Goal: Task Accomplishment & Management: Complete application form

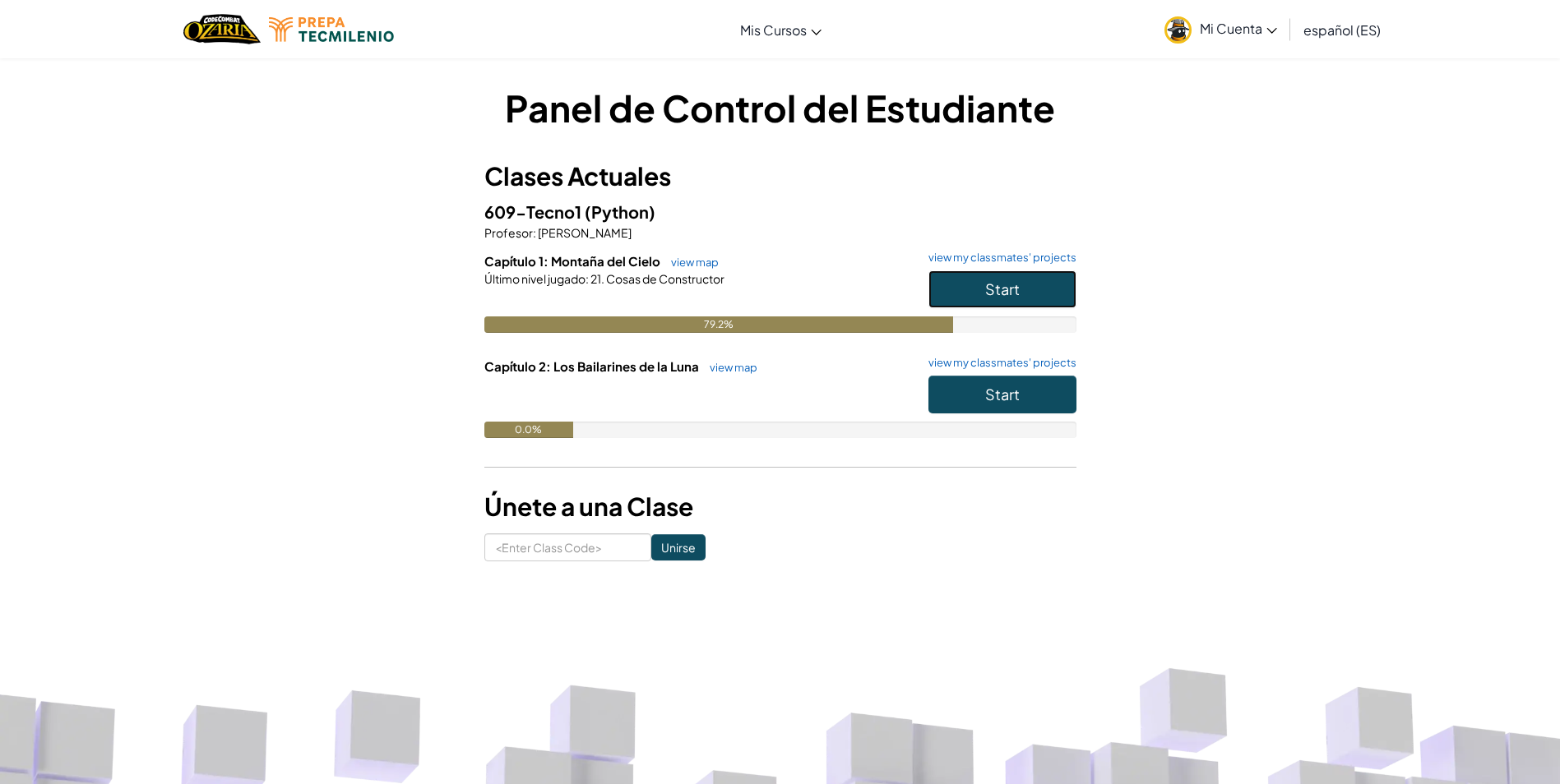
click at [1050, 291] on button "Start" at bounding box center [1002, 289] width 148 height 38
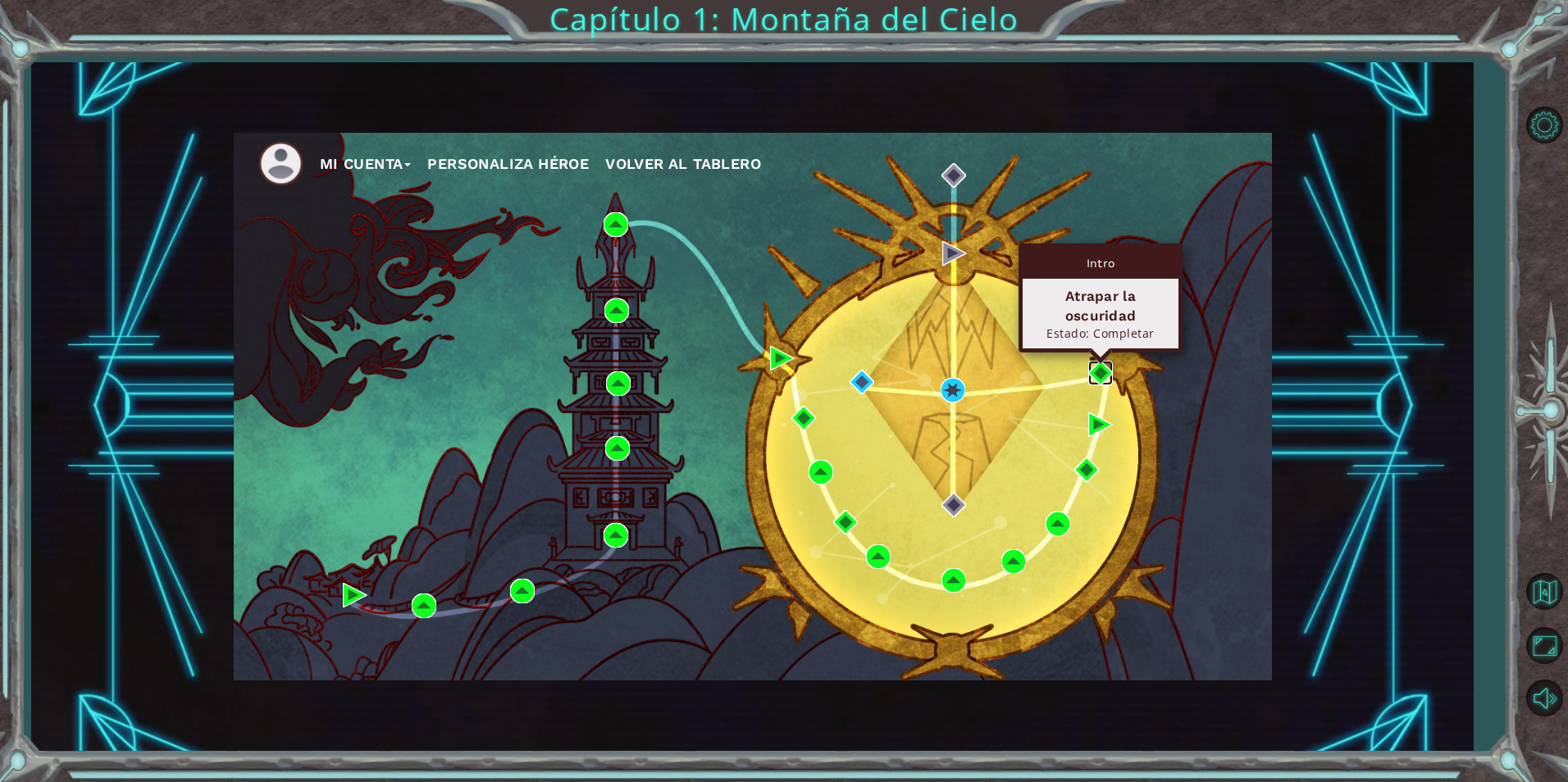
click at [1098, 373] on img at bounding box center [1100, 373] width 25 height 25
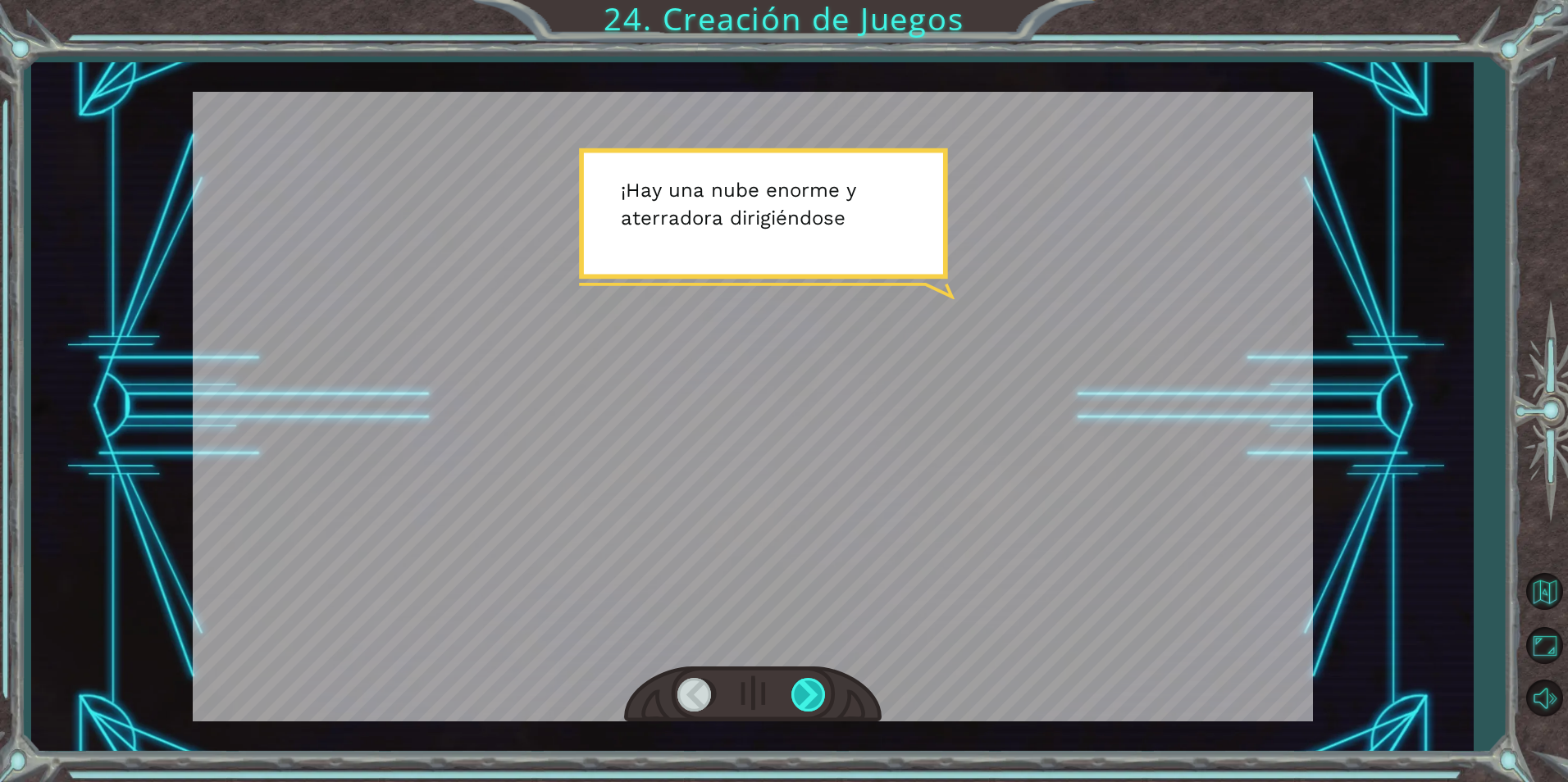
click at [808, 687] on div at bounding box center [810, 694] width 37 height 34
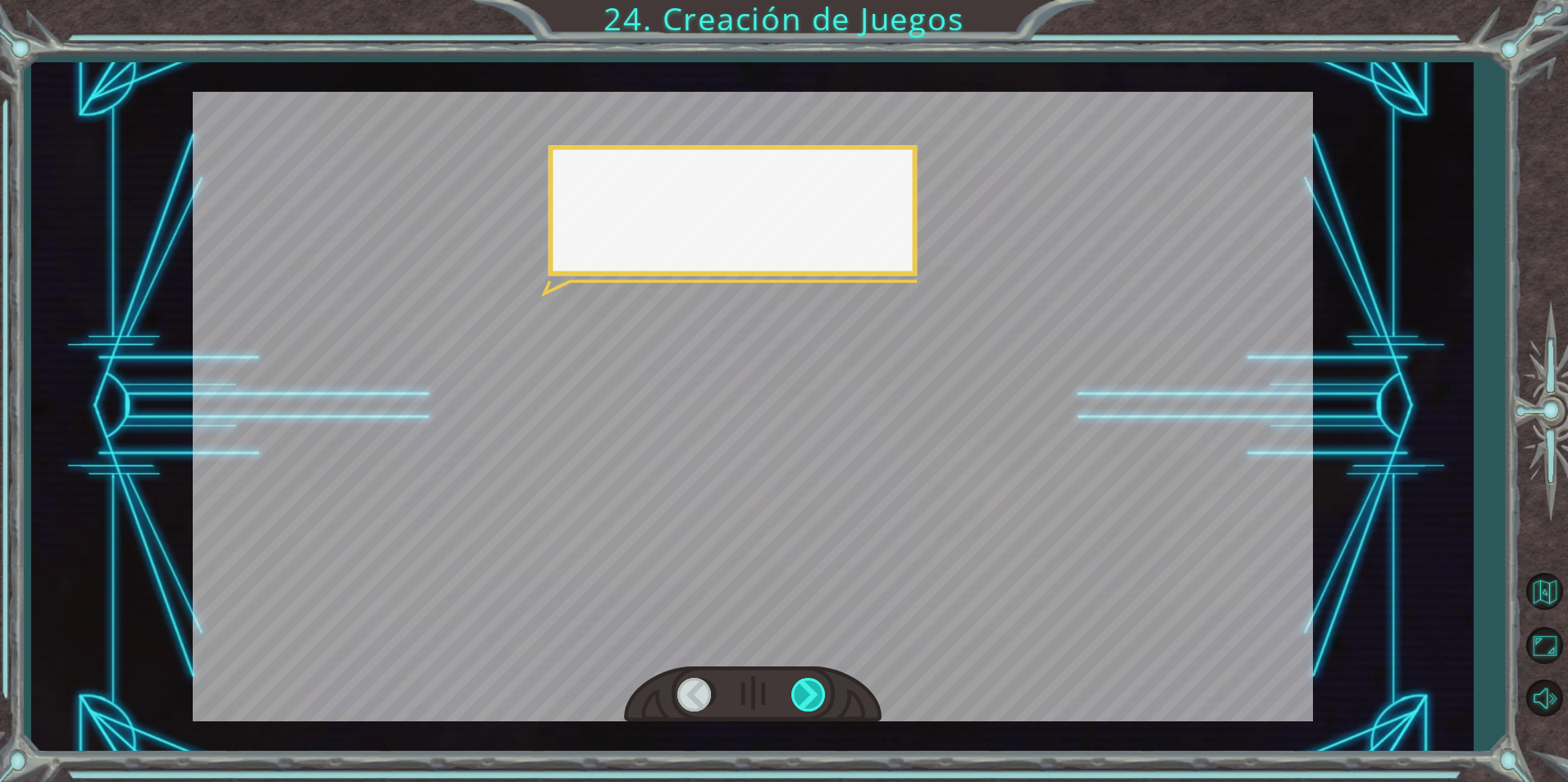
click at [808, 687] on div at bounding box center [810, 694] width 37 height 34
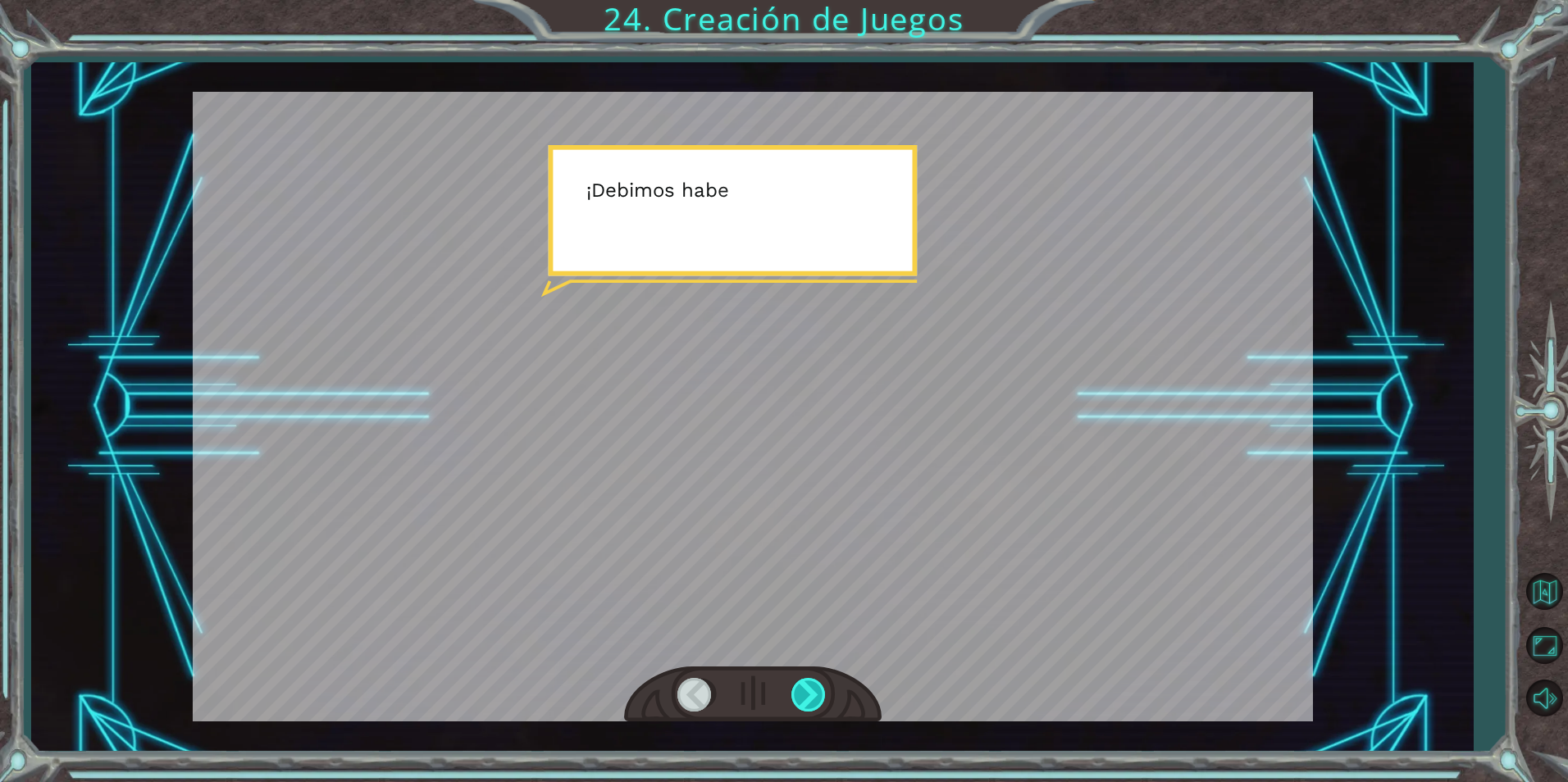
click at [808, 687] on div at bounding box center [810, 694] width 37 height 34
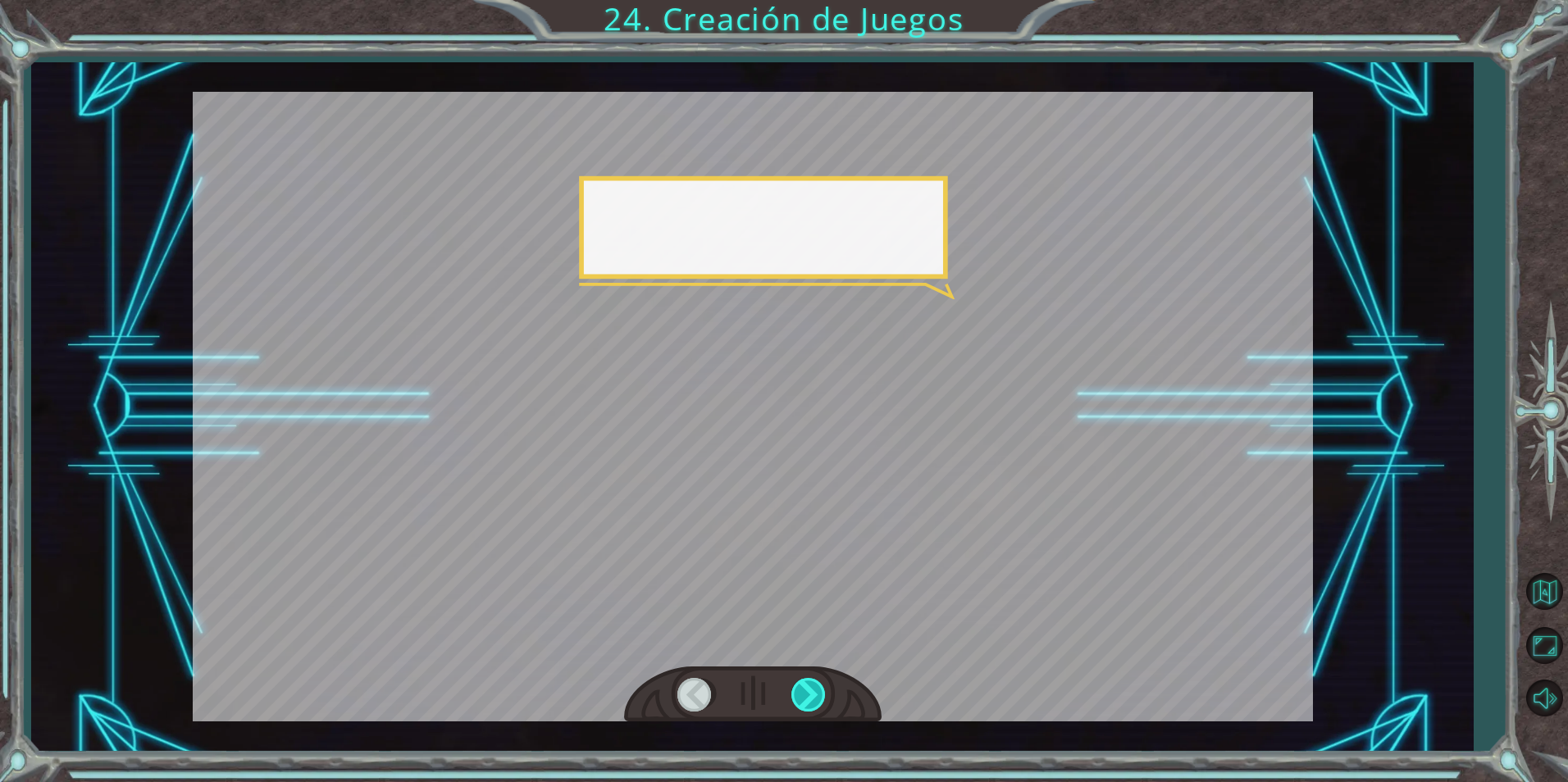
click at [808, 687] on div at bounding box center [810, 694] width 37 height 34
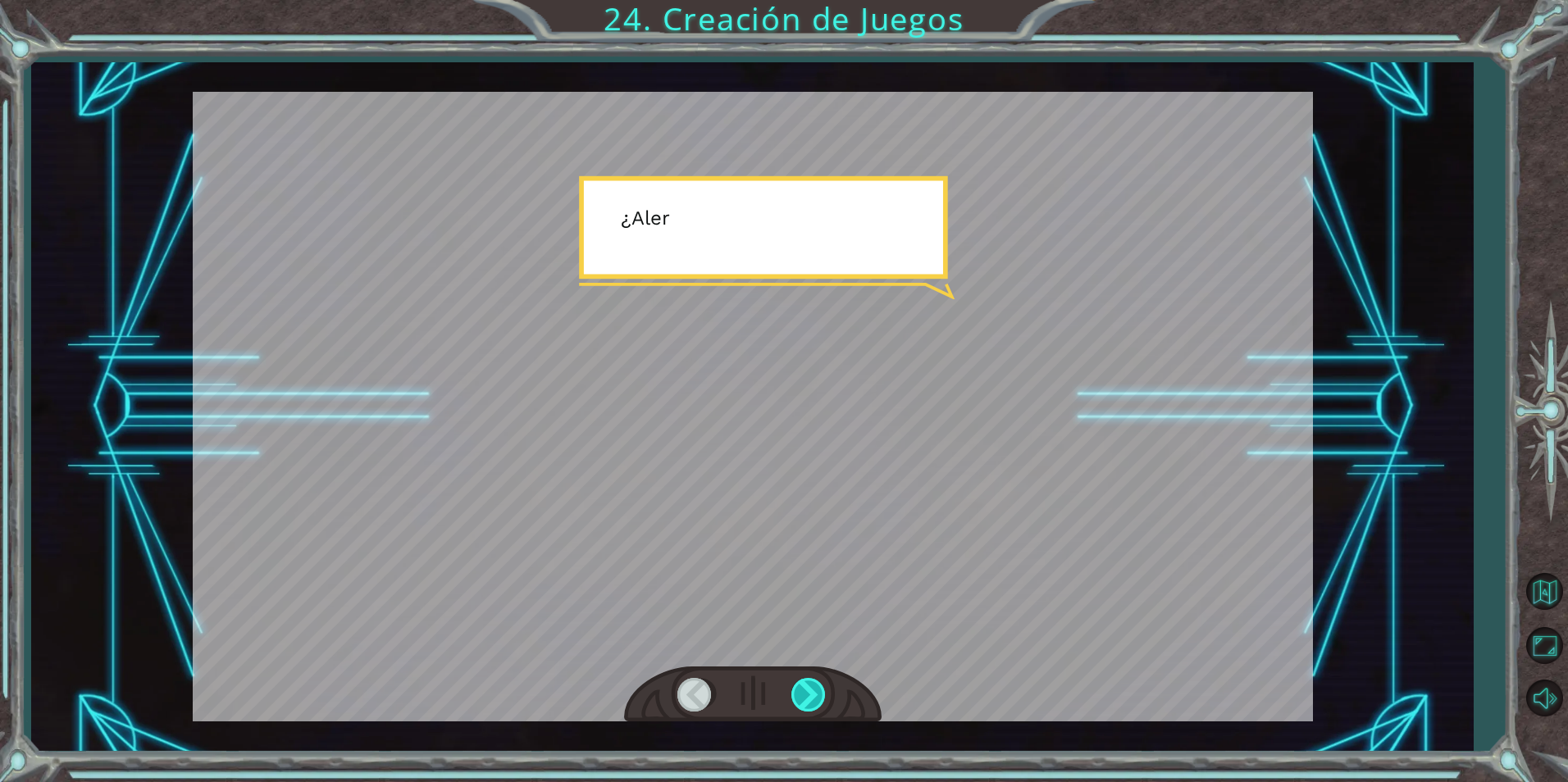
click at [808, 687] on div at bounding box center [810, 694] width 37 height 34
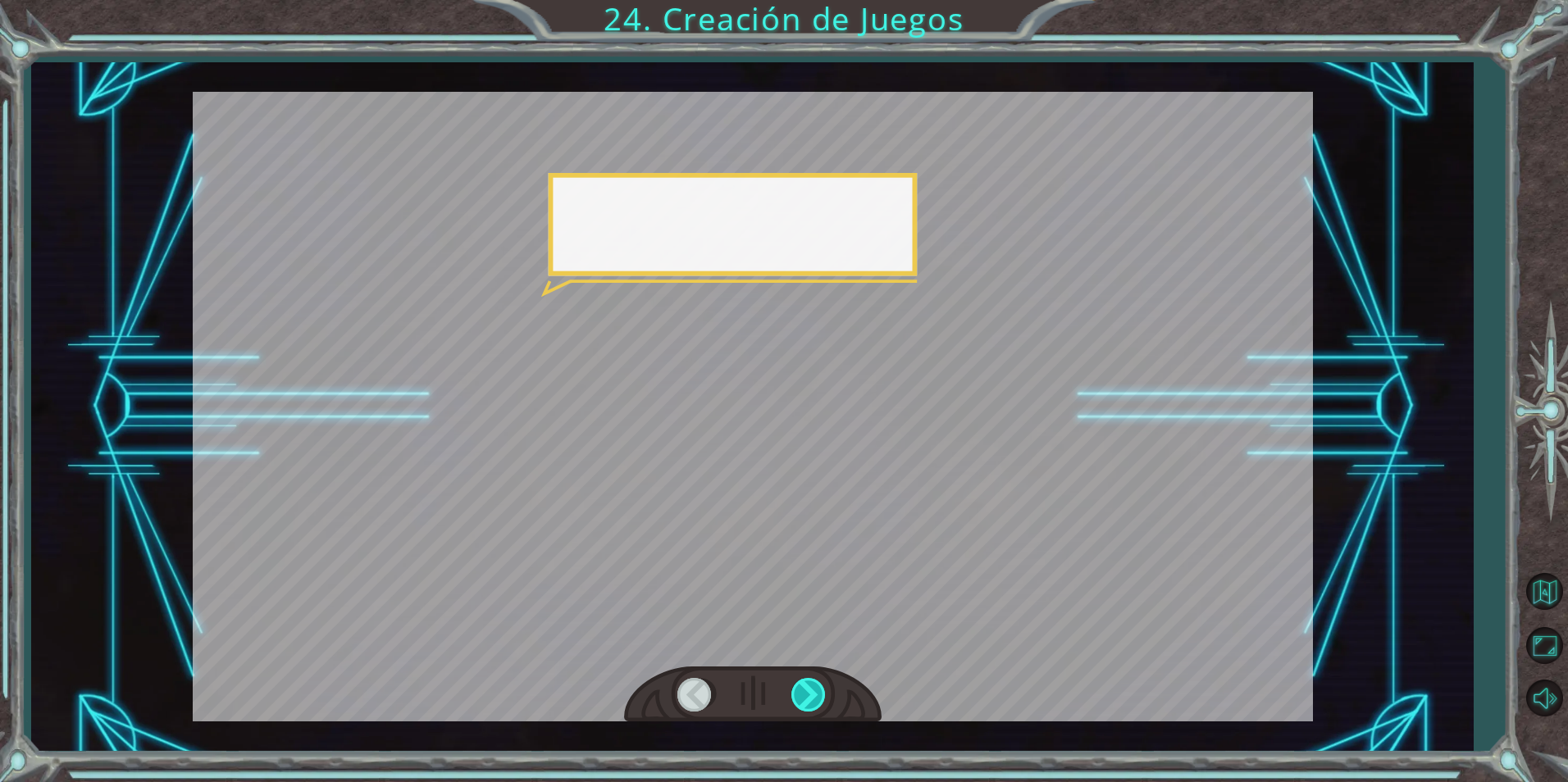
click at [808, 687] on div at bounding box center [810, 694] width 37 height 34
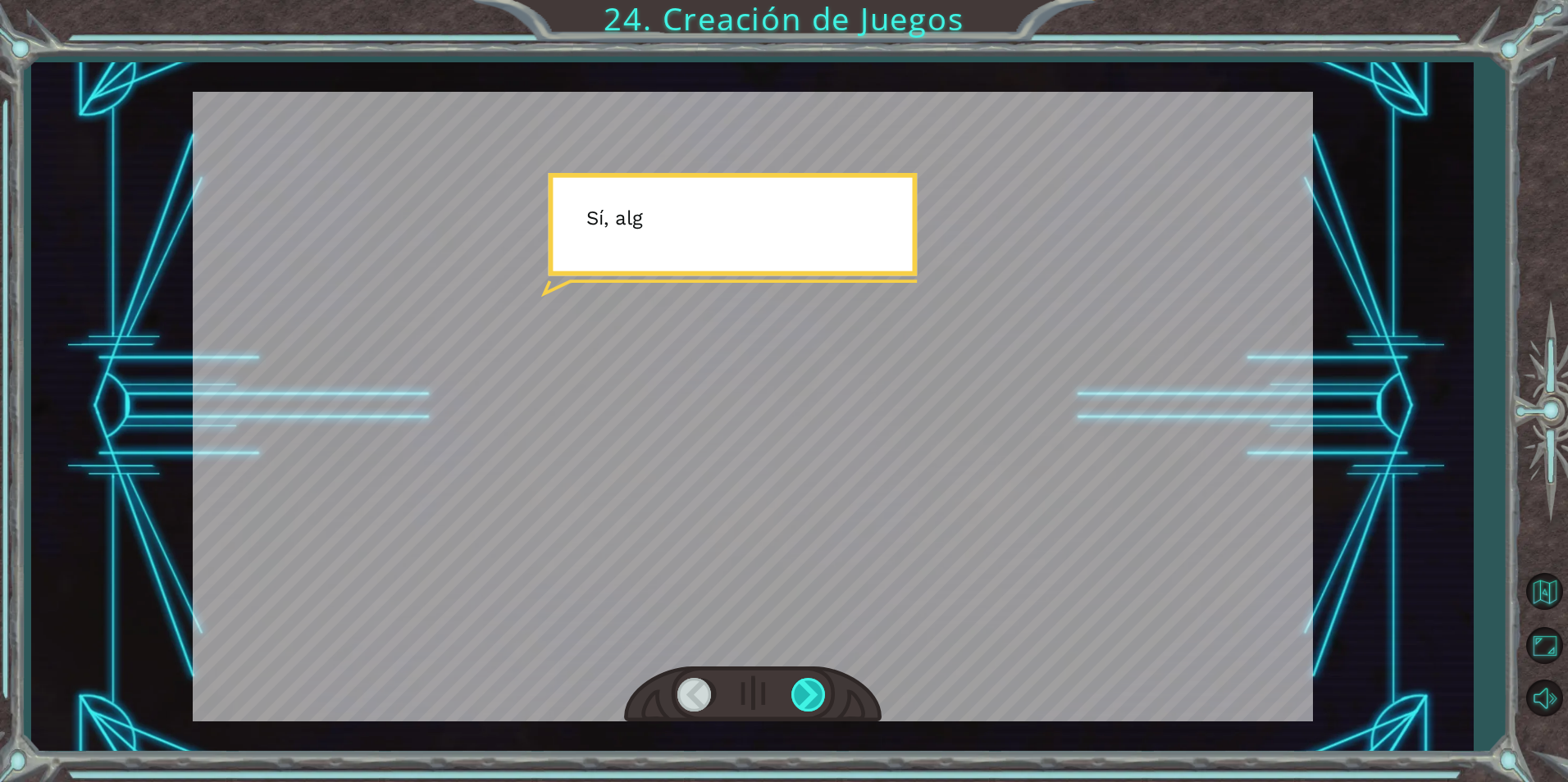
click at [808, 687] on div at bounding box center [810, 694] width 37 height 34
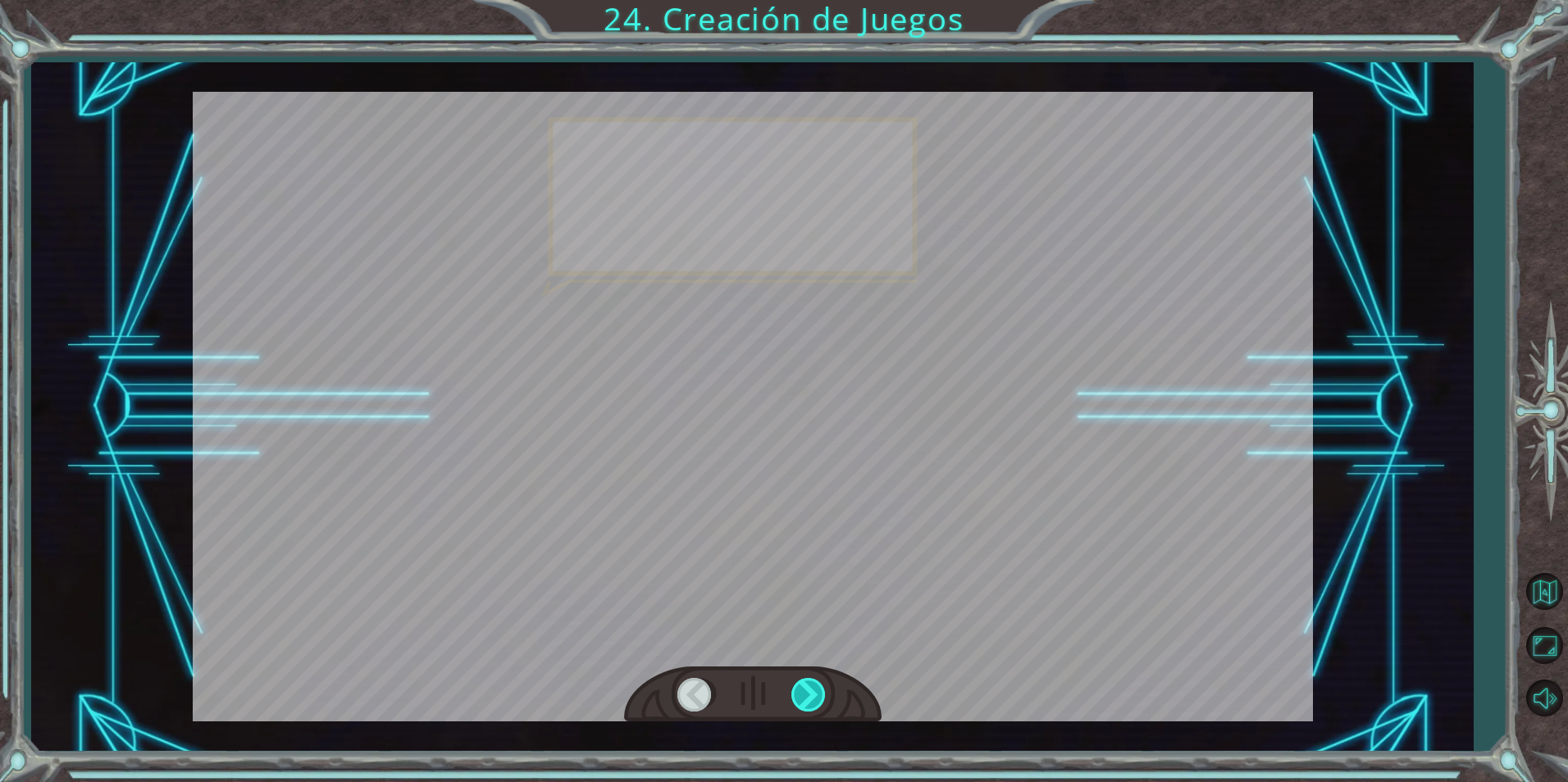
click at [808, 687] on div at bounding box center [810, 694] width 37 height 34
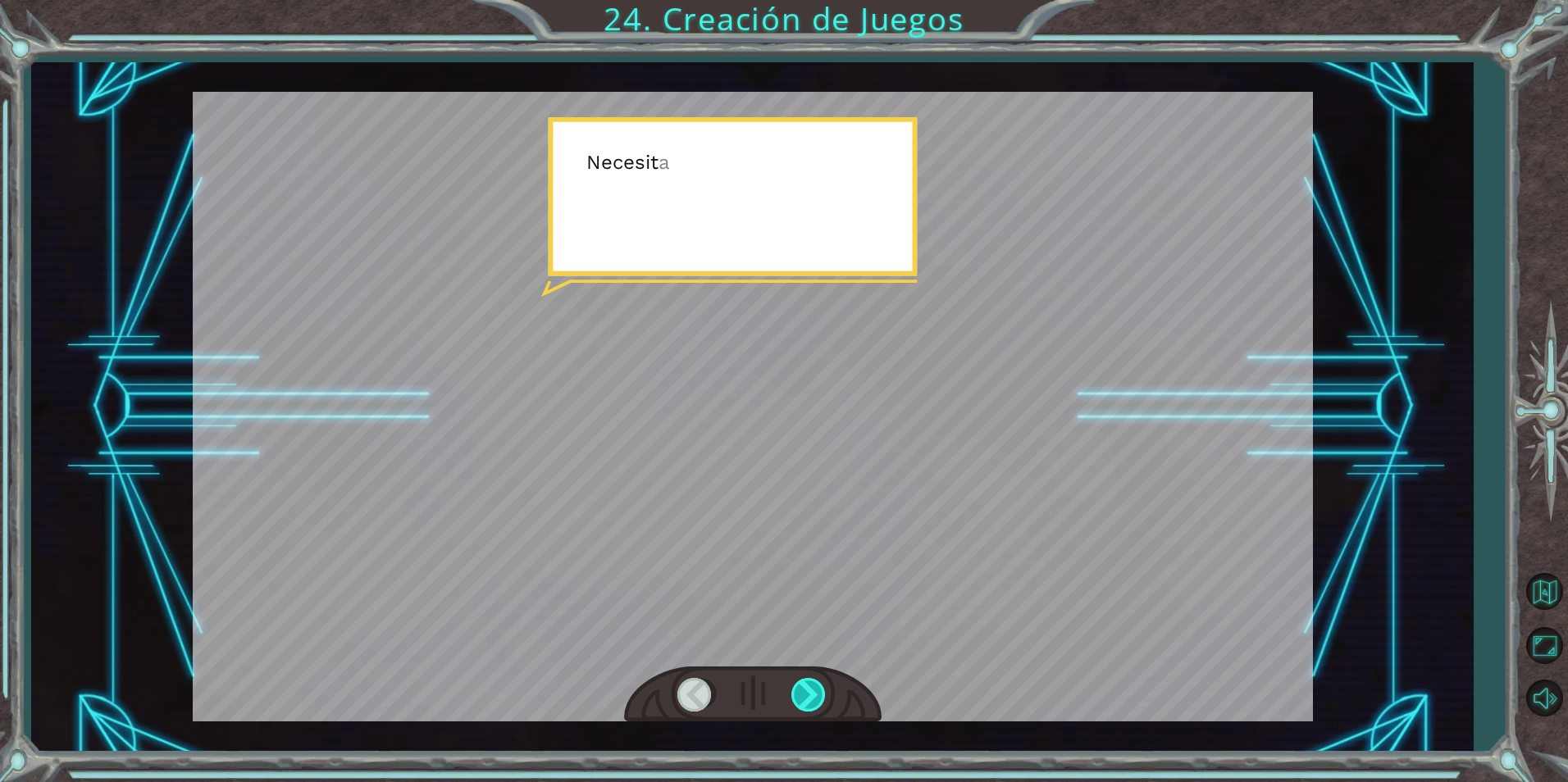
click at [808, 687] on div at bounding box center [810, 694] width 37 height 34
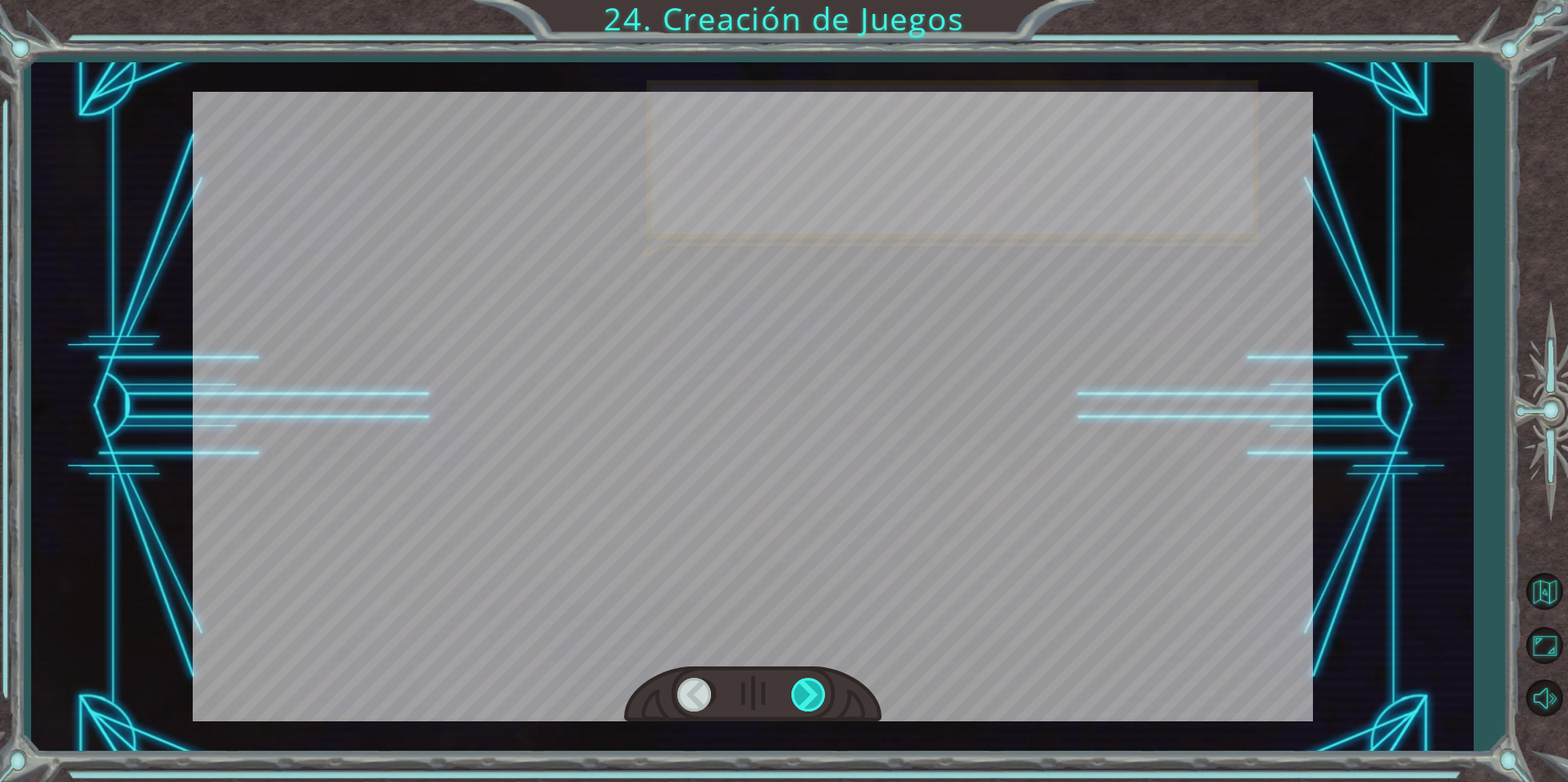
click at [808, 687] on div at bounding box center [810, 694] width 37 height 34
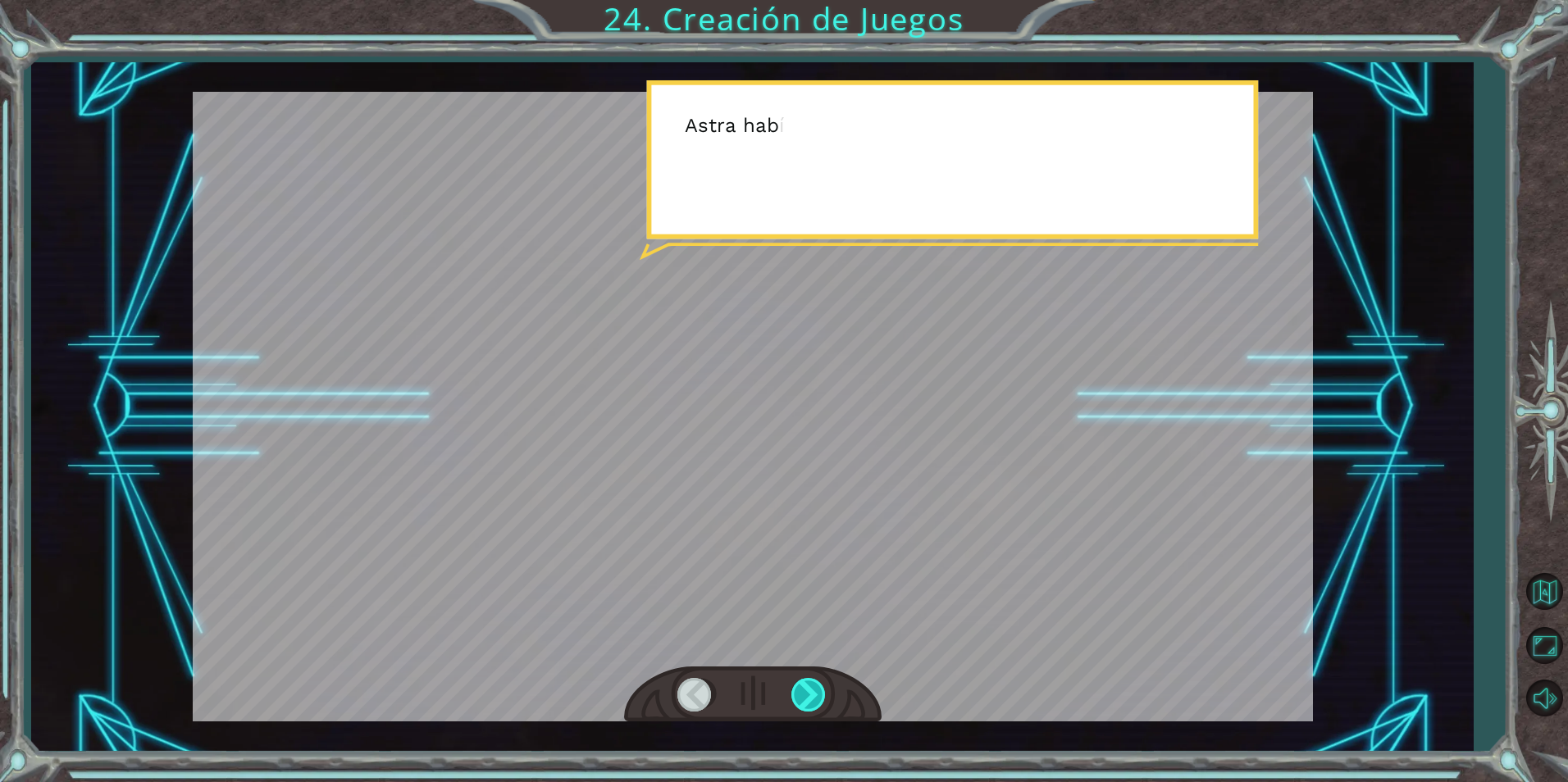
click at [808, 687] on div at bounding box center [810, 694] width 37 height 34
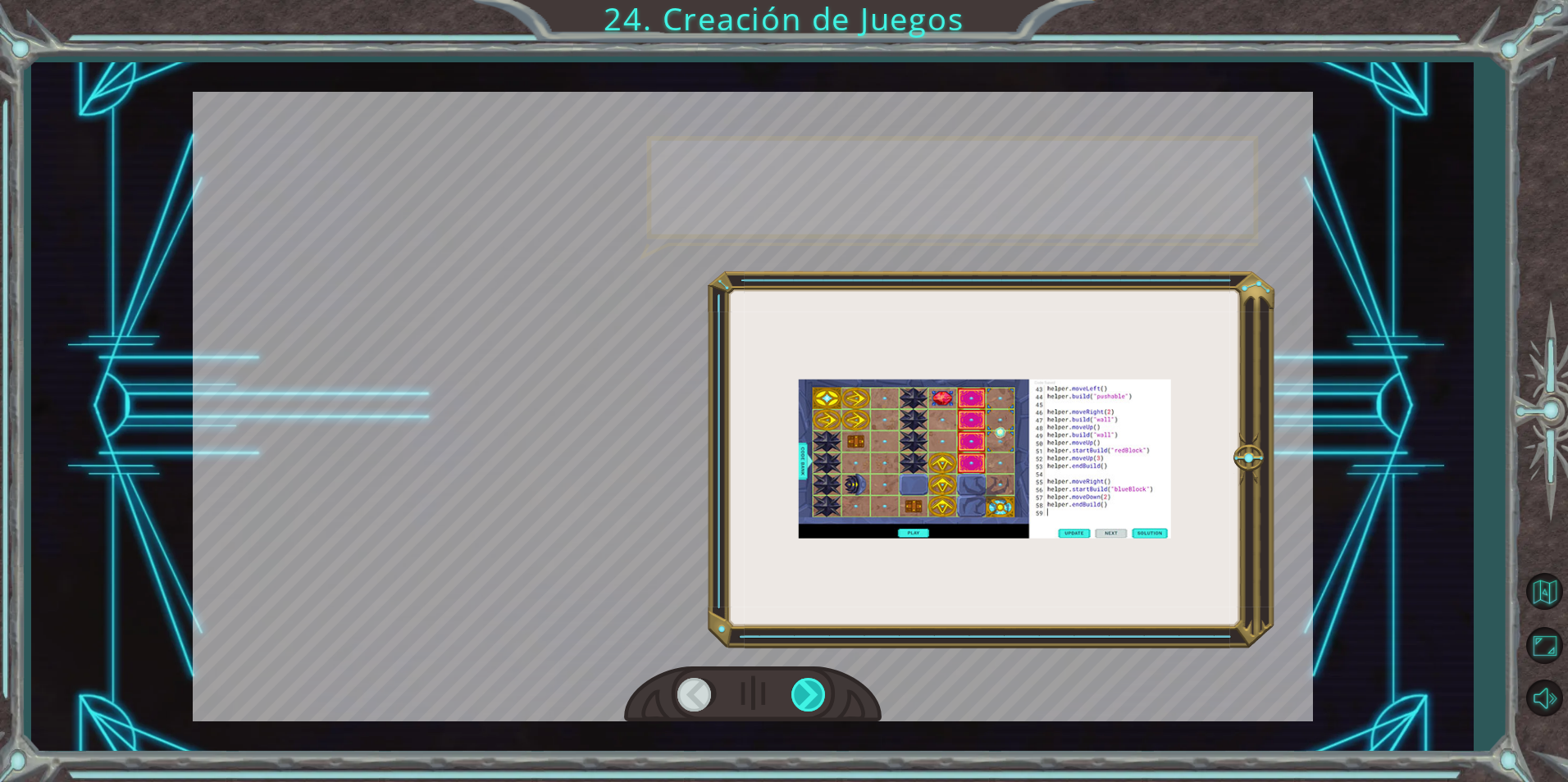
click at [808, 687] on div at bounding box center [810, 694] width 37 height 34
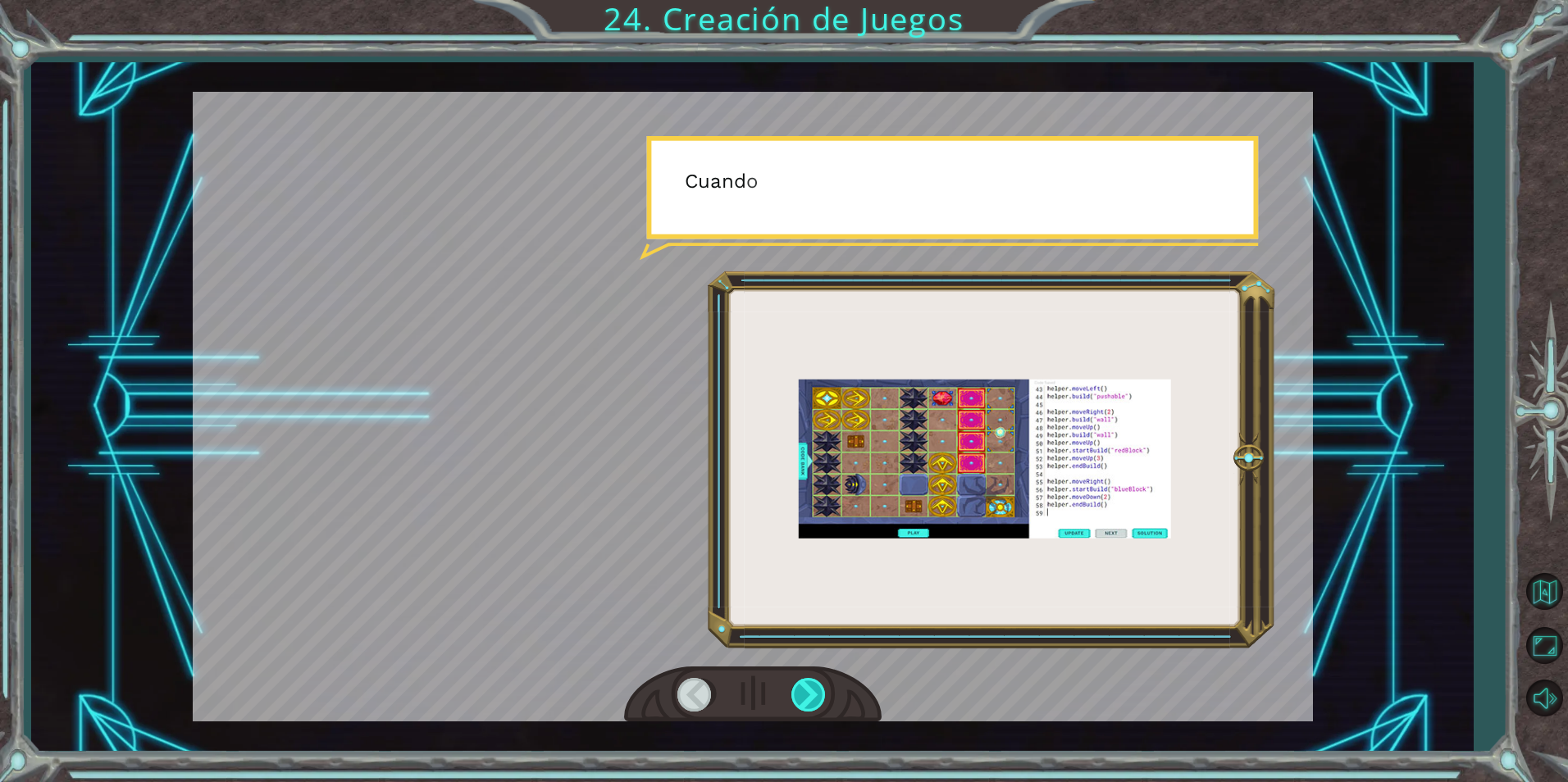
click at [808, 687] on div at bounding box center [810, 694] width 37 height 34
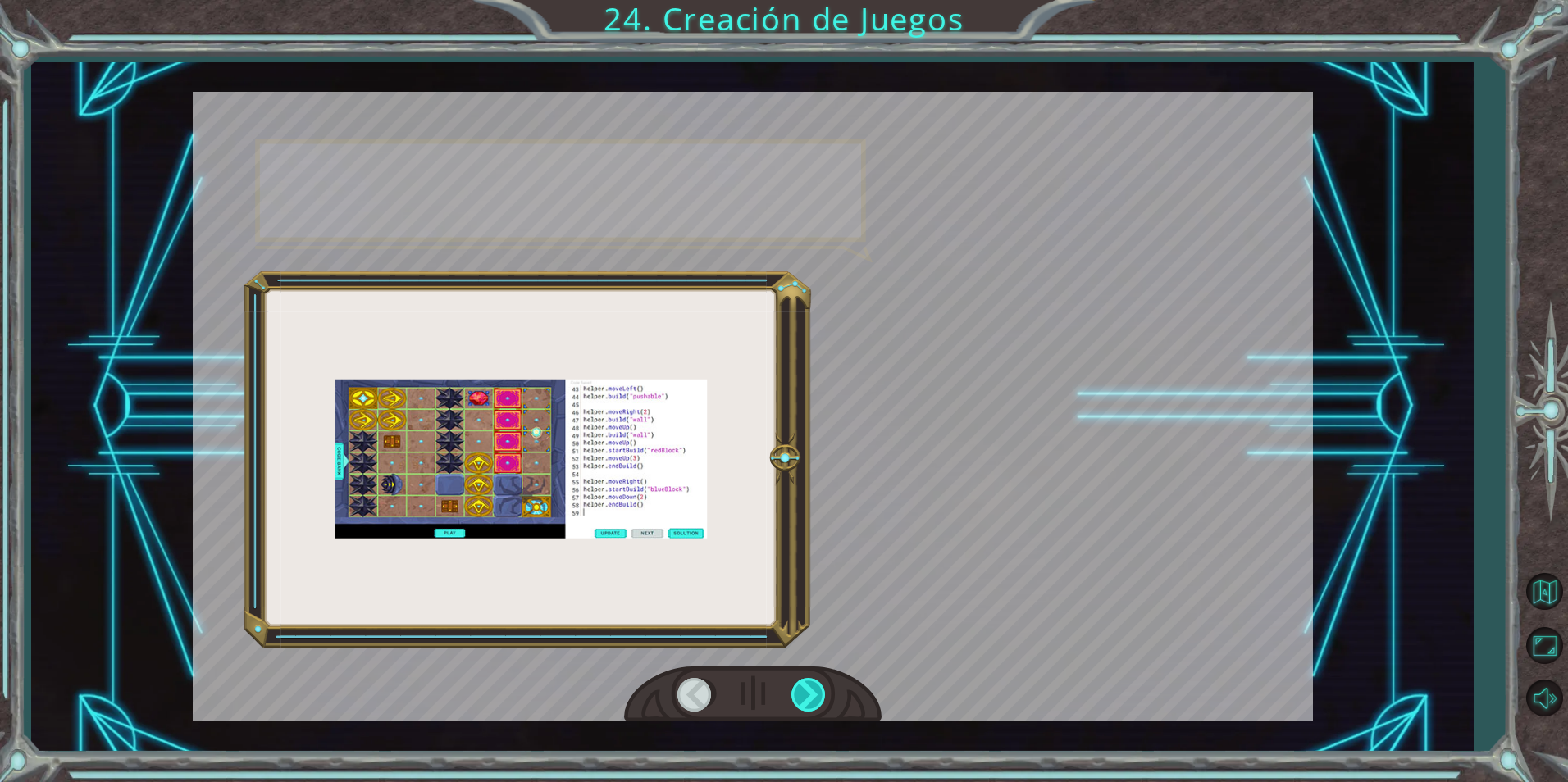
click at [808, 687] on div at bounding box center [810, 694] width 37 height 34
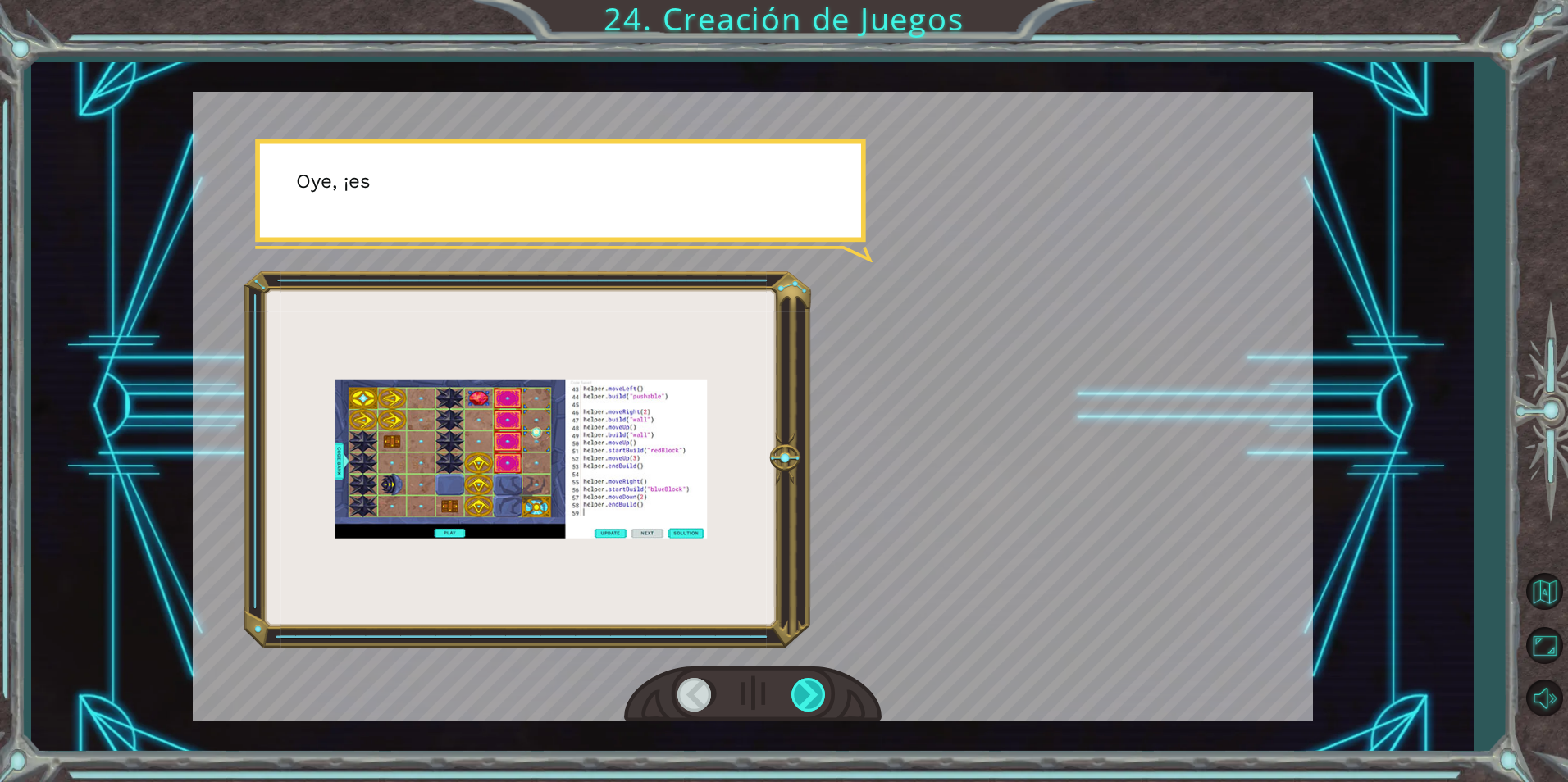
click at [808, 687] on div at bounding box center [810, 694] width 37 height 34
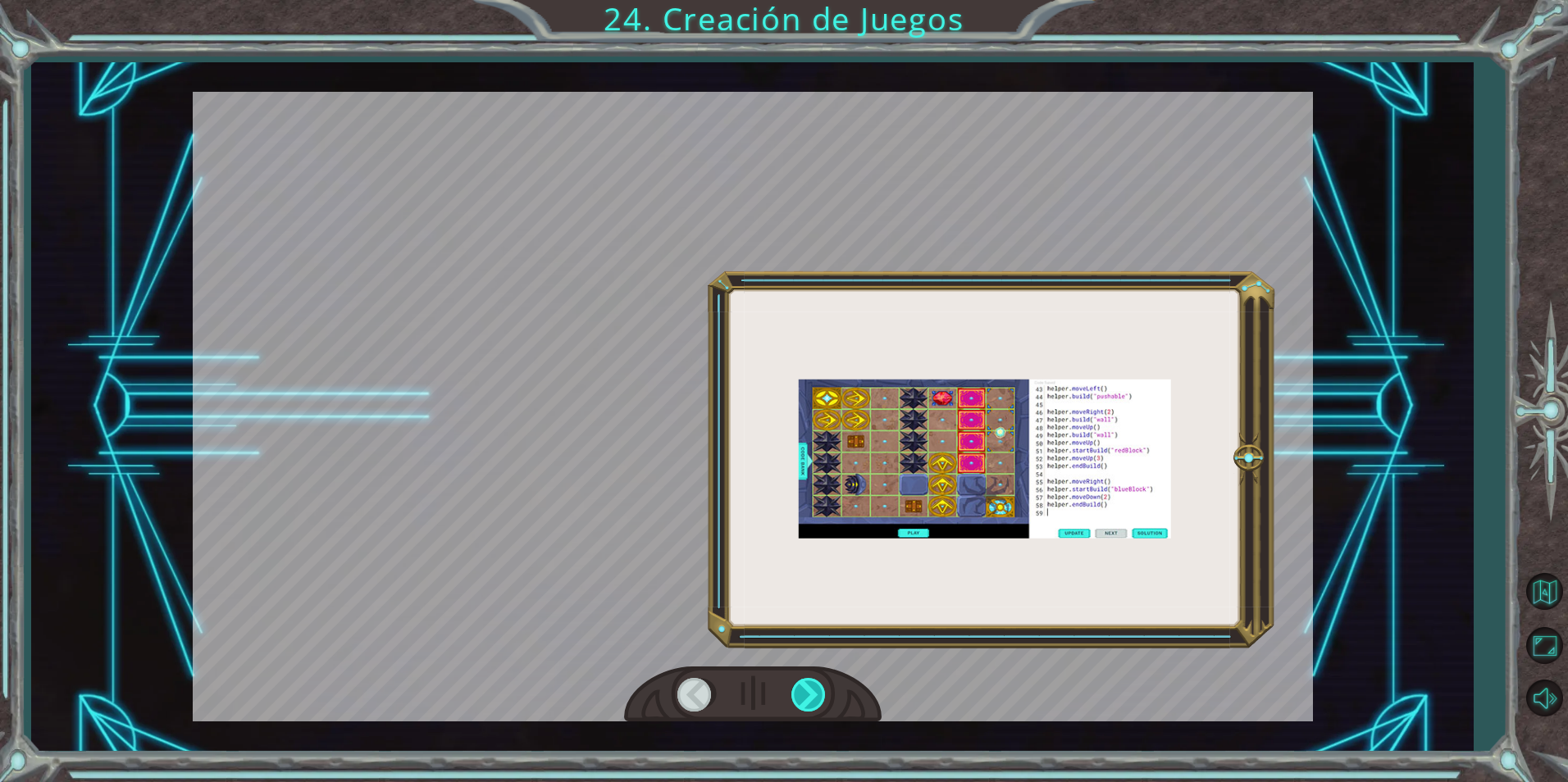
click at [808, 687] on div at bounding box center [810, 694] width 37 height 34
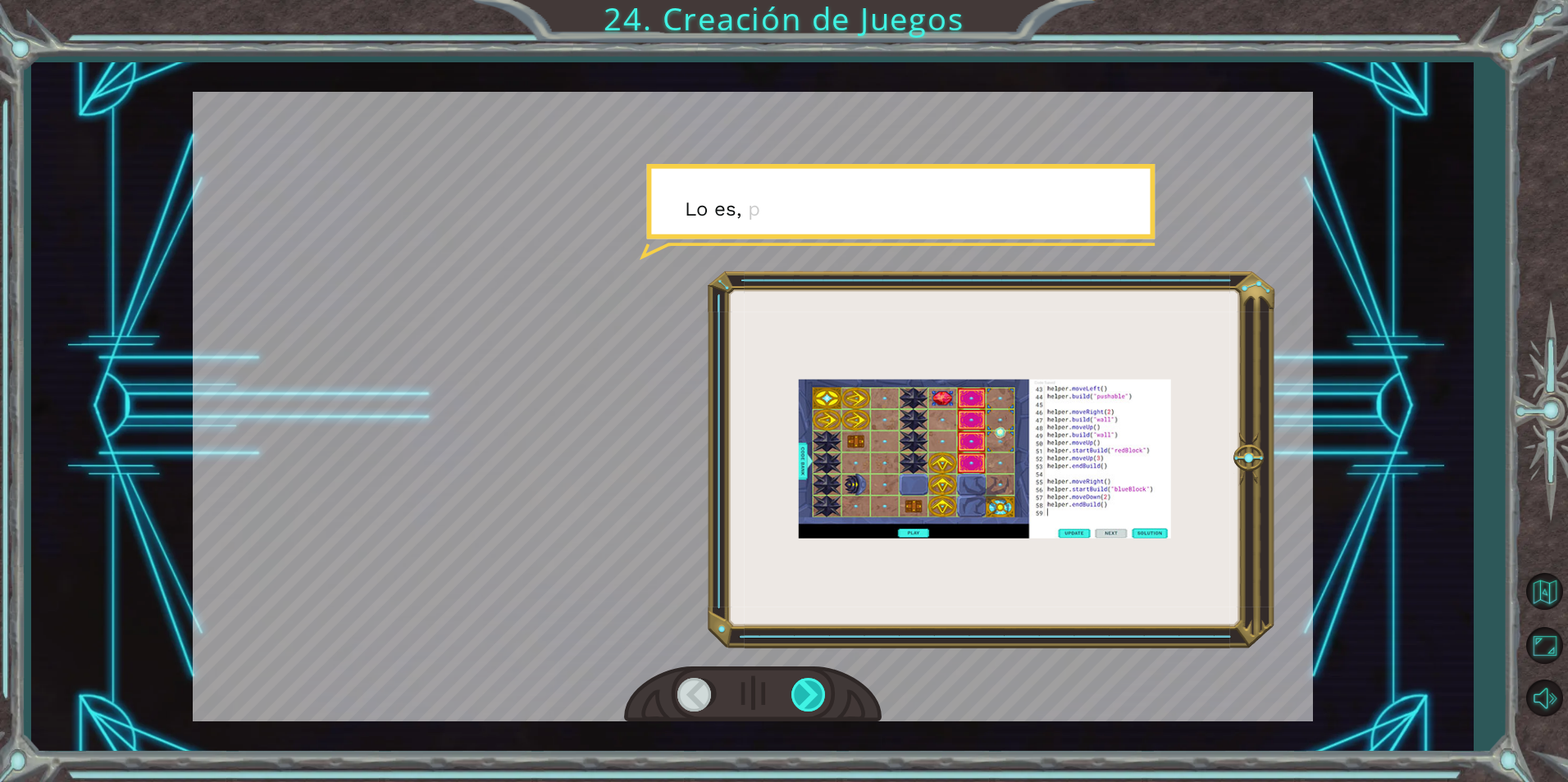
click at [808, 687] on div at bounding box center [810, 694] width 37 height 34
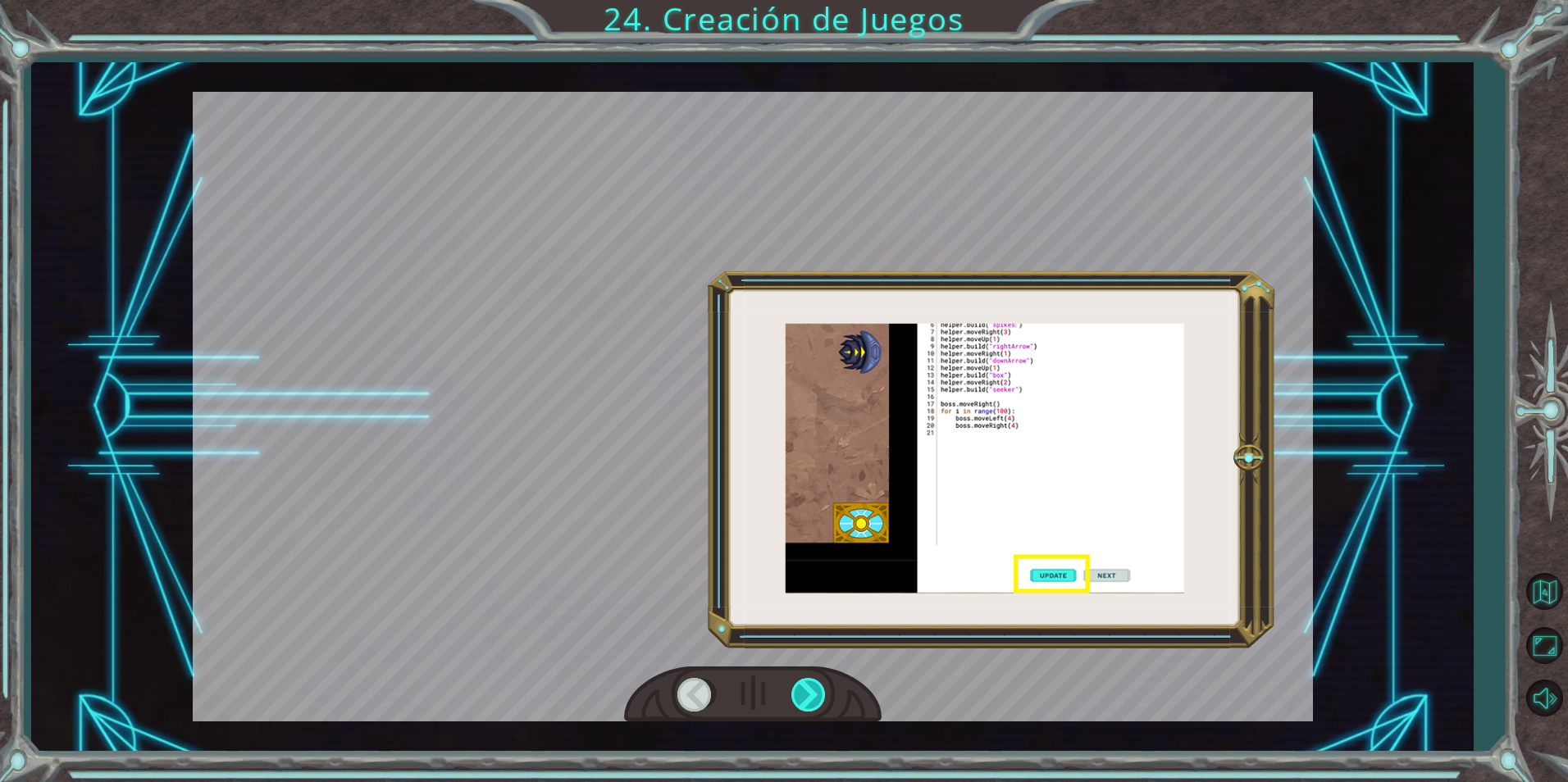
click at [808, 687] on div at bounding box center [810, 694] width 37 height 34
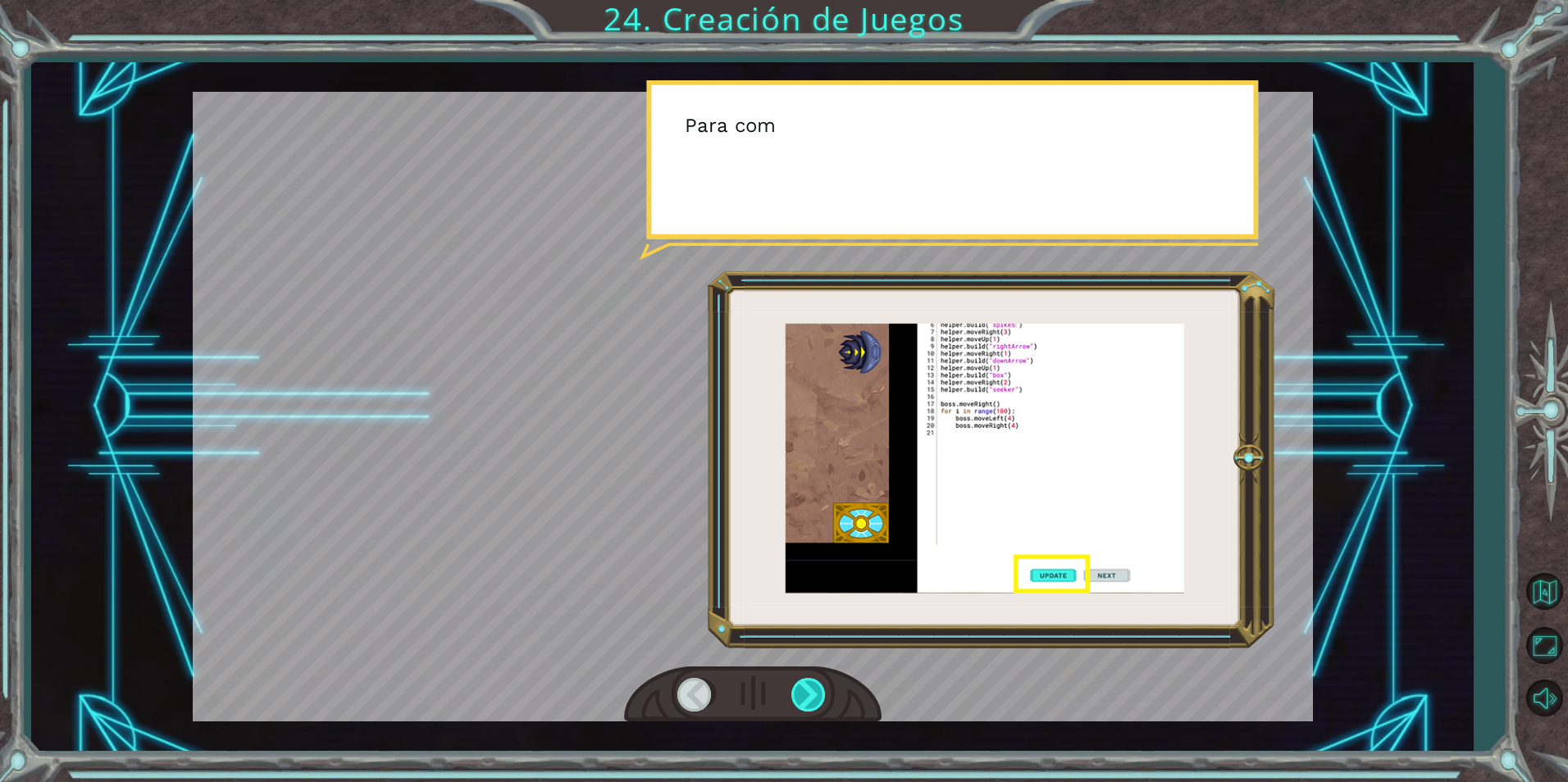
click at [808, 687] on div at bounding box center [810, 694] width 37 height 34
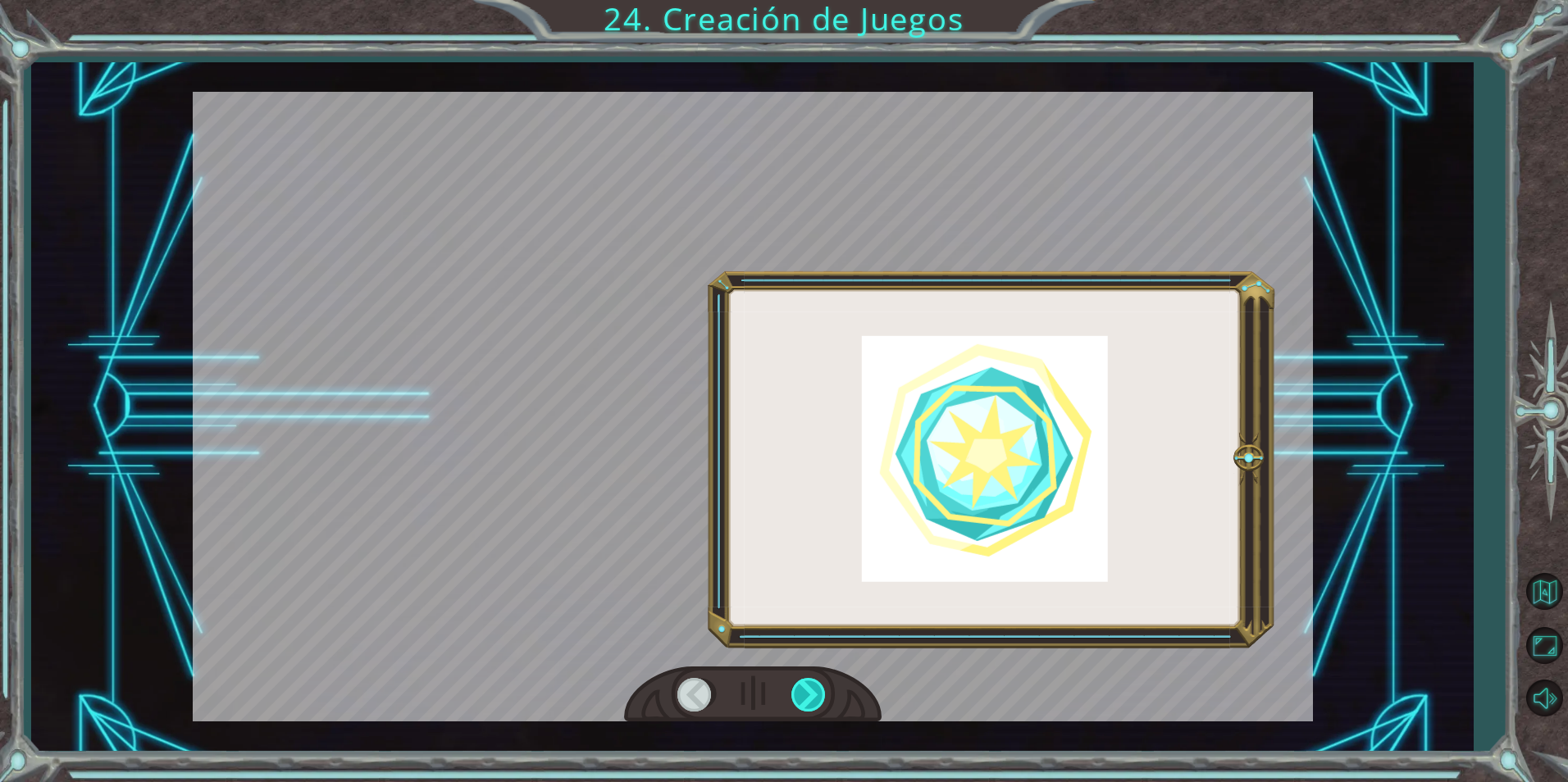
click at [808, 687] on div at bounding box center [810, 694] width 37 height 34
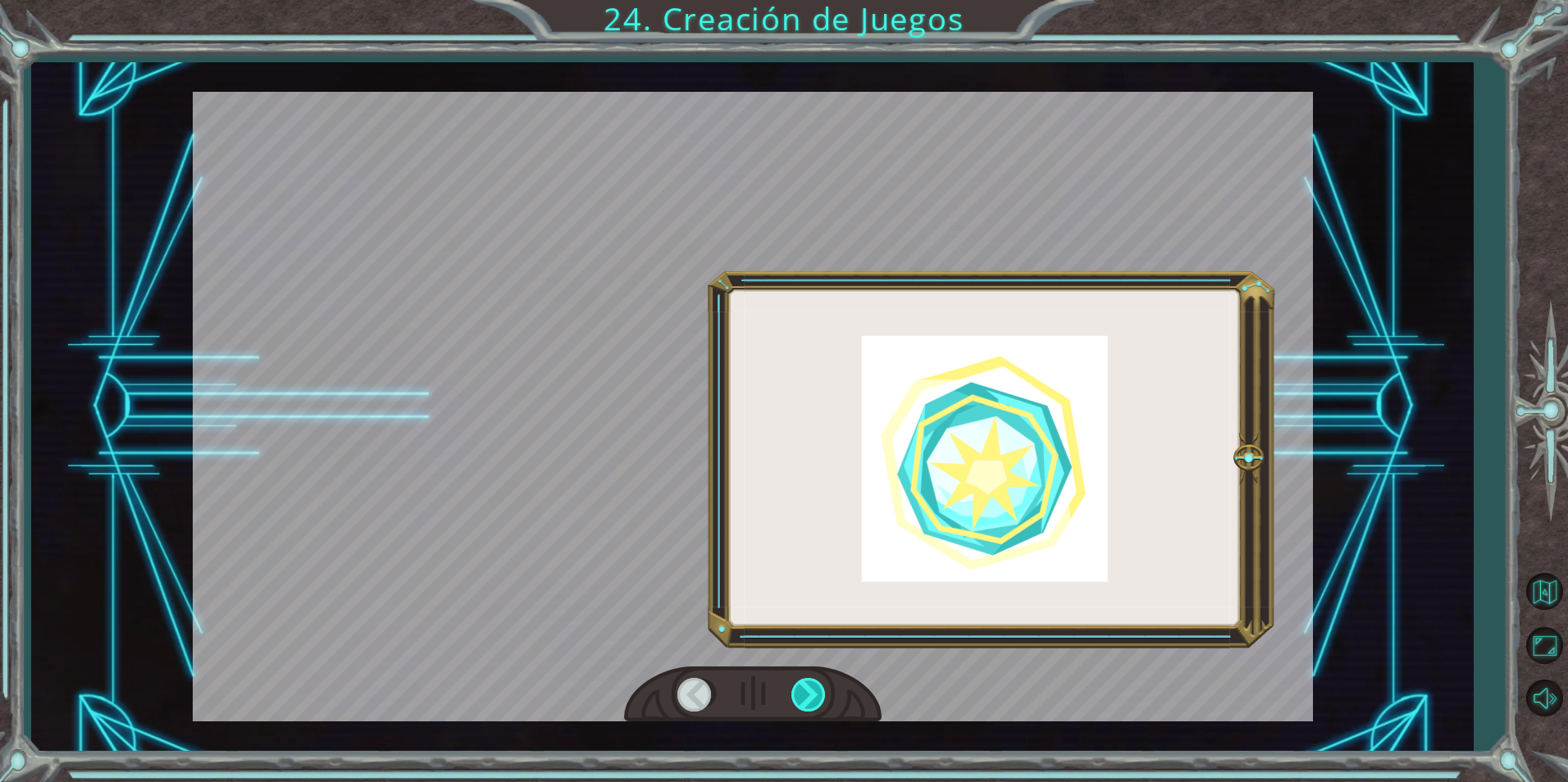
click at [808, 687] on div at bounding box center [810, 694] width 37 height 34
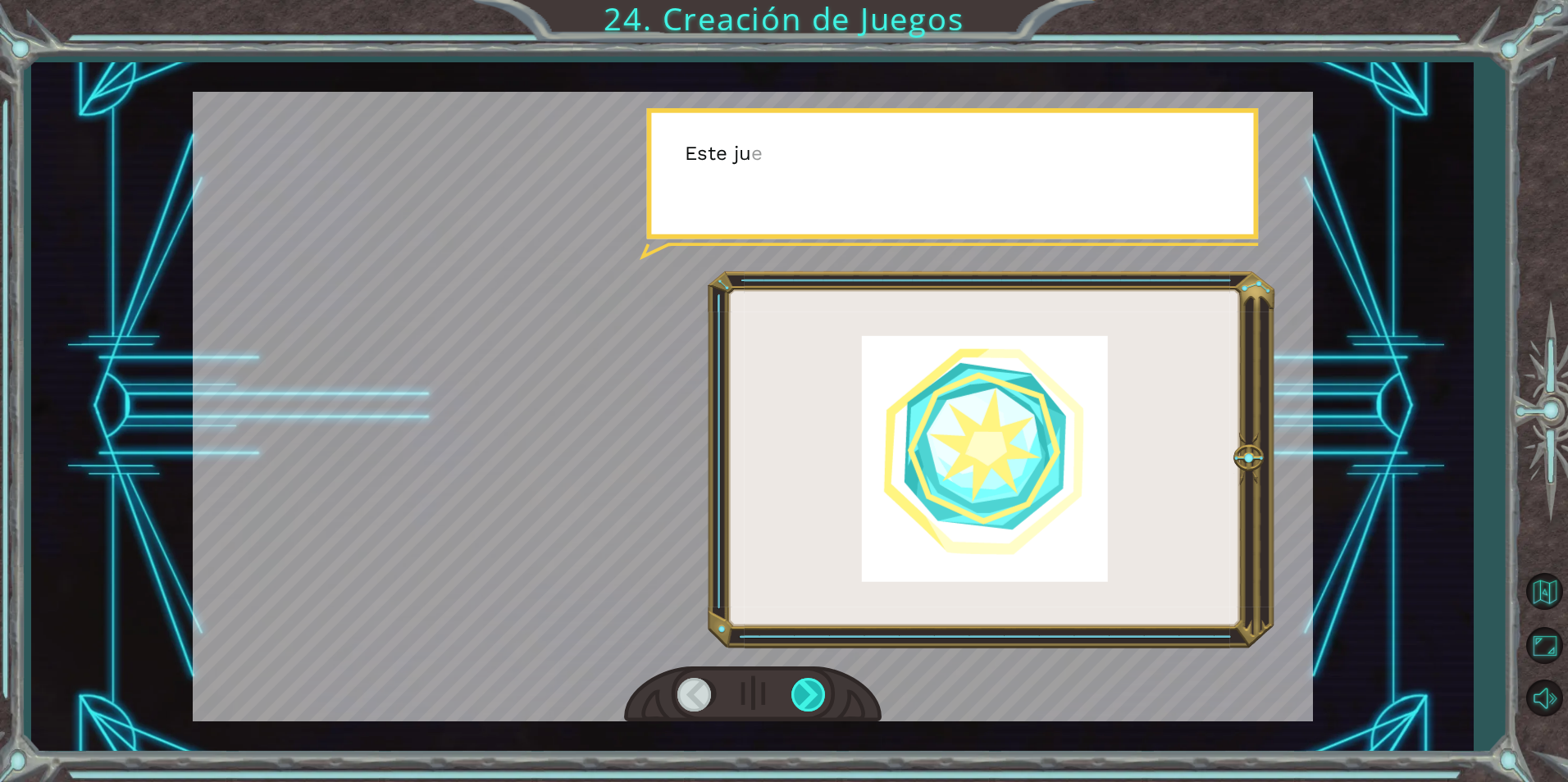
click at [808, 687] on div at bounding box center [810, 694] width 37 height 34
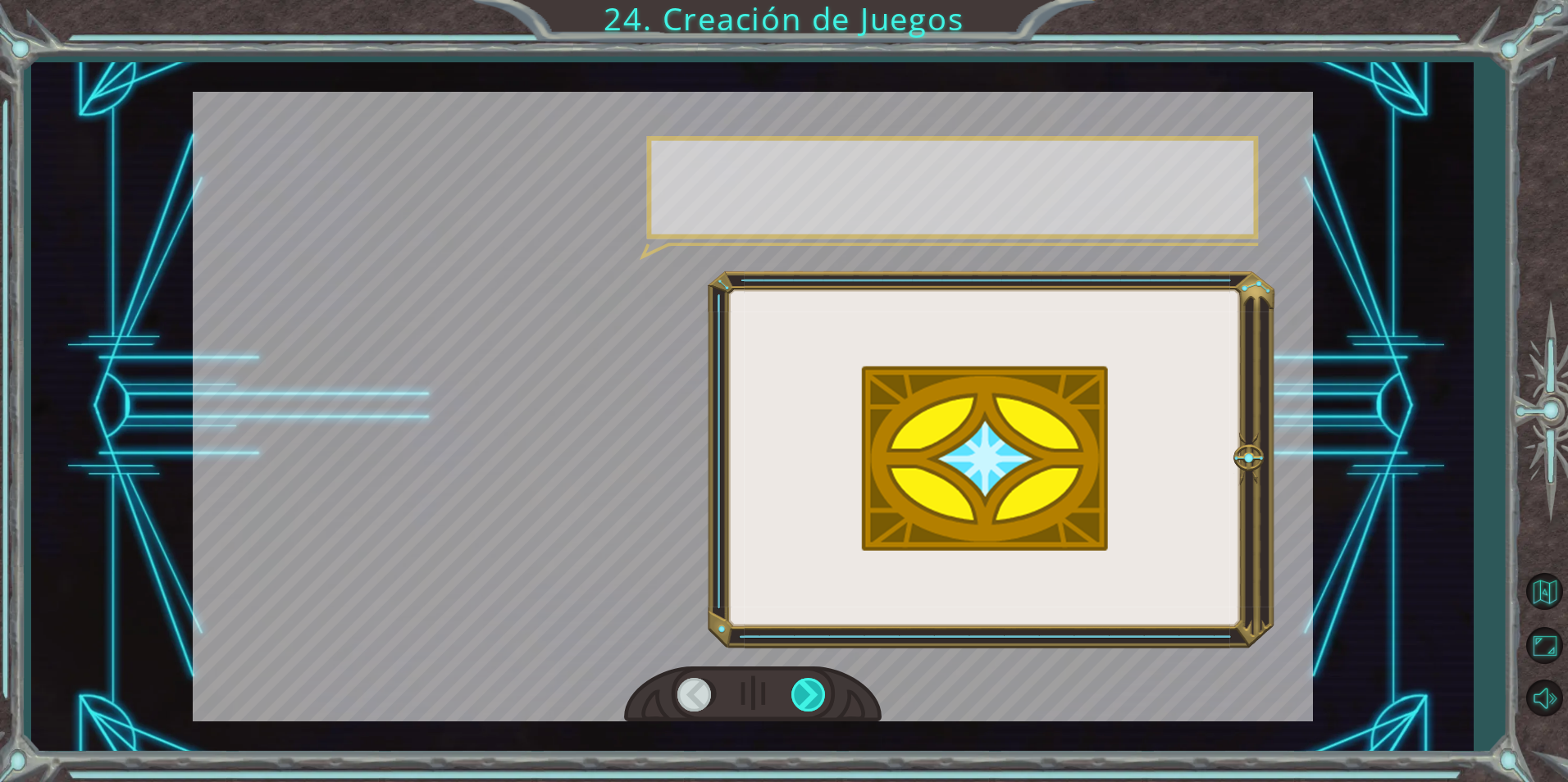
click at [808, 687] on div at bounding box center [810, 694] width 37 height 34
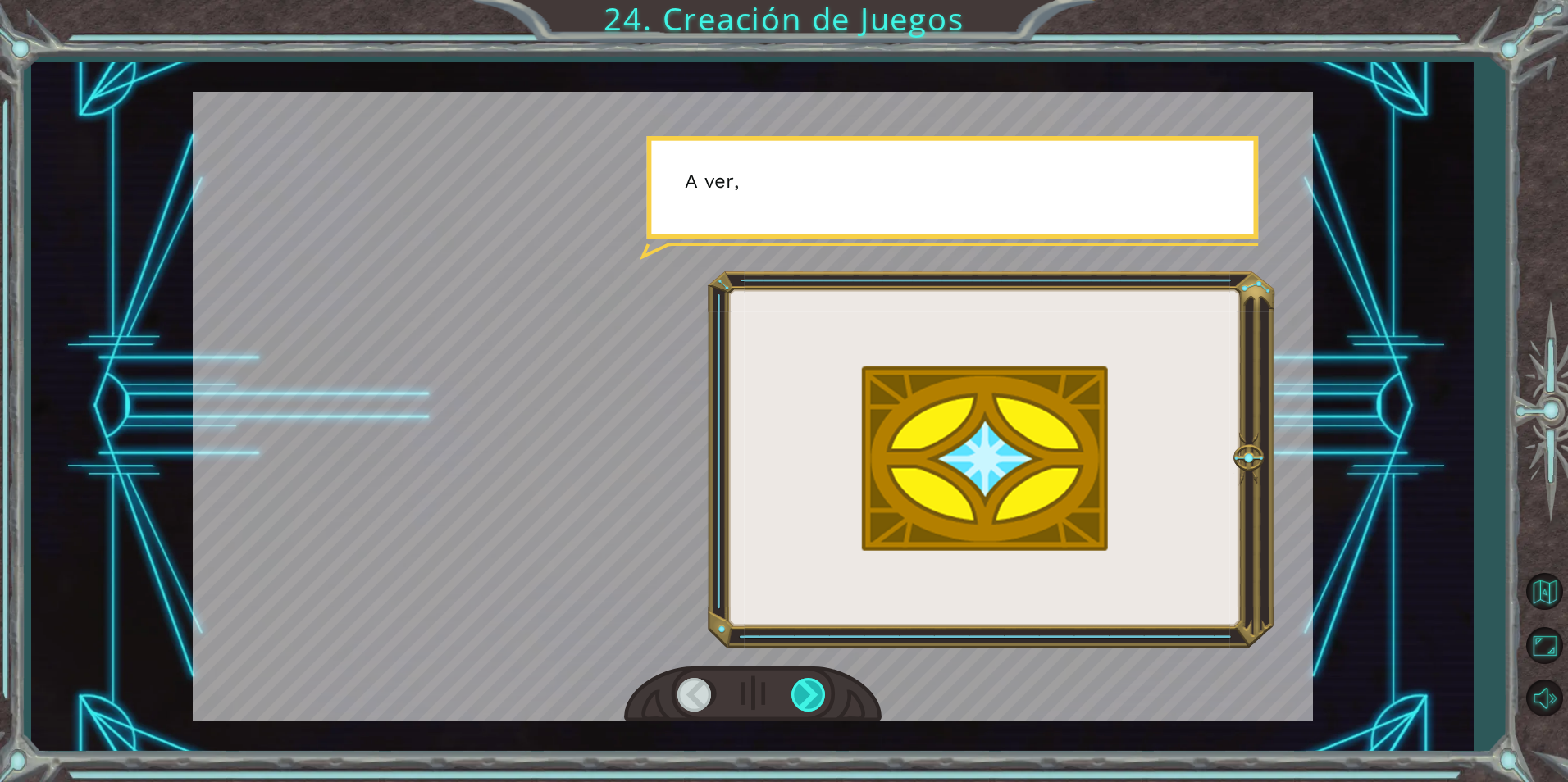
click at [808, 687] on div at bounding box center [810, 694] width 37 height 34
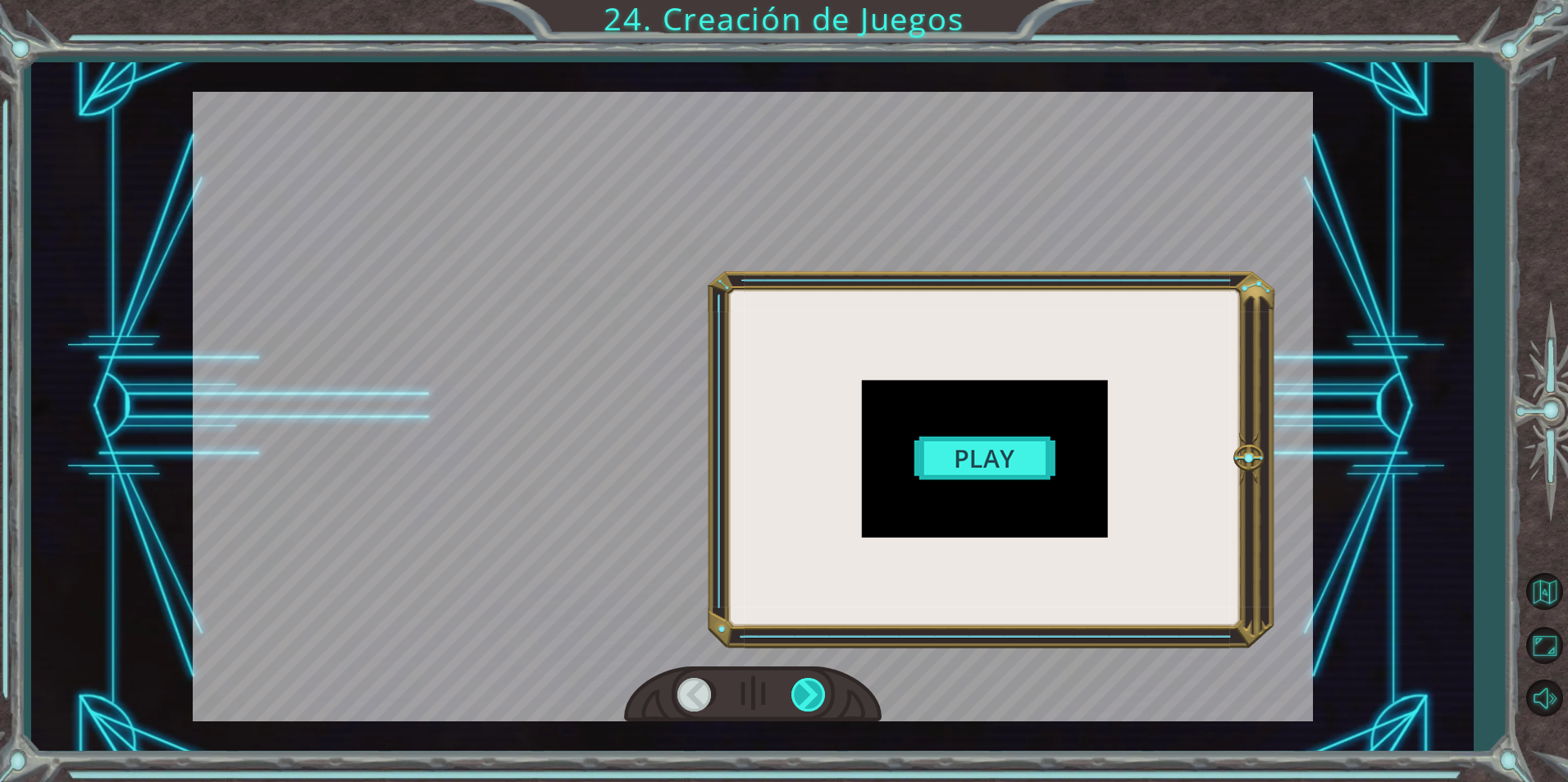
click at [808, 687] on div at bounding box center [810, 694] width 37 height 34
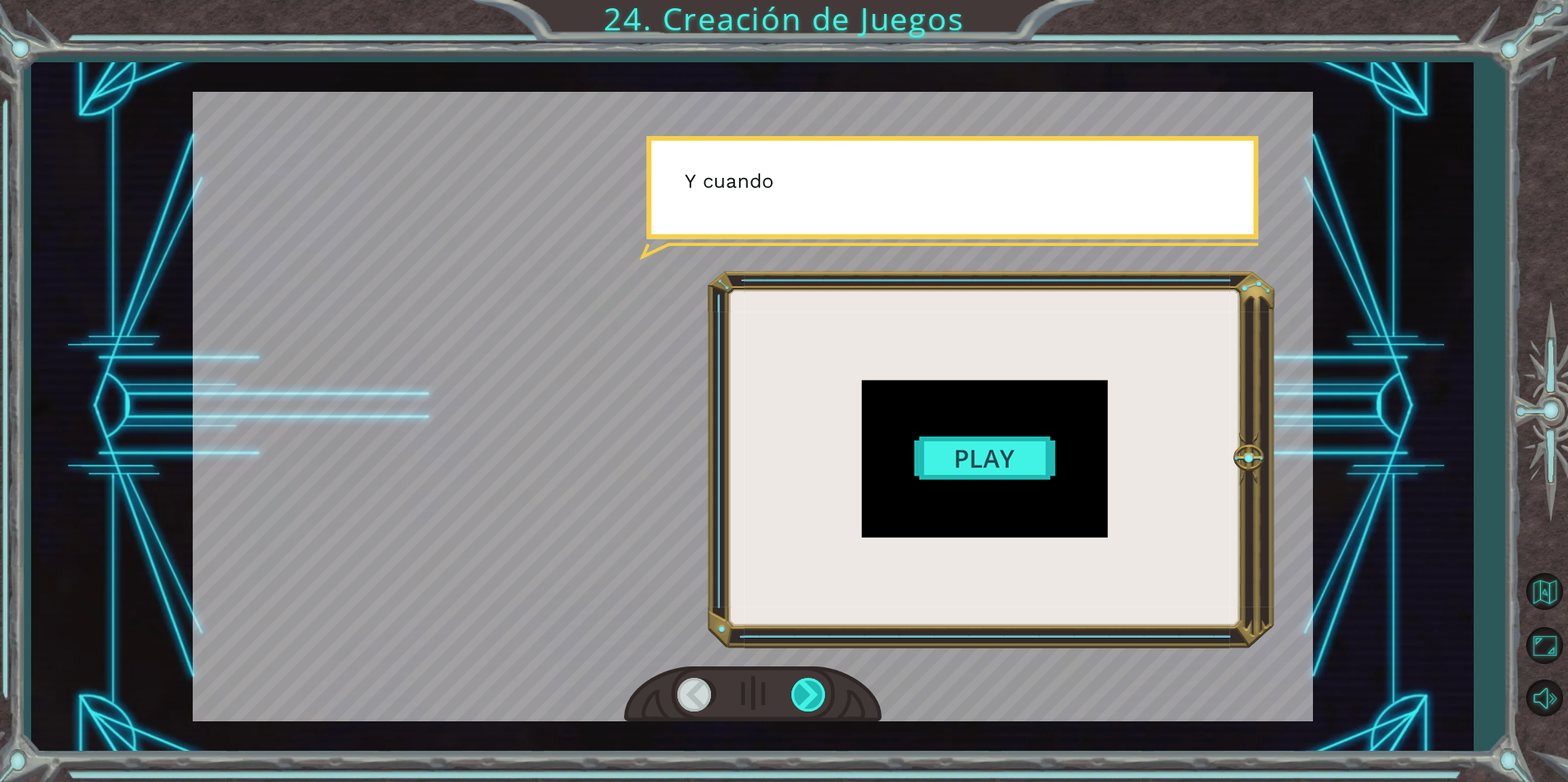
click at [808, 687] on div at bounding box center [810, 694] width 37 height 34
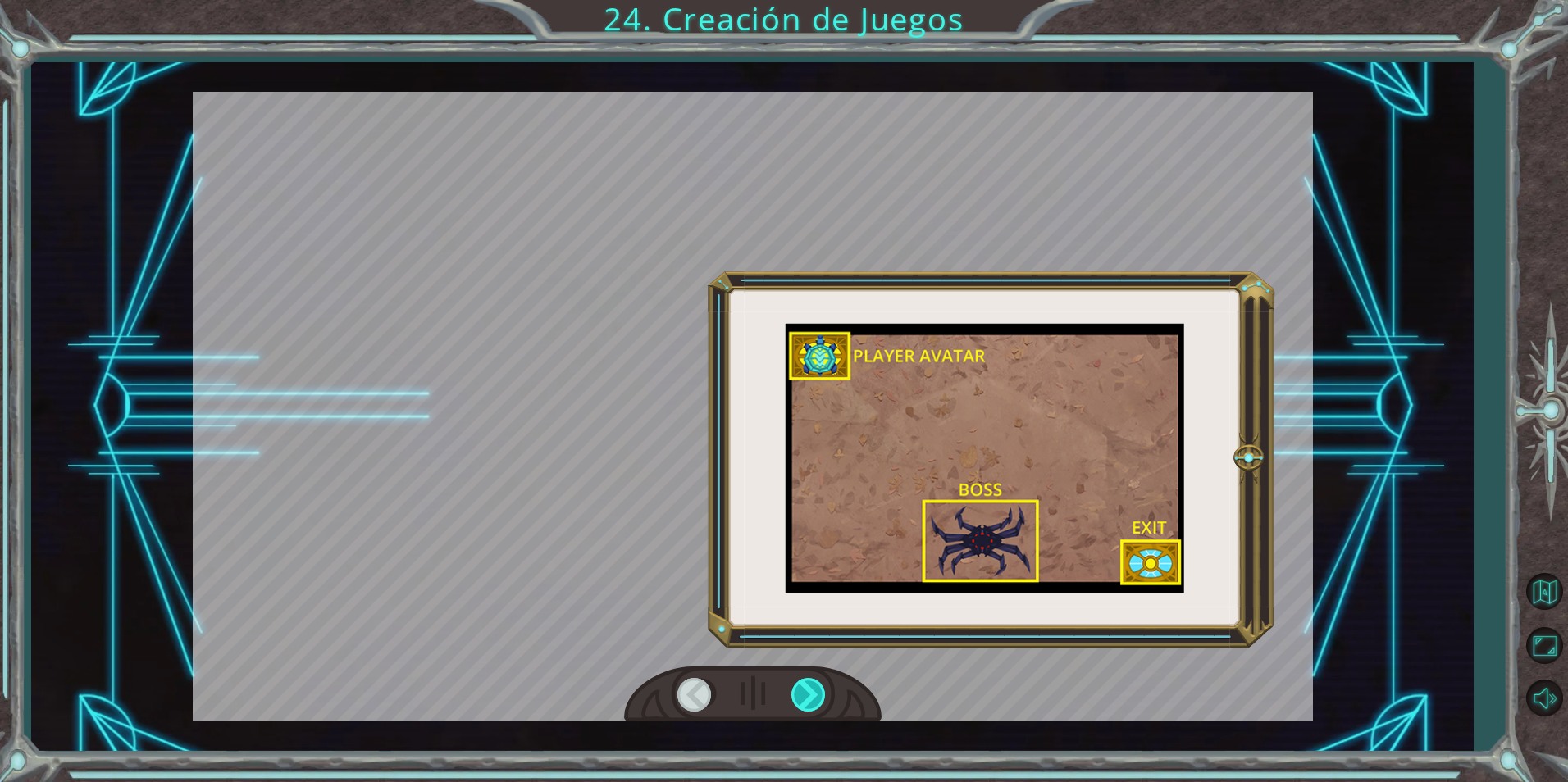
click at [808, 687] on div at bounding box center [810, 694] width 37 height 34
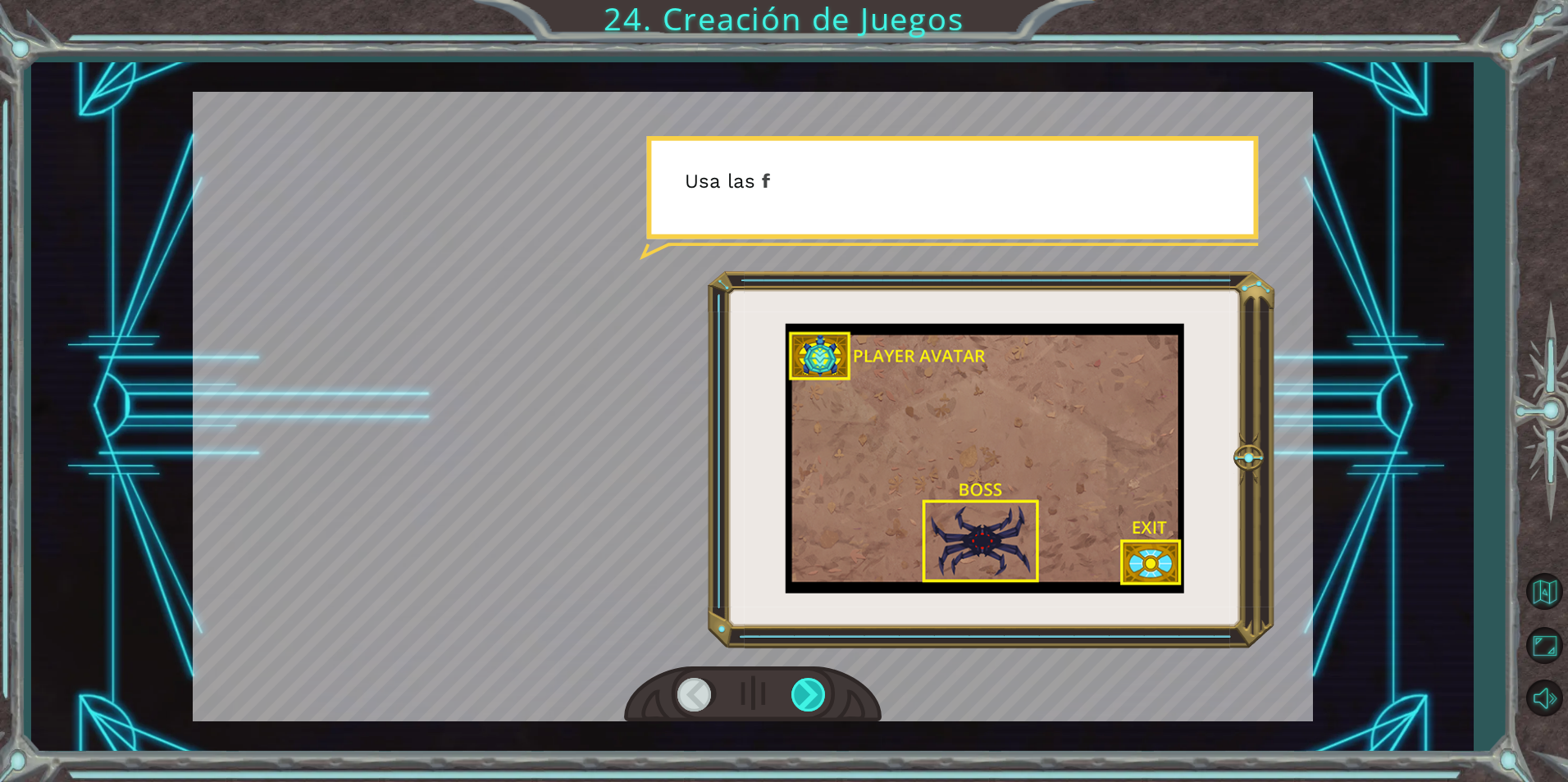
click at [808, 687] on div at bounding box center [810, 694] width 37 height 34
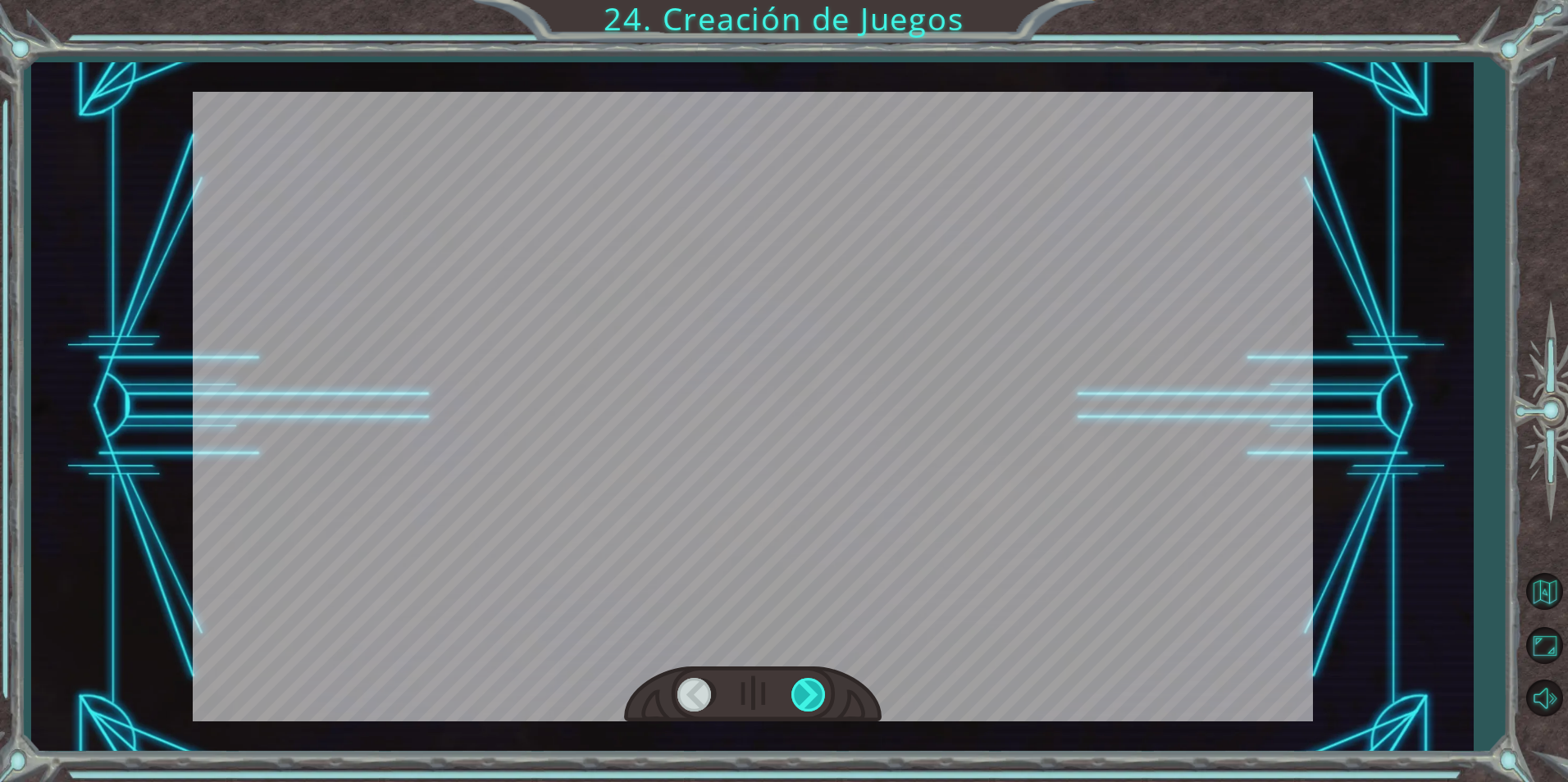
click at [808, 687] on div at bounding box center [810, 694] width 37 height 34
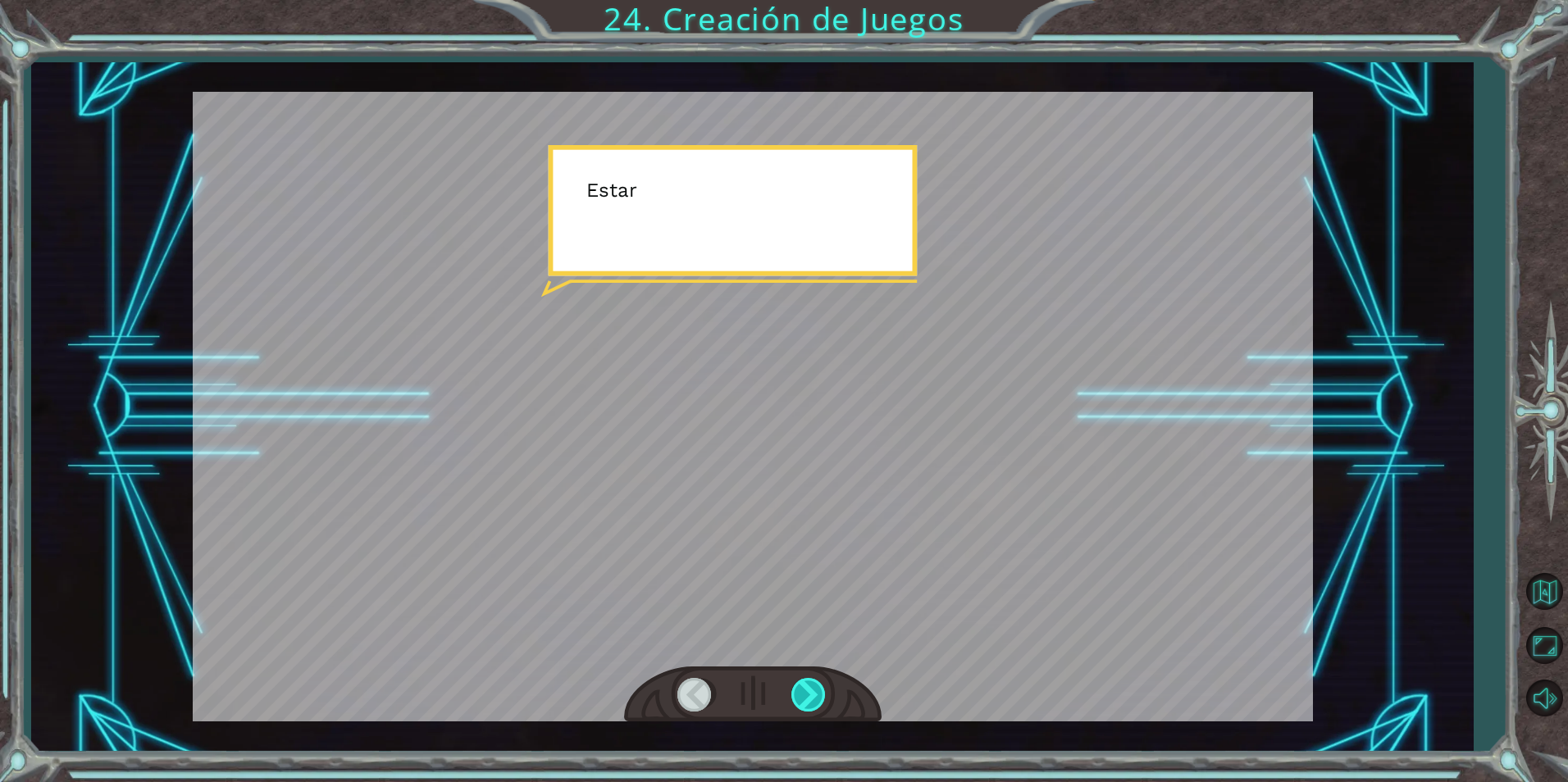
click at [808, 687] on div at bounding box center [810, 694] width 37 height 34
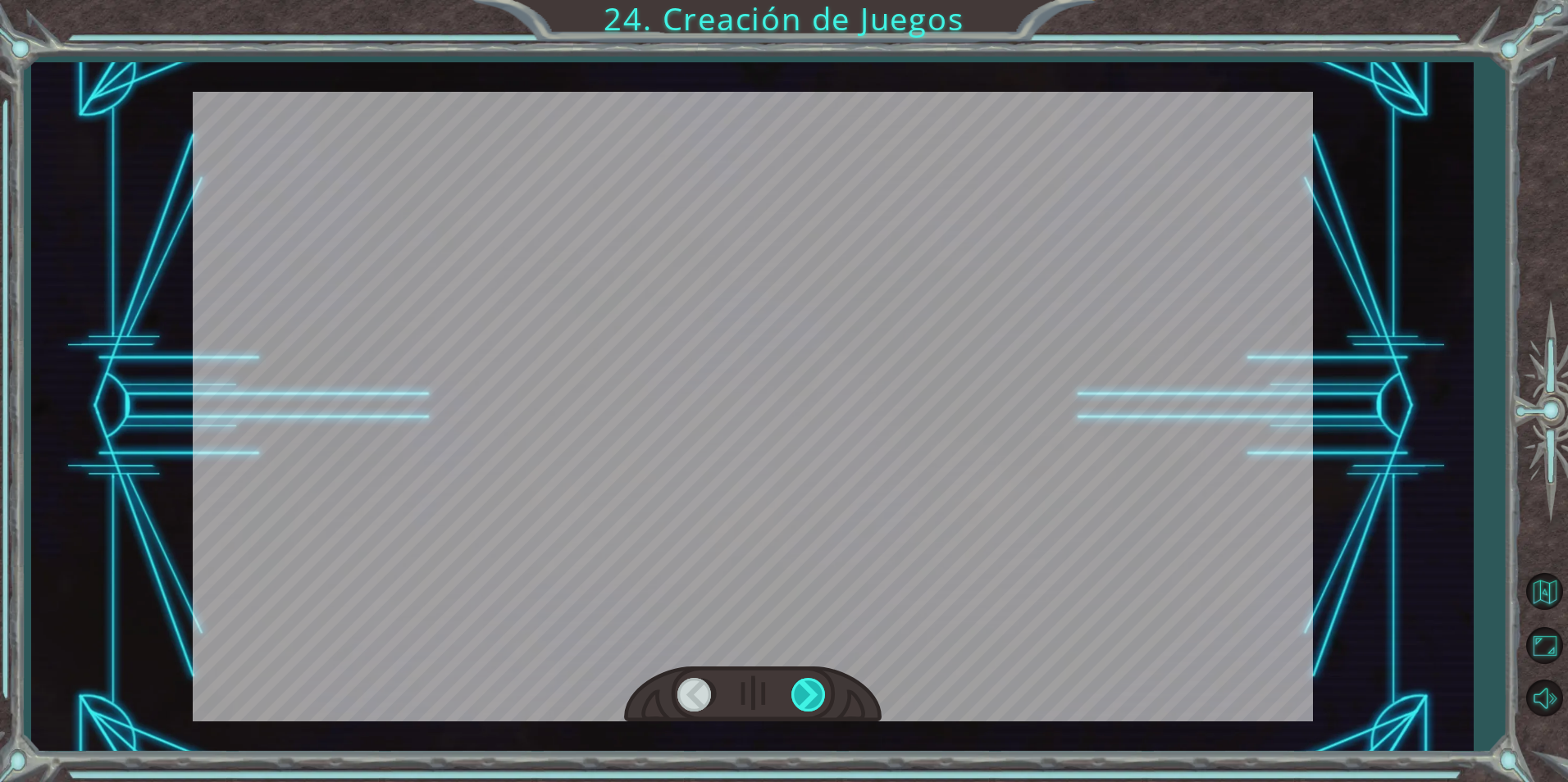
click at [808, 687] on div at bounding box center [810, 694] width 37 height 34
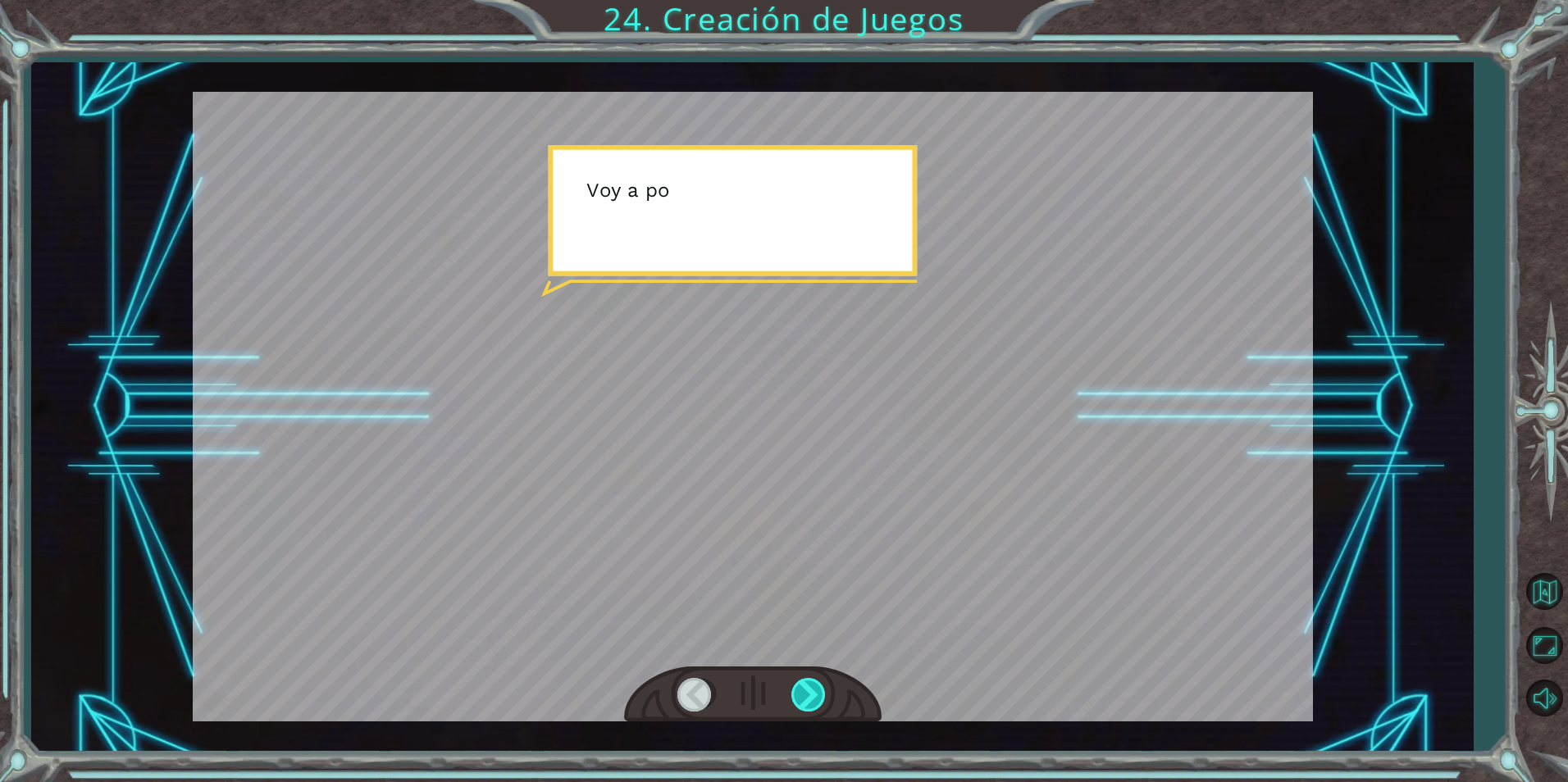
click at [808, 687] on div at bounding box center [810, 694] width 37 height 34
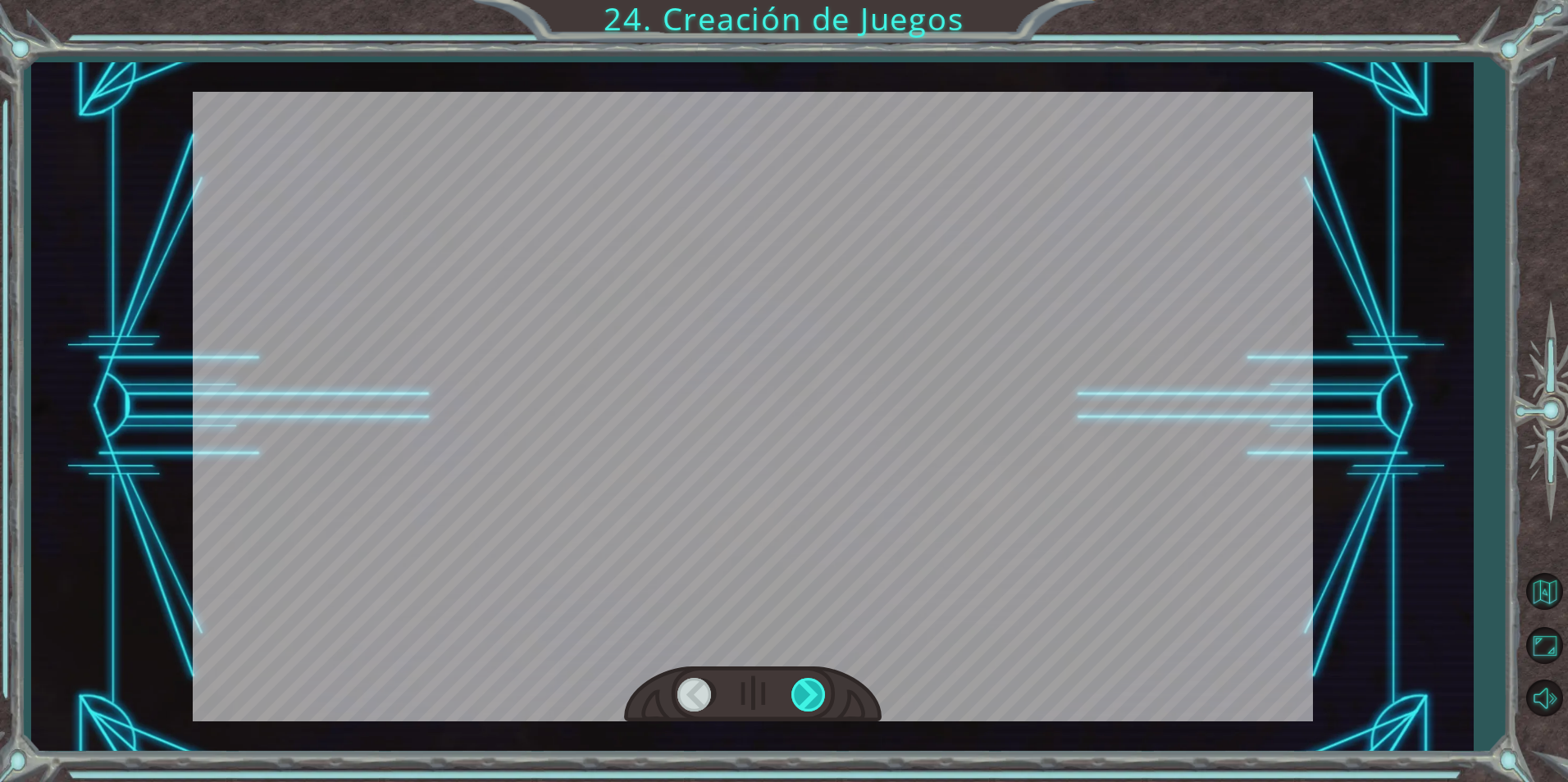
click at [808, 687] on div at bounding box center [810, 694] width 37 height 34
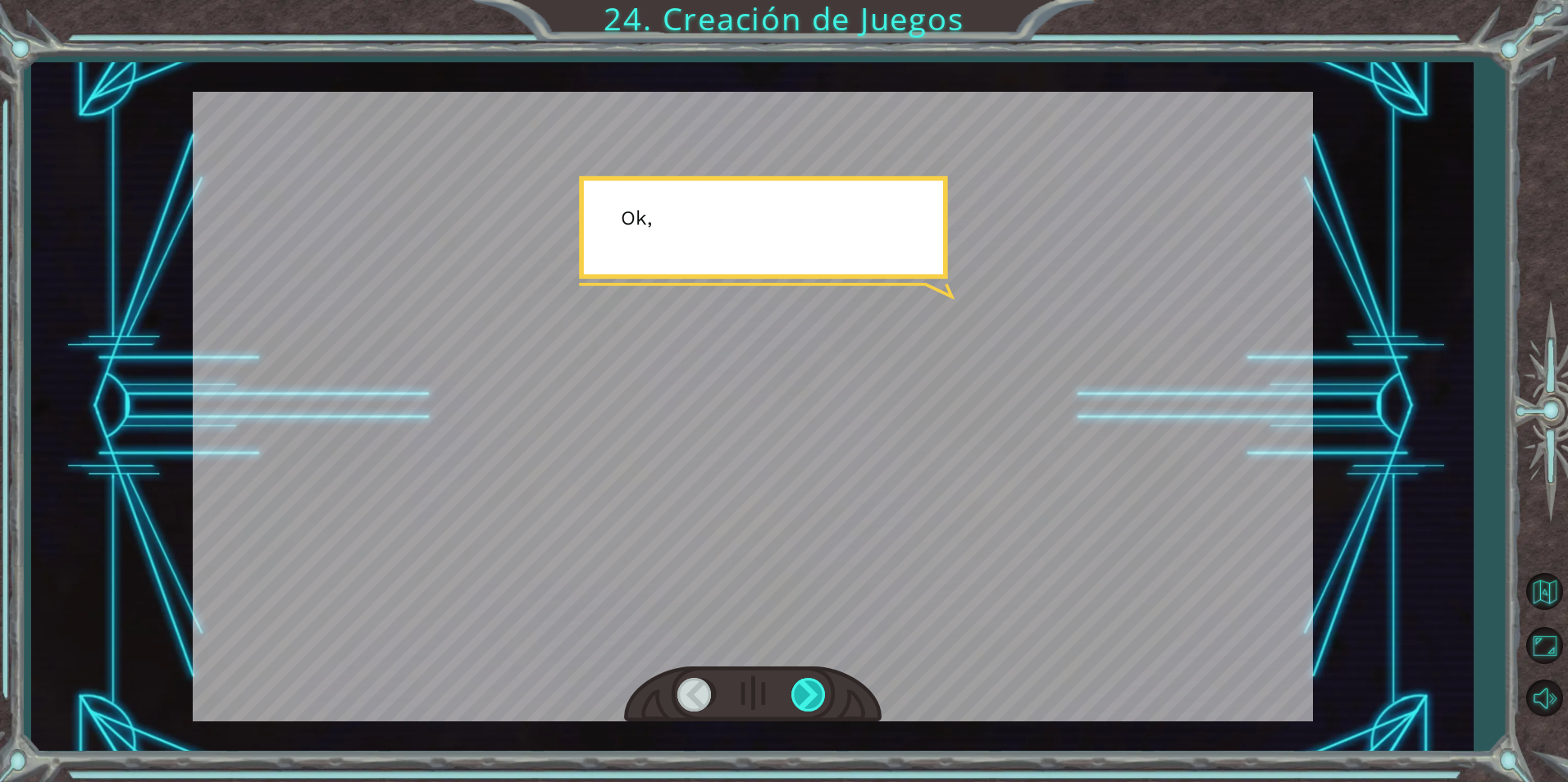
click at [808, 687] on div at bounding box center [810, 694] width 37 height 34
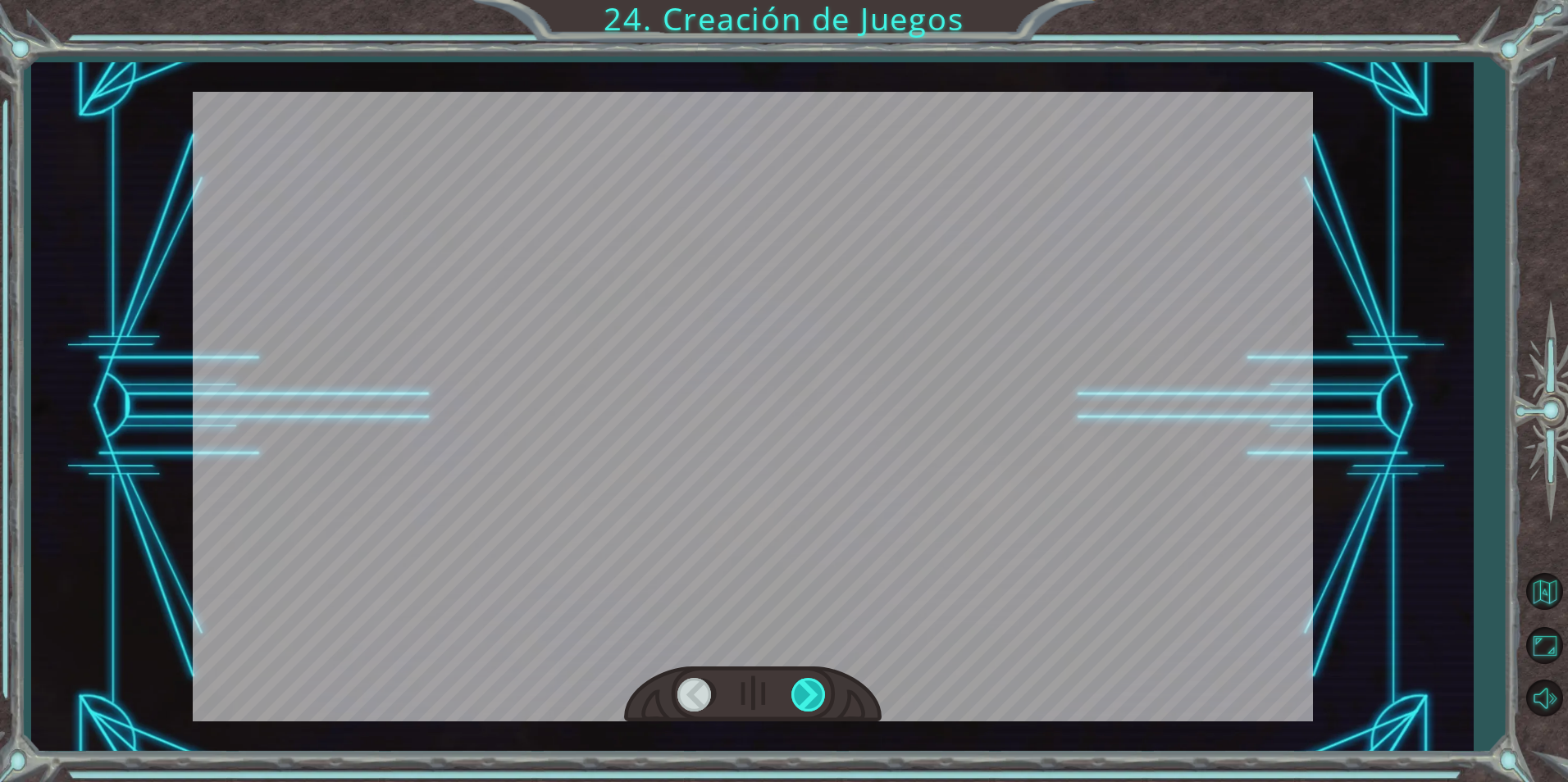
click at [808, 687] on div at bounding box center [810, 694] width 37 height 34
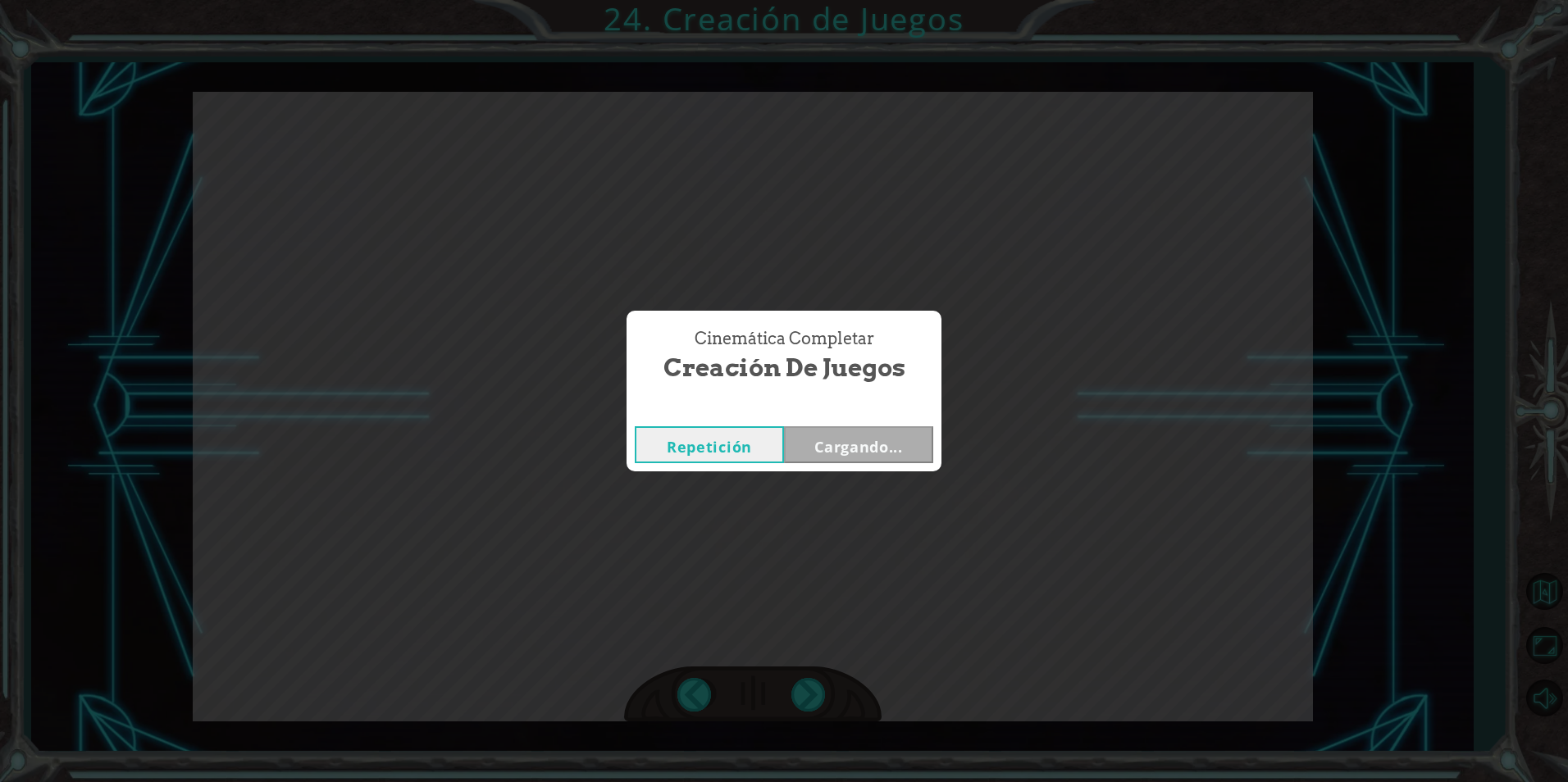
click at [808, 687] on div "Cinemática Completar Creación de Juegos Repetición Cargando..." at bounding box center [784, 391] width 1568 height 782
drag, startPoint x: 808, startPoint y: 687, endPoint x: 887, endPoint y: 443, distance: 256.5
click at [887, 443] on button "Siguiente" at bounding box center [859, 445] width 149 height 37
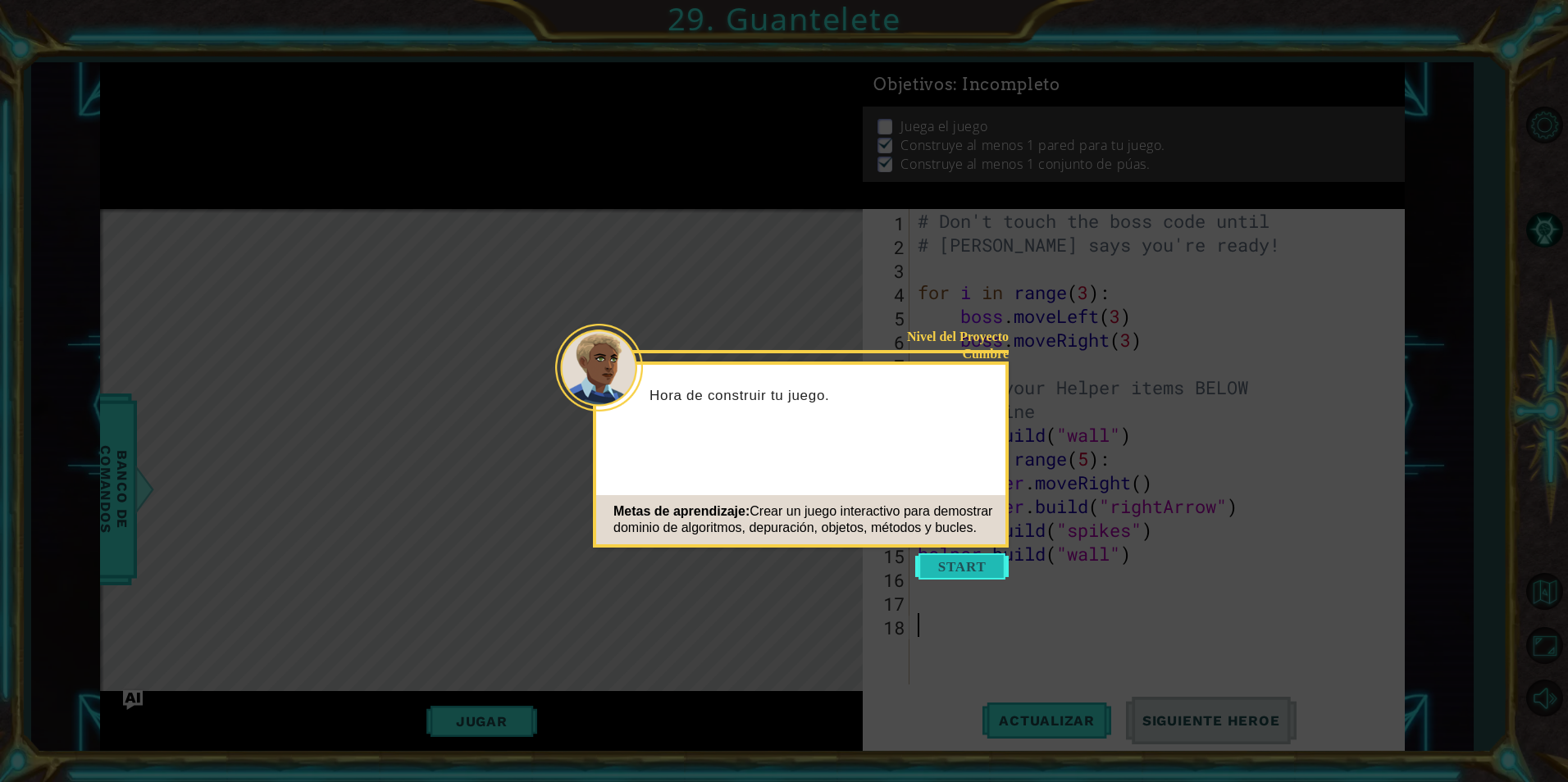
click at [982, 561] on button "Start" at bounding box center [962, 566] width 93 height 26
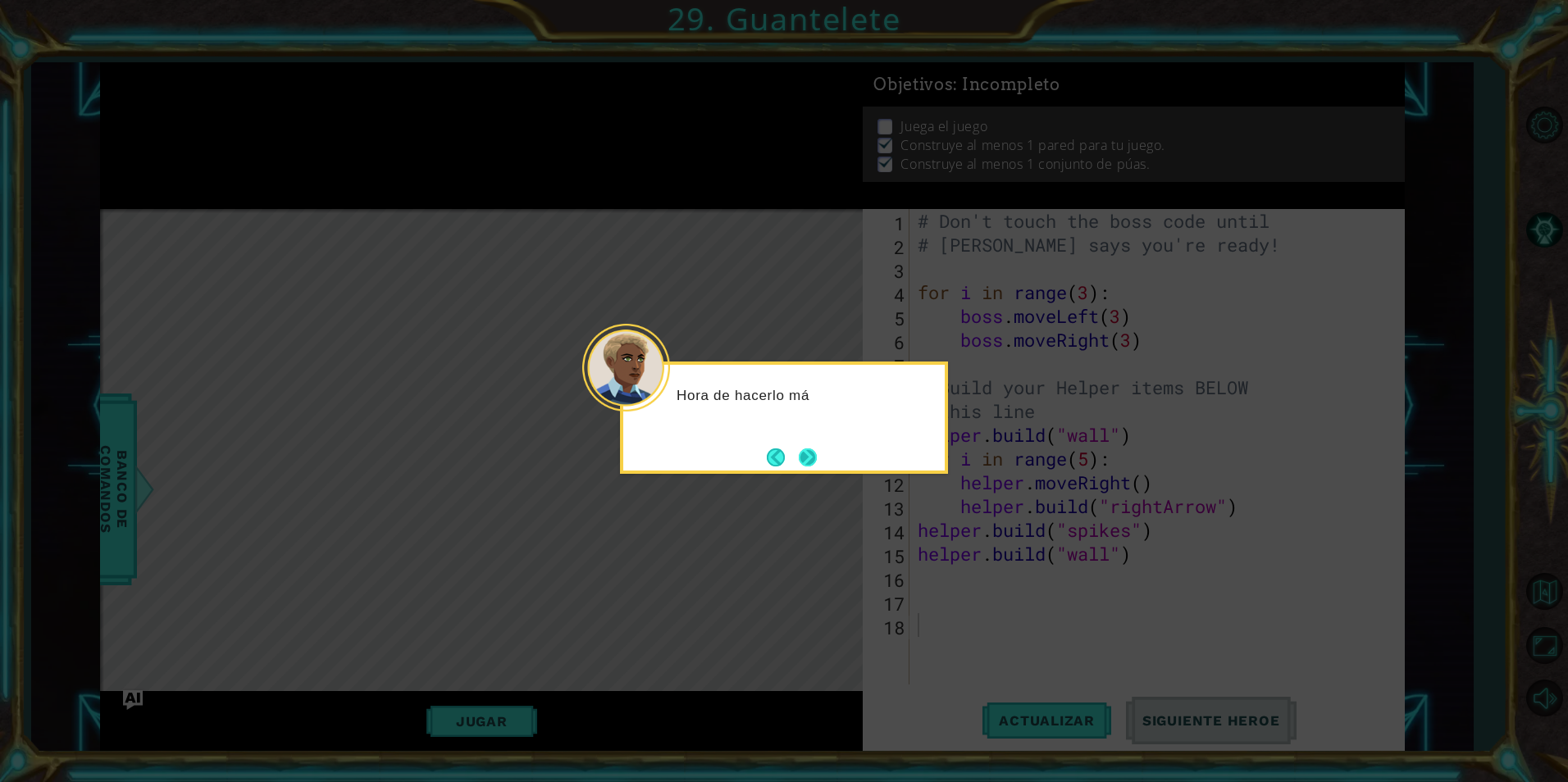
click at [813, 466] on button "Next" at bounding box center [808, 458] width 18 height 18
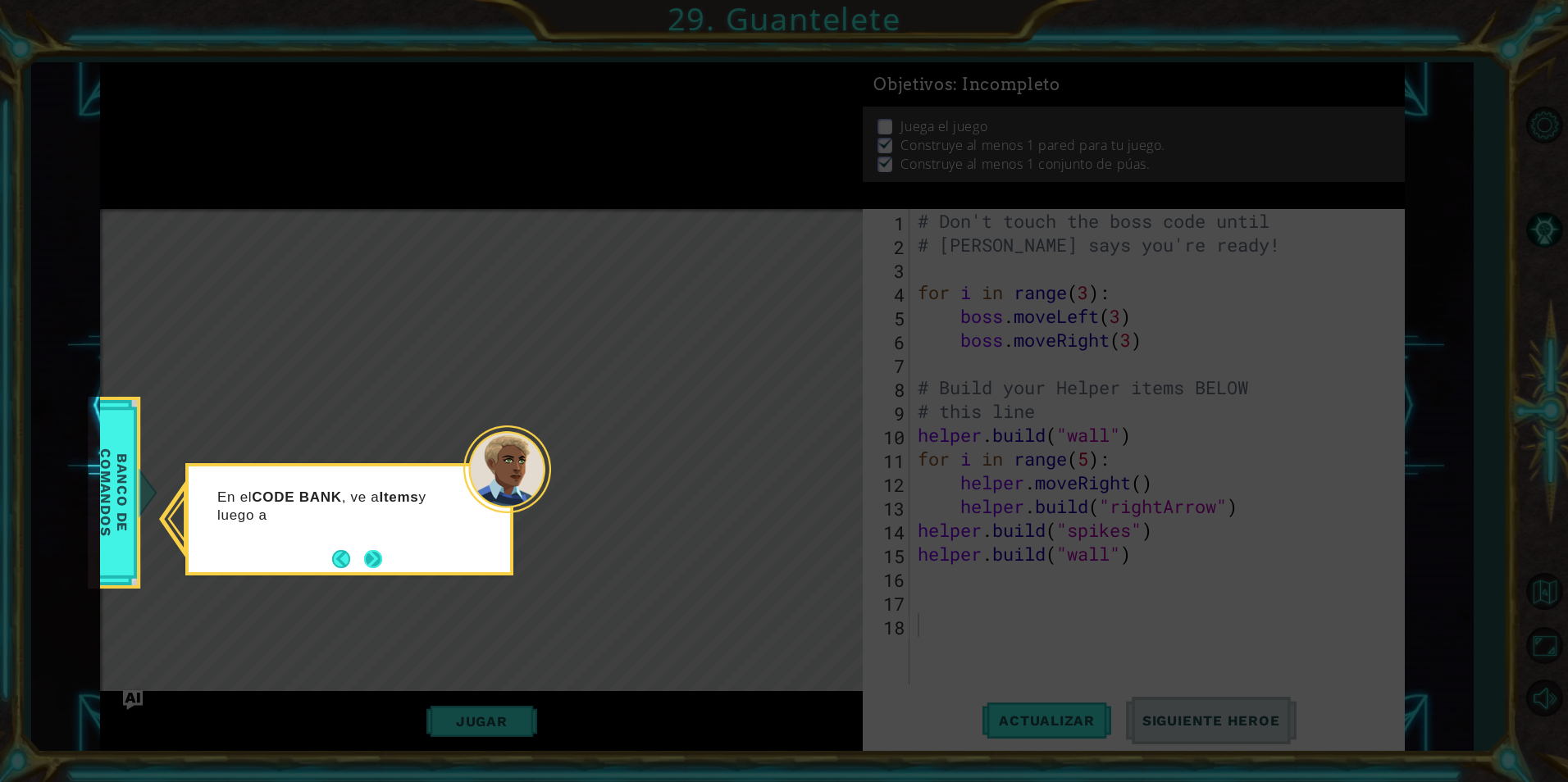
click at [383, 566] on button "Next" at bounding box center [373, 558] width 18 height 18
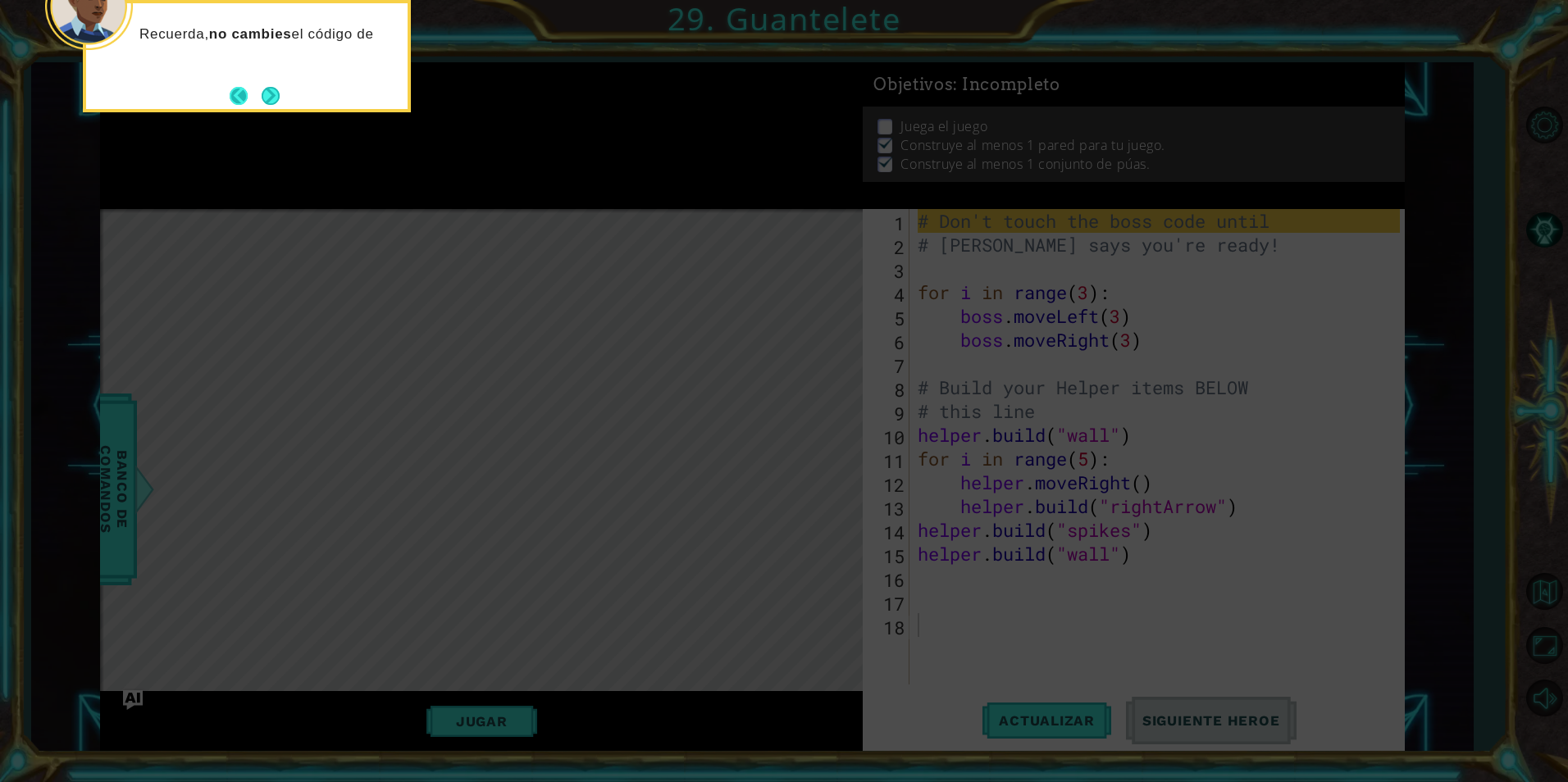
click at [252, 93] on button "Back" at bounding box center [245, 96] width 32 height 18
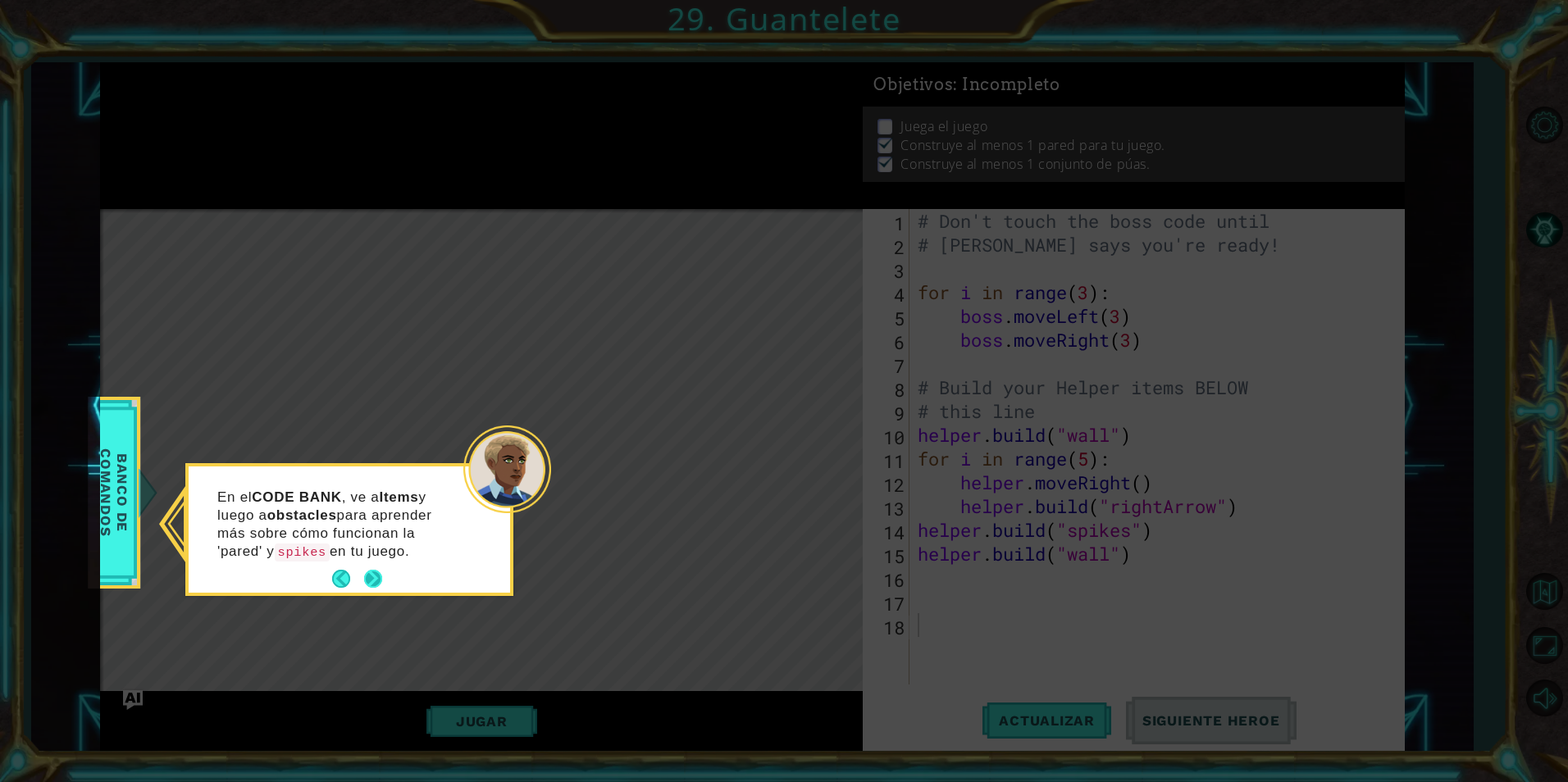
click at [367, 580] on button "Next" at bounding box center [373, 579] width 18 height 18
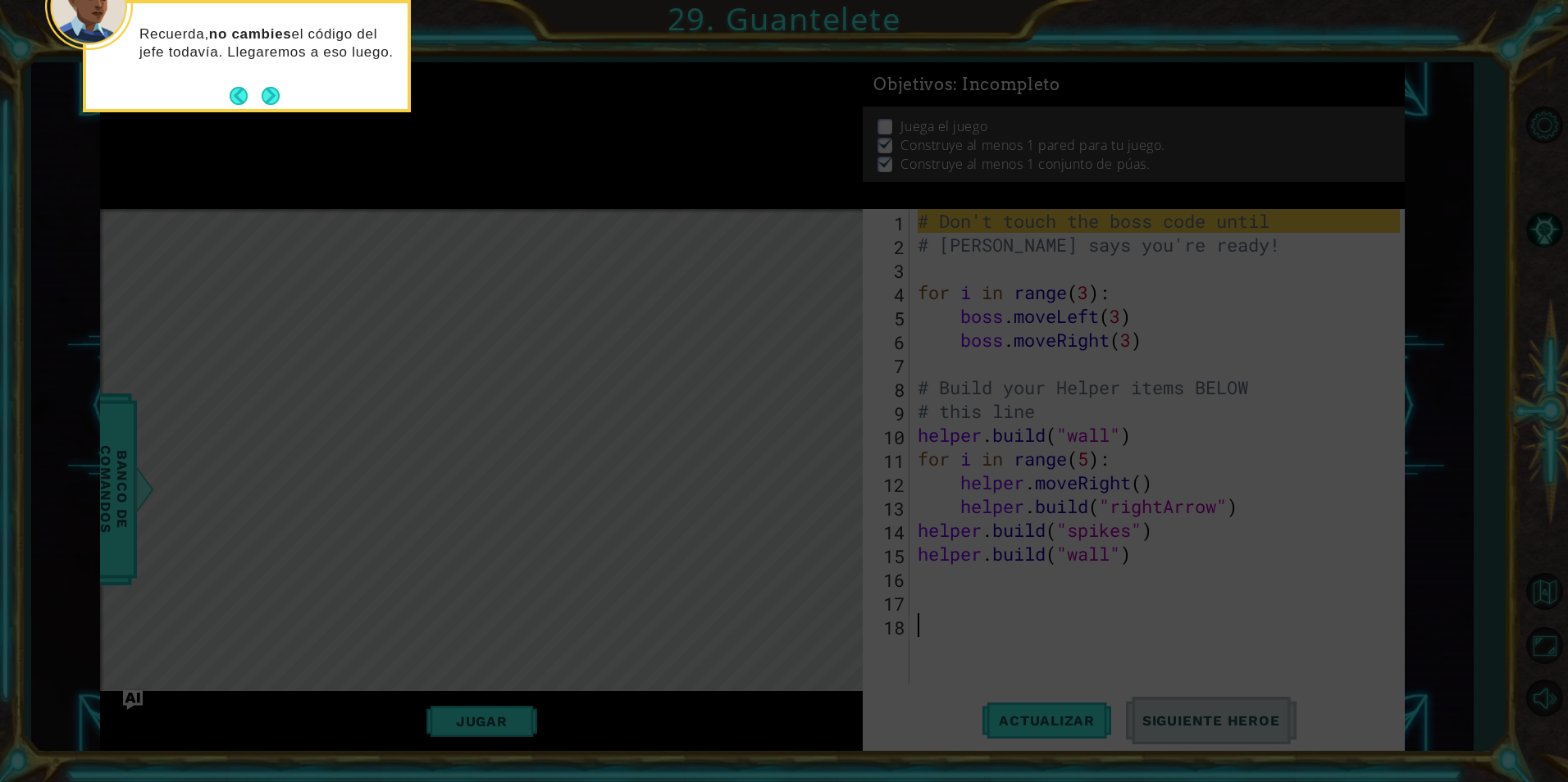
click at [273, 116] on icon at bounding box center [784, 117] width 1568 height 1330
click at [269, 103] on button "Next" at bounding box center [271, 96] width 18 height 18
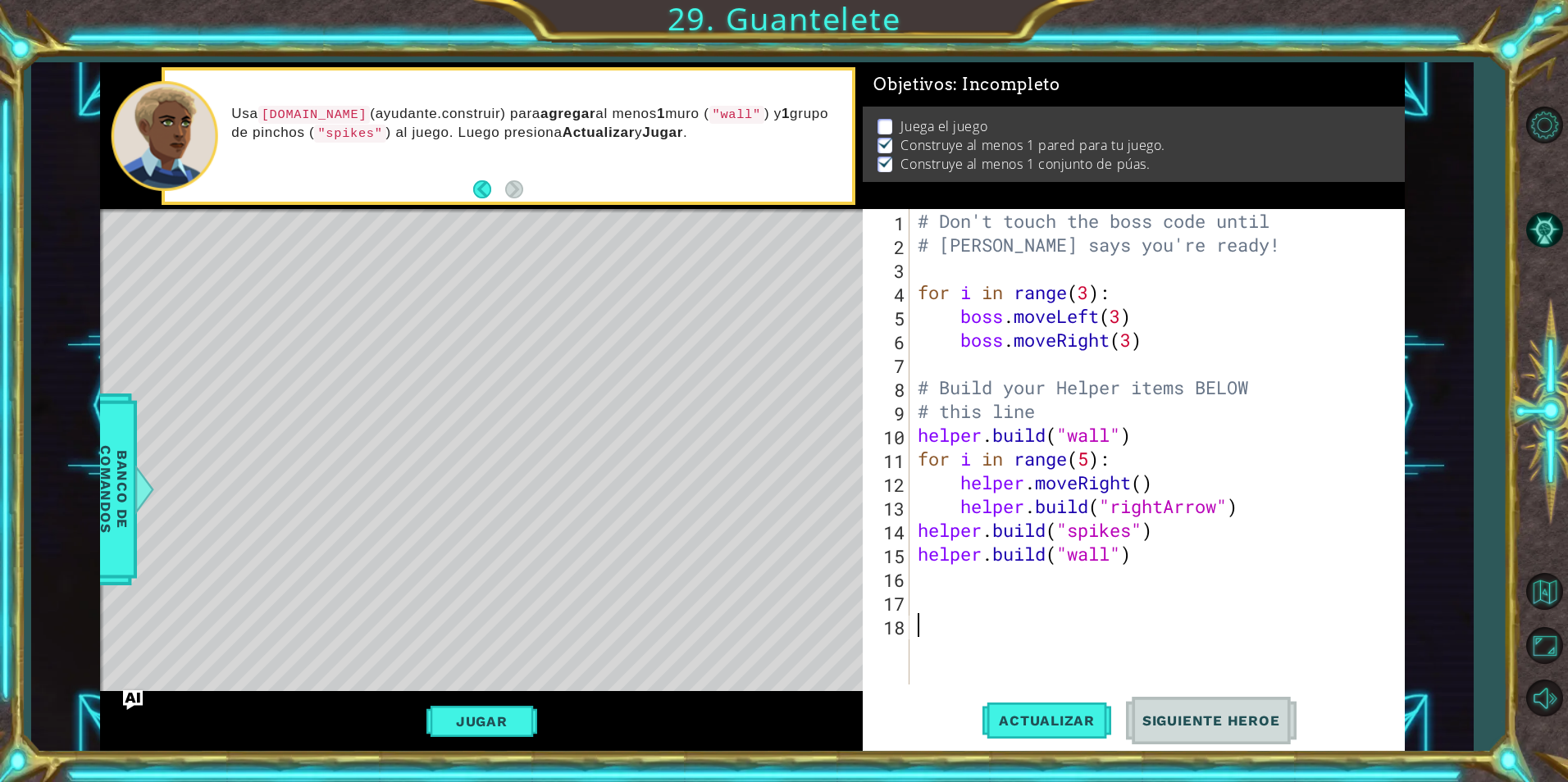
click at [1149, 573] on div "# Don't touch the boss code until # [PERSON_NAME] says you're ready! for i in r…" at bounding box center [1162, 471] width 494 height 523
click at [1153, 564] on div "# Don't touch the boss code until # [PERSON_NAME] says you're ready! for i in r…" at bounding box center [1162, 471] width 494 height 523
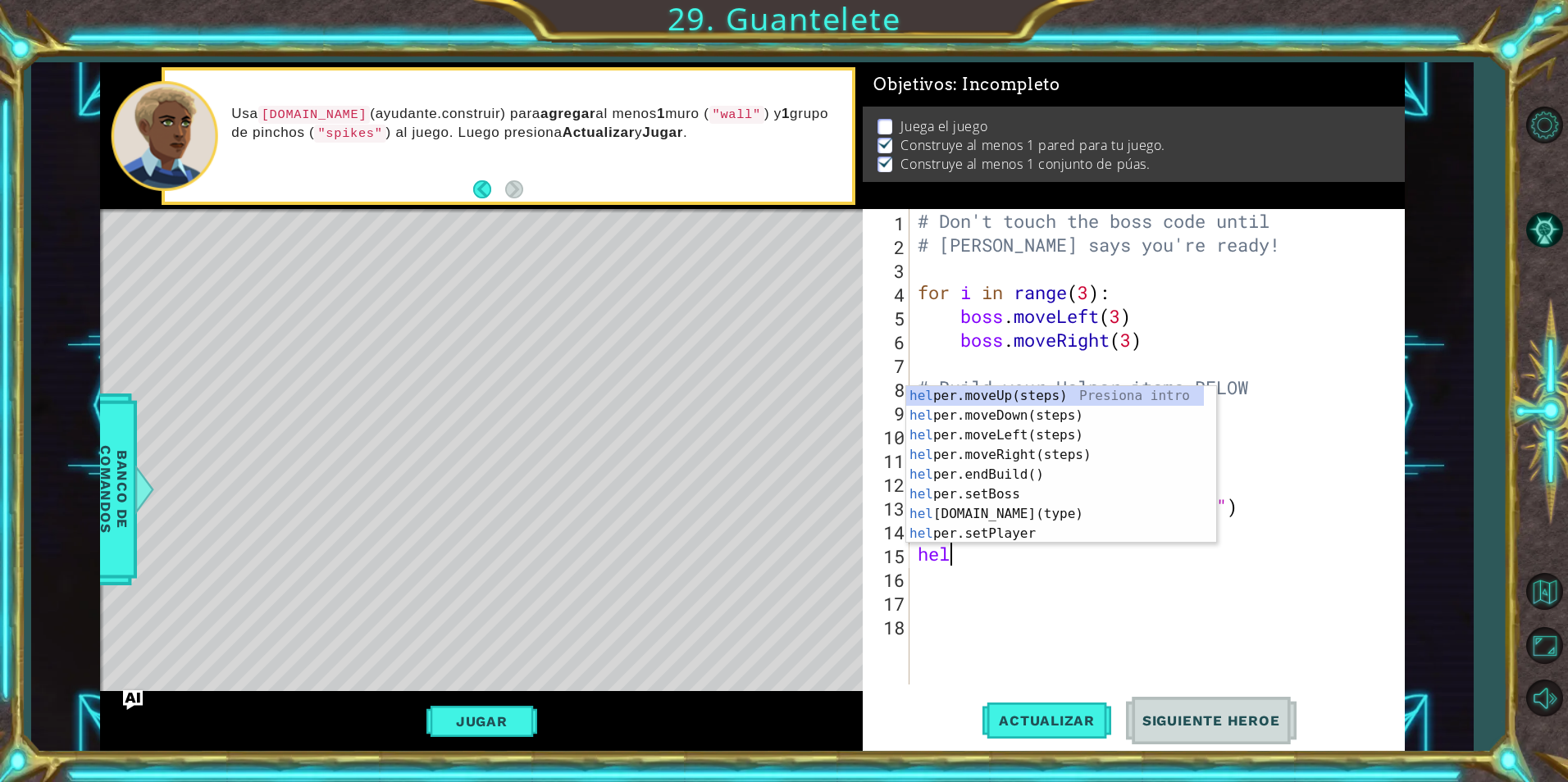
type textarea "h"
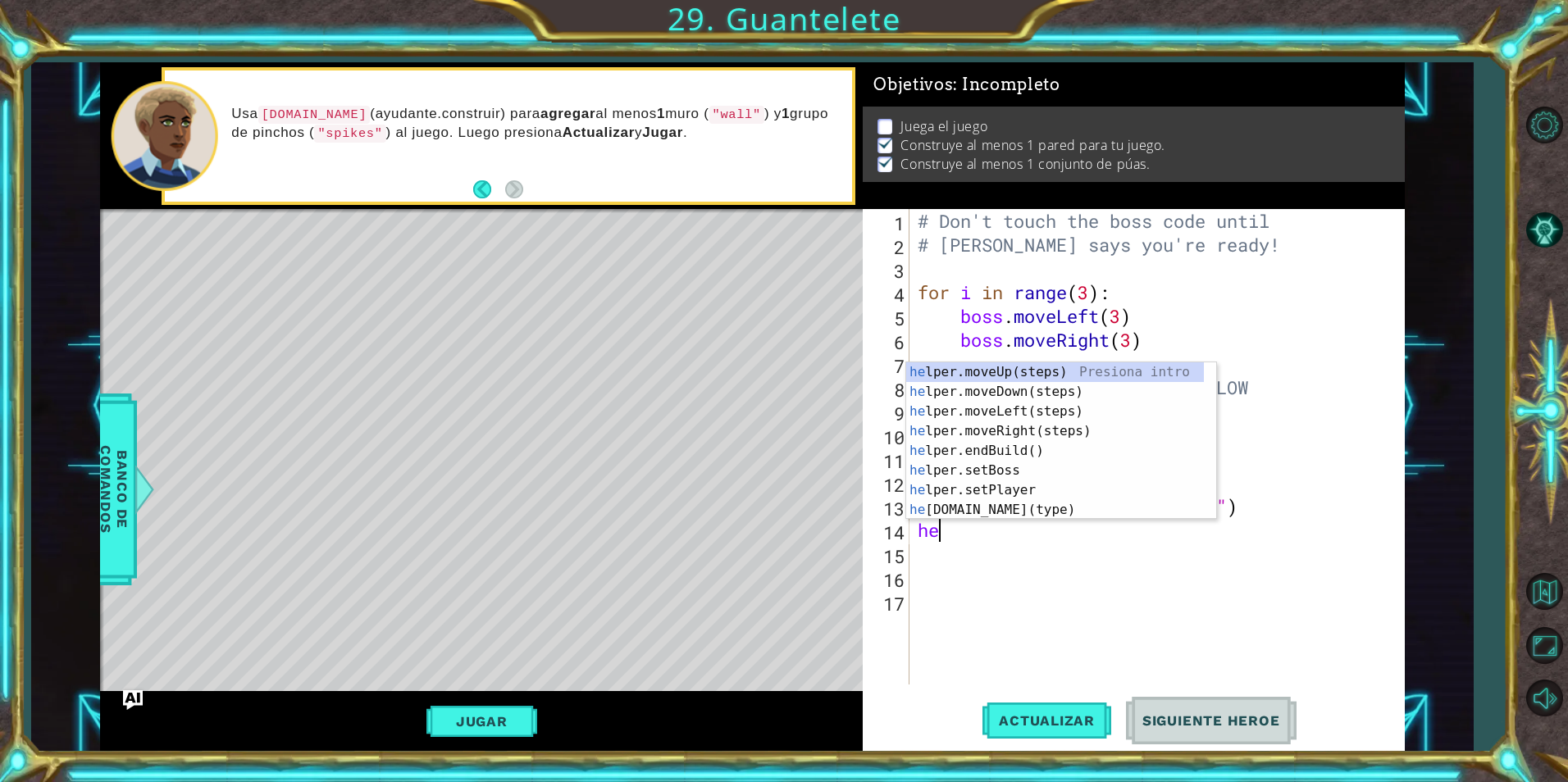
type textarea "h"
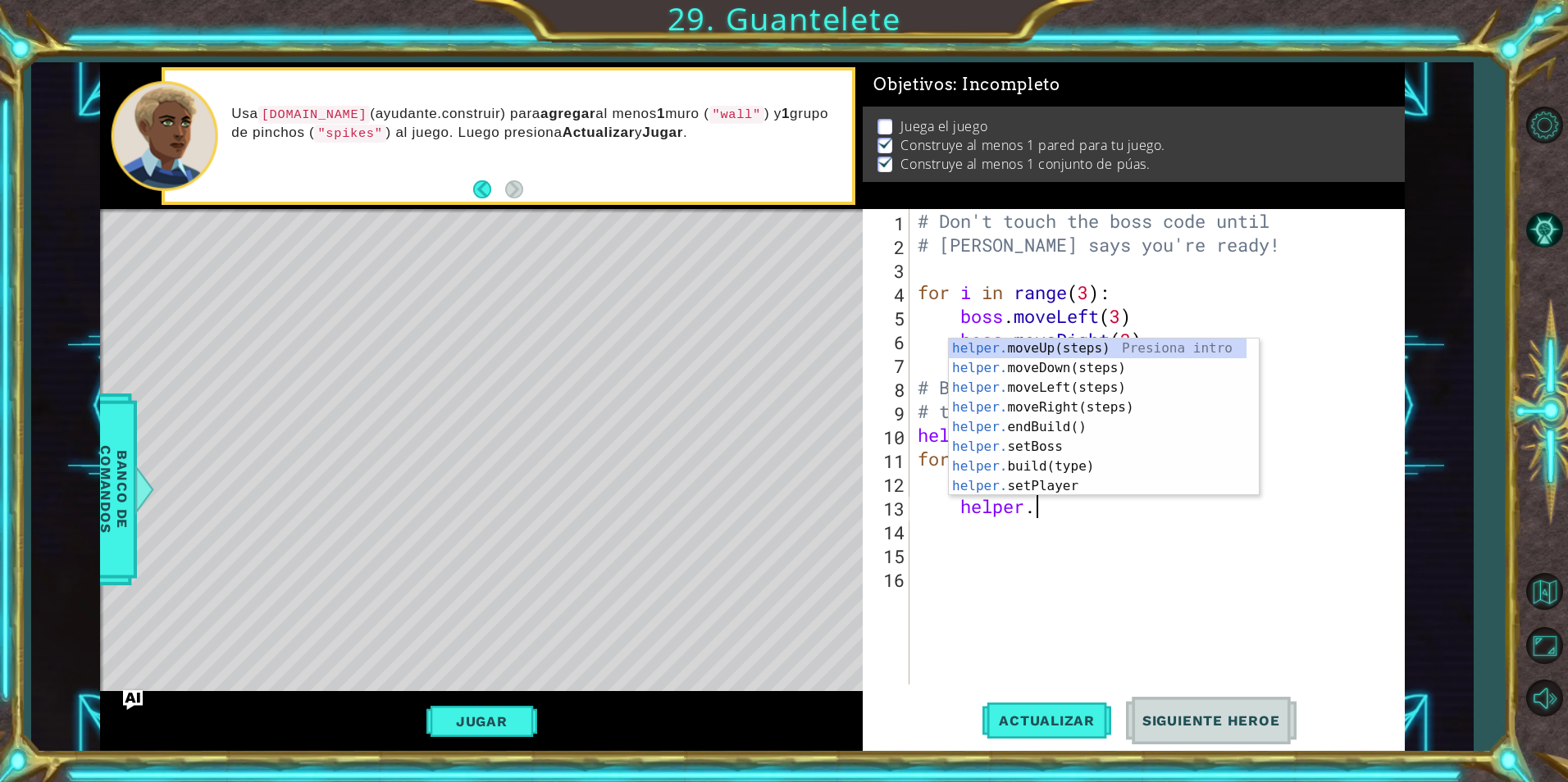
type textarea "h"
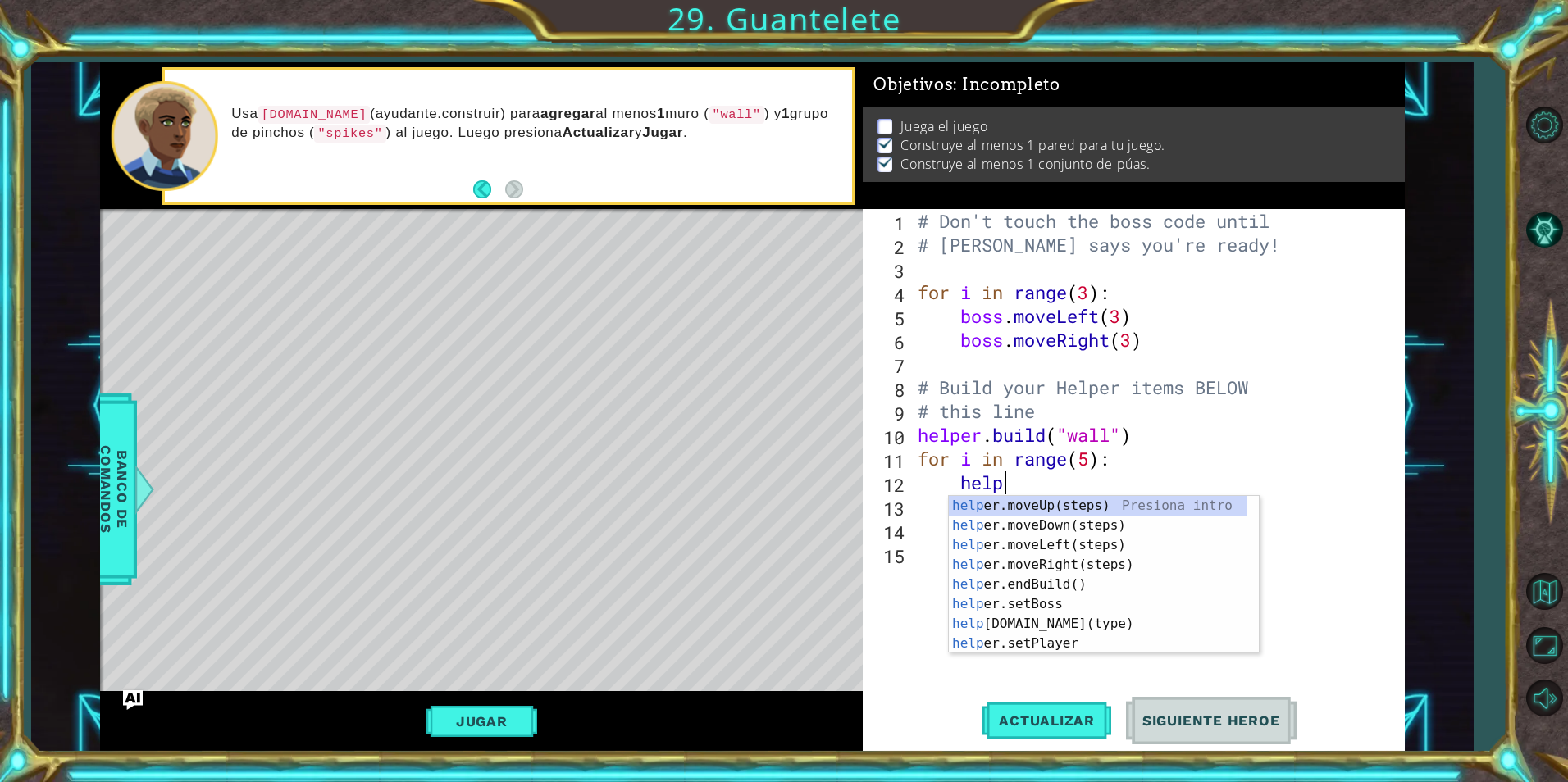
type textarea "h"
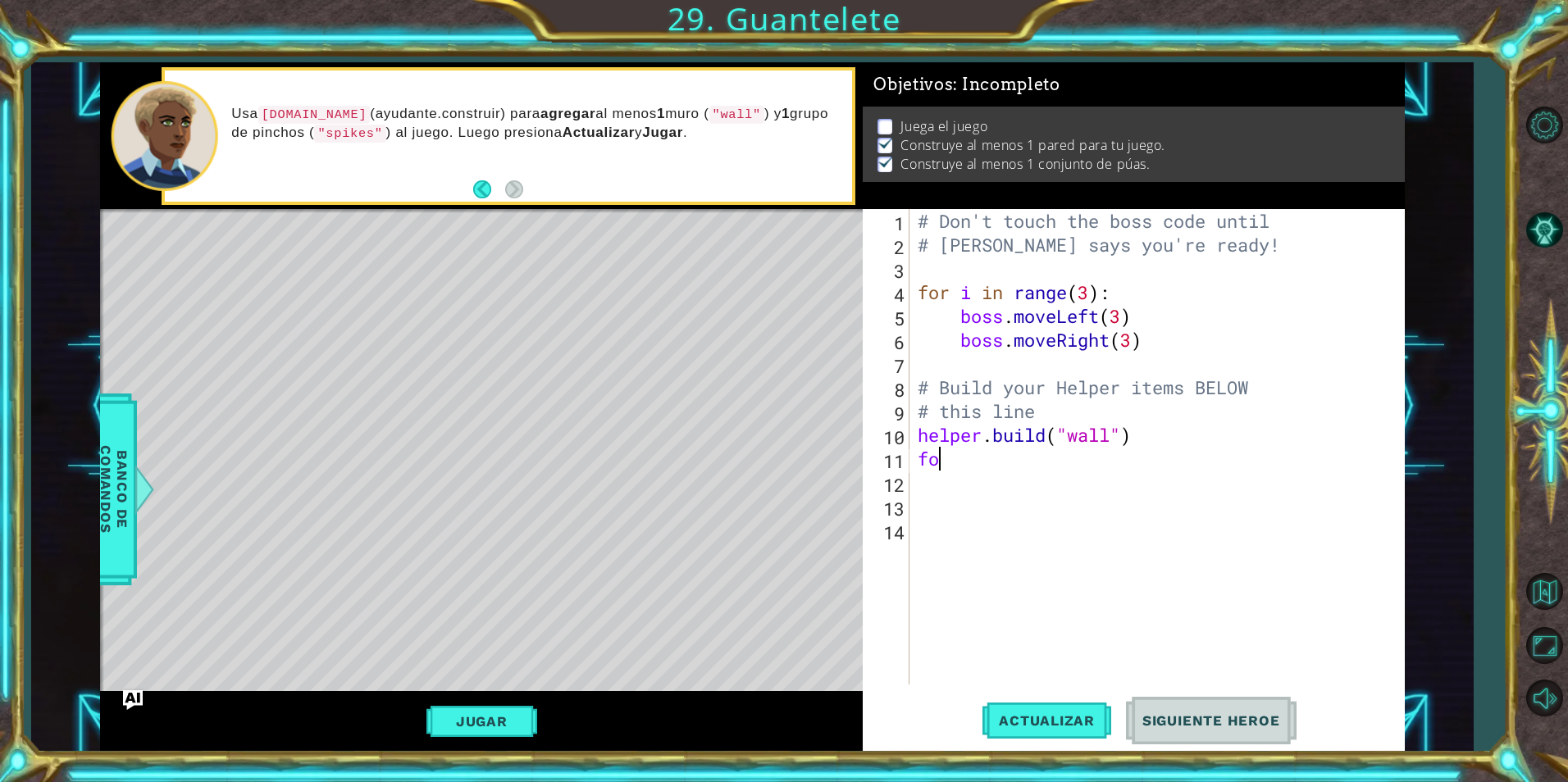
type textarea "f"
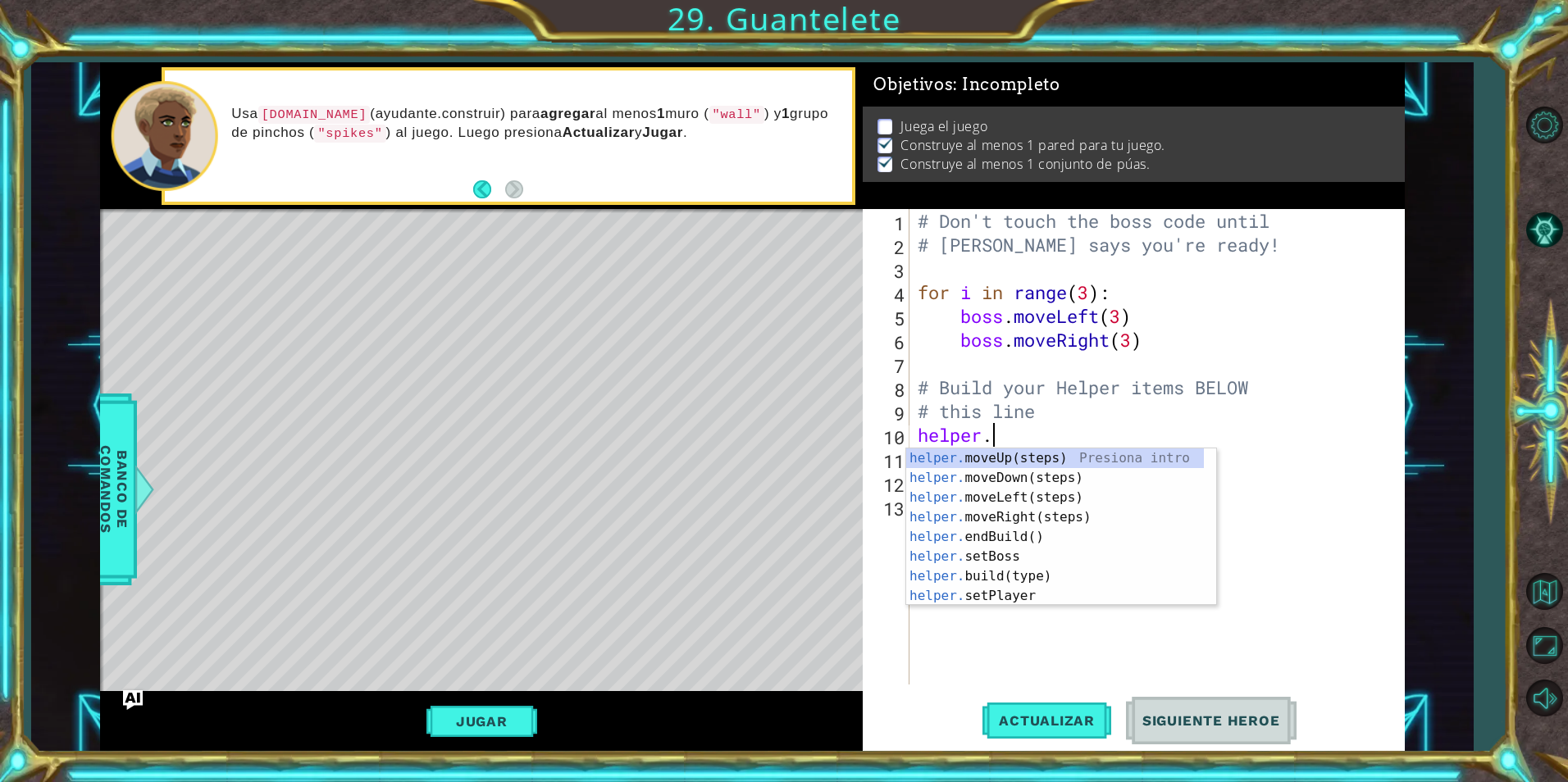
type textarea "h"
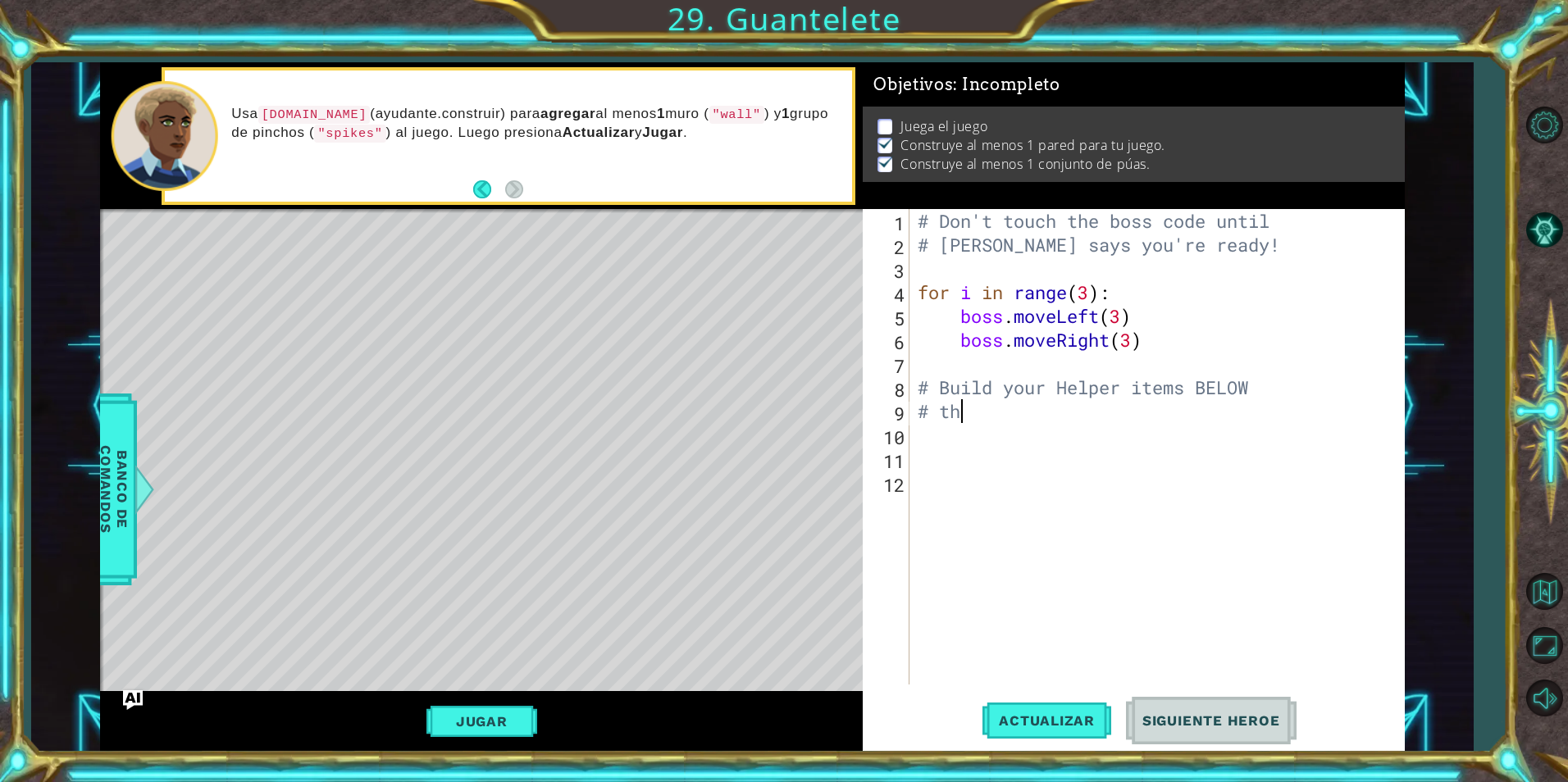
type textarea "#"
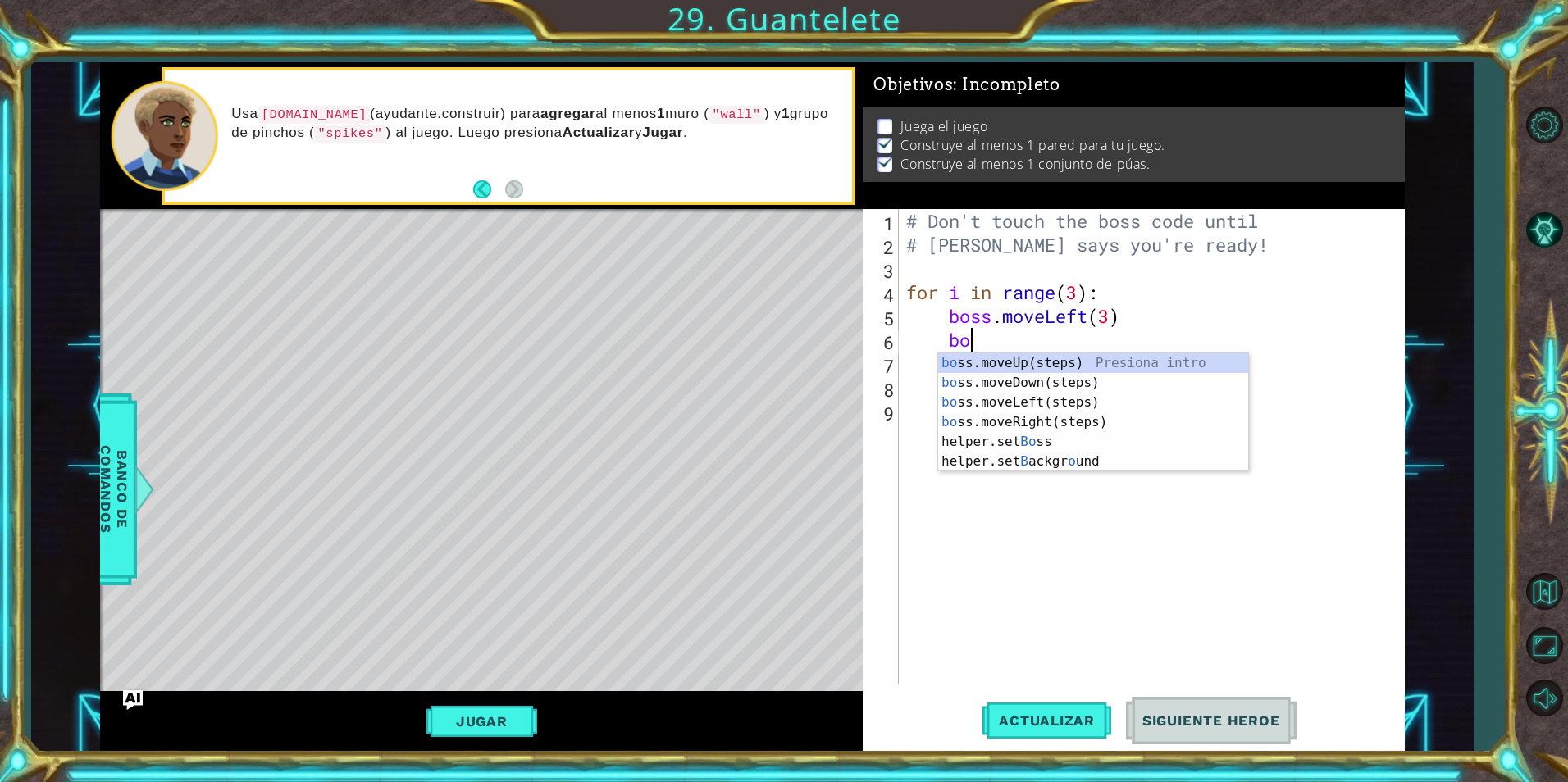
type textarea "b"
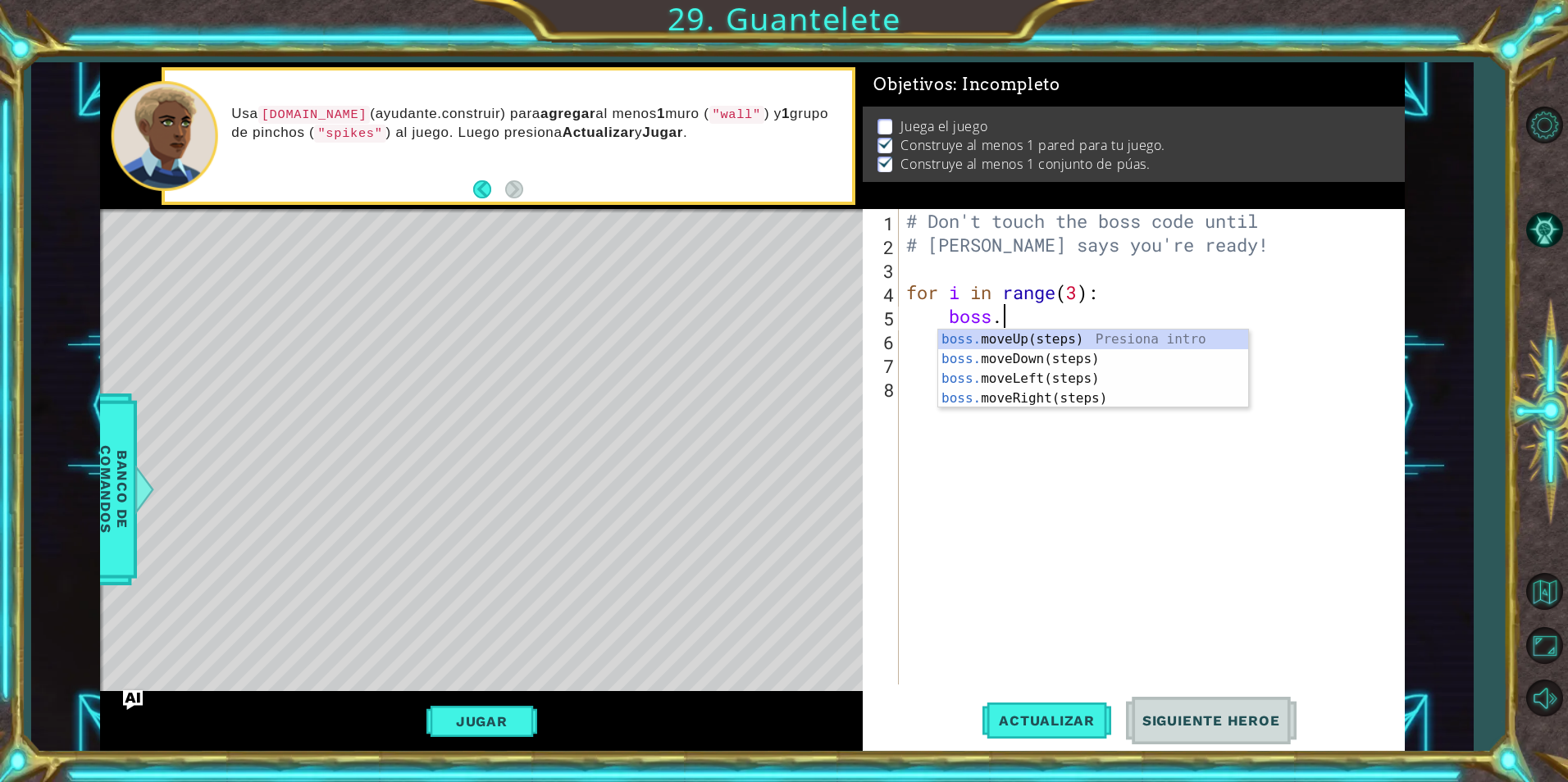
type textarea "b"
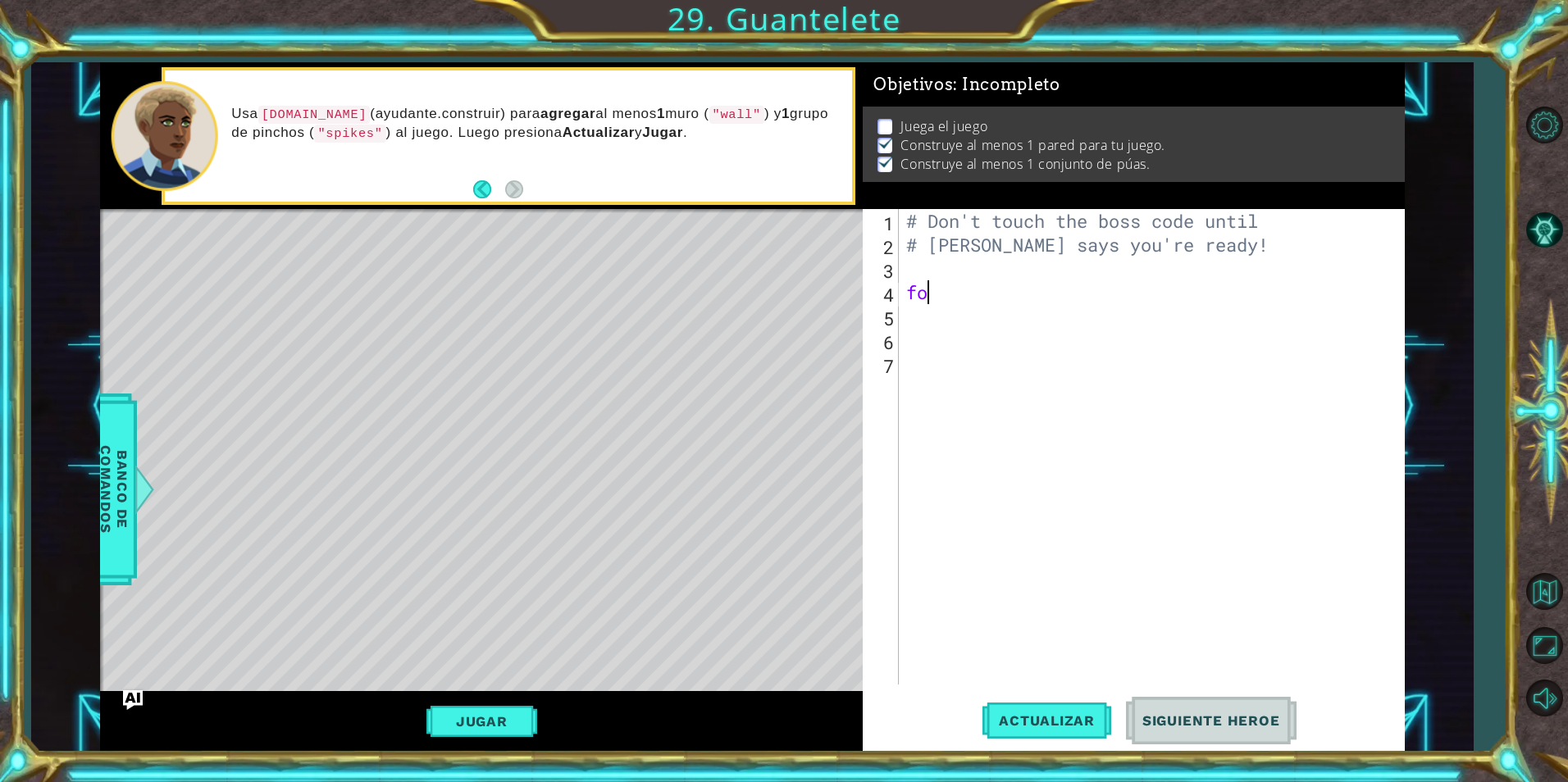
type textarea "f"
type textarea "#"
paste textarea "[DOMAIN_NAME]("wall")"
type textarea "[DOMAIN_NAME]("wall")"
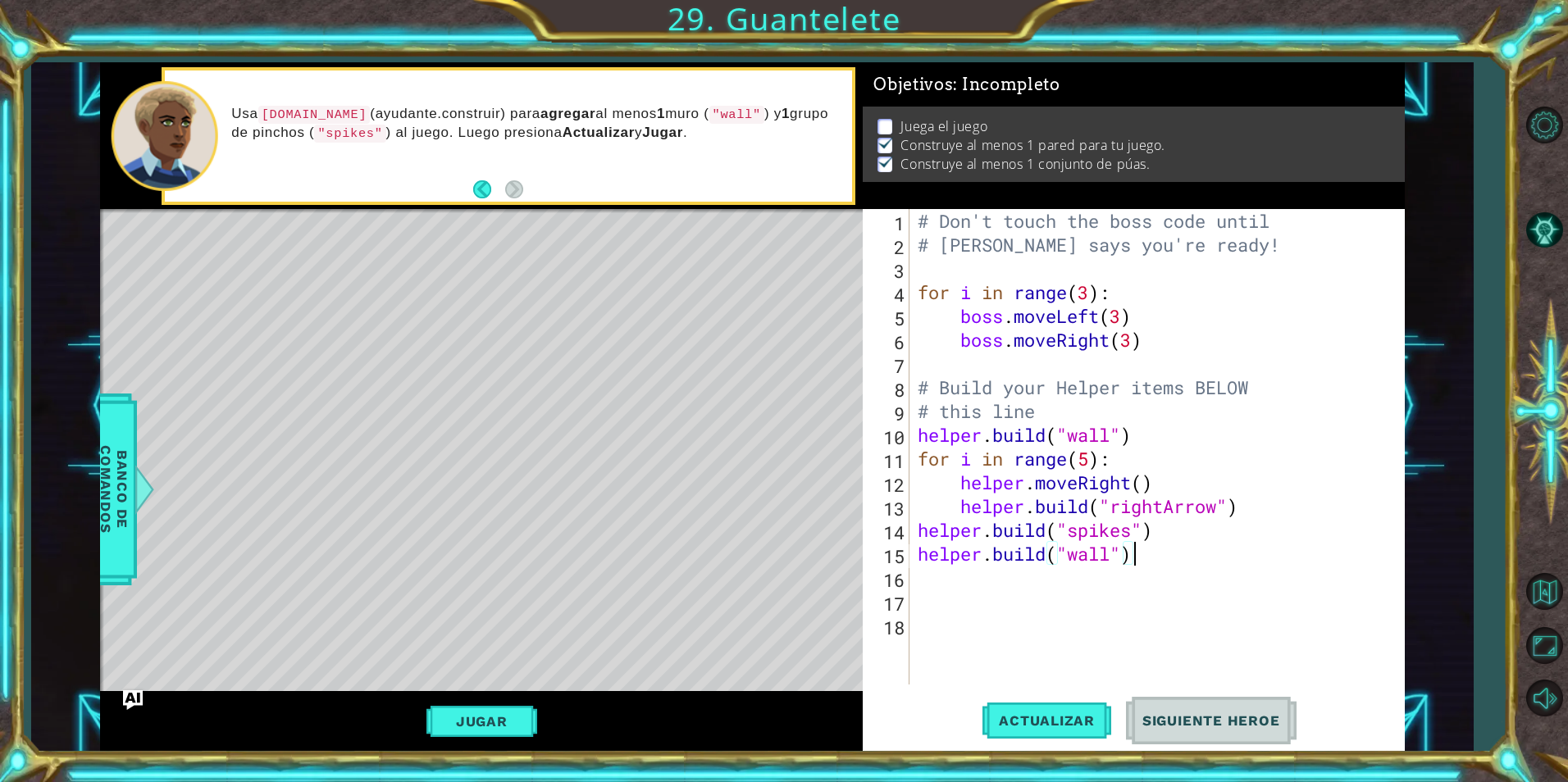
click at [1179, 719] on span "Siguiente Heroe" at bounding box center [1211, 721] width 170 height 17
click at [1056, 724] on span "Actualizar" at bounding box center [1047, 721] width 129 height 17
click at [510, 722] on button "Jugar" at bounding box center [482, 722] width 111 height 31
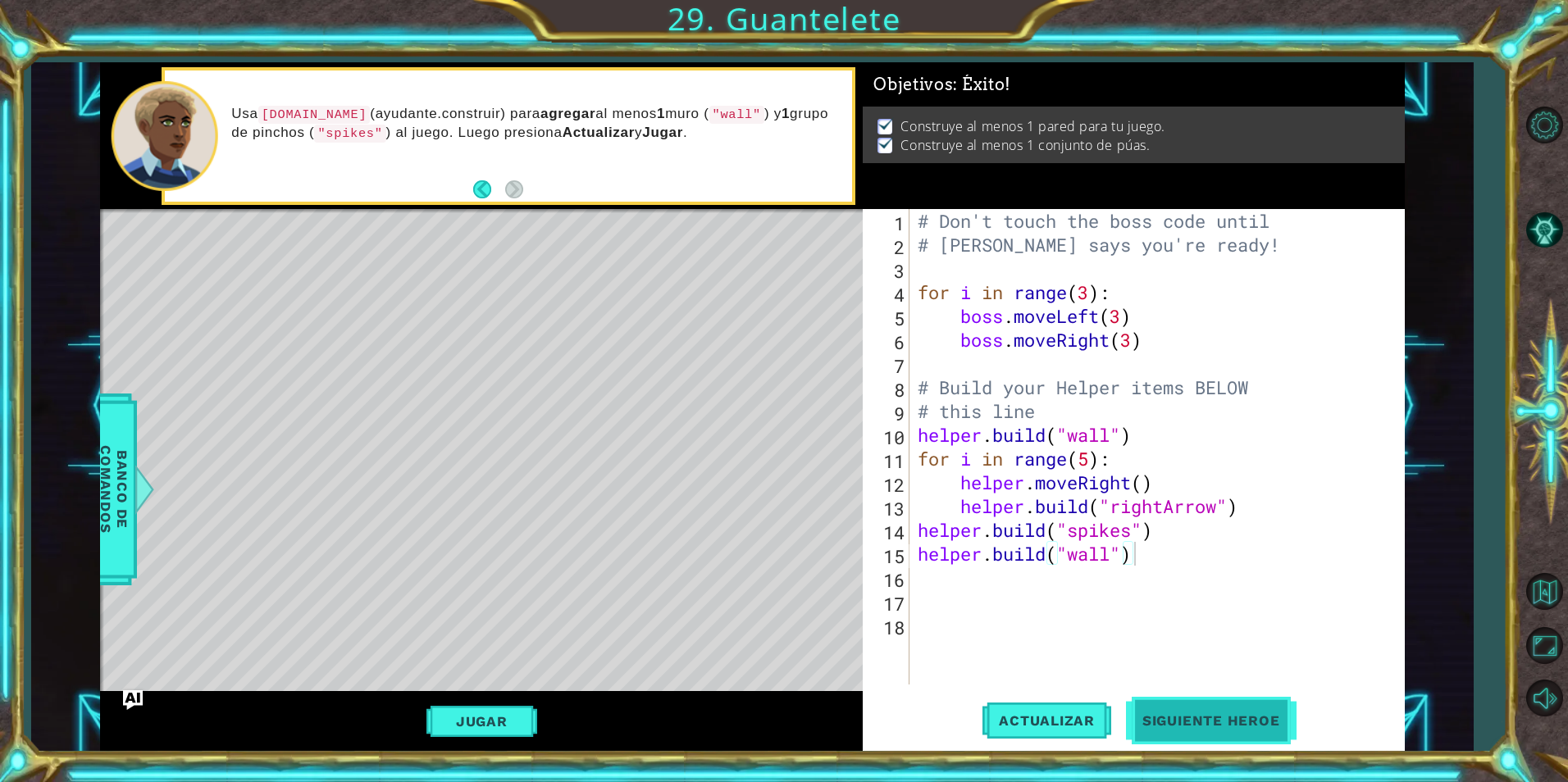
click at [1239, 731] on span "Siguiente Heroe" at bounding box center [1211, 723] width 170 height 17
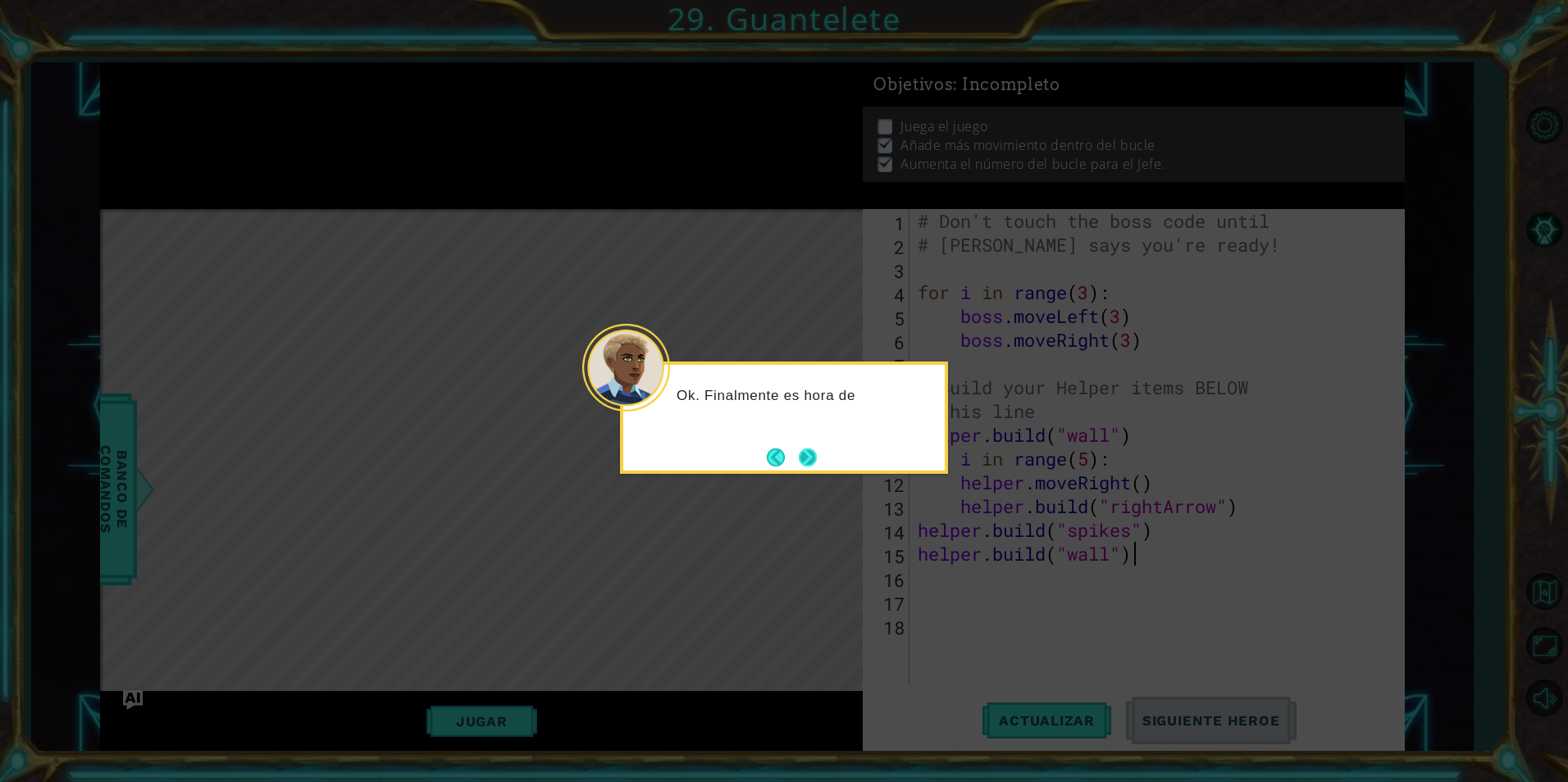
click at [807, 461] on button "Next" at bounding box center [807, 457] width 20 height 20
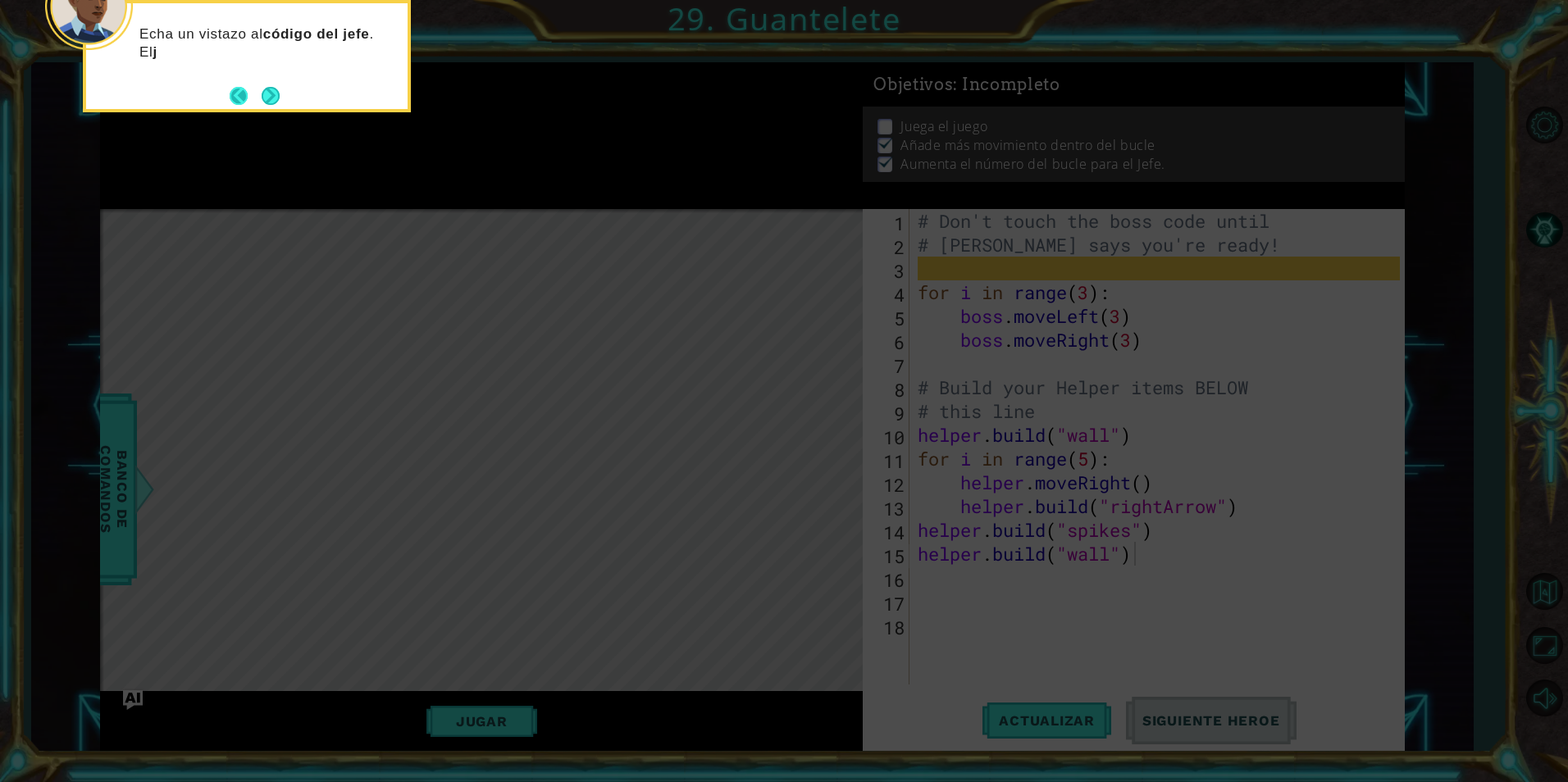
click at [254, 101] on button "Back" at bounding box center [245, 96] width 32 height 18
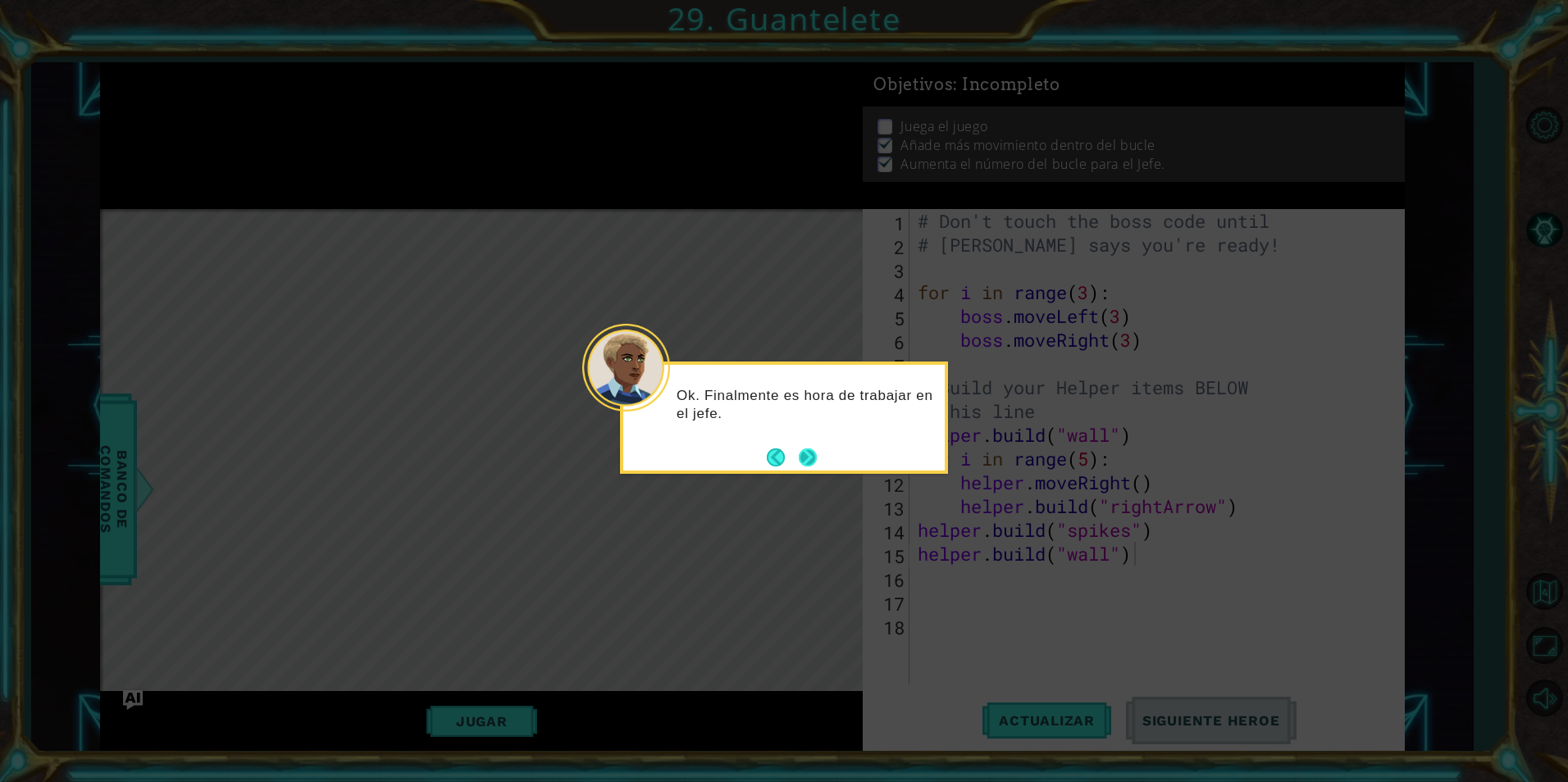
click at [818, 449] on button "Next" at bounding box center [807, 457] width 22 height 22
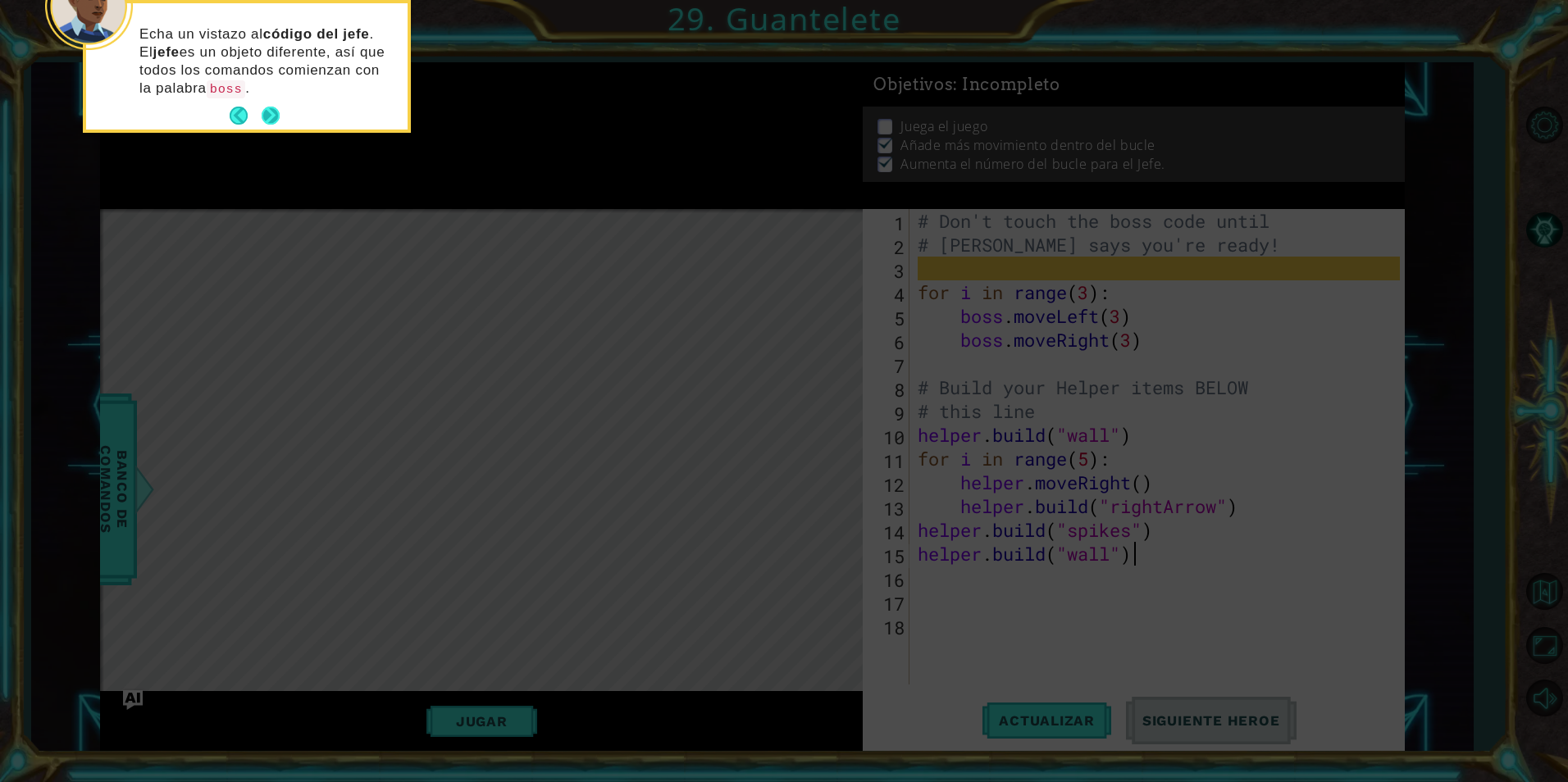
click at [263, 112] on button "Next" at bounding box center [270, 116] width 18 height 18
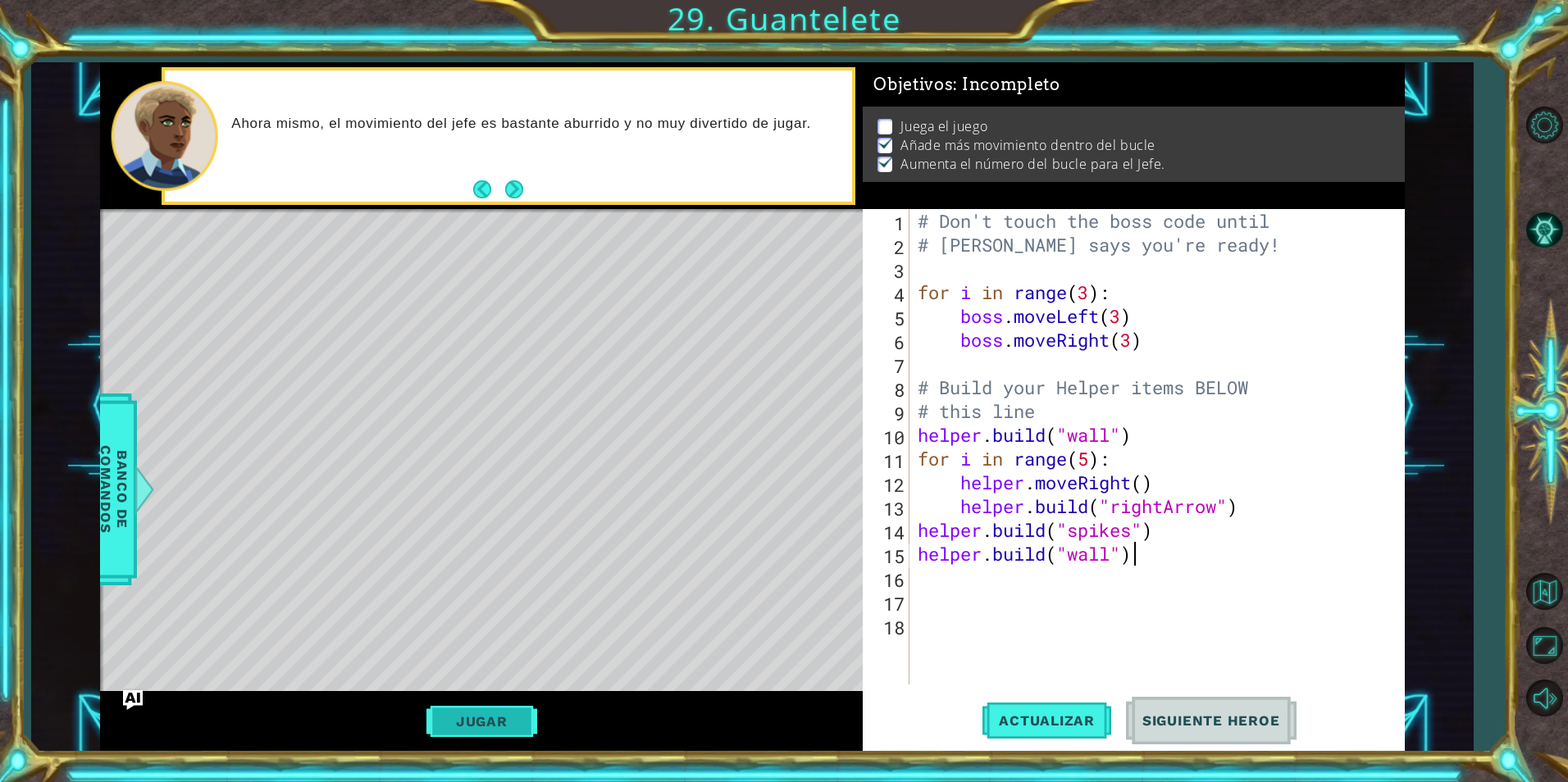
click at [448, 719] on button "Jugar" at bounding box center [482, 722] width 111 height 31
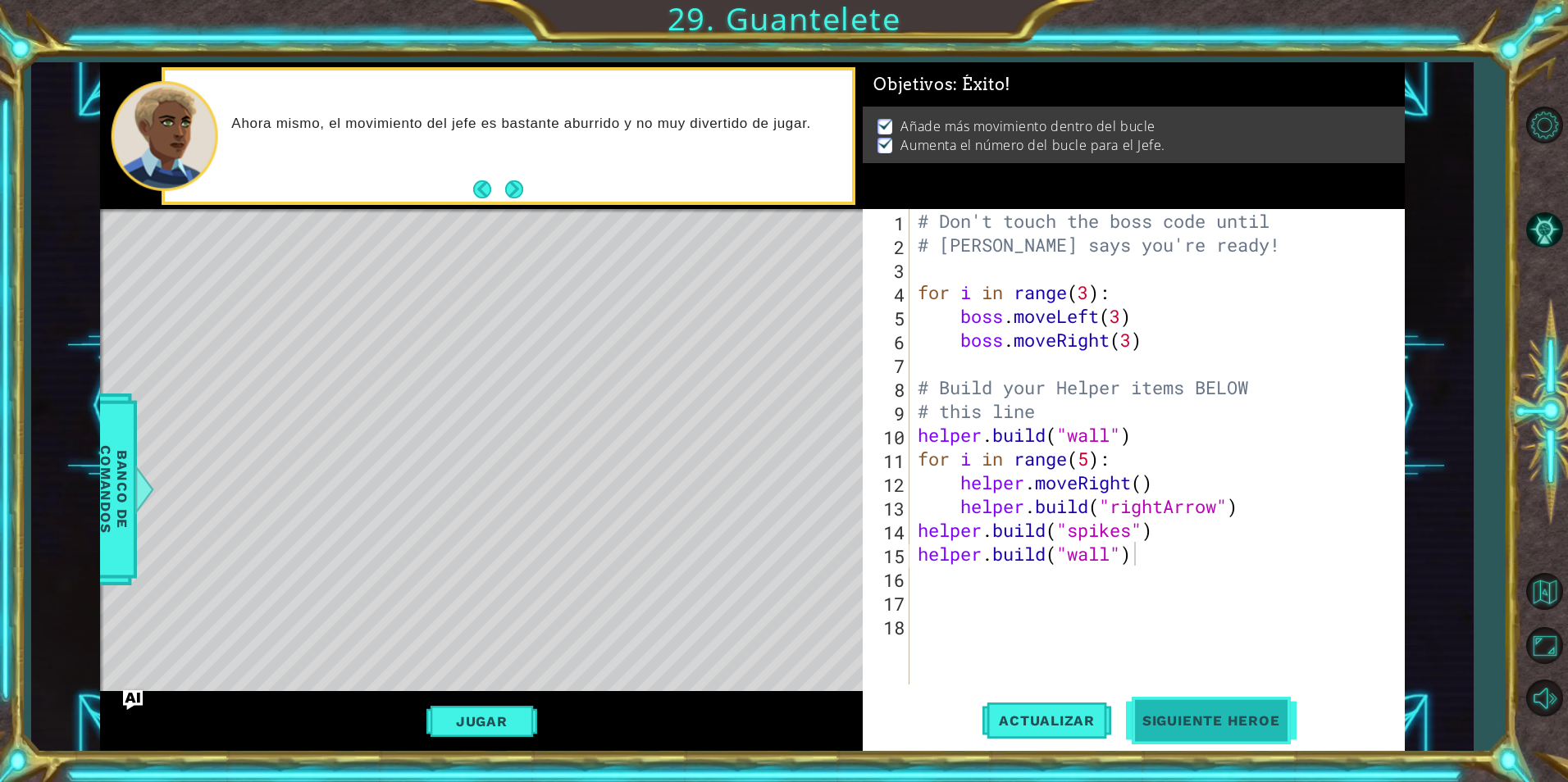
click at [1143, 717] on span "Siguiente Heroe" at bounding box center [1211, 724] width 170 height 17
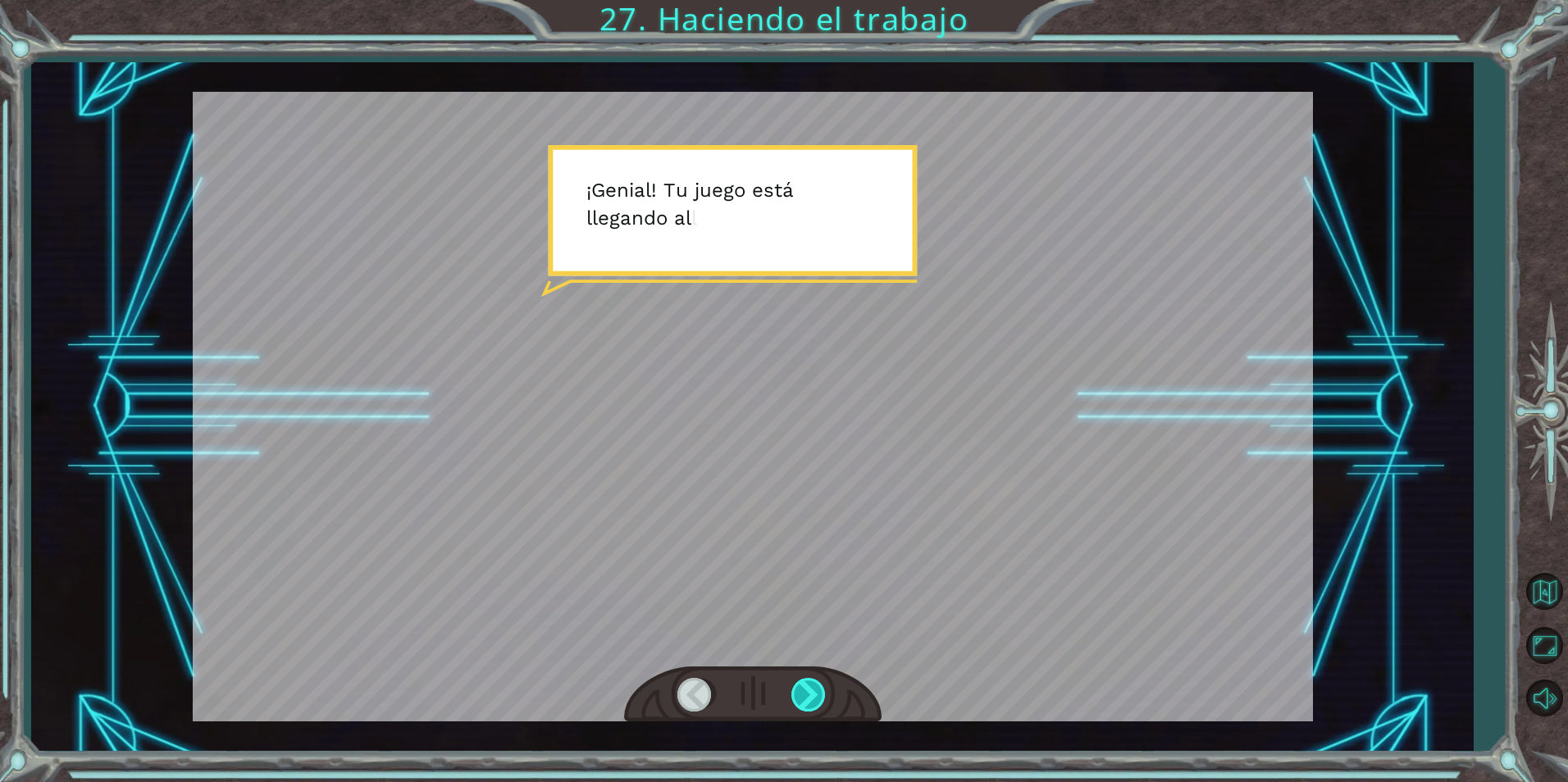
click at [815, 694] on div at bounding box center [810, 694] width 37 height 34
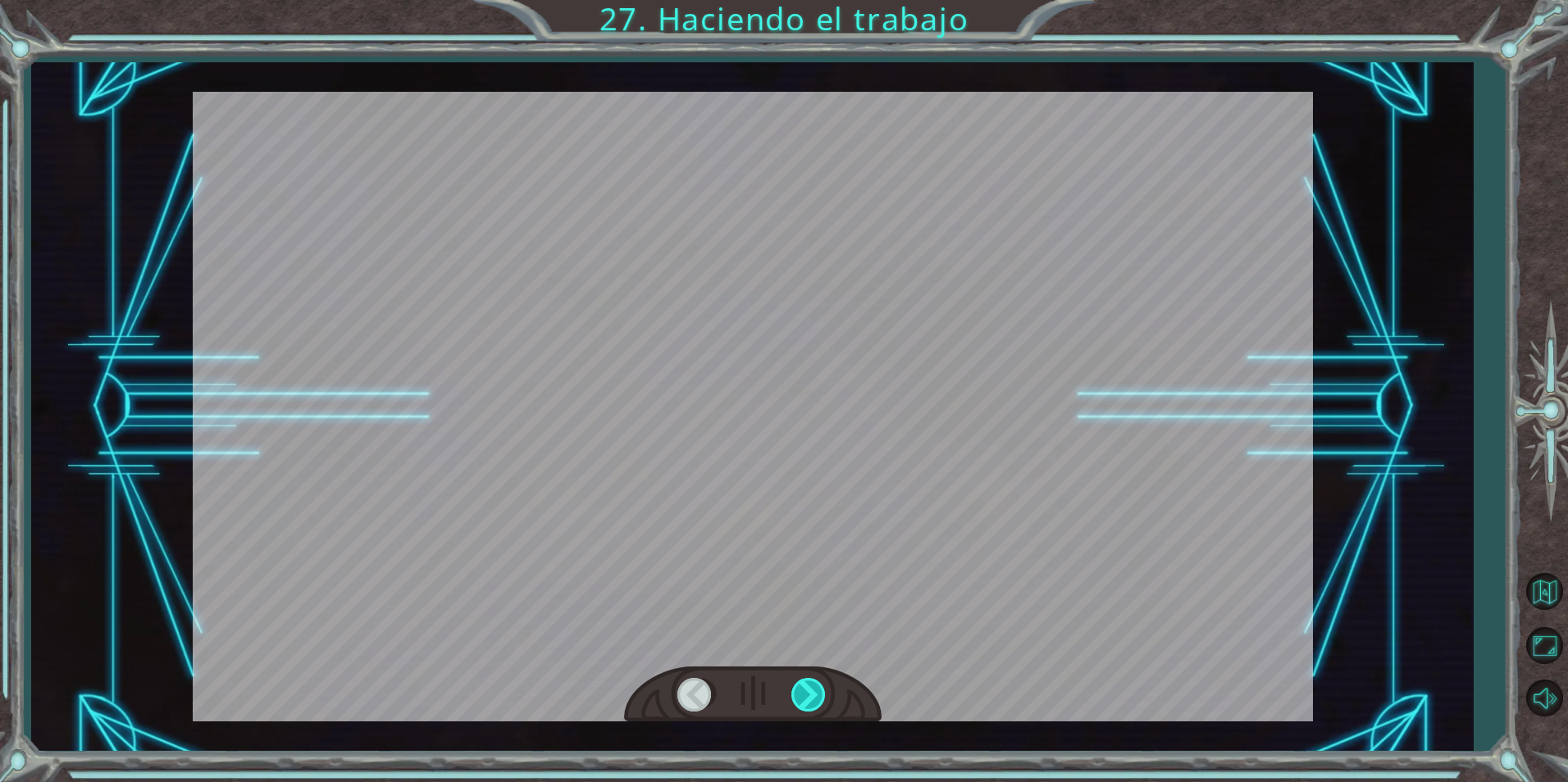
click at [815, 694] on div at bounding box center [810, 694] width 37 height 34
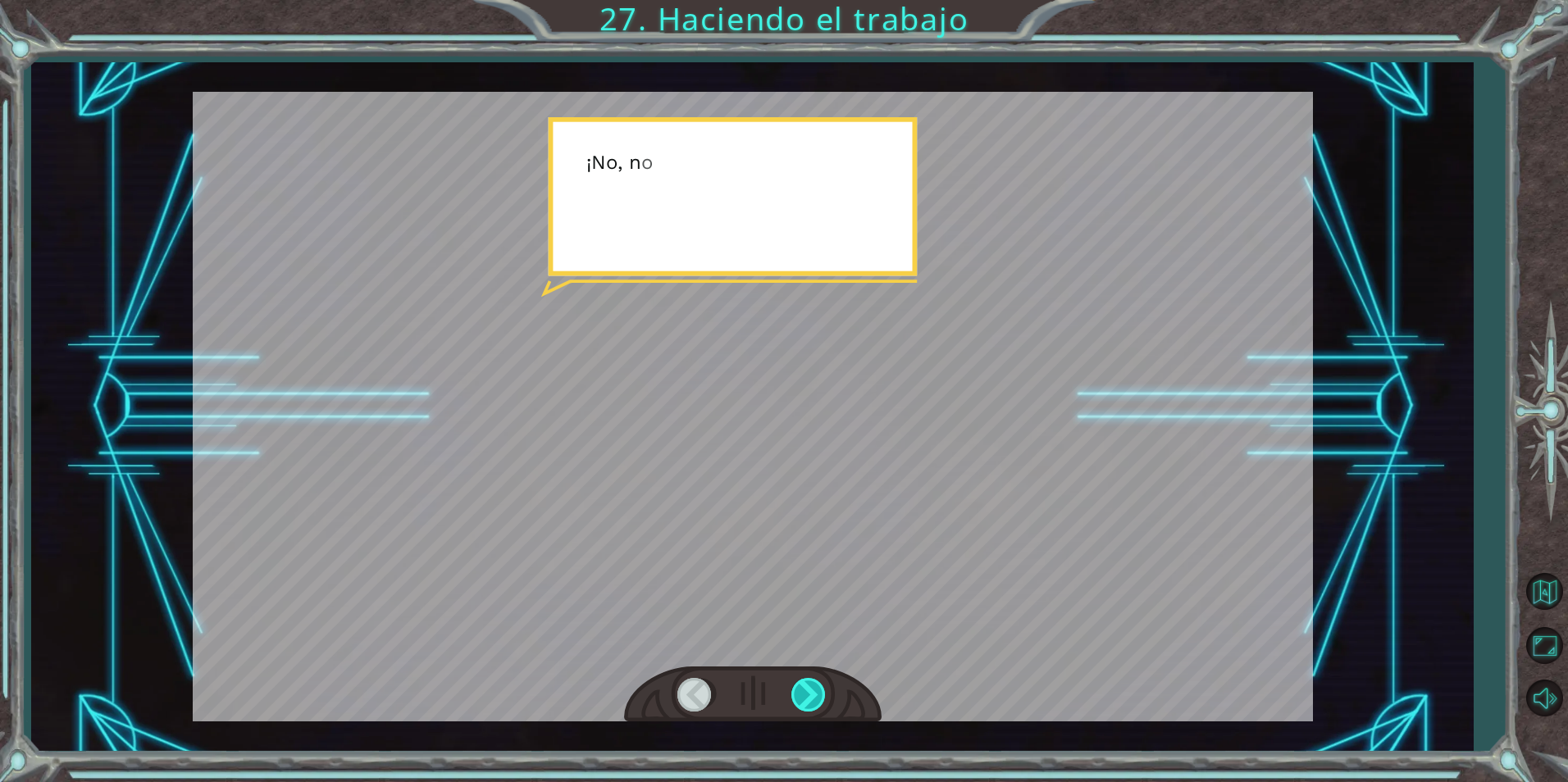
click at [815, 694] on div at bounding box center [810, 694] width 37 height 34
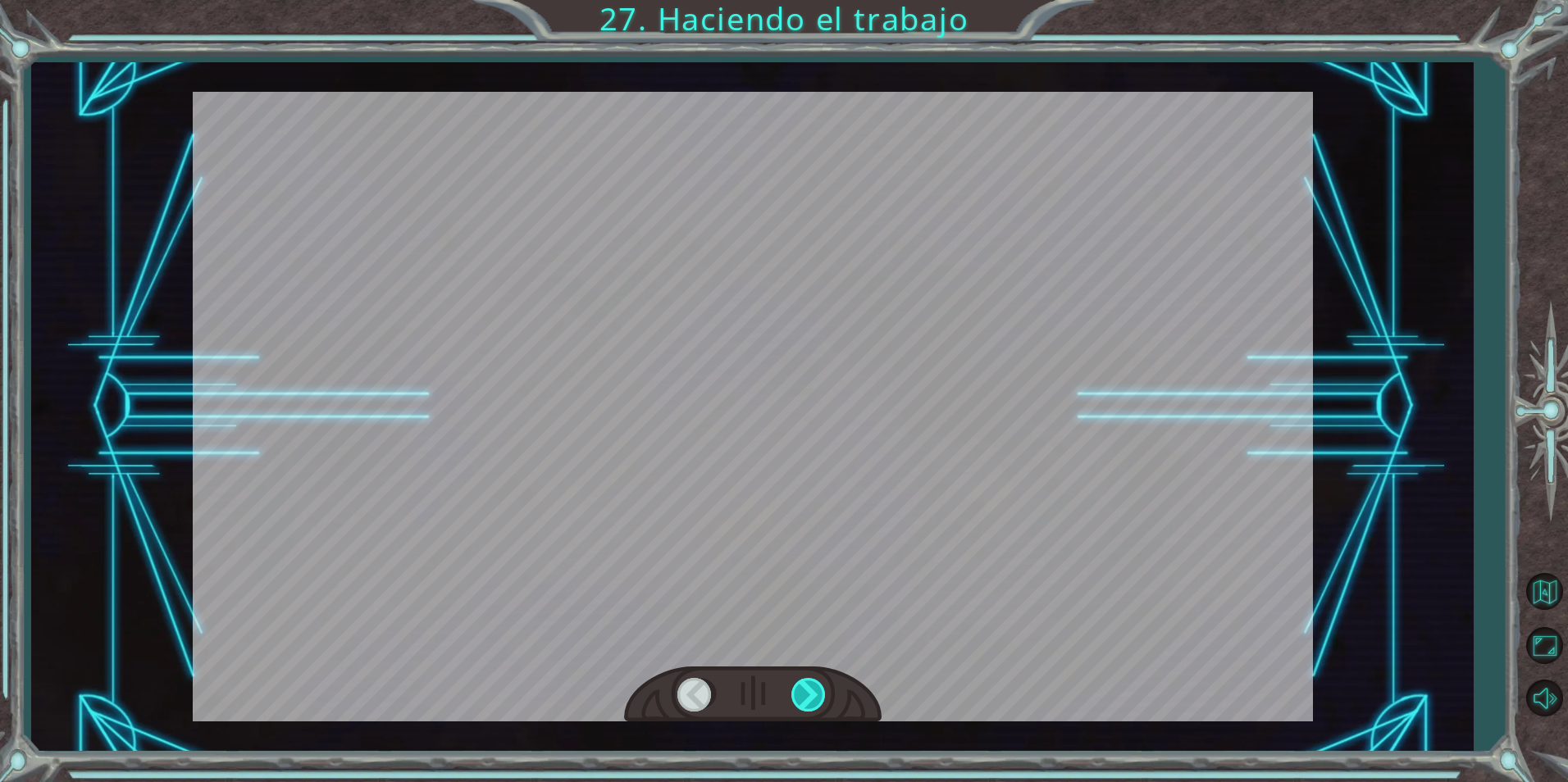
click at [815, 694] on div at bounding box center [810, 694] width 37 height 34
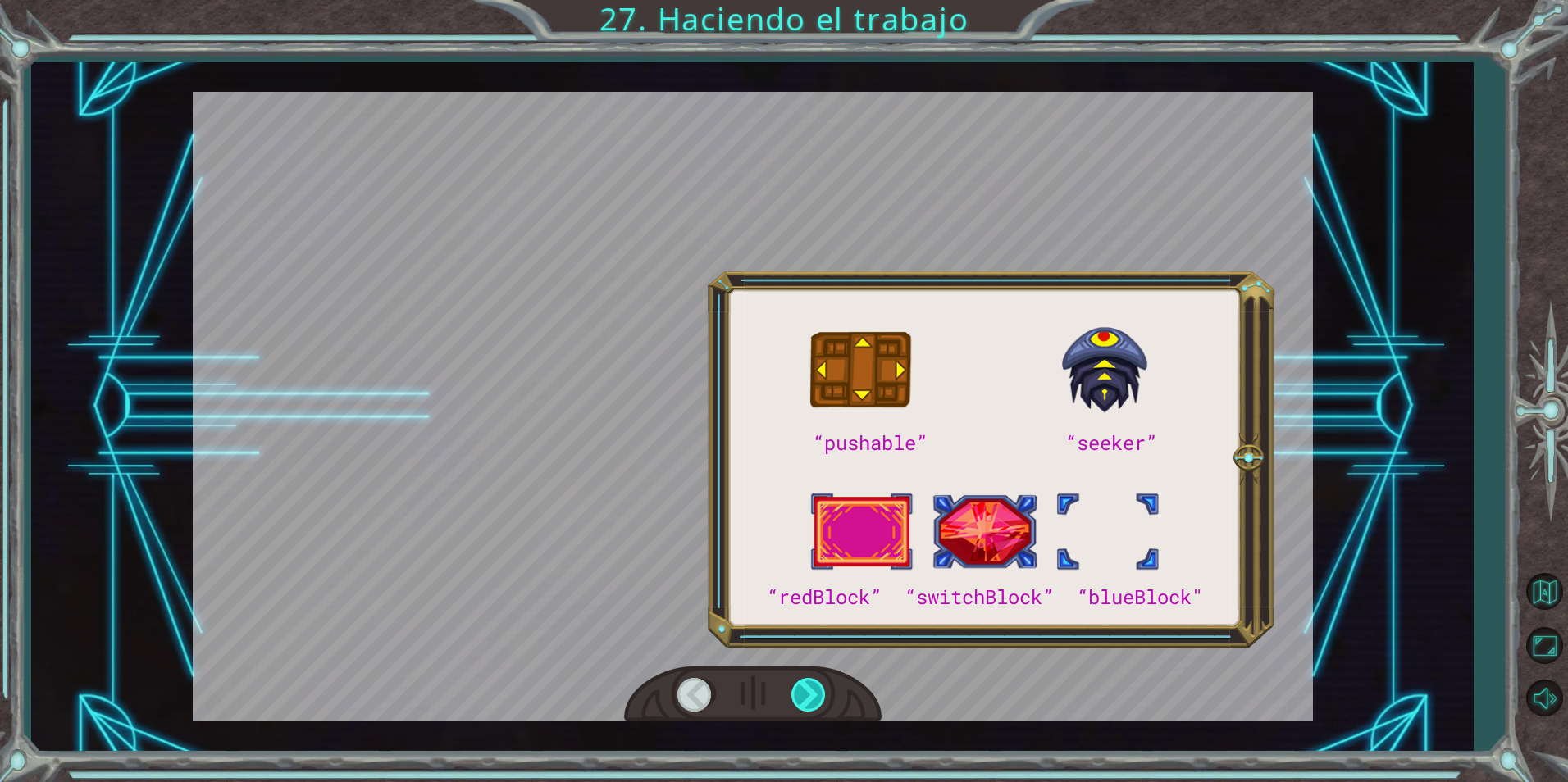
click at [815, 694] on div at bounding box center [810, 694] width 37 height 34
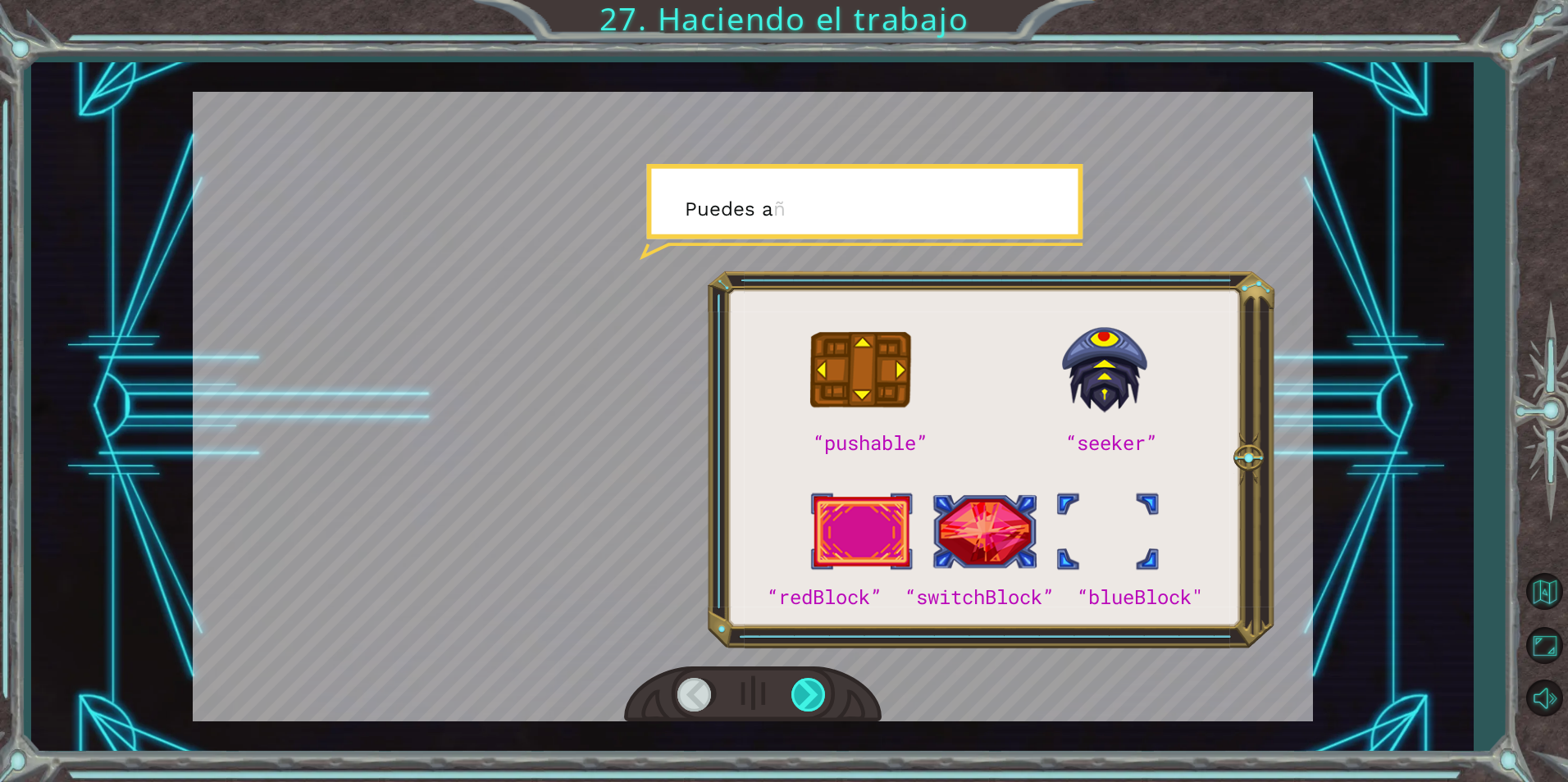
click at [815, 694] on div at bounding box center [810, 694] width 37 height 34
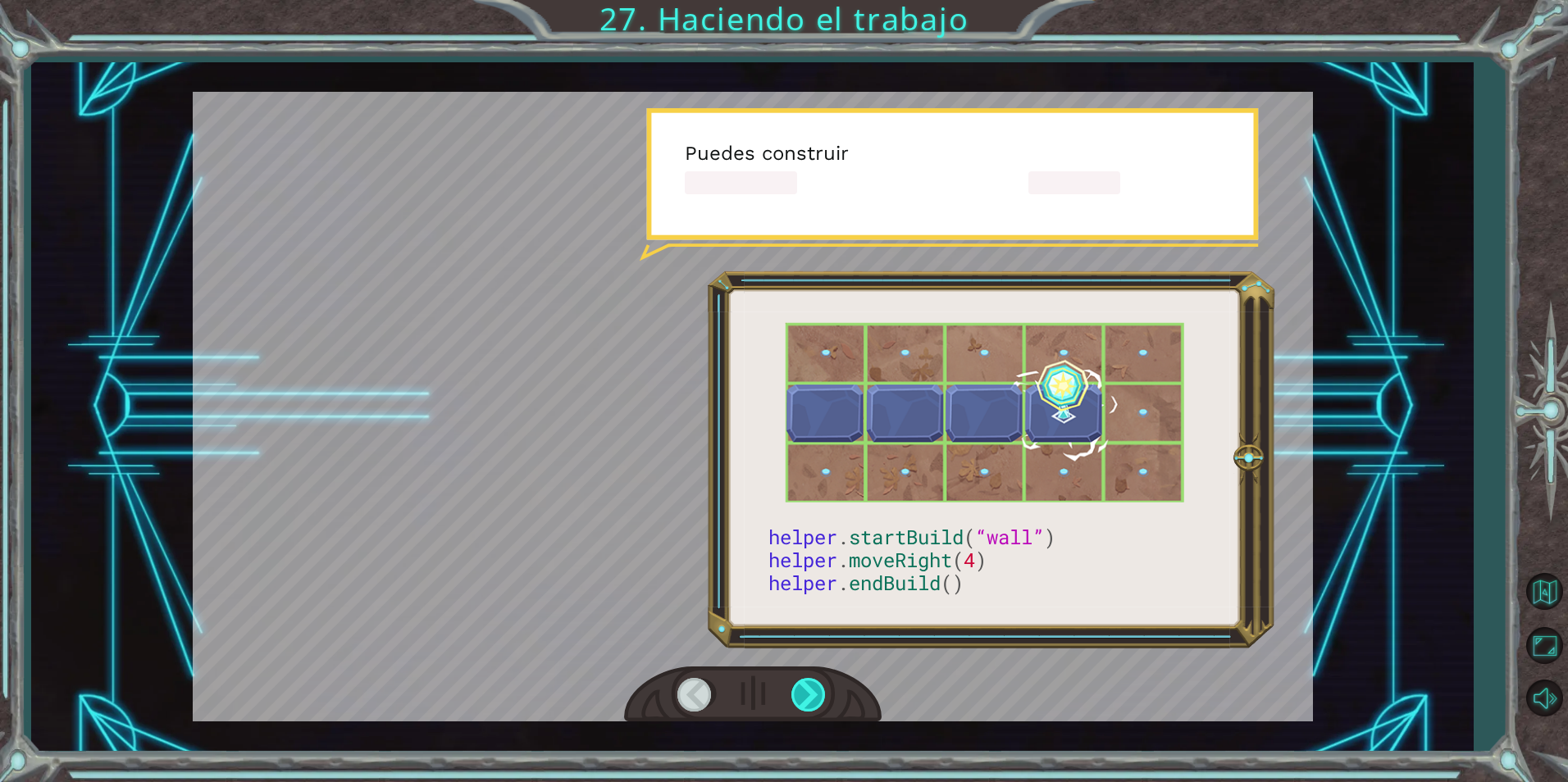
click at [815, 694] on div at bounding box center [810, 694] width 37 height 34
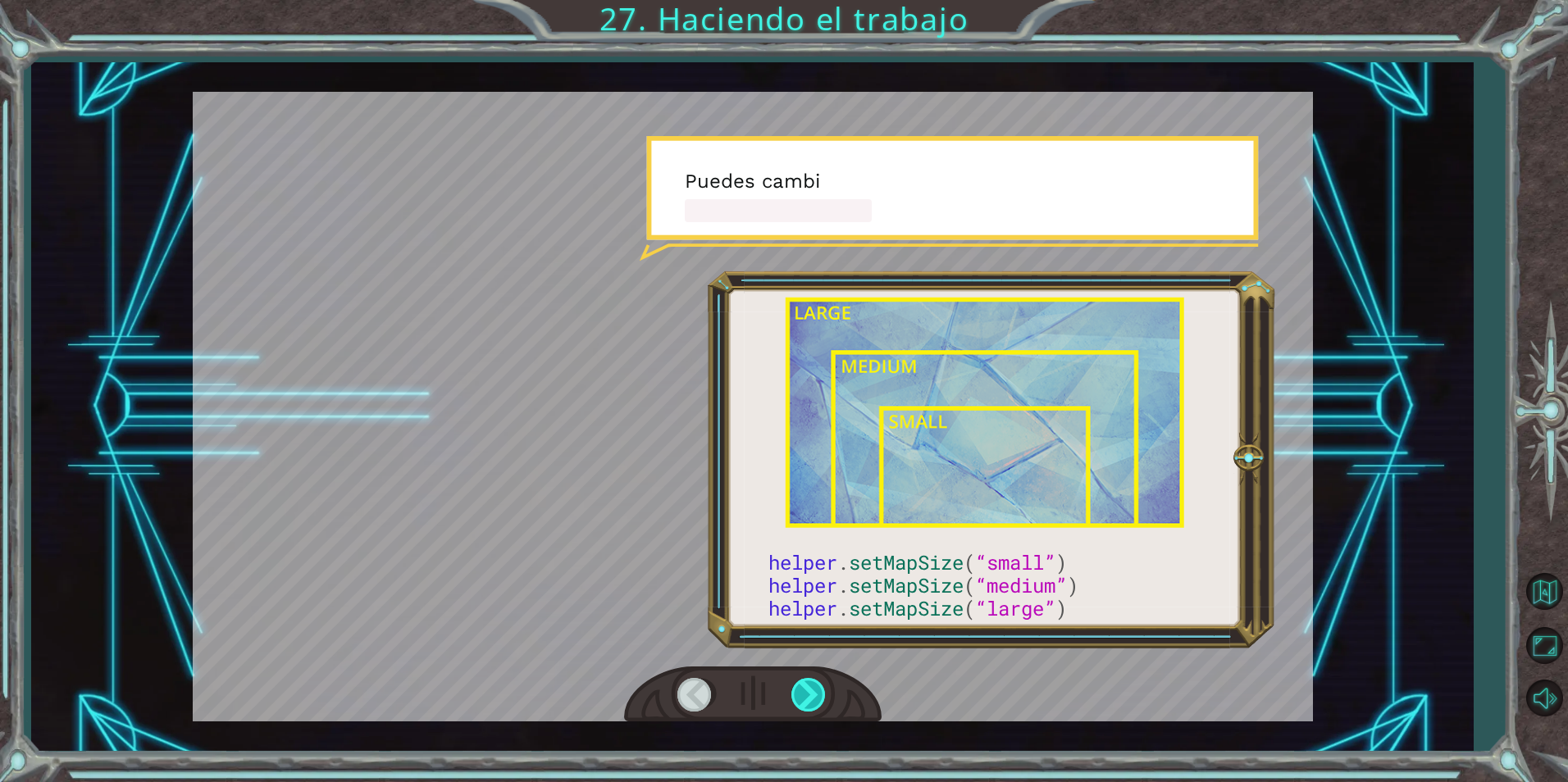
click at [815, 694] on div at bounding box center [810, 694] width 37 height 34
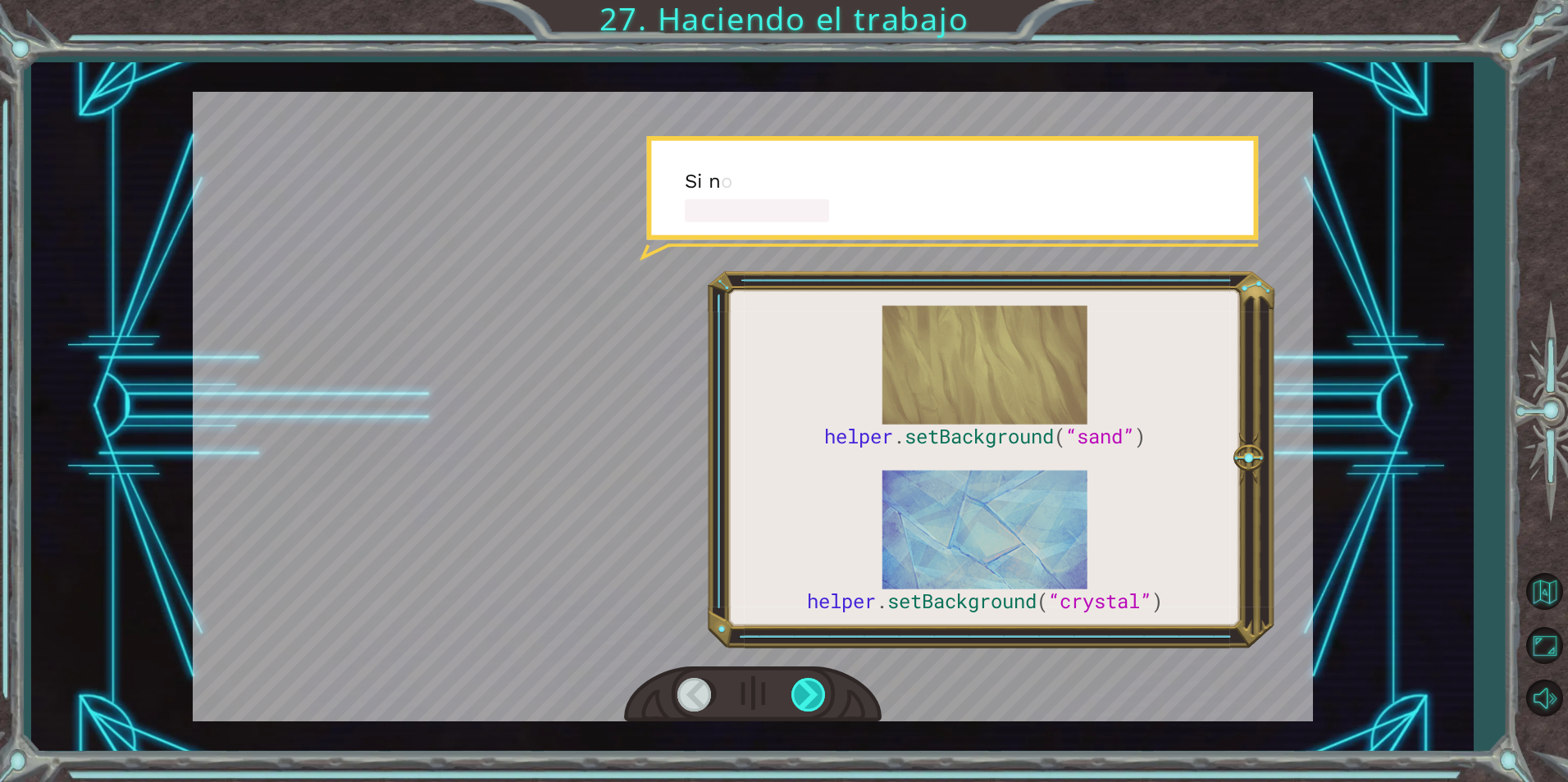
click at [815, 694] on div at bounding box center [810, 694] width 37 height 34
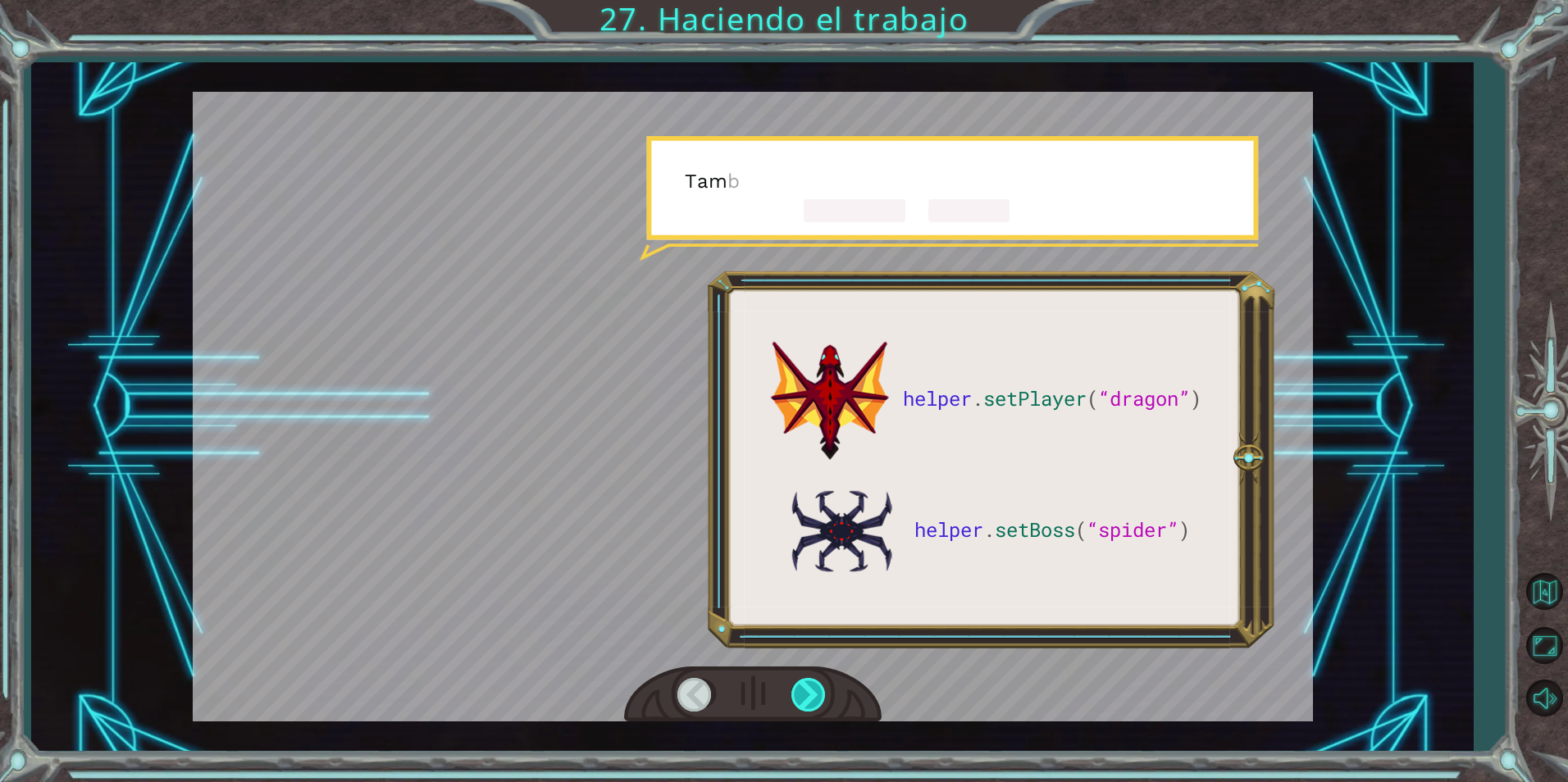
click at [815, 694] on div at bounding box center [810, 694] width 37 height 34
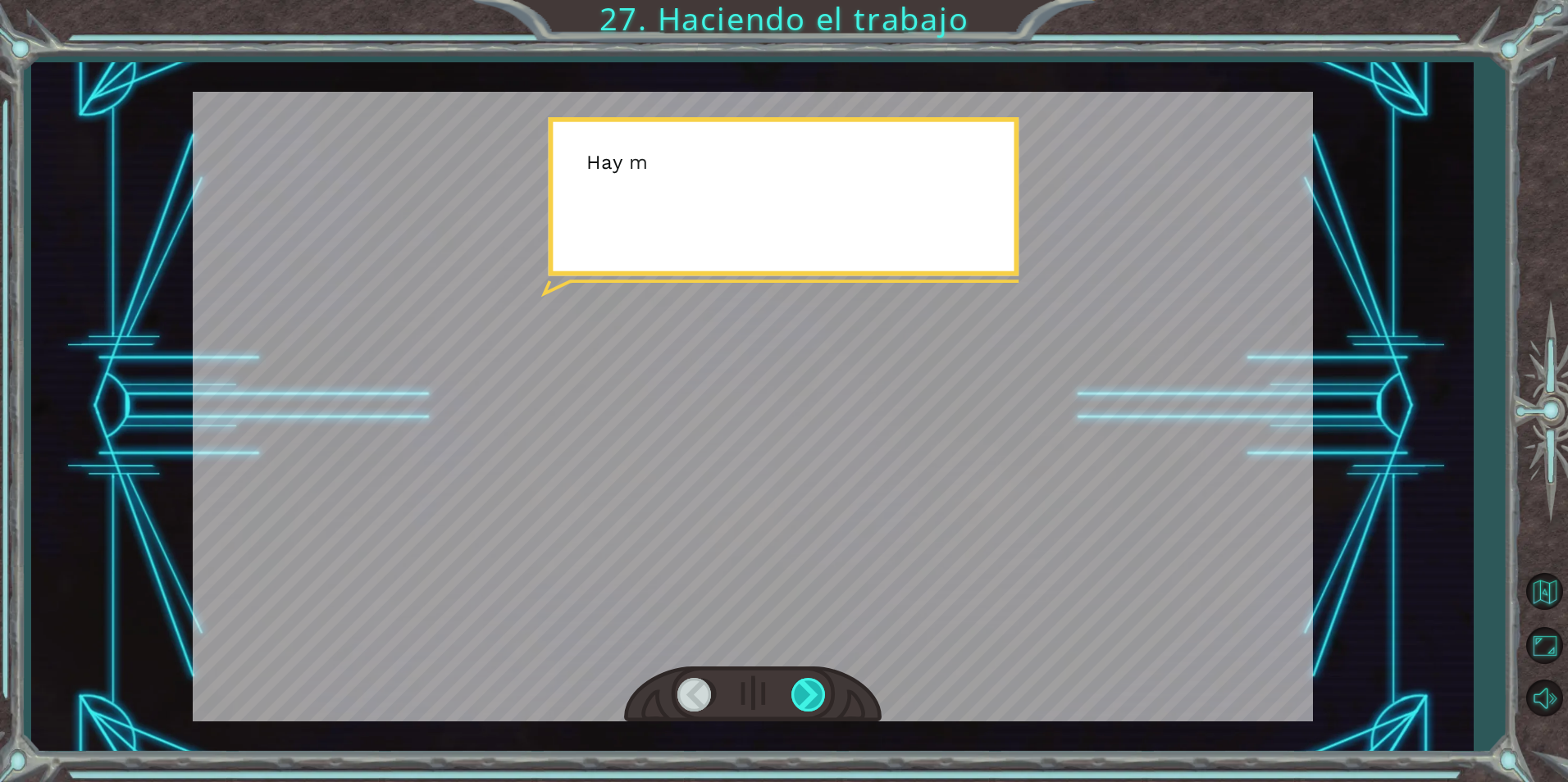
click at [815, 694] on div at bounding box center [810, 694] width 37 height 34
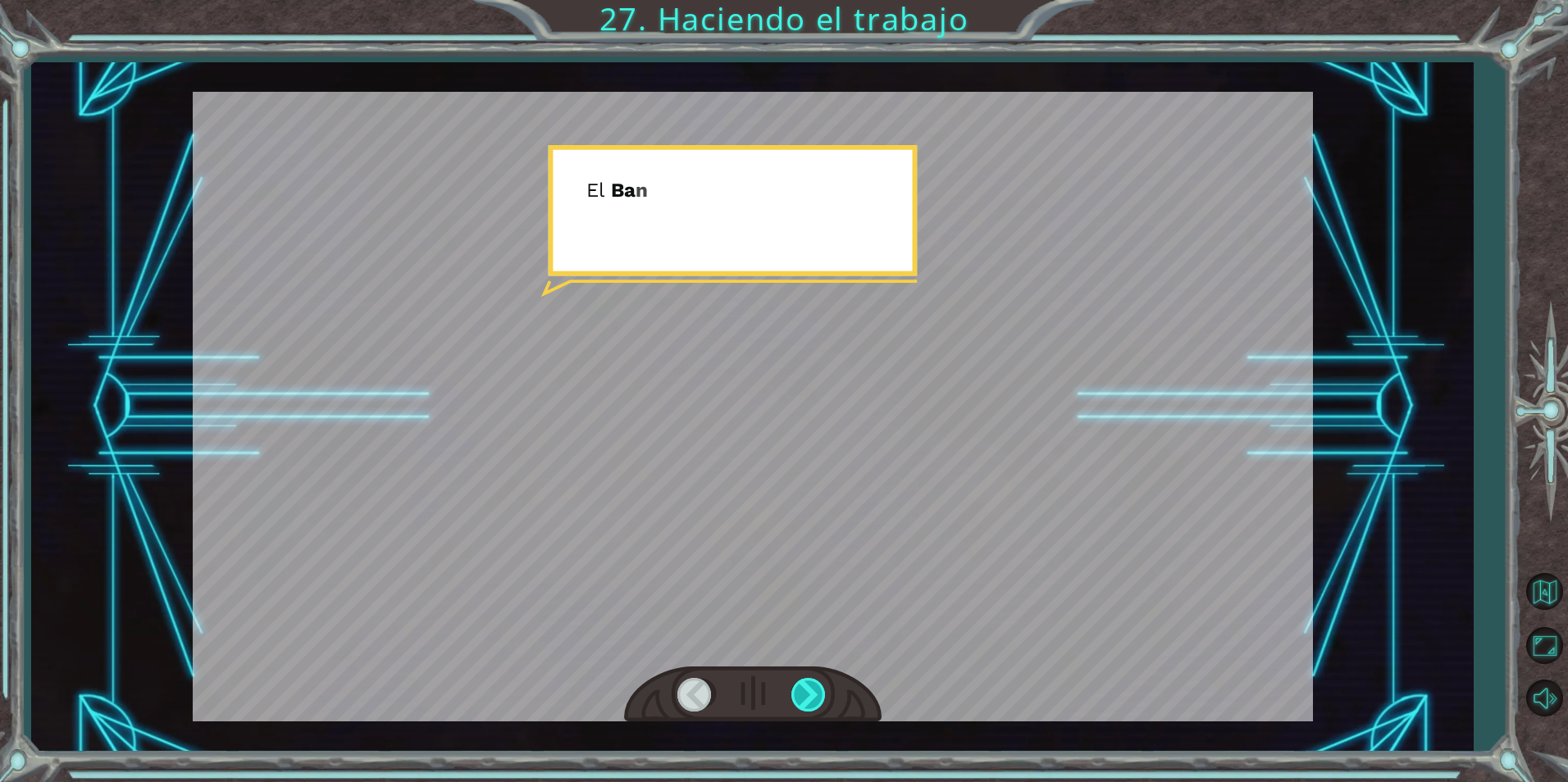
click at [815, 694] on div at bounding box center [810, 694] width 37 height 34
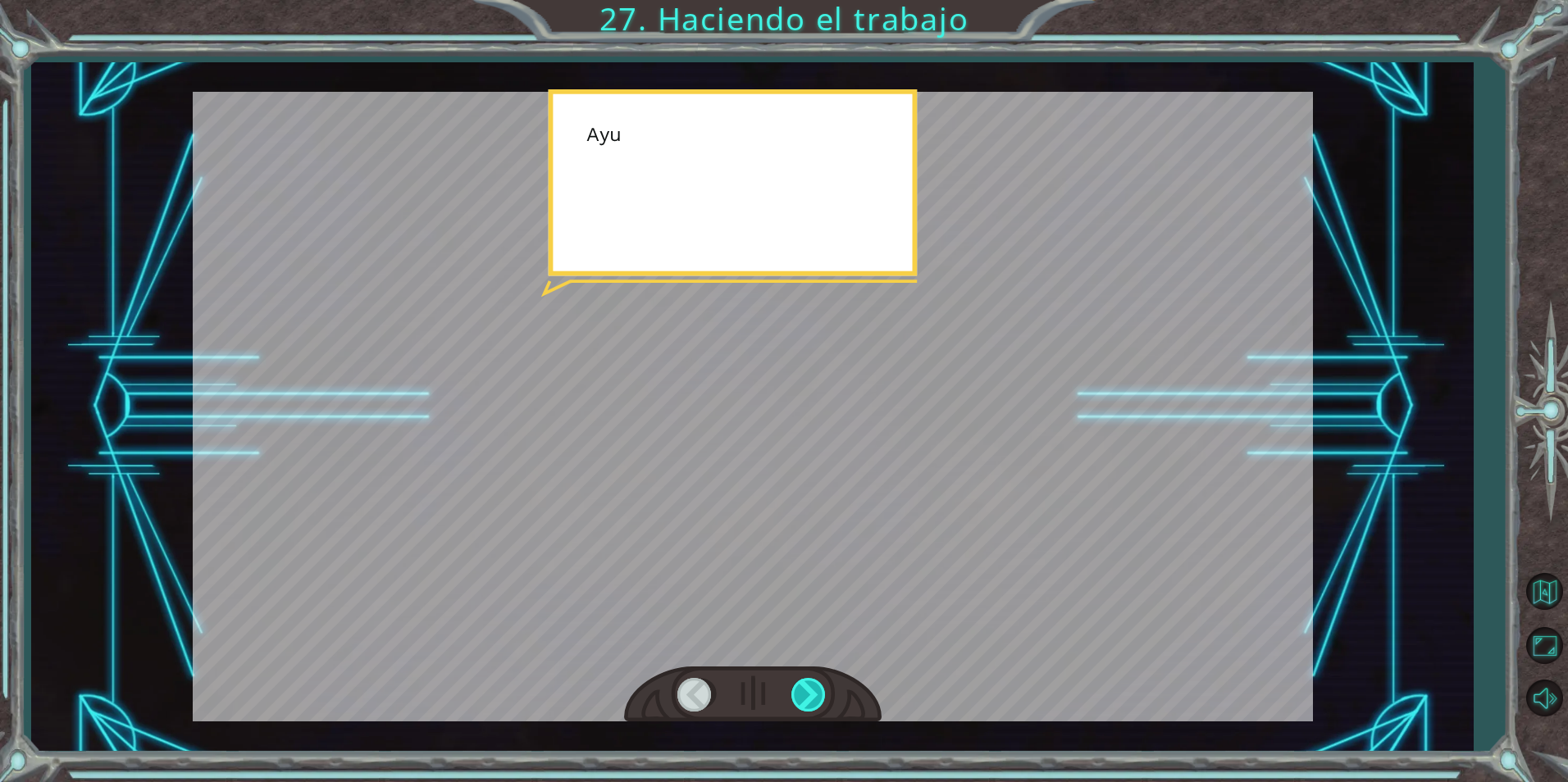
click at [815, 694] on div at bounding box center [810, 694] width 37 height 34
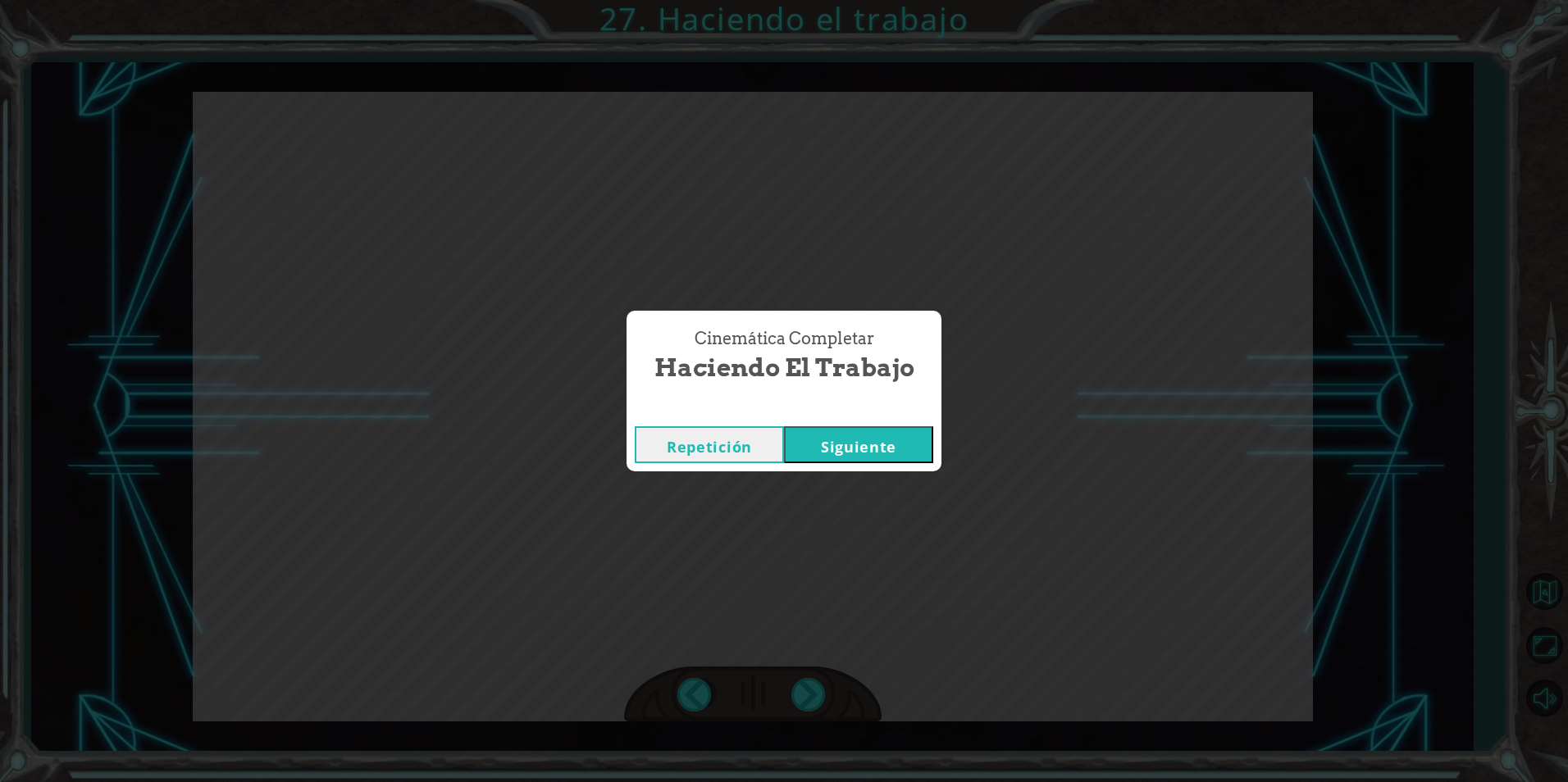
click at [815, 694] on div "Cinemática Completar Haciendo el trabajo Repetición [GEOGRAPHIC_DATA]" at bounding box center [784, 391] width 1568 height 782
drag, startPoint x: 815, startPoint y: 694, endPoint x: 908, endPoint y: 450, distance: 261.1
click at [908, 450] on button "Siguiente" at bounding box center [859, 445] width 149 height 37
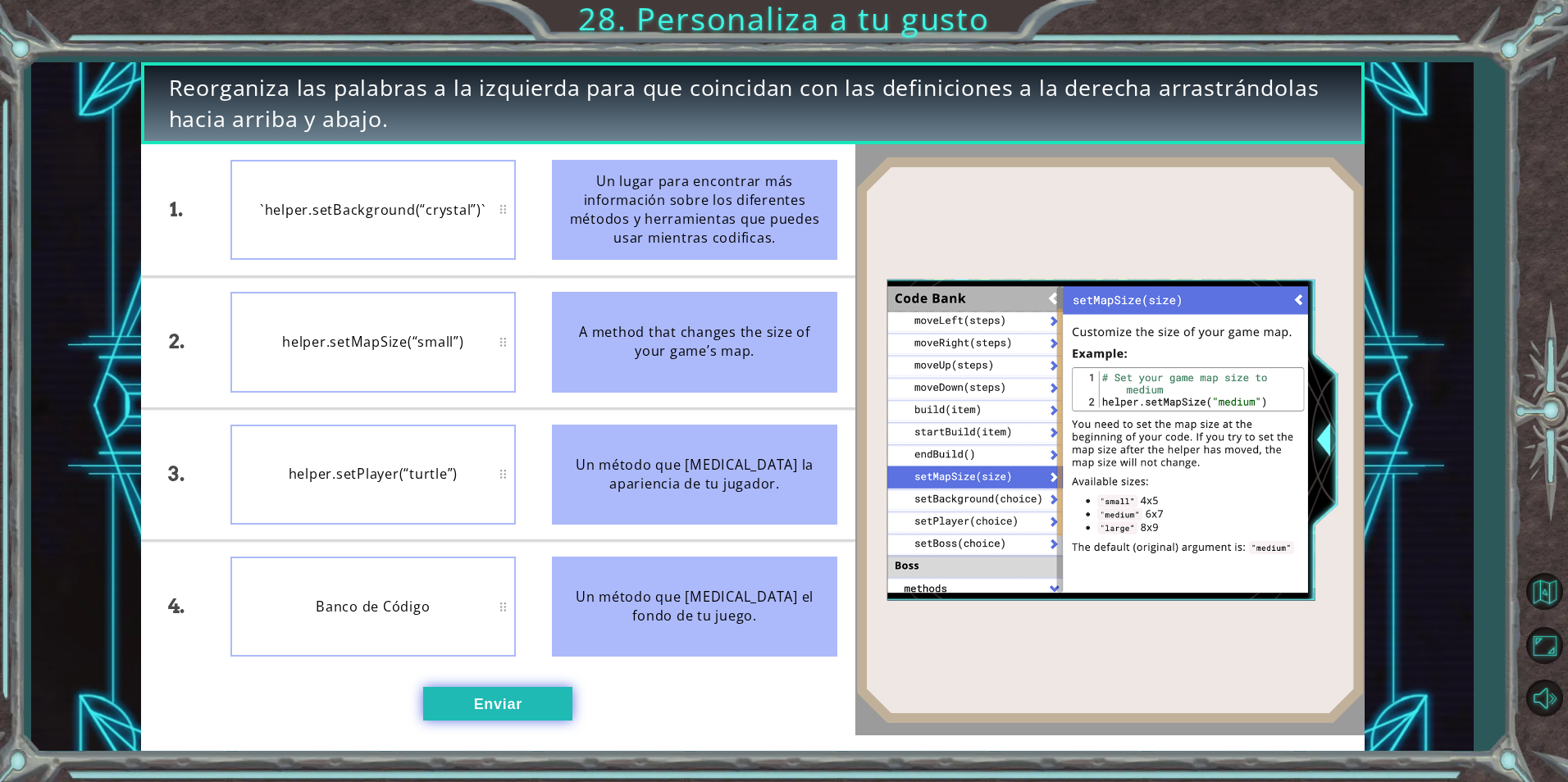
click at [507, 705] on button "Enviar" at bounding box center [497, 704] width 149 height 33
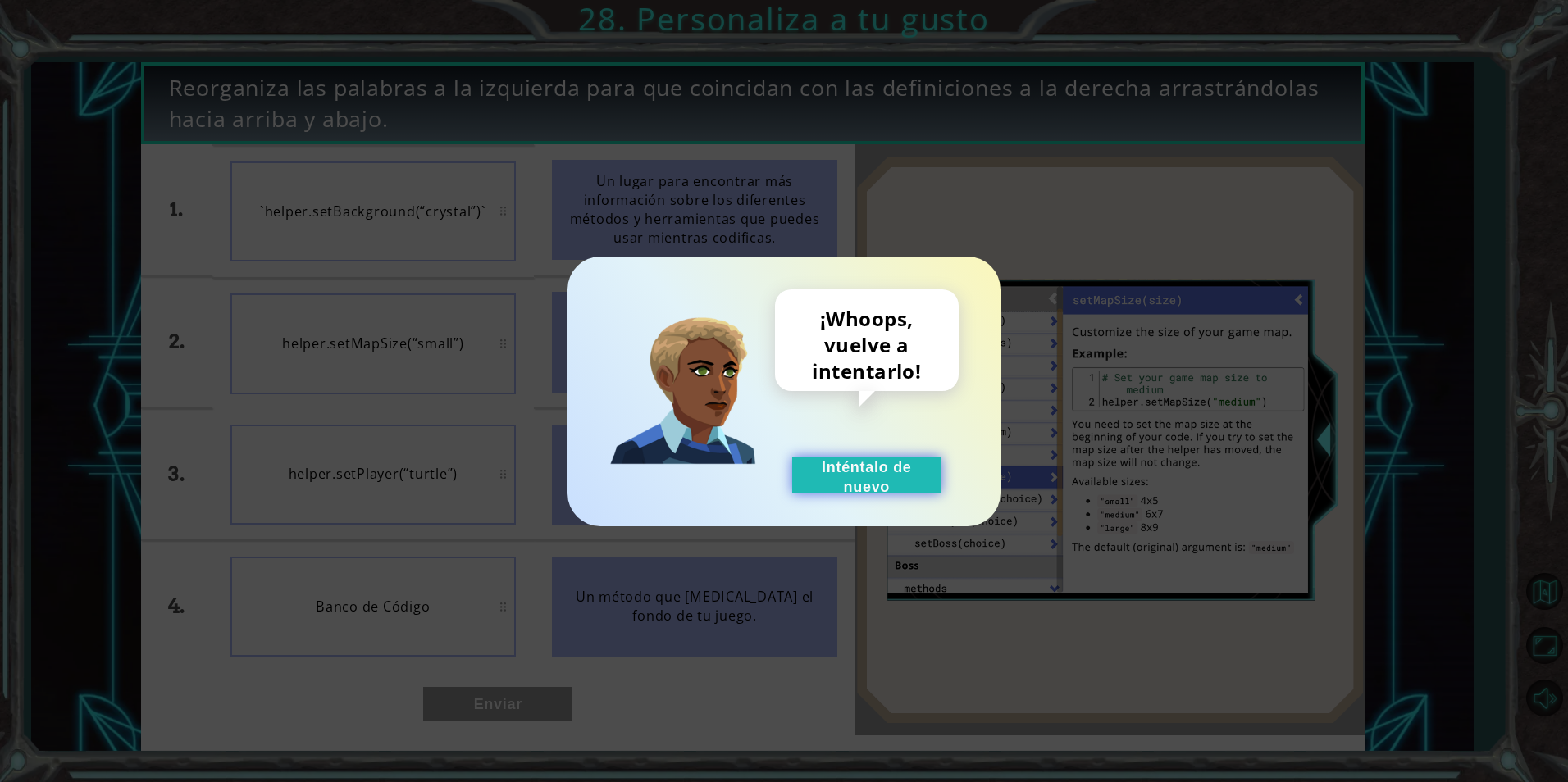
click at [841, 475] on button "Inténtalo de nuevo" at bounding box center [867, 475] width 149 height 37
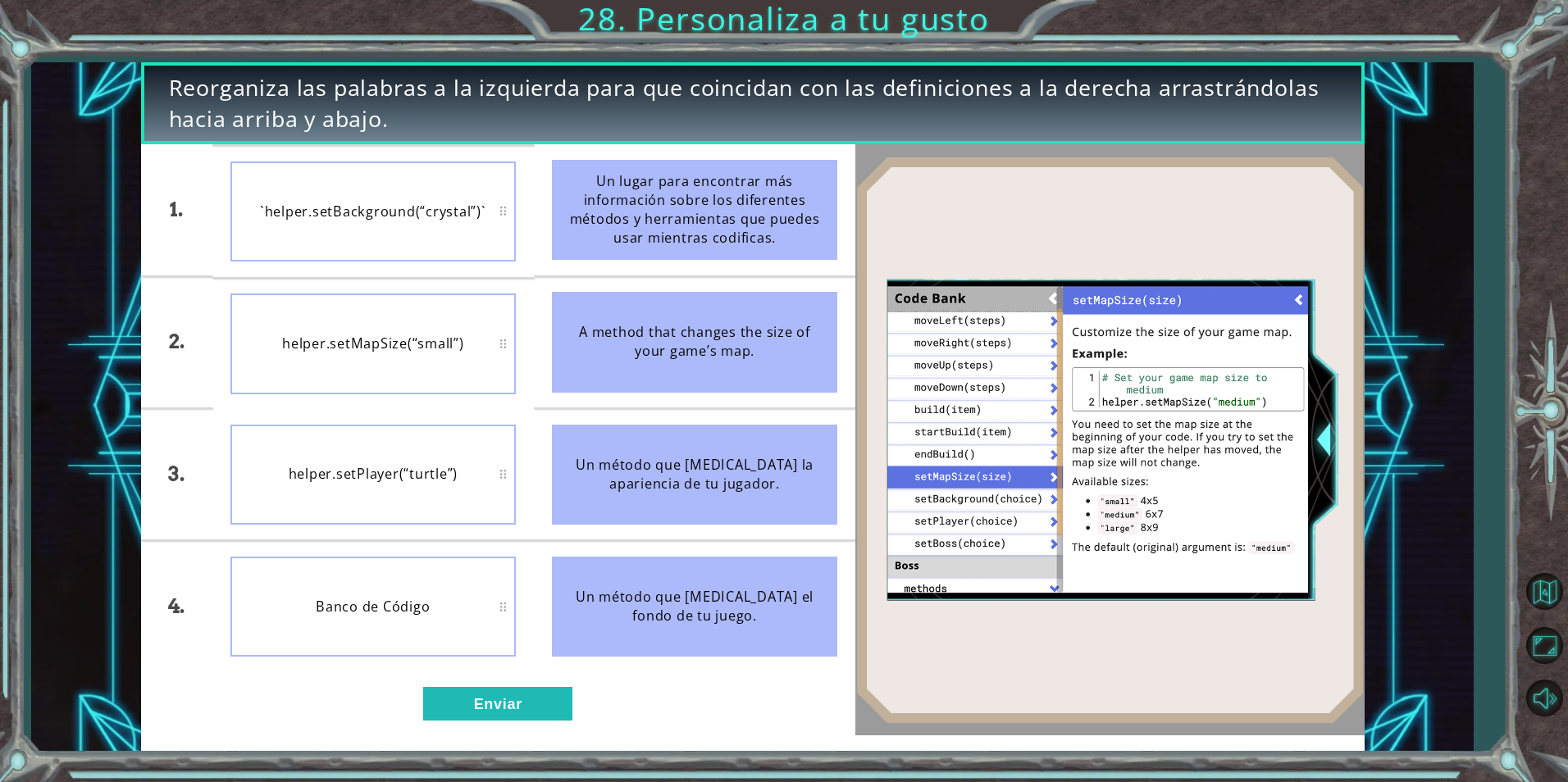
drag, startPoint x: 758, startPoint y: 388, endPoint x: 660, endPoint y: 351, distance: 104.8
click at [685, 359] on div "A method that changes the size of your game’s map." at bounding box center [695, 342] width 286 height 100
drag, startPoint x: 673, startPoint y: 332, endPoint x: 340, endPoint y: 309, distance: 333.8
click at [340, 309] on div "1. 2. 3. 4. `helper.setBackground(“crystal”)` helper.setMapSize(“small”) helper…" at bounding box center [498, 408] width 715 height 527
drag, startPoint x: 608, startPoint y: 598, endPoint x: 417, endPoint y: 496, distance: 216.5
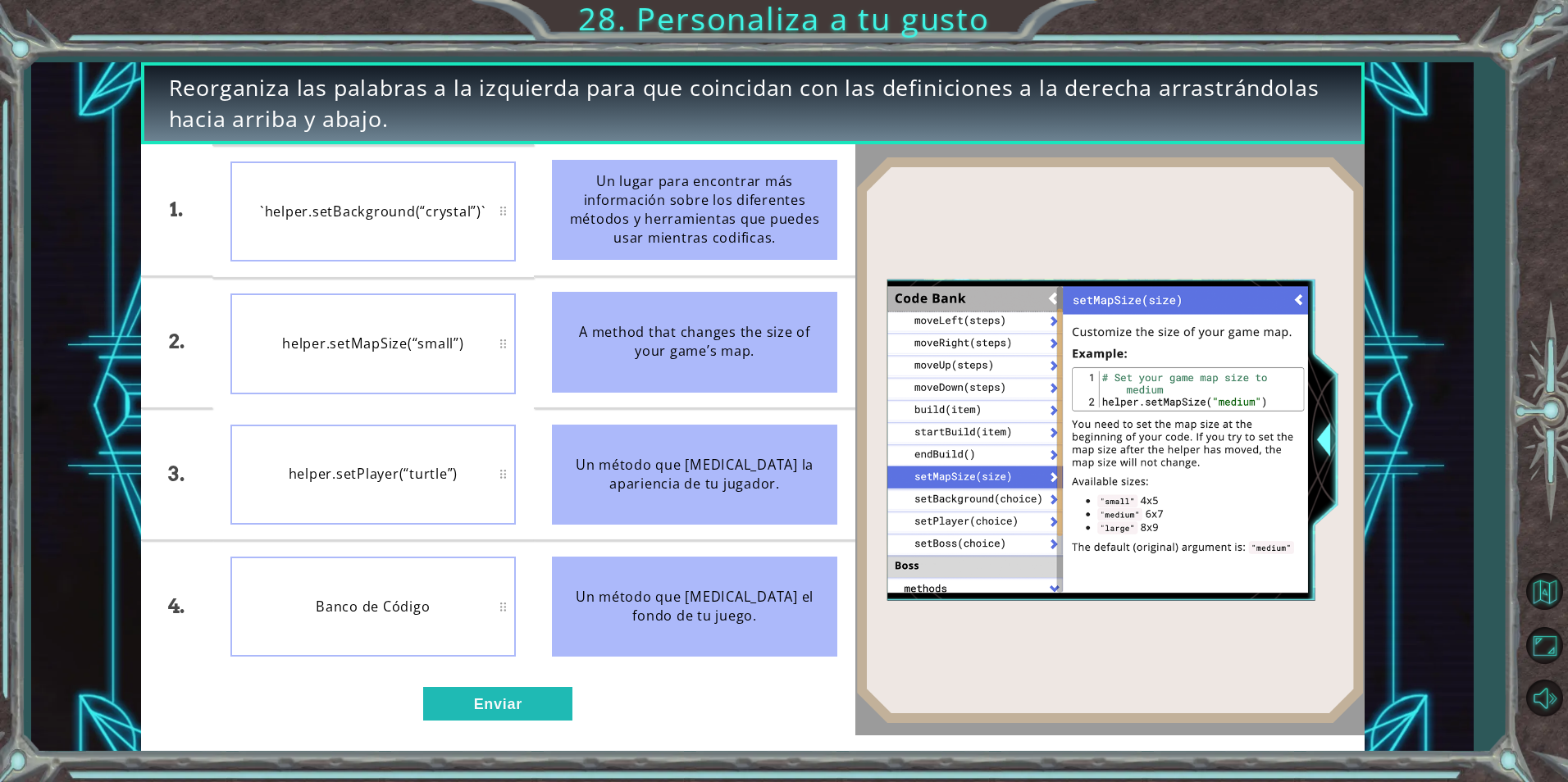
click at [416, 498] on div "1. 2. 3. 4. `helper.setBackground(“crystal”)` helper.setMapSize(“small”) helper…" at bounding box center [498, 408] width 715 height 527
click at [499, 466] on div "helper.setPlayer(“turtle”)" at bounding box center [373, 474] width 286 height 100
click at [502, 467] on div "helper.setPlayer(“turtle”)" at bounding box center [373, 474] width 286 height 100
drag, startPoint x: 502, startPoint y: 467, endPoint x: 443, endPoint y: 374, distance: 110.1
click at [472, 352] on ul "`helper.setBackground(“crystal”)` helper.setMapSize(“small”) helper.setPlayer(“…" at bounding box center [373, 408] width 322 height 527
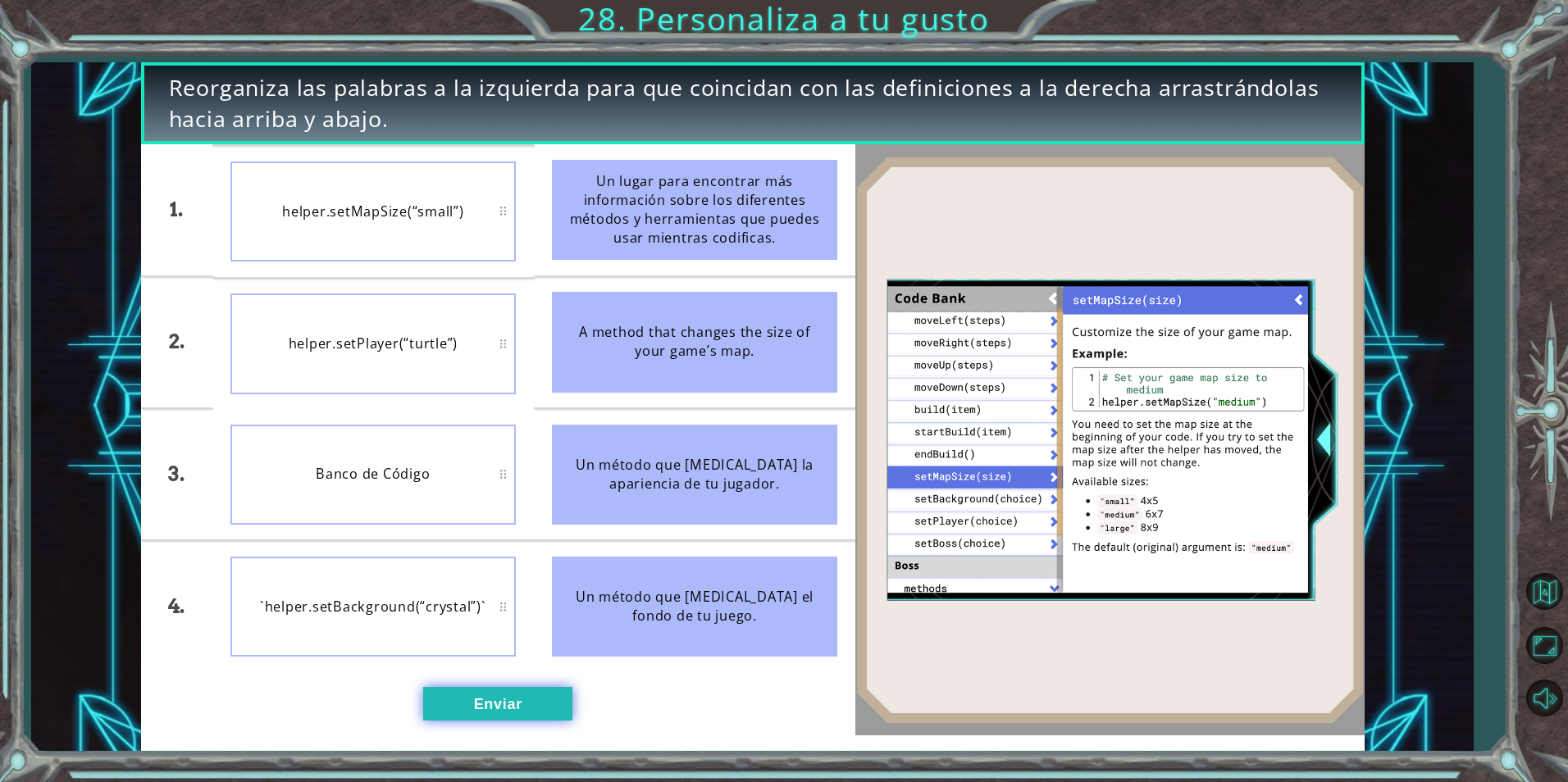
click at [491, 707] on button "Enviar" at bounding box center [497, 704] width 149 height 33
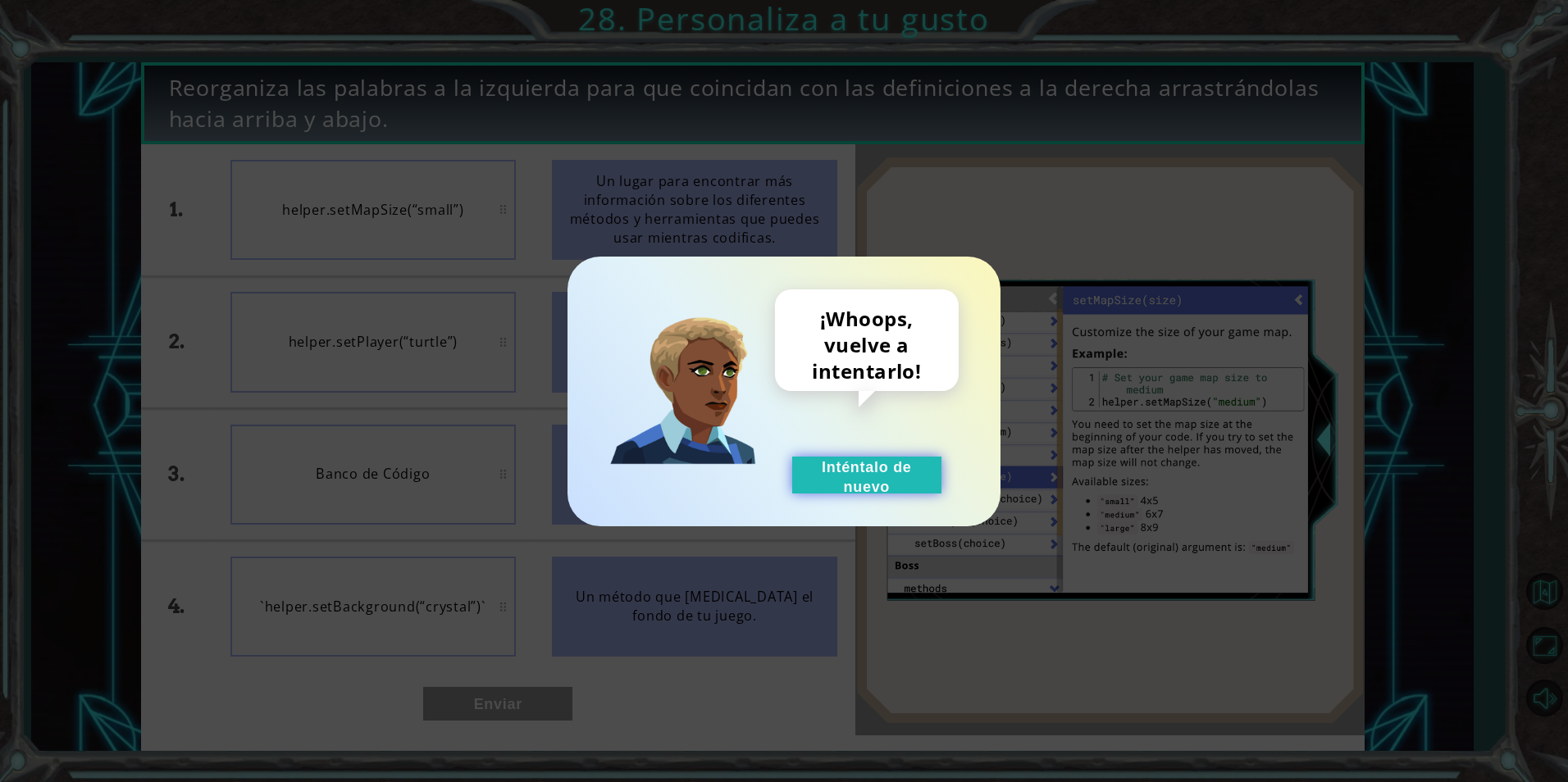
click at [856, 467] on button "Inténtalo de nuevo" at bounding box center [867, 475] width 149 height 37
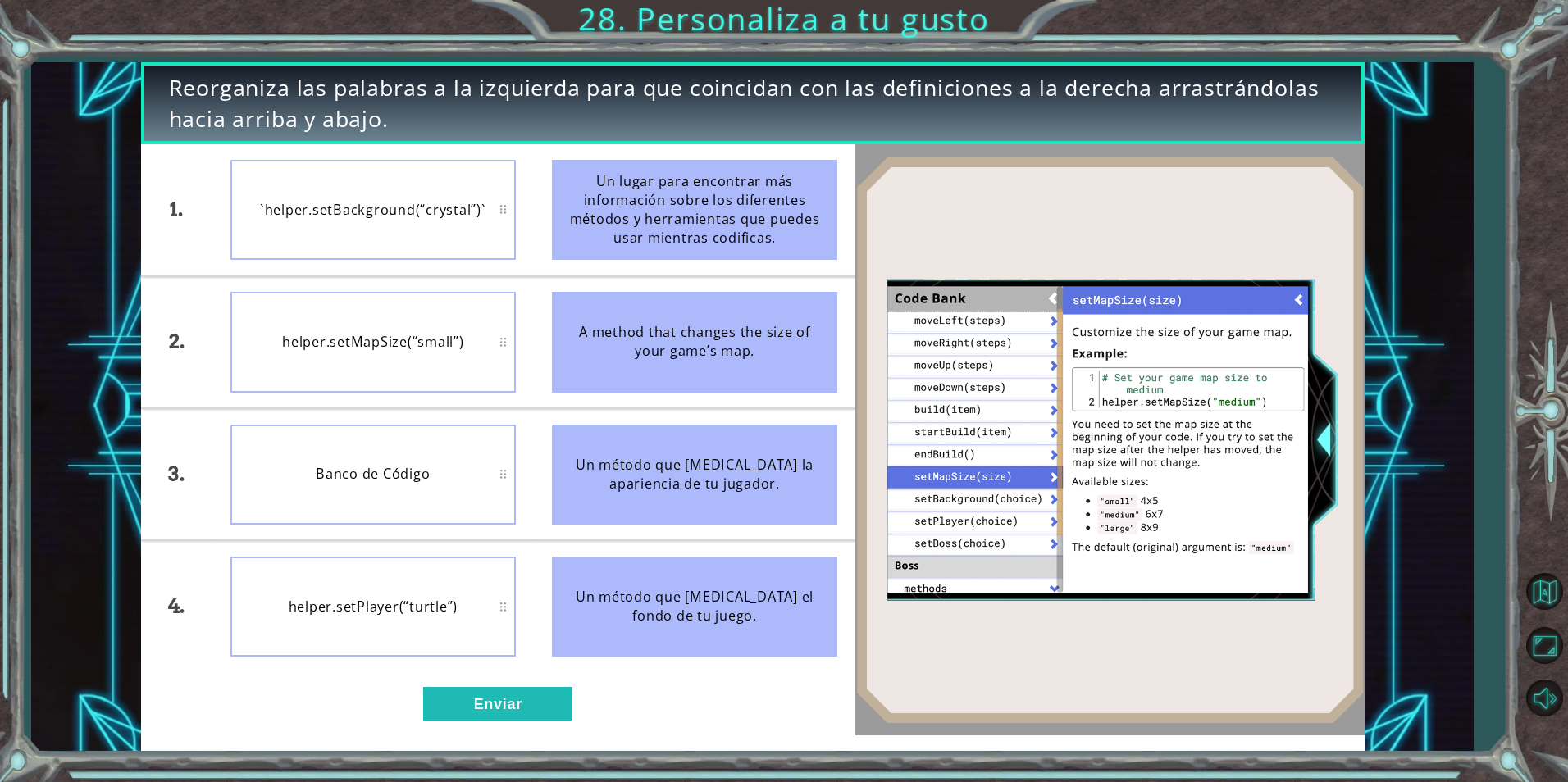
click at [467, 686] on div "1. 2. 3. 4. `helper.setBackground(“crystal”)` helper.setMapSize(“small”) Banco …" at bounding box center [498, 440] width 715 height 591
click at [483, 690] on button "Enviar" at bounding box center [497, 704] width 149 height 33
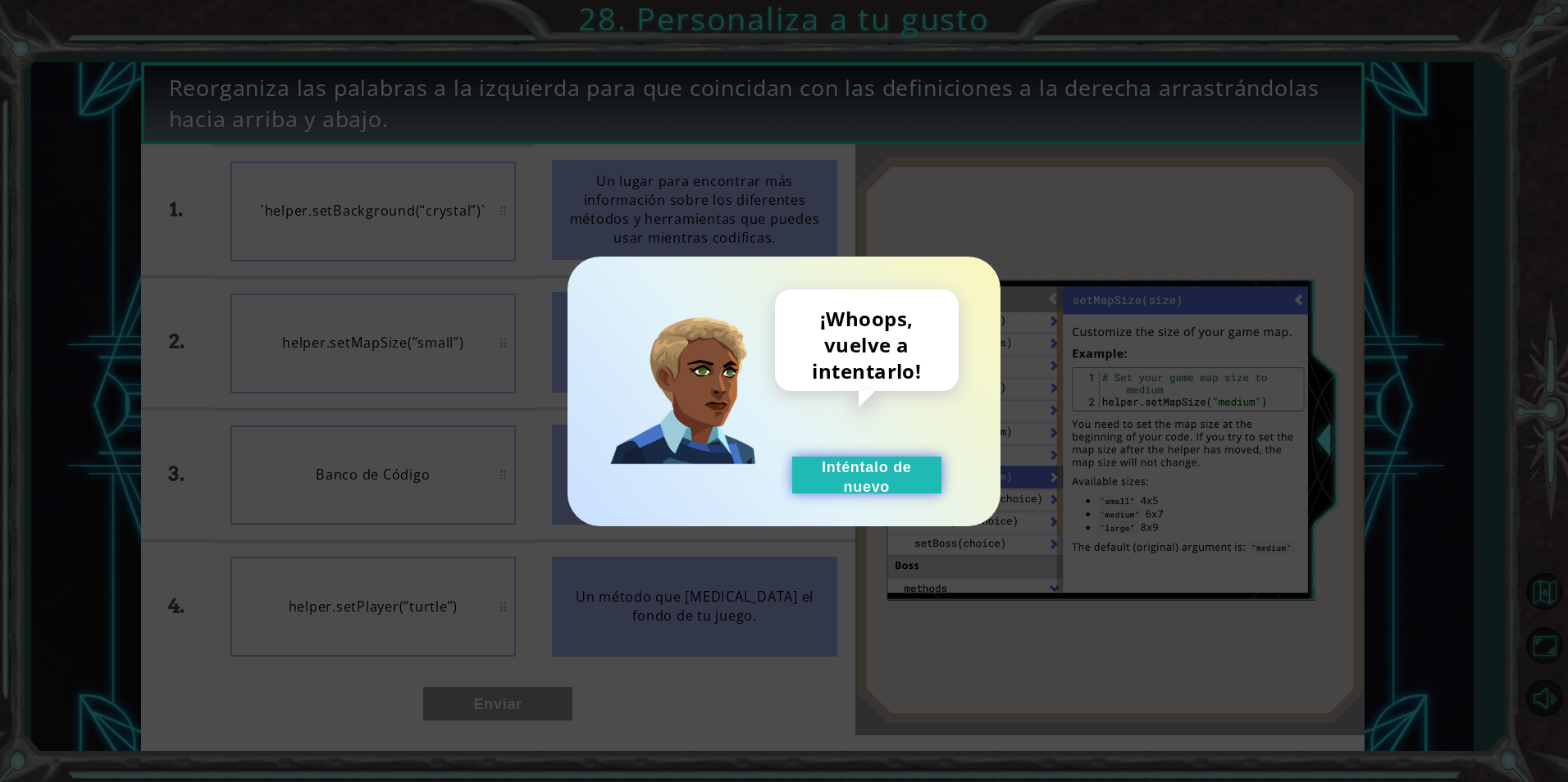
click at [860, 470] on button "Inténtalo de nuevo" at bounding box center [867, 475] width 149 height 37
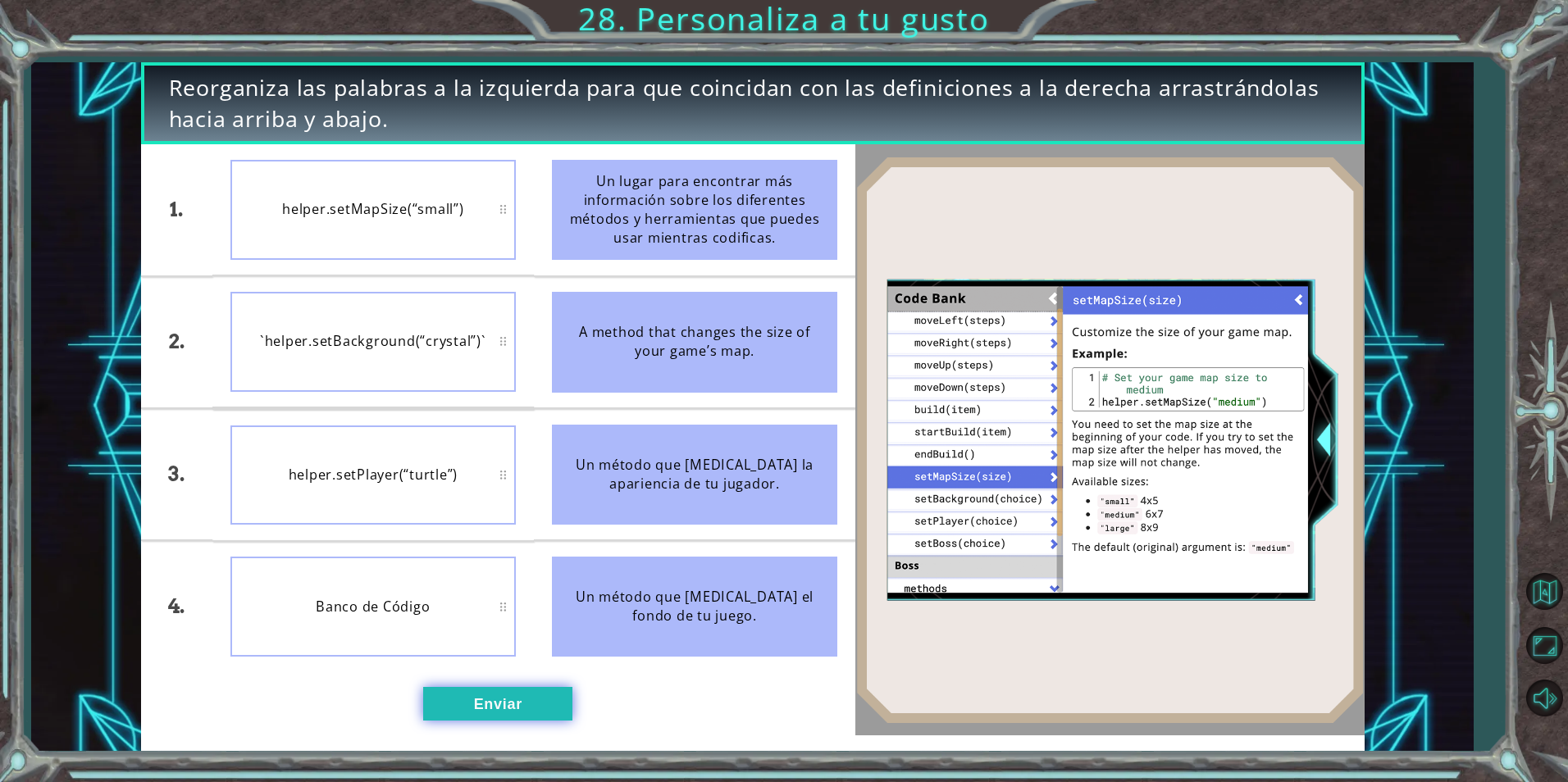
click at [571, 708] on button "Enviar" at bounding box center [497, 704] width 149 height 33
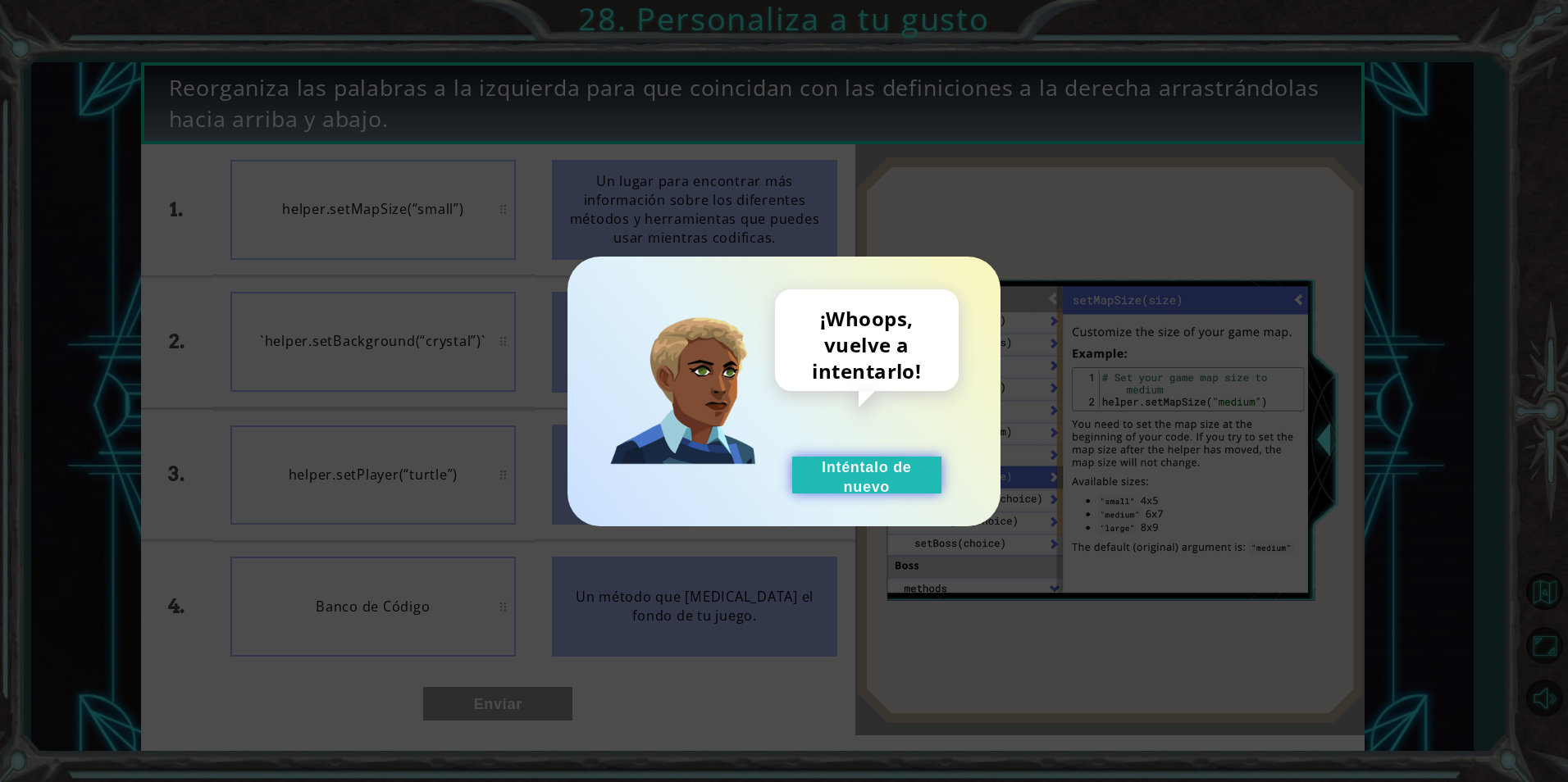
click at [838, 479] on button "Inténtalo de nuevo" at bounding box center [867, 475] width 149 height 37
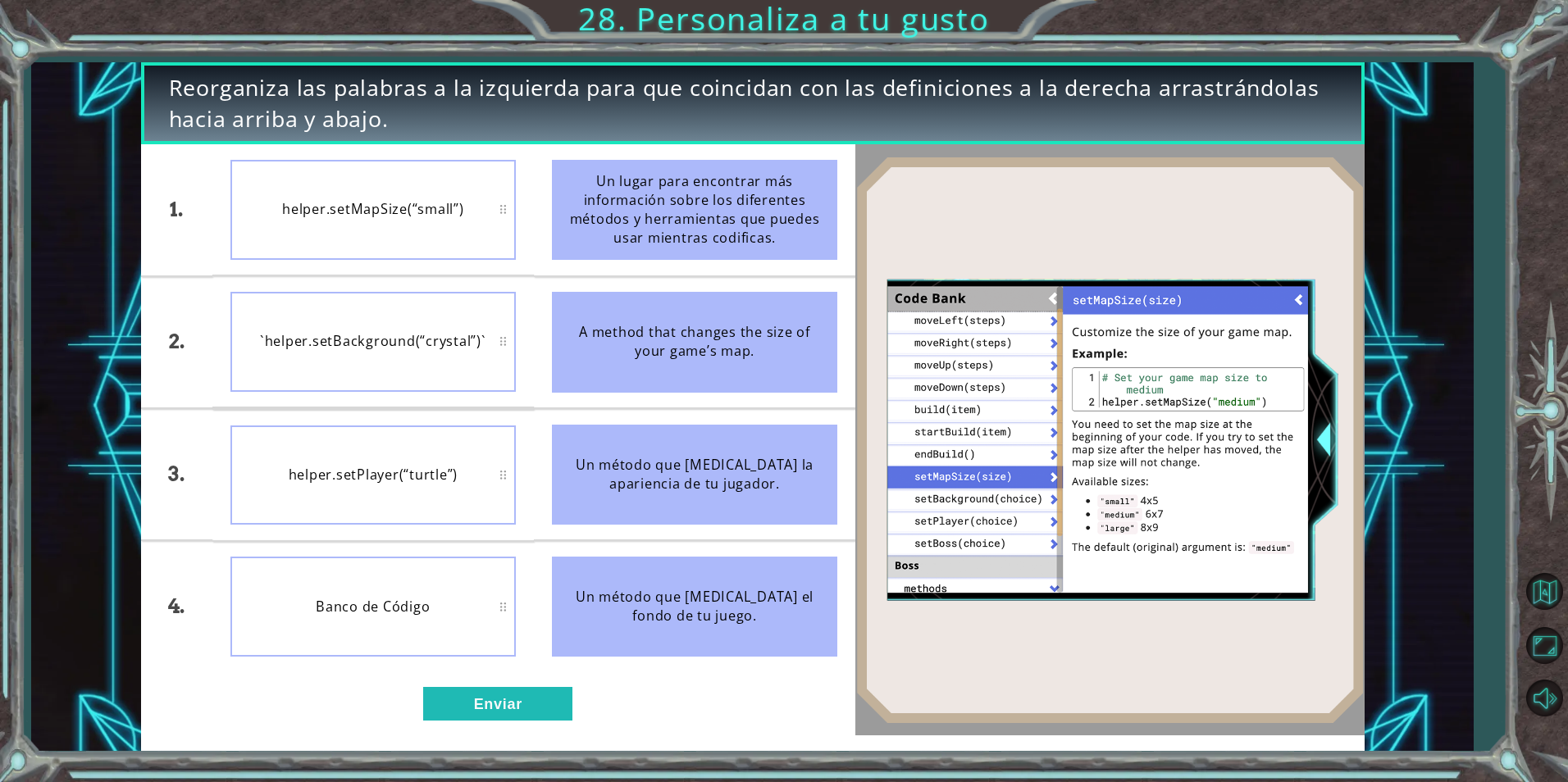
click at [29, 56] on div "Reorganiza las palabras a la izquierda para que coincidan con las definiciones …" at bounding box center [784, 391] width 1568 height 782
click at [347, 113] on span "Reorganiza las palabras a la izquierda para que coincidan con las definiciones …" at bounding box center [753, 103] width 1169 height 63
drag, startPoint x: 347, startPoint y: 113, endPoint x: 630, endPoint y: 85, distance: 284.4
click at [630, 85] on span "Reorganiza las palabras a la izquierda para que coincidan con las definiciones …" at bounding box center [753, 103] width 1169 height 63
drag, startPoint x: 630, startPoint y: 85, endPoint x: 1096, endPoint y: 108, distance: 466.6
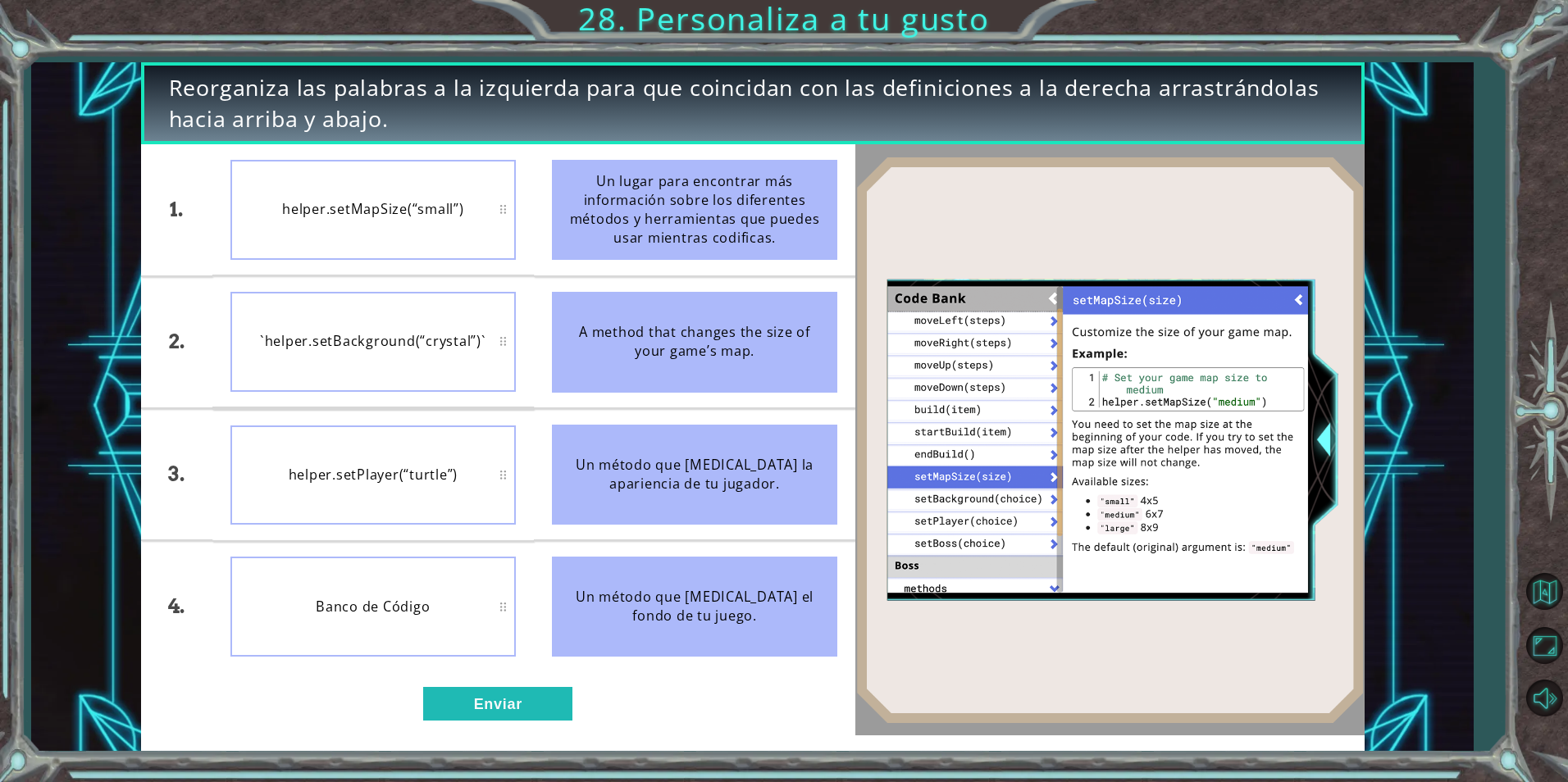
click at [1096, 108] on span "Reorganiza las palabras a la izquierda para que coincidan con las definiciones …" at bounding box center [753, 103] width 1169 height 63
drag, startPoint x: 1096, startPoint y: 108, endPoint x: 1283, endPoint y: 258, distance: 239.7
click at [1276, 254] on img at bounding box center [1110, 440] width 509 height 568
click at [1289, 297] on img at bounding box center [1110, 440] width 509 height 568
click at [1324, 438] on img at bounding box center [1110, 440] width 509 height 568
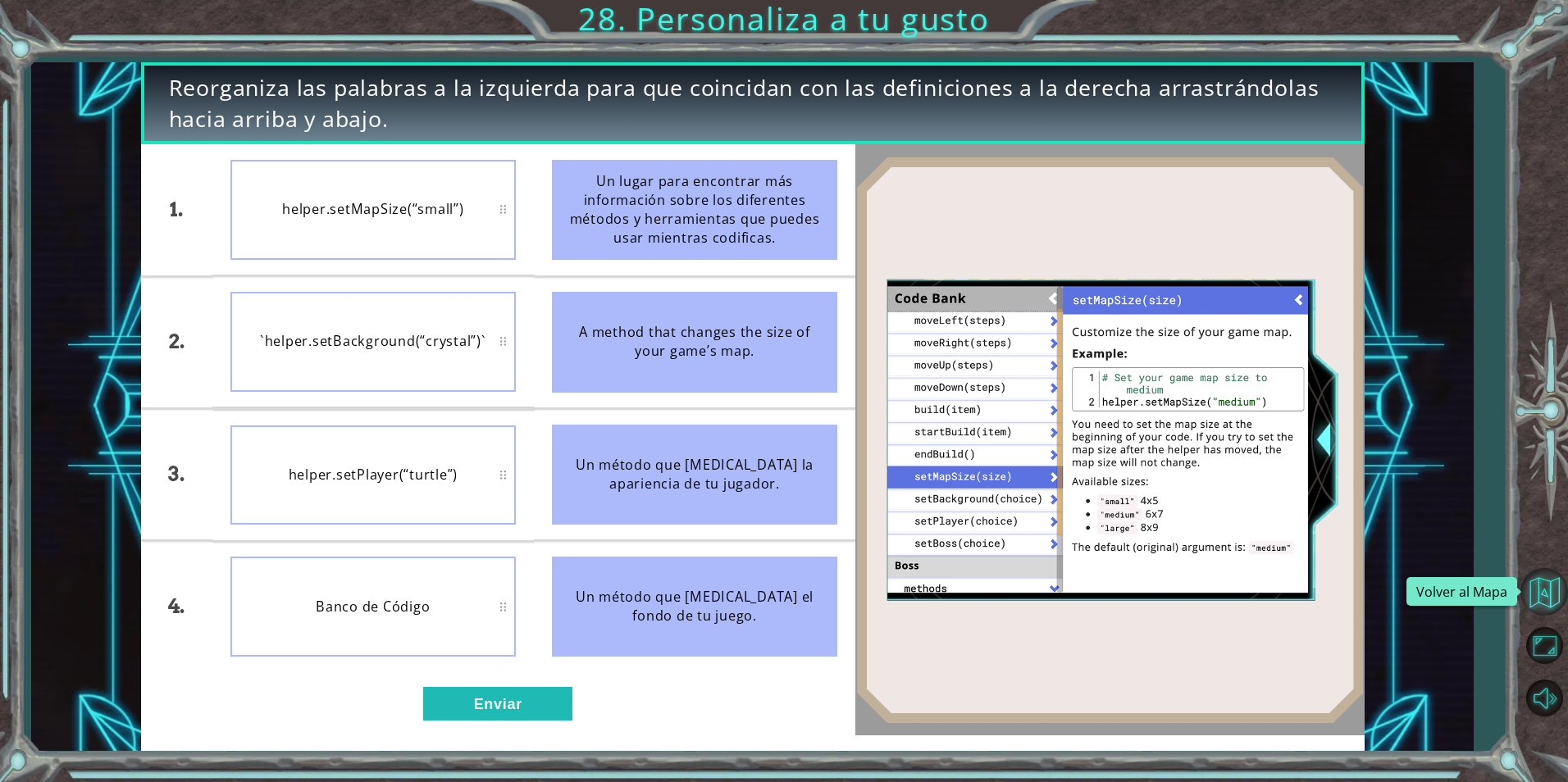
click at [1550, 600] on button "Volver al Mapa" at bounding box center [1545, 592] width 48 height 48
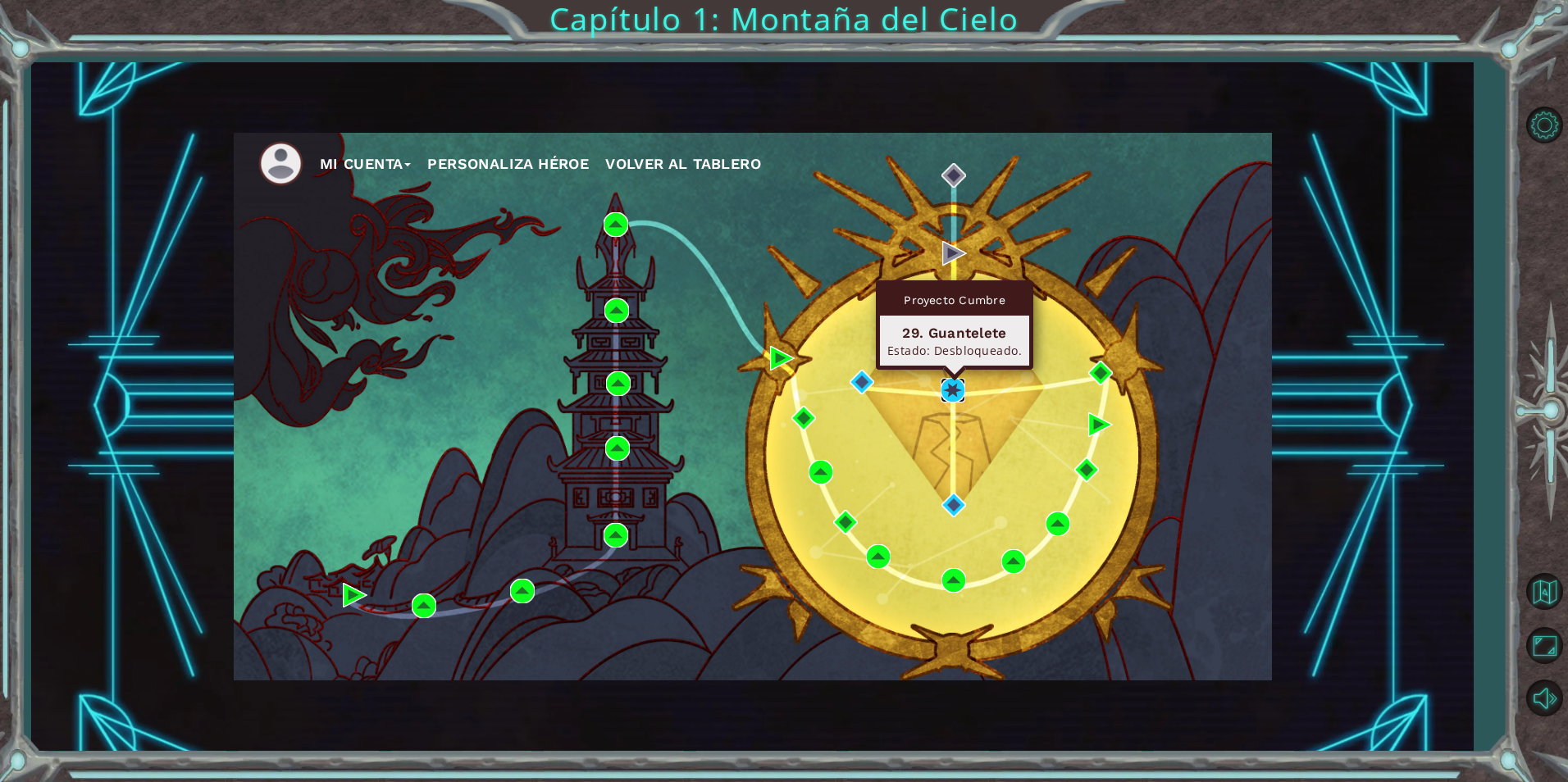
click at [958, 384] on img at bounding box center [953, 390] width 25 height 25
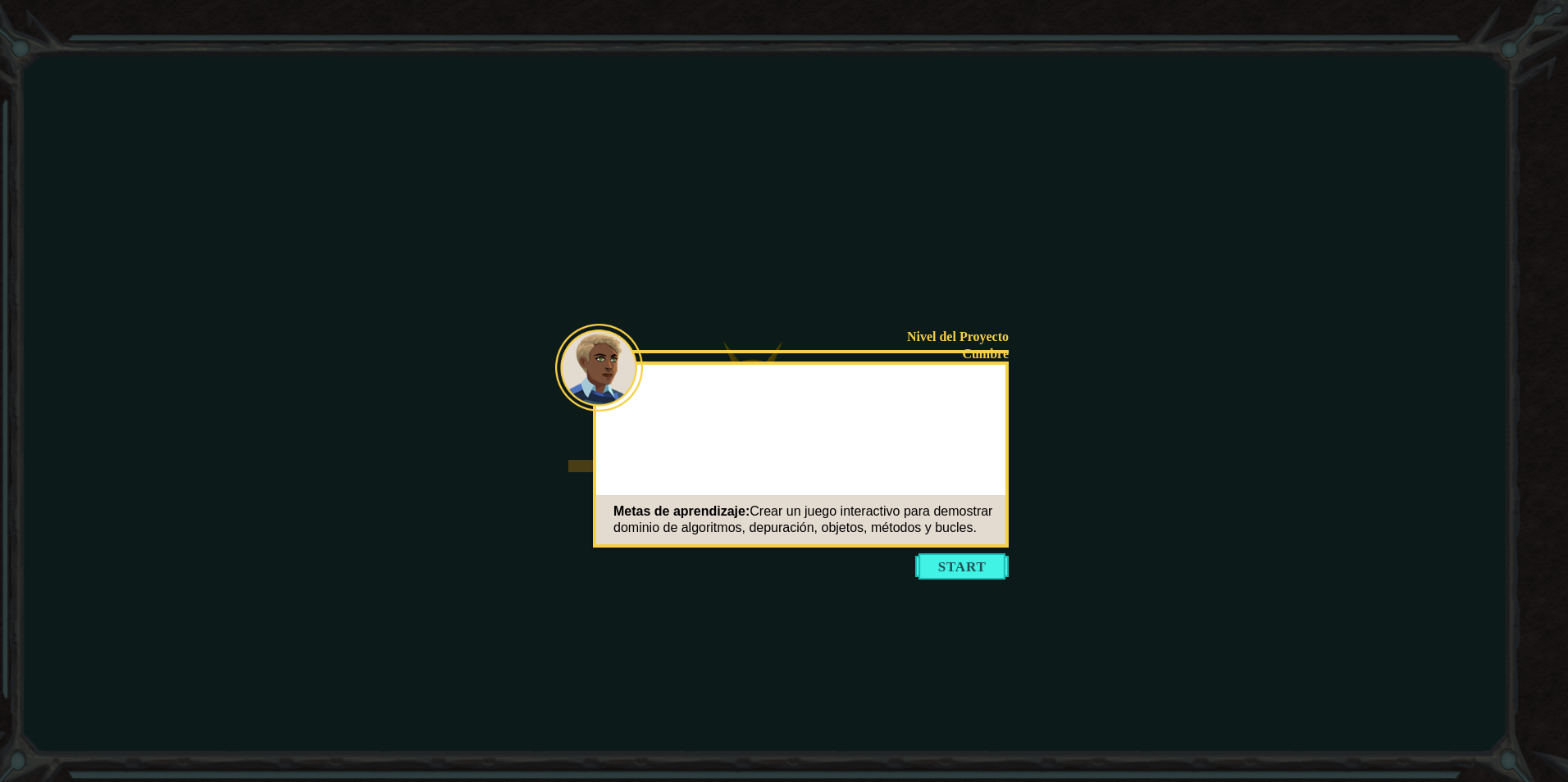
click at [936, 564] on button "Start" at bounding box center [962, 566] width 93 height 26
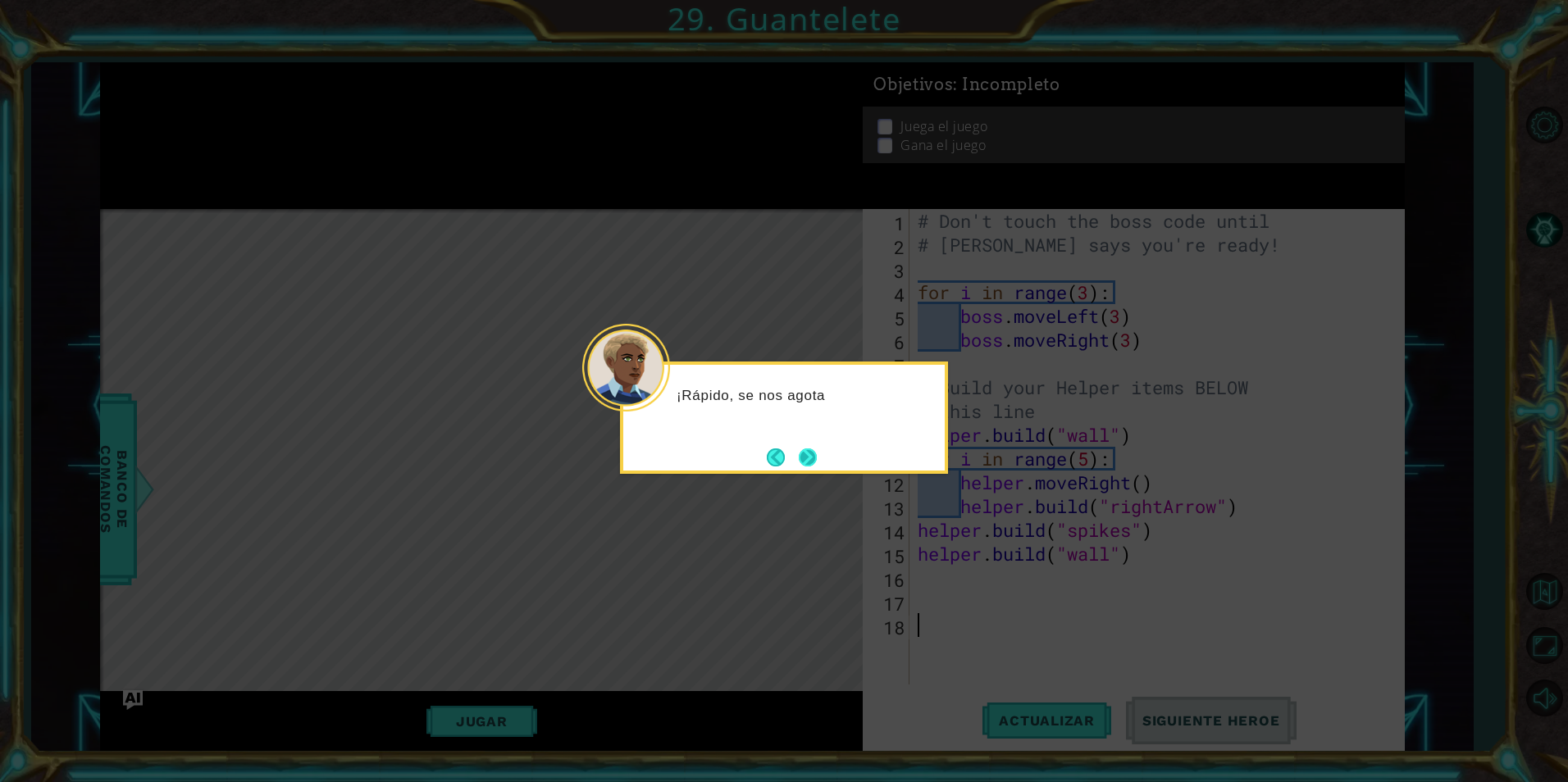
click at [801, 451] on button "Next" at bounding box center [808, 457] width 22 height 22
click at [804, 452] on button "Next" at bounding box center [808, 457] width 22 height 22
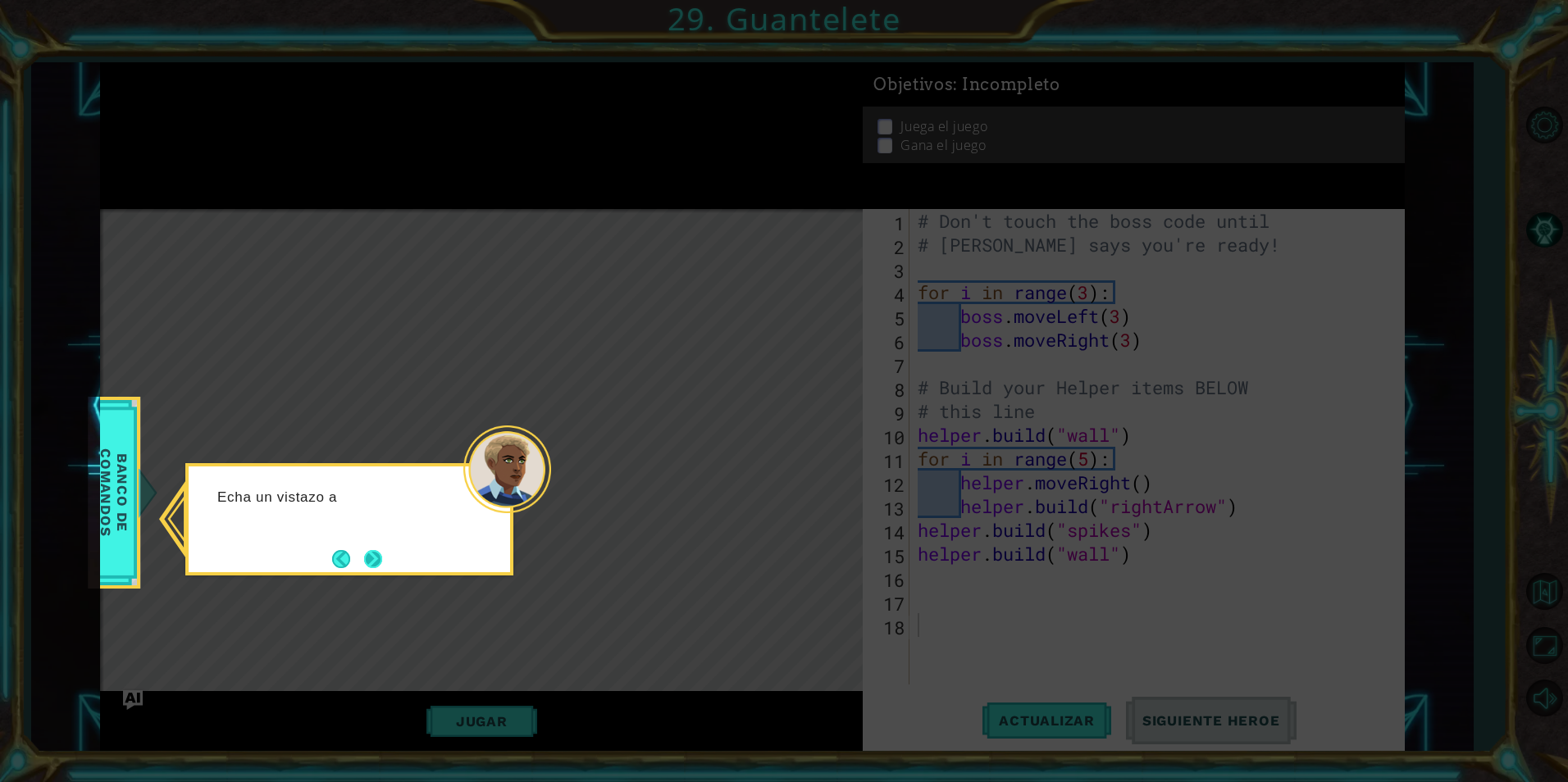
click at [382, 559] on button "Next" at bounding box center [373, 558] width 18 height 18
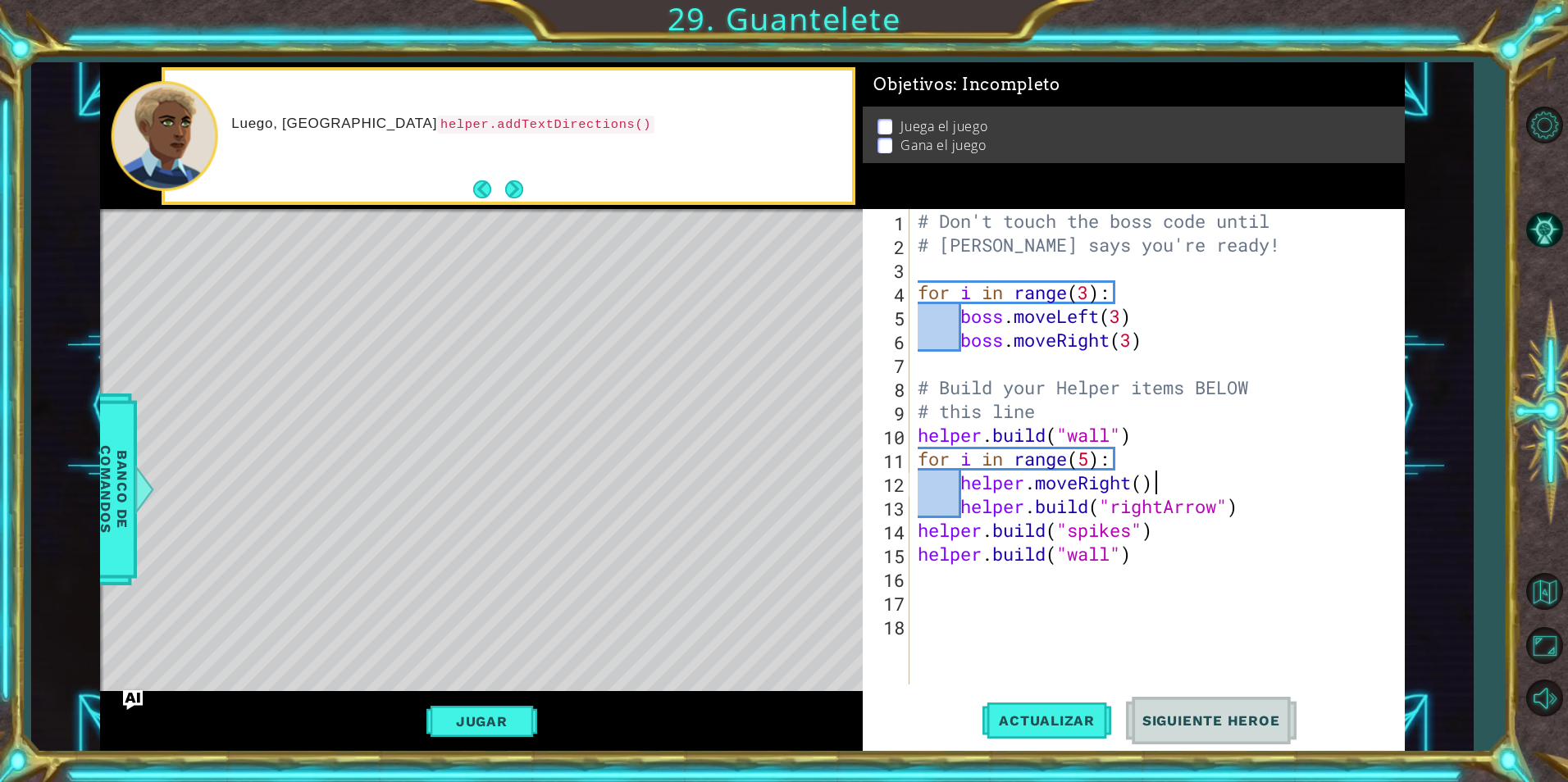
click at [1271, 474] on div "# Don't touch the boss code until # [PERSON_NAME] says you're ready! for i in r…" at bounding box center [1161, 471] width 493 height 523
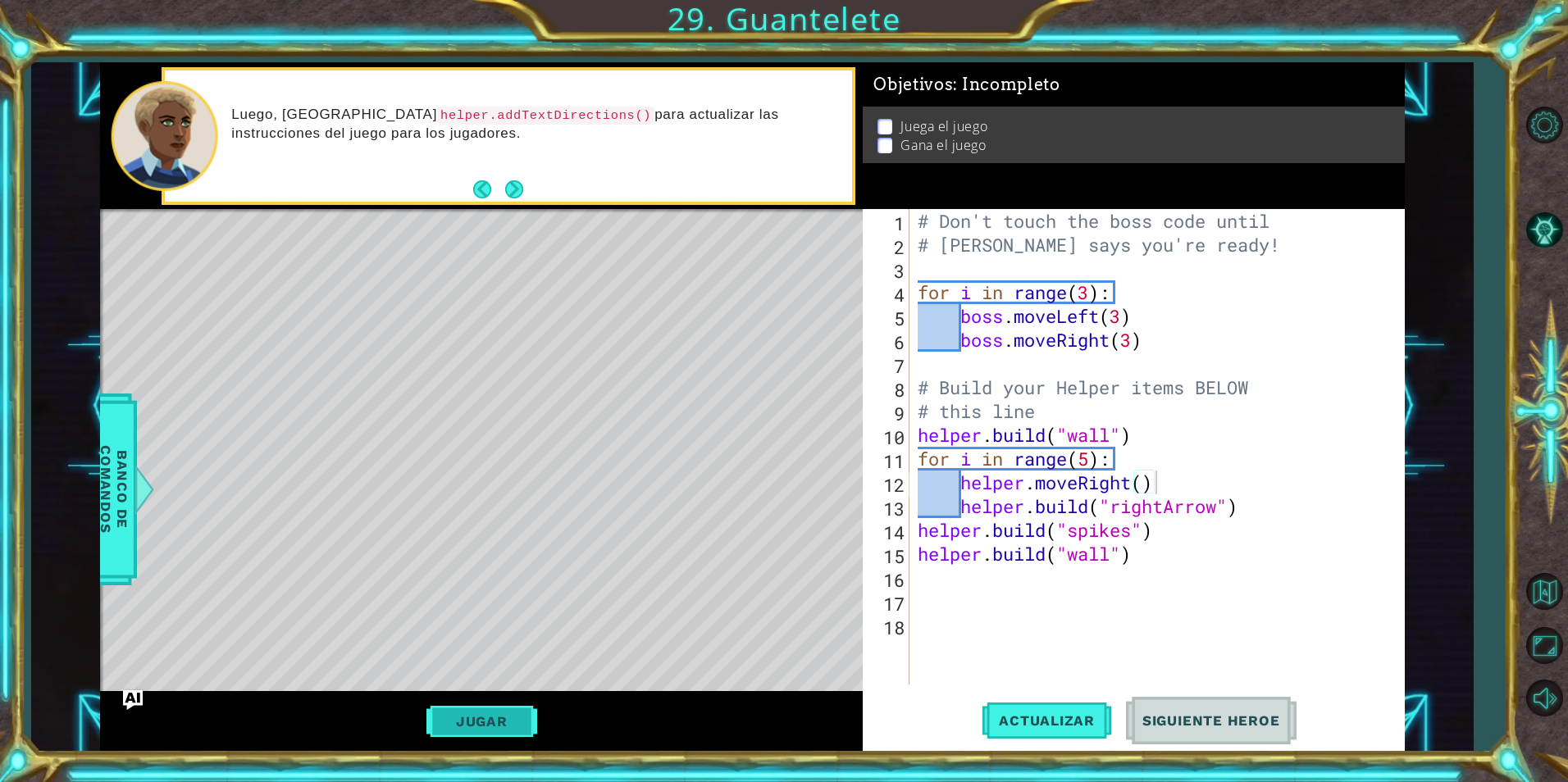
click at [492, 706] on button "Jugar" at bounding box center [482, 722] width 111 height 31
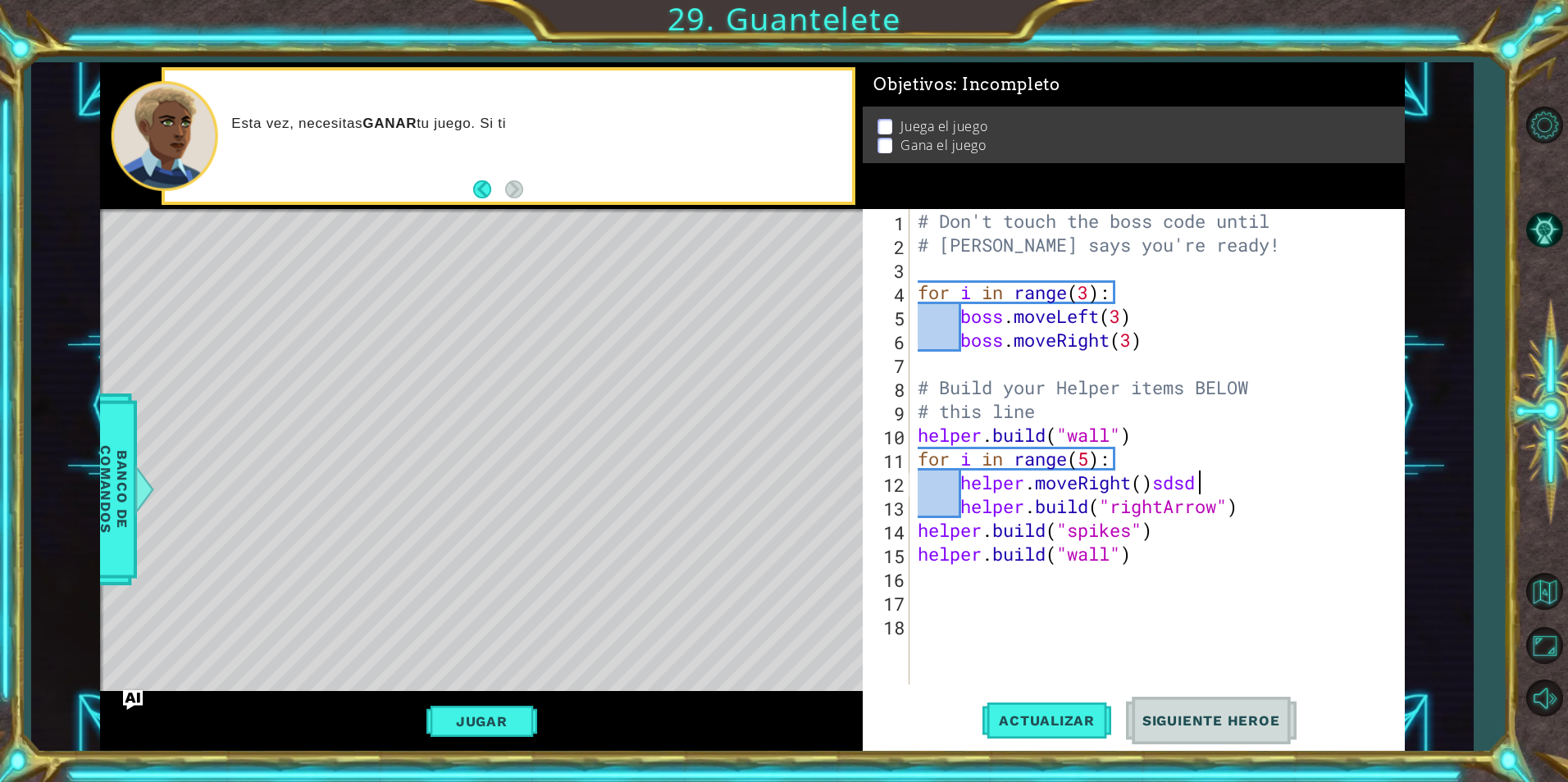
scroll to position [0, 12]
type textarea "helper.moveRight()sdsdw"
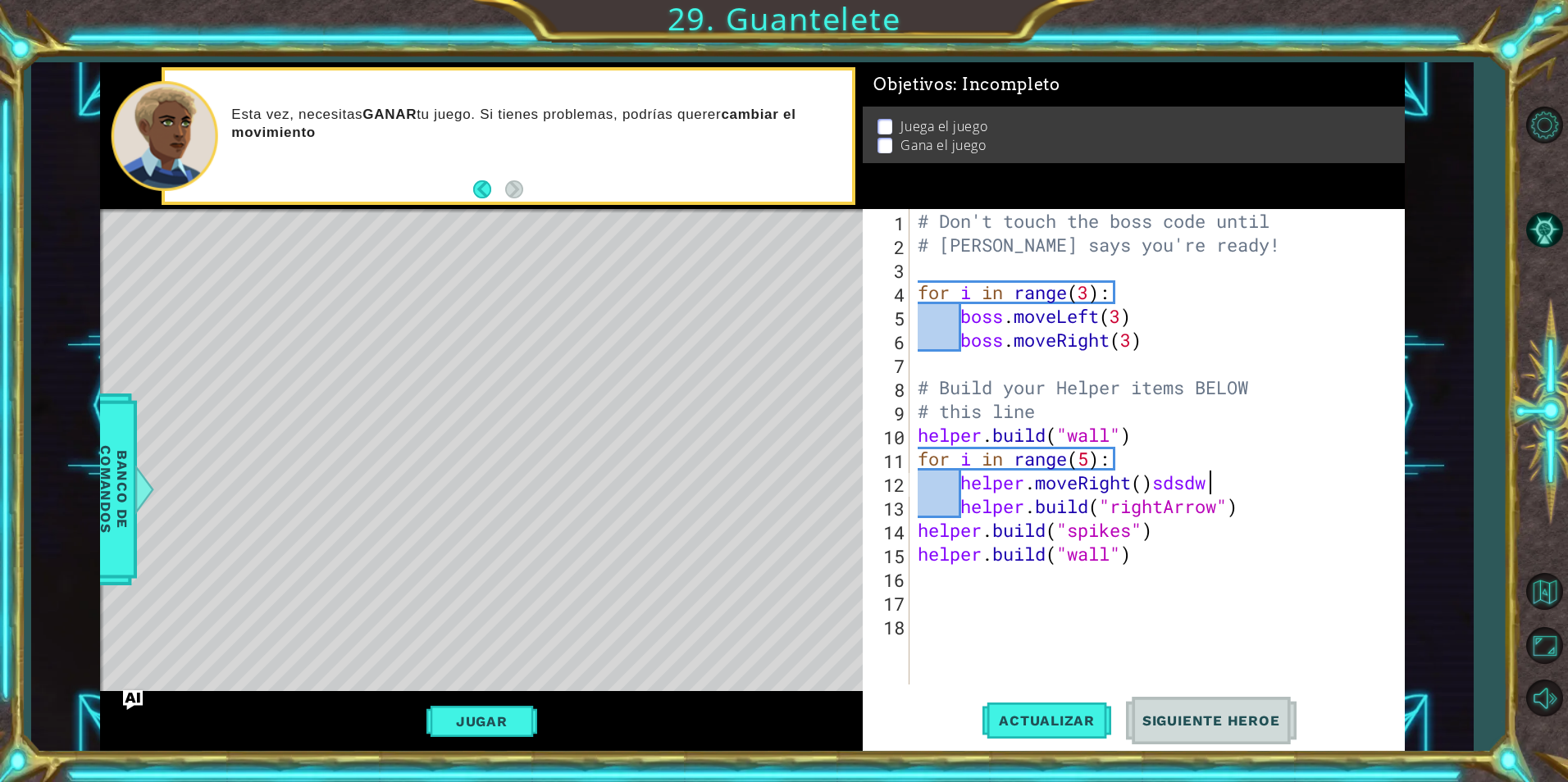
click at [1154, 569] on div "# Don't touch the boss code until # [PERSON_NAME] says you're ready! for i in r…" at bounding box center [1161, 471] width 493 height 523
click at [1148, 569] on div "# Don't touch the boss code until # [PERSON_NAME] says you're ready! for i in r…" at bounding box center [1161, 471] width 493 height 523
click at [1129, 547] on div "# Don't touch the boss code until # [PERSON_NAME] says you're ready! for i in r…" at bounding box center [1161, 471] width 493 height 523
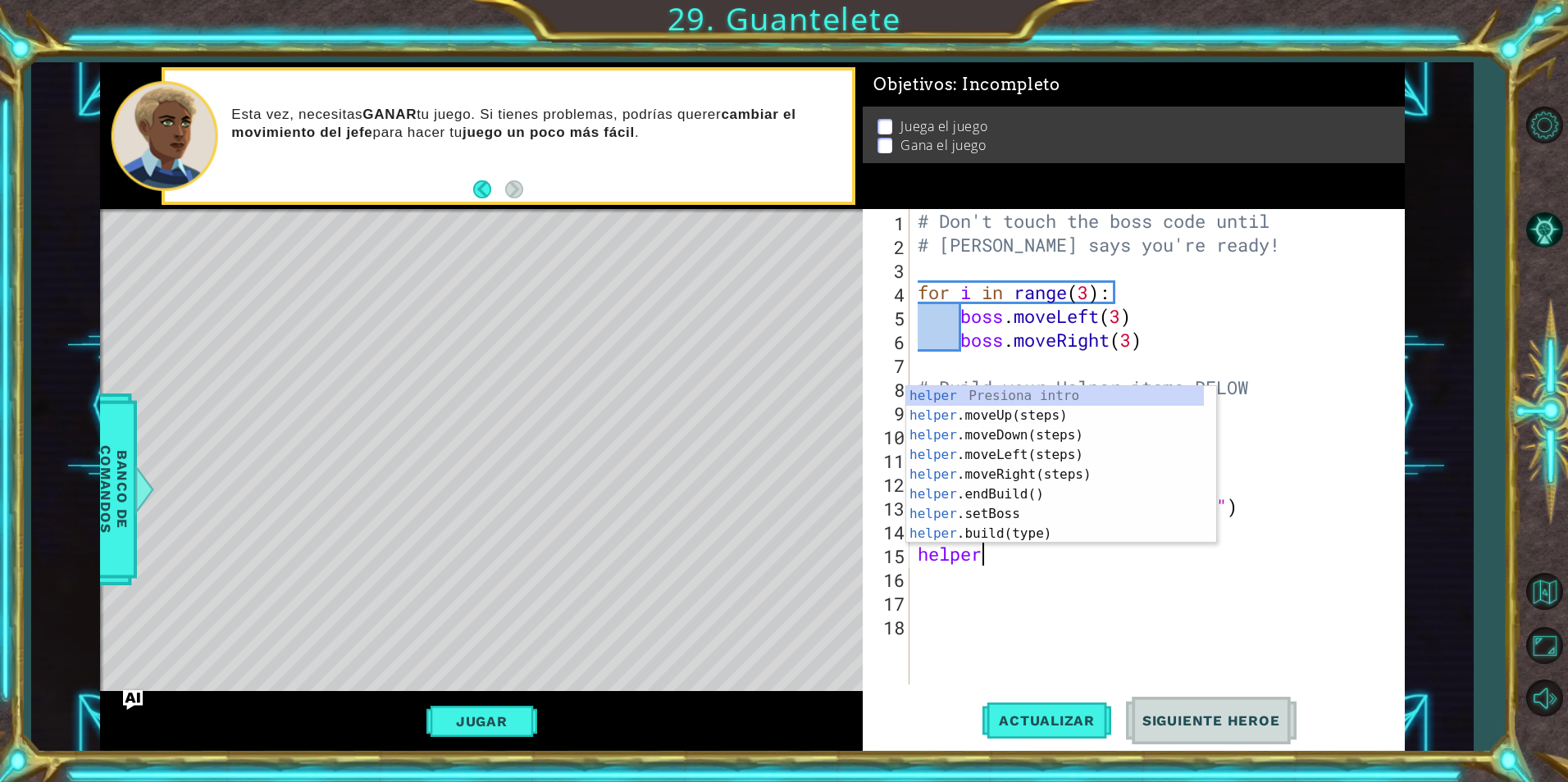
type textarea "h"
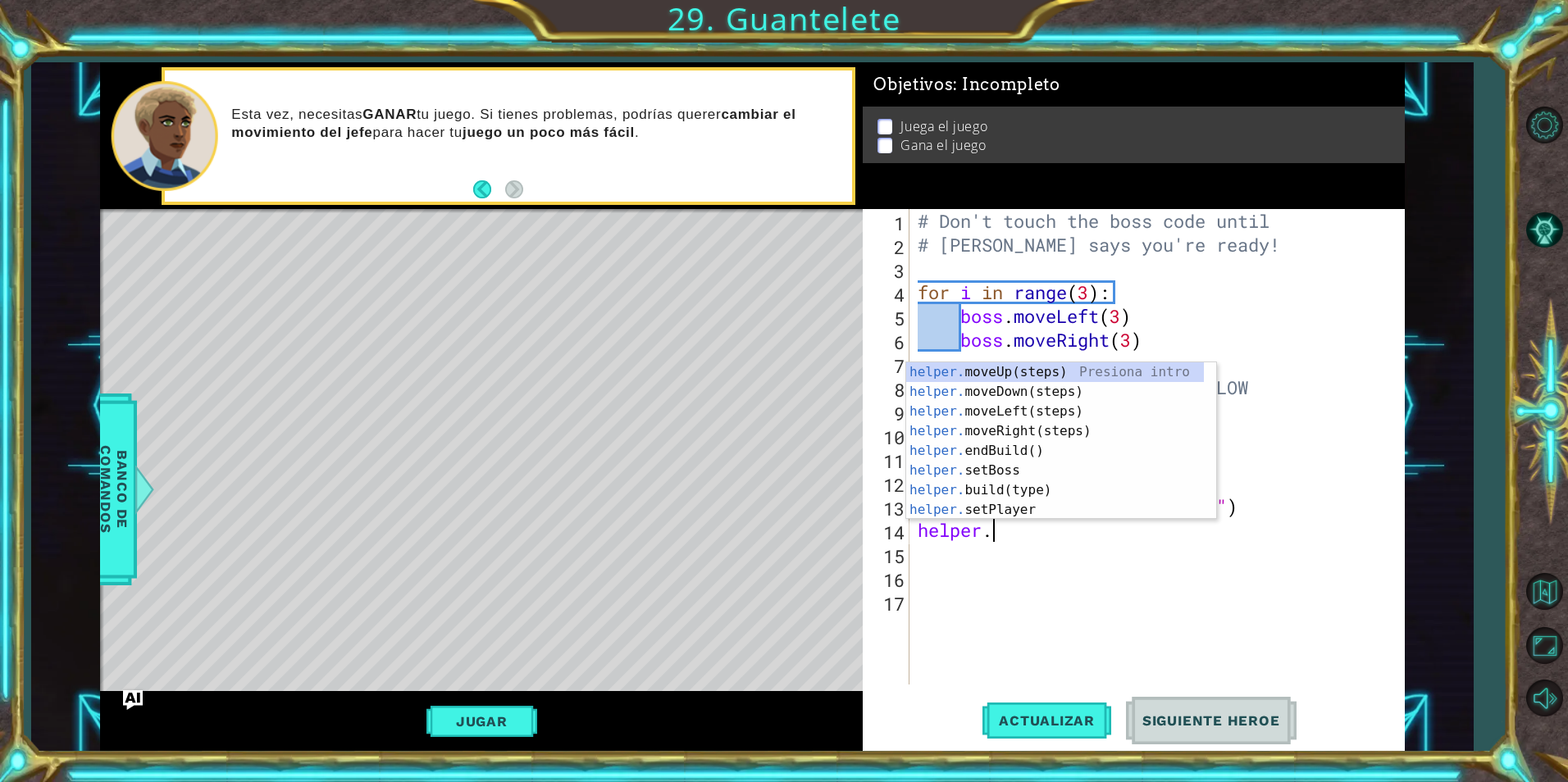
type textarea "h"
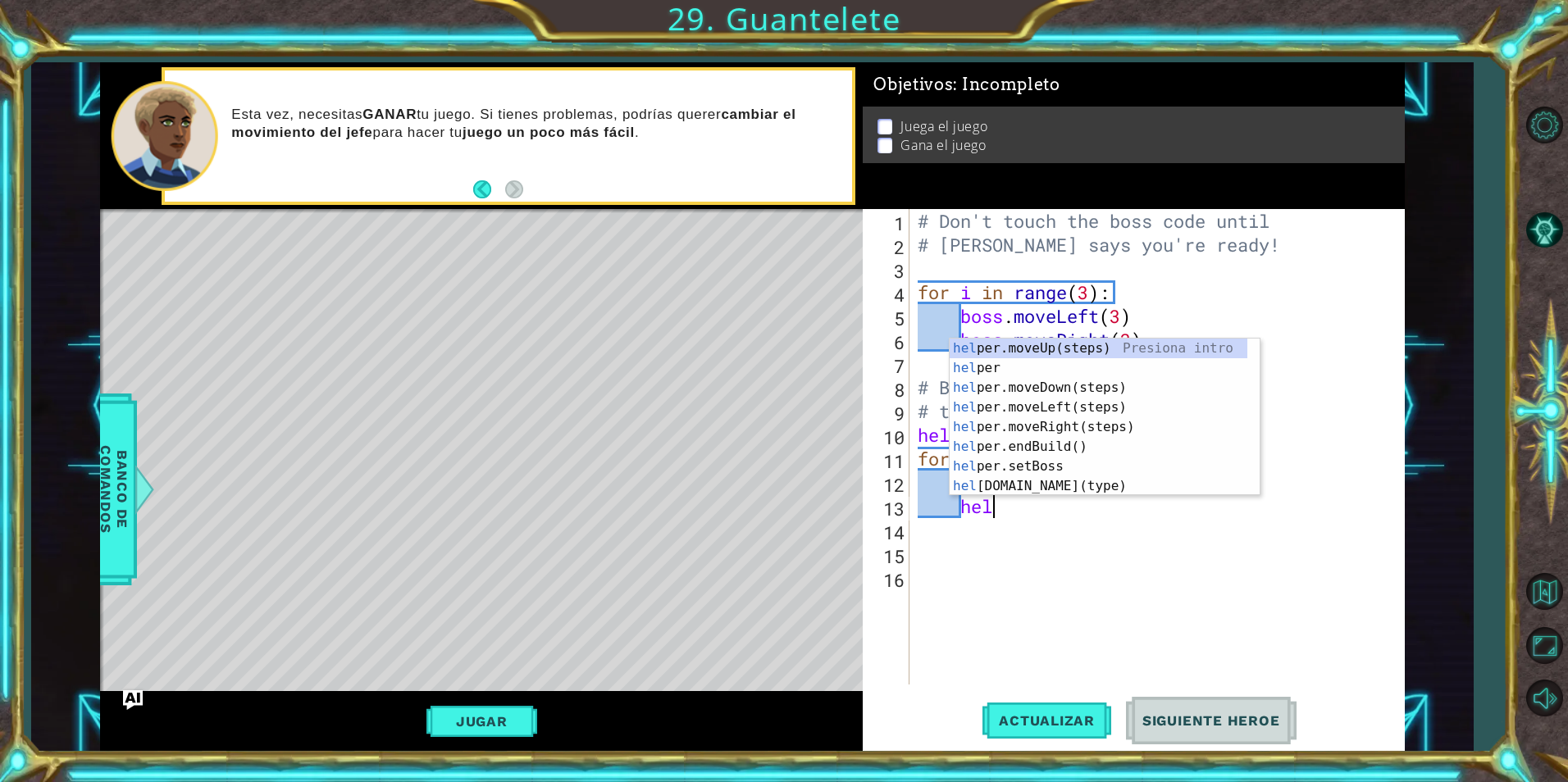
type textarea "h"
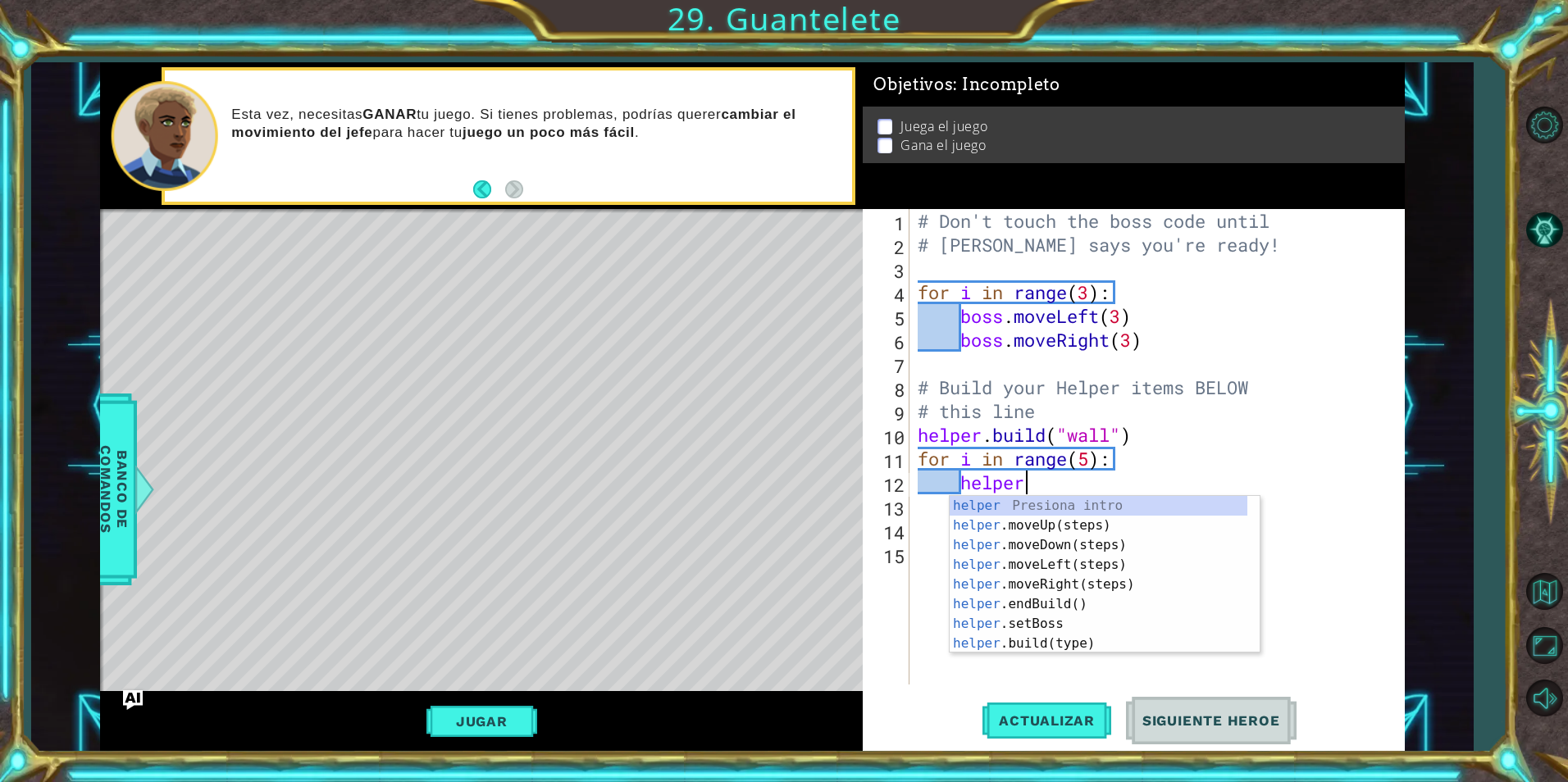
type textarea "h"
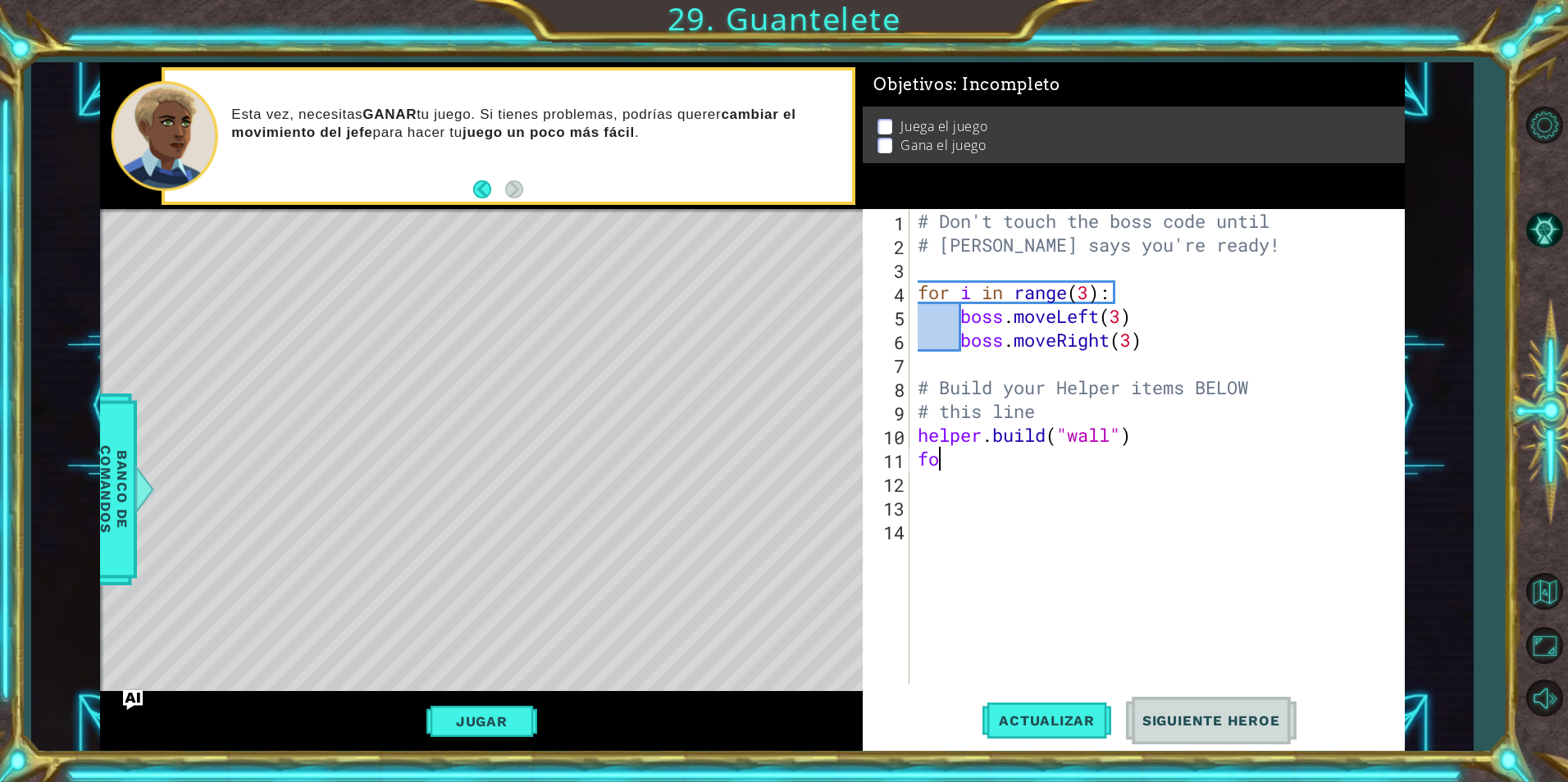
type textarea "f"
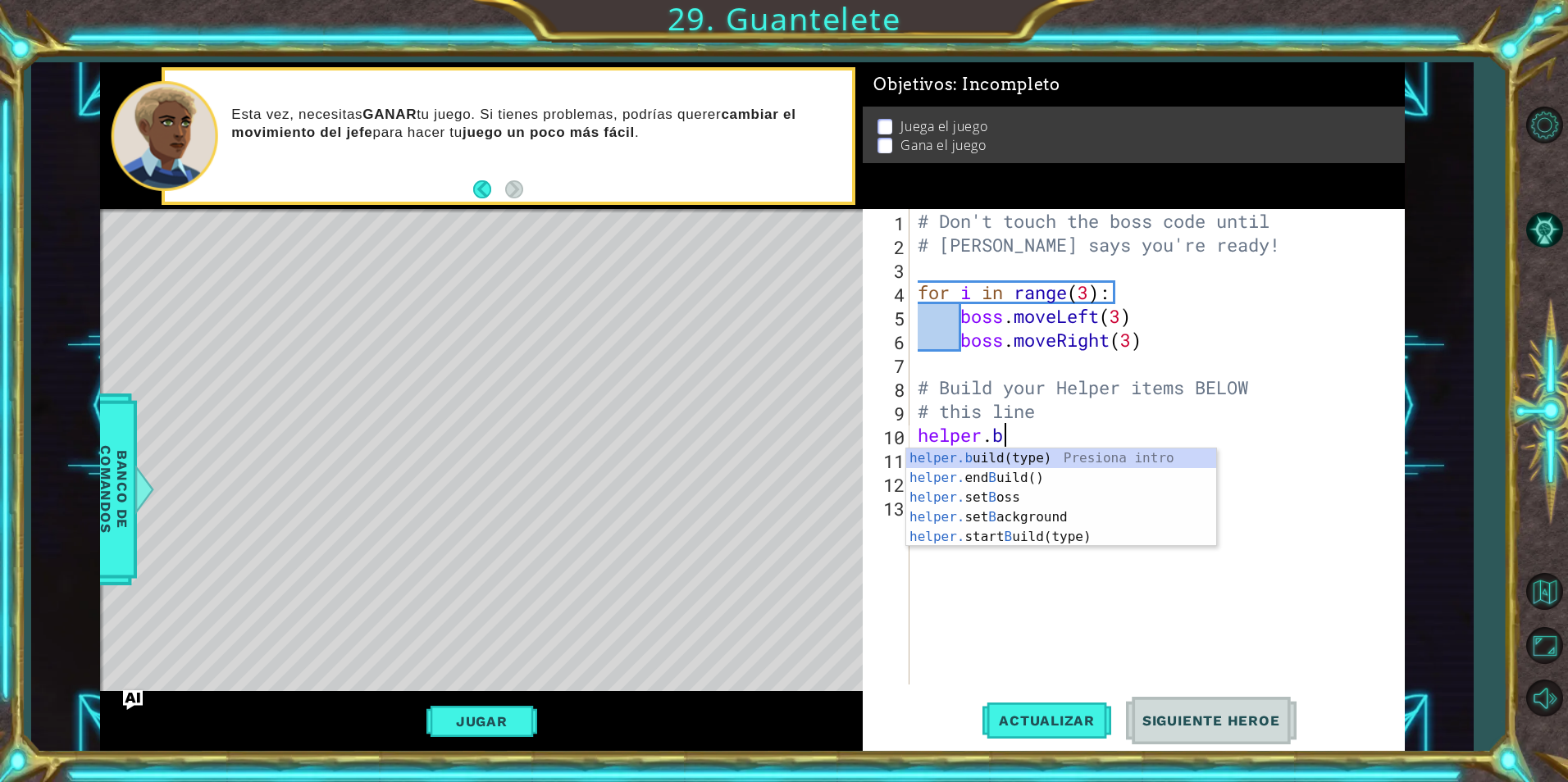
type textarea "h"
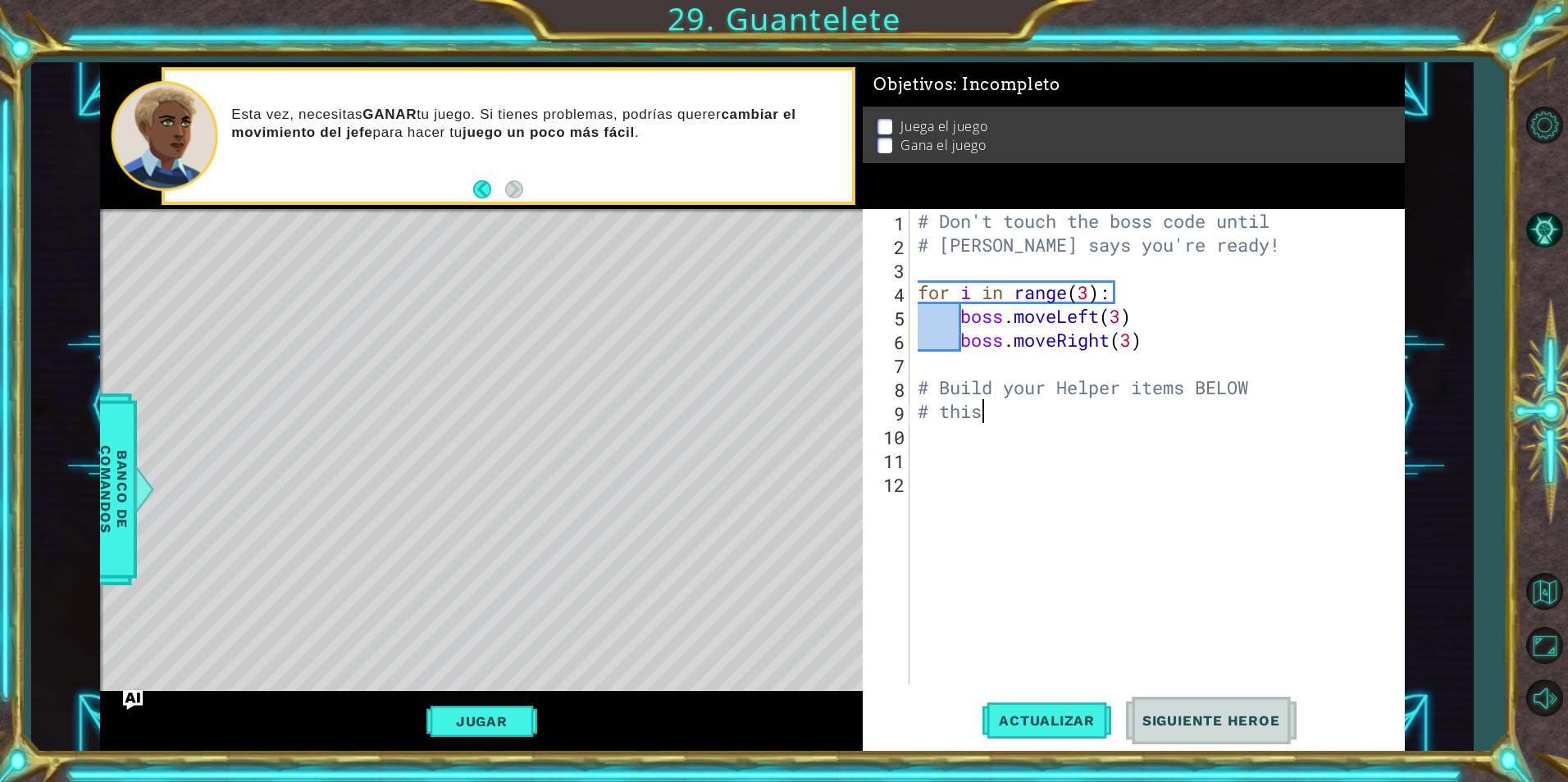
type textarea "#"
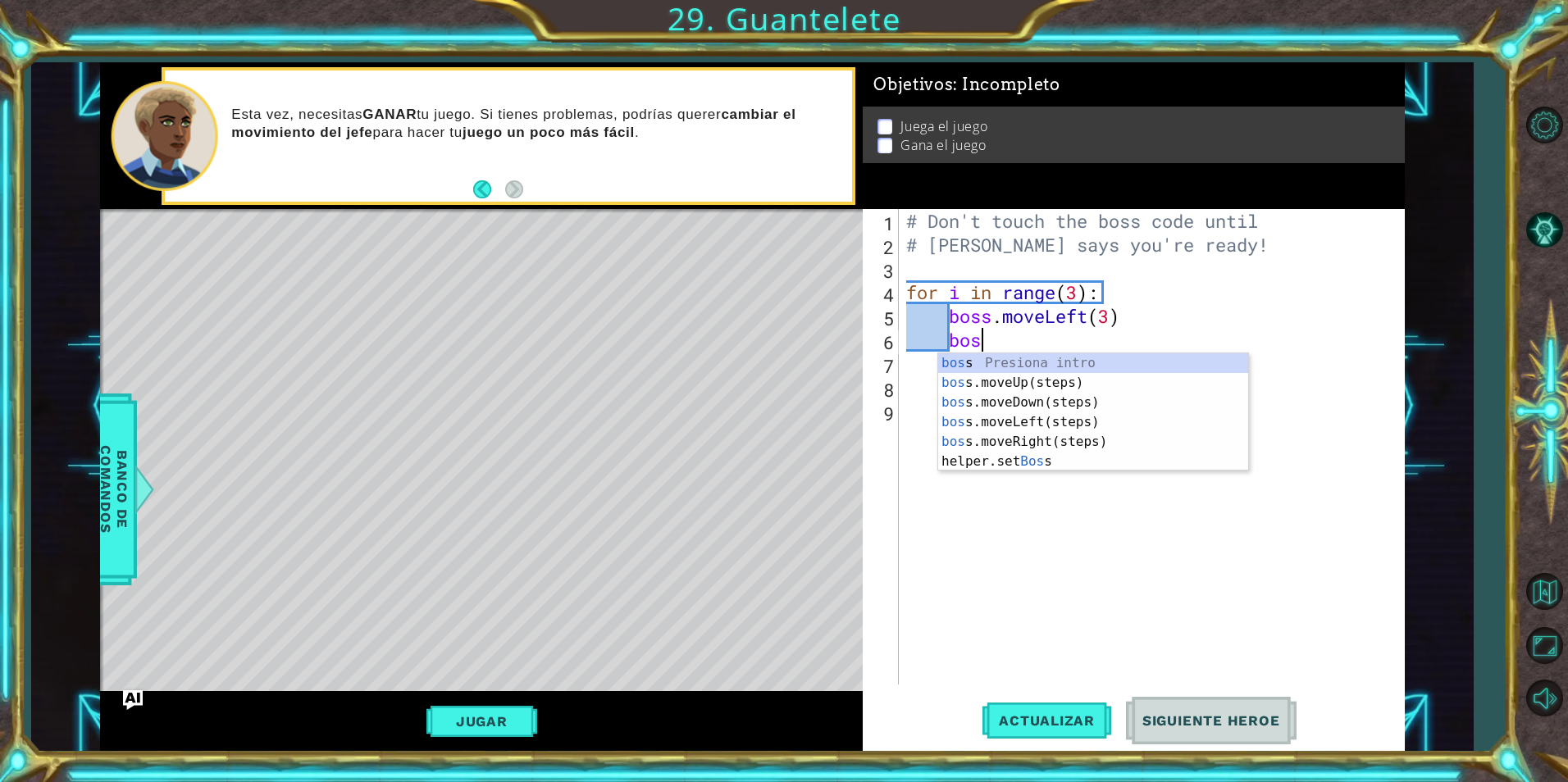
type textarea "b"
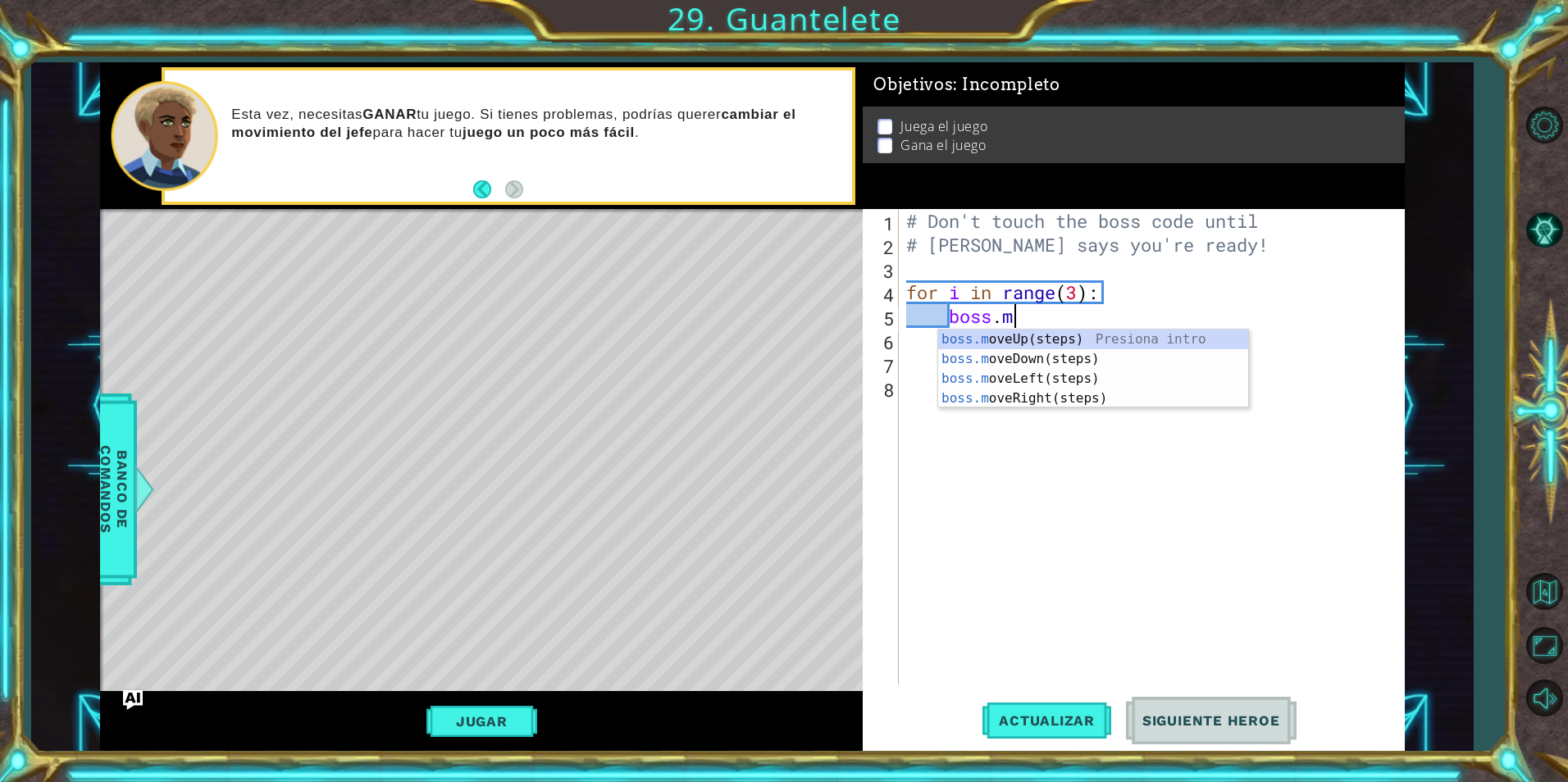
type textarea "b"
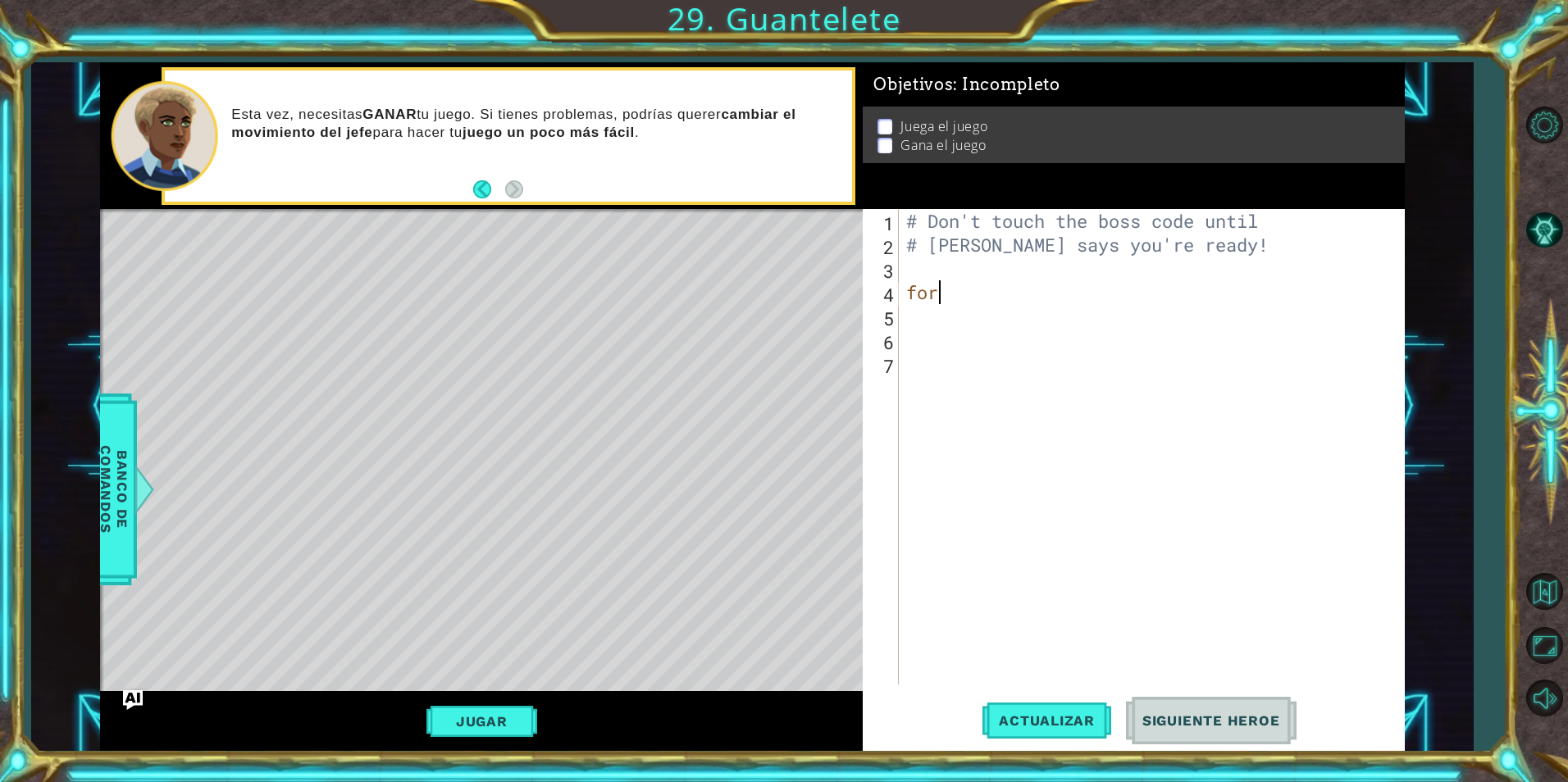
type textarea "f"
type textarea "#"
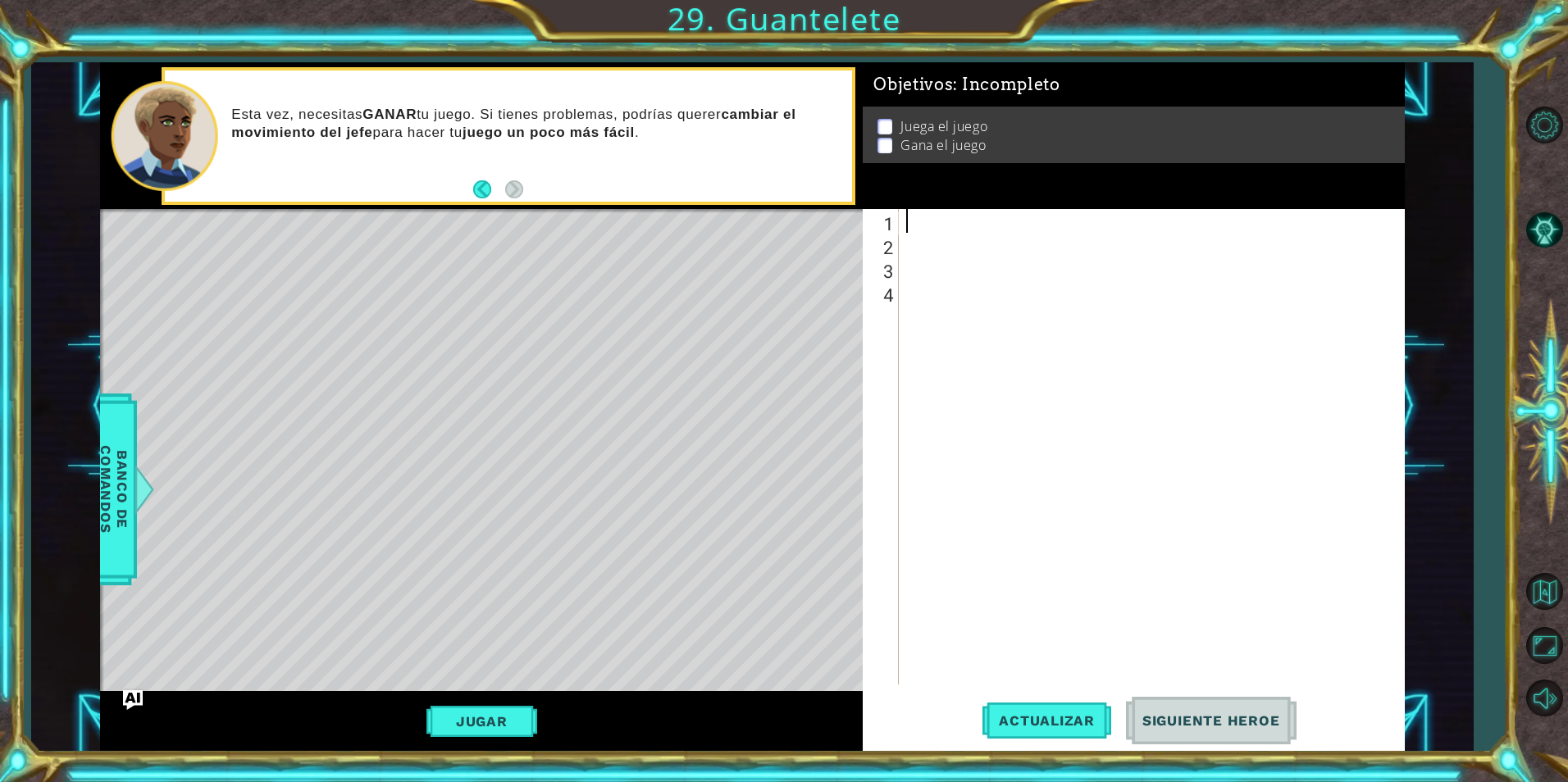
paste textarea "[DOMAIN_NAME]("wall")"
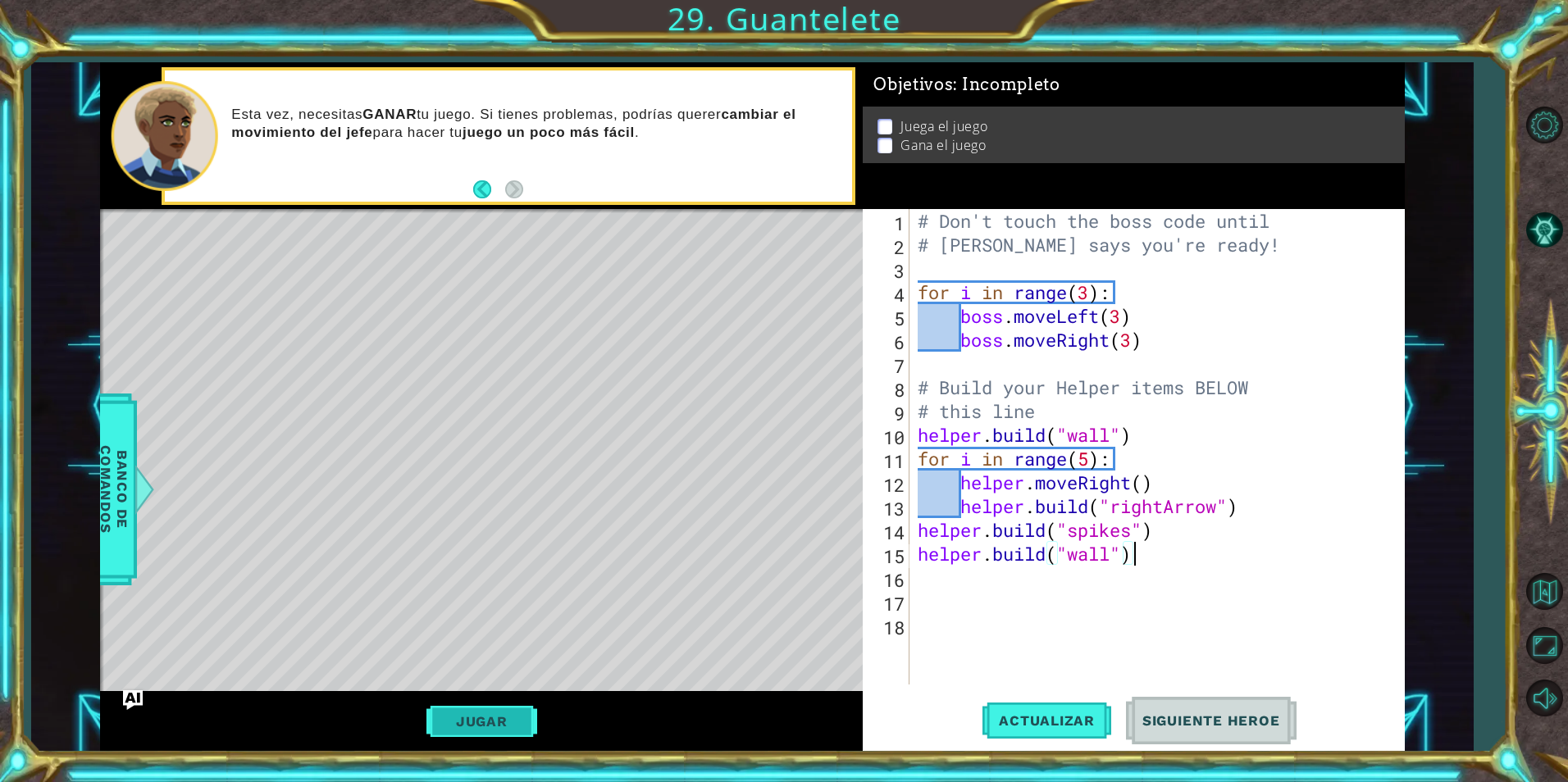
type textarea "[DOMAIN_NAME]("wall")"
click at [502, 717] on button "Jugar" at bounding box center [482, 722] width 111 height 31
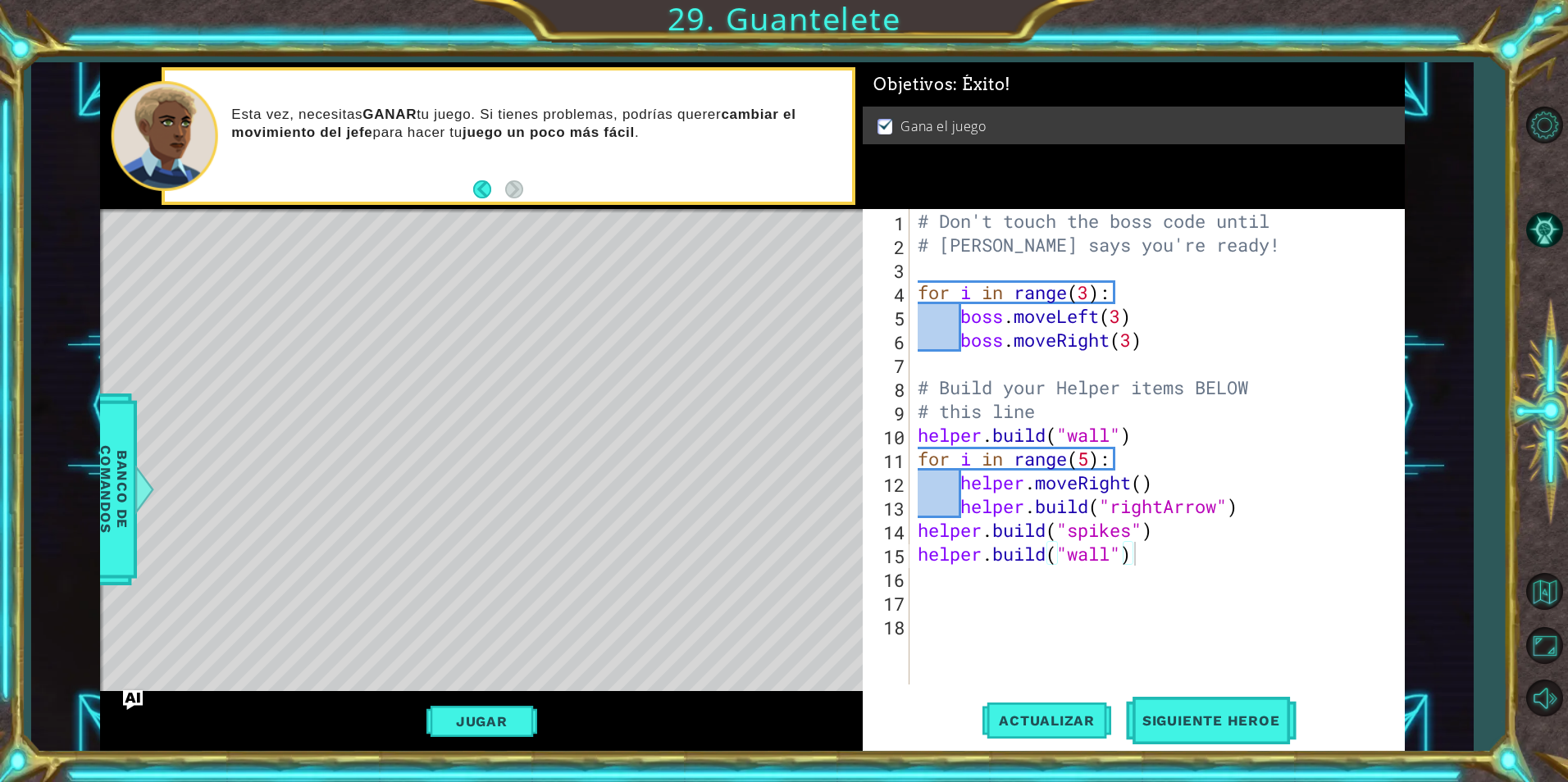
click at [477, 720] on button "Jugar" at bounding box center [482, 722] width 111 height 31
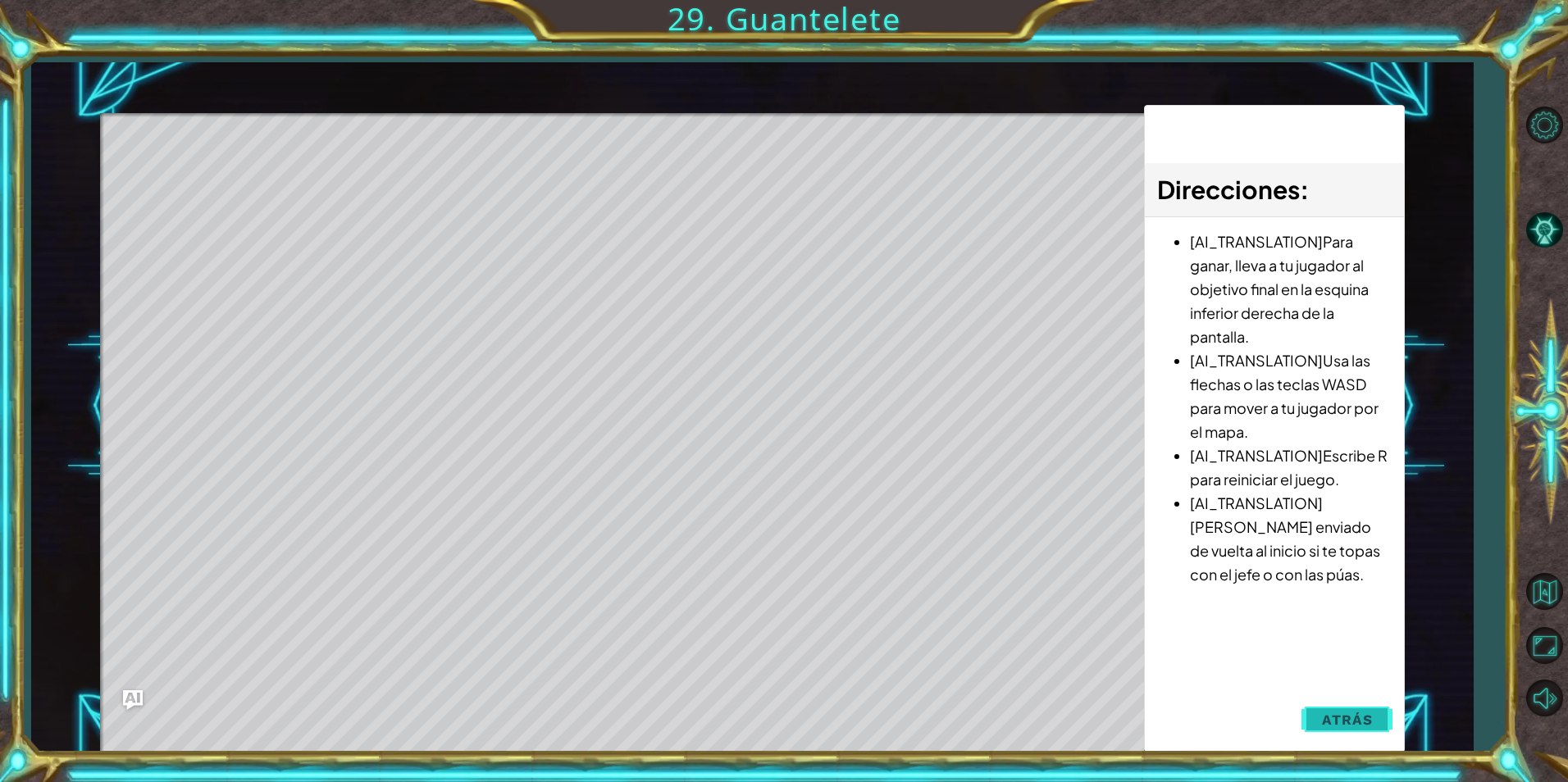
click at [1340, 718] on span "Atrás" at bounding box center [1347, 720] width 50 height 17
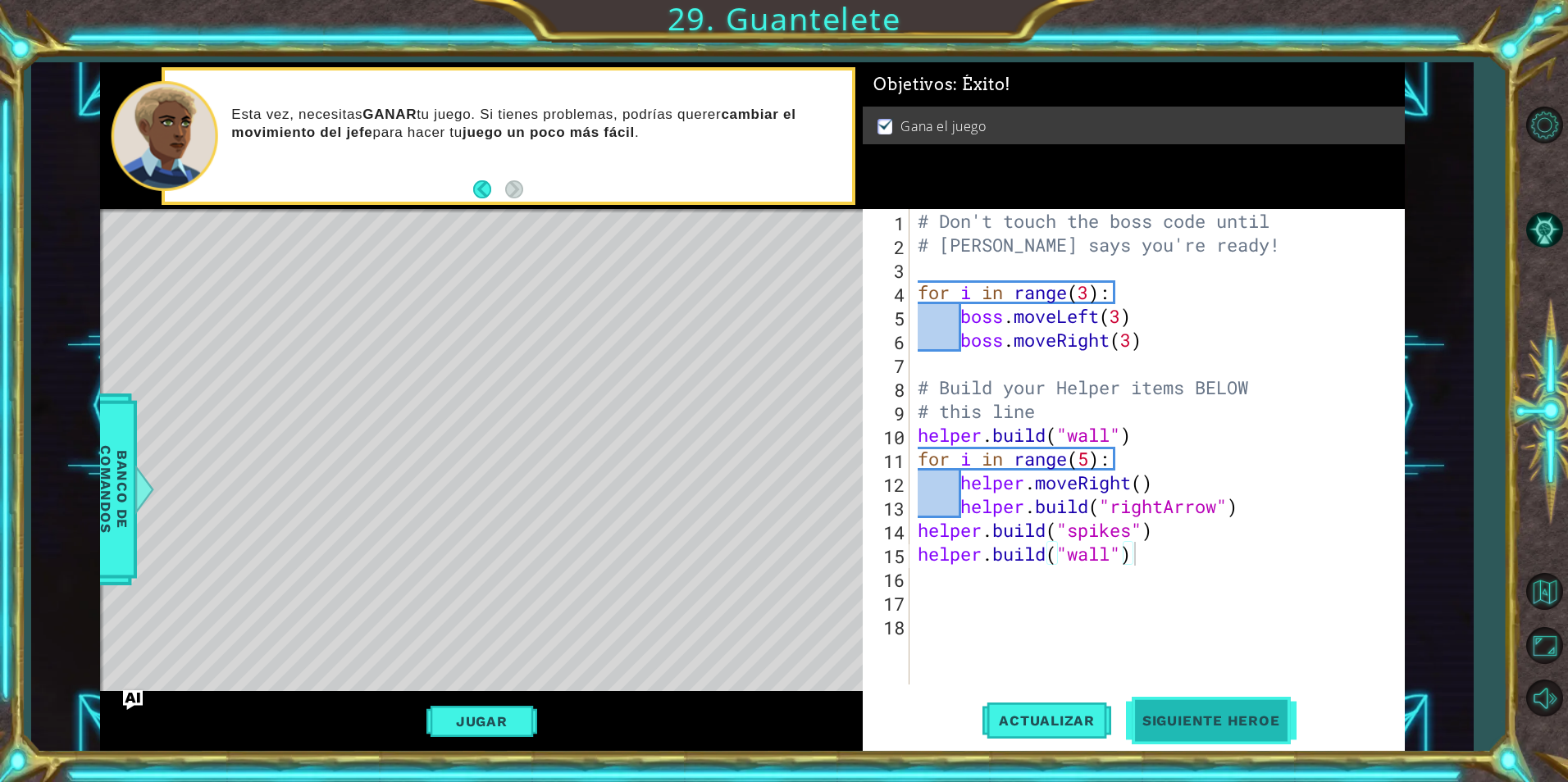
click at [1234, 721] on span "Siguiente Heroe" at bounding box center [1211, 723] width 170 height 17
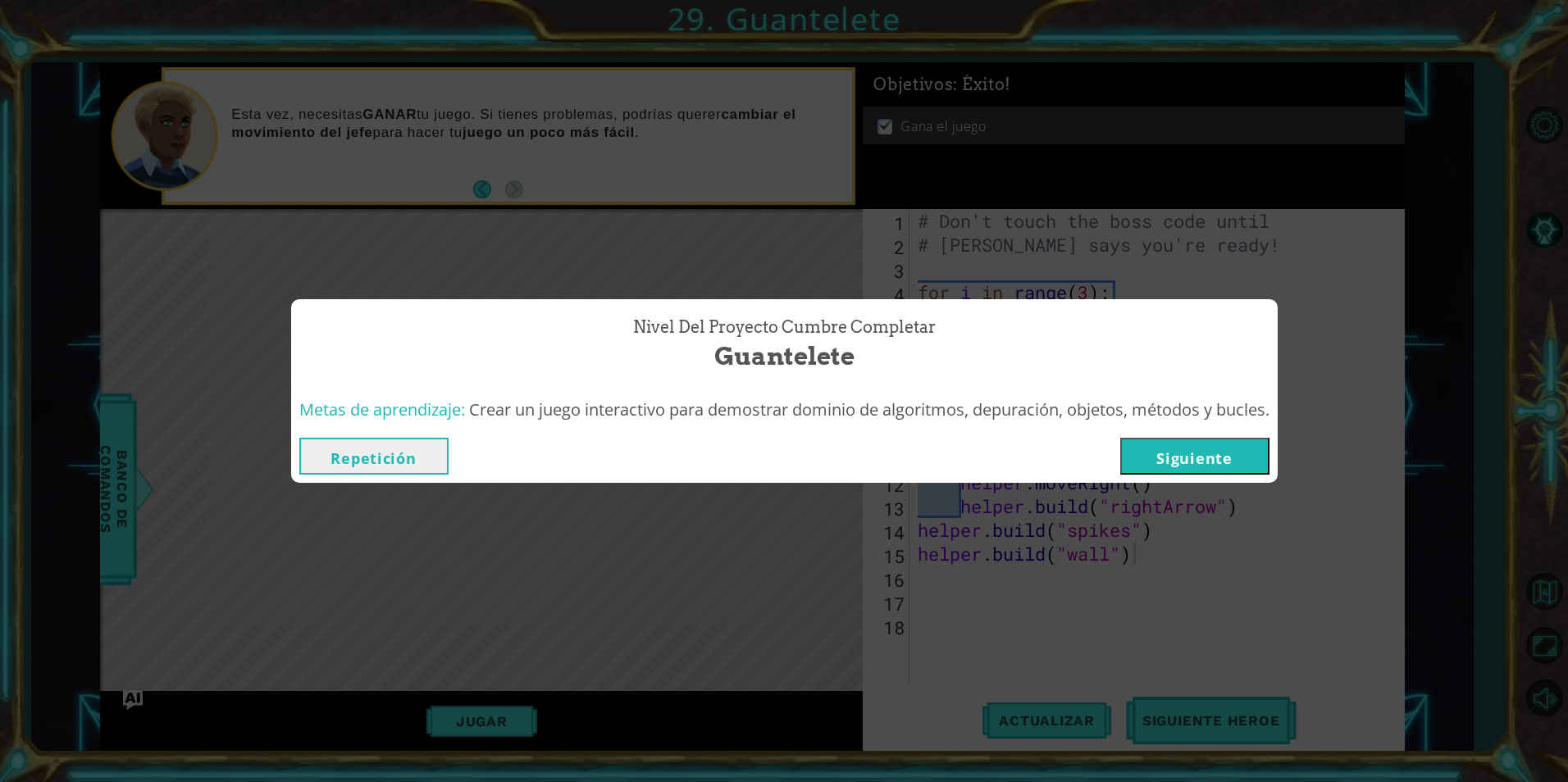
click at [1186, 447] on button "Siguiente" at bounding box center [1195, 456] width 149 height 37
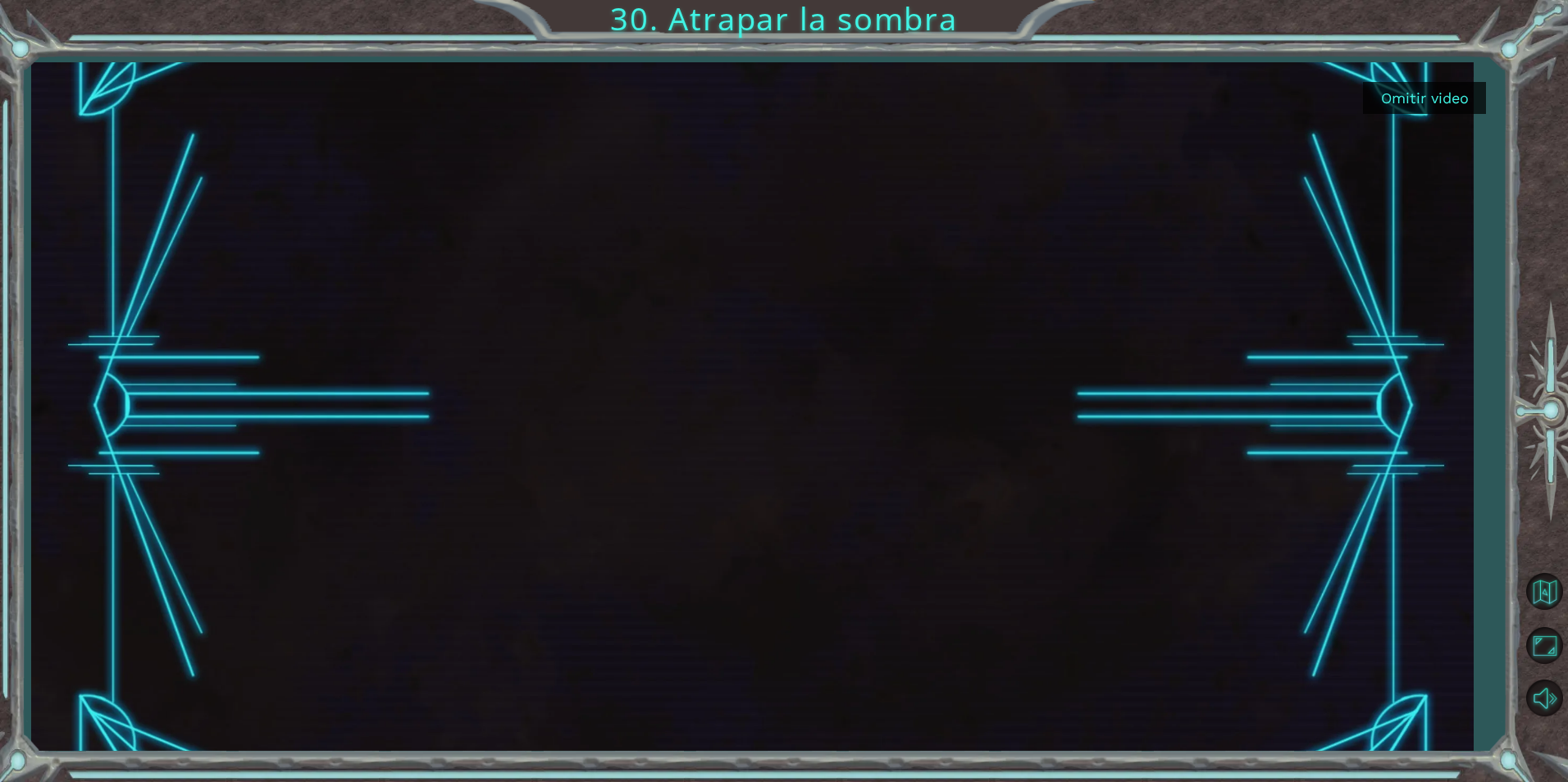
click at [1447, 86] on button "Omitir video" at bounding box center [1425, 98] width 123 height 32
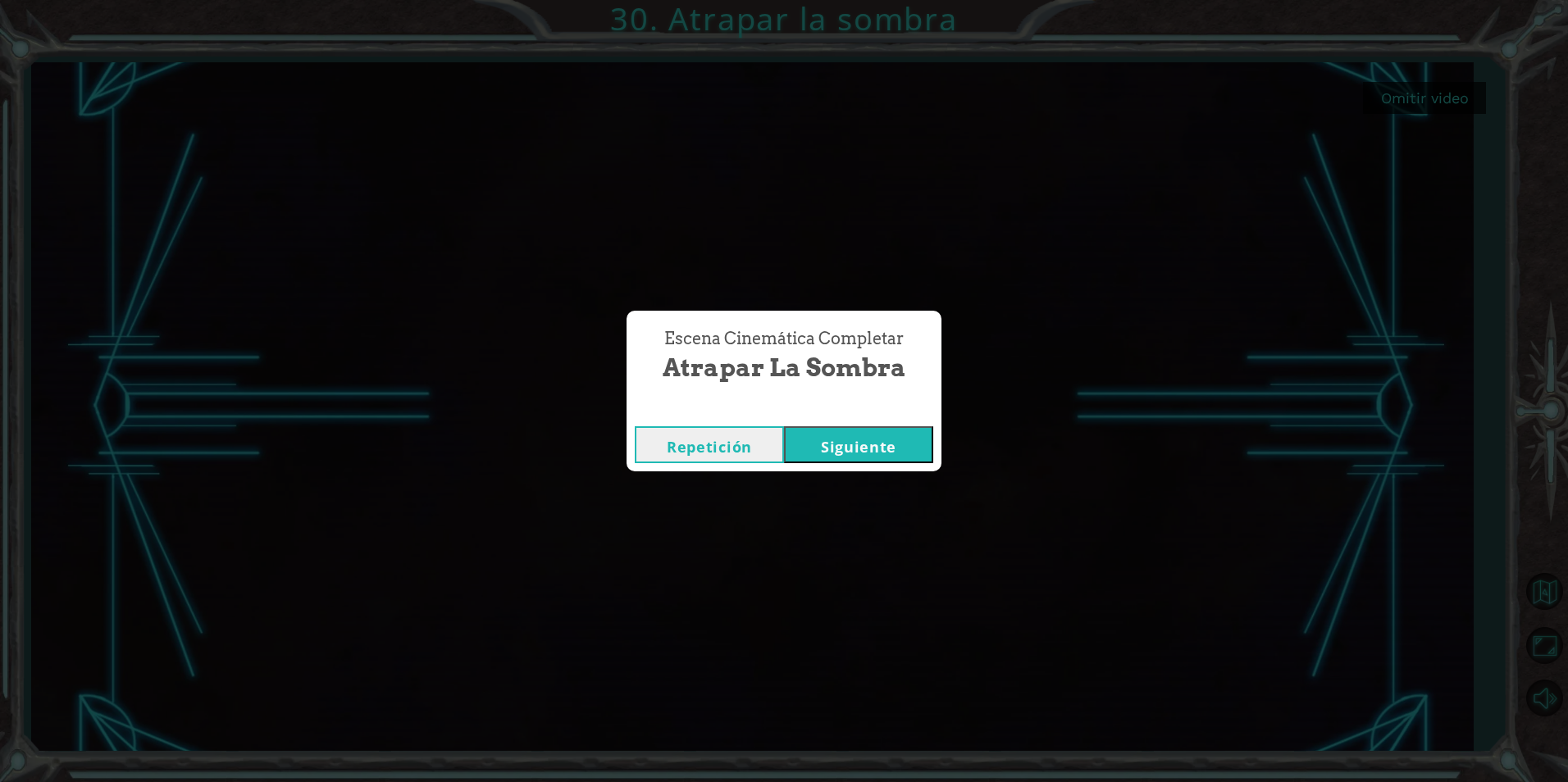
click at [836, 445] on button "Siguiente" at bounding box center [859, 445] width 149 height 37
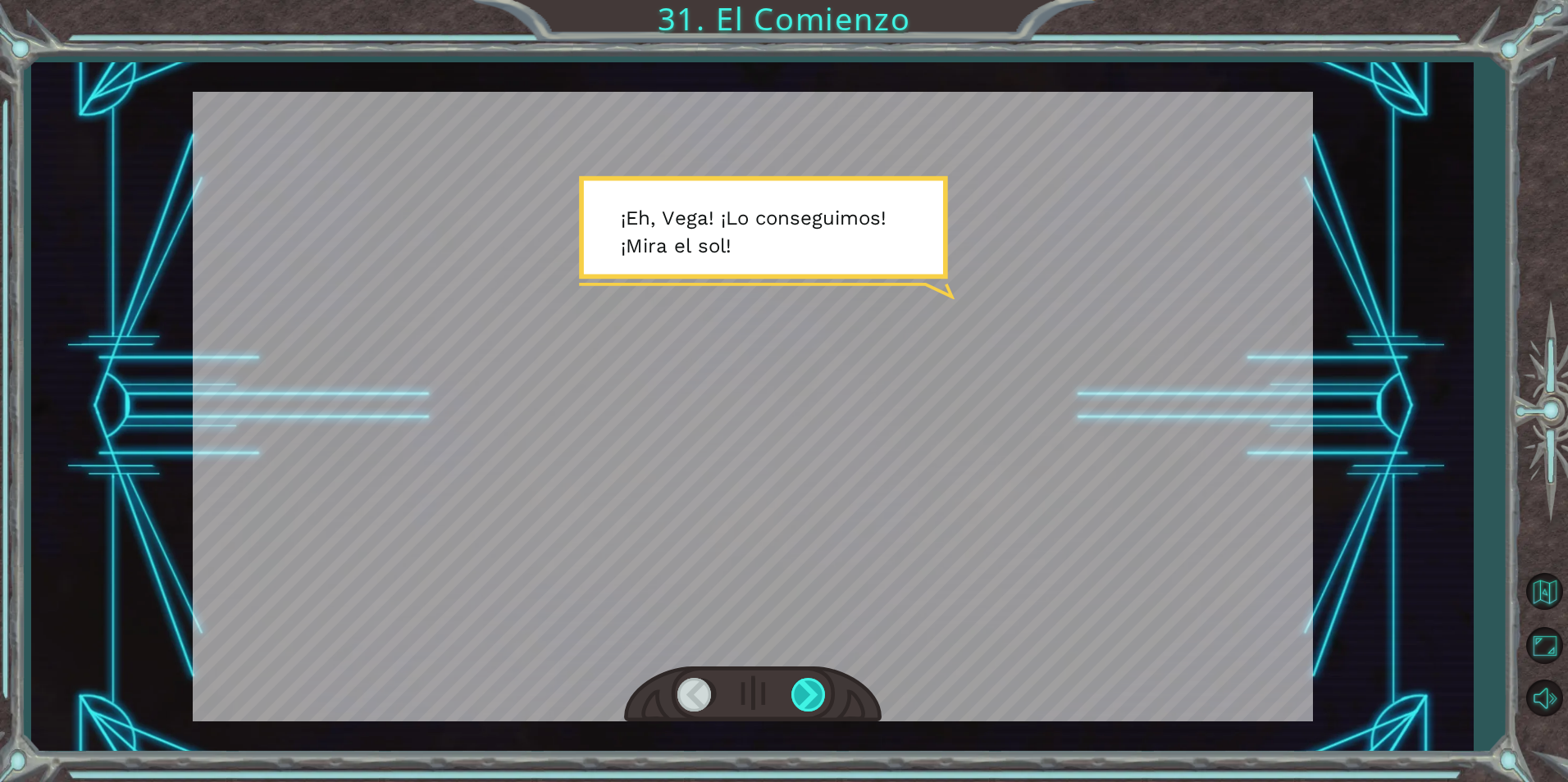
click at [826, 705] on div at bounding box center [810, 694] width 37 height 34
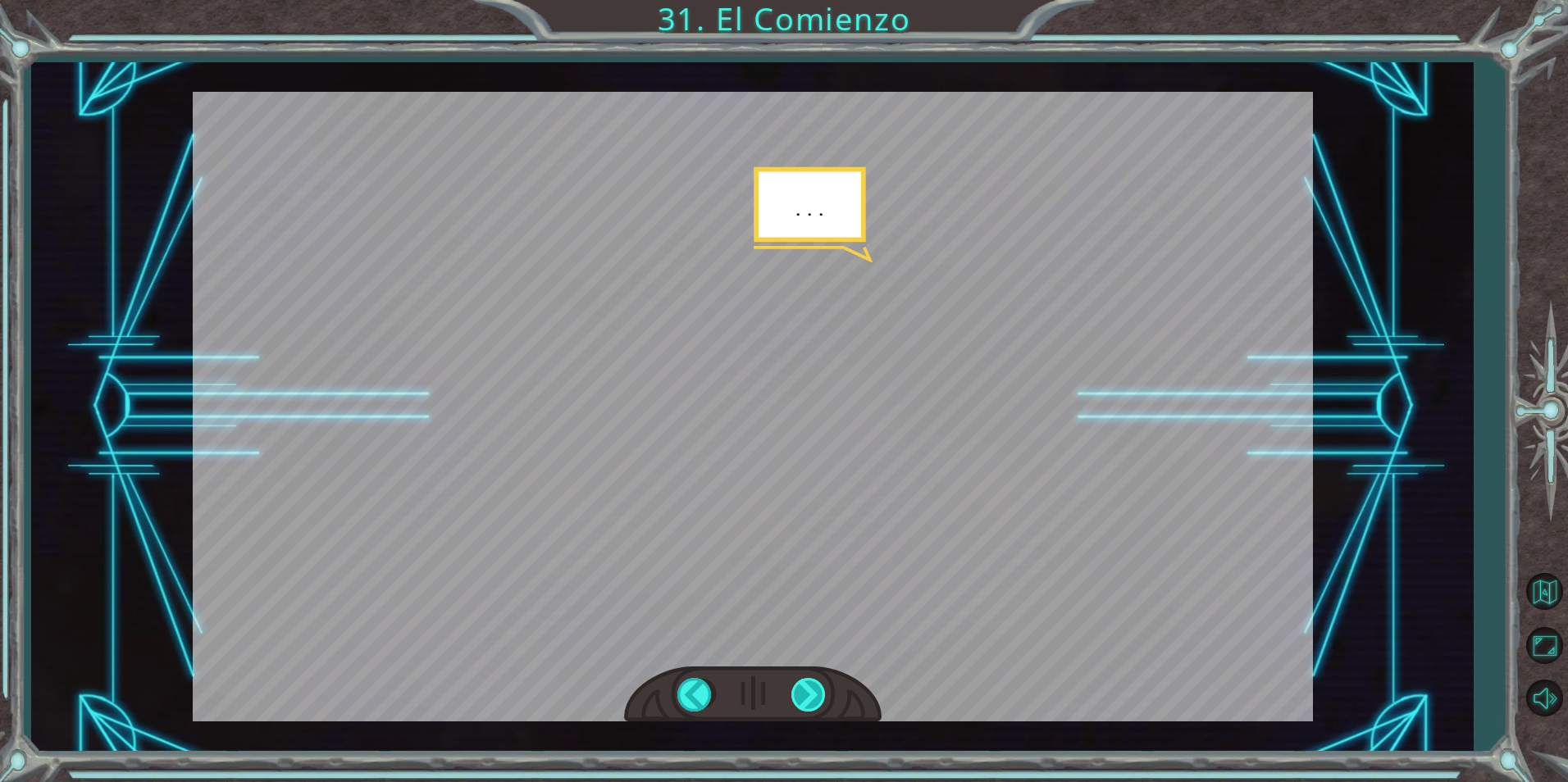
click at [822, 702] on div at bounding box center [810, 694] width 37 height 34
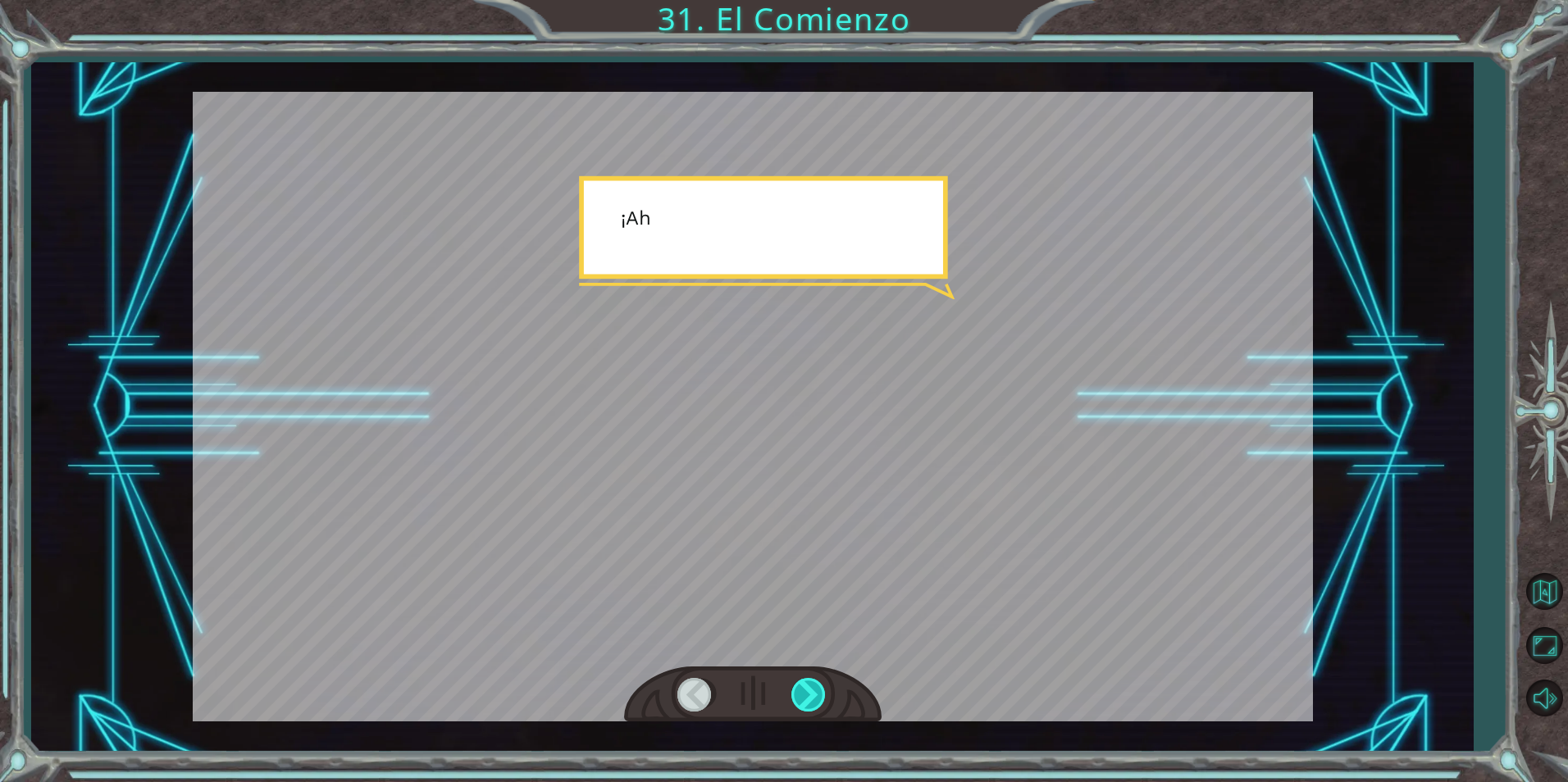
click at [822, 702] on div at bounding box center [810, 694] width 37 height 34
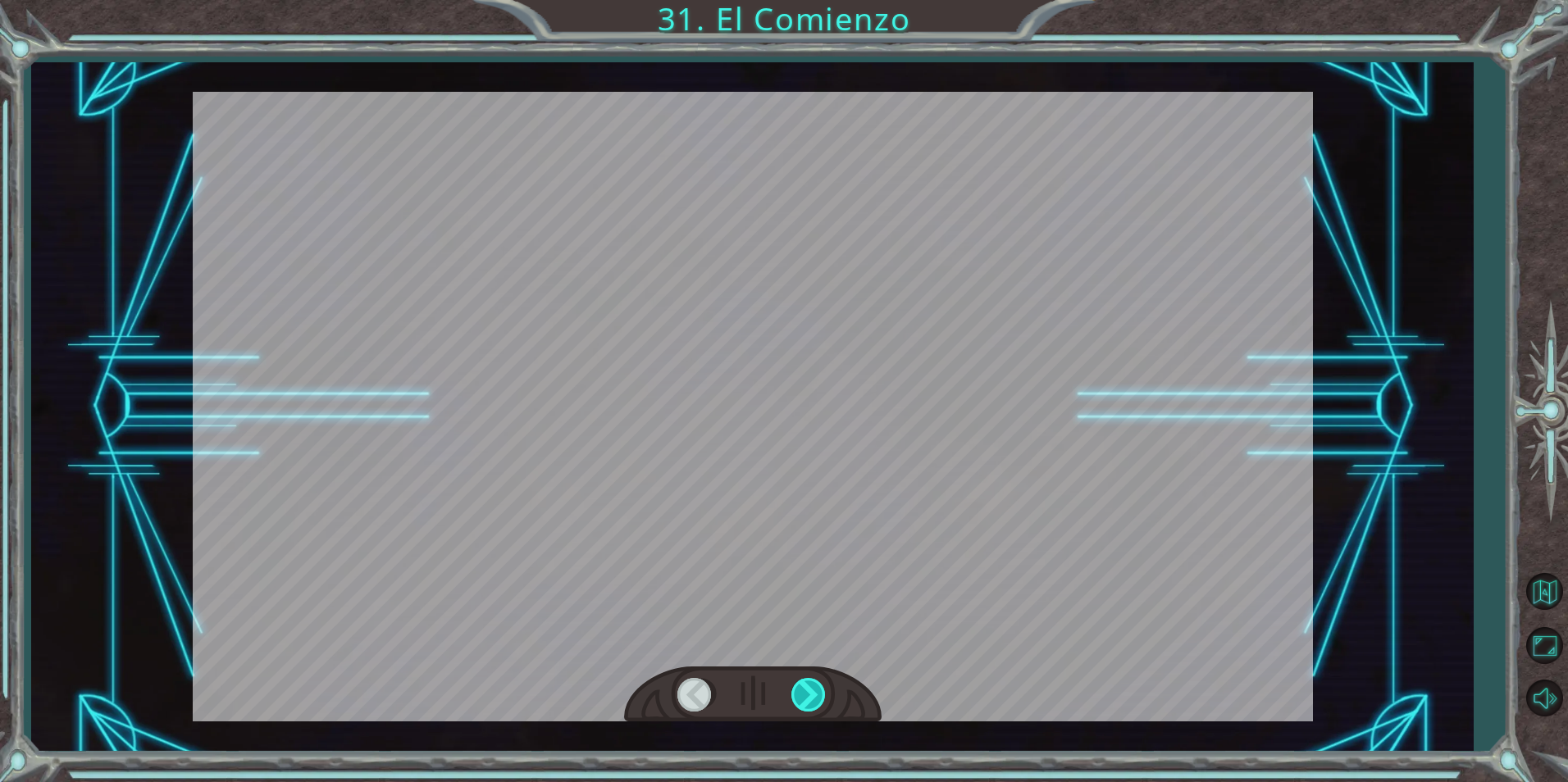
click at [822, 702] on div at bounding box center [810, 694] width 37 height 34
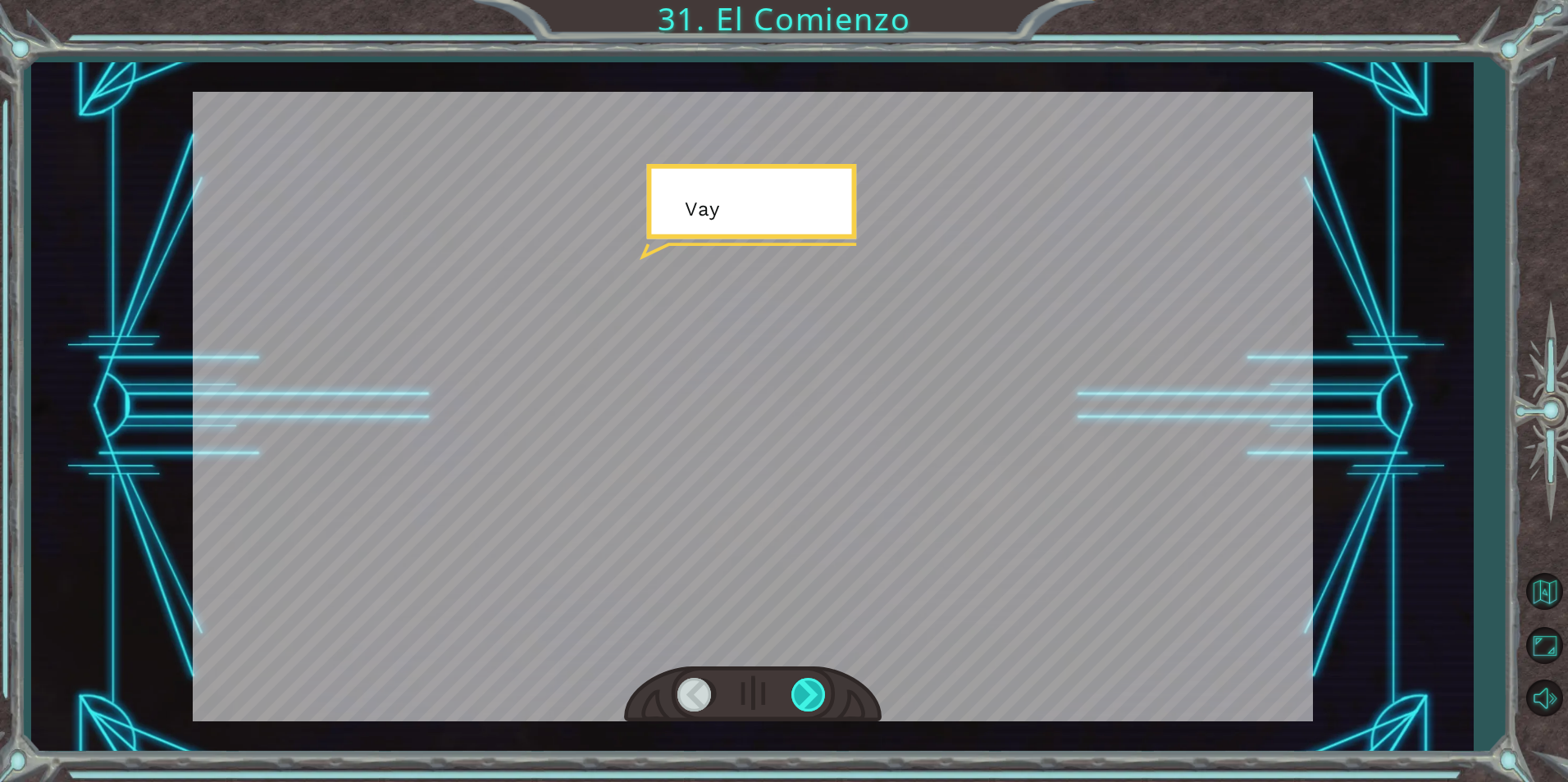
click at [822, 702] on div at bounding box center [810, 694] width 37 height 34
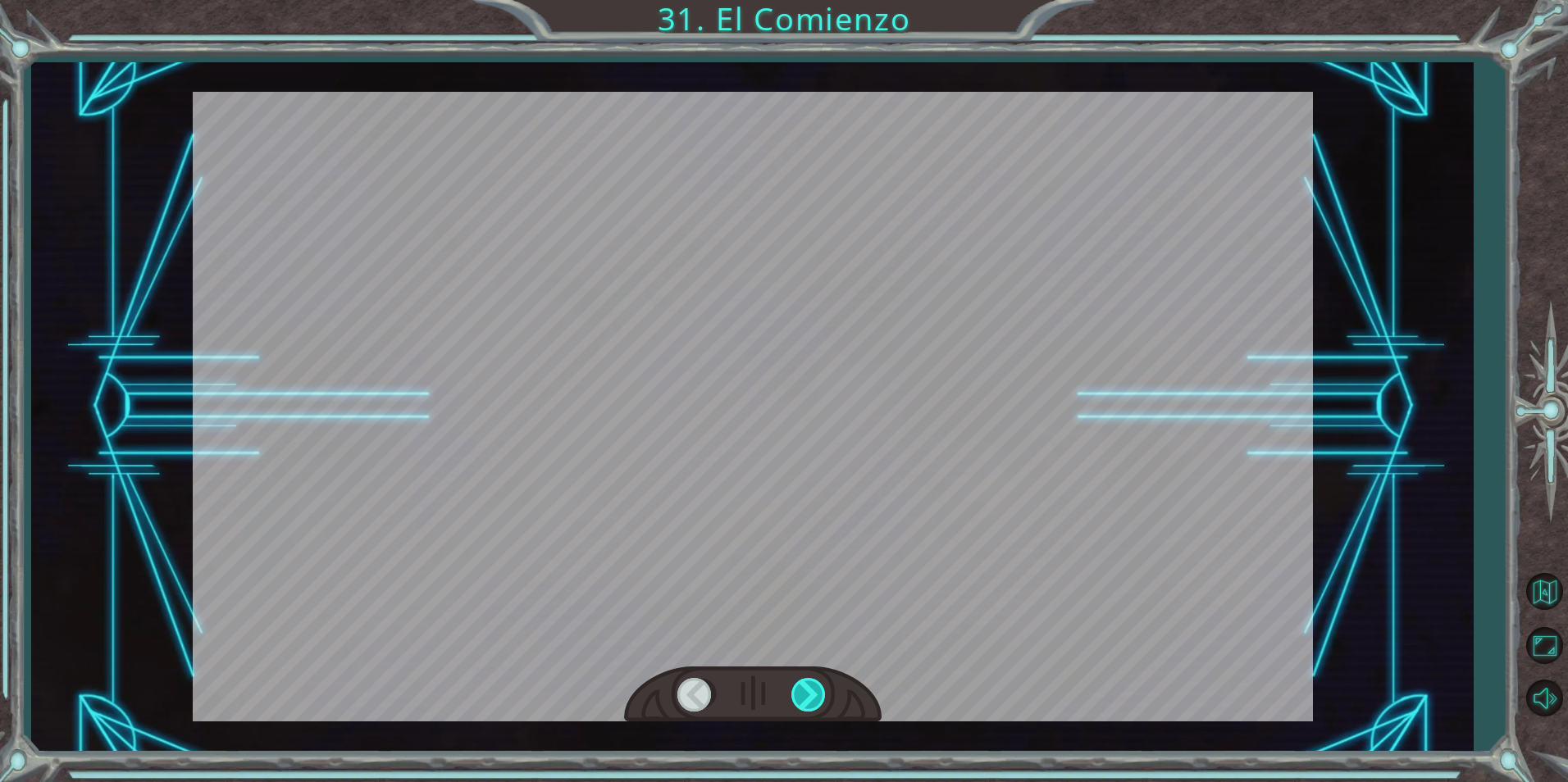
click at [822, 702] on div at bounding box center [810, 694] width 37 height 34
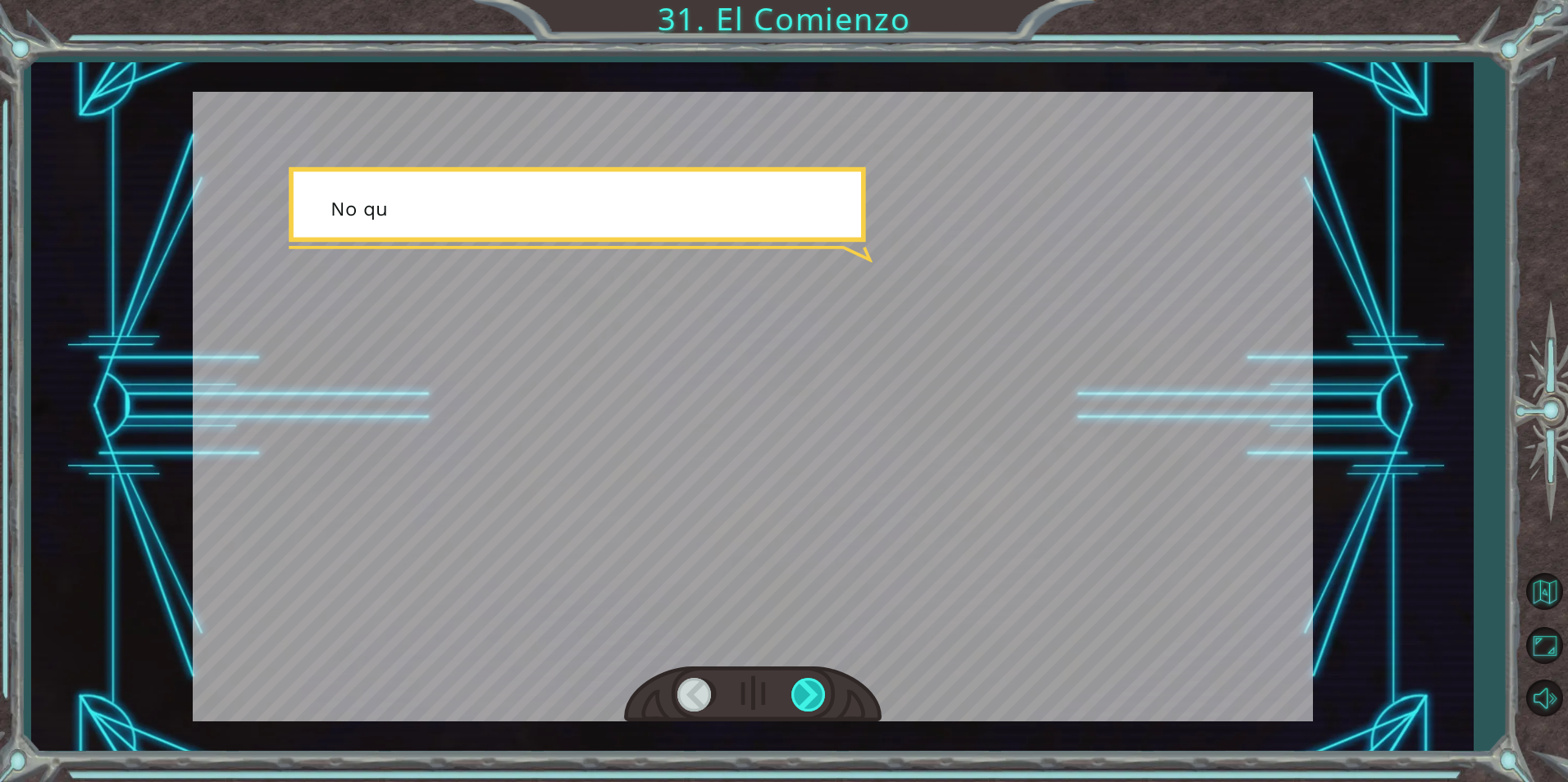
click at [822, 702] on div at bounding box center [810, 694] width 37 height 34
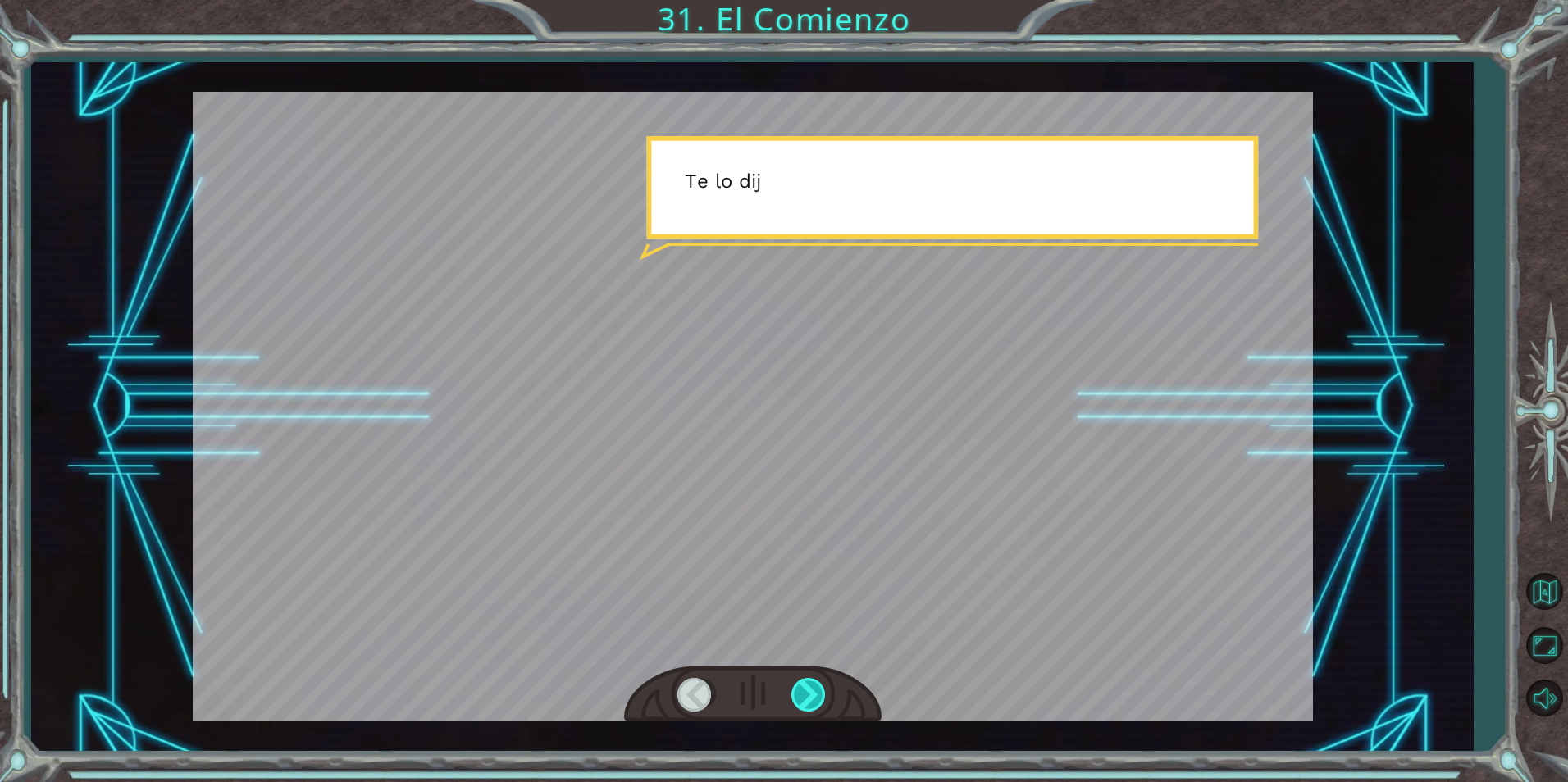
click at [822, 702] on div at bounding box center [810, 694] width 37 height 34
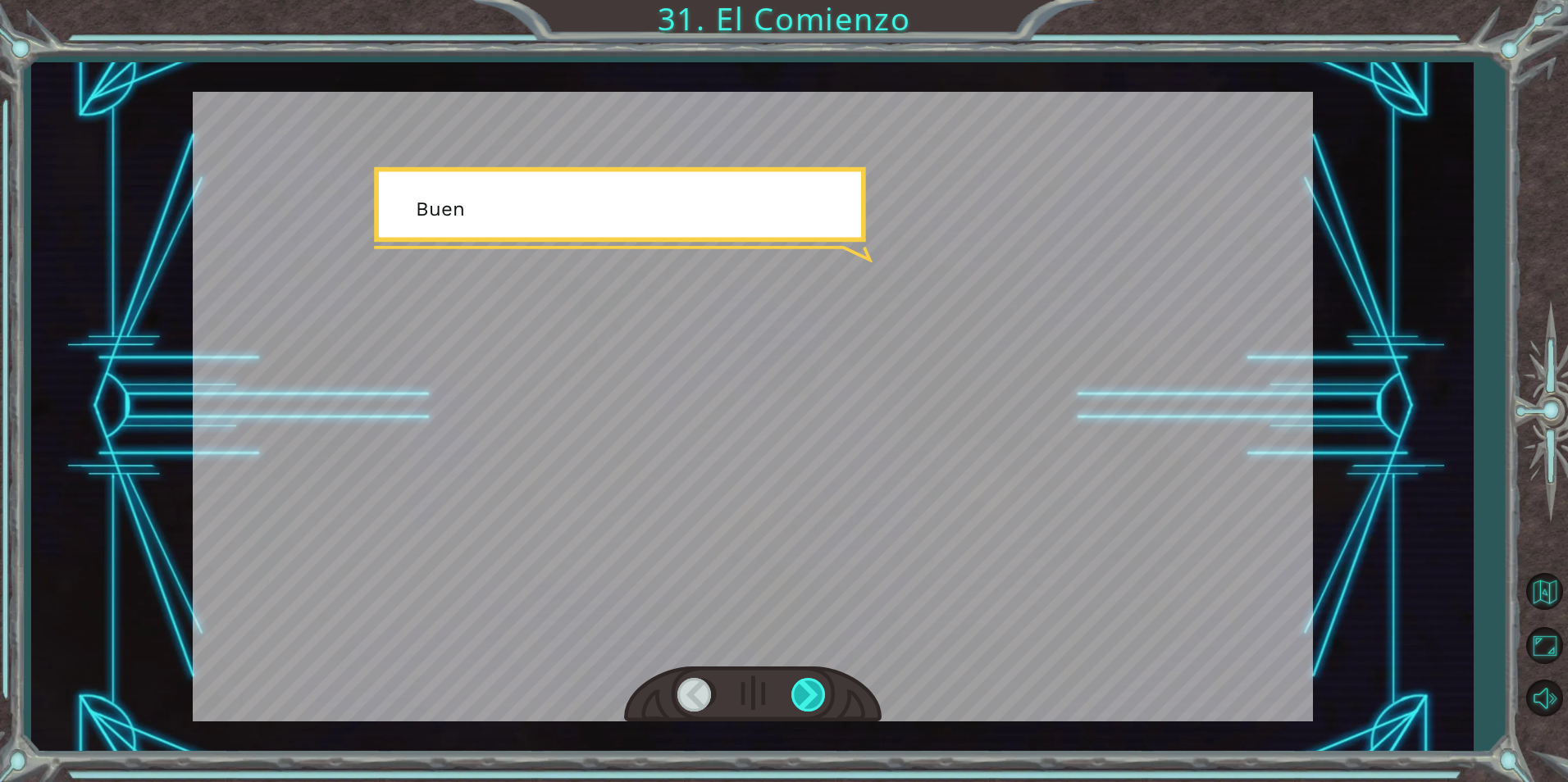
click at [822, 702] on div at bounding box center [810, 694] width 37 height 34
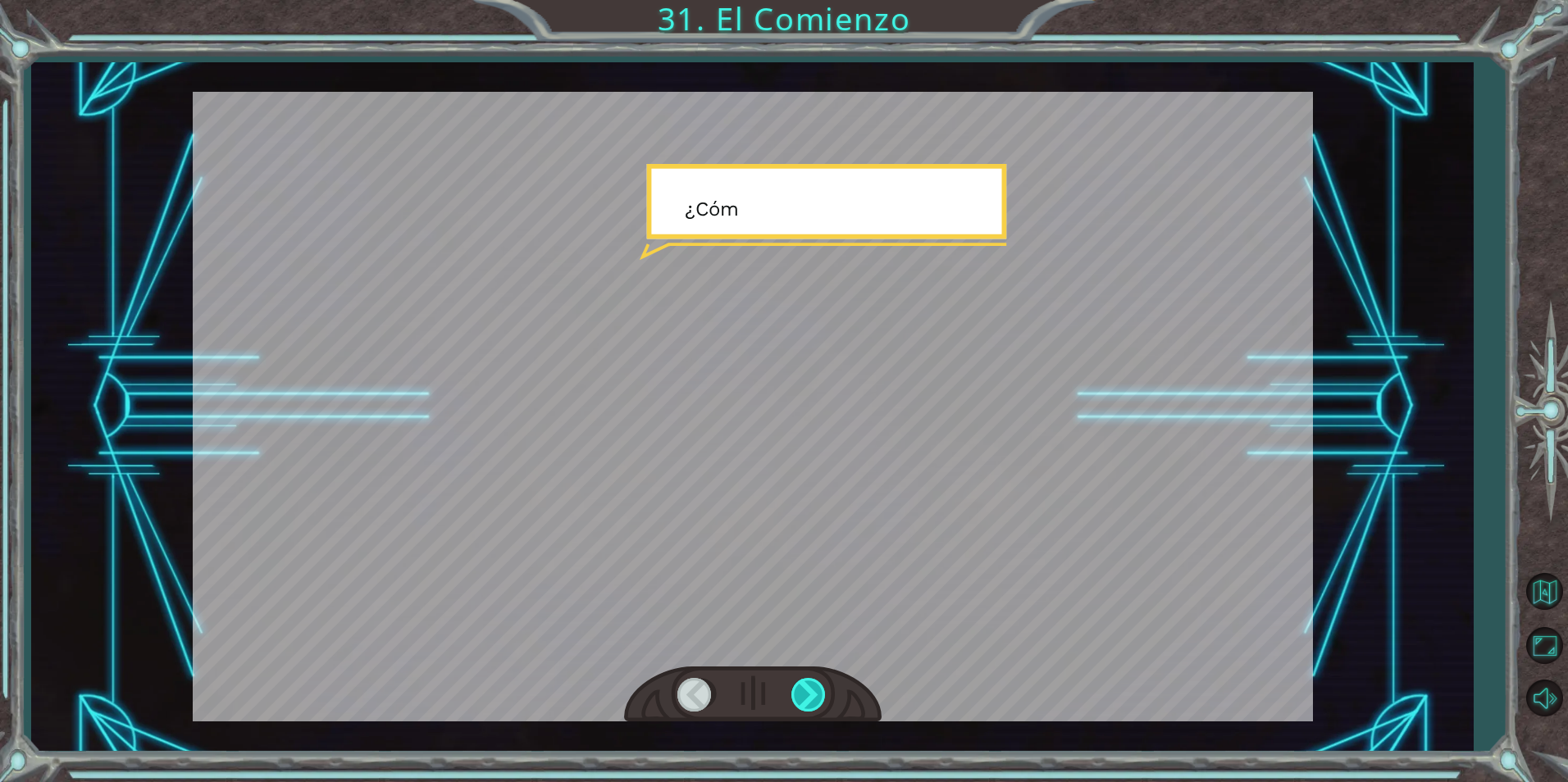
click at [822, 702] on div at bounding box center [810, 694] width 37 height 34
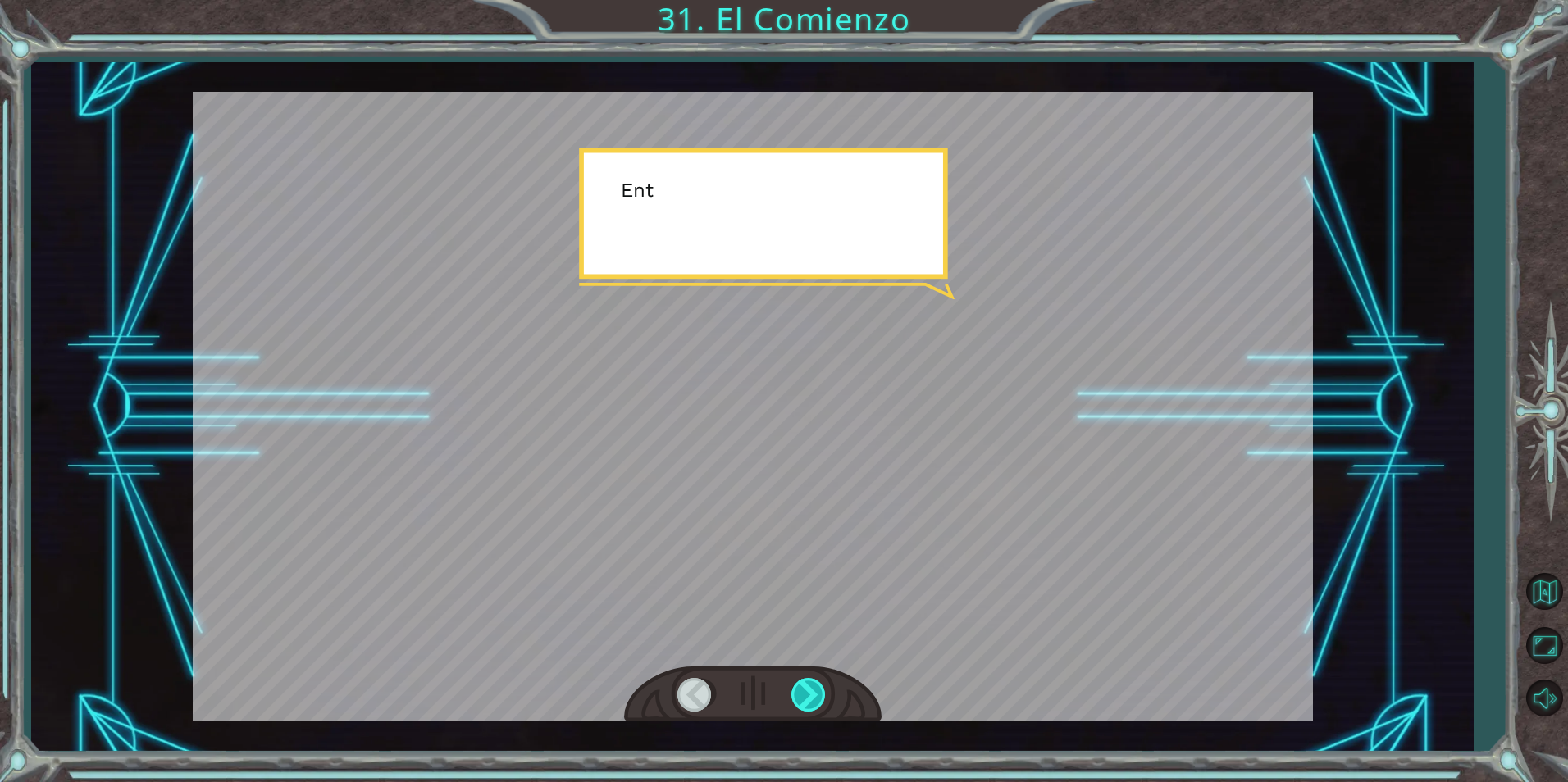
click at [822, 702] on div at bounding box center [810, 694] width 37 height 34
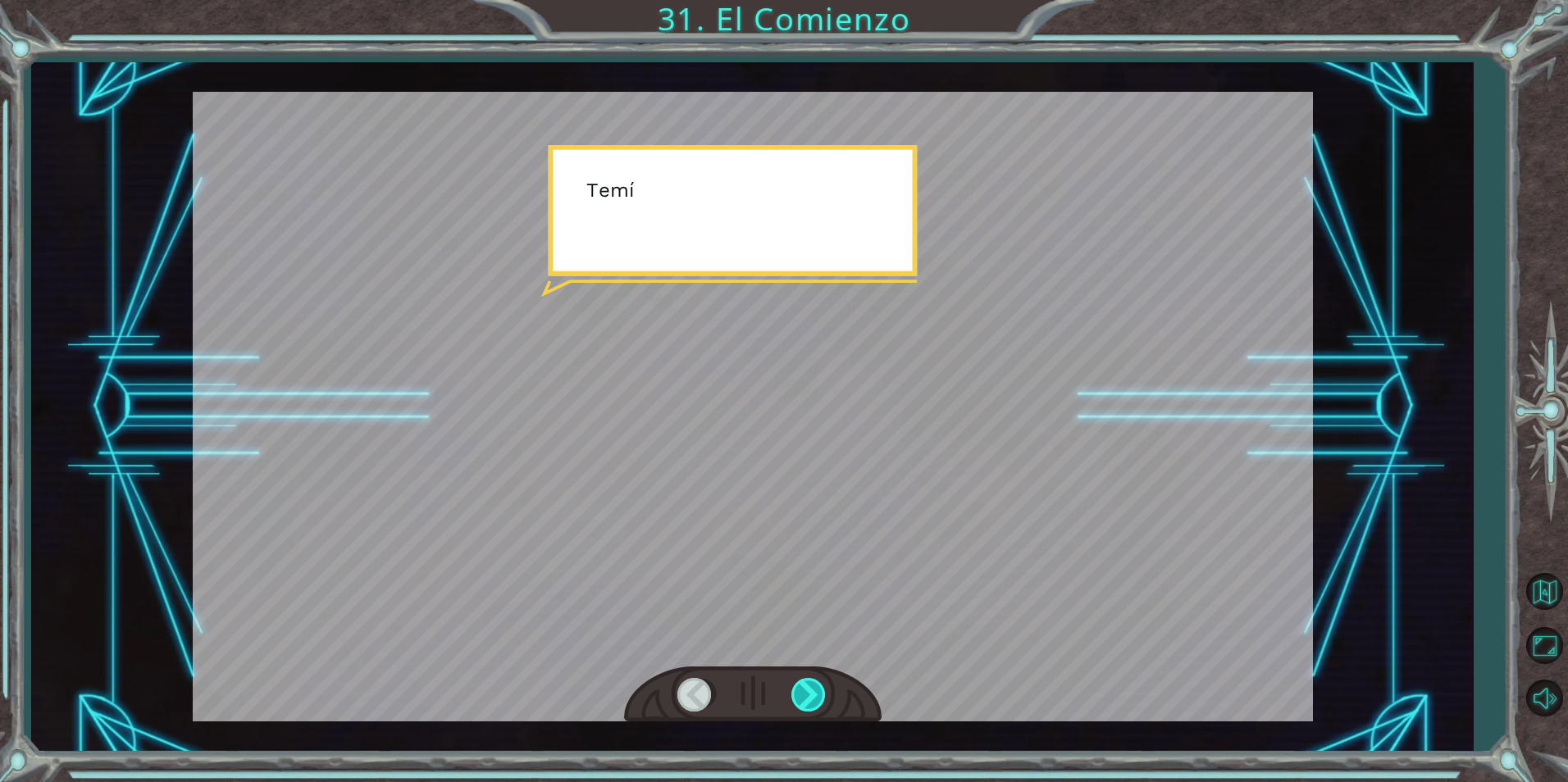
click at [822, 702] on div at bounding box center [810, 694] width 37 height 34
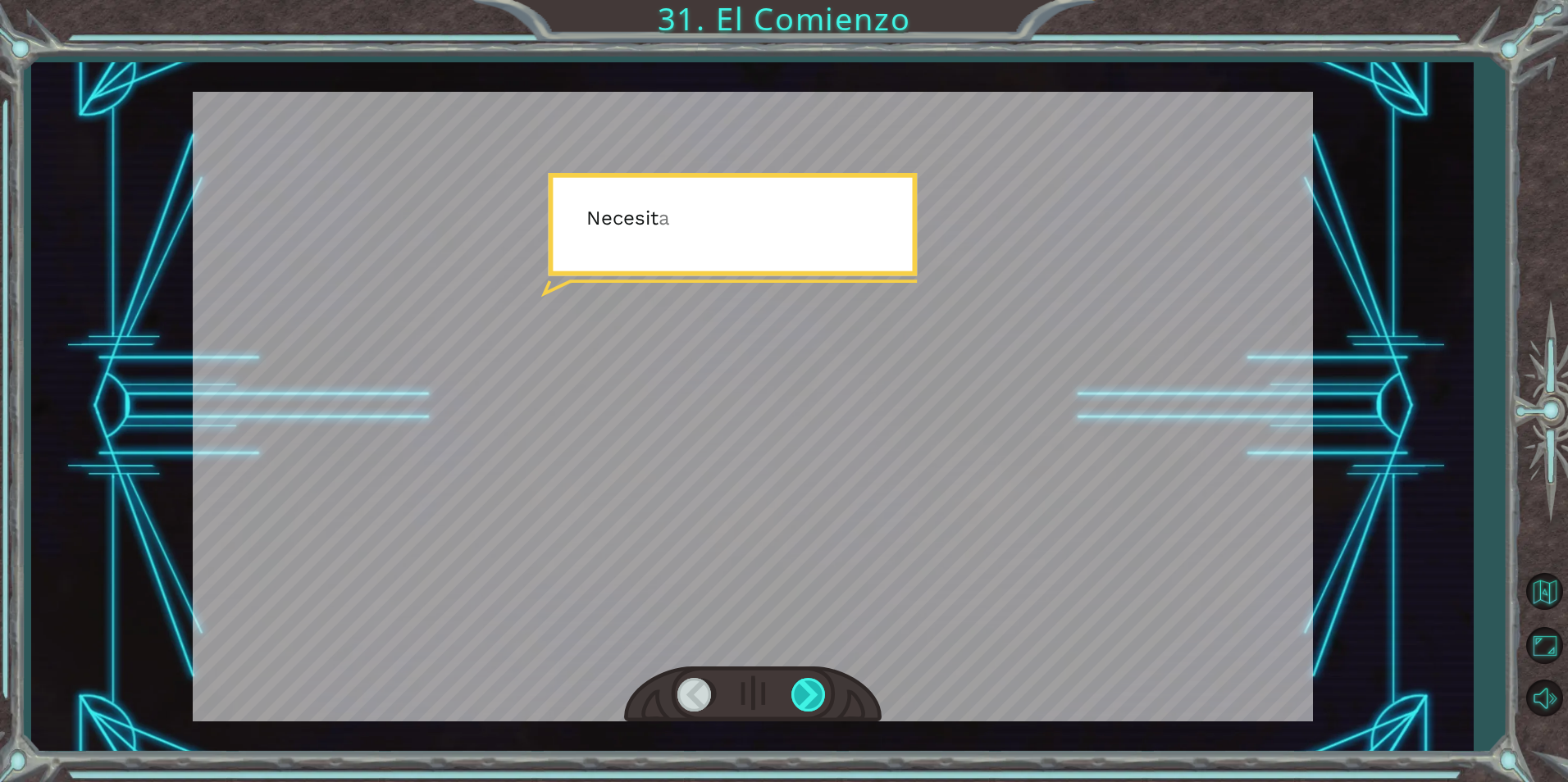
click at [822, 702] on div at bounding box center [810, 694] width 37 height 34
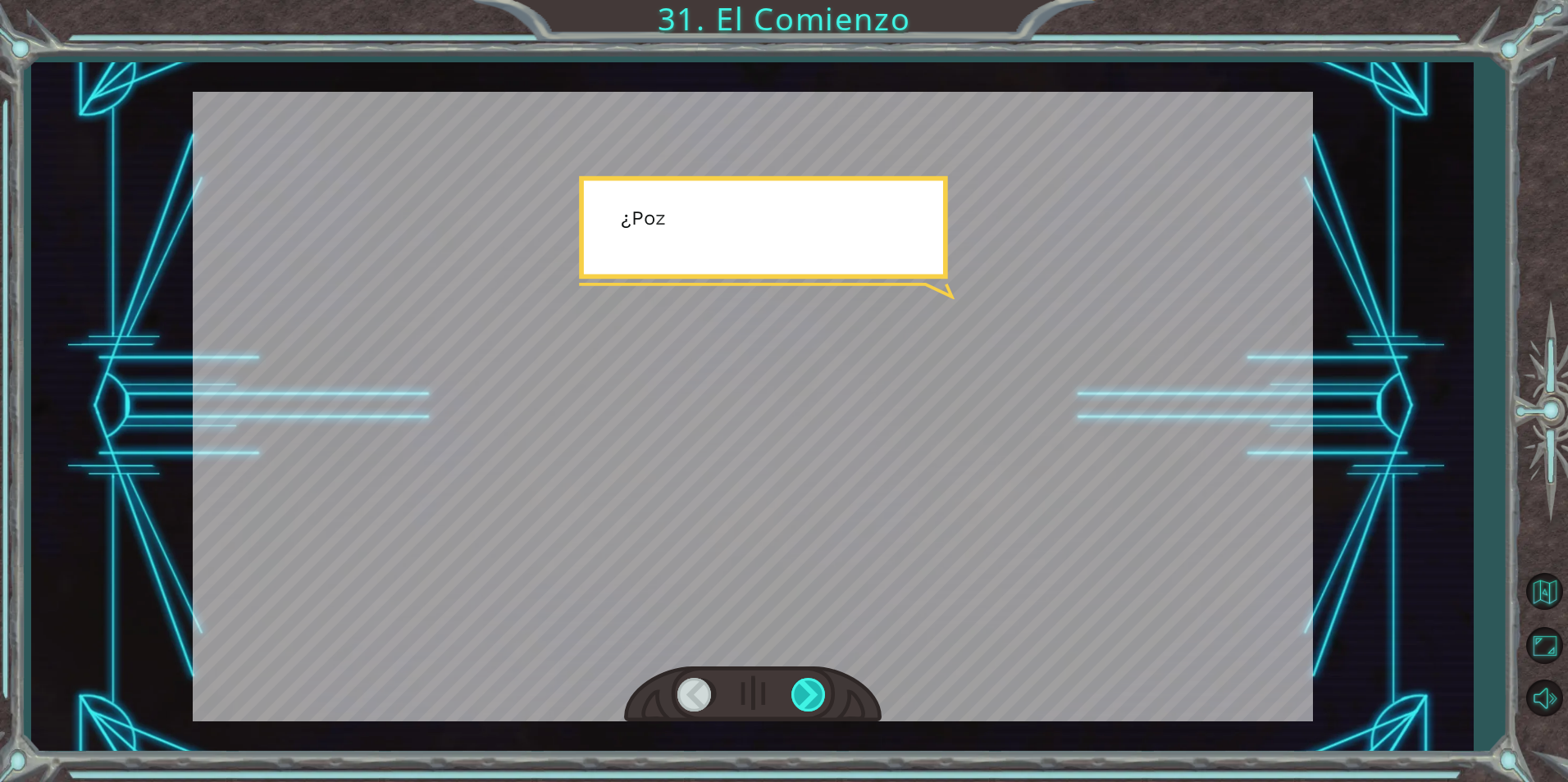
click at [822, 702] on div at bounding box center [810, 694] width 37 height 34
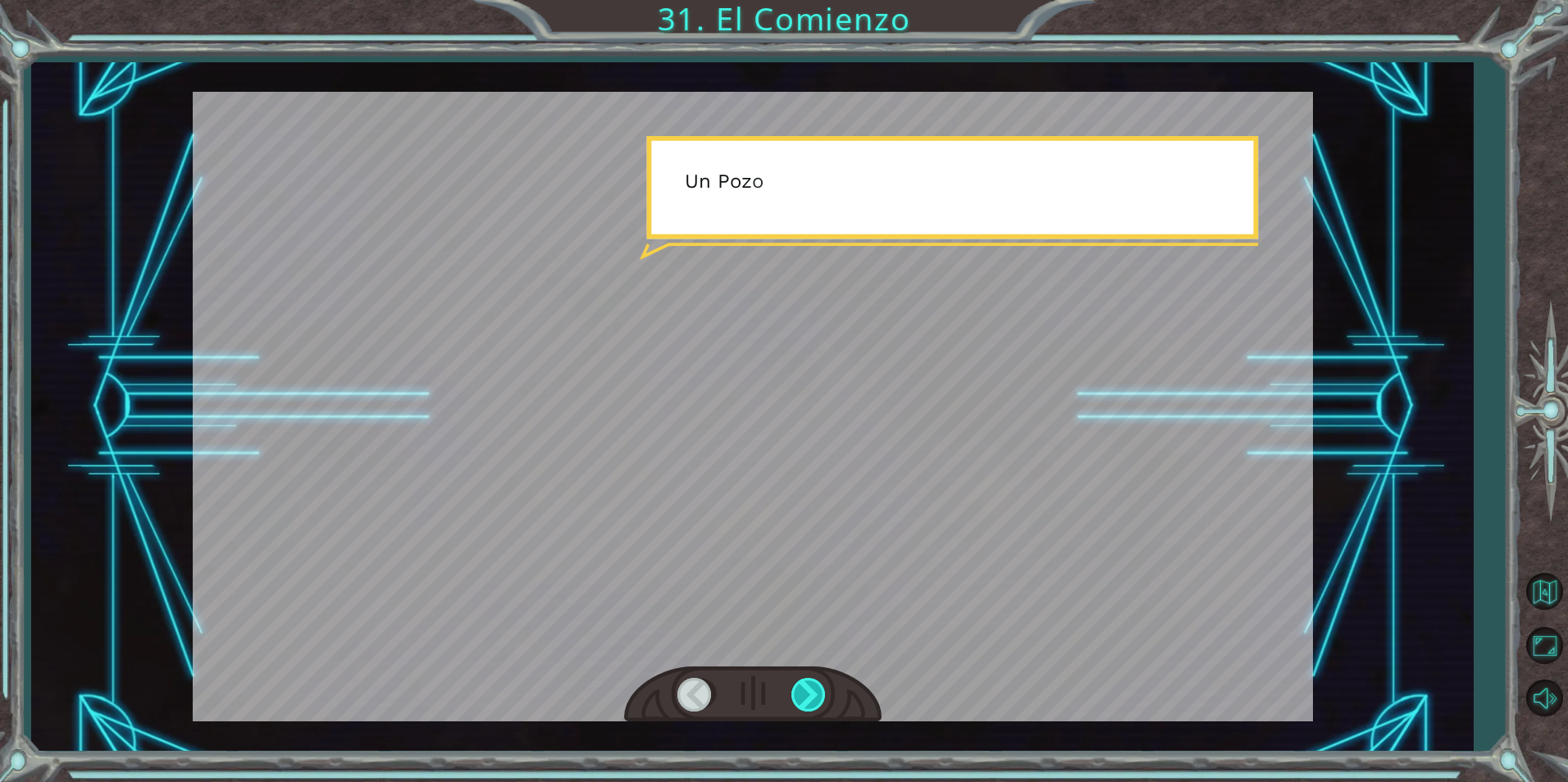
click at [822, 702] on div at bounding box center [810, 694] width 37 height 34
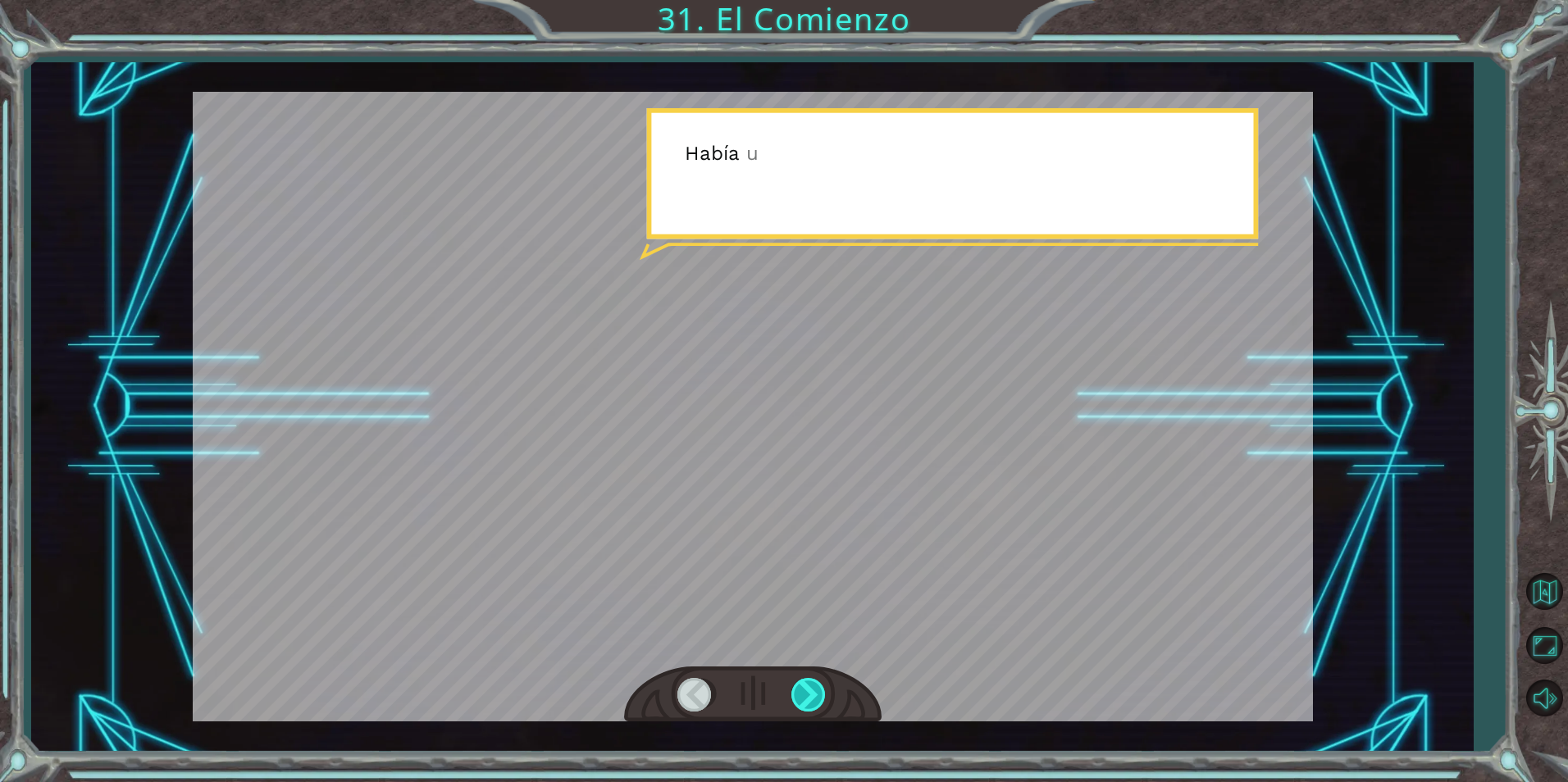
click at [822, 702] on div at bounding box center [810, 694] width 37 height 34
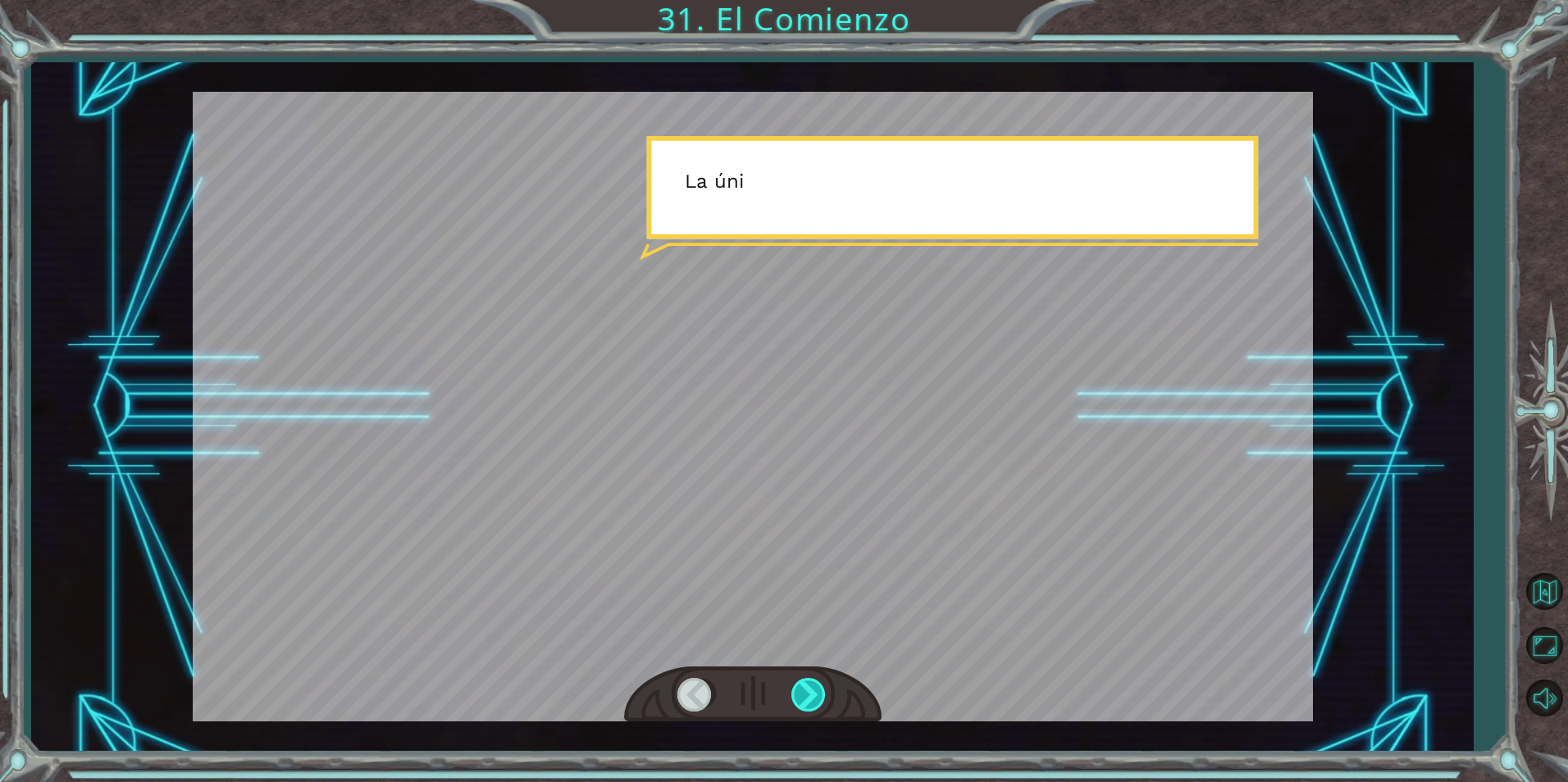
click at [822, 702] on div at bounding box center [810, 694] width 37 height 34
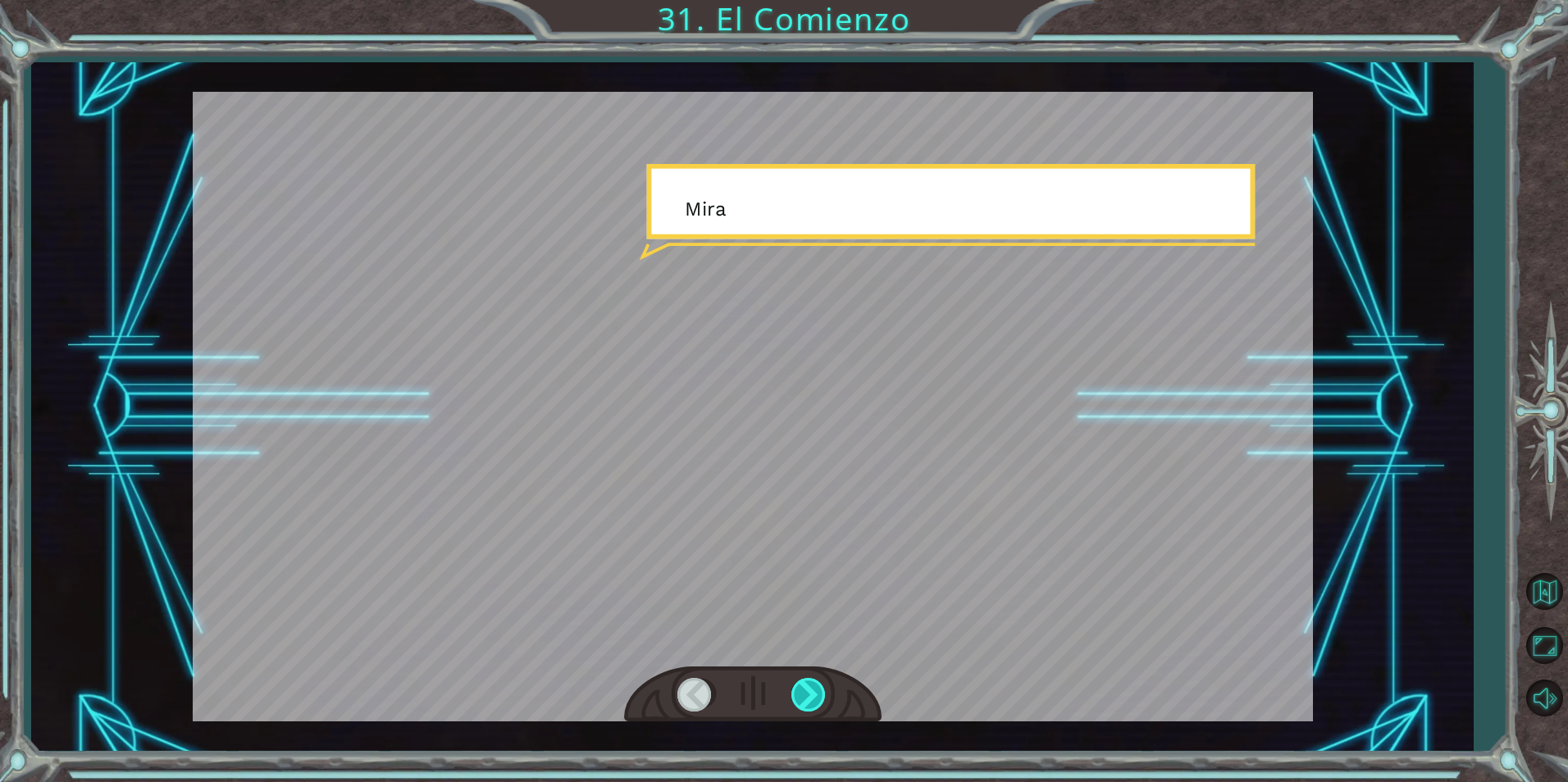
click at [822, 702] on div at bounding box center [810, 694] width 37 height 34
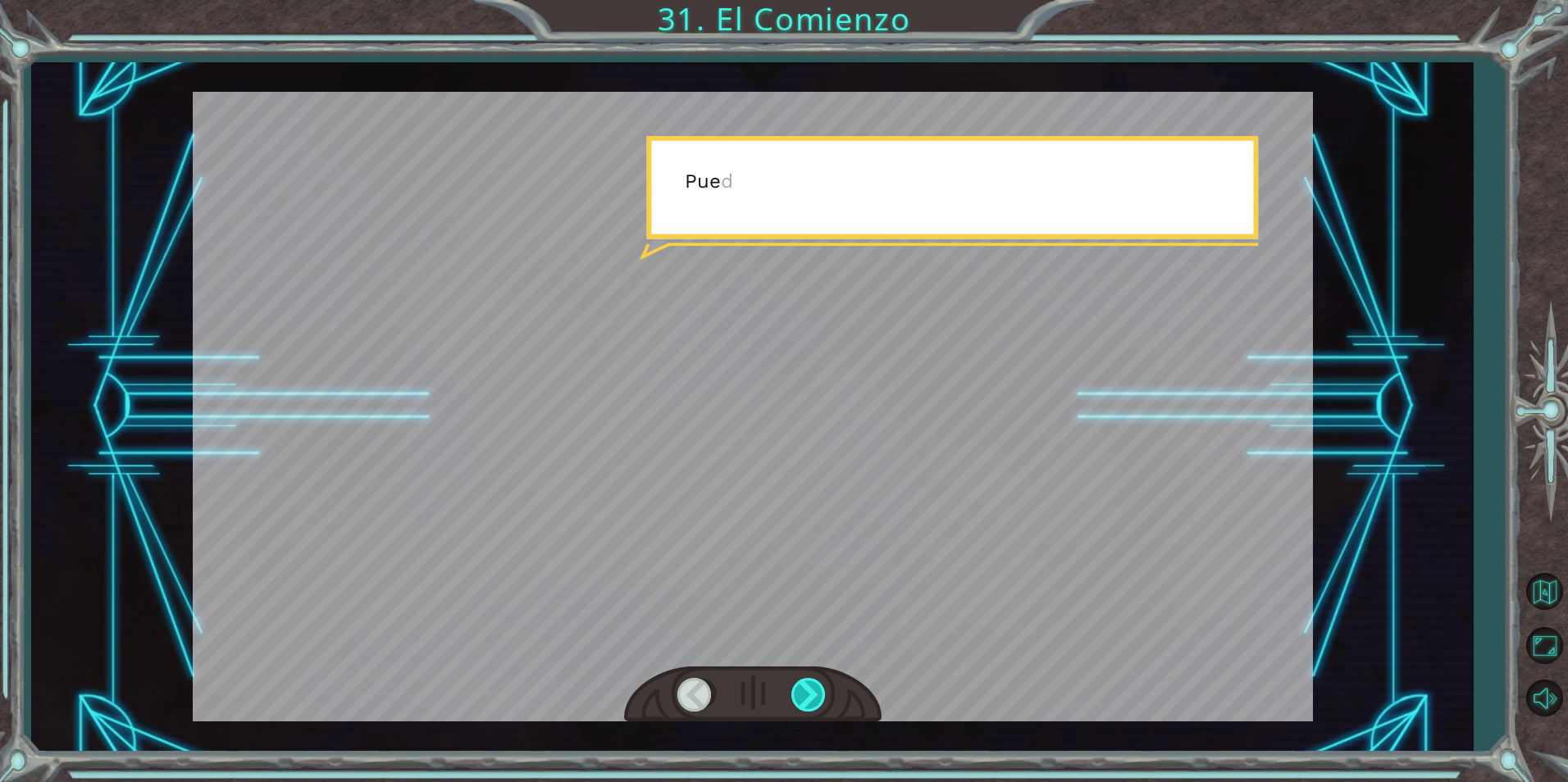
click at [822, 702] on div at bounding box center [810, 694] width 37 height 34
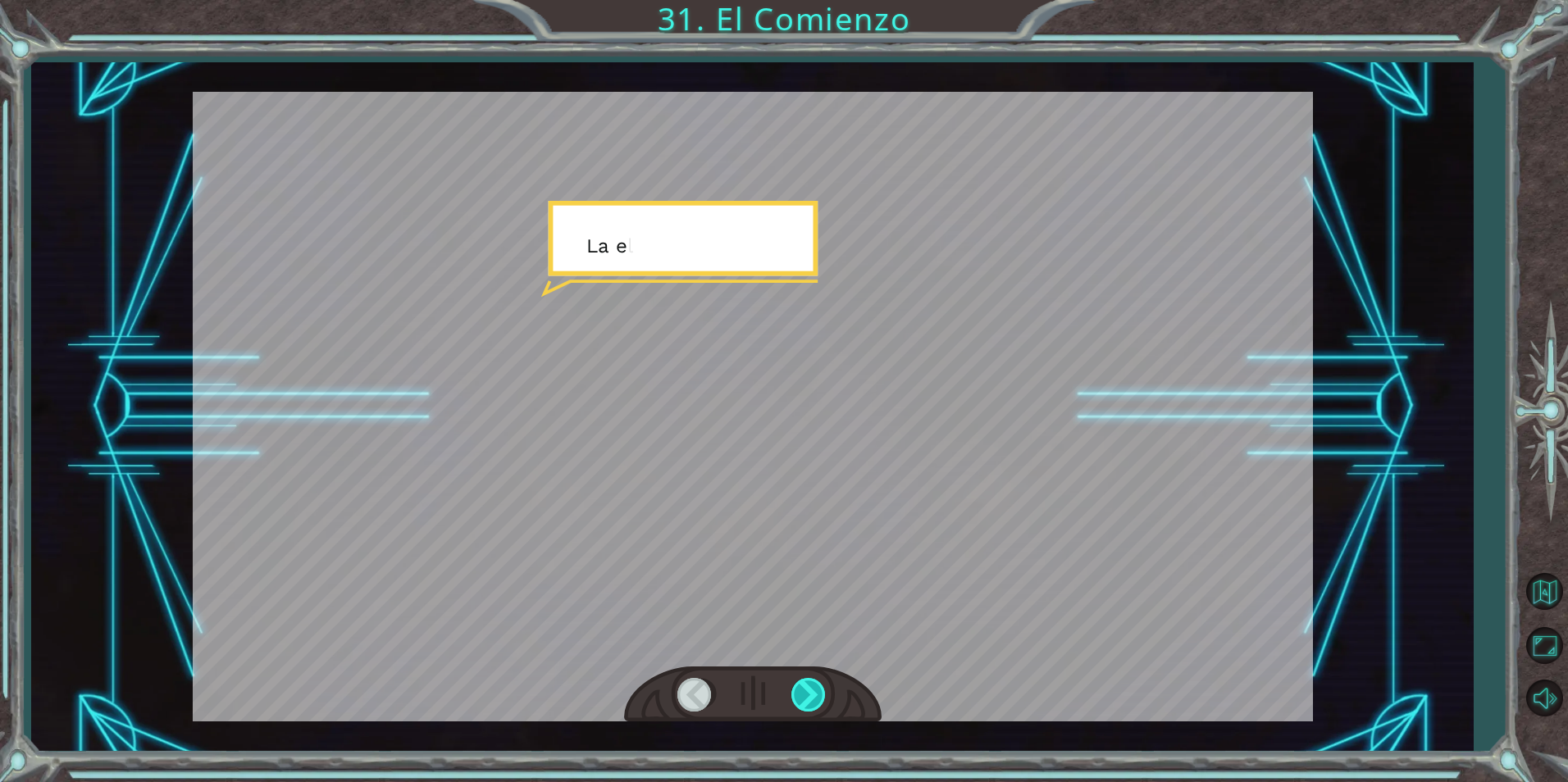
click at [822, 702] on div at bounding box center [810, 694] width 37 height 34
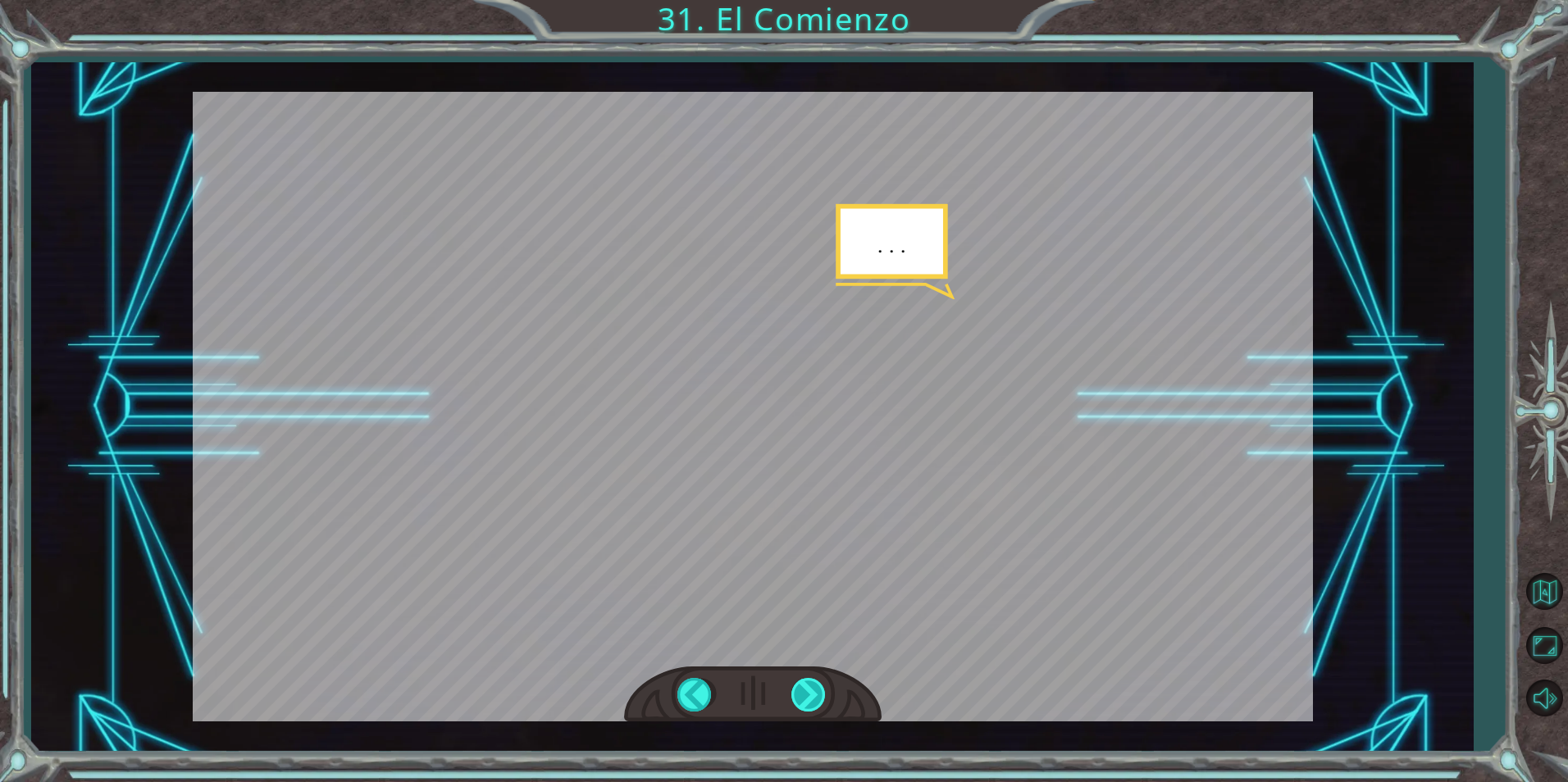
click at [822, 702] on div at bounding box center [810, 694] width 37 height 34
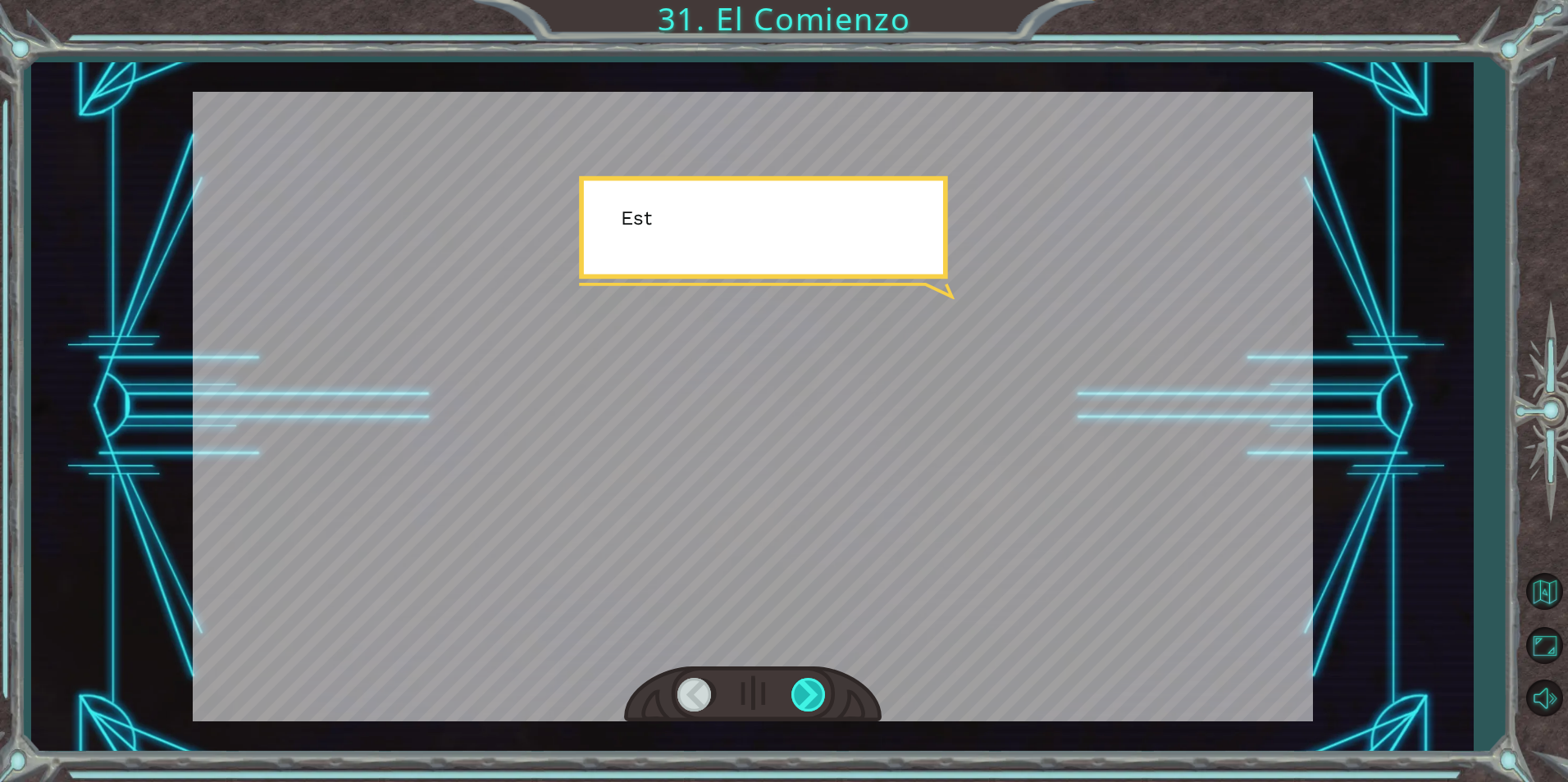
click at [822, 702] on div at bounding box center [810, 694] width 37 height 34
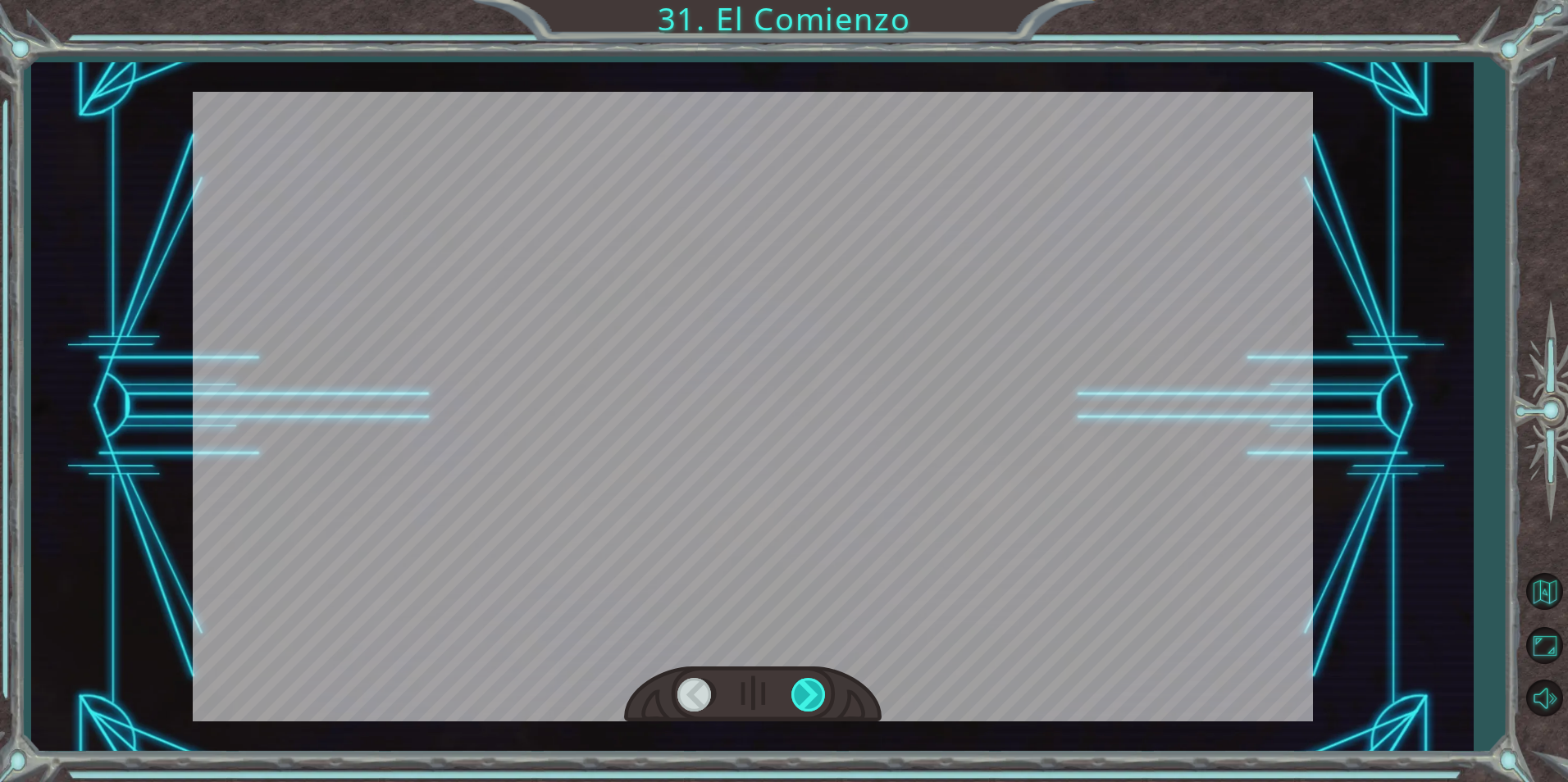
click at [822, 702] on div at bounding box center [810, 694] width 37 height 34
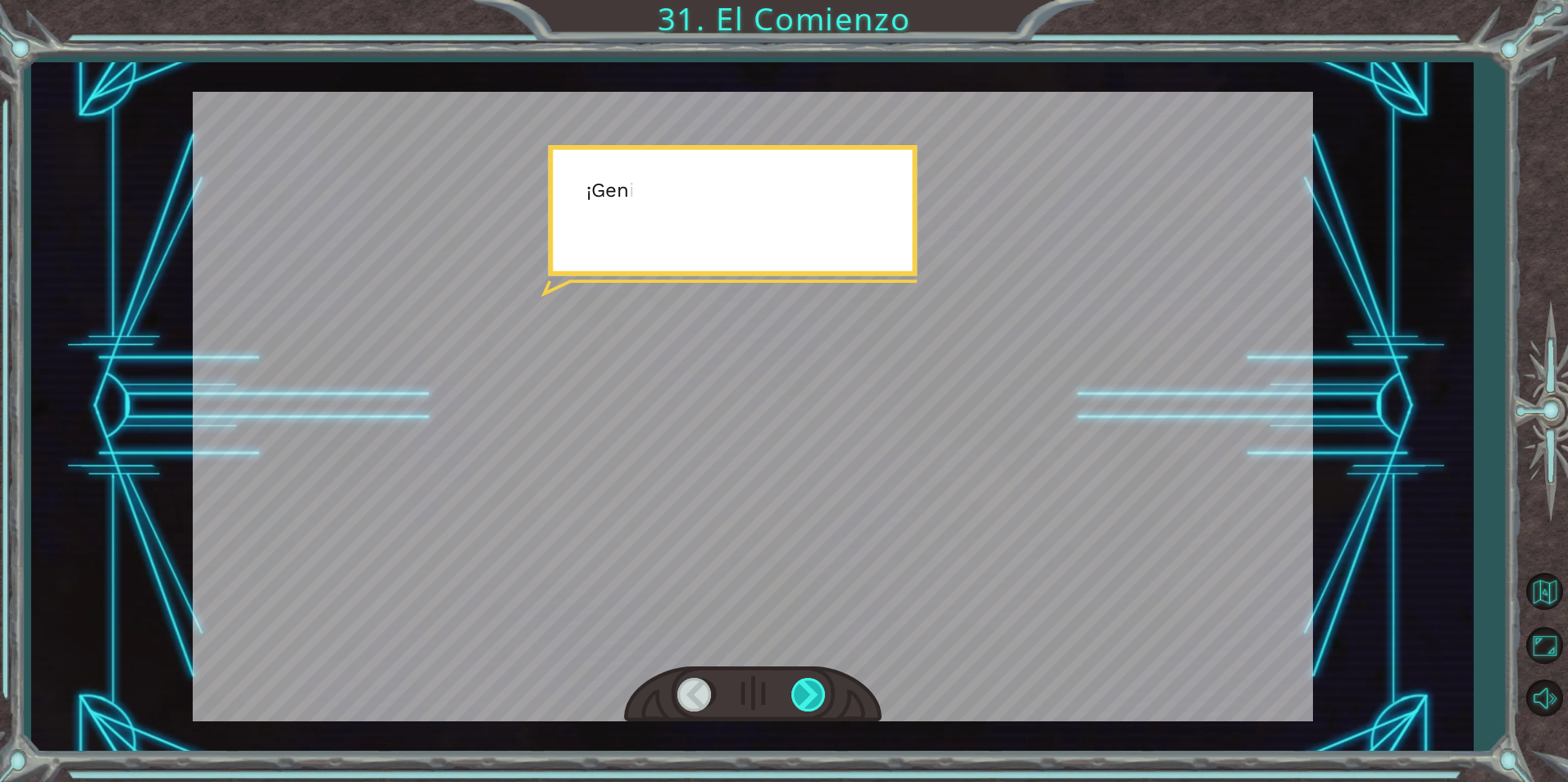
click at [822, 702] on div at bounding box center [810, 694] width 37 height 34
click at [823, 699] on div at bounding box center [810, 694] width 37 height 34
click at [821, 698] on div at bounding box center [810, 694] width 37 height 34
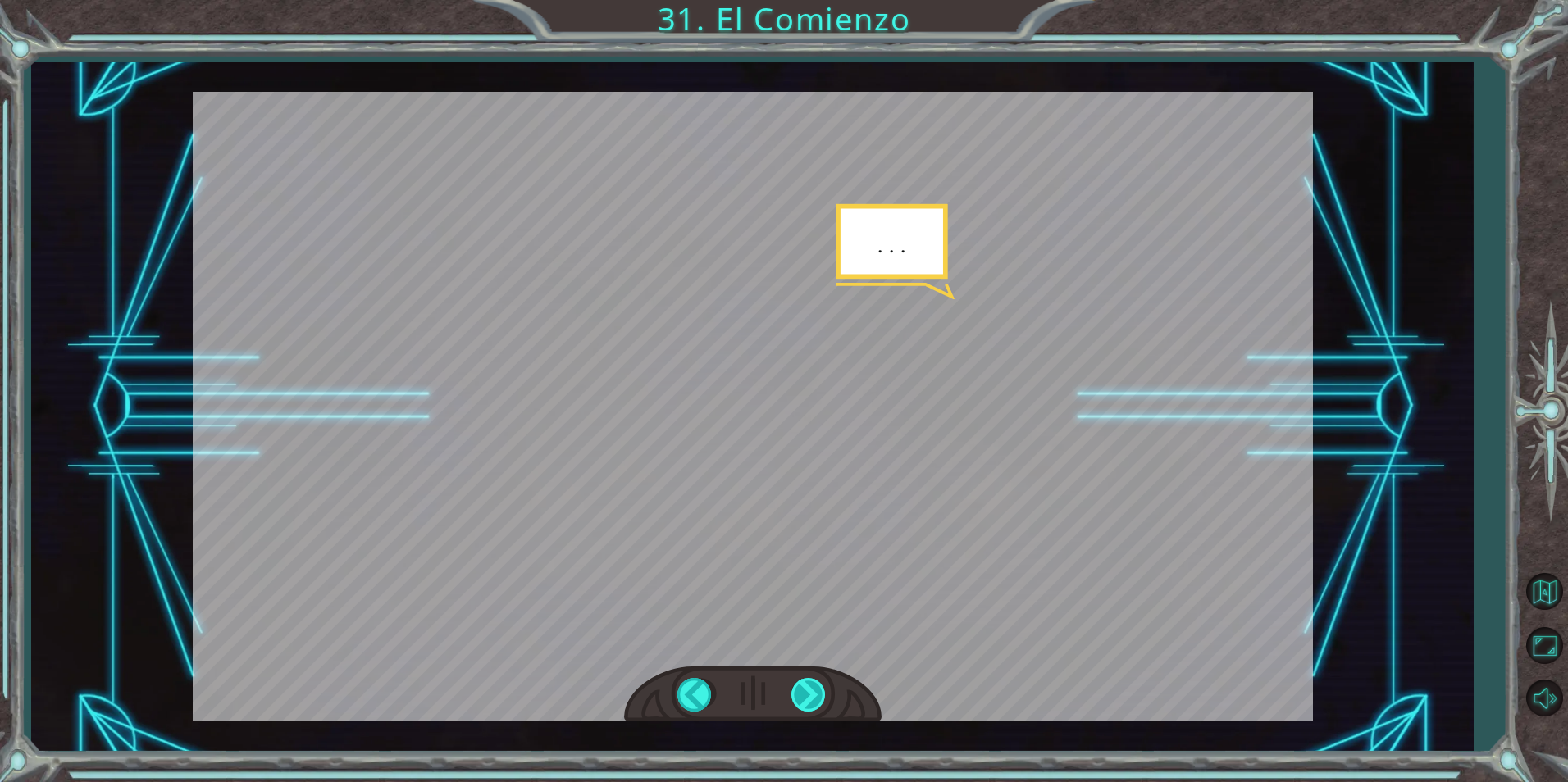
click at [821, 698] on div at bounding box center [810, 694] width 37 height 34
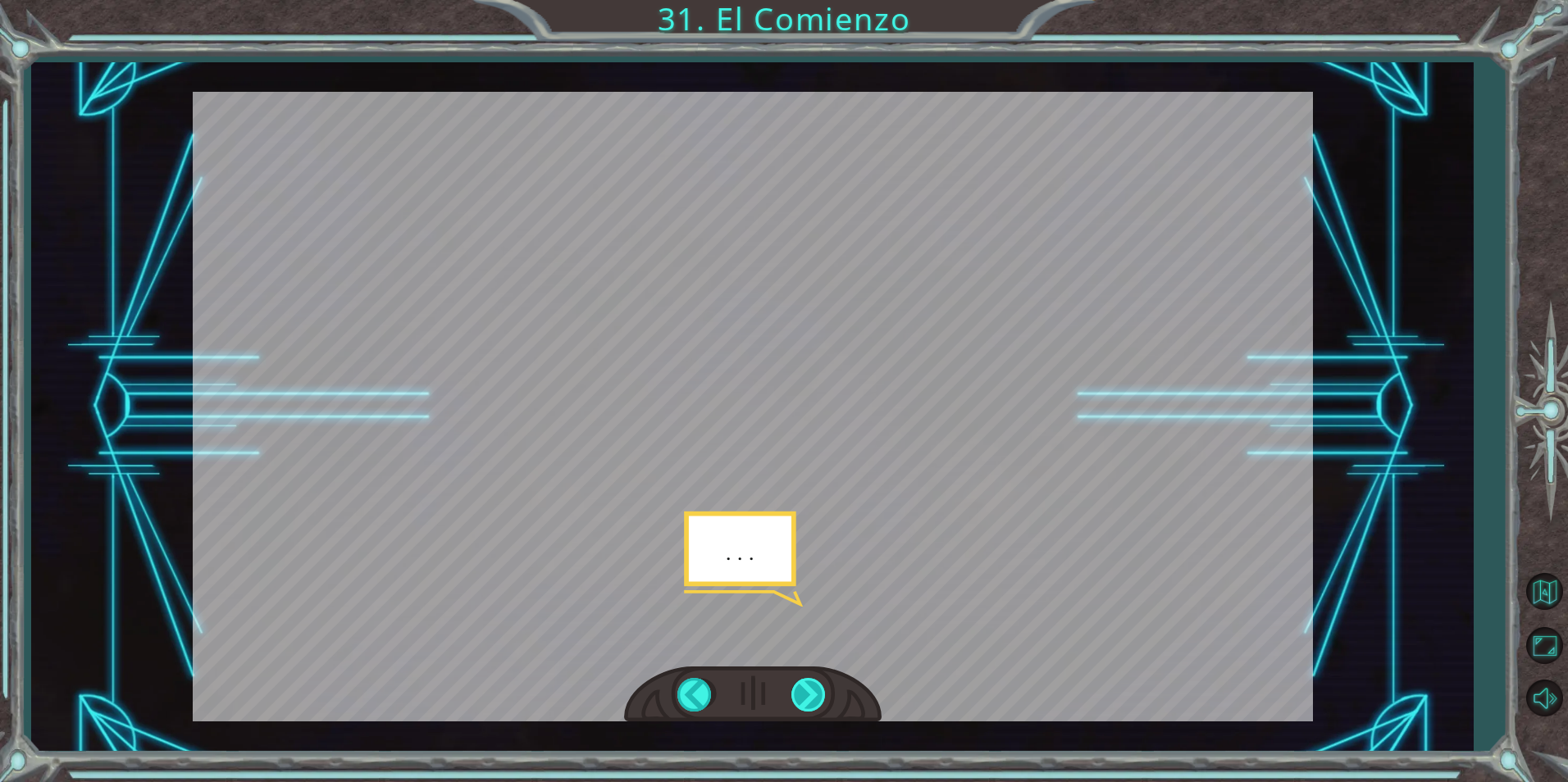
click at [821, 698] on div at bounding box center [810, 694] width 37 height 34
click at [820, 693] on div at bounding box center [810, 694] width 37 height 34
click at [818, 693] on div at bounding box center [810, 694] width 37 height 34
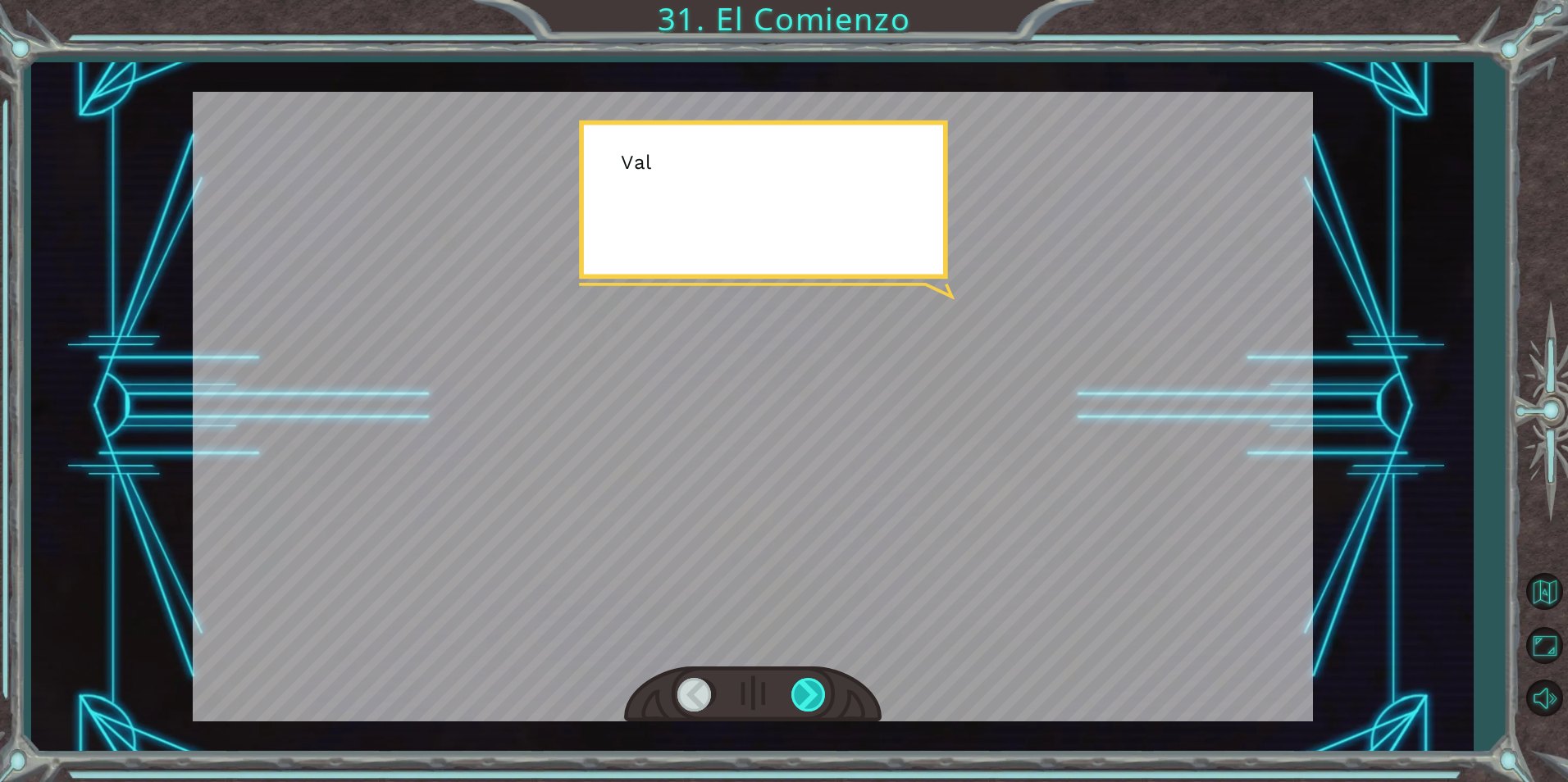
click at [818, 693] on div at bounding box center [810, 694] width 37 height 34
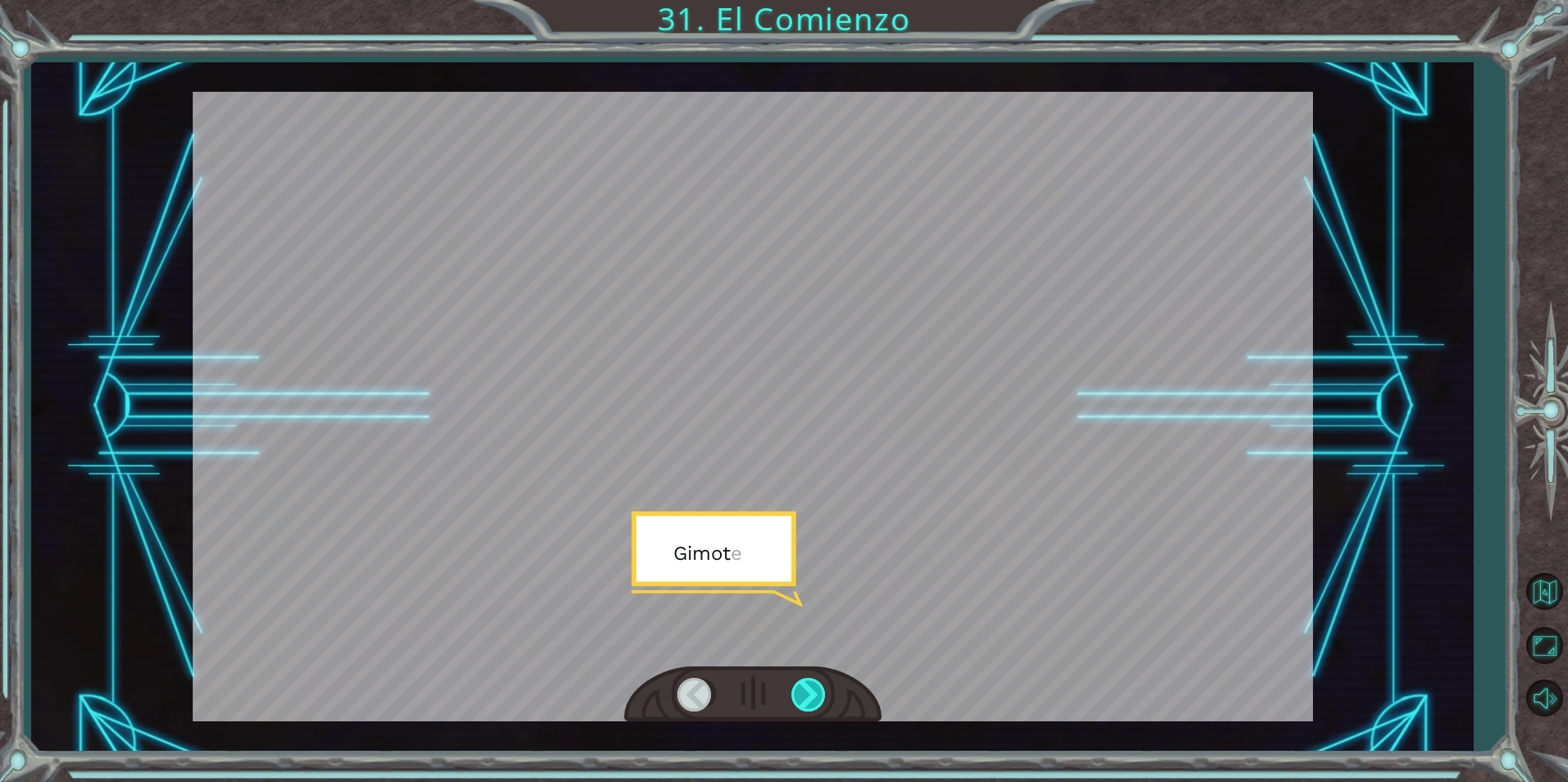
click at [818, 693] on div at bounding box center [810, 694] width 37 height 34
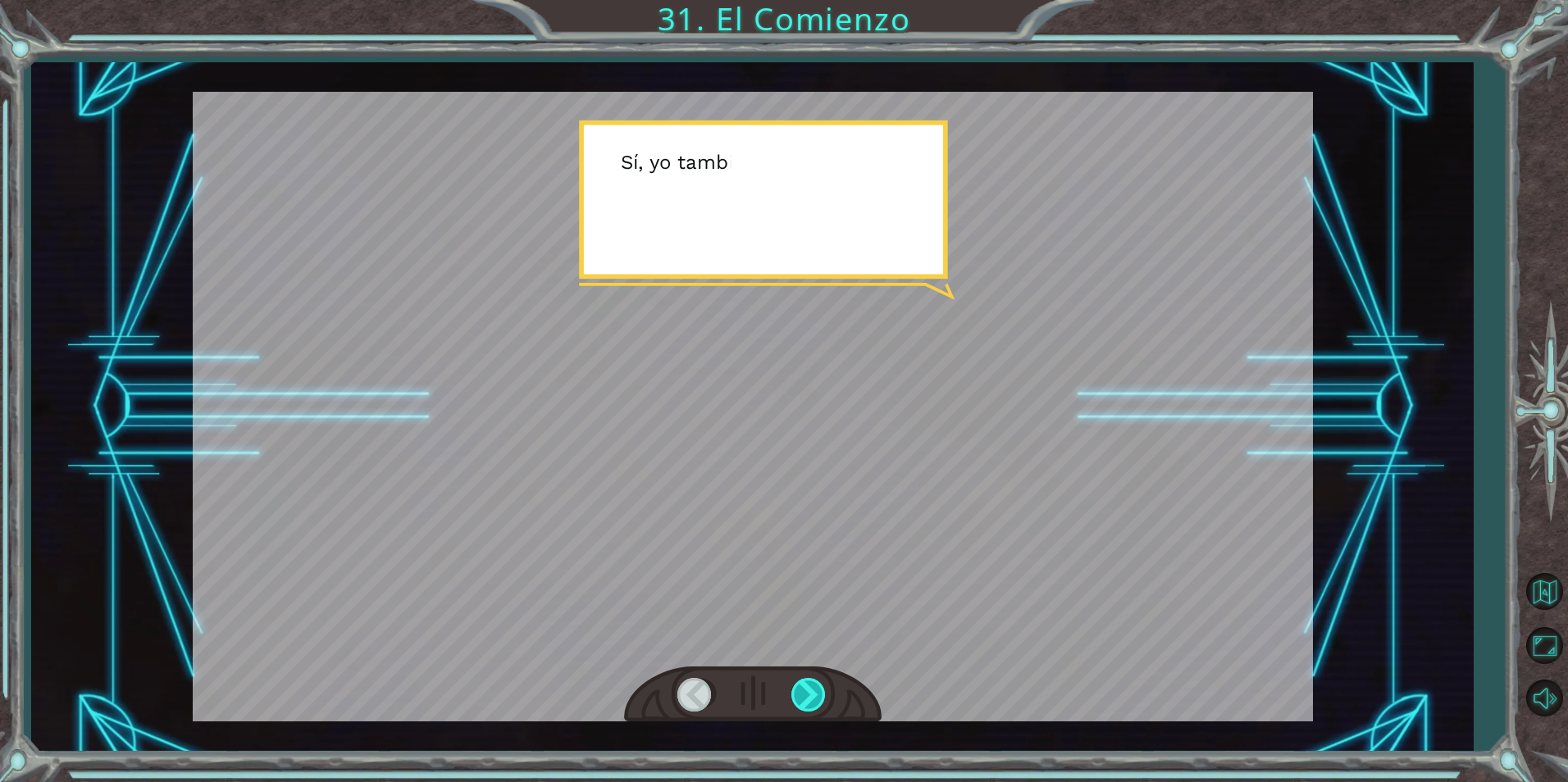
click at [818, 693] on div at bounding box center [810, 694] width 37 height 34
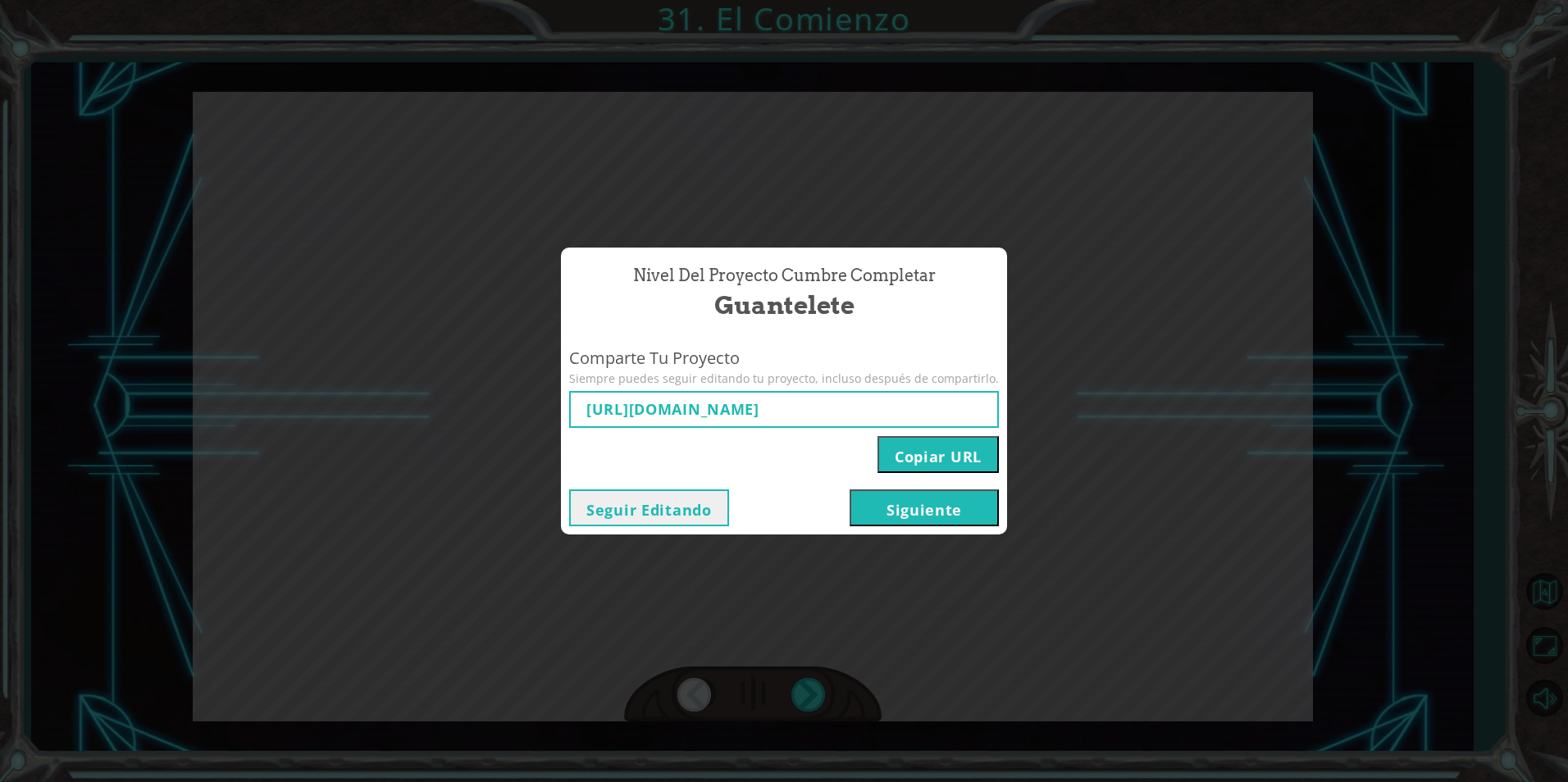
type input "[URL][DOMAIN_NAME]"
click at [915, 515] on button "Siguiente" at bounding box center [924, 508] width 149 height 37
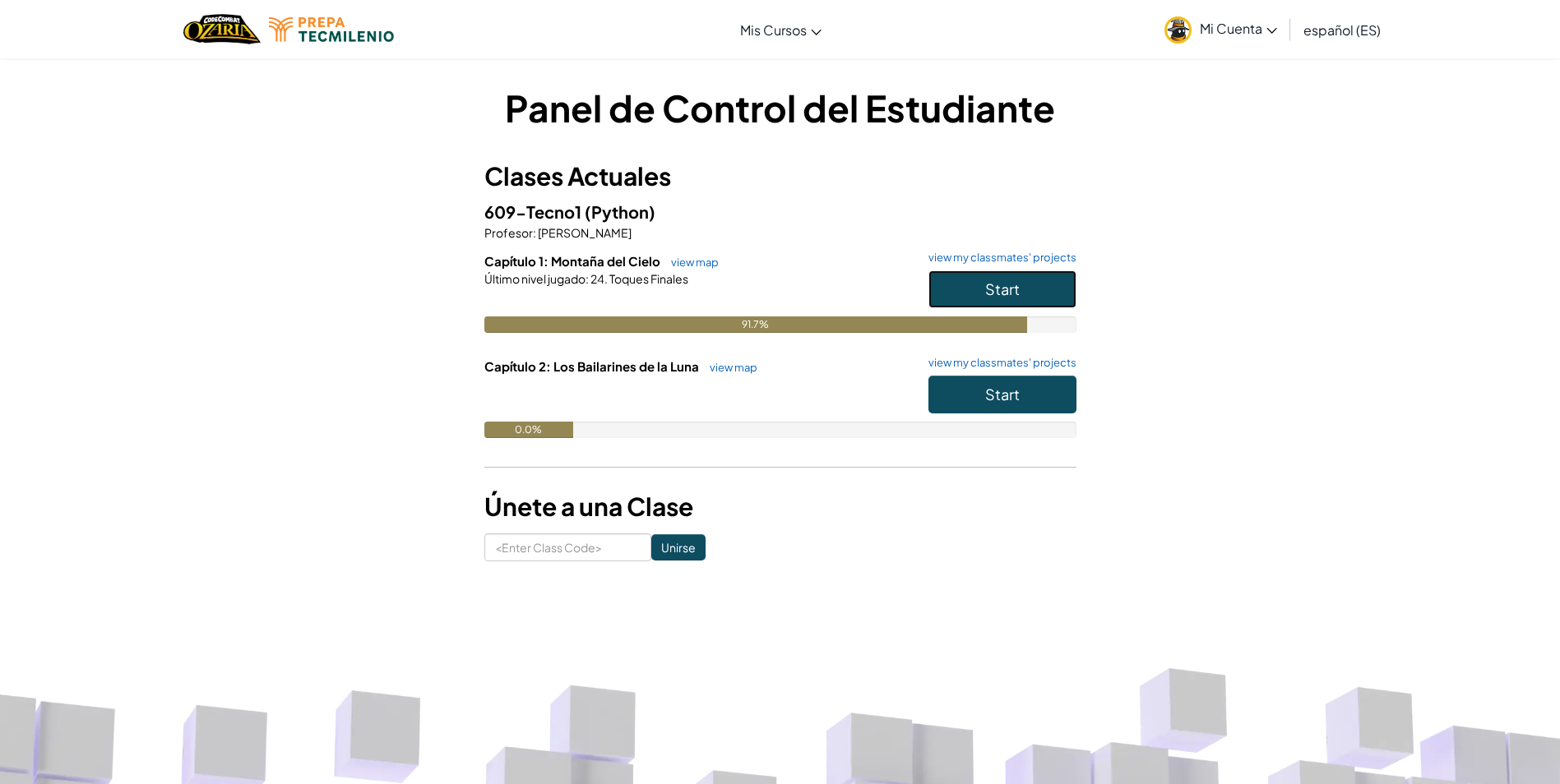
click at [1016, 279] on button "Start" at bounding box center [1002, 289] width 148 height 38
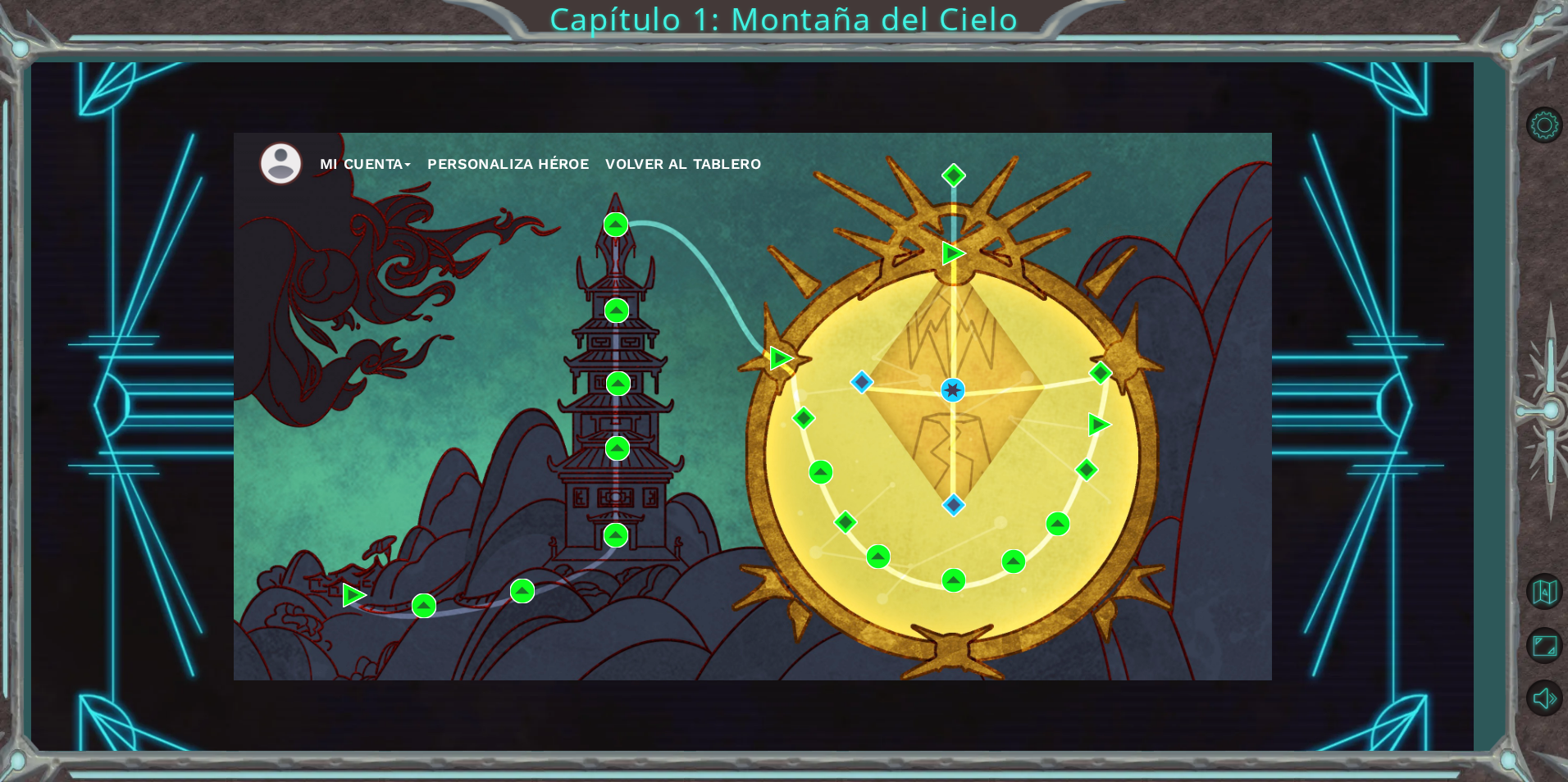
click at [685, 169] on span "Volver al Tablero" at bounding box center [683, 163] width 156 height 18
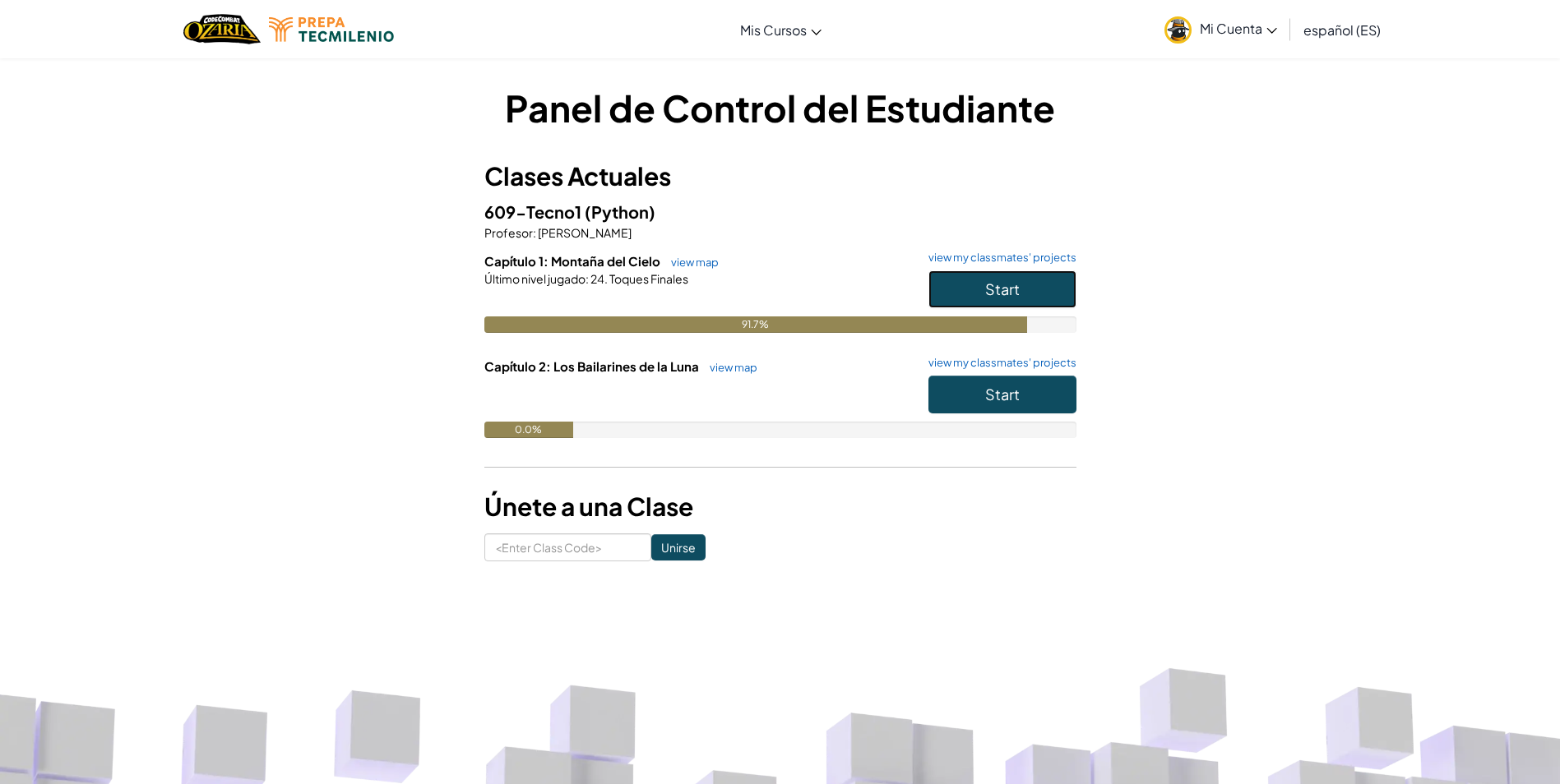
click at [943, 290] on button "Start" at bounding box center [1002, 289] width 148 height 38
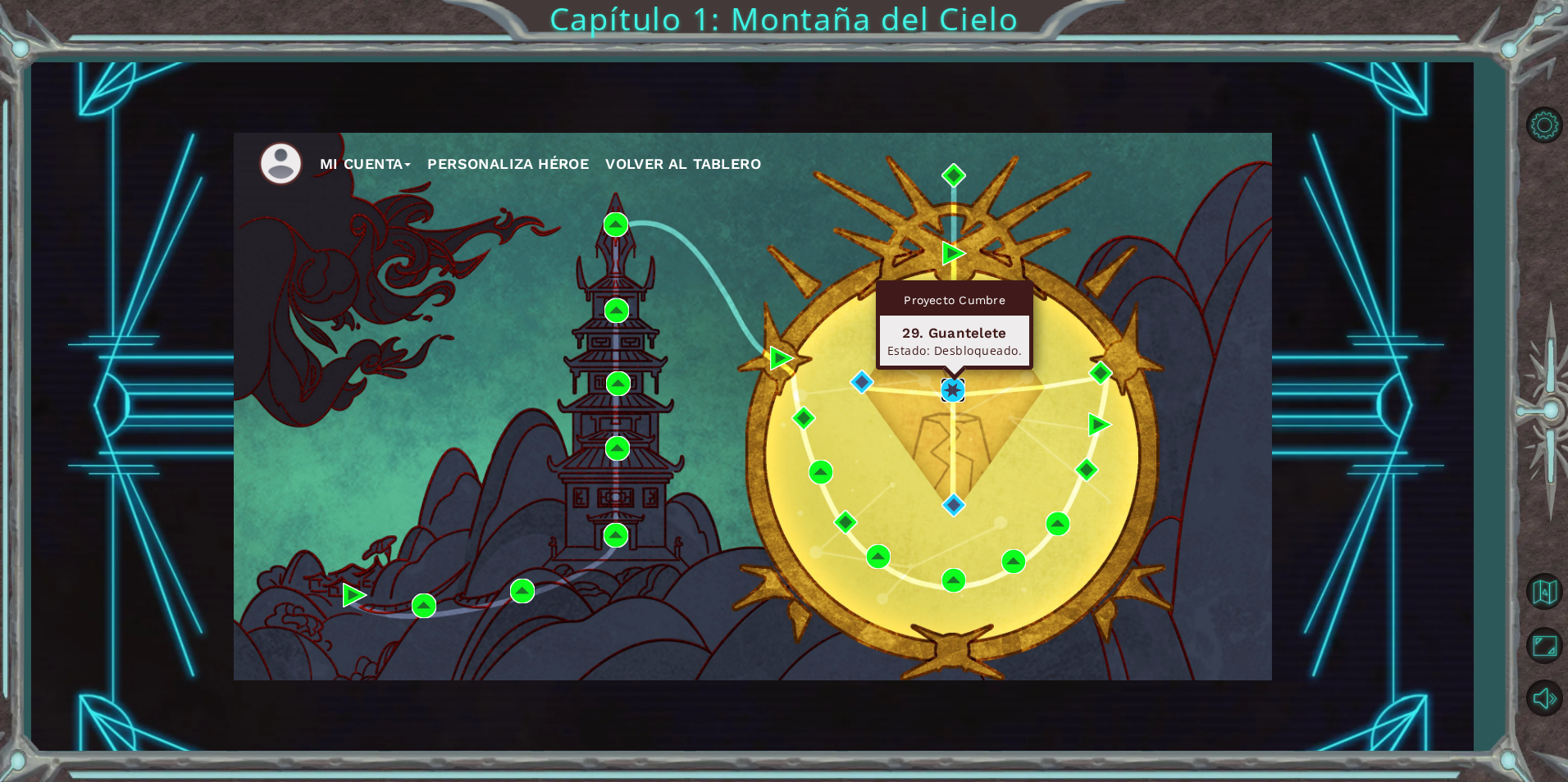
click at [952, 392] on img at bounding box center [953, 390] width 25 height 25
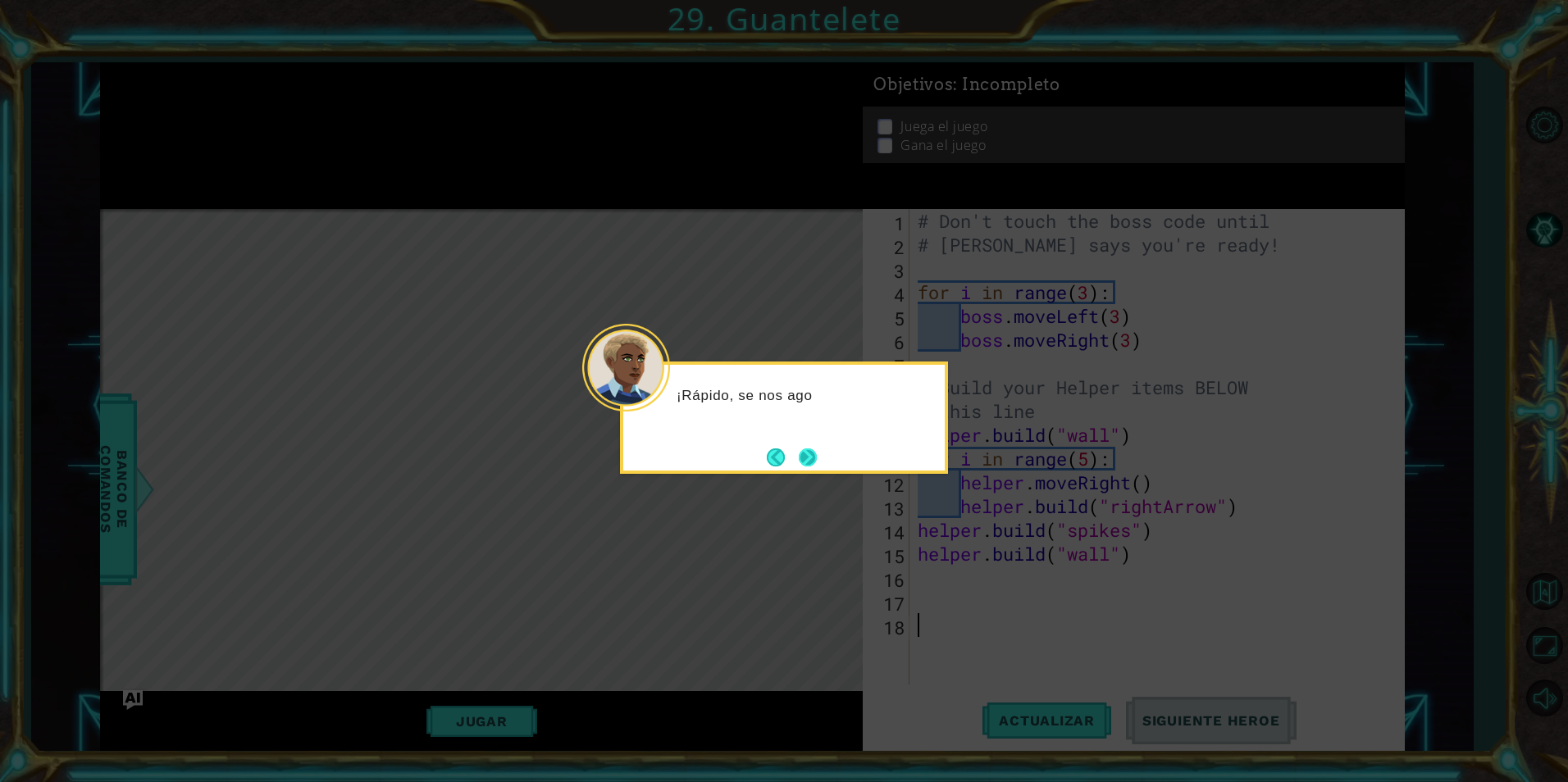
click at [817, 466] on button "Next" at bounding box center [808, 457] width 18 height 18
click at [805, 445] on button "Next" at bounding box center [808, 458] width 26 height 26
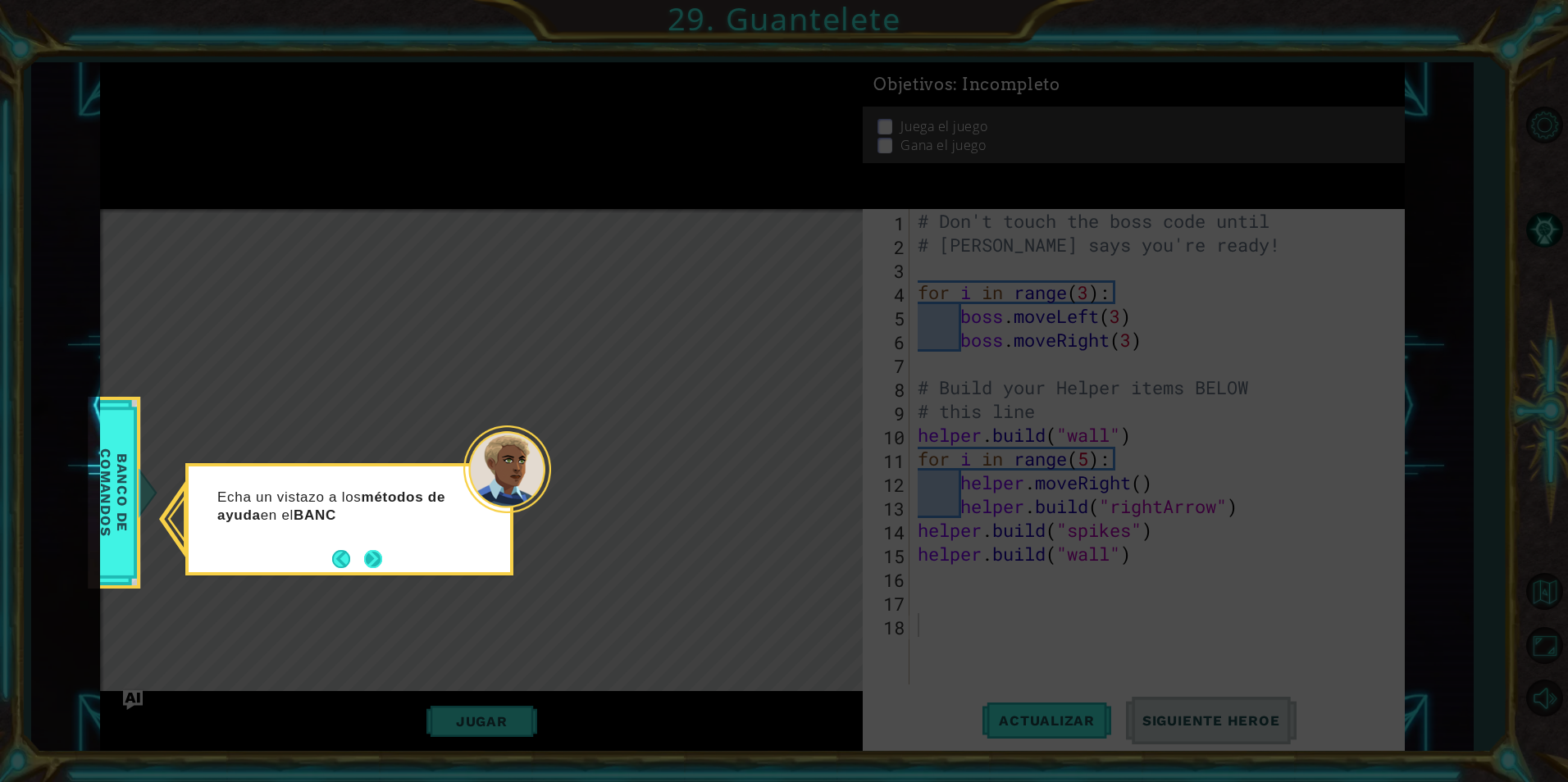
click at [377, 571] on footer at bounding box center [357, 559] width 50 height 25
click at [377, 562] on button "Next" at bounding box center [373, 559] width 22 height 22
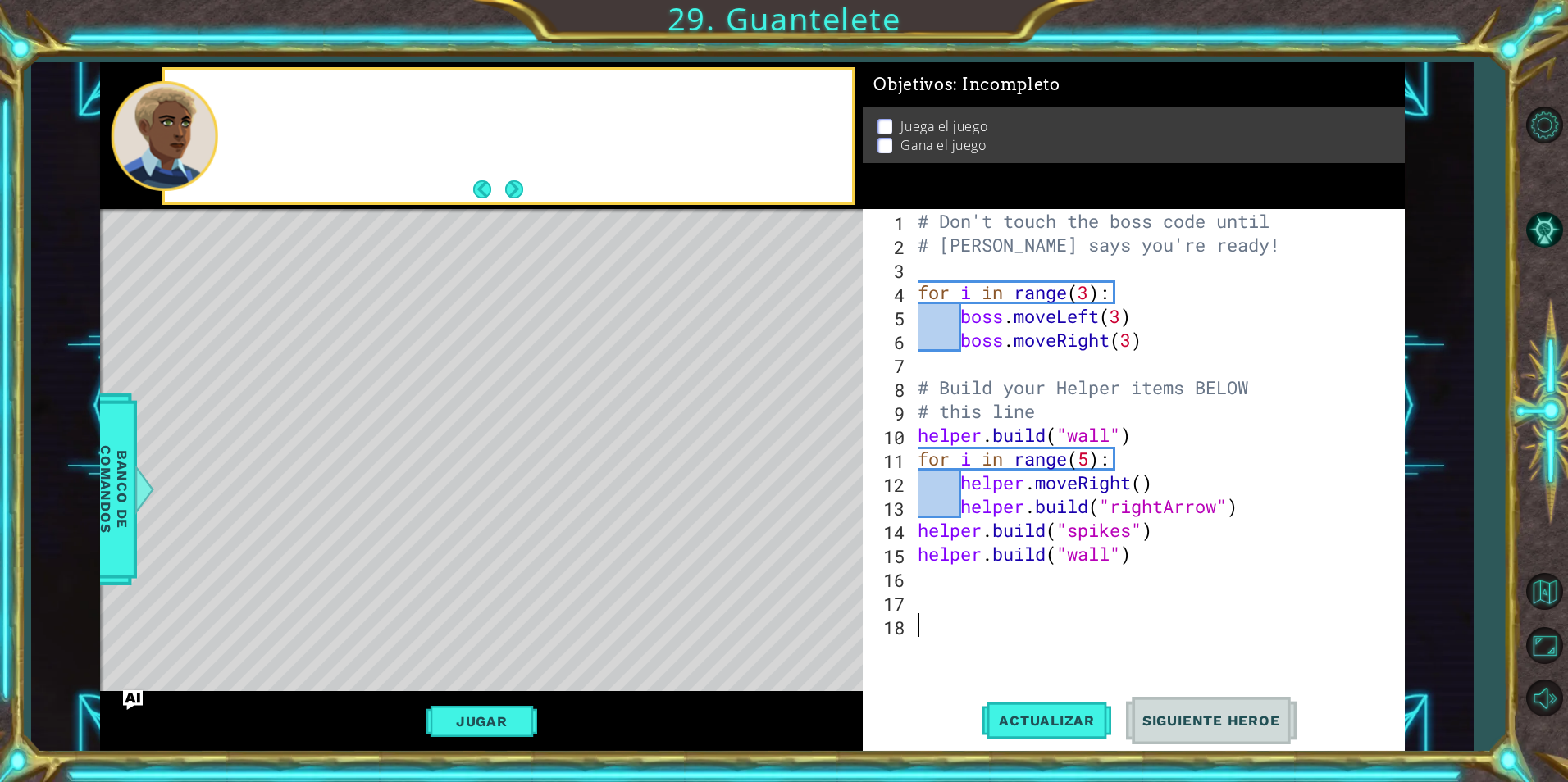
click at [377, 562] on div "Level Map" at bounding box center [479, 450] width 758 height 483
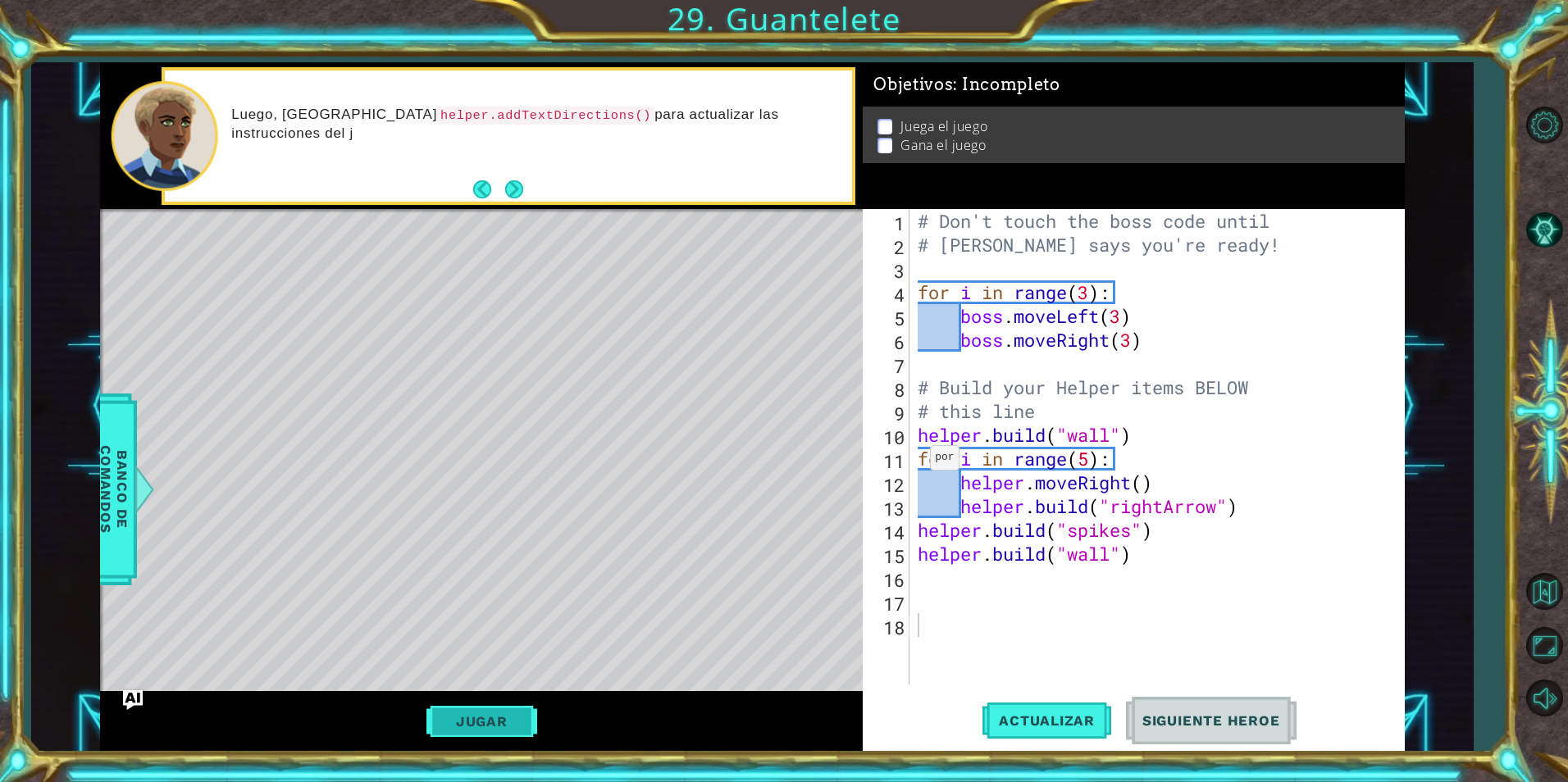
click at [516, 731] on button "Jugar" at bounding box center [482, 722] width 111 height 31
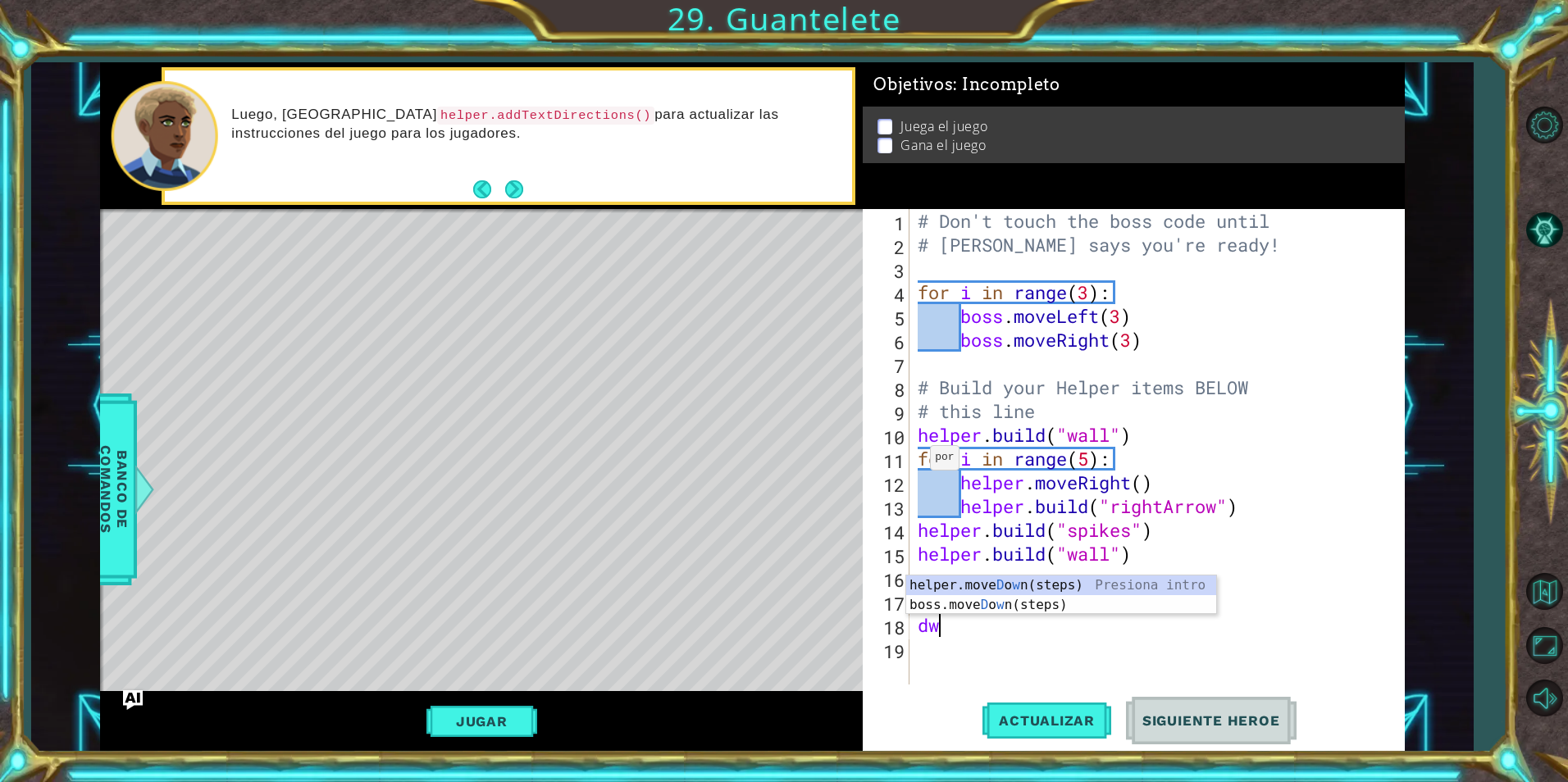
type textarea "d"
click at [503, 731] on button "Jugar" at bounding box center [482, 722] width 111 height 31
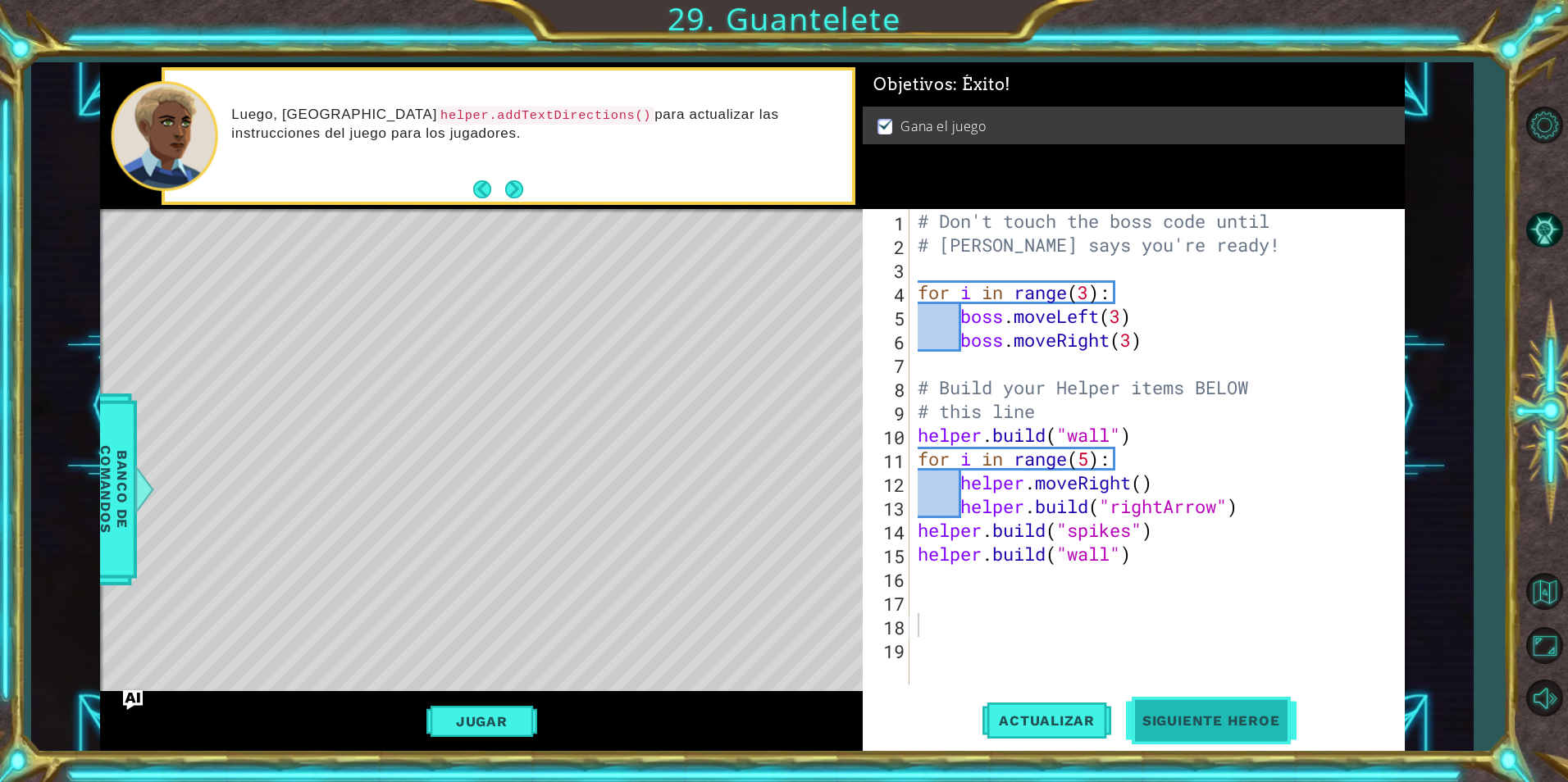
click at [1247, 715] on span "Siguiente Heroe" at bounding box center [1211, 721] width 170 height 17
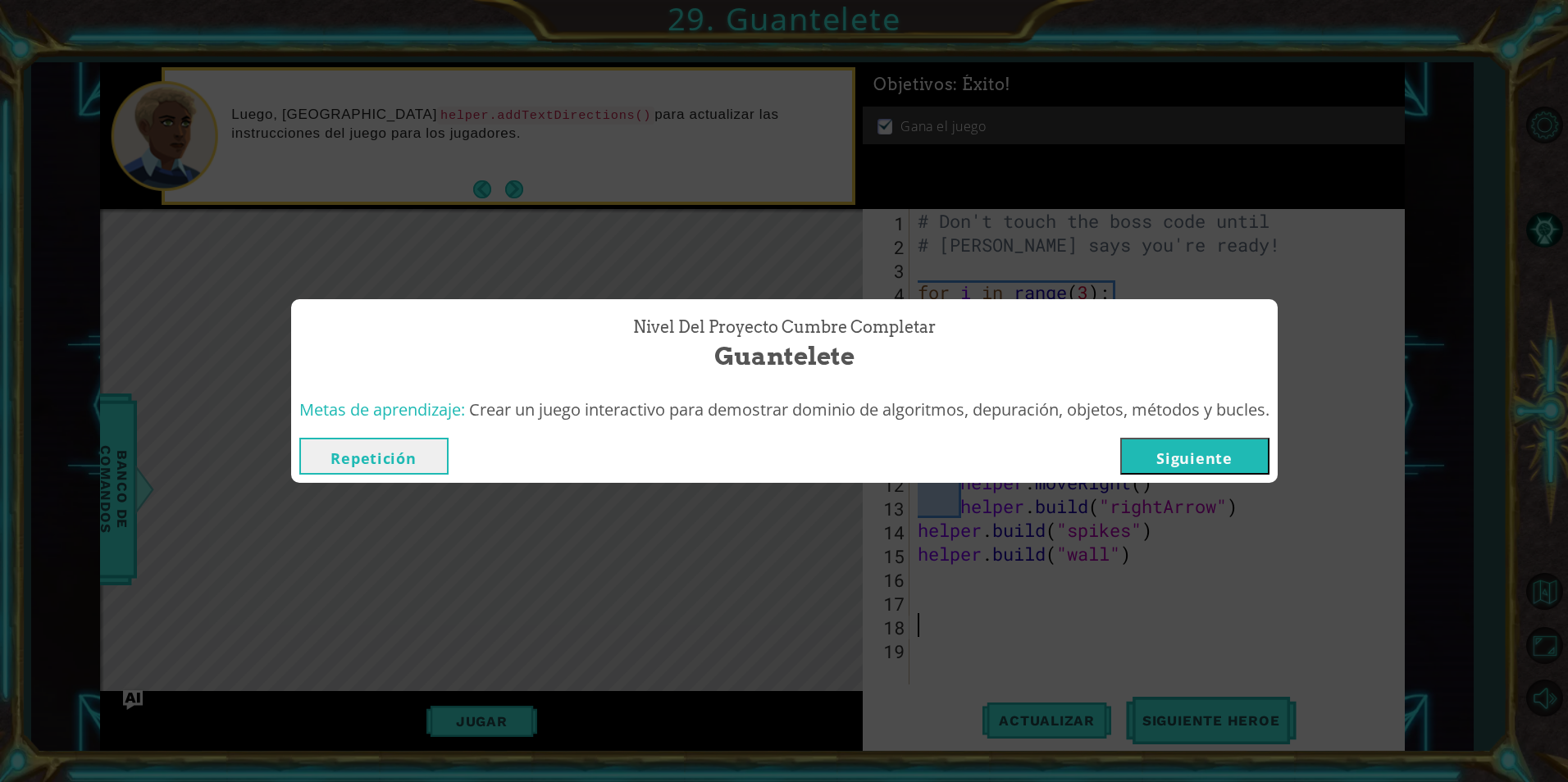
click at [1176, 452] on button "Siguiente" at bounding box center [1195, 456] width 149 height 37
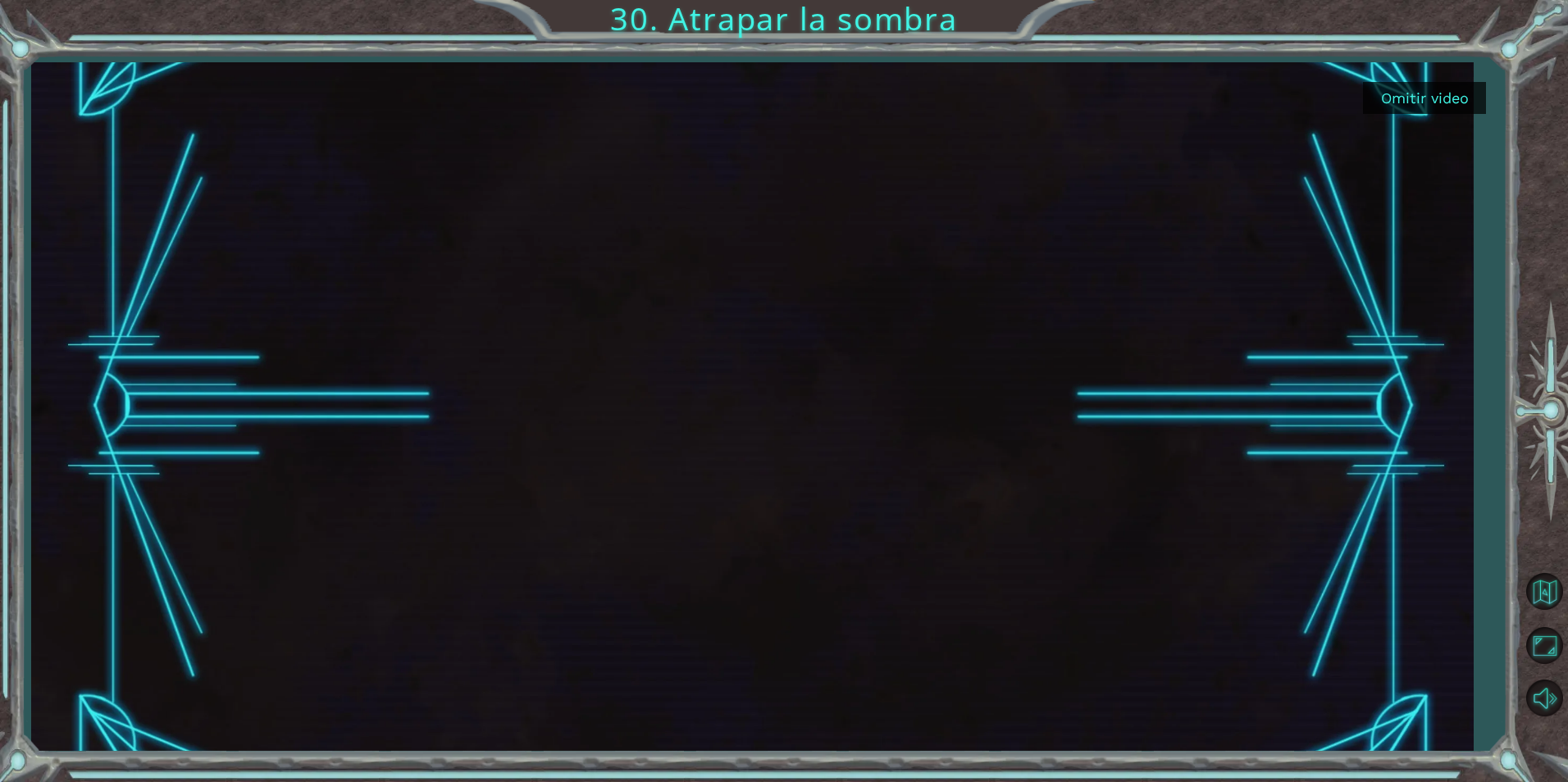
click at [1454, 101] on button "Omitir video" at bounding box center [1425, 98] width 123 height 32
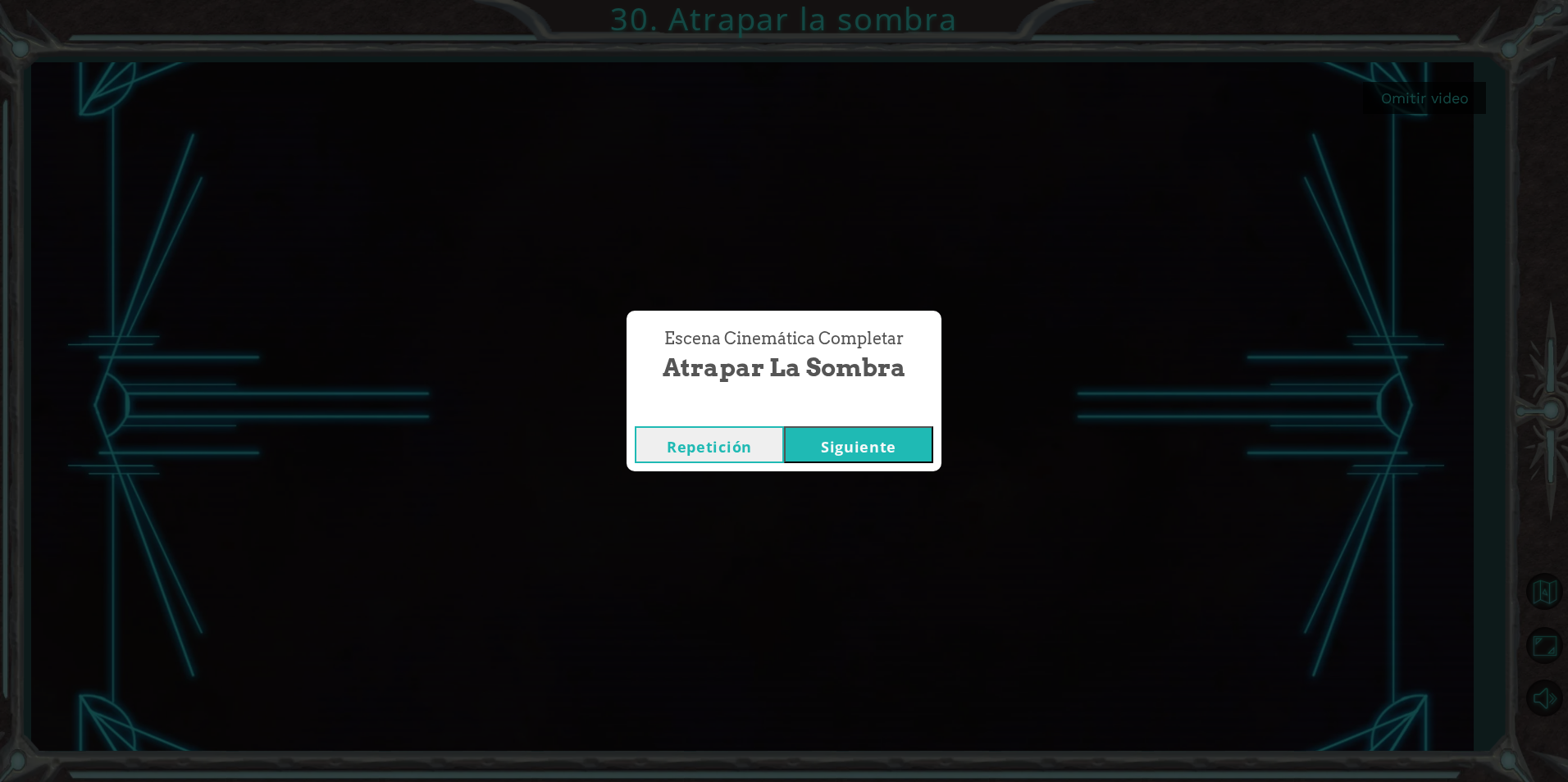
click at [871, 441] on button "Siguiente" at bounding box center [859, 445] width 149 height 37
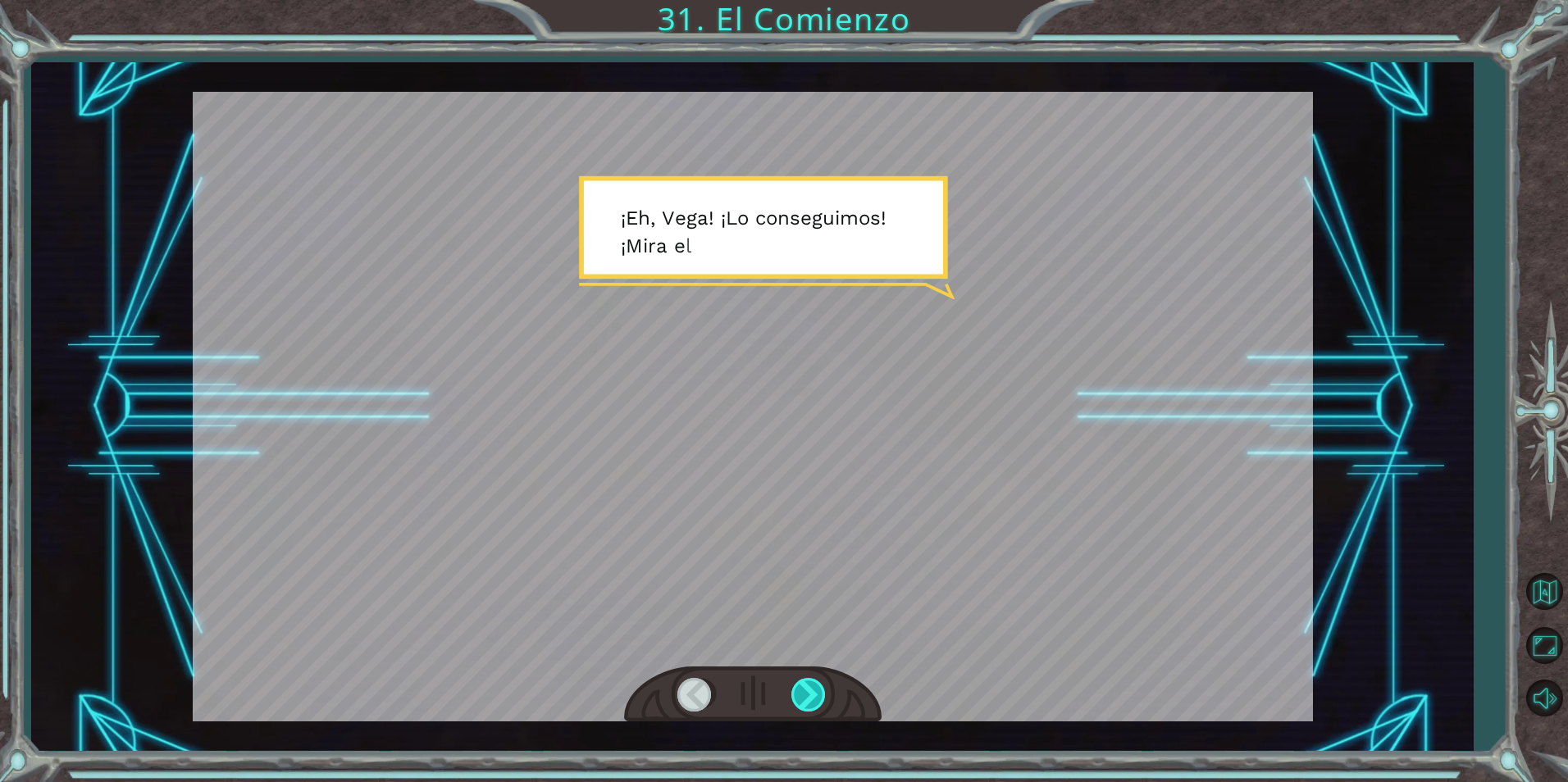
click at [815, 704] on div at bounding box center [810, 694] width 37 height 34
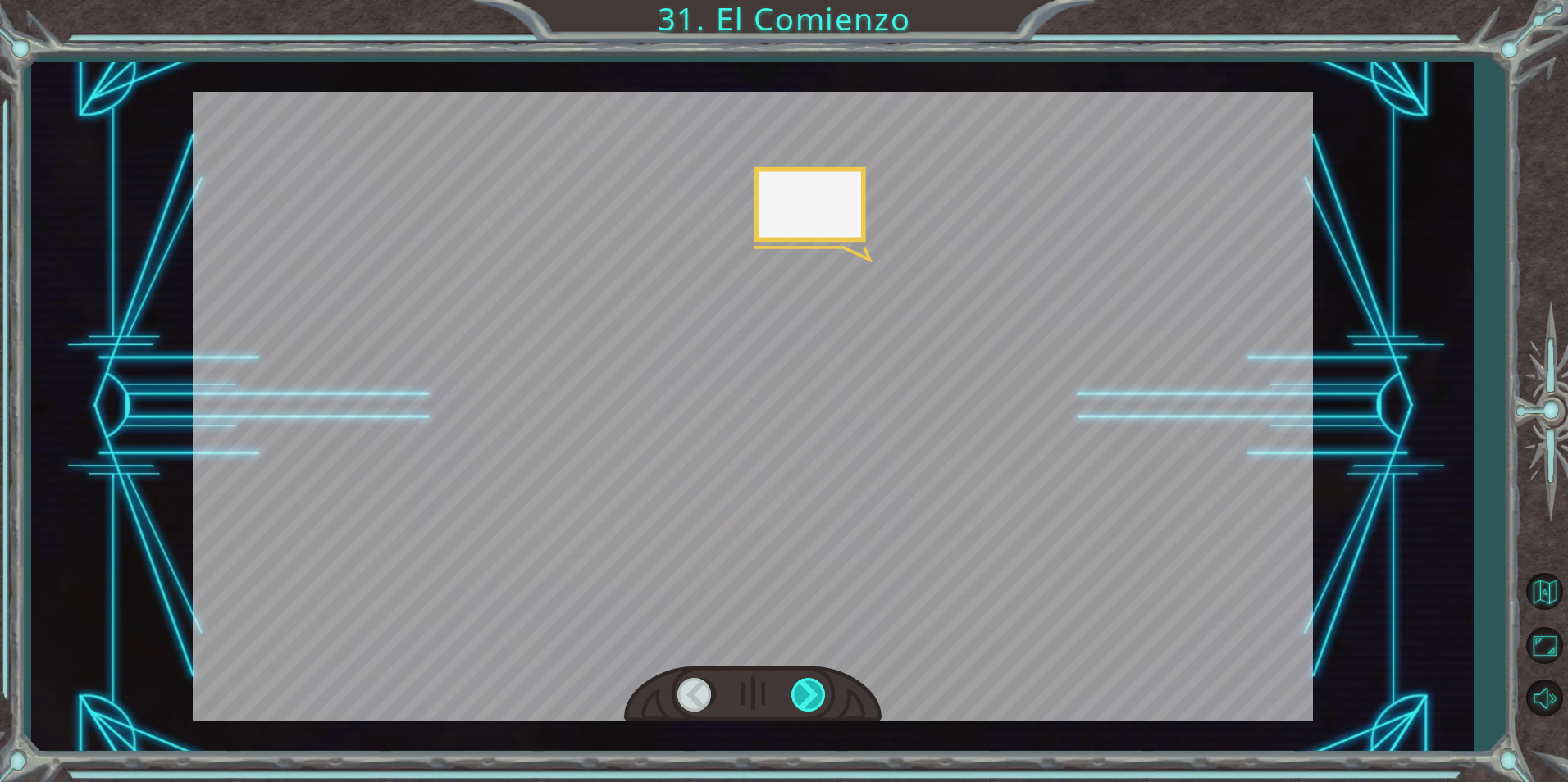
click at [814, 704] on div at bounding box center [810, 694] width 37 height 34
click at [813, 702] on div at bounding box center [810, 694] width 37 height 34
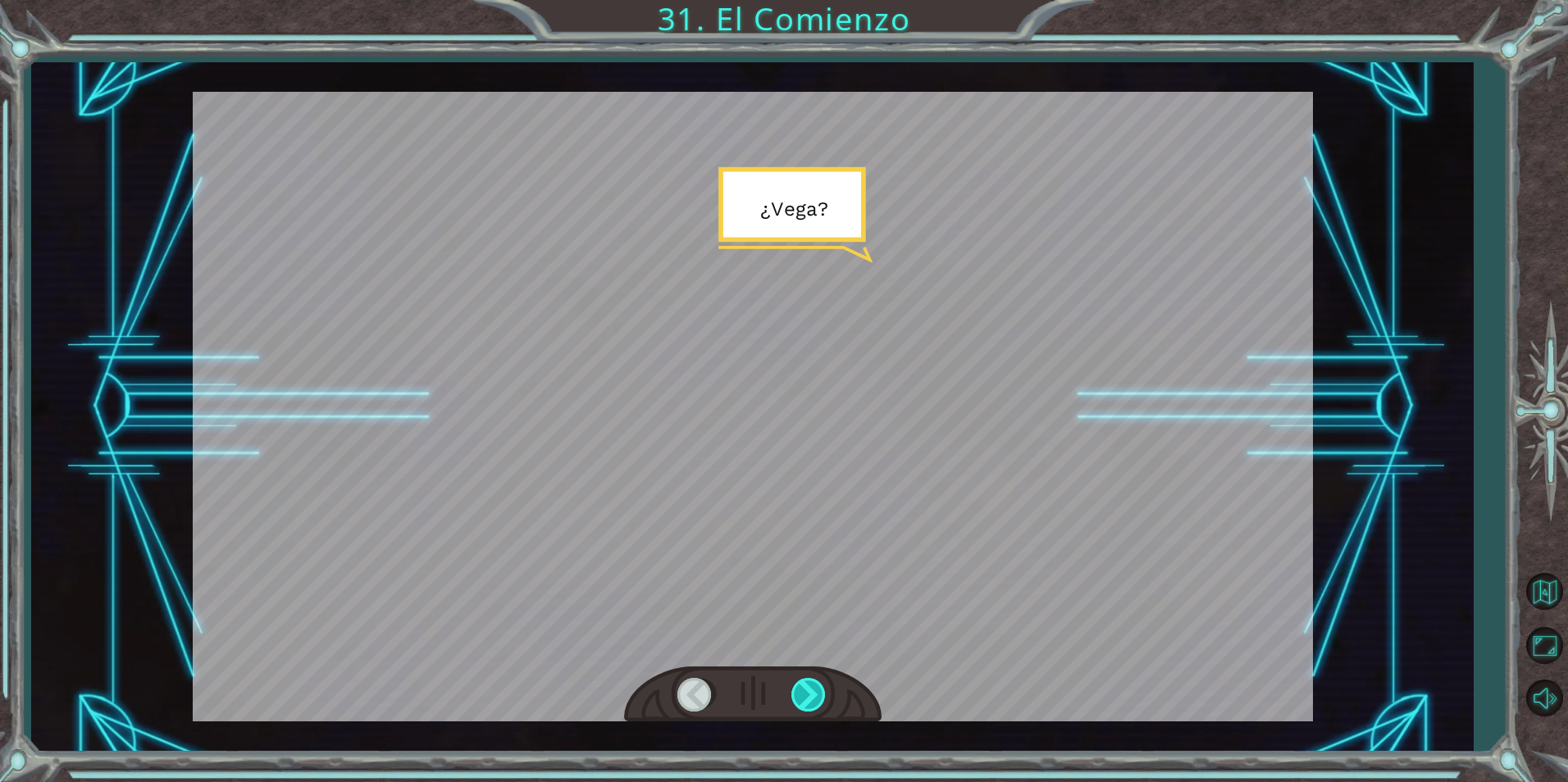
click at [813, 702] on div at bounding box center [810, 694] width 37 height 34
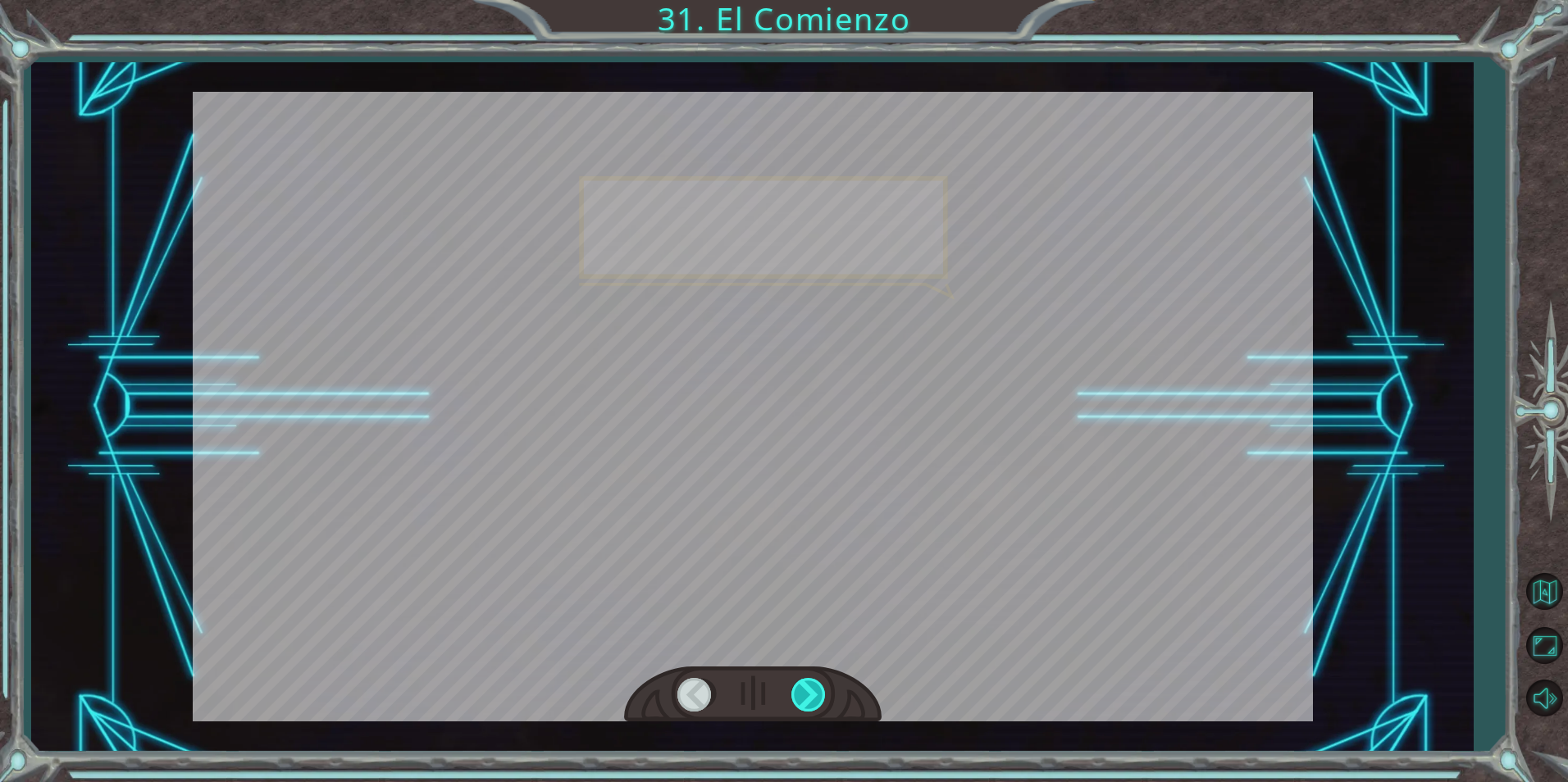
click at [813, 702] on div at bounding box center [810, 694] width 37 height 34
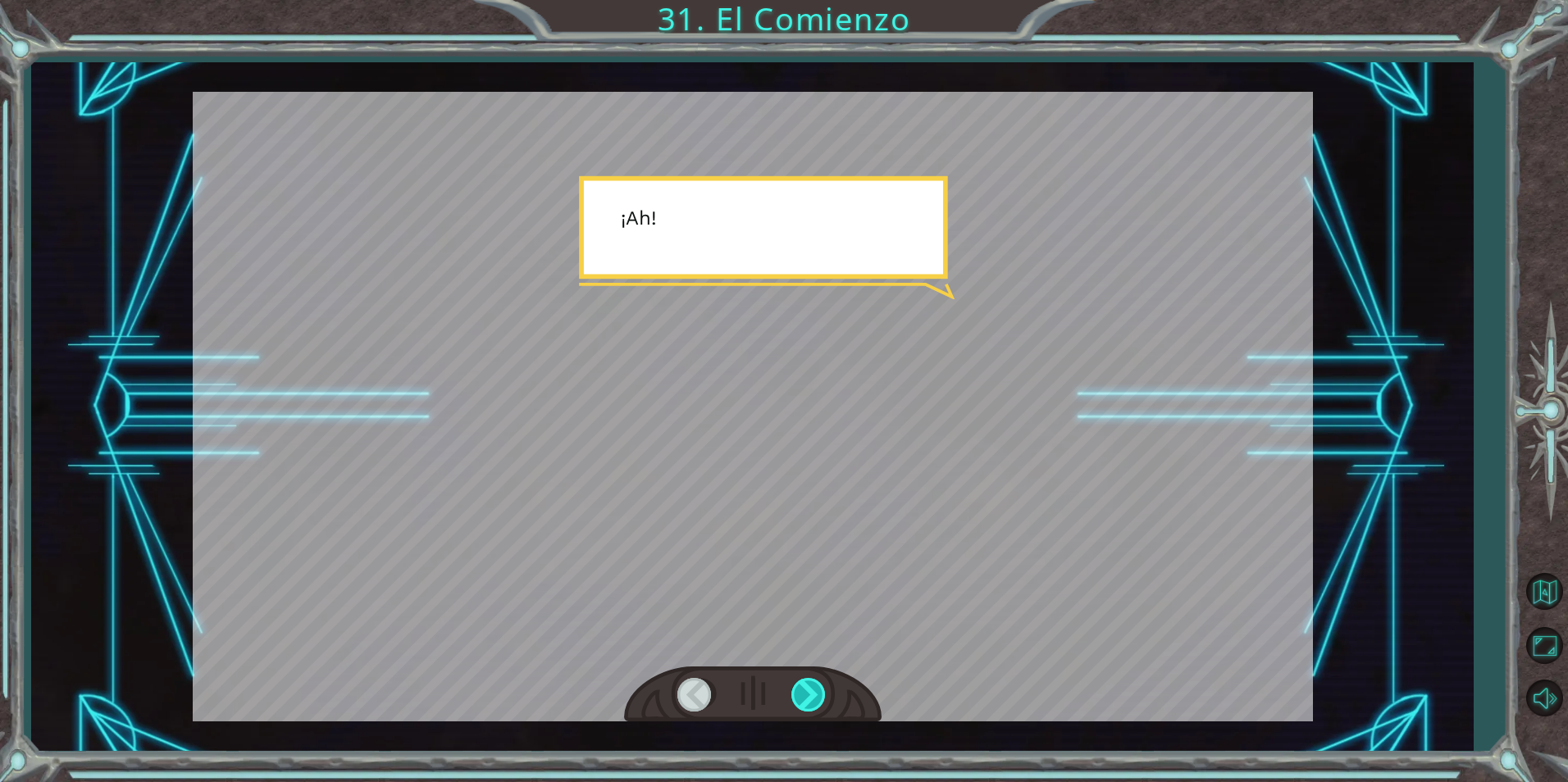
click at [813, 702] on div at bounding box center [810, 694] width 37 height 34
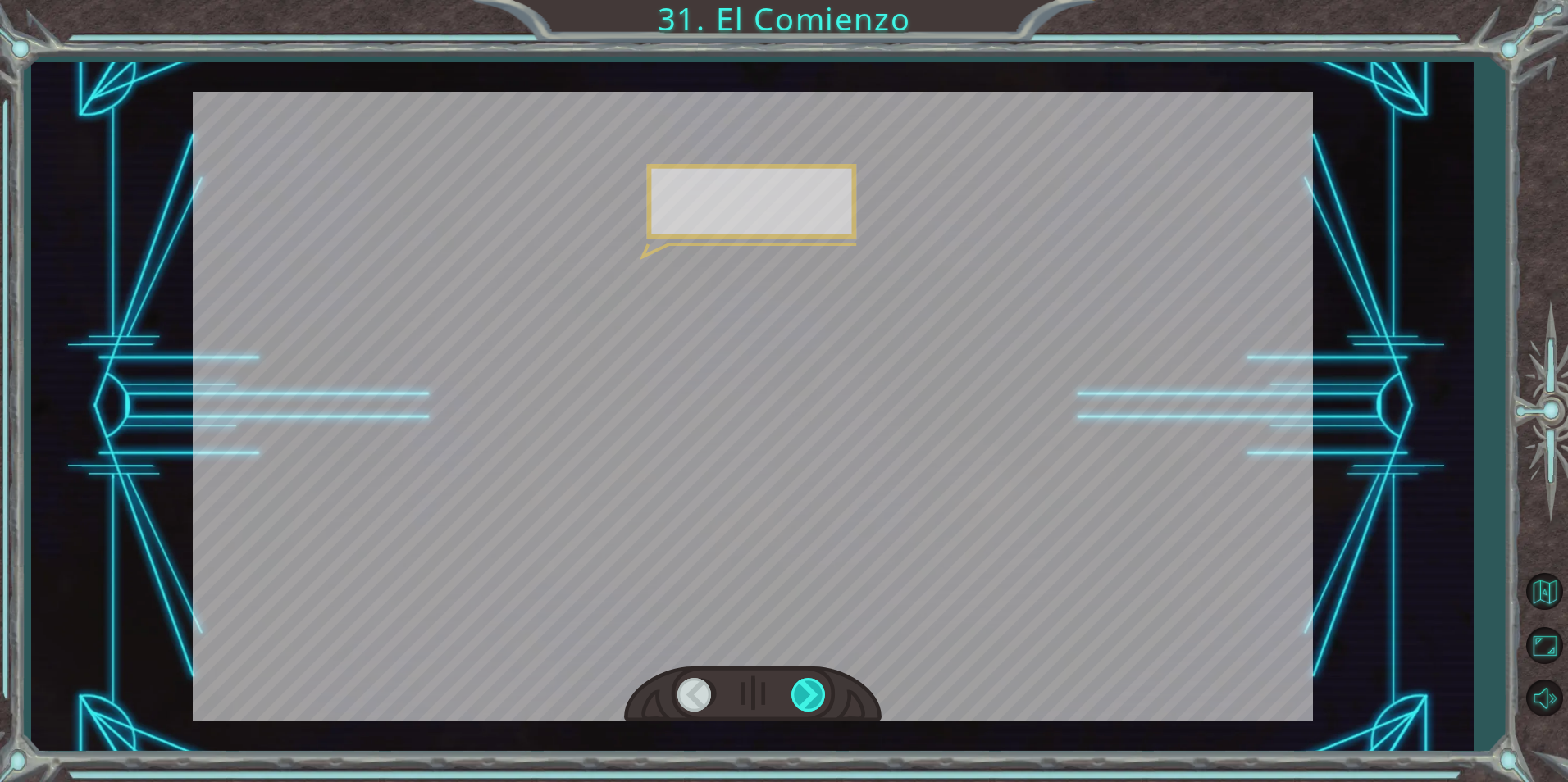
click at [813, 702] on div at bounding box center [810, 694] width 37 height 34
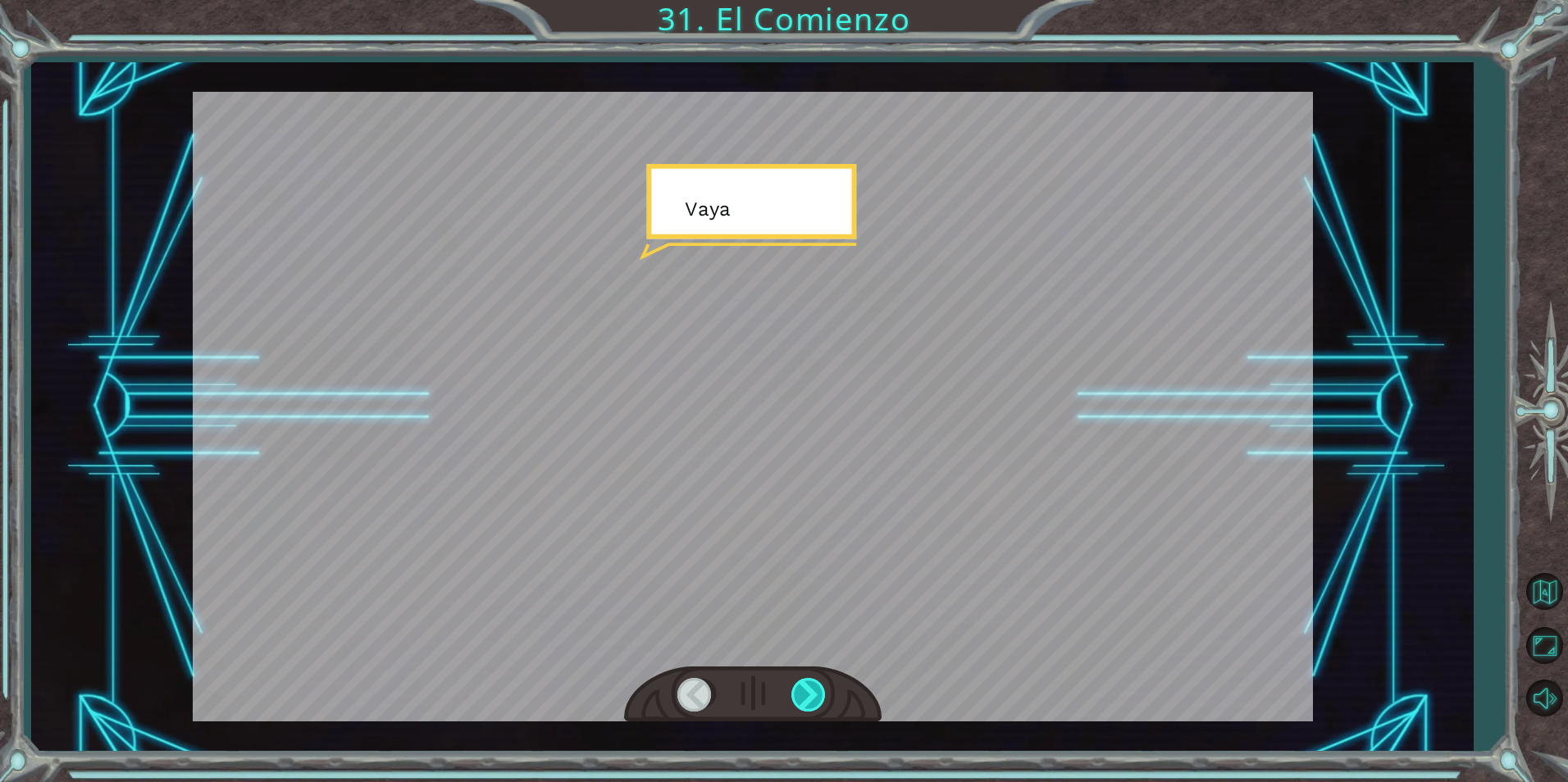
click at [813, 702] on div at bounding box center [810, 694] width 37 height 34
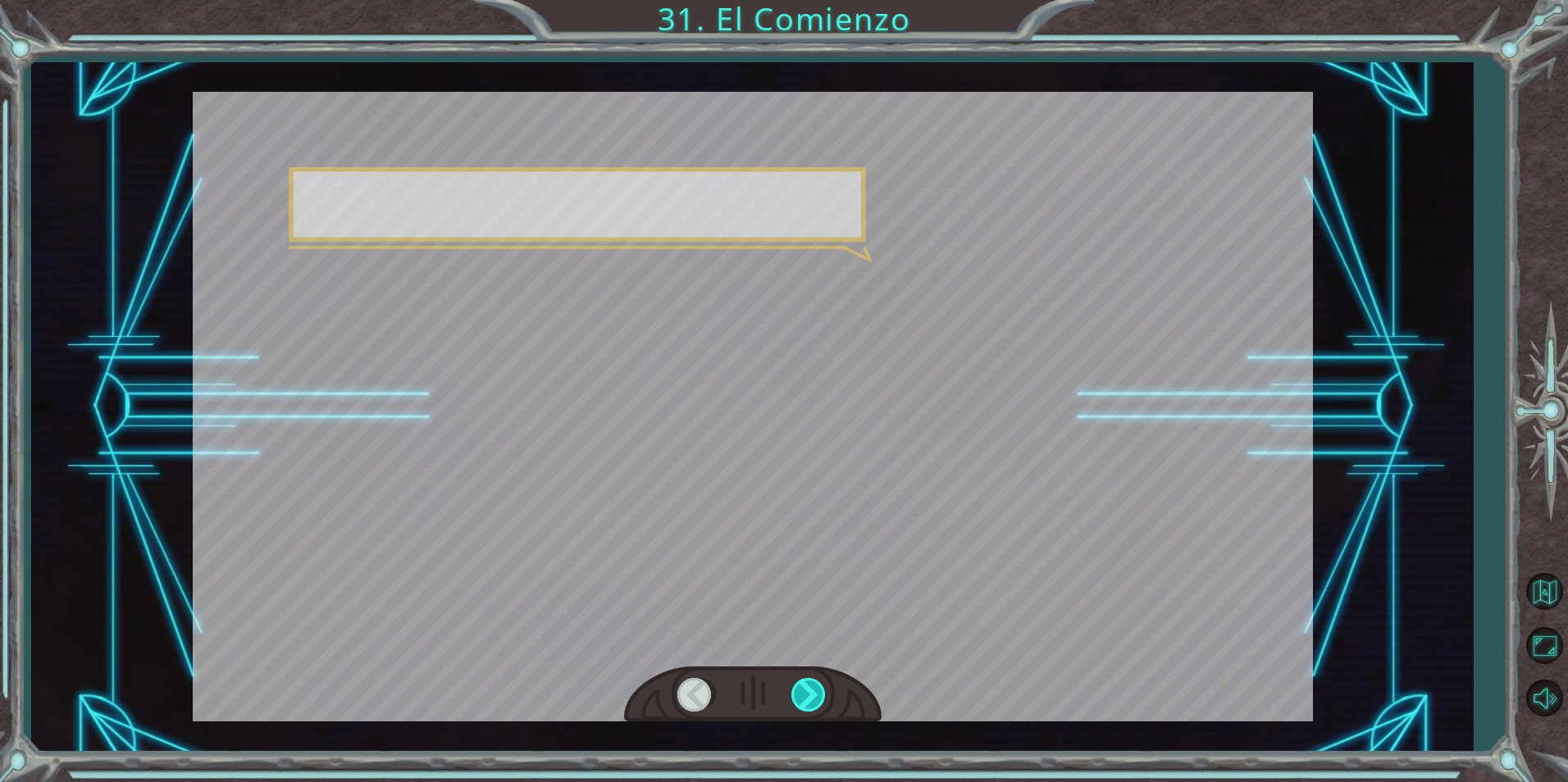
click at [813, 702] on div at bounding box center [810, 694] width 37 height 34
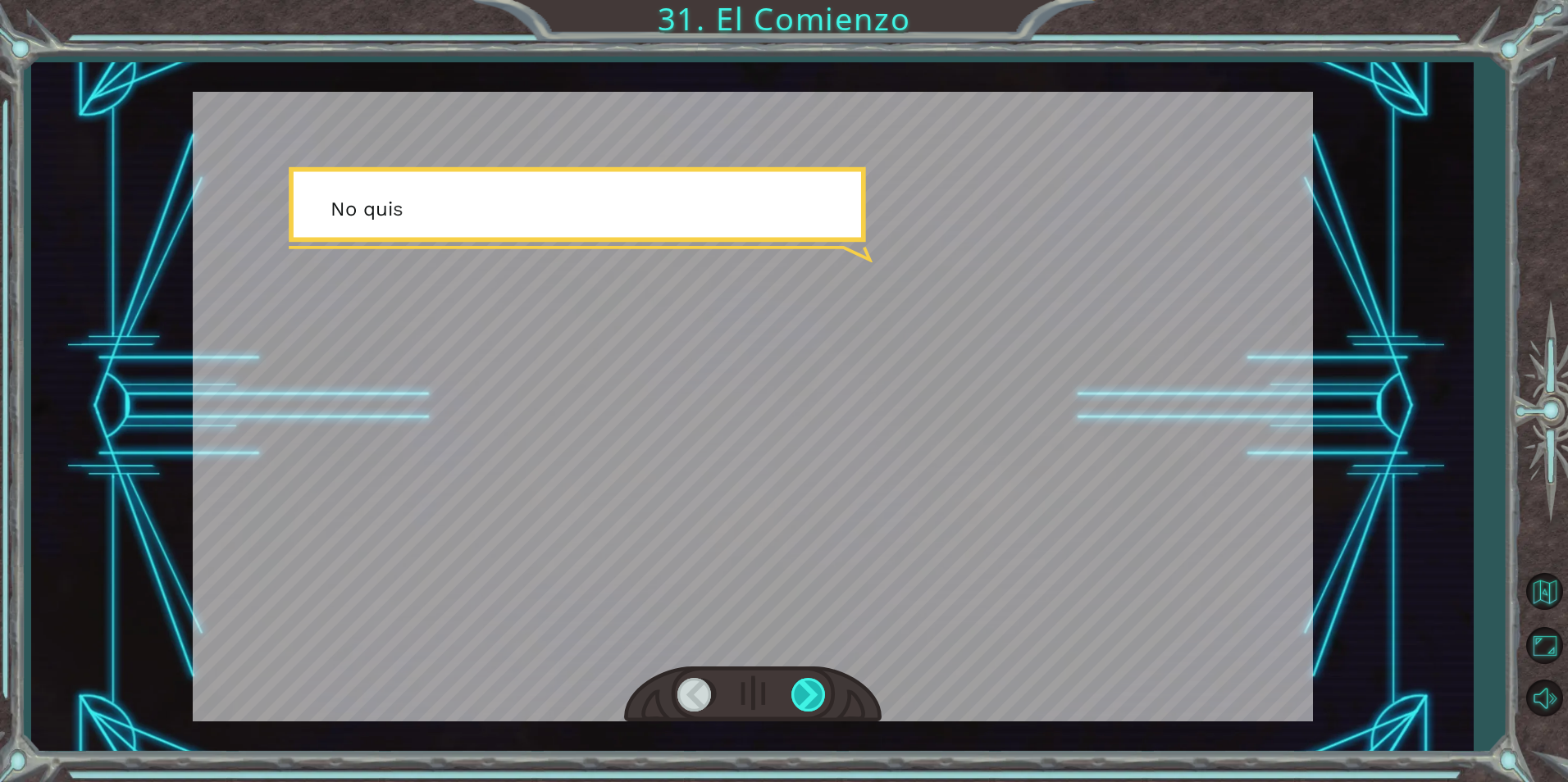
click at [813, 702] on div at bounding box center [810, 694] width 37 height 34
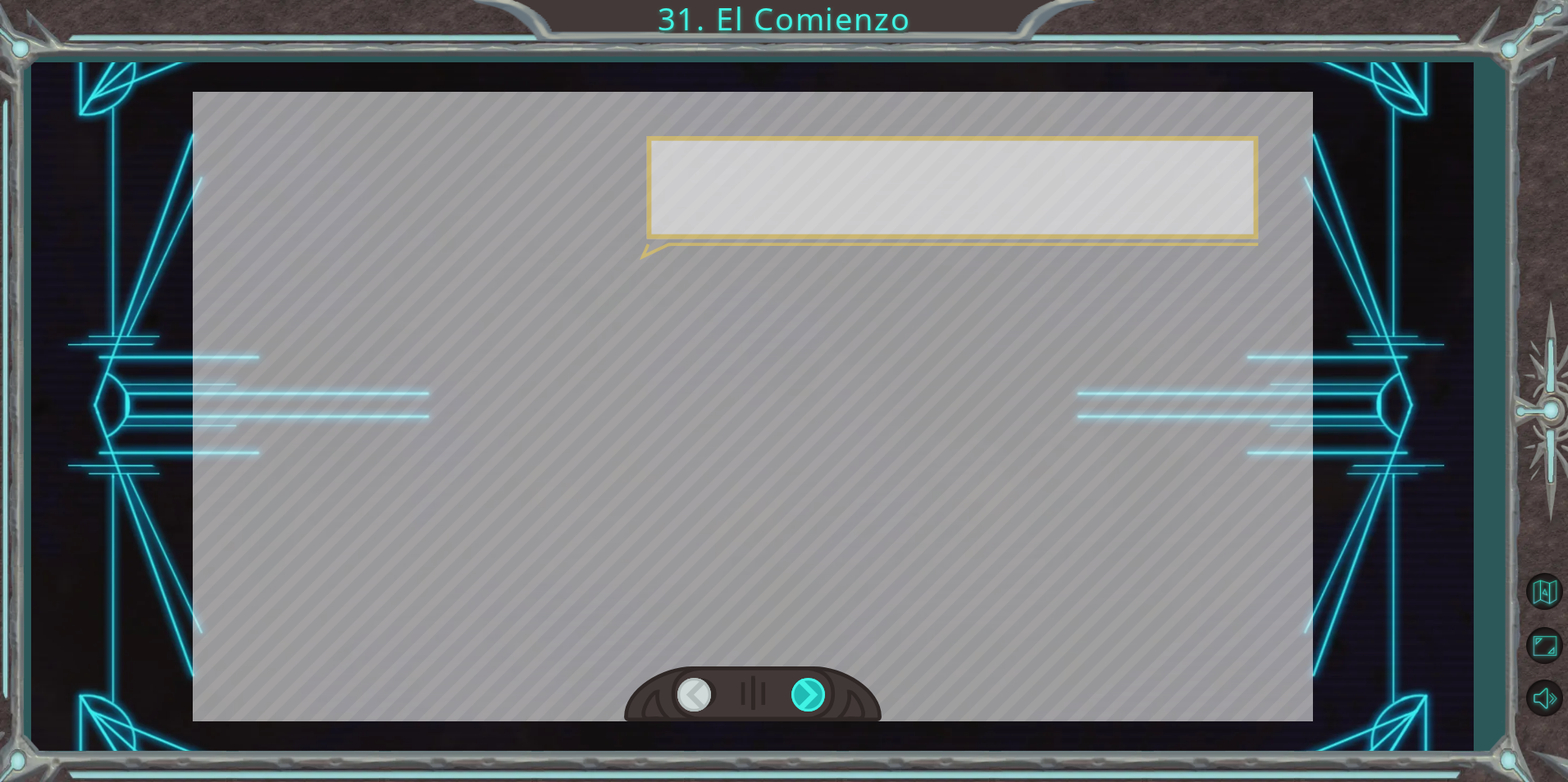
click at [813, 702] on div at bounding box center [810, 694] width 37 height 34
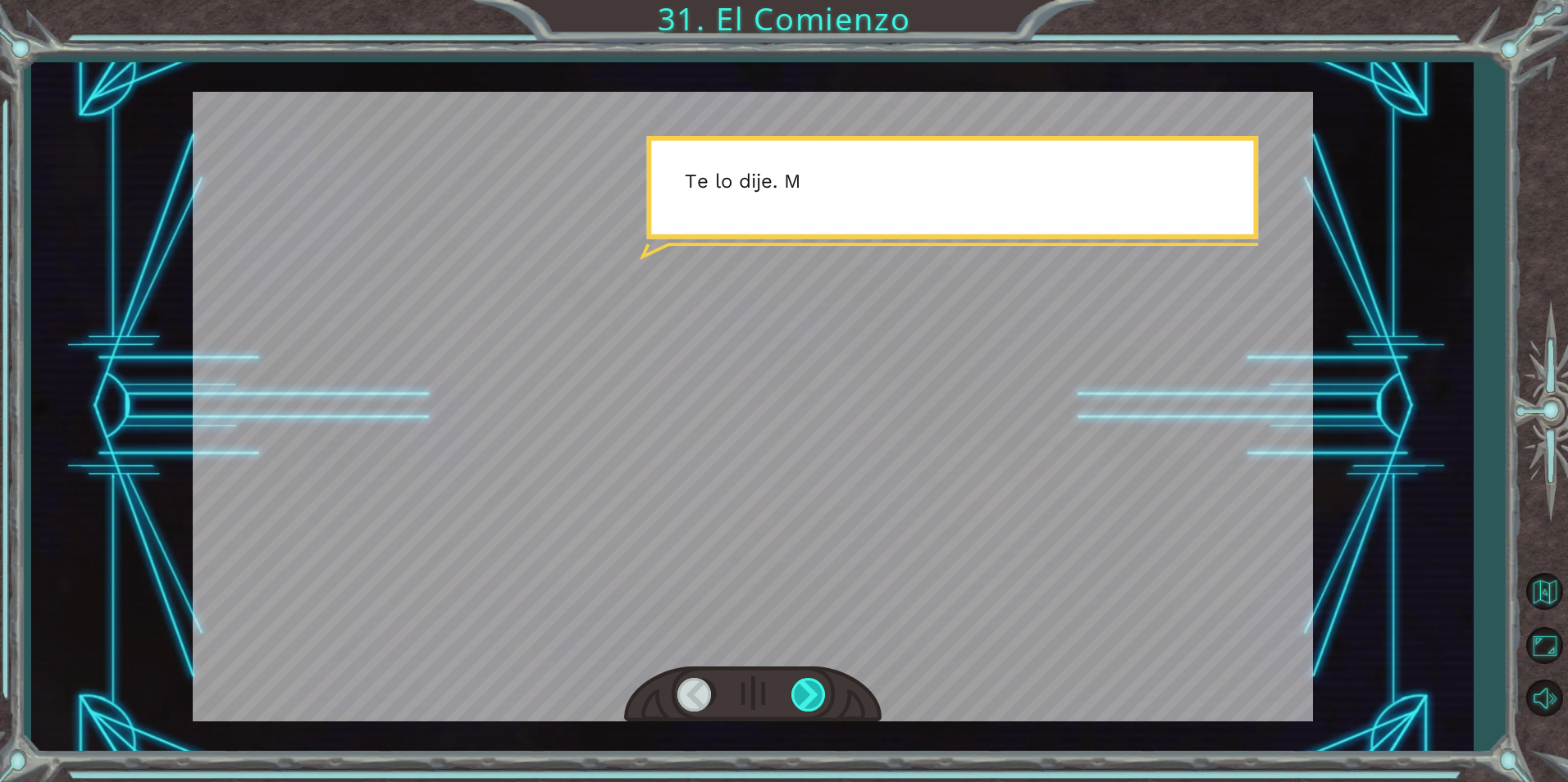
click at [813, 702] on div at bounding box center [810, 694] width 37 height 34
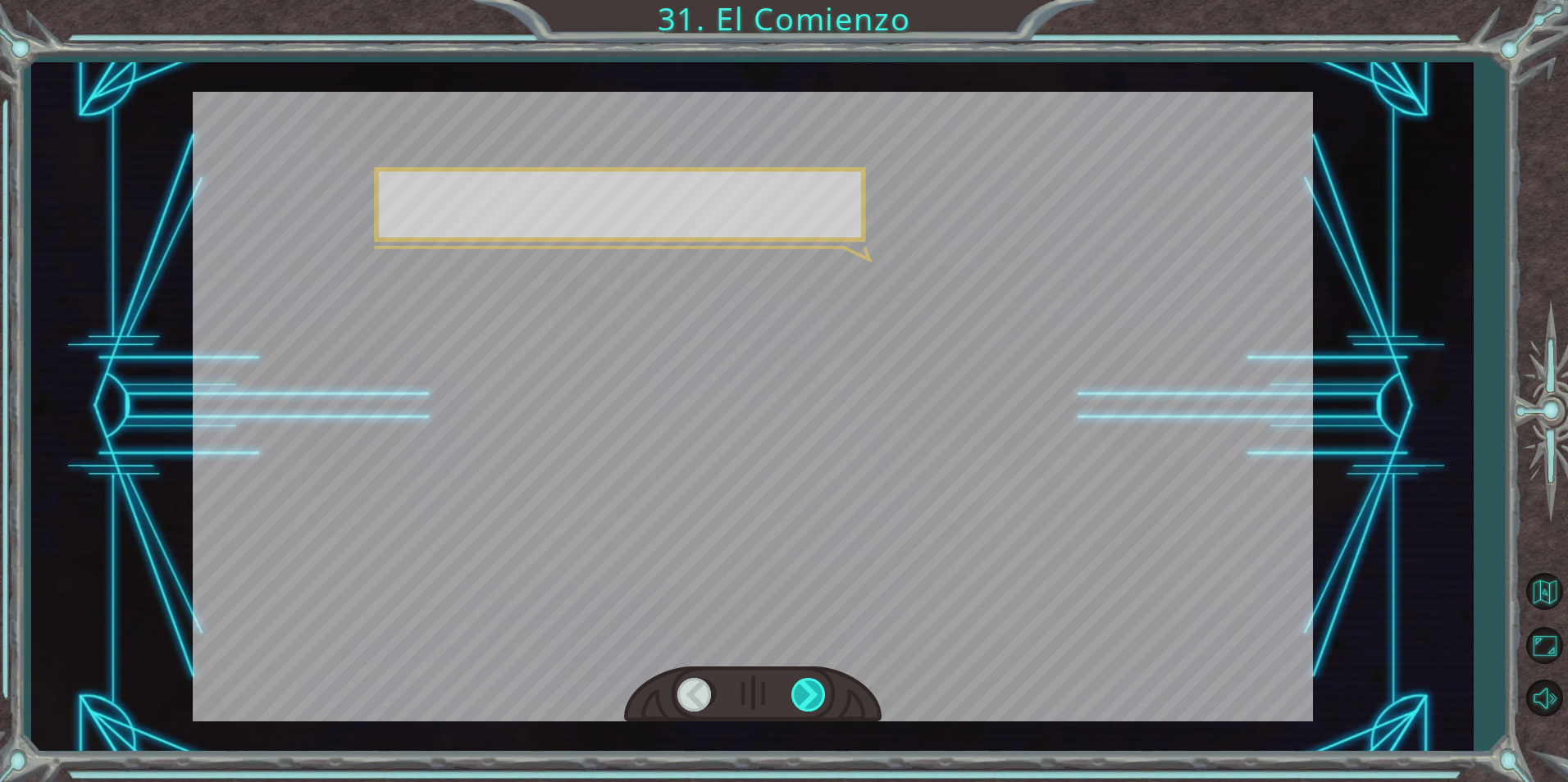
click at [813, 702] on div at bounding box center [810, 694] width 37 height 34
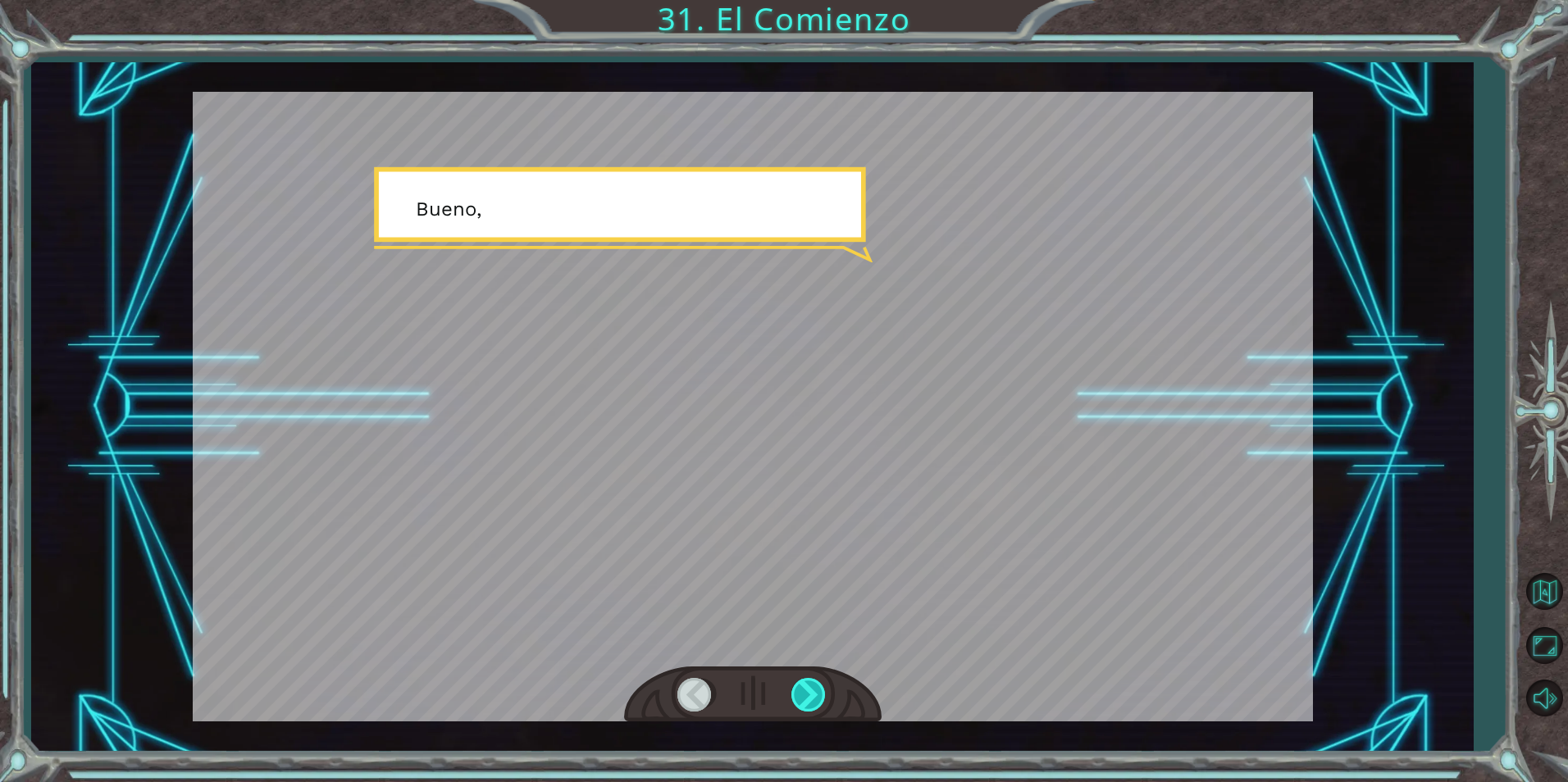
click at [813, 702] on div at bounding box center [810, 694] width 37 height 34
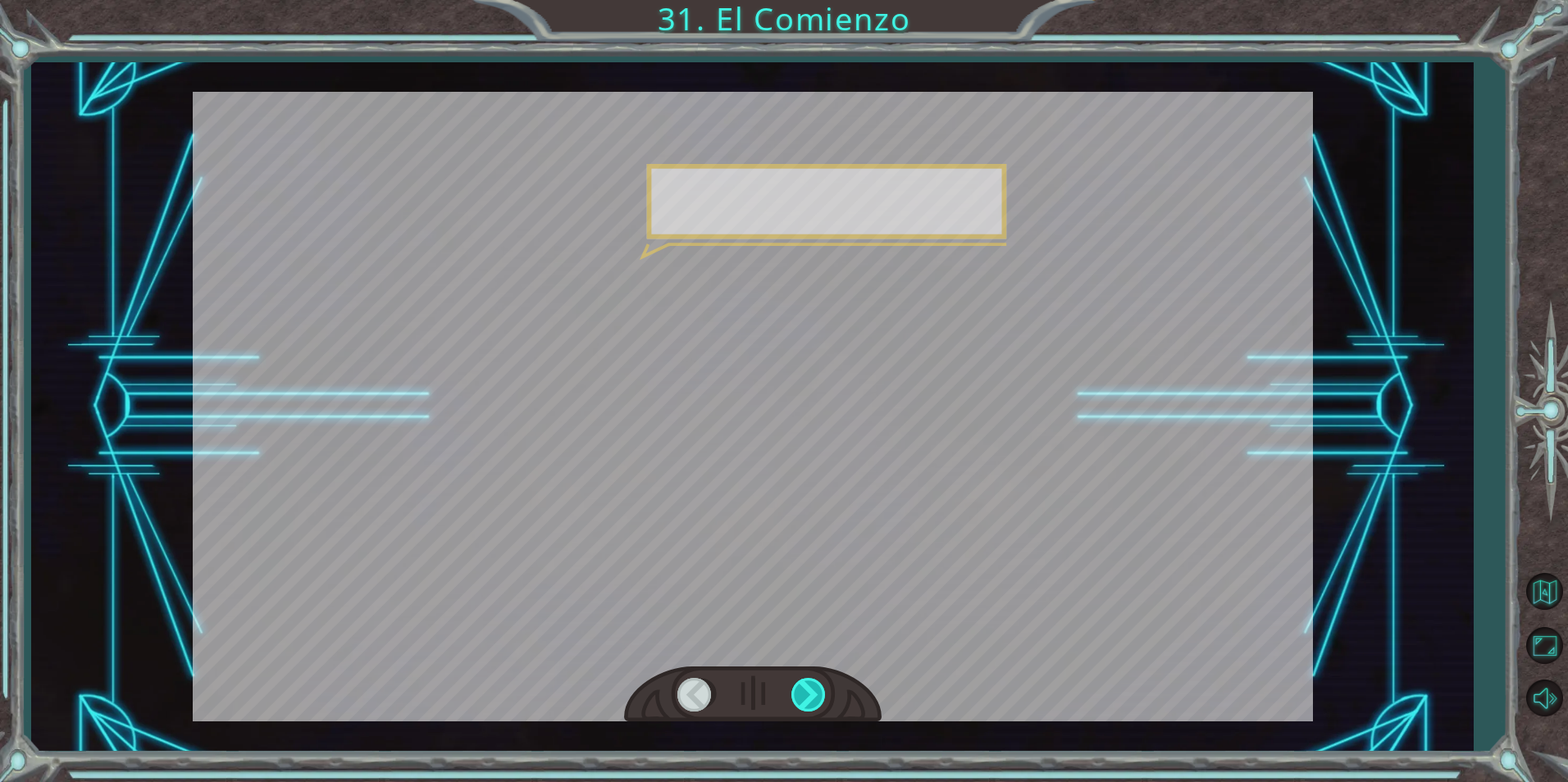
click at [813, 702] on div at bounding box center [810, 694] width 37 height 34
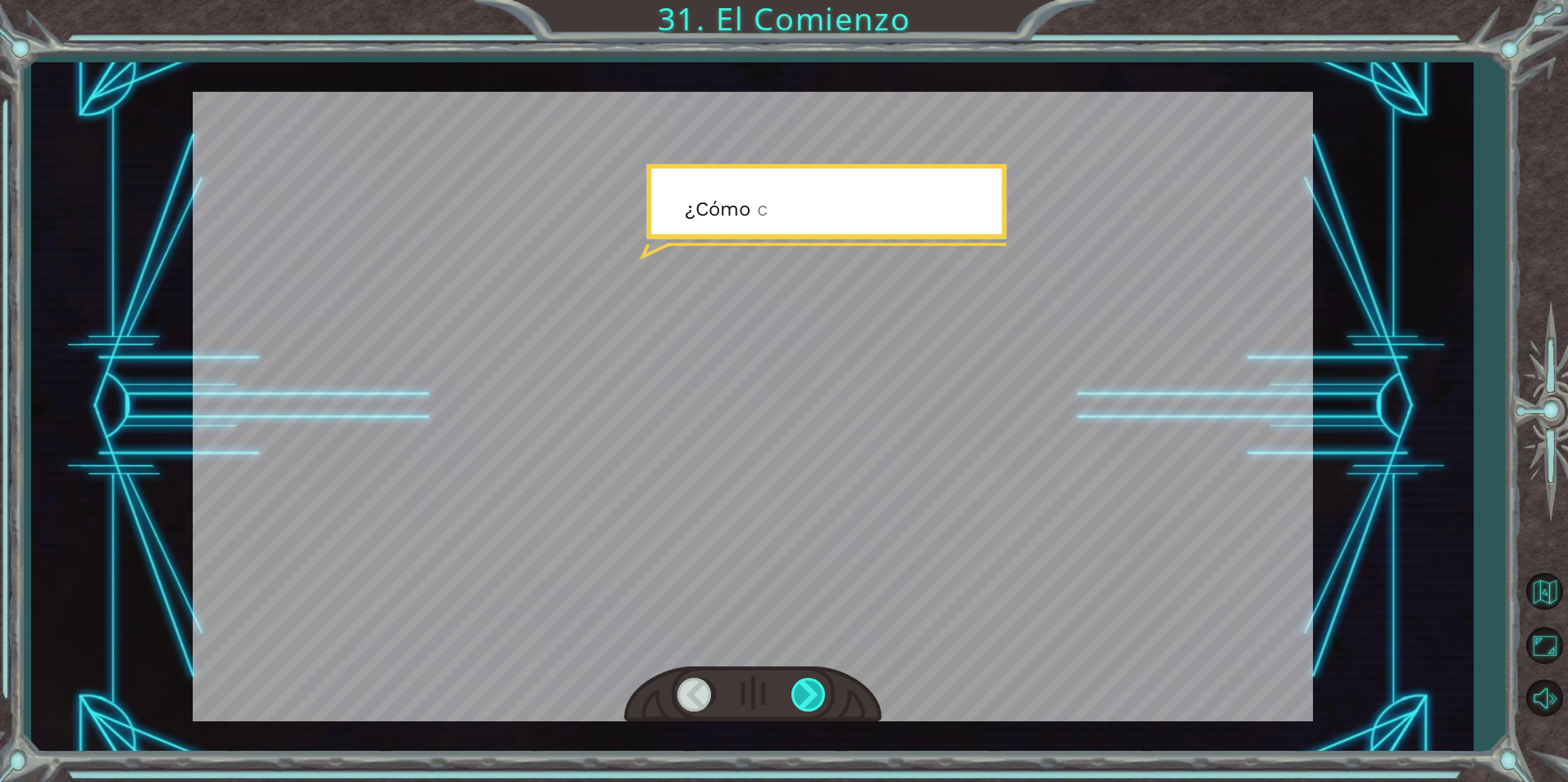
click at [813, 702] on div at bounding box center [810, 694] width 37 height 34
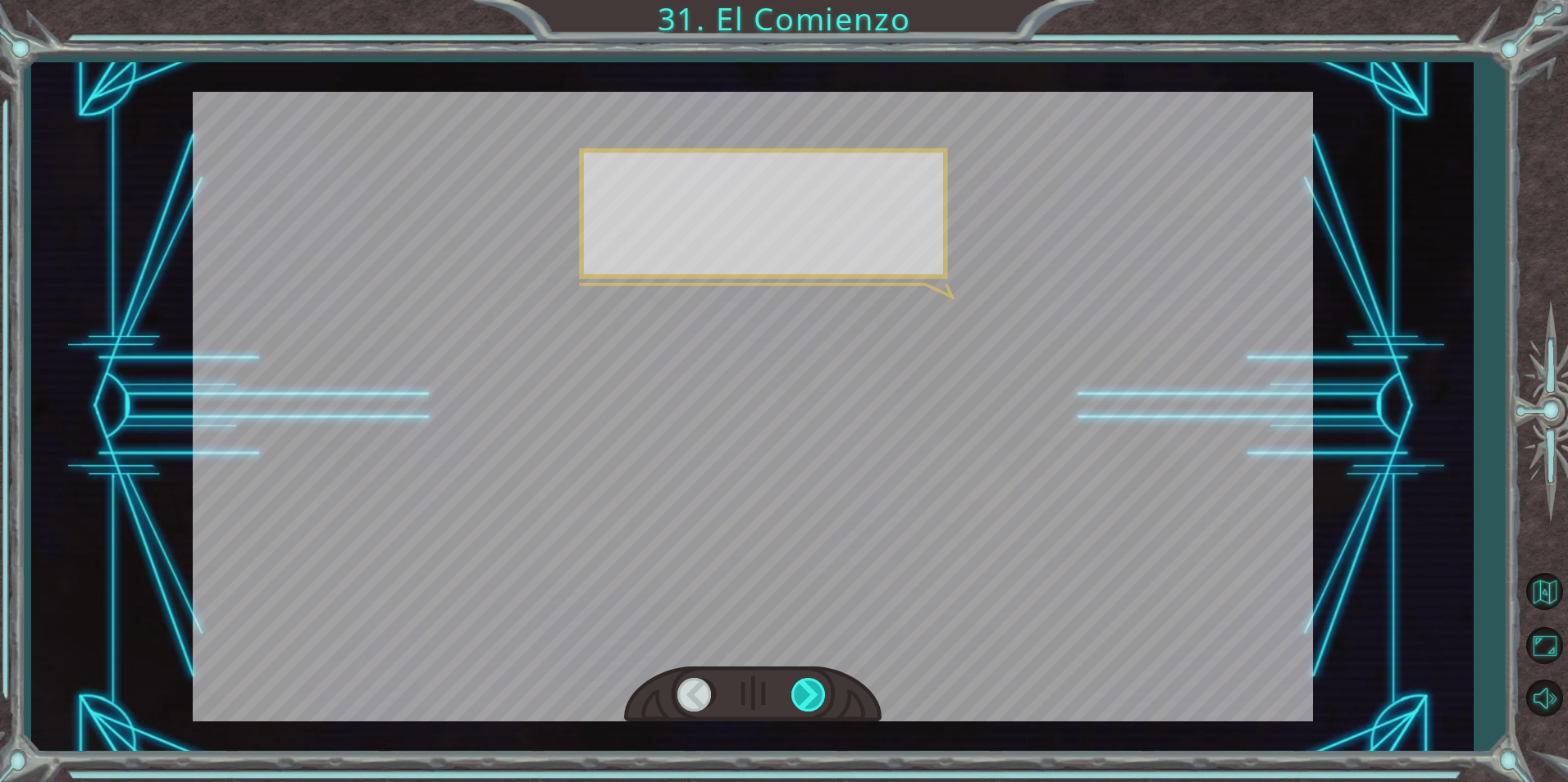
click at [813, 702] on div at bounding box center [810, 694] width 37 height 34
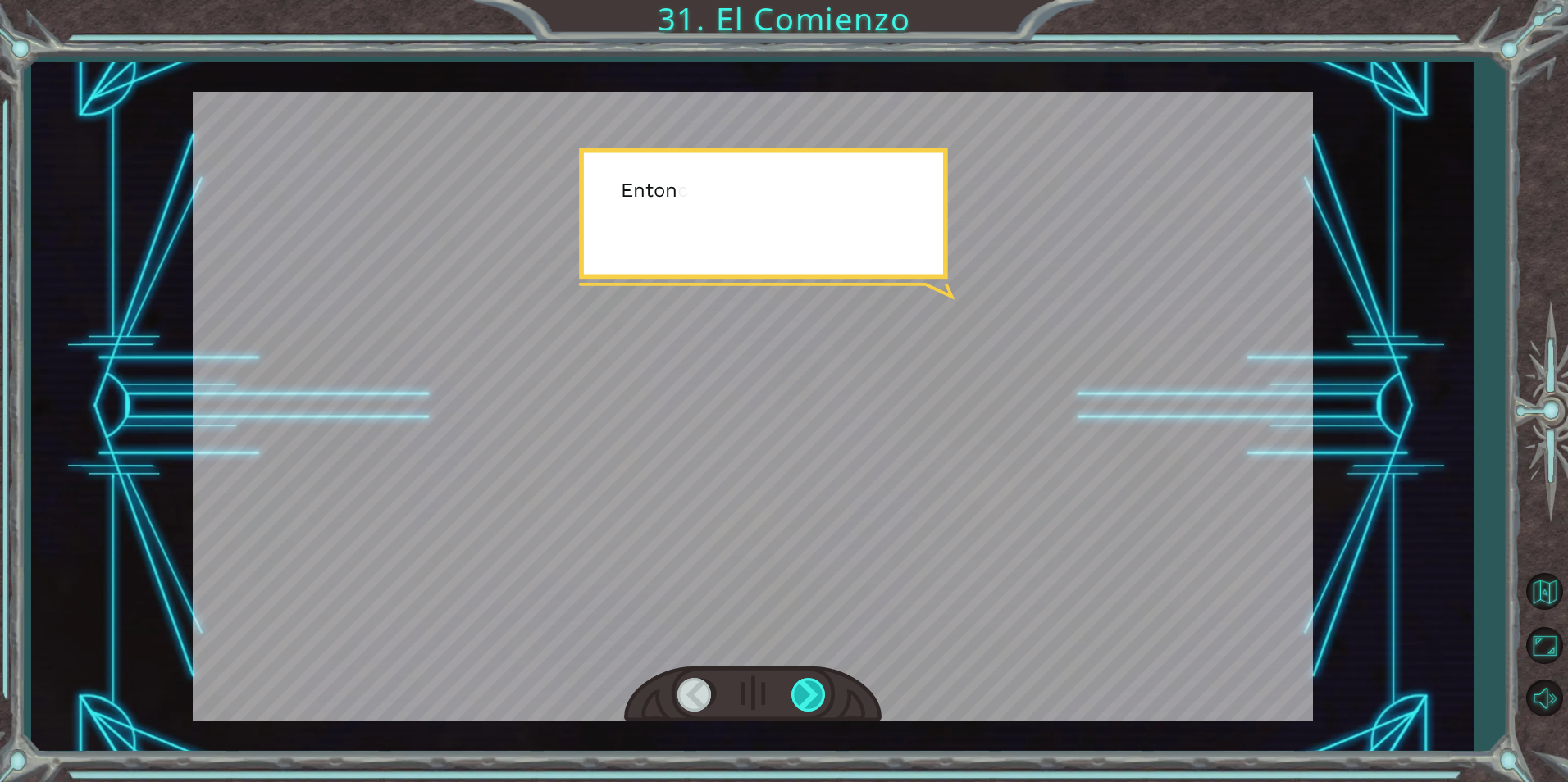
click at [813, 702] on div at bounding box center [810, 694] width 37 height 34
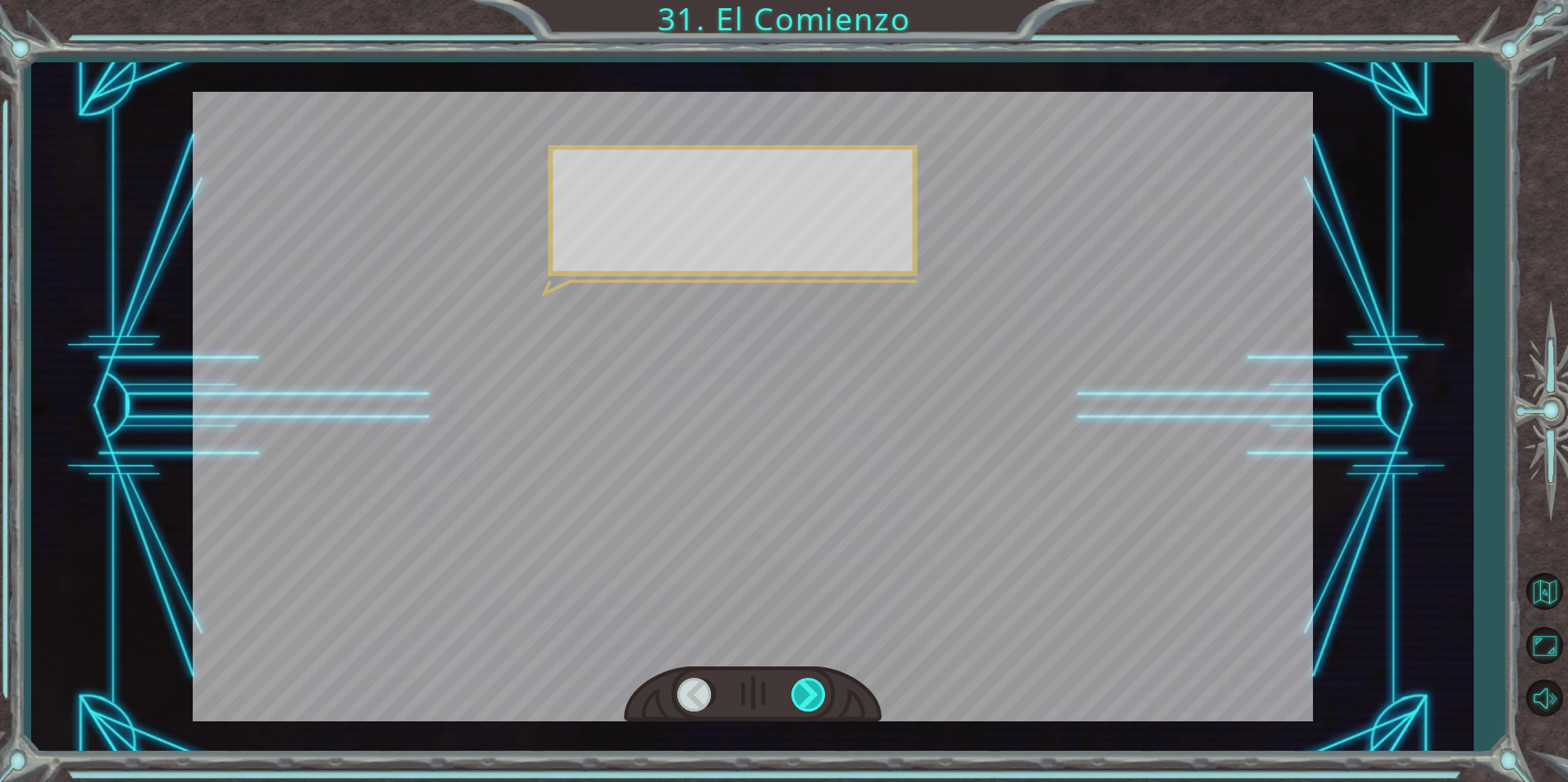
click at [813, 702] on div at bounding box center [810, 694] width 37 height 34
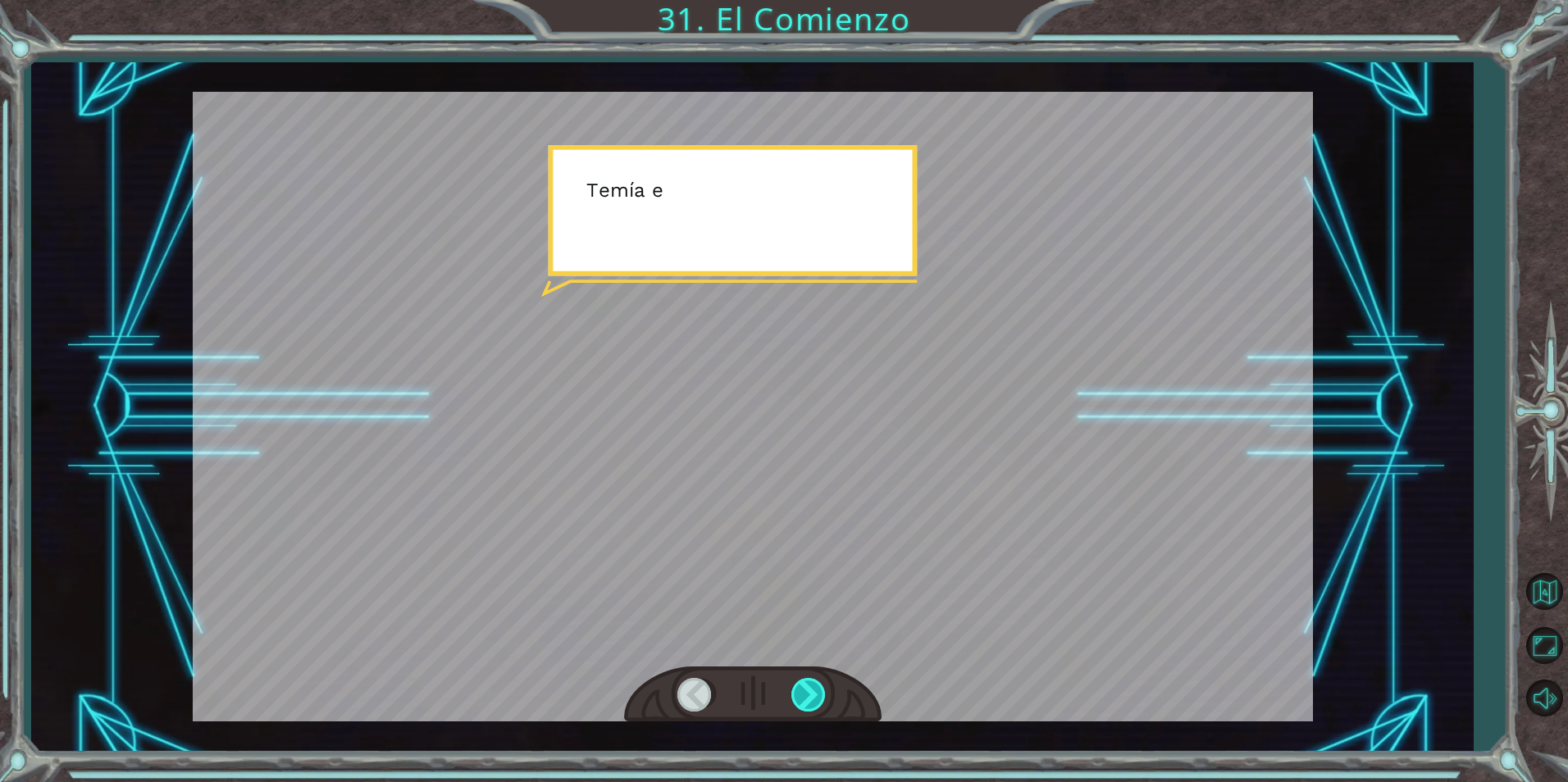
click at [813, 702] on div at bounding box center [810, 694] width 37 height 34
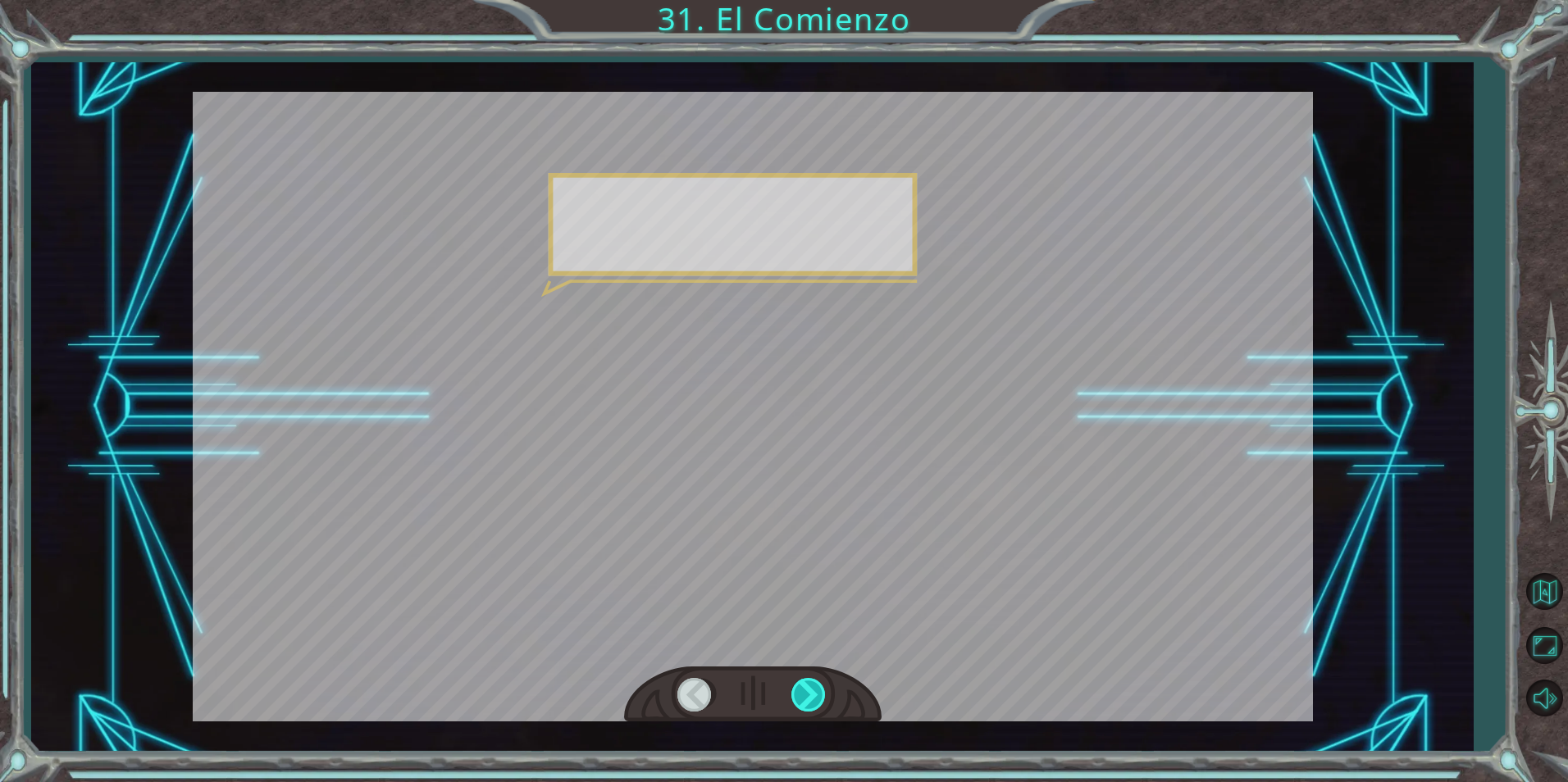
click at [813, 702] on div at bounding box center [810, 694] width 37 height 34
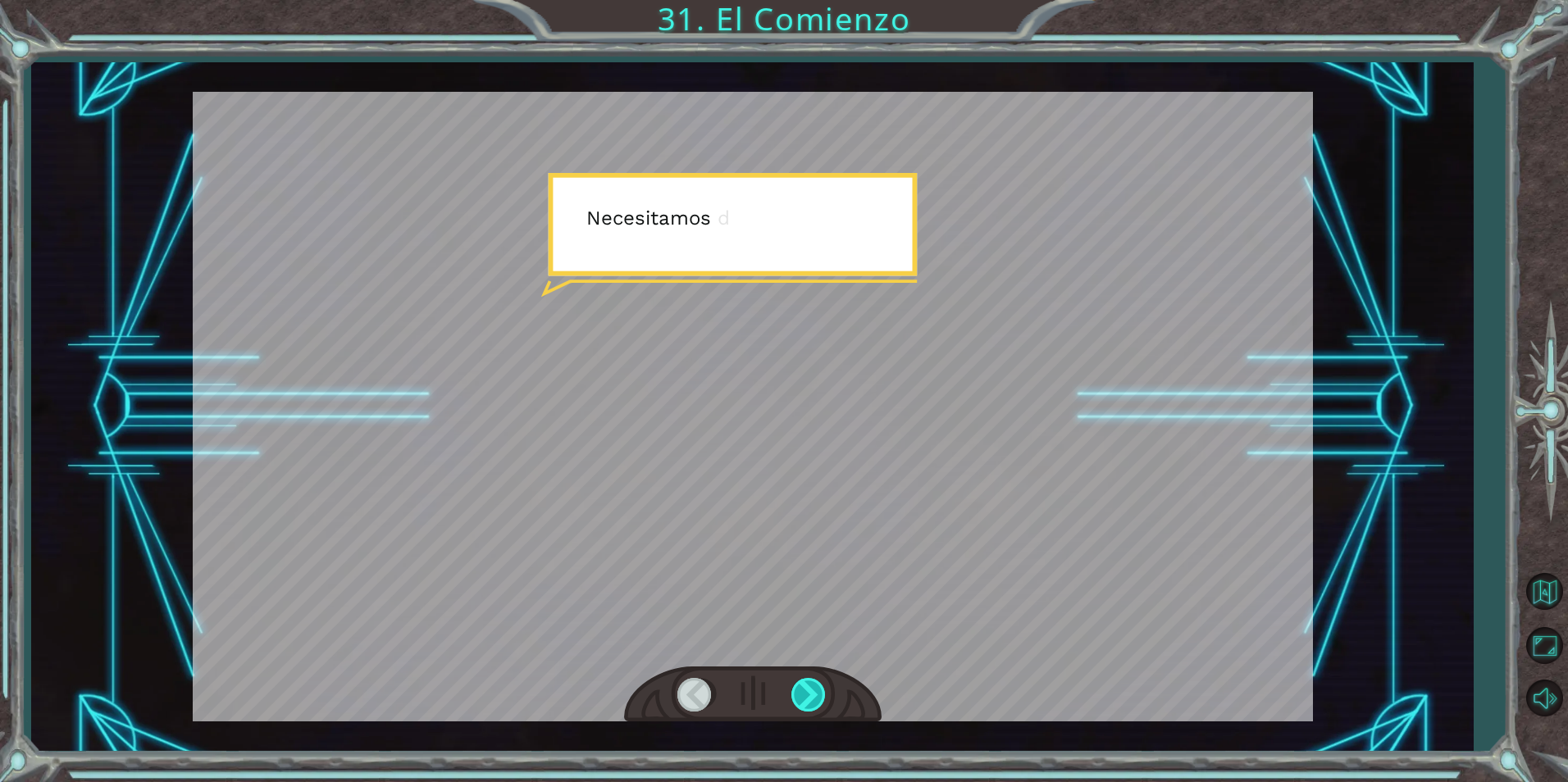
click at [813, 702] on div at bounding box center [810, 694] width 37 height 34
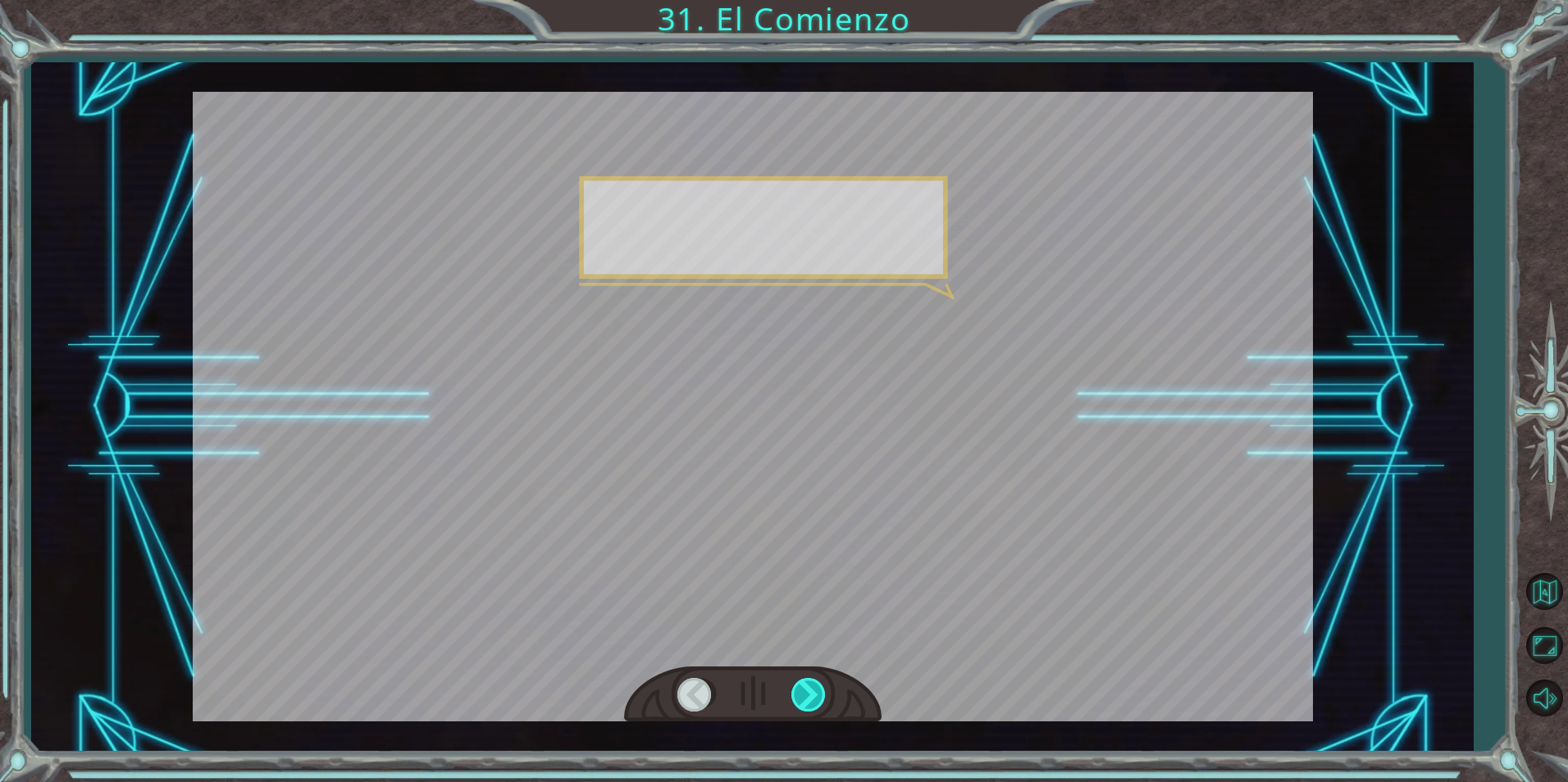
click at [813, 702] on div at bounding box center [810, 694] width 37 height 34
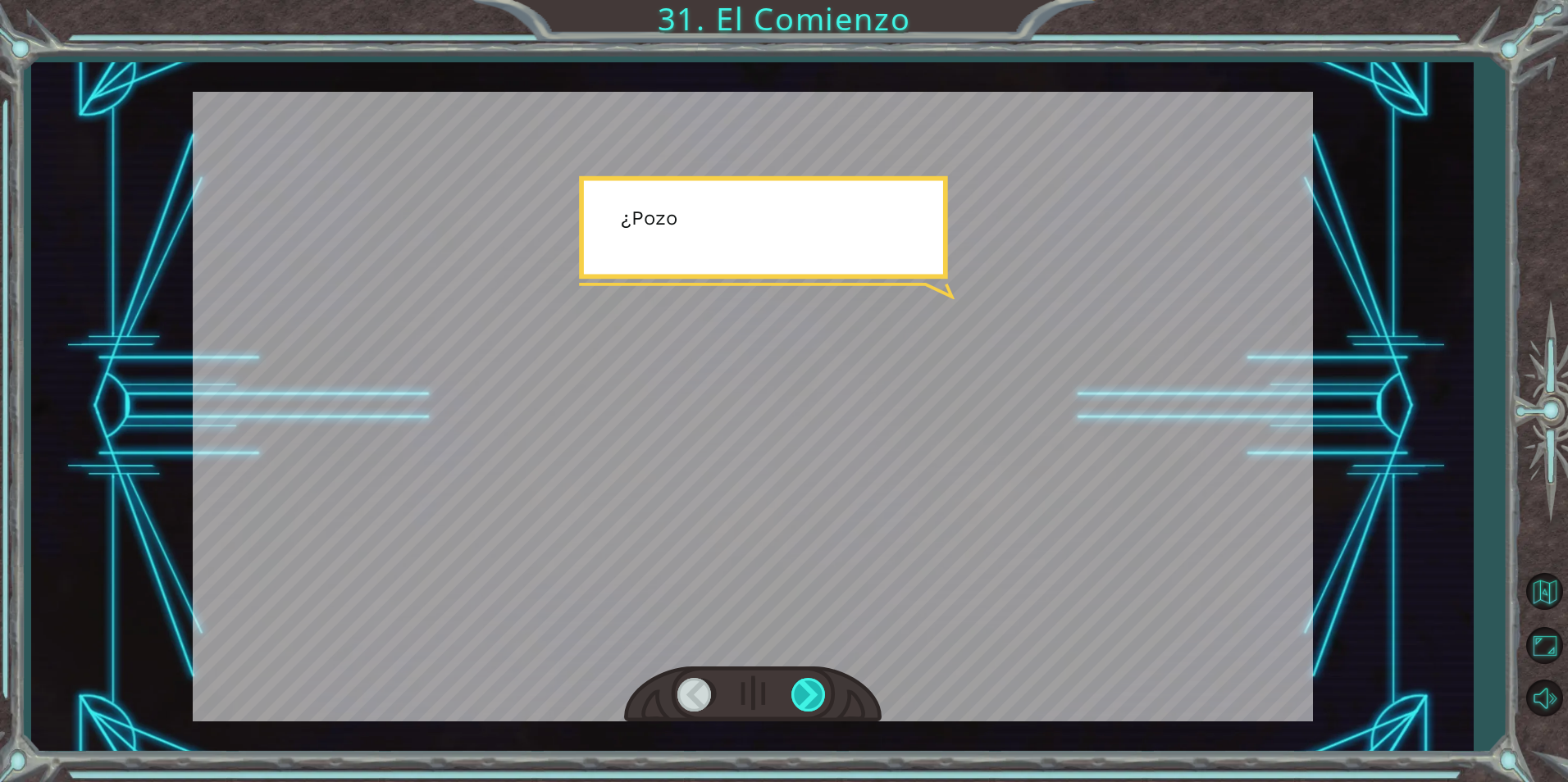
click at [813, 702] on div at bounding box center [810, 694] width 37 height 34
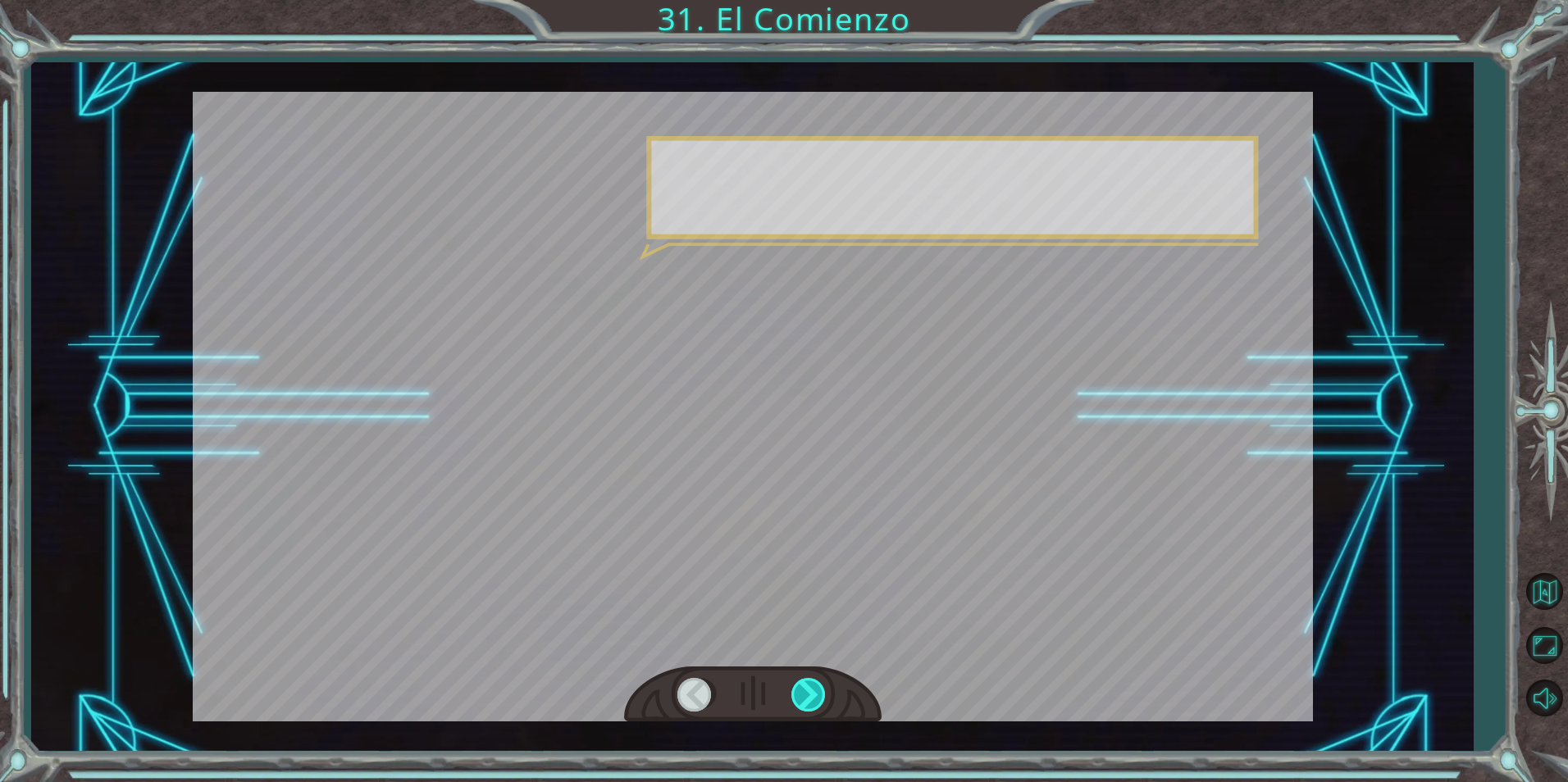
click at [813, 702] on div at bounding box center [810, 694] width 37 height 34
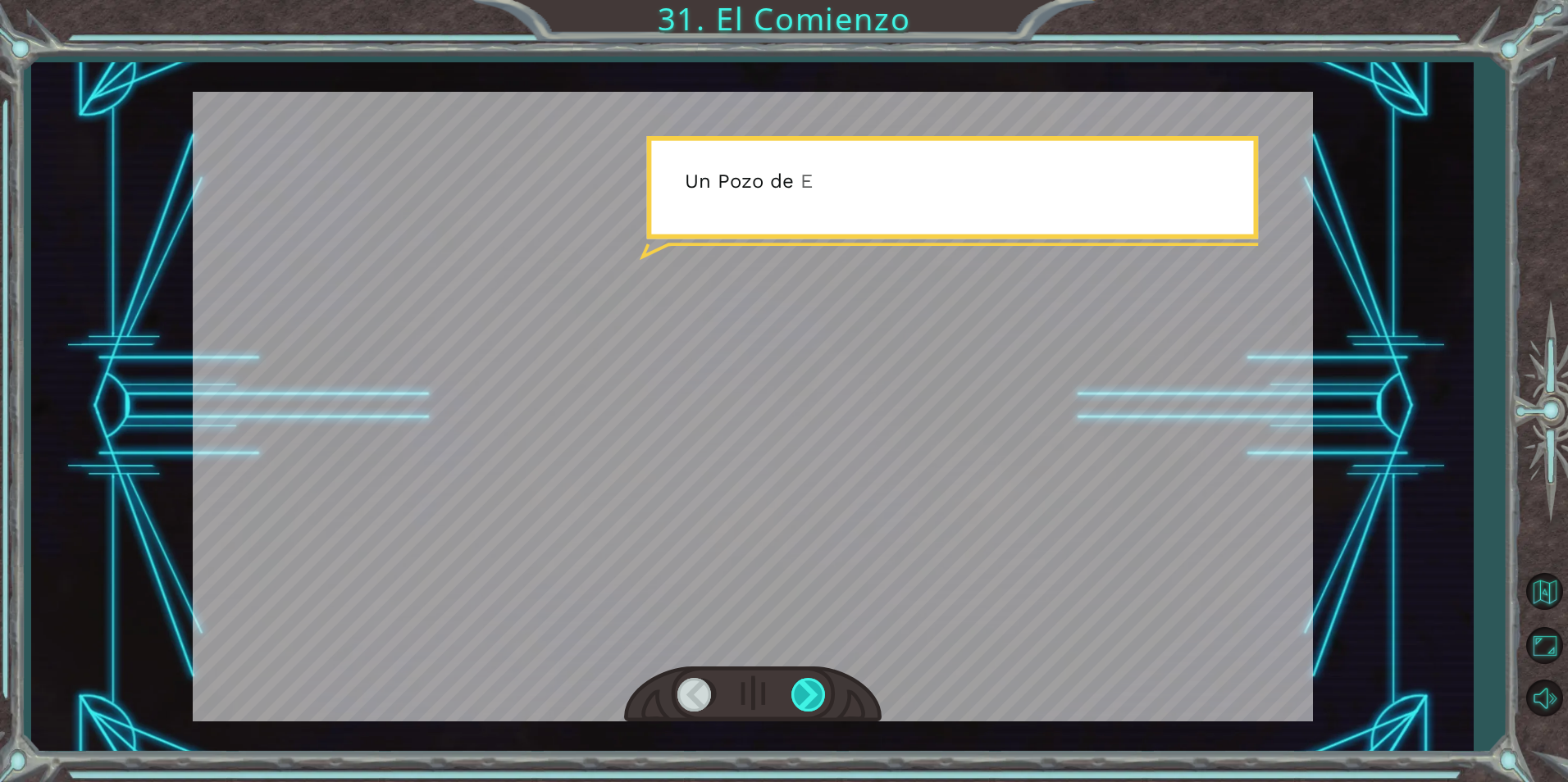
click at [813, 702] on div at bounding box center [810, 694] width 37 height 34
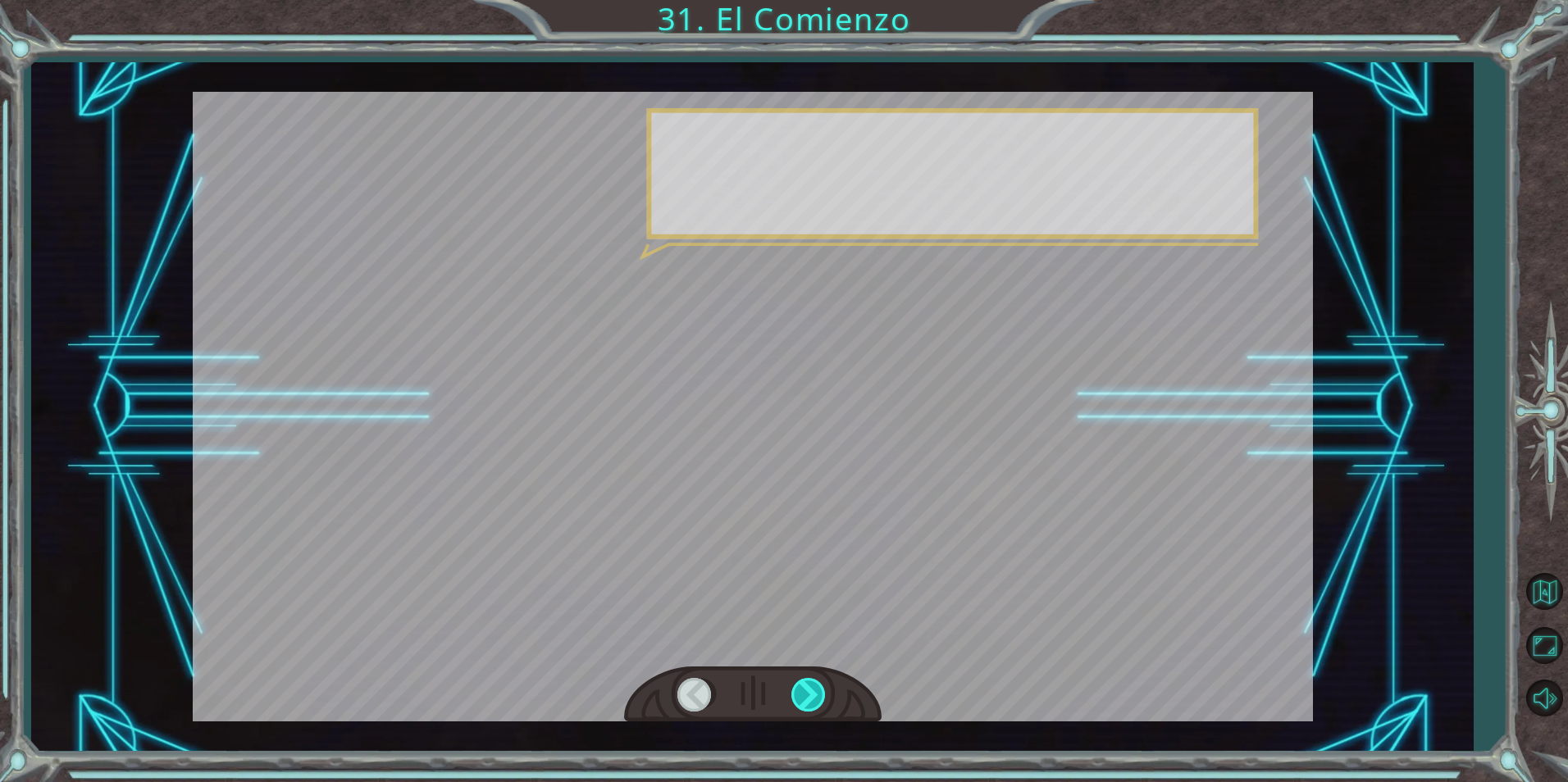
click at [813, 702] on div at bounding box center [810, 694] width 37 height 34
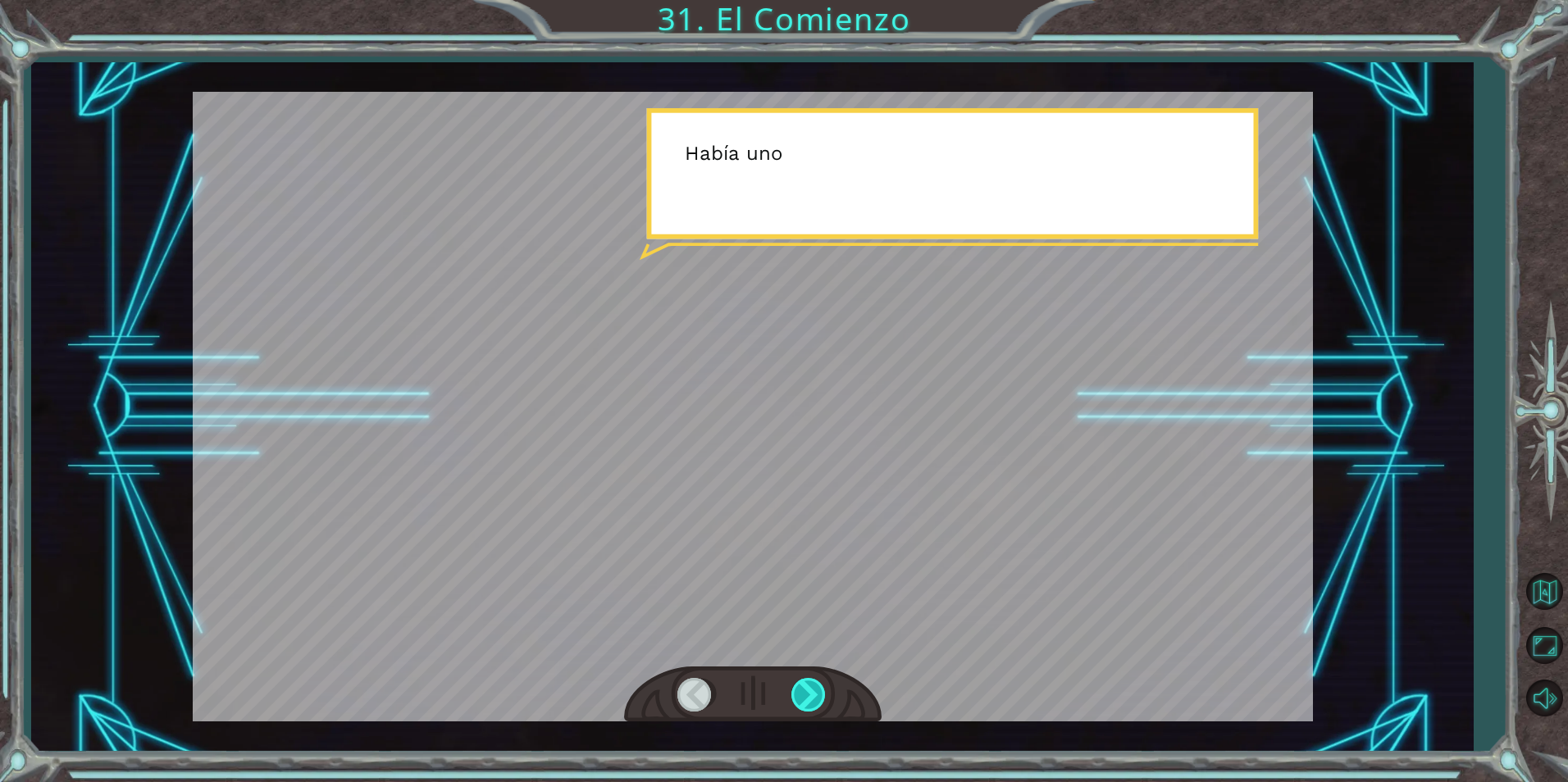
click at [813, 702] on div at bounding box center [810, 694] width 37 height 34
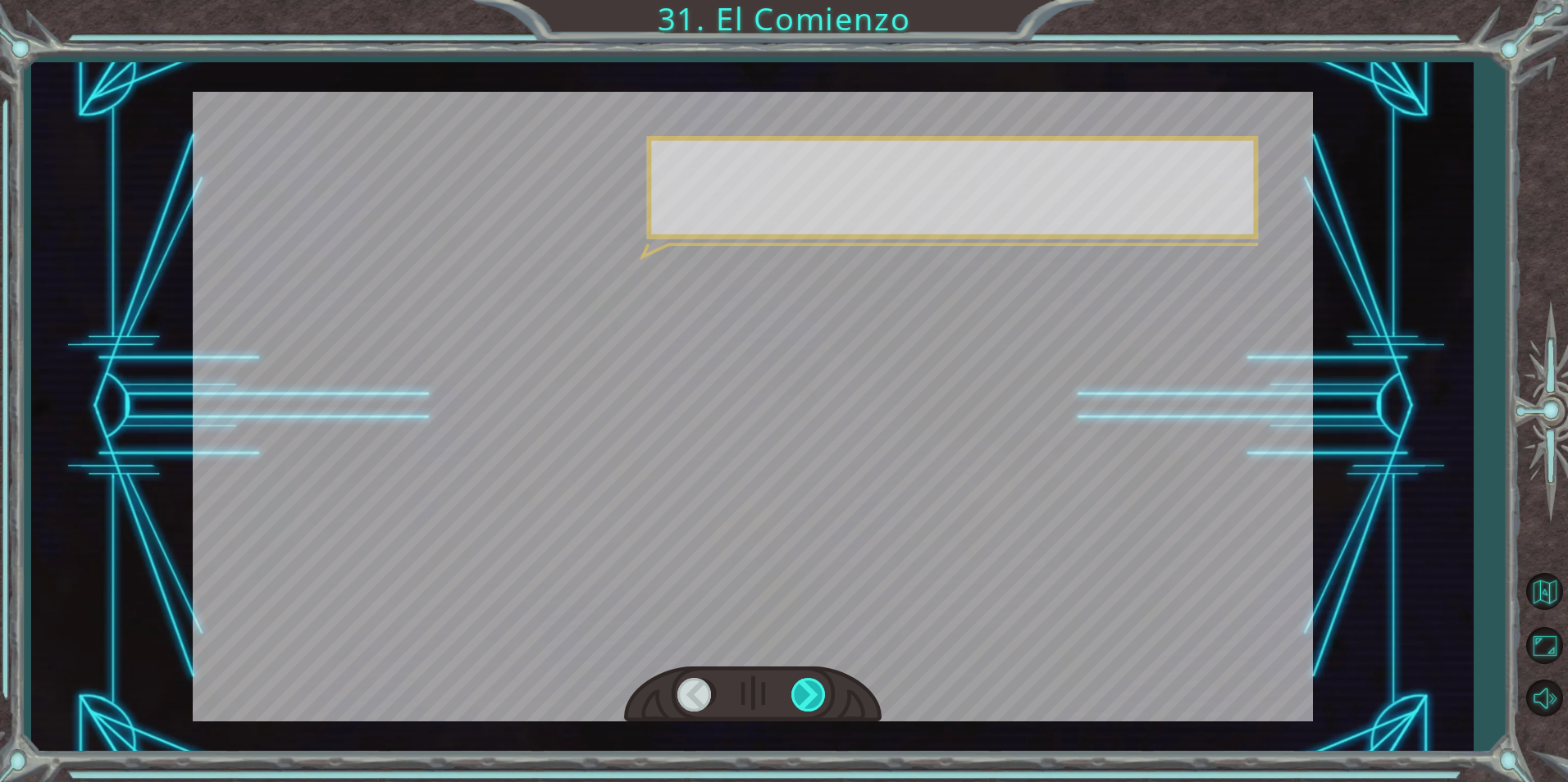
click at [813, 702] on div at bounding box center [810, 694] width 37 height 34
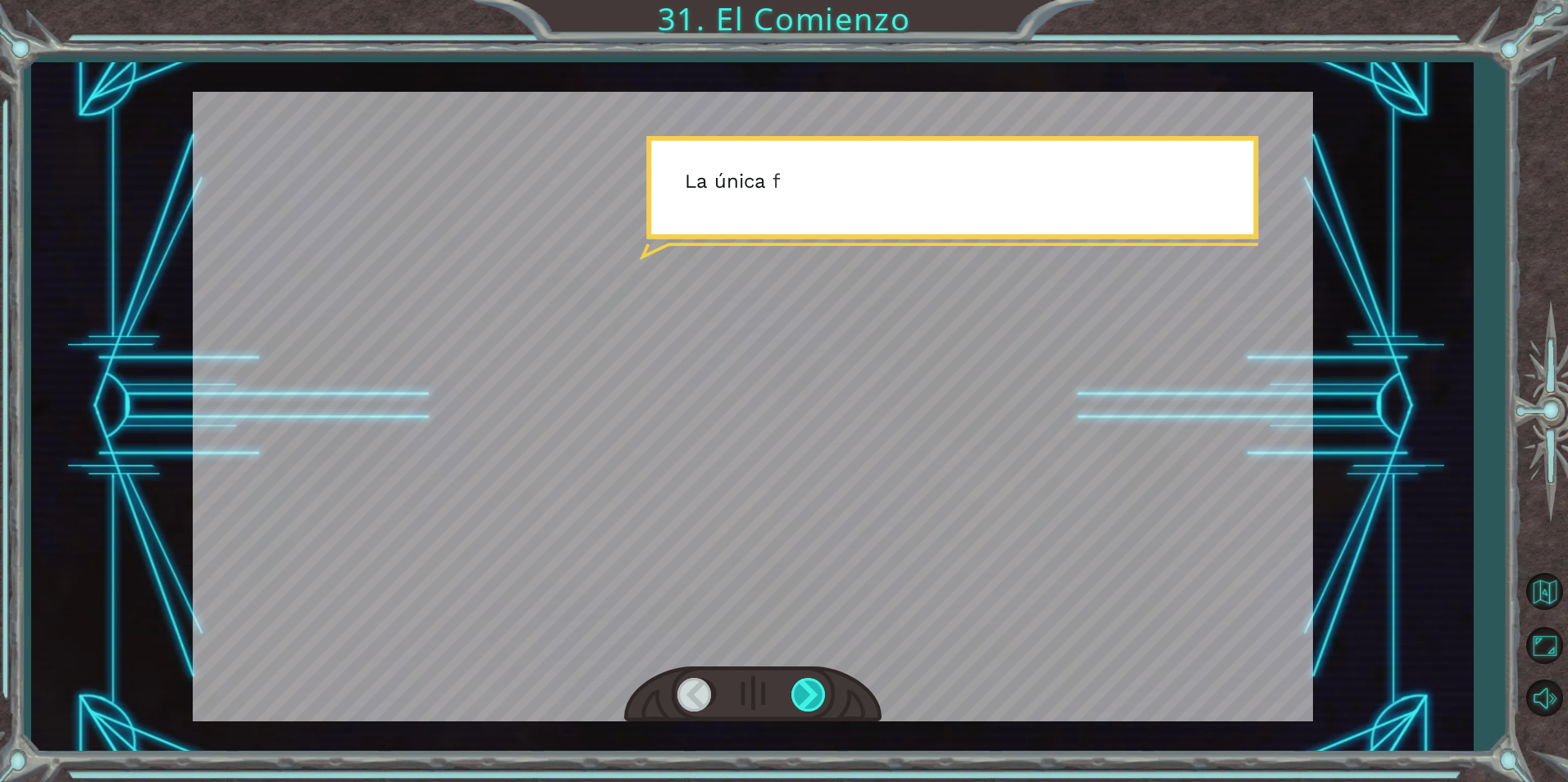
click at [813, 702] on div at bounding box center [810, 694] width 37 height 34
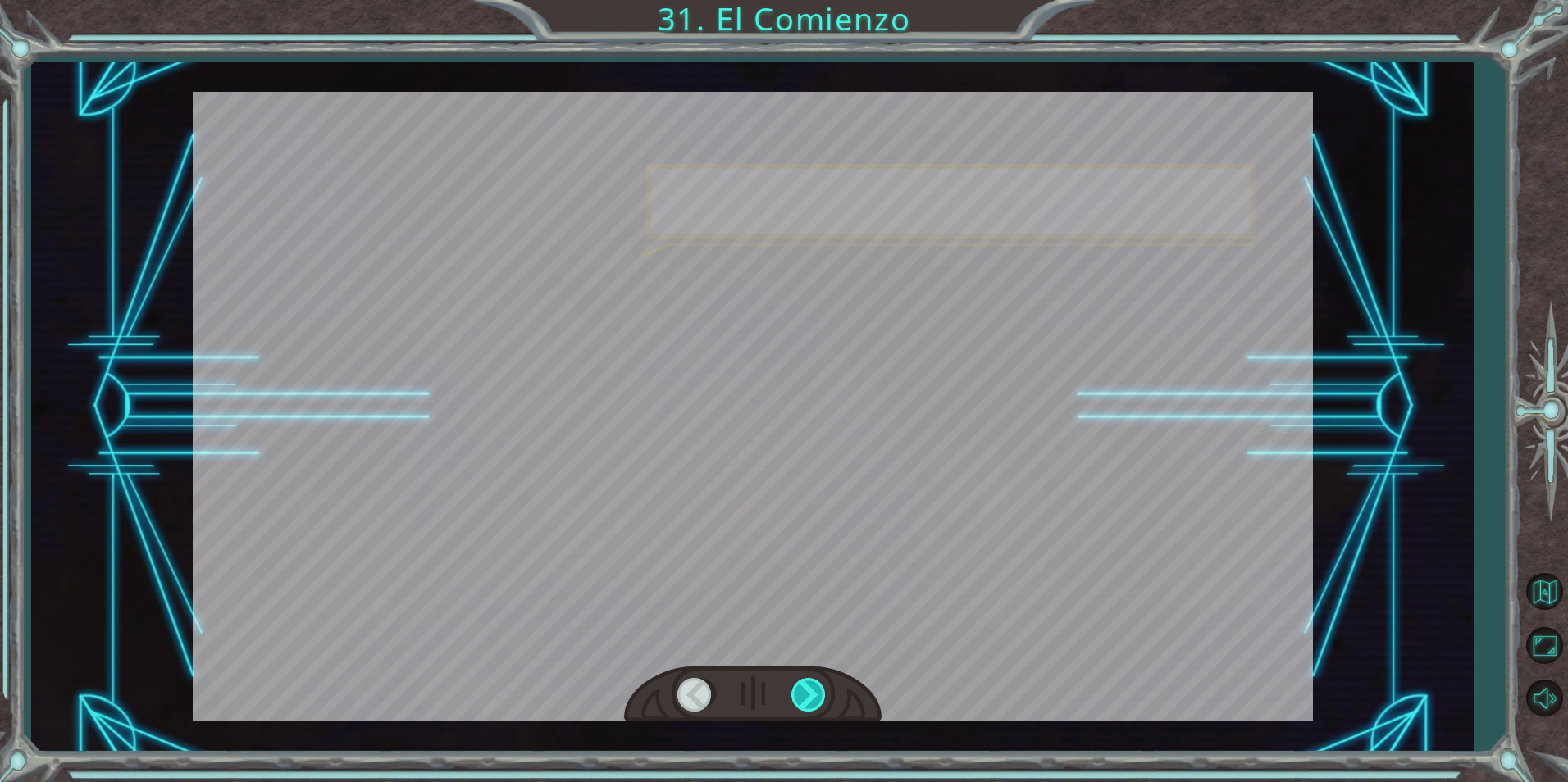
click at [813, 702] on div at bounding box center [810, 694] width 37 height 34
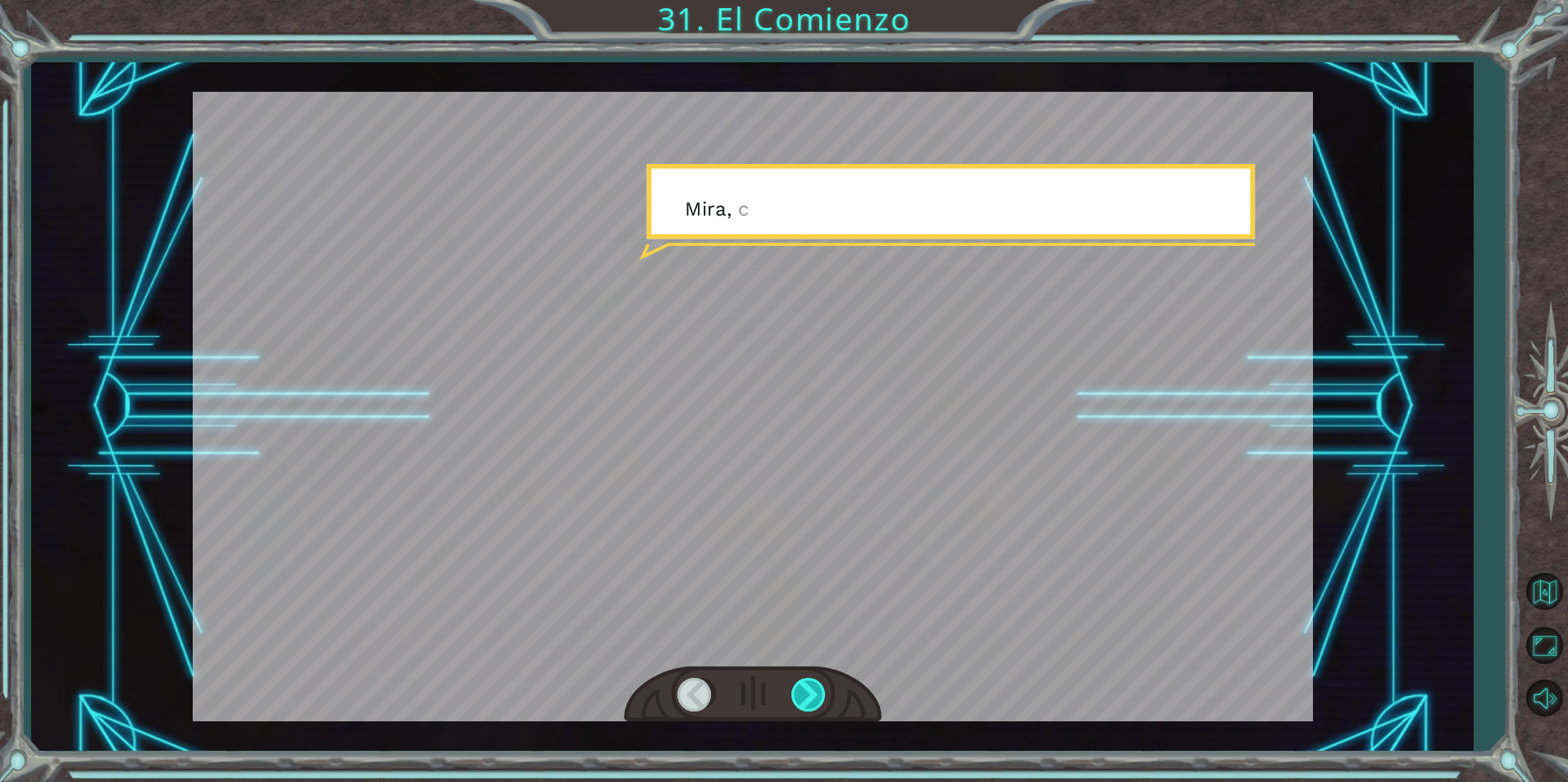
click at [813, 702] on div at bounding box center [810, 694] width 37 height 34
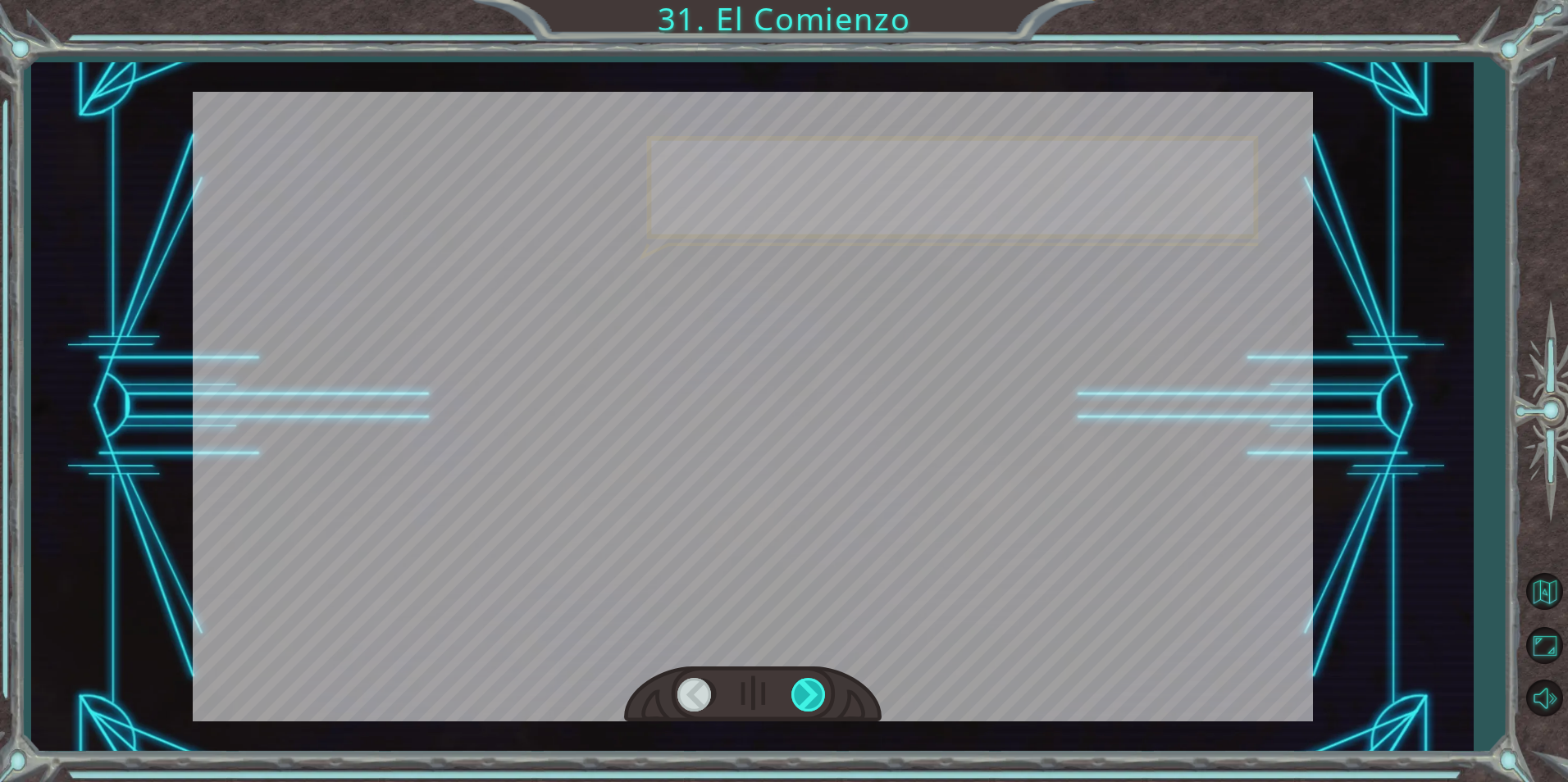
click at [813, 702] on div at bounding box center [810, 694] width 37 height 34
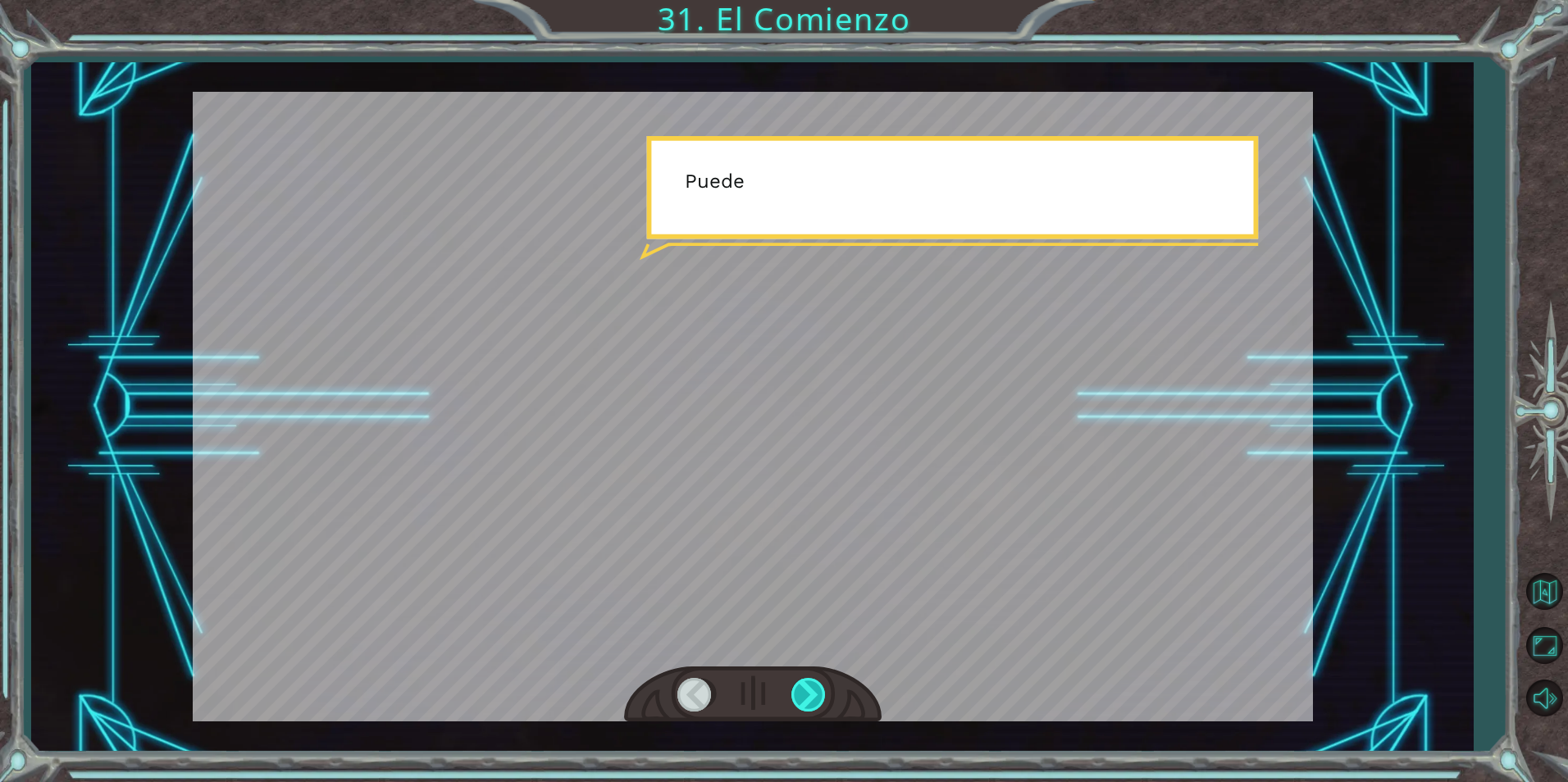
click at [813, 702] on div at bounding box center [810, 694] width 37 height 34
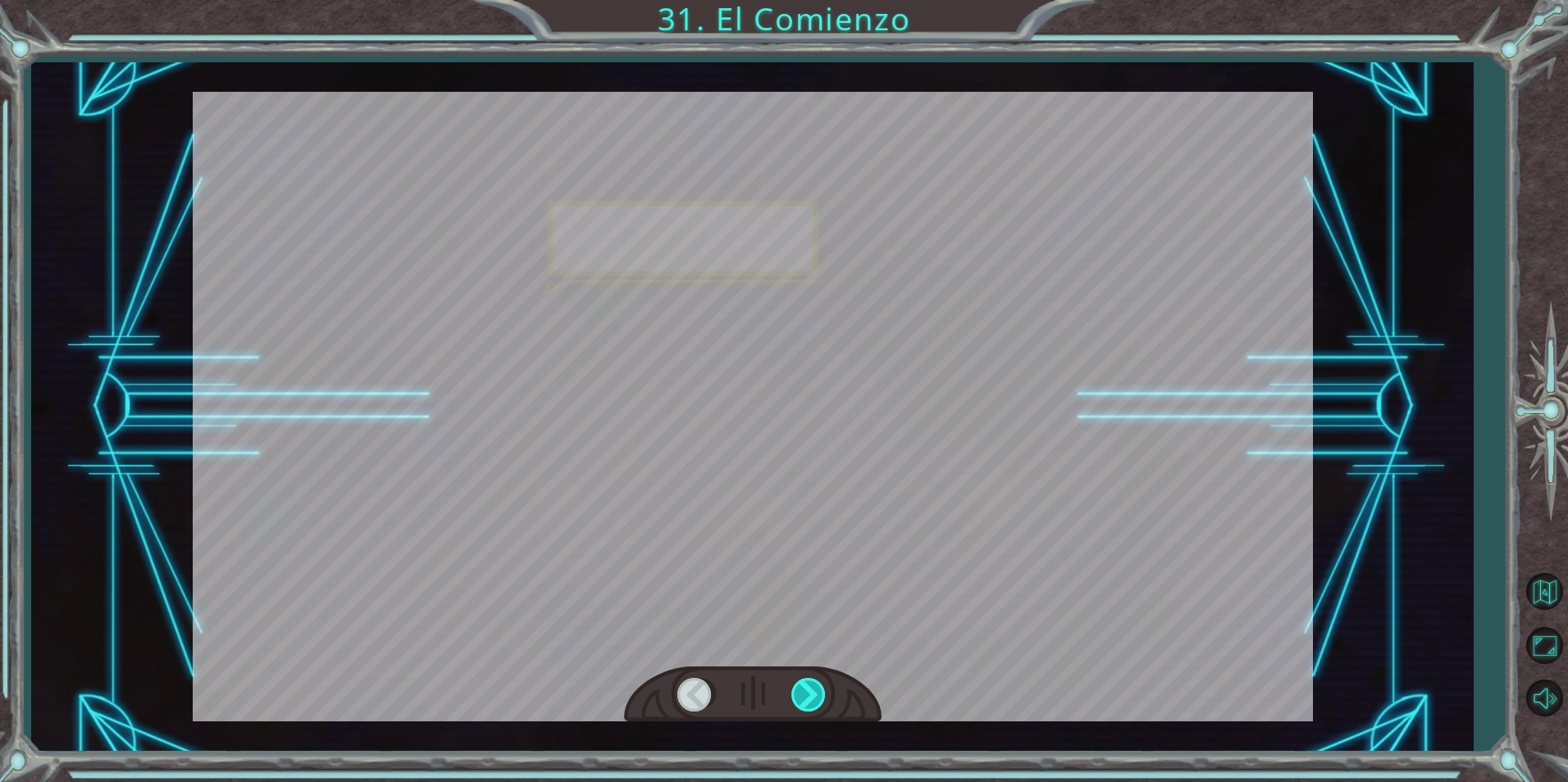
click at [813, 702] on div at bounding box center [810, 694] width 37 height 34
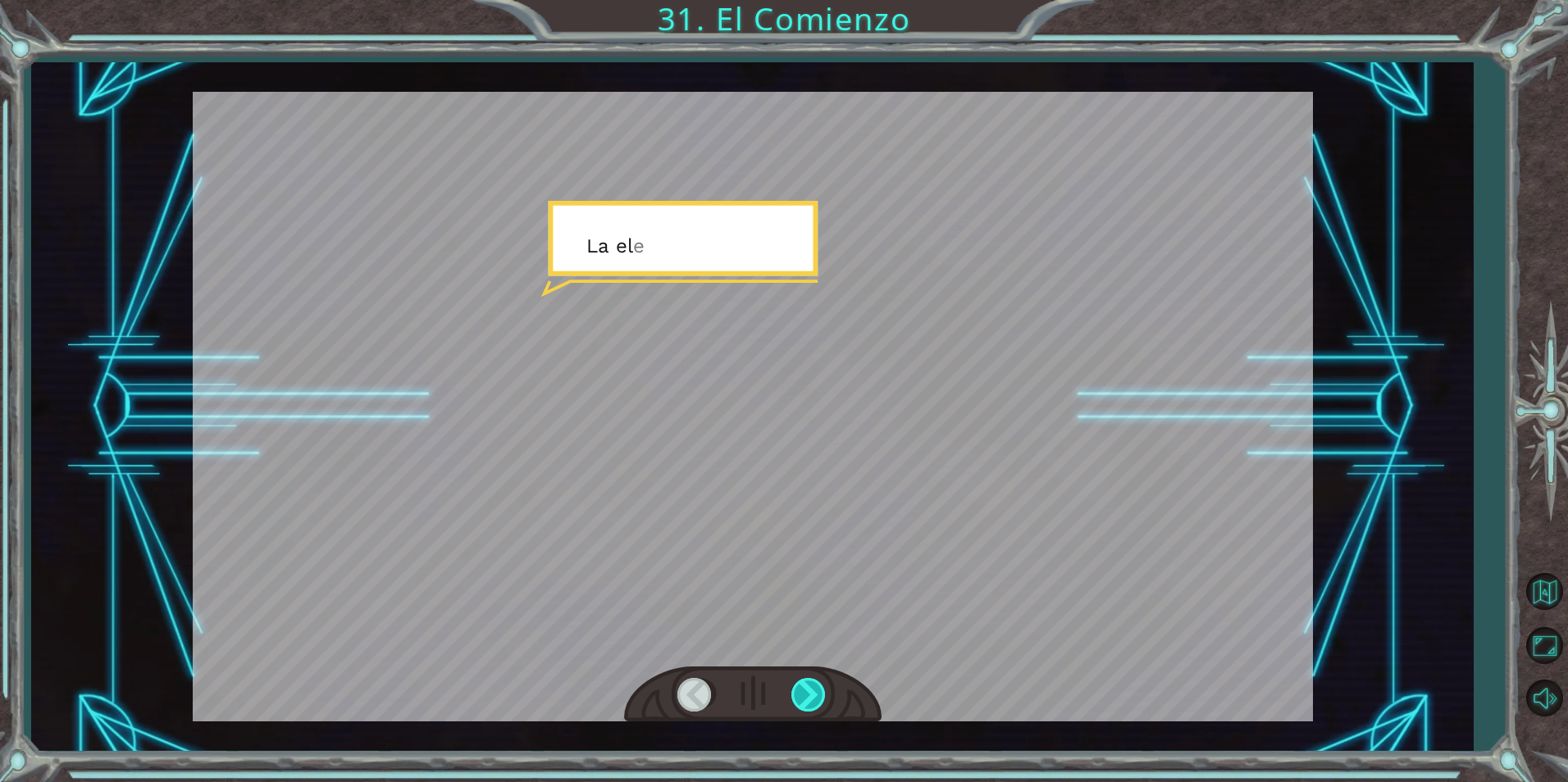
click at [813, 702] on div at bounding box center [810, 694] width 37 height 34
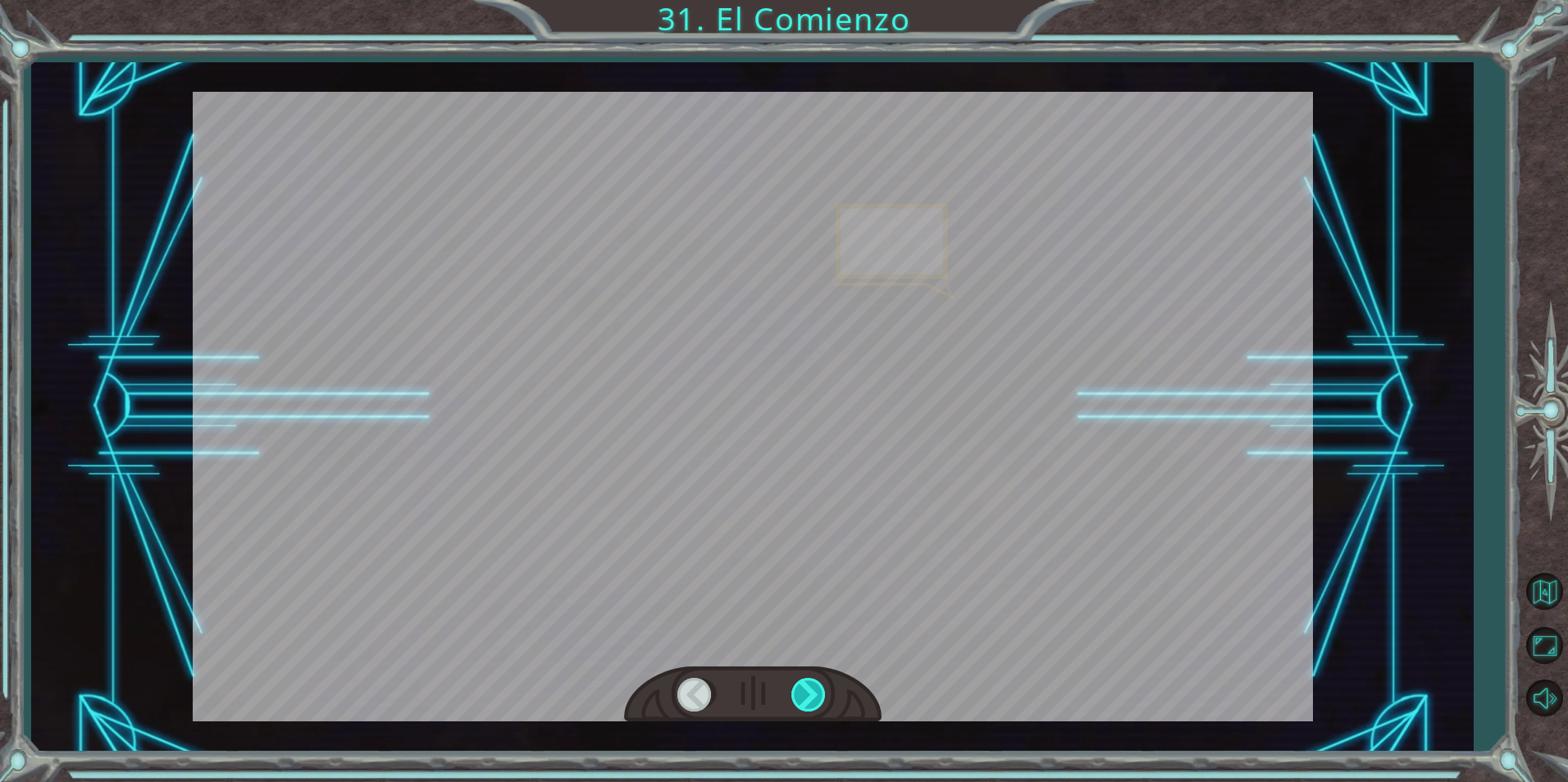
click at [813, 702] on div at bounding box center [810, 694] width 37 height 34
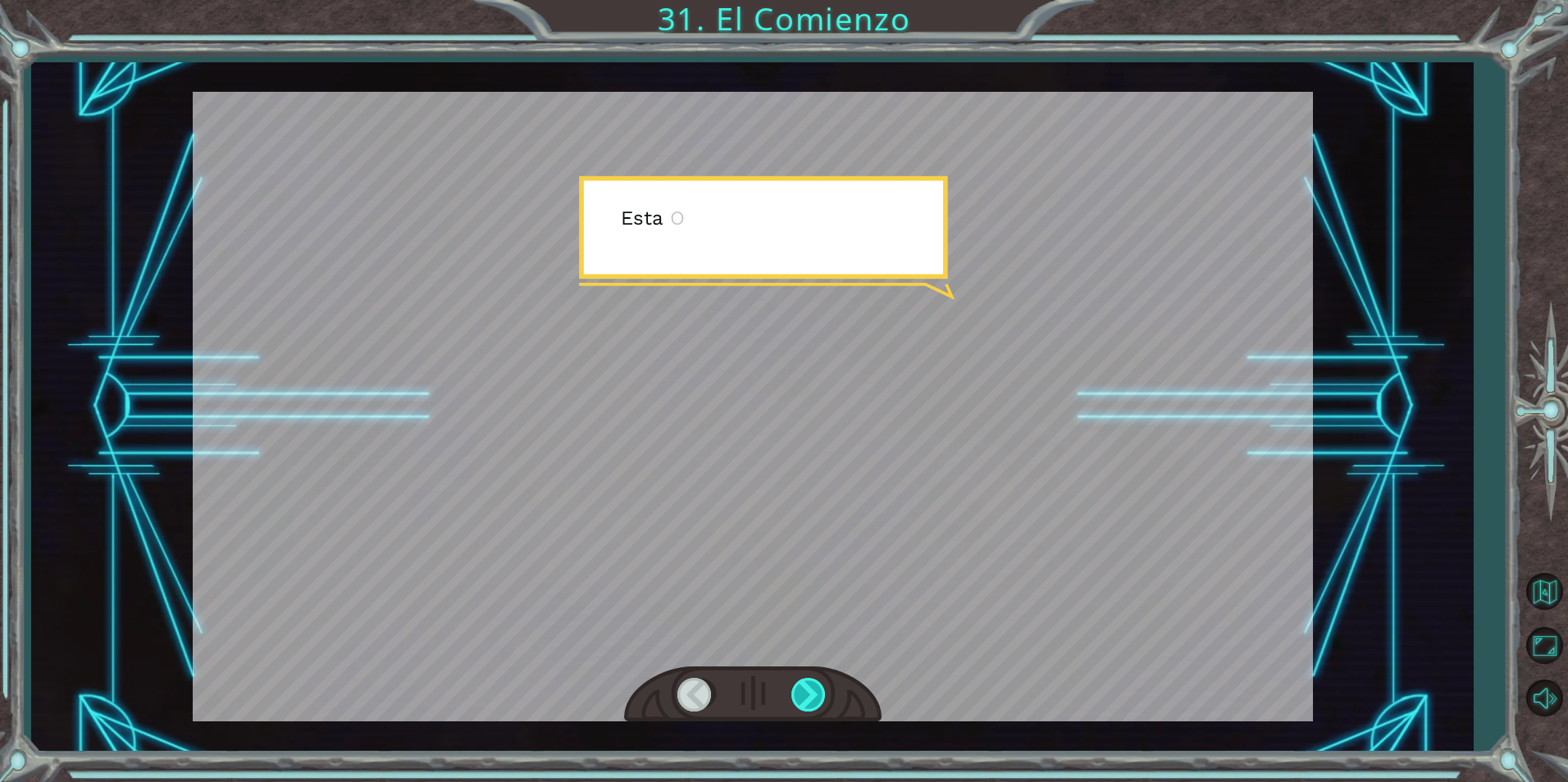
click at [813, 702] on div at bounding box center [810, 694] width 37 height 34
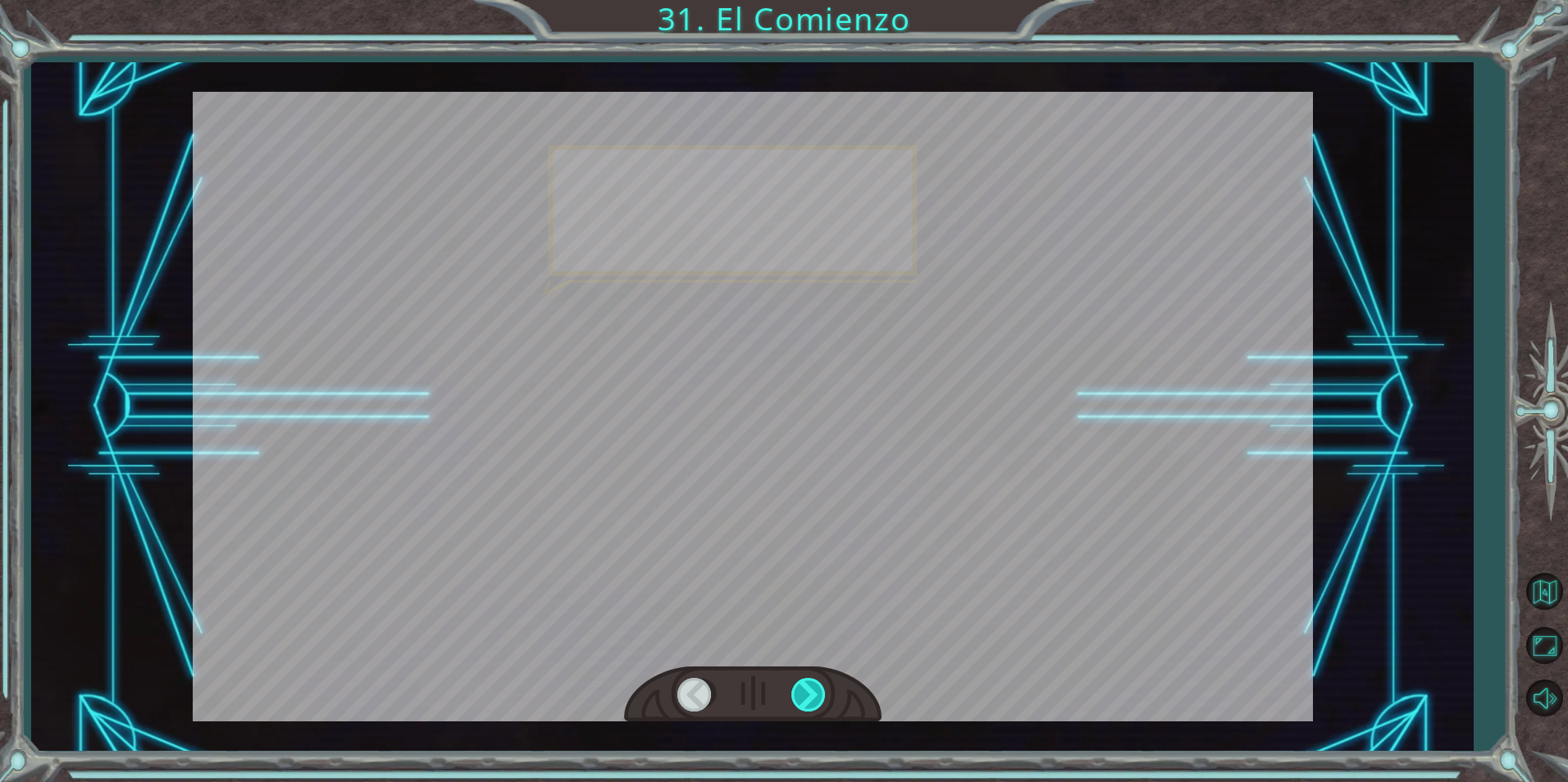
click at [813, 702] on div at bounding box center [810, 694] width 37 height 34
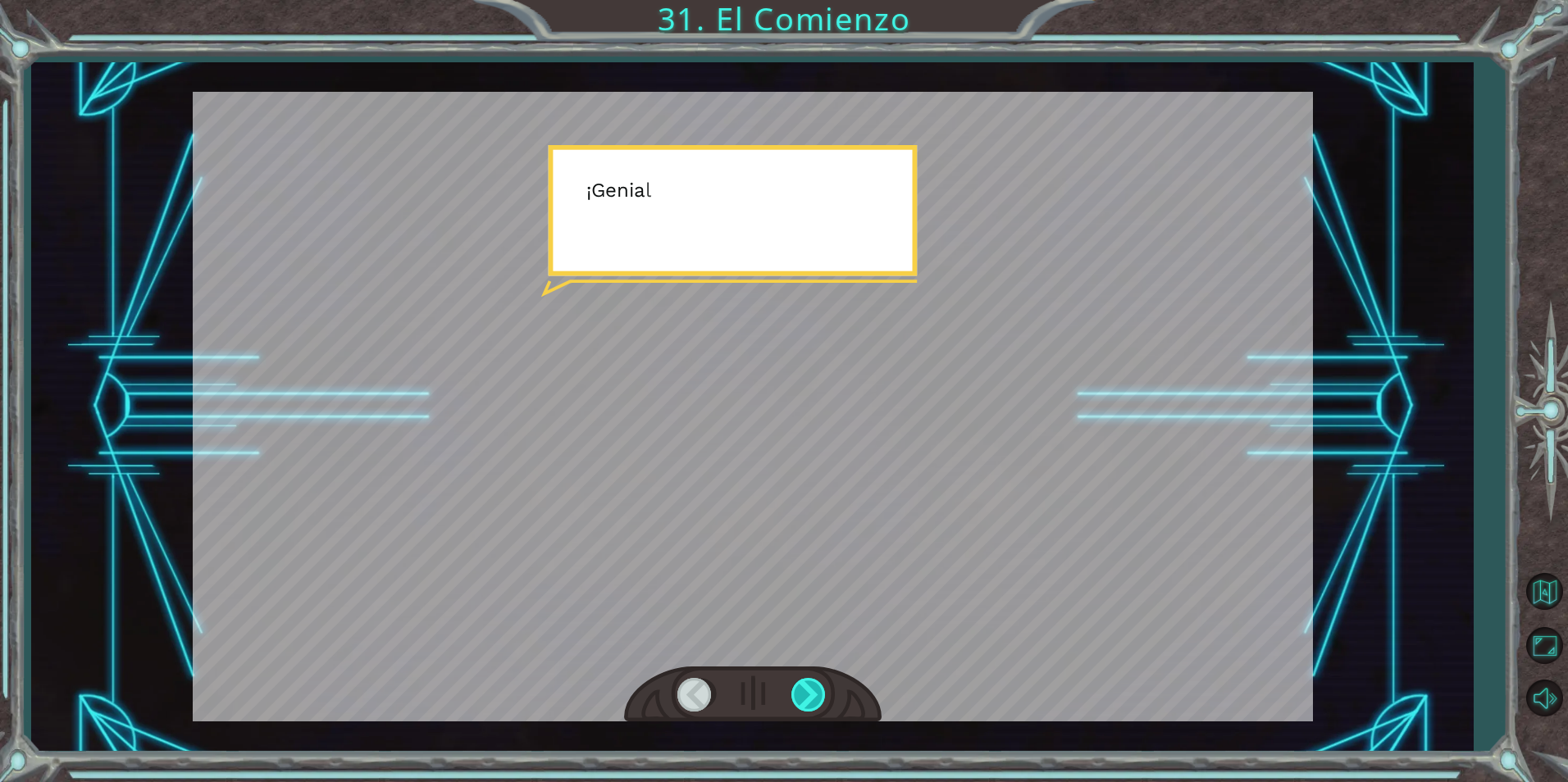
click at [813, 702] on div at bounding box center [810, 694] width 37 height 34
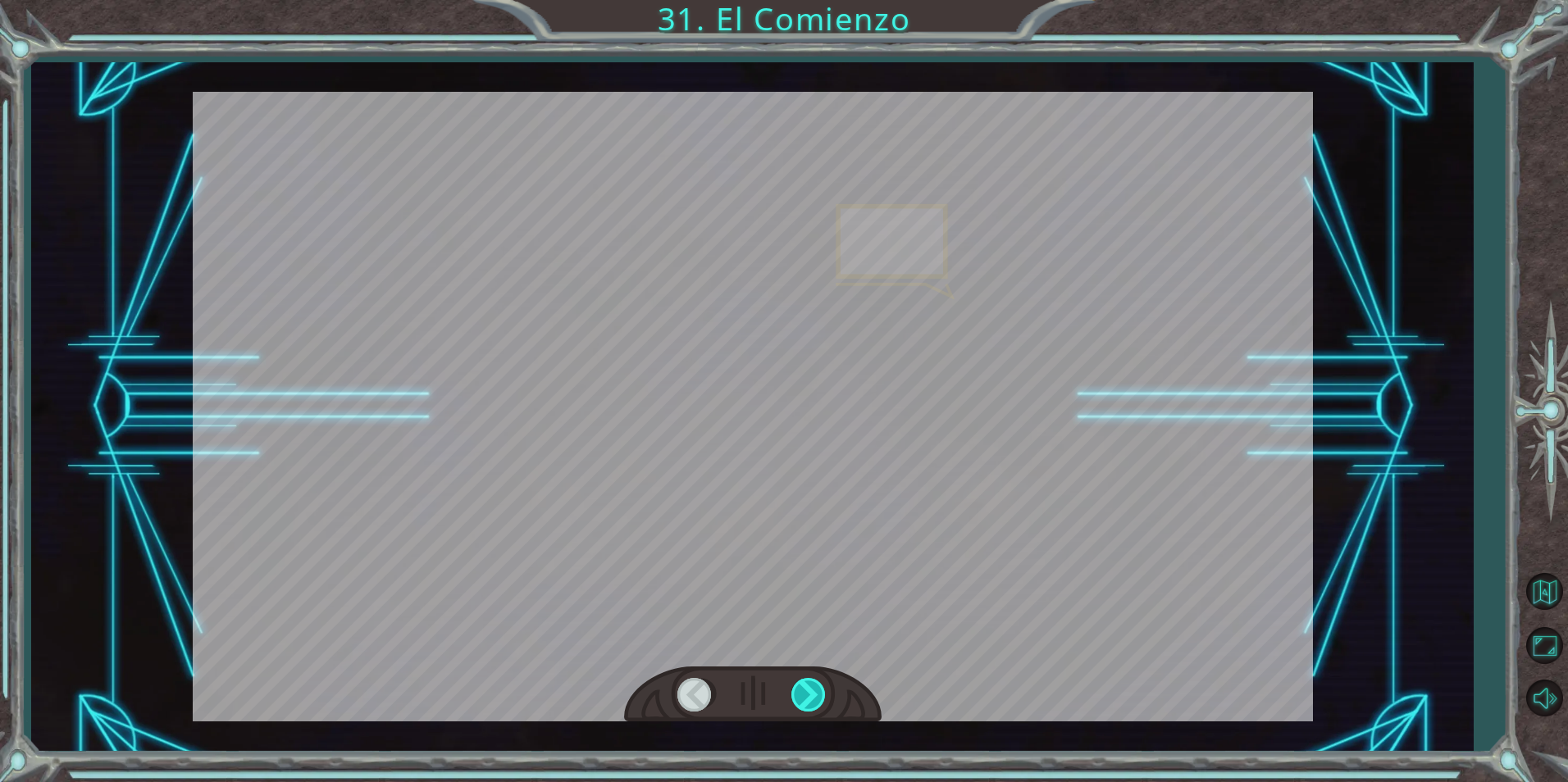
click at [813, 702] on div at bounding box center [810, 694] width 37 height 34
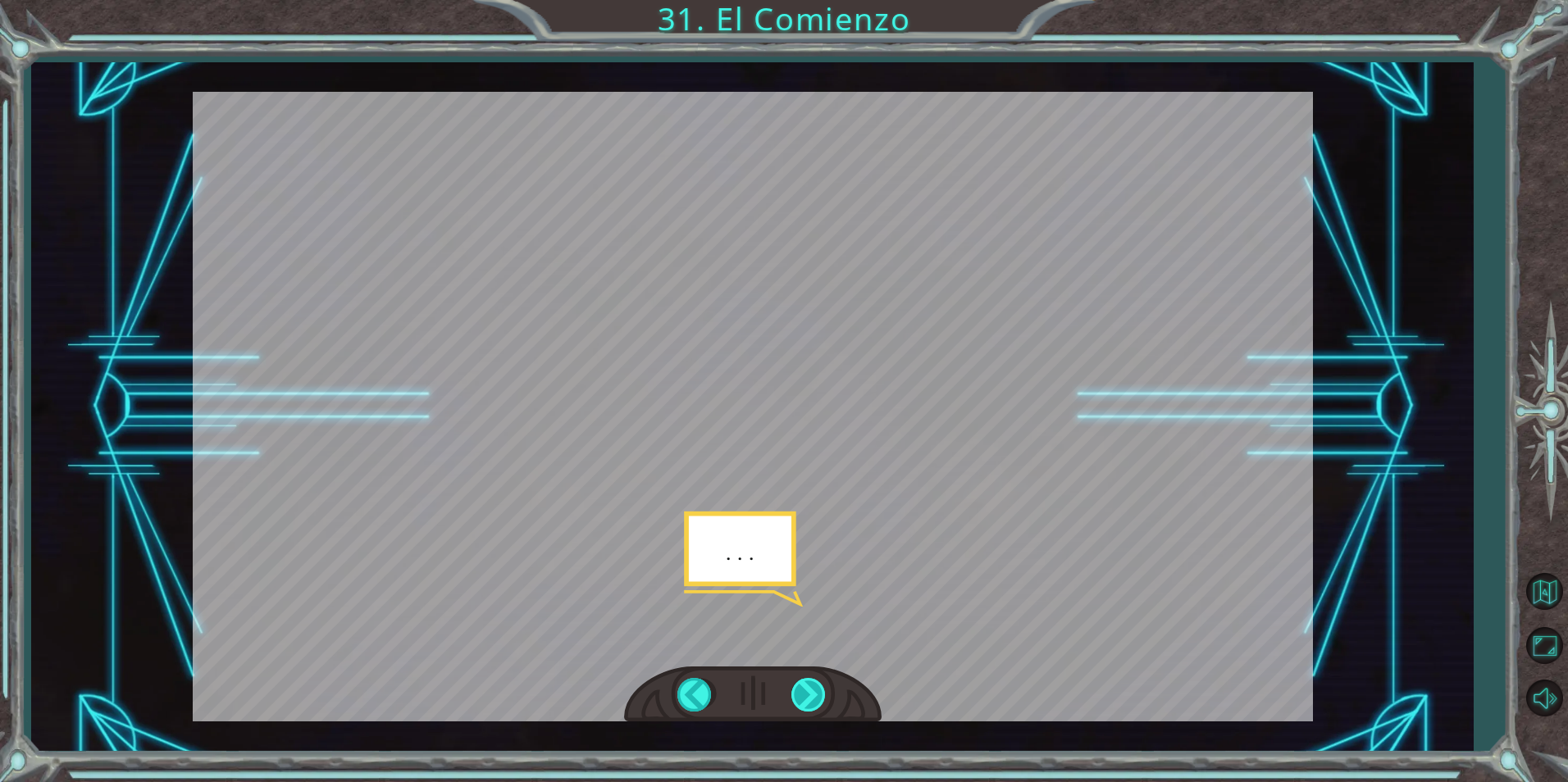
click at [813, 702] on div at bounding box center [810, 694] width 37 height 34
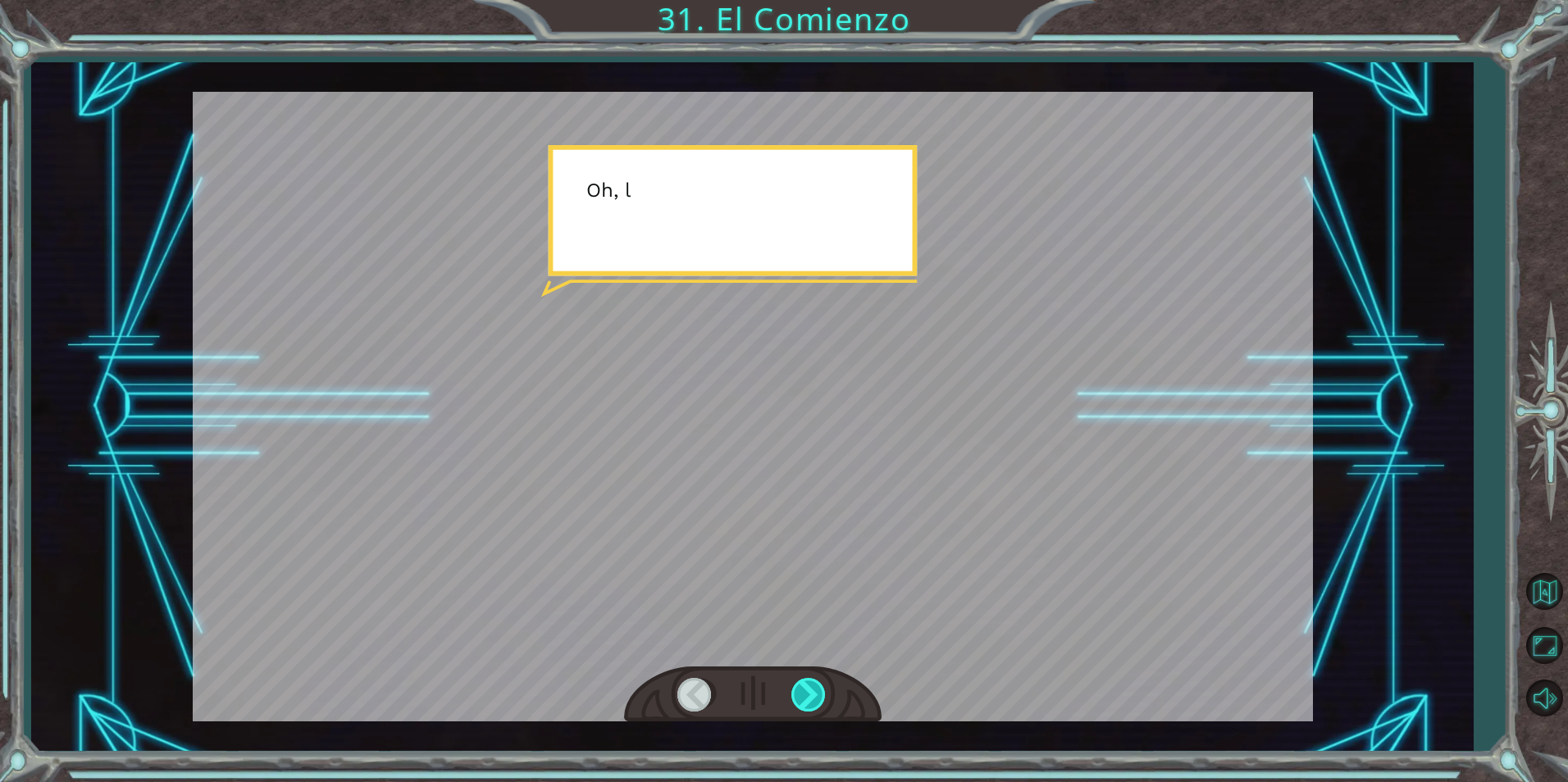
click at [813, 702] on div at bounding box center [810, 694] width 37 height 34
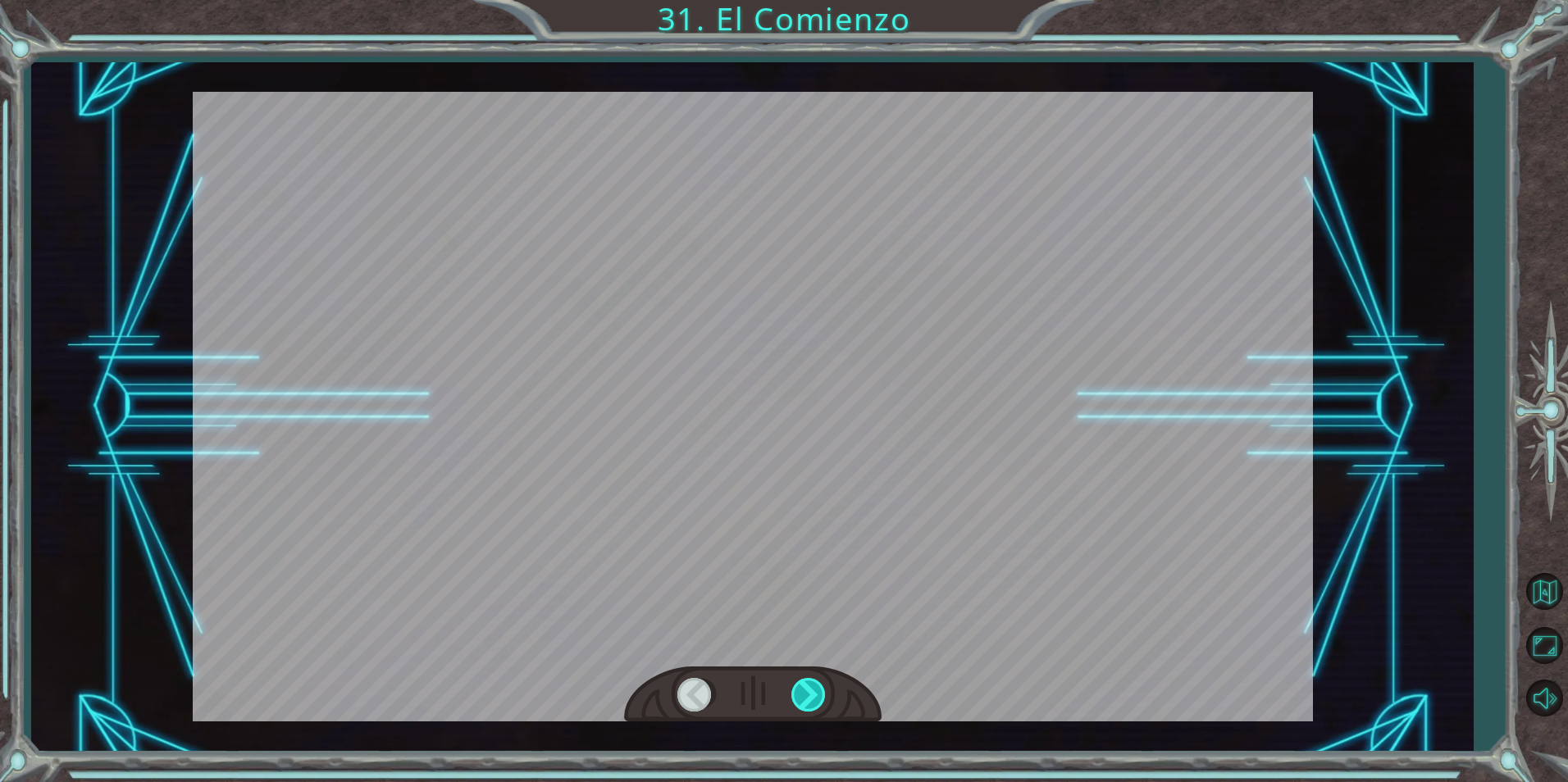
click at [813, 702] on div at bounding box center [810, 694] width 37 height 34
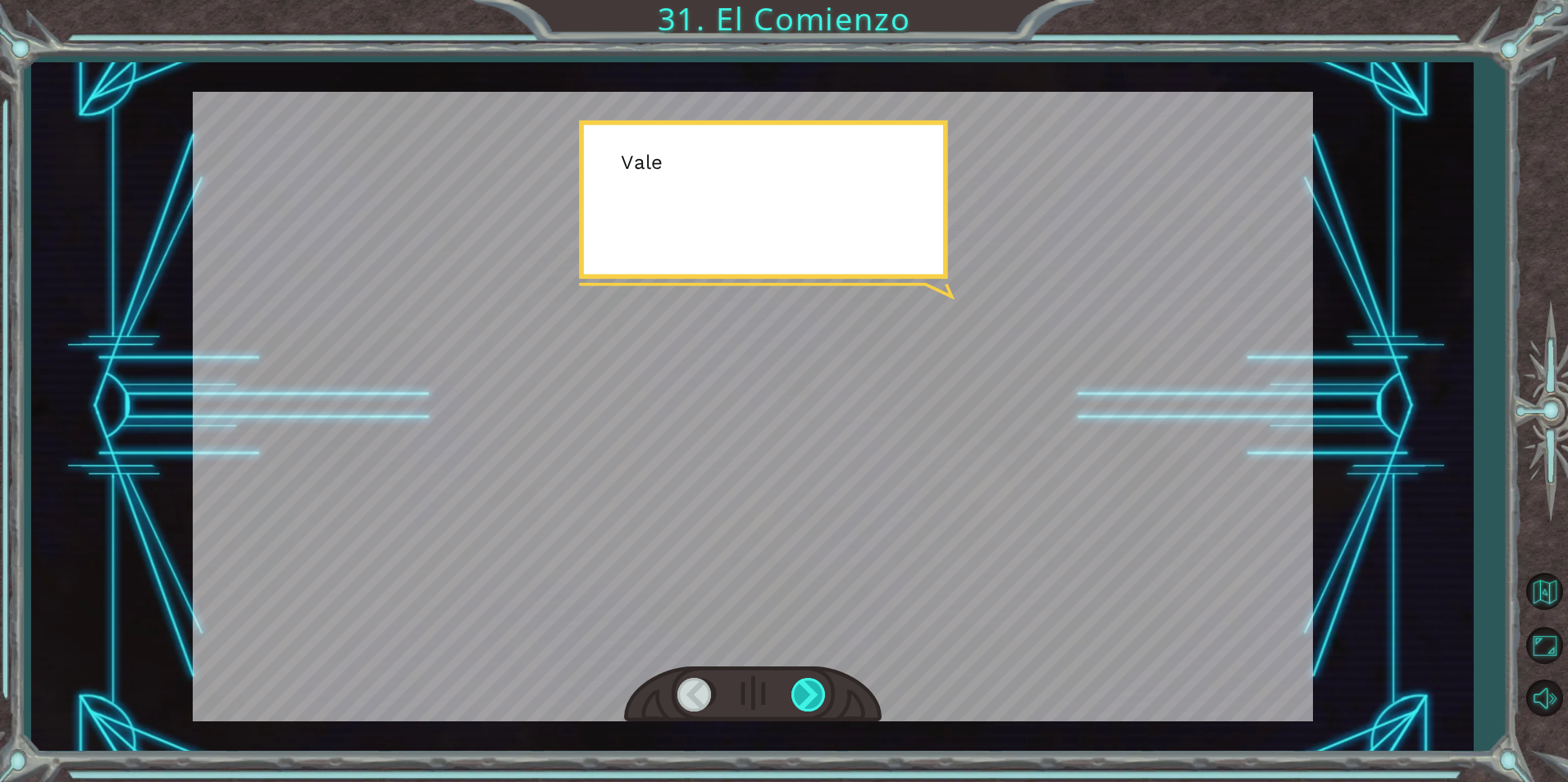
click at [813, 702] on div at bounding box center [810, 694] width 37 height 34
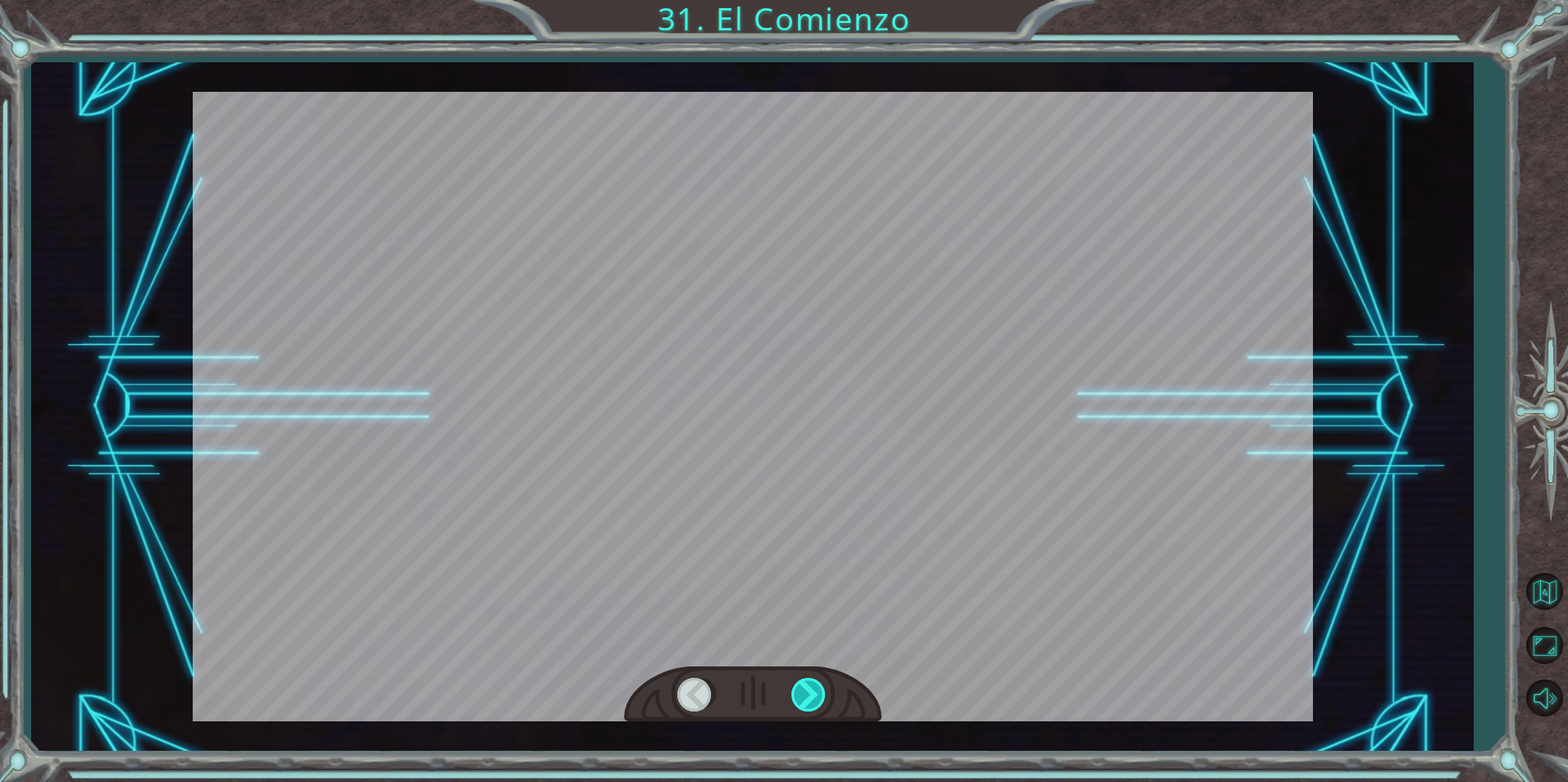
click at [813, 702] on div at bounding box center [810, 694] width 37 height 34
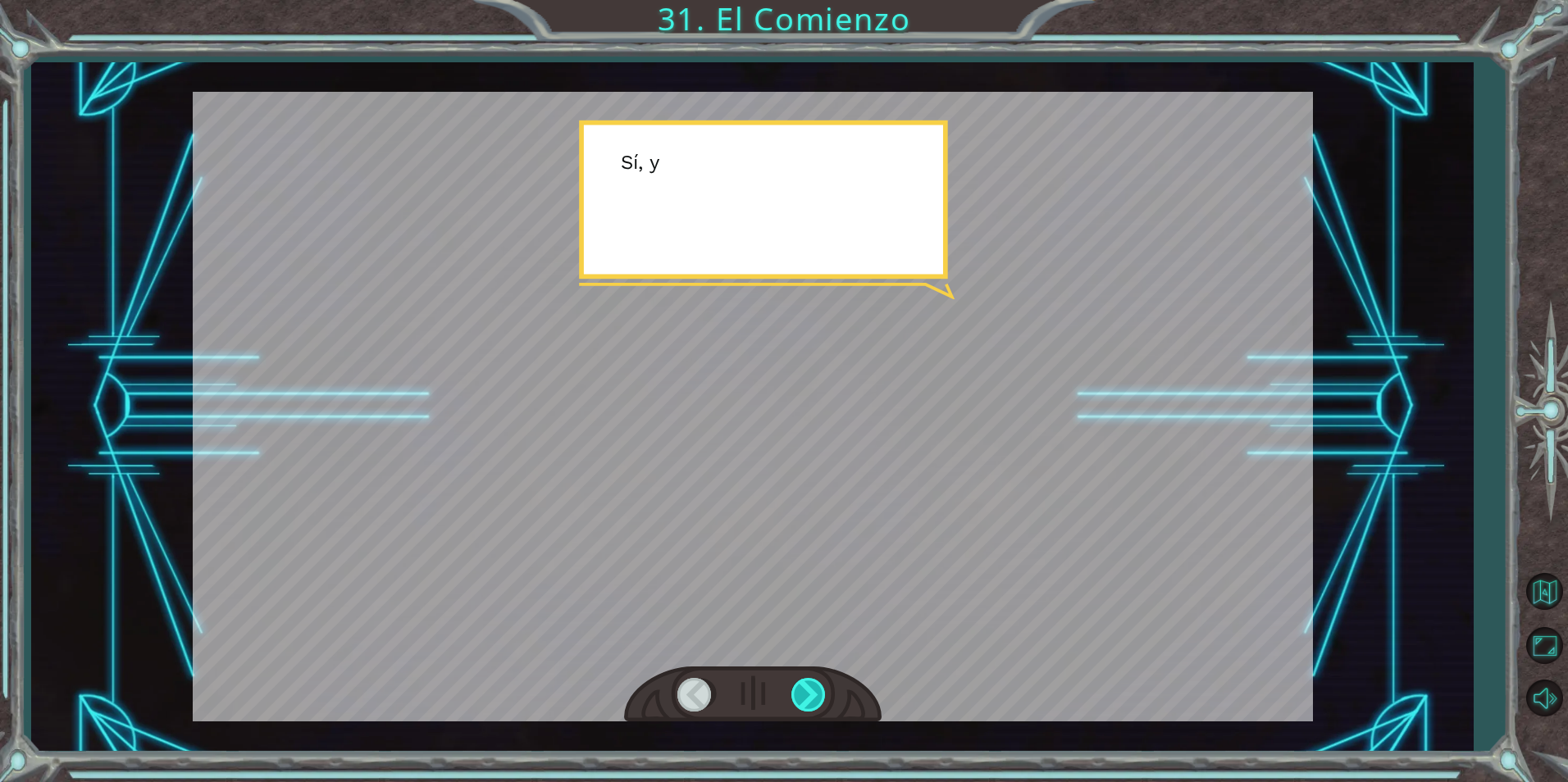
click at [813, 702] on div at bounding box center [810, 694] width 37 height 34
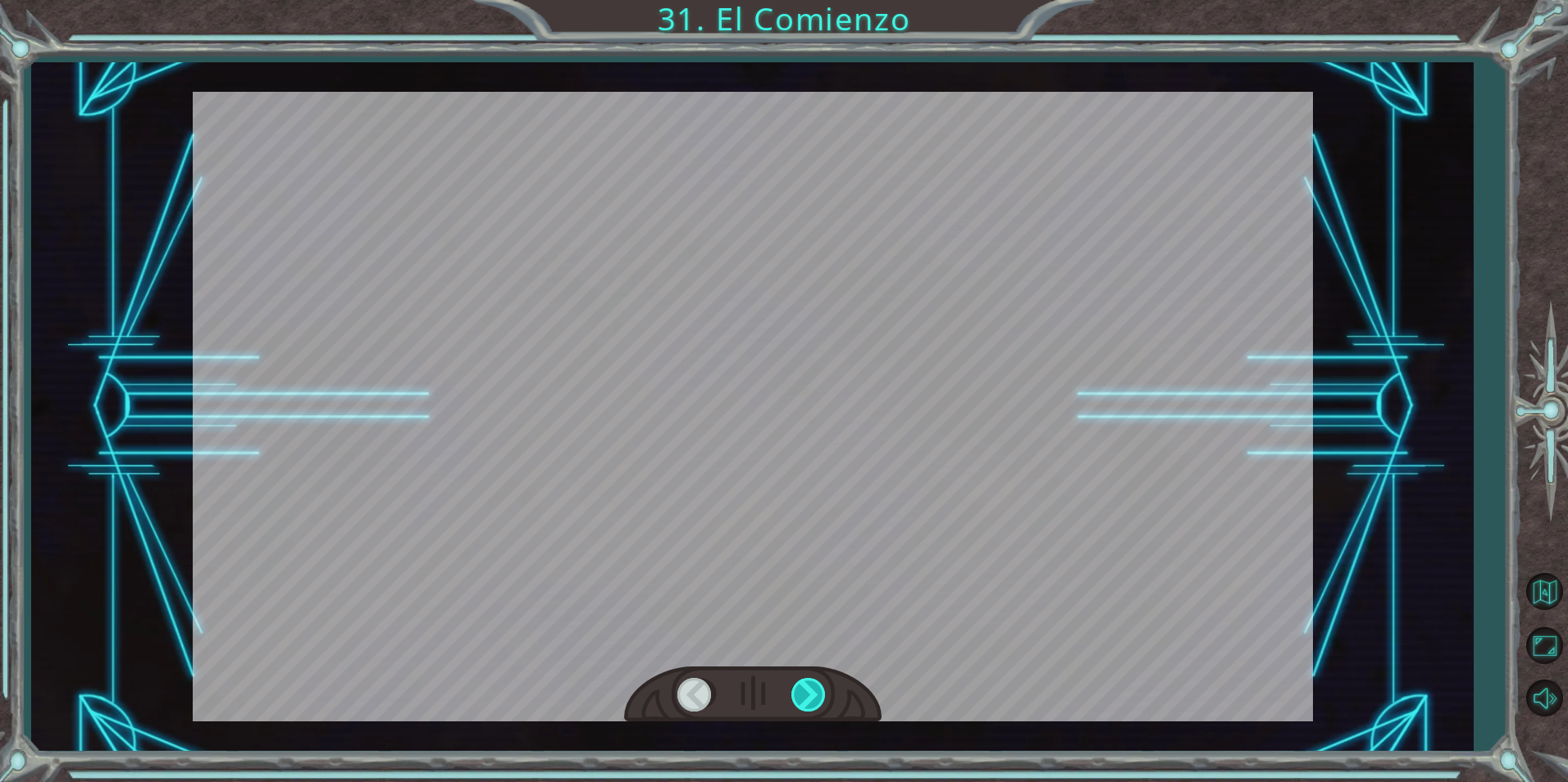
click at [813, 702] on div at bounding box center [810, 694] width 37 height 34
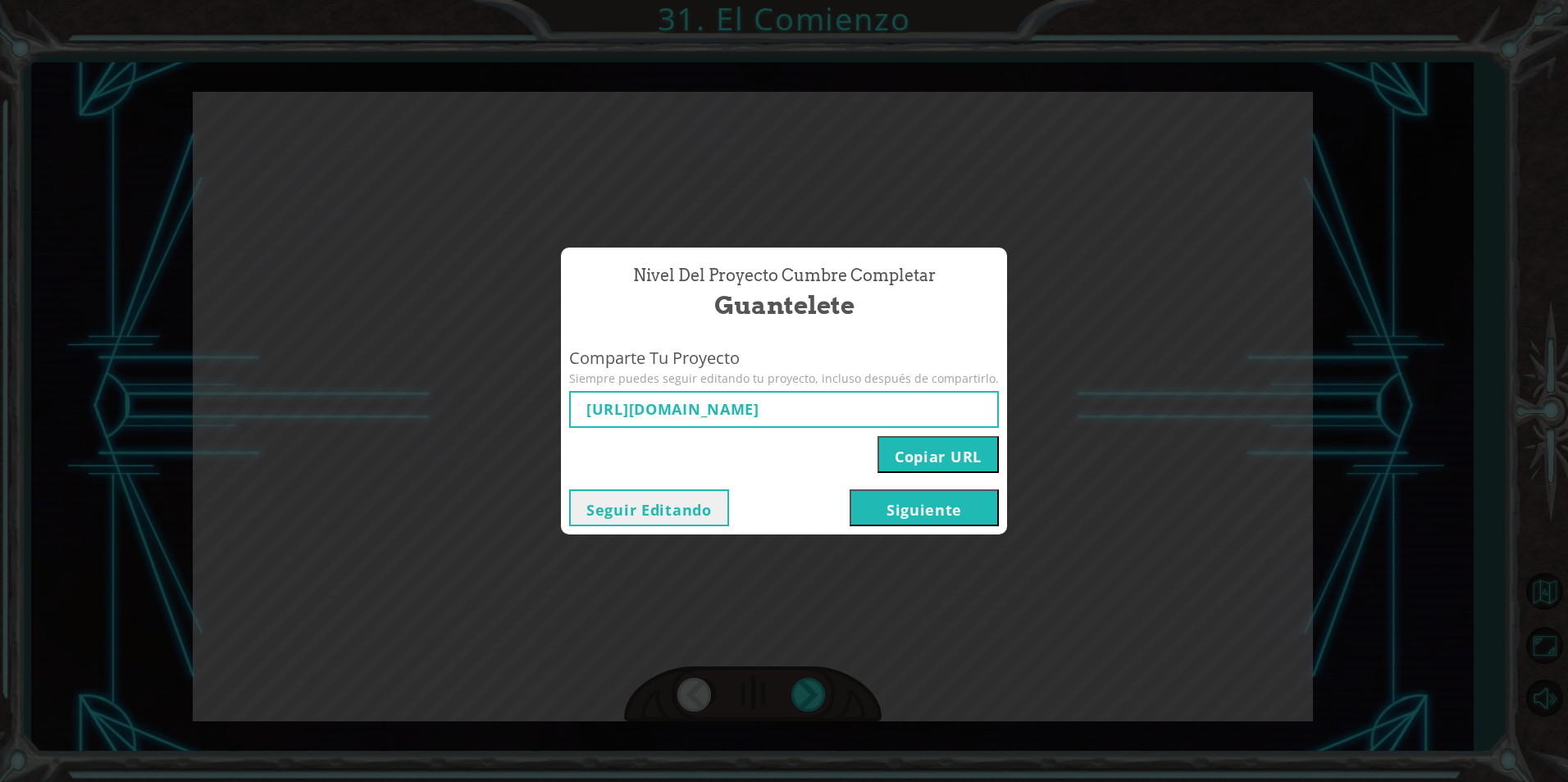
type input "[URL][DOMAIN_NAME]"
click at [932, 502] on button "Siguiente" at bounding box center [924, 508] width 149 height 37
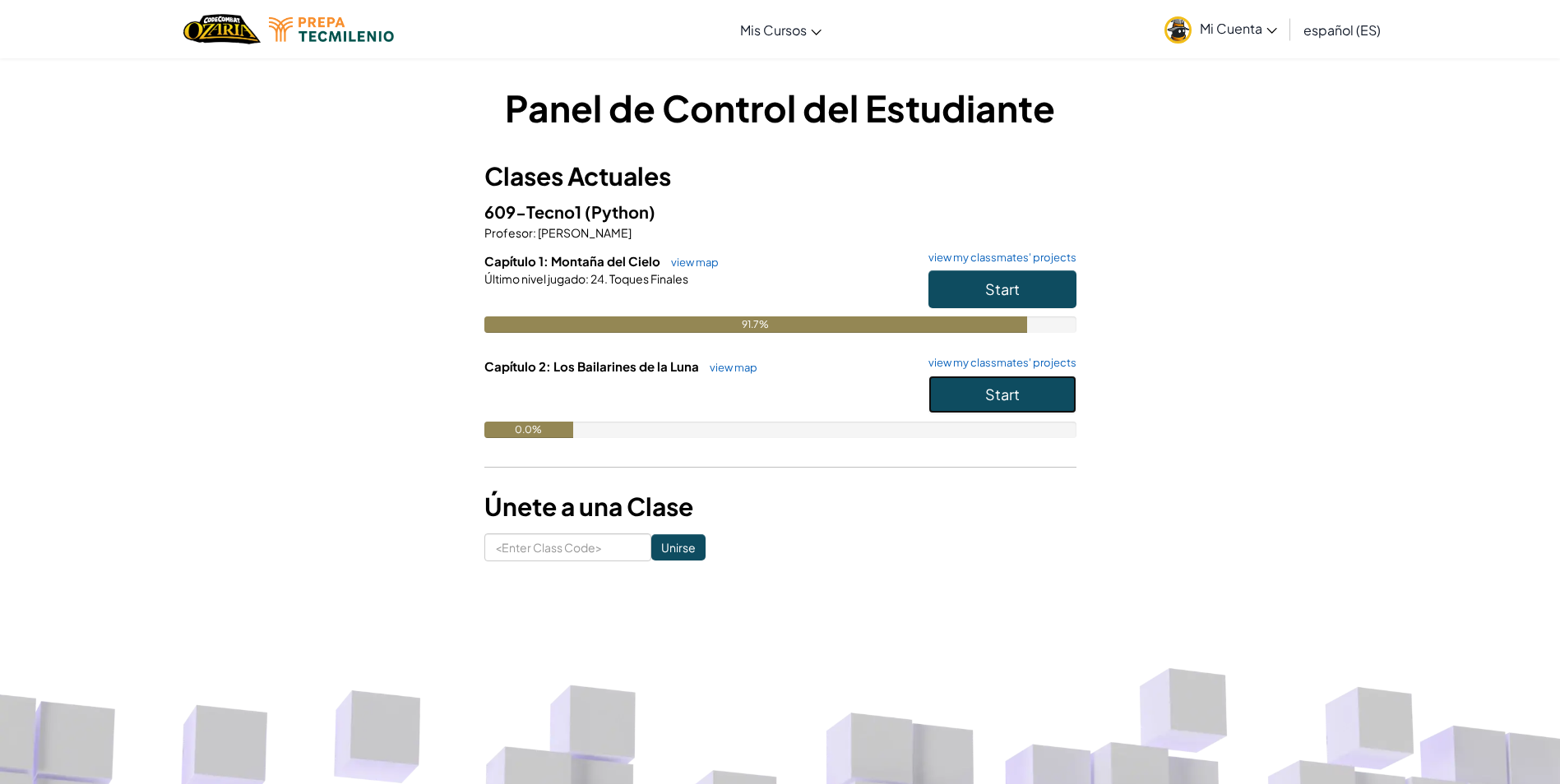
click at [1011, 393] on span "Start" at bounding box center [1002, 394] width 34 height 18
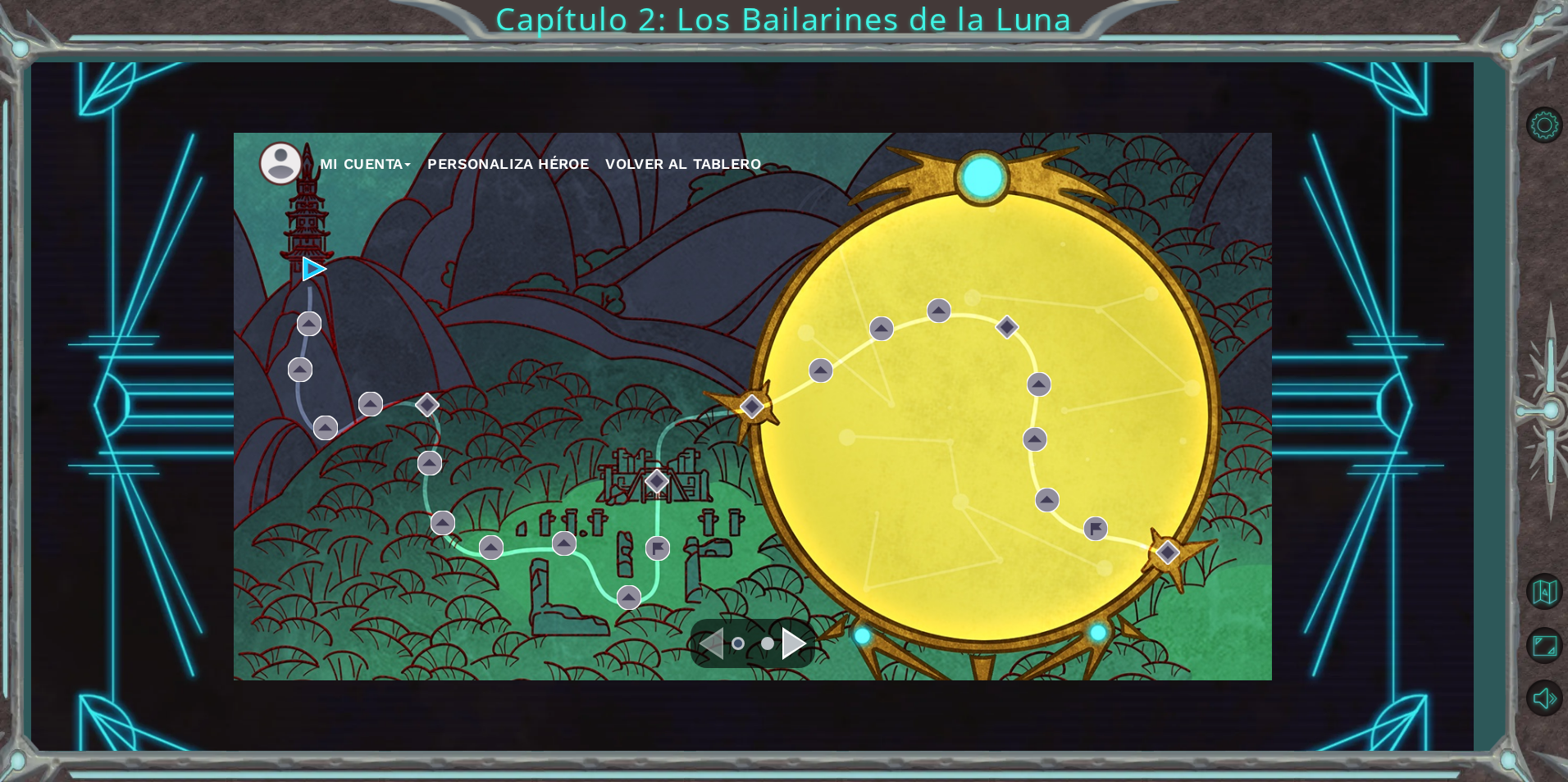
click at [630, 165] on span "Volver al Tablero" at bounding box center [683, 163] width 156 height 18
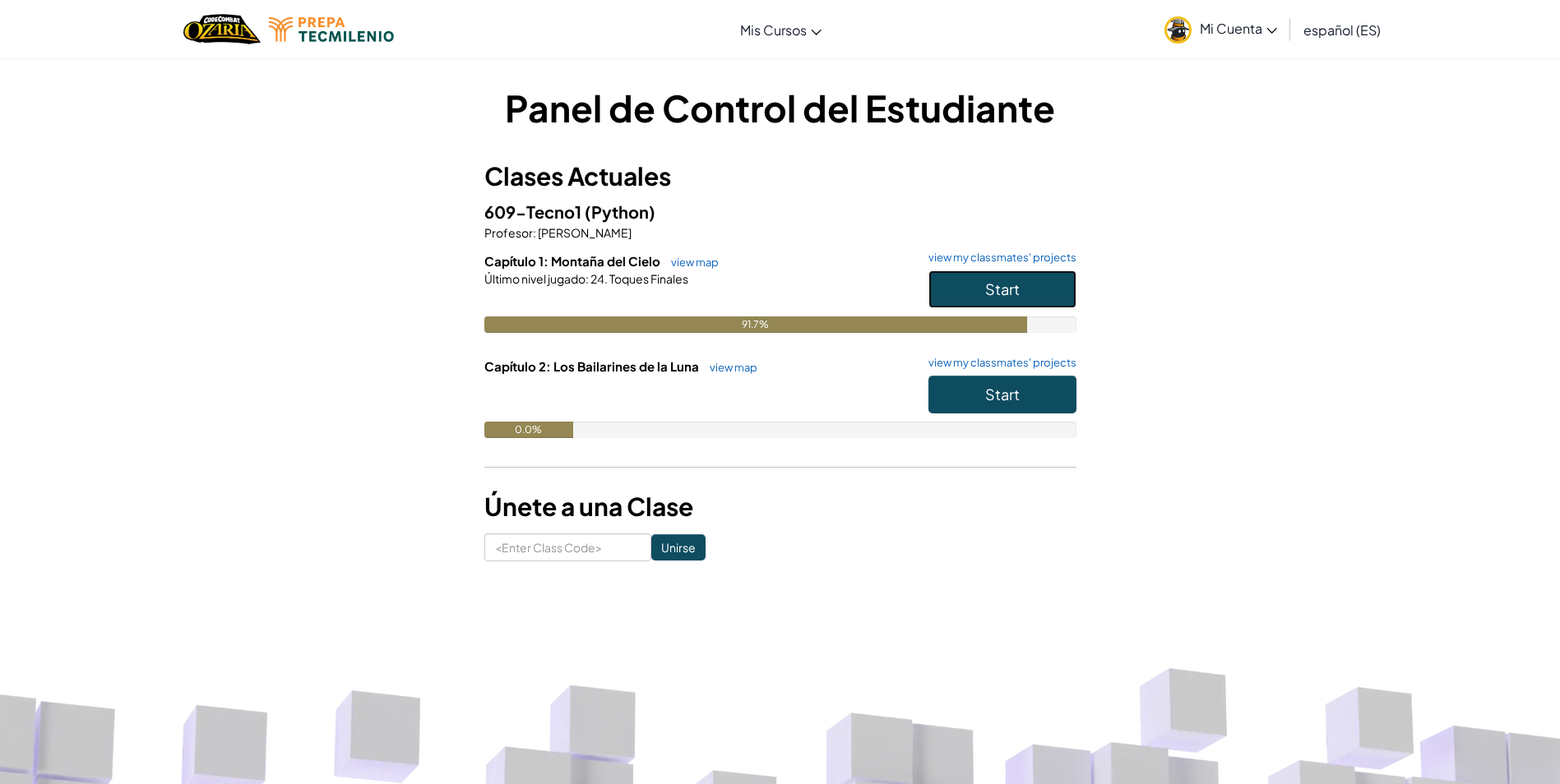
click at [1034, 293] on button "Start" at bounding box center [1002, 289] width 148 height 38
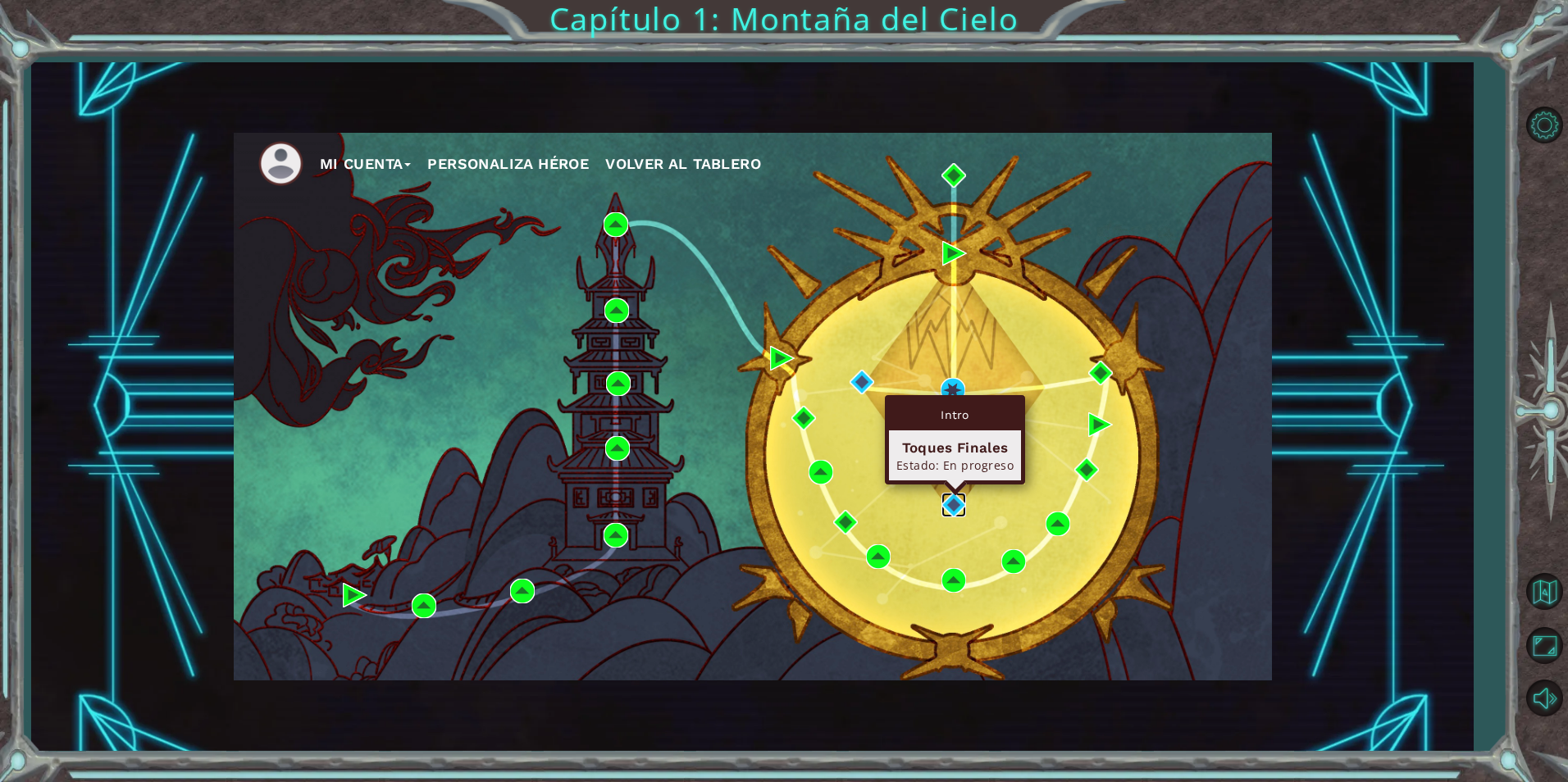
click at [947, 505] on img at bounding box center [954, 505] width 25 height 25
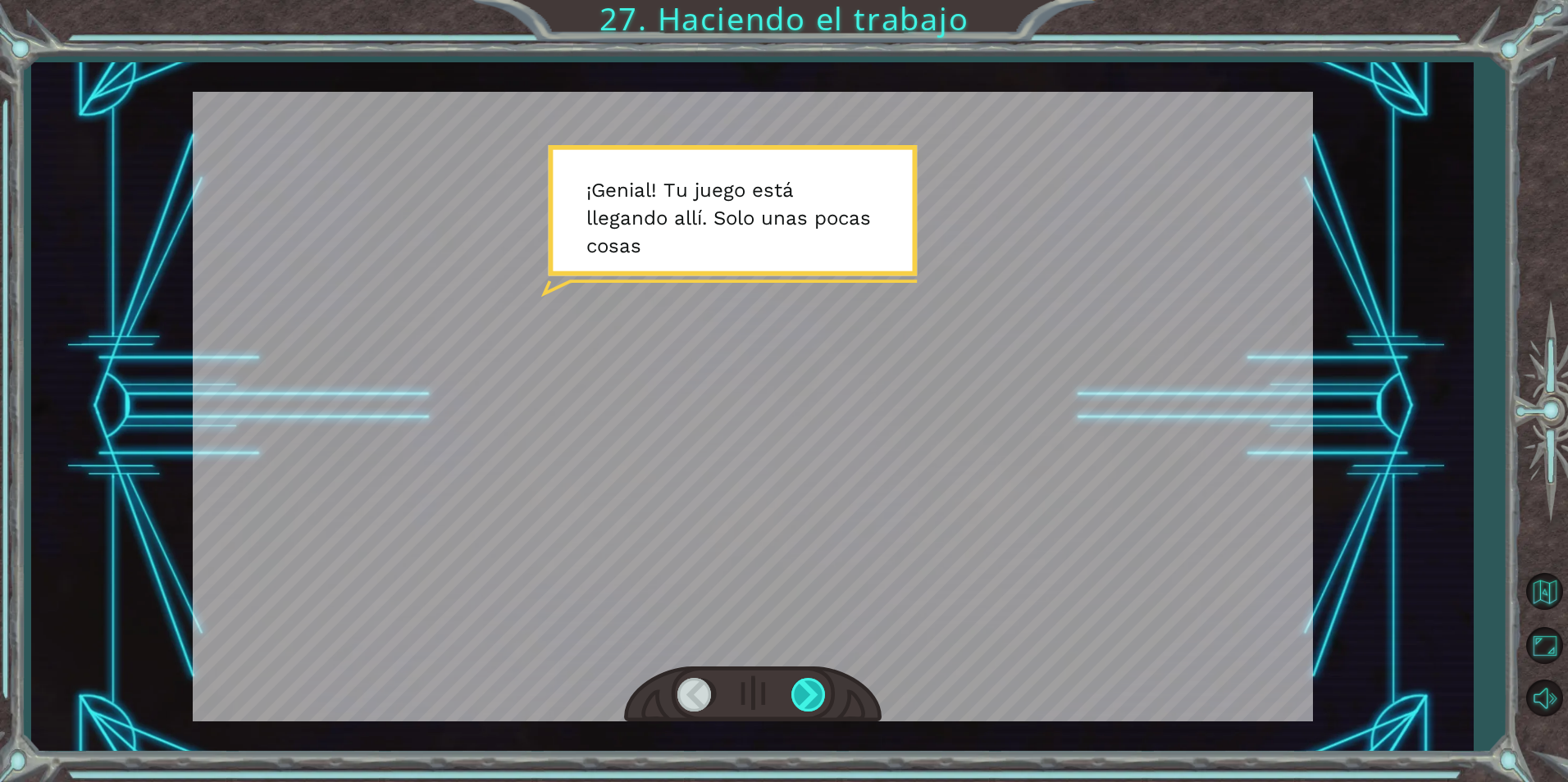
click at [817, 680] on div at bounding box center [810, 694] width 37 height 34
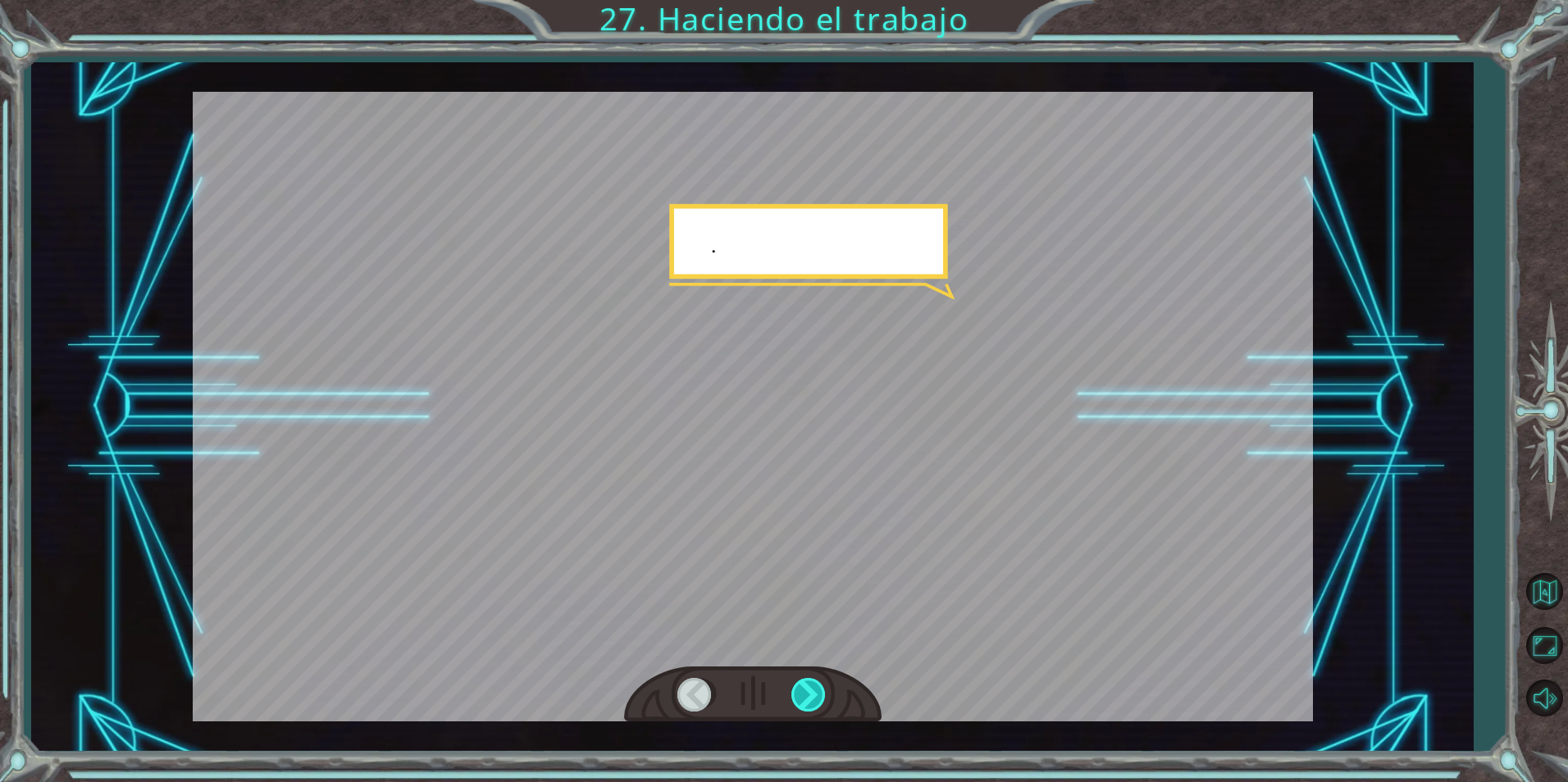
click at [817, 680] on div at bounding box center [810, 694] width 37 height 34
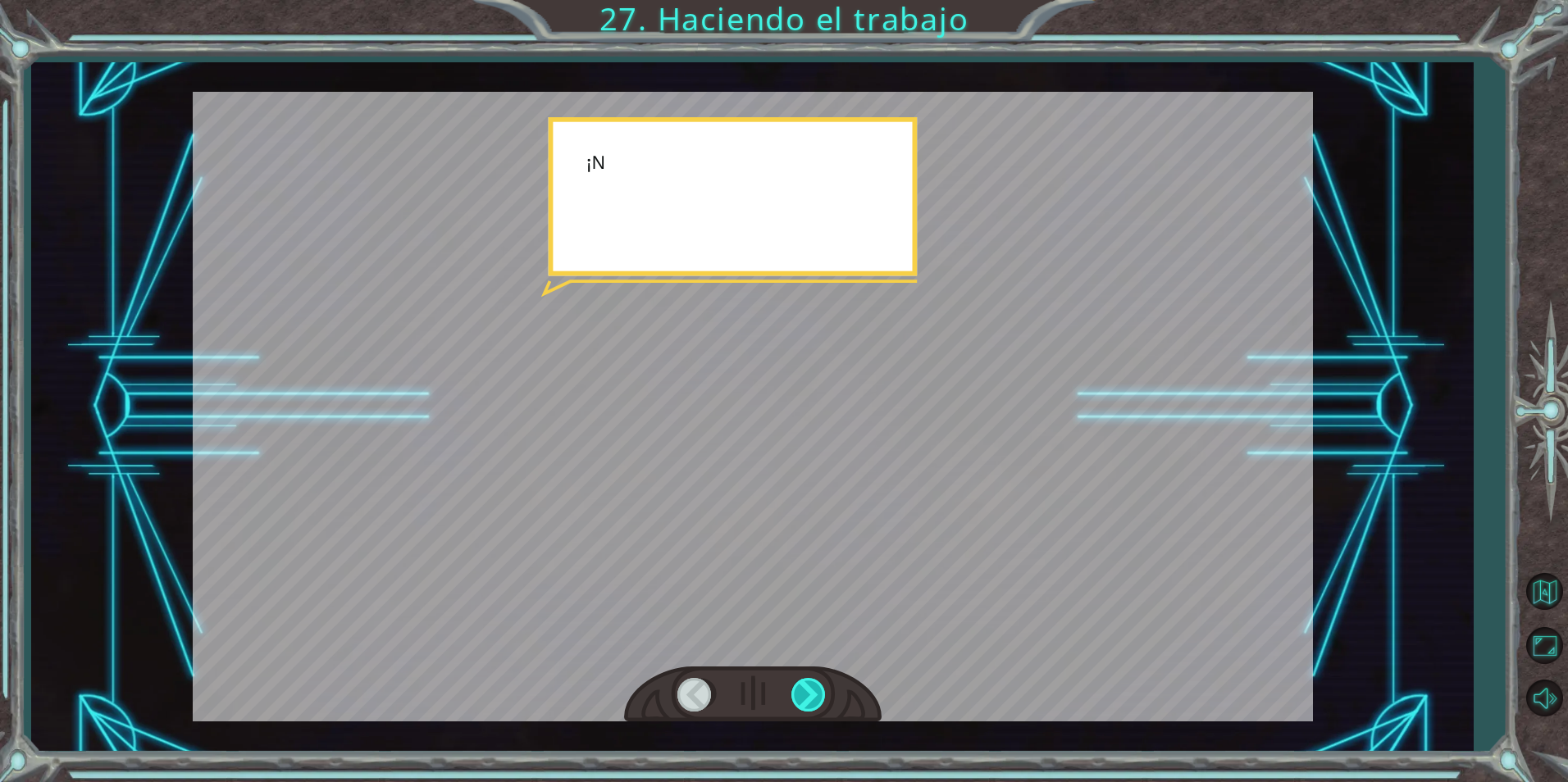
click at [817, 680] on div at bounding box center [810, 694] width 37 height 34
click at [818, 678] on div at bounding box center [810, 694] width 37 height 34
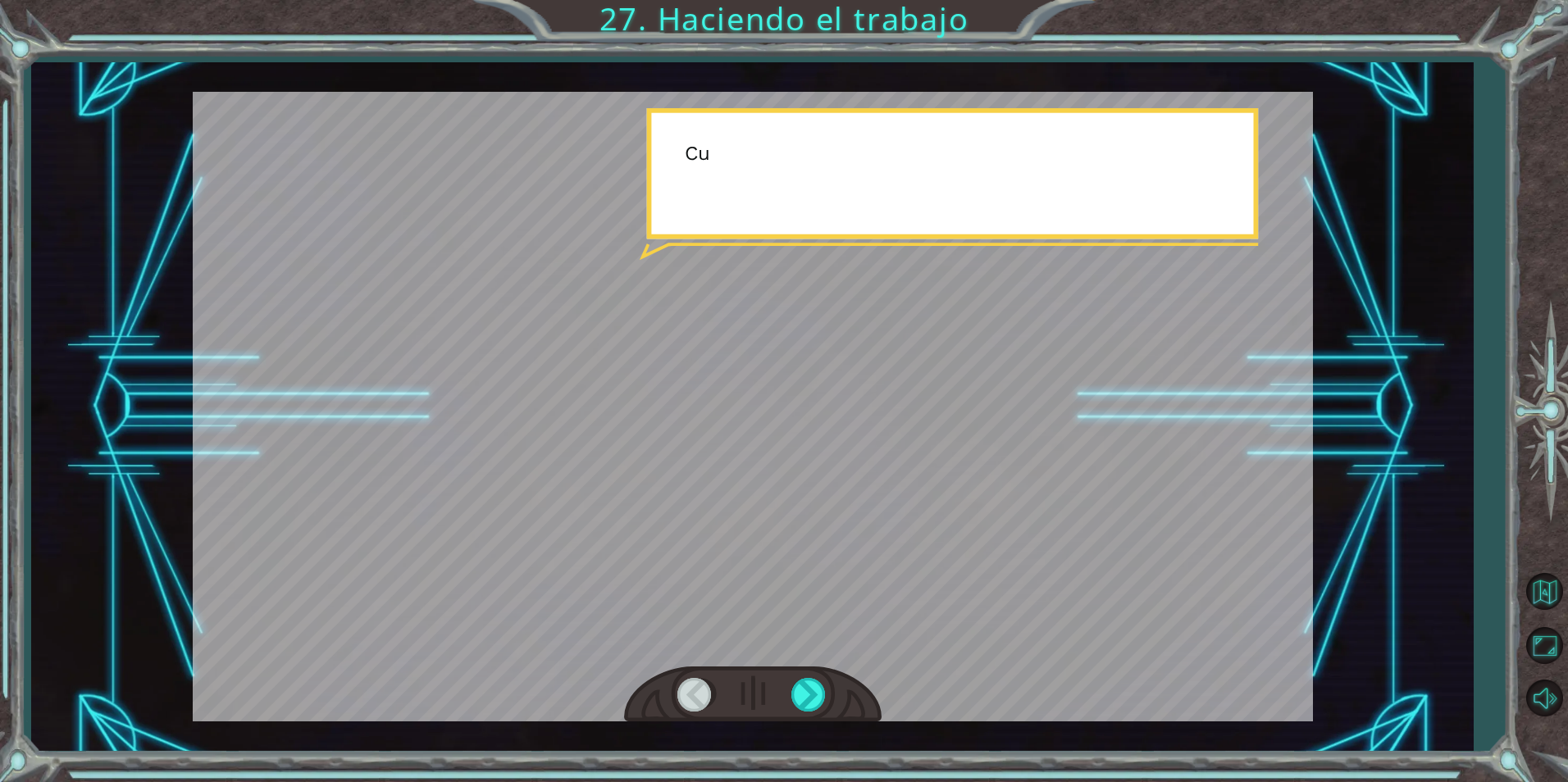
click at [819, 676] on div at bounding box center [753, 694] width 258 height 56
click at [820, 676] on div at bounding box center [753, 694] width 258 height 56
click at [821, 676] on div at bounding box center [753, 694] width 258 height 56
click at [822, 676] on div at bounding box center [753, 694] width 258 height 56
click at [823, 676] on div at bounding box center [753, 694] width 258 height 56
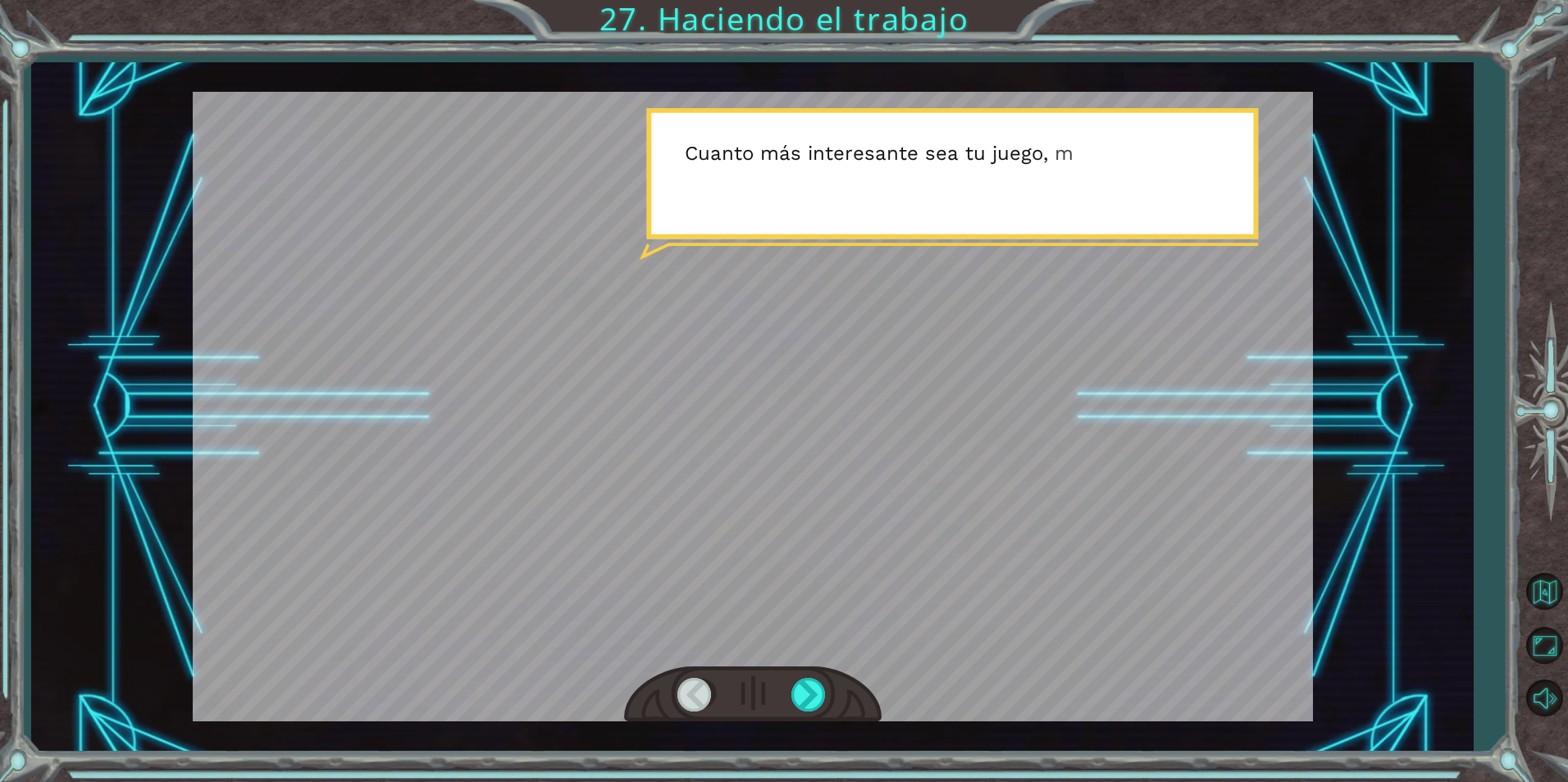
click at [823, 676] on div at bounding box center [753, 694] width 258 height 56
click at [817, 688] on div at bounding box center [810, 694] width 37 height 34
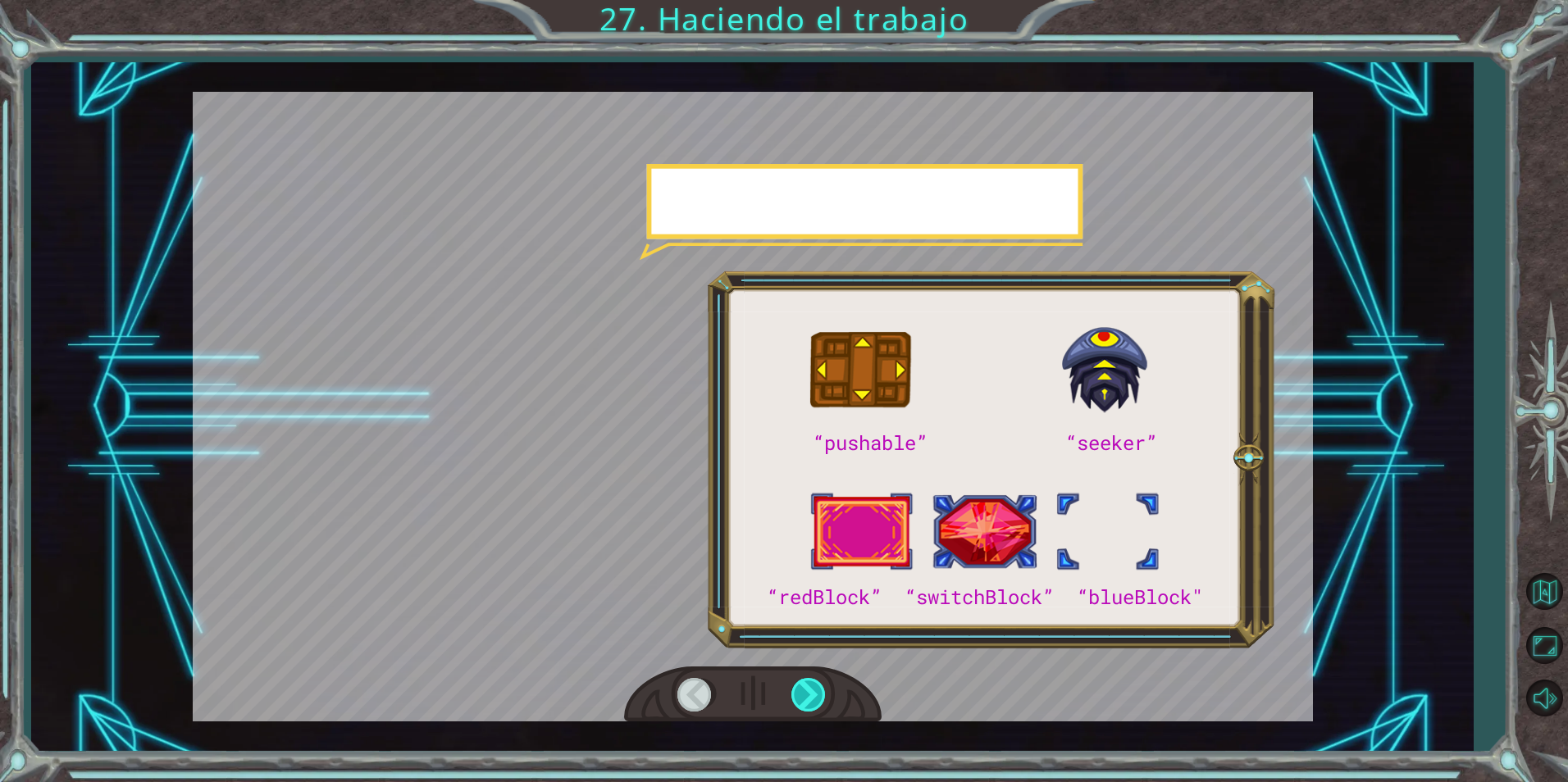
click at [816, 688] on div at bounding box center [810, 694] width 37 height 34
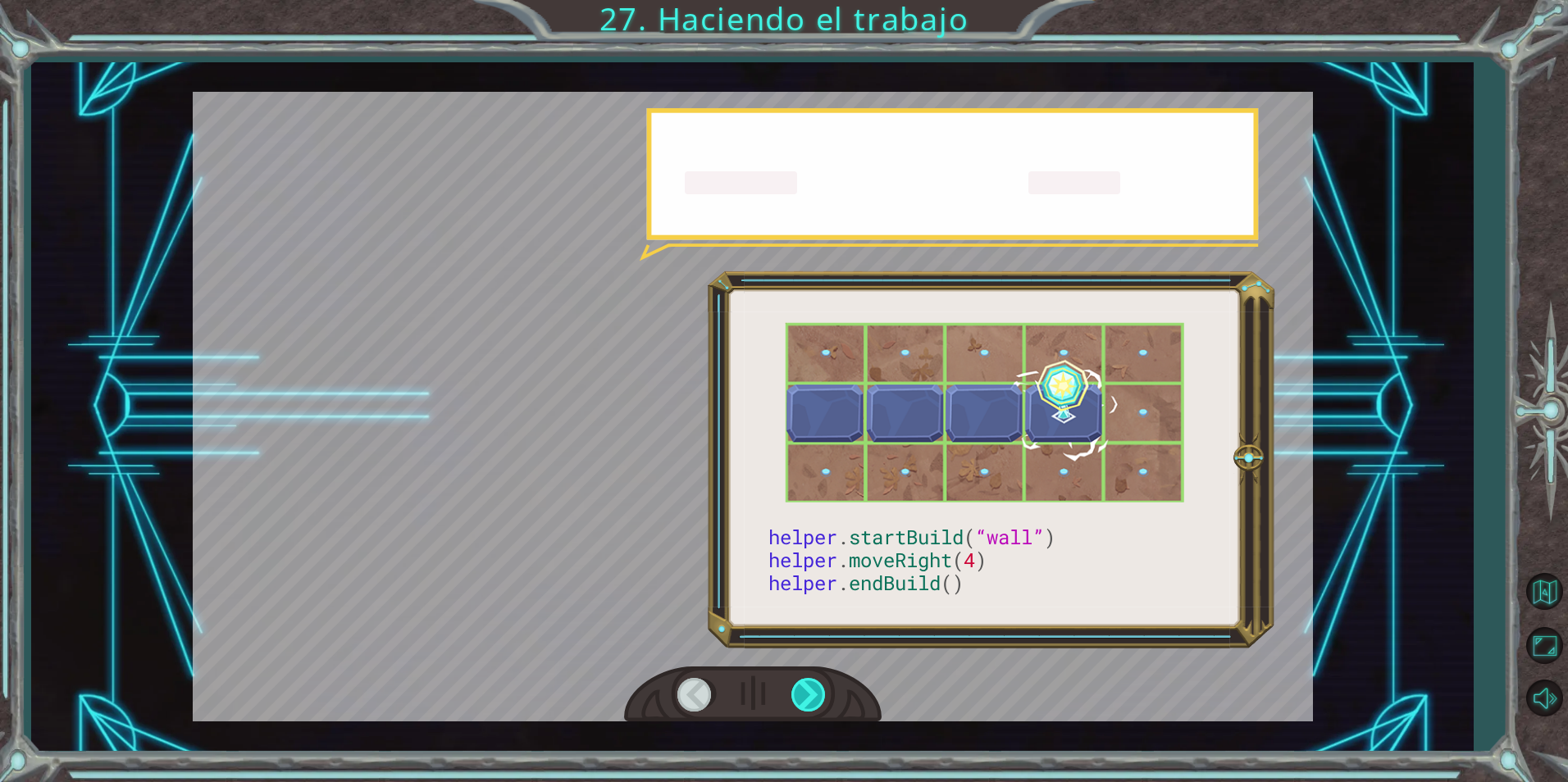
click at [816, 688] on div at bounding box center [810, 694] width 37 height 34
click at [816, 687] on div at bounding box center [810, 694] width 37 height 34
click at [816, 686] on div at bounding box center [810, 694] width 37 height 34
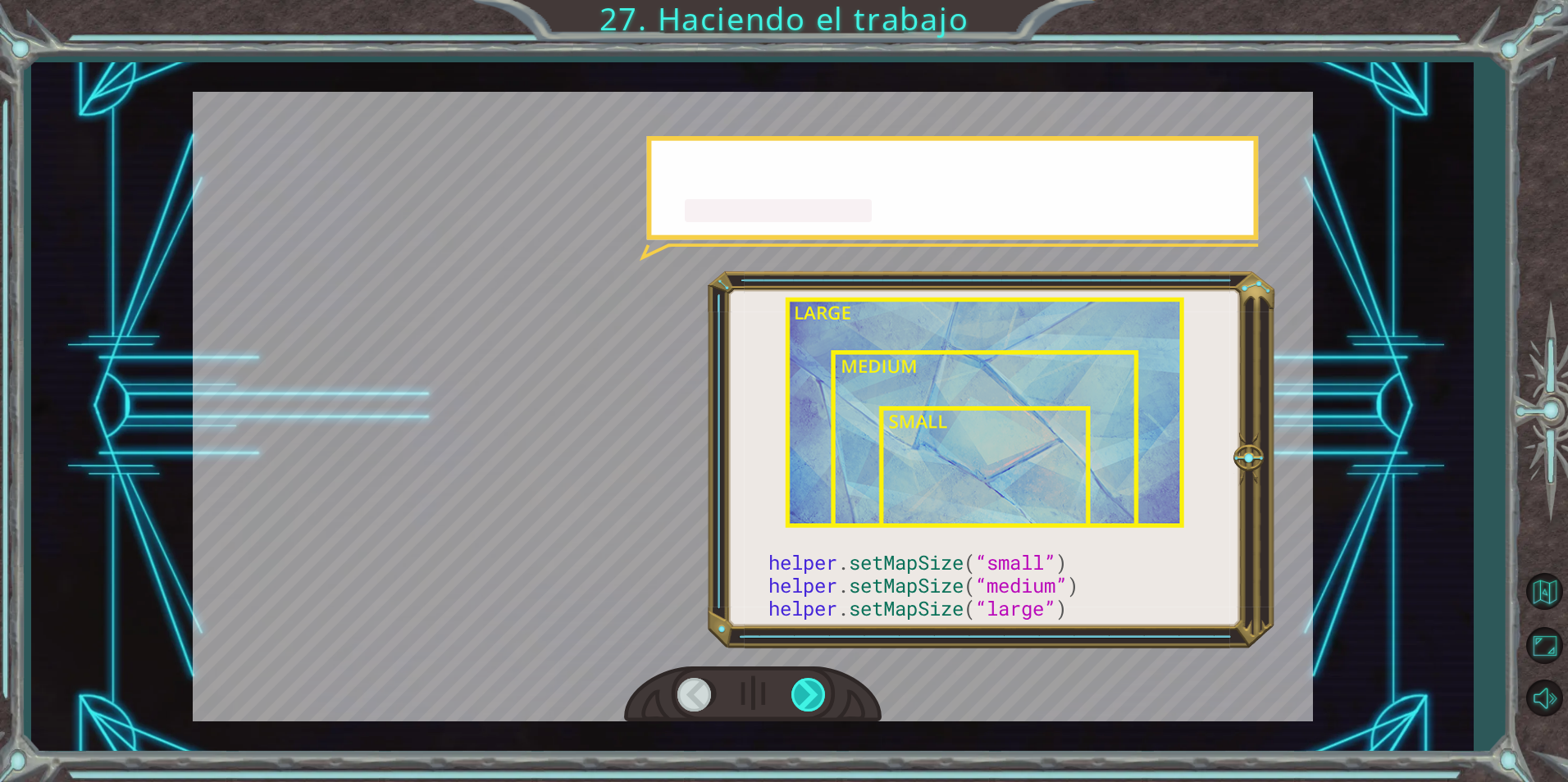
click at [816, 686] on div at bounding box center [810, 694] width 37 height 34
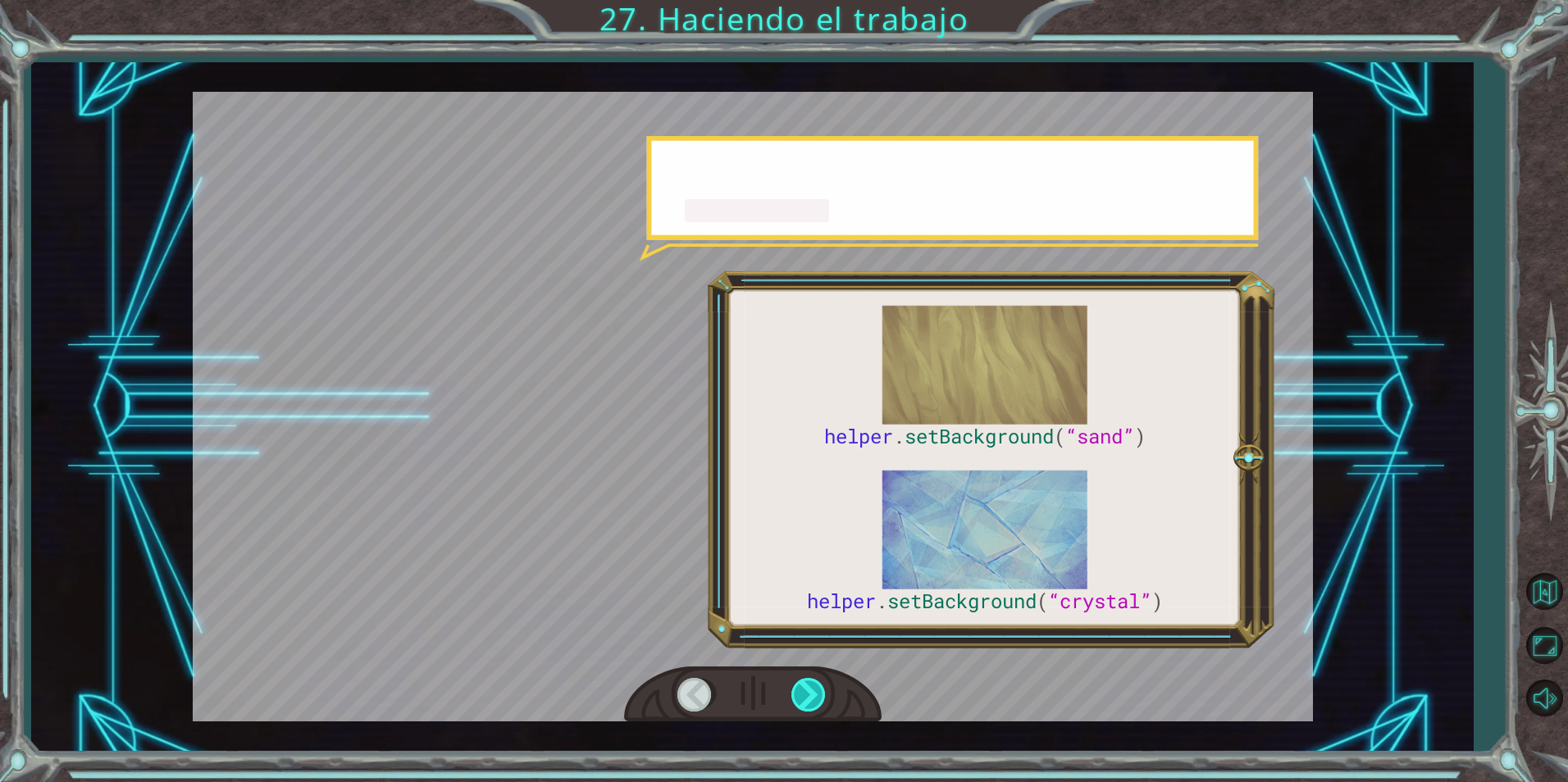
click at [816, 686] on div at bounding box center [810, 694] width 37 height 34
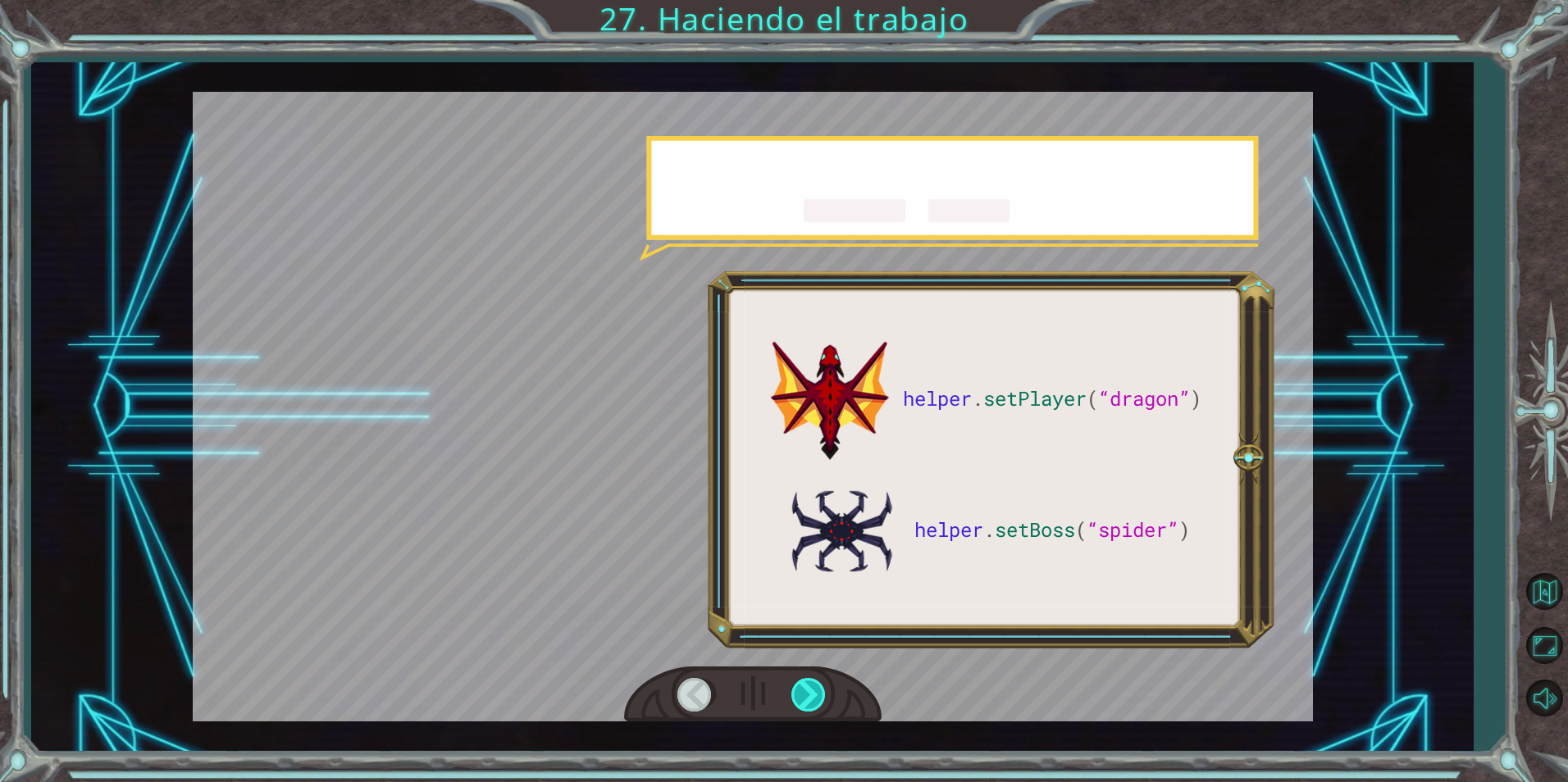
click at [816, 686] on div at bounding box center [810, 694] width 37 height 34
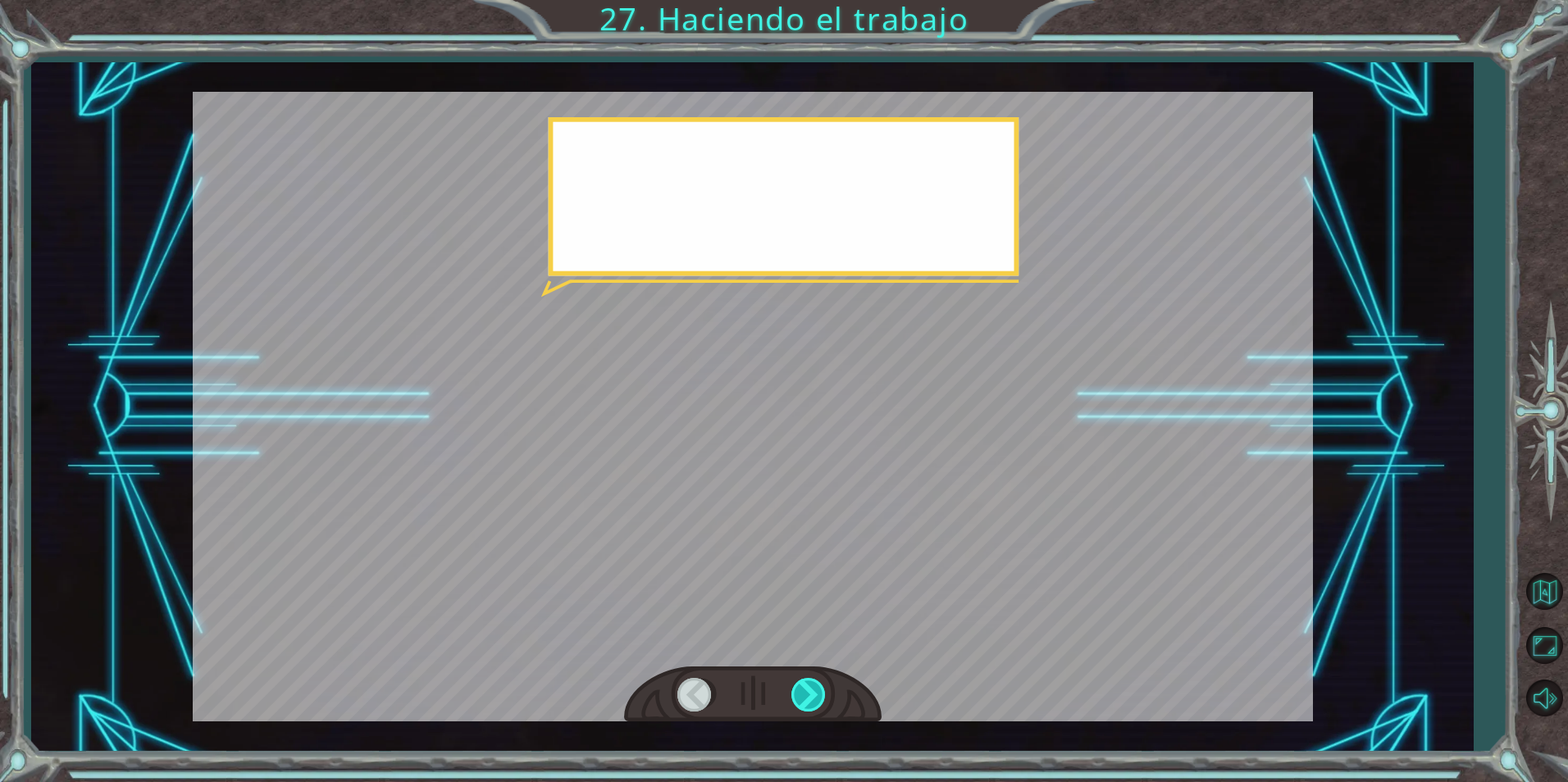
click at [816, 686] on div at bounding box center [810, 694] width 37 height 34
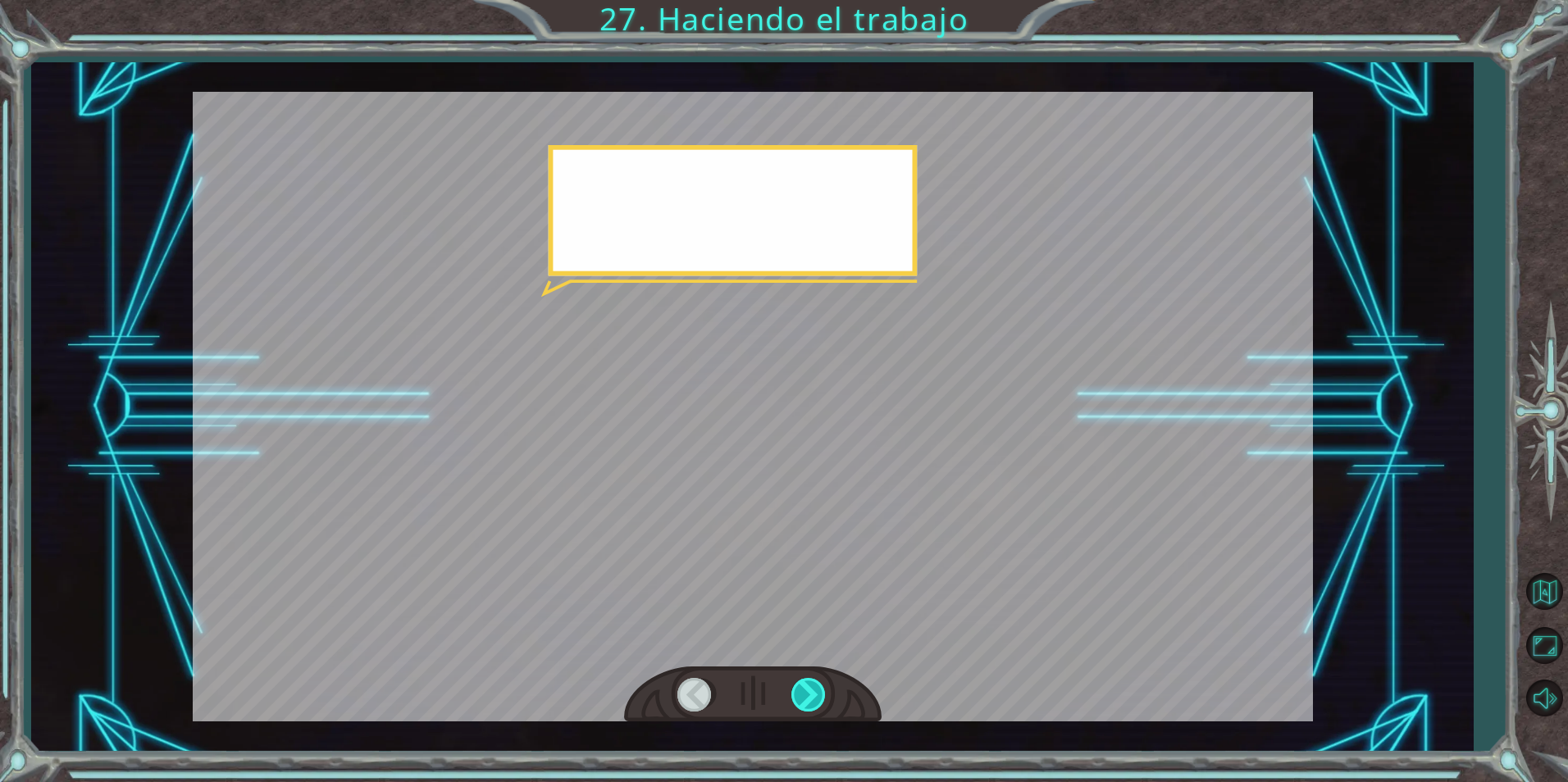
click at [815, 685] on div at bounding box center [810, 694] width 37 height 34
click at [815, 684] on div at bounding box center [810, 694] width 37 height 34
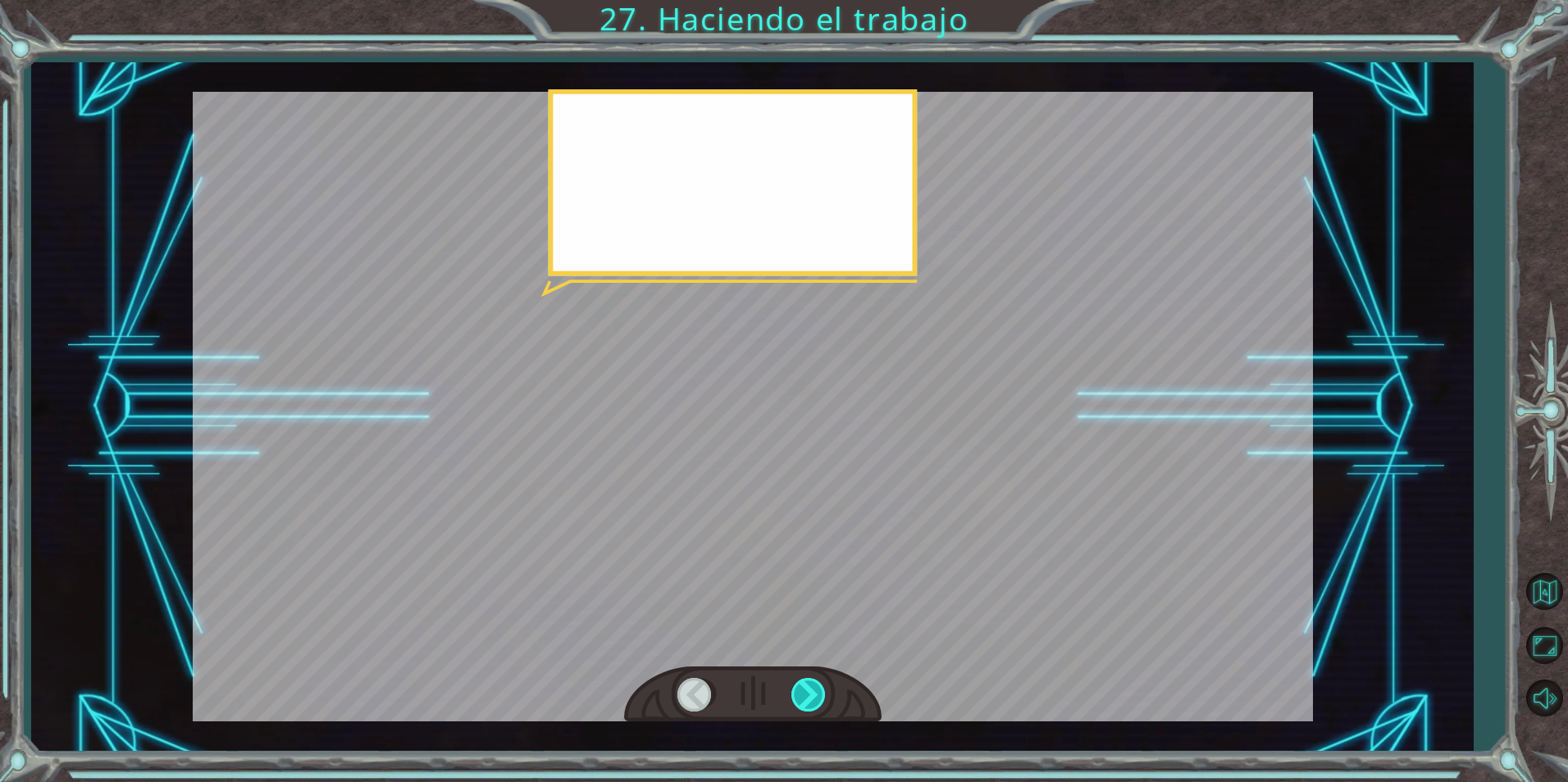
click at [815, 684] on div at bounding box center [810, 694] width 37 height 34
click at [815, 683] on div at bounding box center [810, 694] width 37 height 34
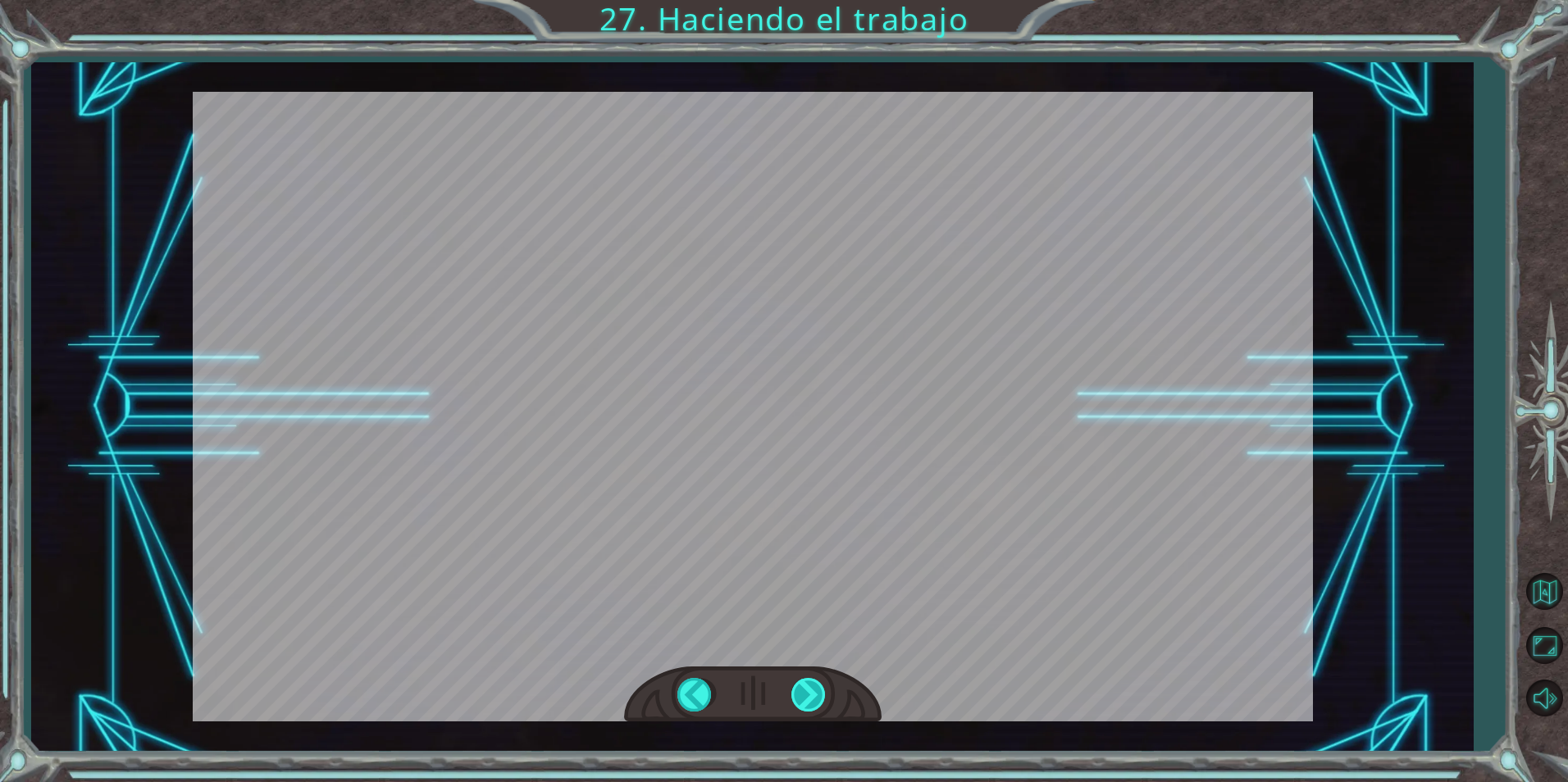
click at [815, 0] on div "helper . setPlayer ( “dragon” ) helper . setBoss ( “spider” ) ¡ G e n i a l ! T…" at bounding box center [784, 0] width 1568 height 0
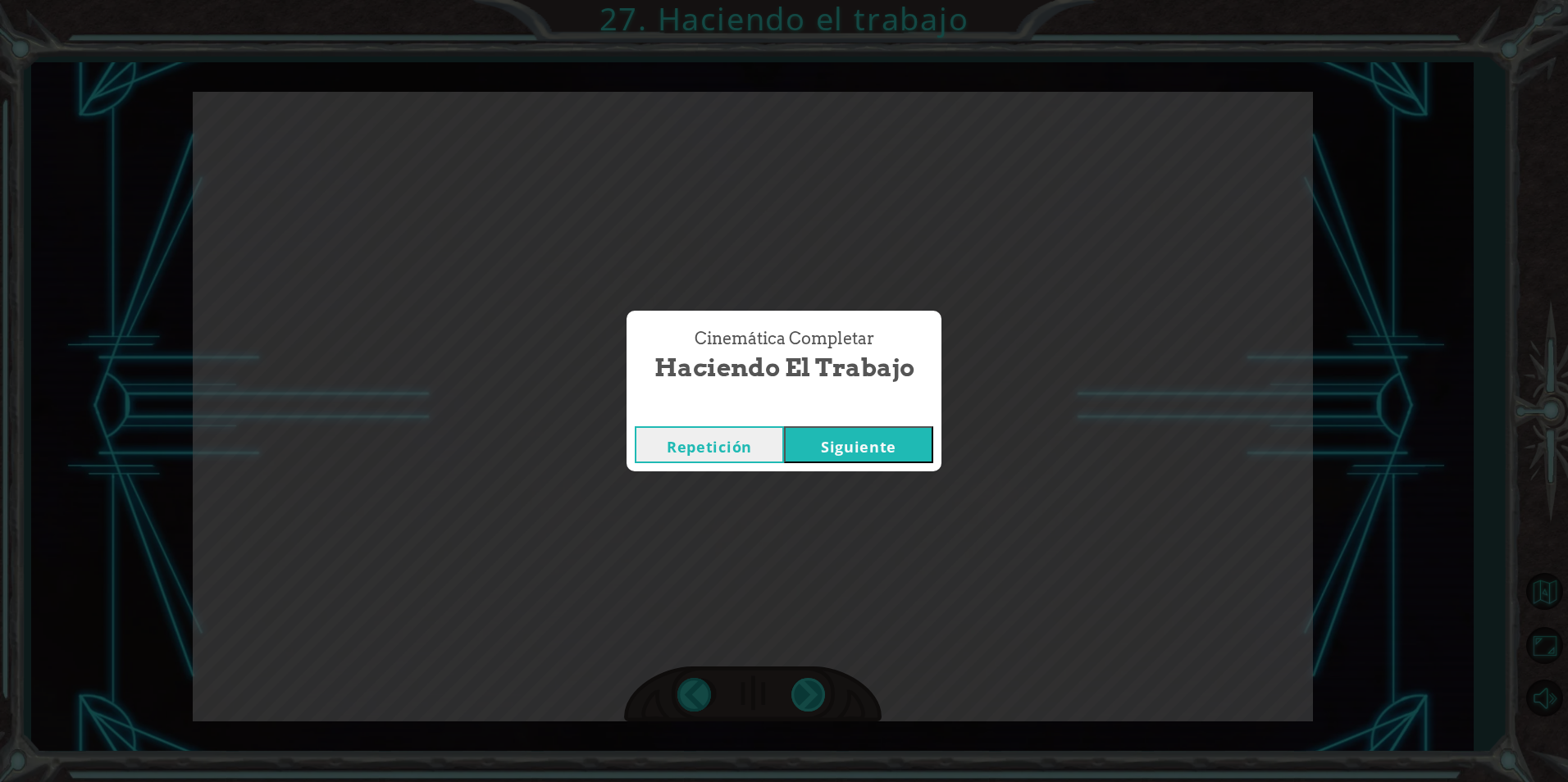
click at [815, 683] on div "Cinemática Completar Haciendo el trabajo Repetición [GEOGRAPHIC_DATA]" at bounding box center [784, 391] width 1568 height 782
drag, startPoint x: 815, startPoint y: 683, endPoint x: 908, endPoint y: 453, distance: 248.1
click at [908, 453] on button "Siguiente" at bounding box center [859, 445] width 149 height 37
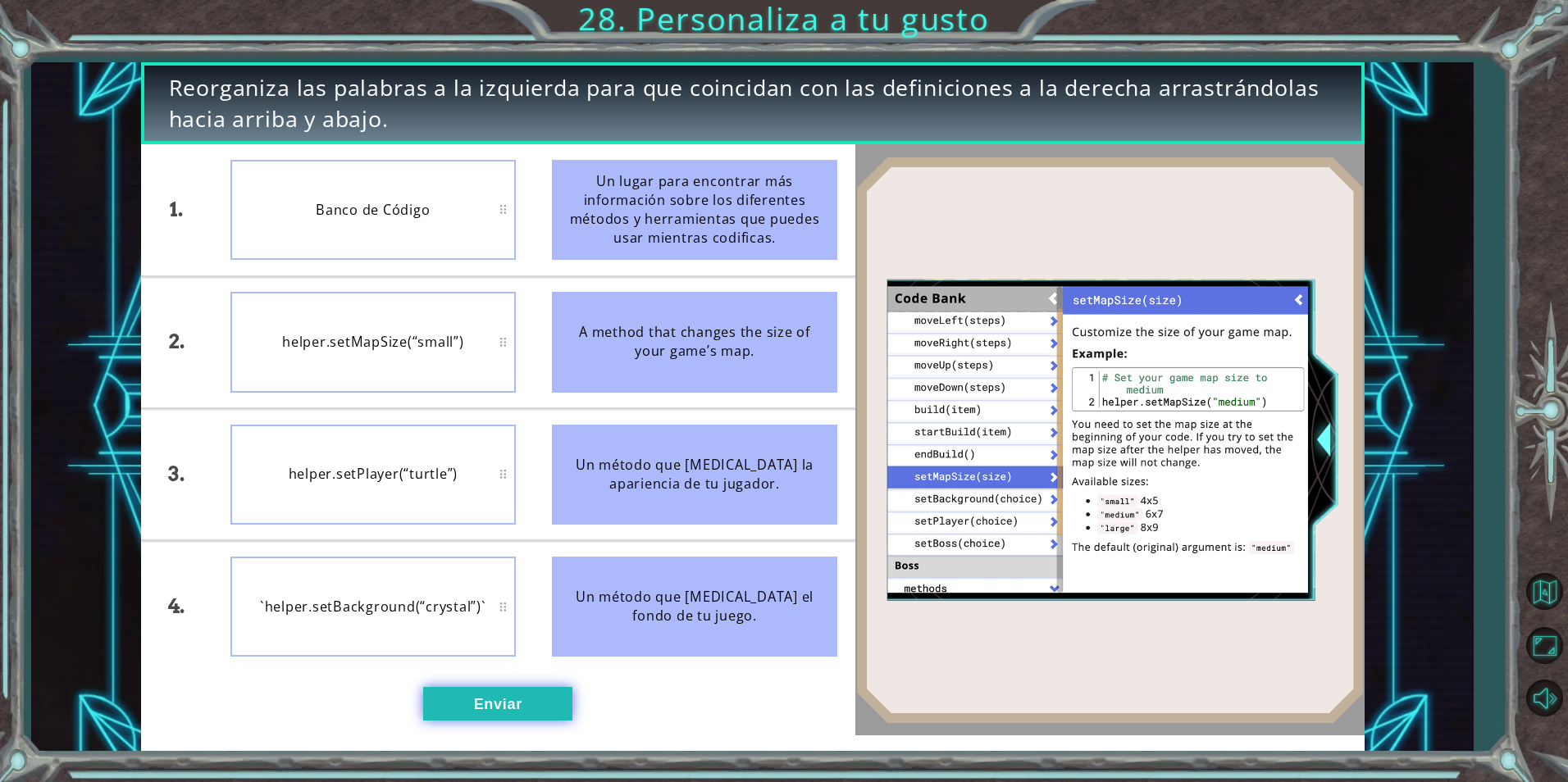
click at [425, 702] on button "Enviar" at bounding box center [497, 704] width 149 height 33
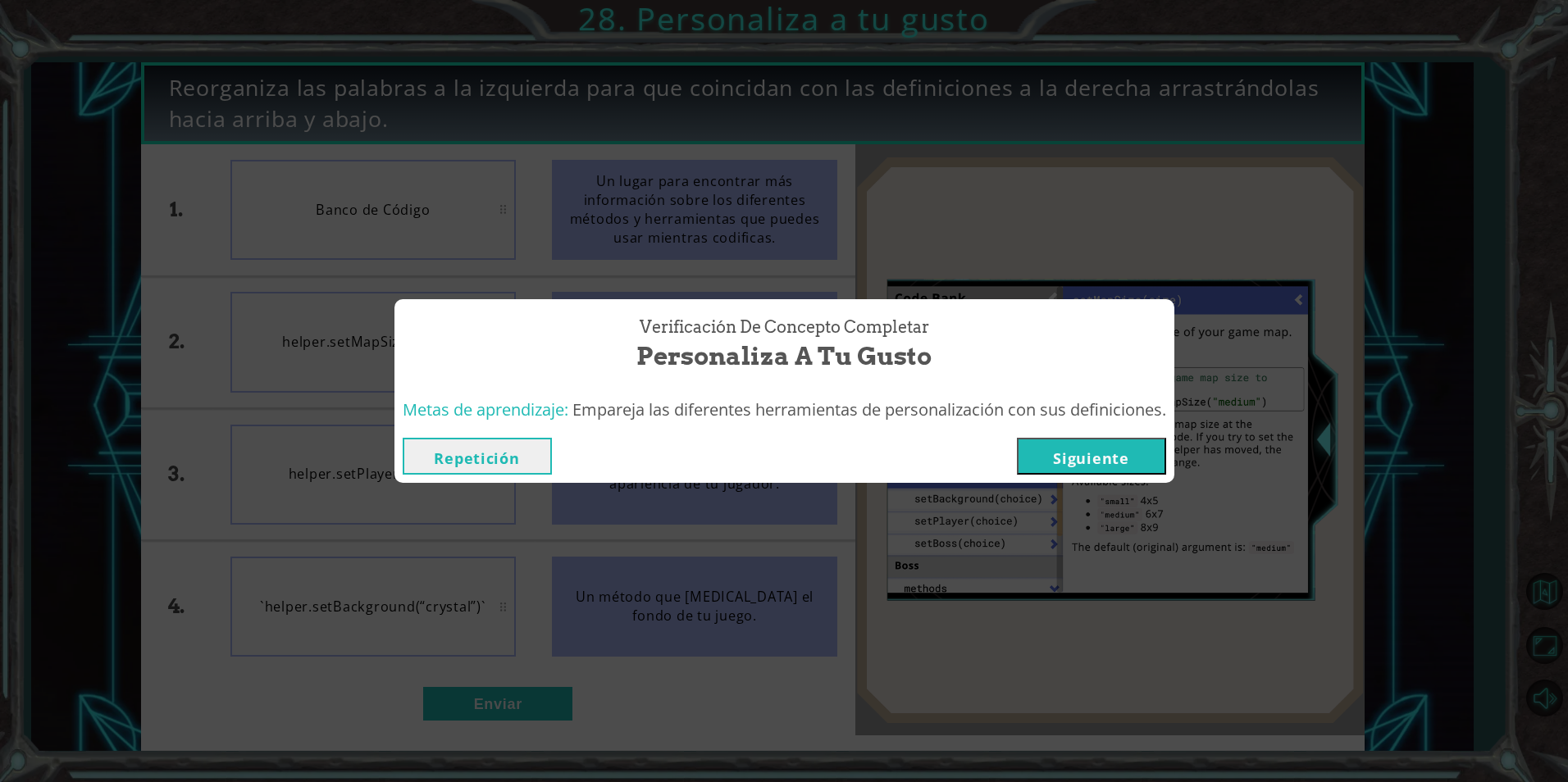
click at [1073, 461] on button "Siguiente" at bounding box center [1092, 456] width 149 height 37
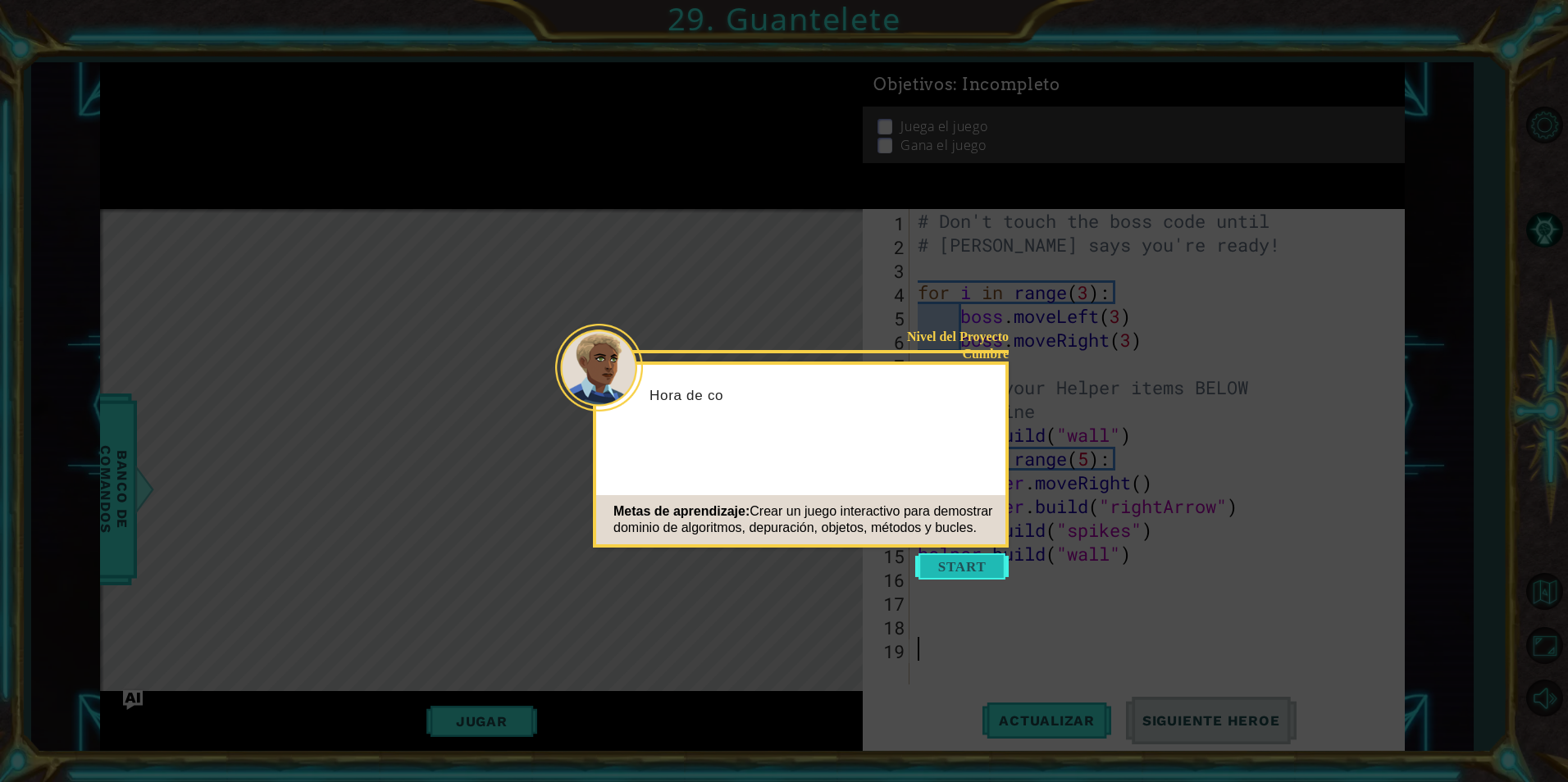
click at [967, 568] on button "Start" at bounding box center [962, 566] width 93 height 26
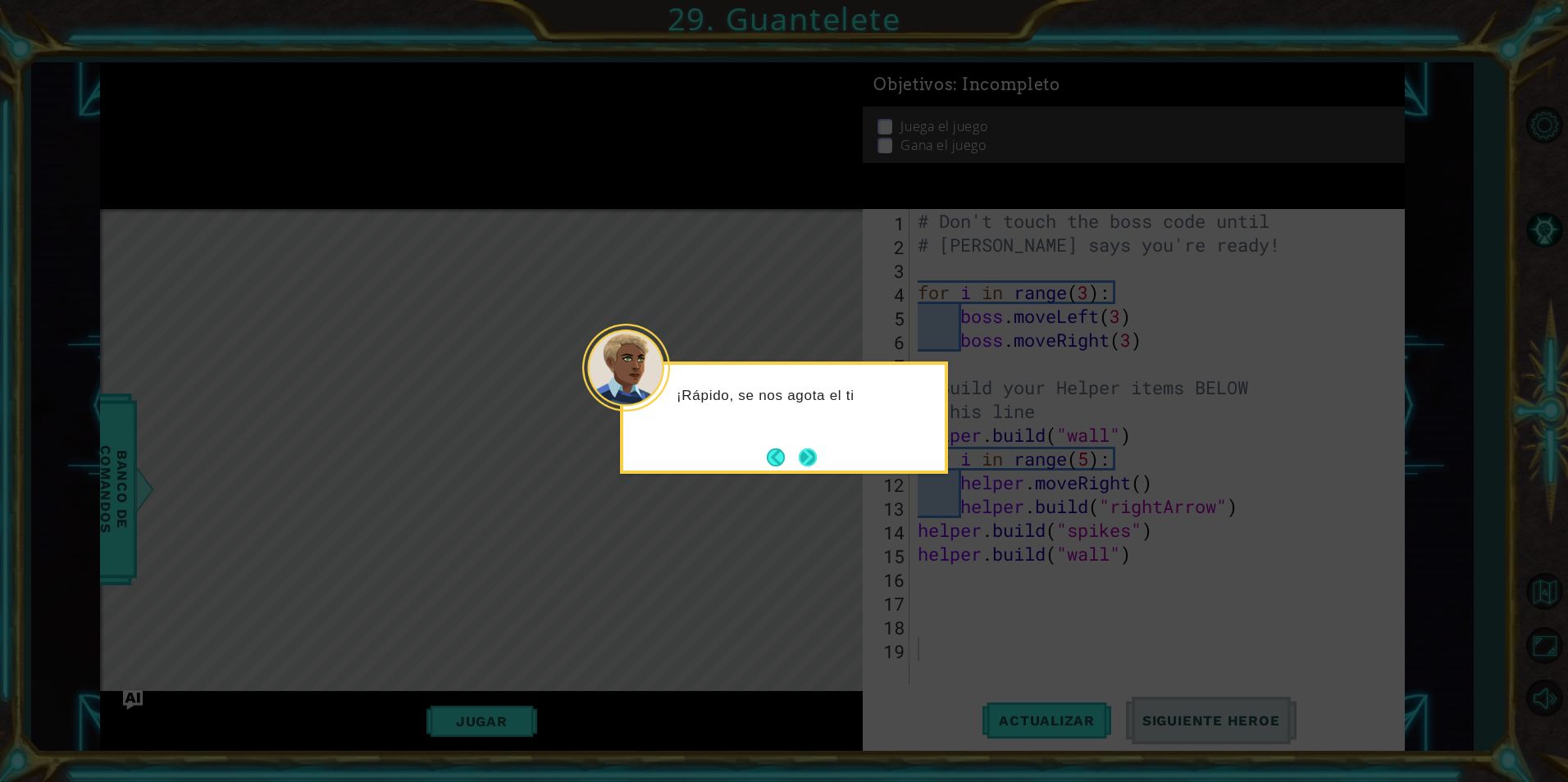
click at [812, 454] on button "Next" at bounding box center [807, 457] width 22 height 22
click at [795, 450] on button "Next" at bounding box center [808, 458] width 28 height 28
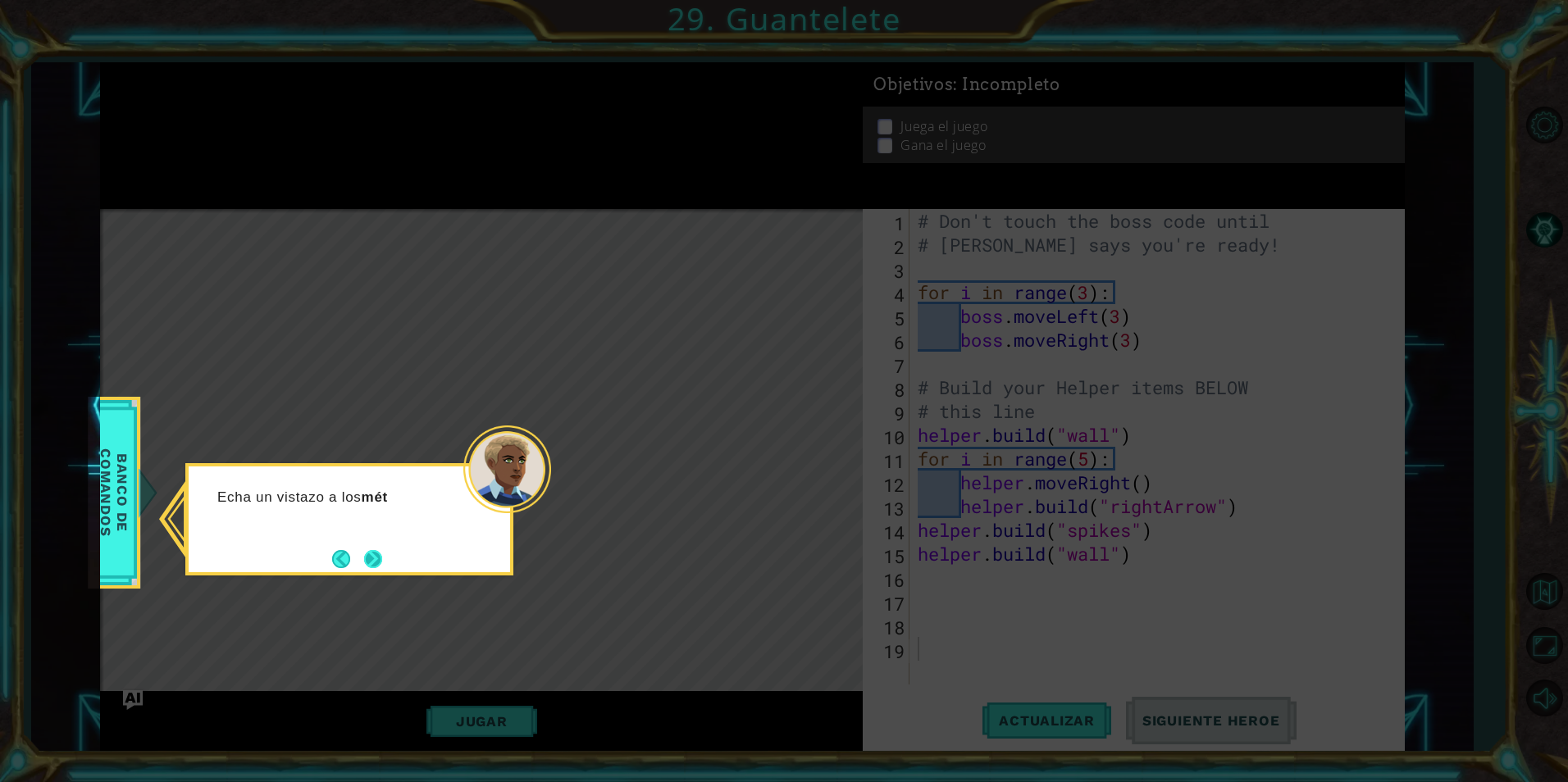
click at [366, 558] on button "Next" at bounding box center [372, 559] width 20 height 20
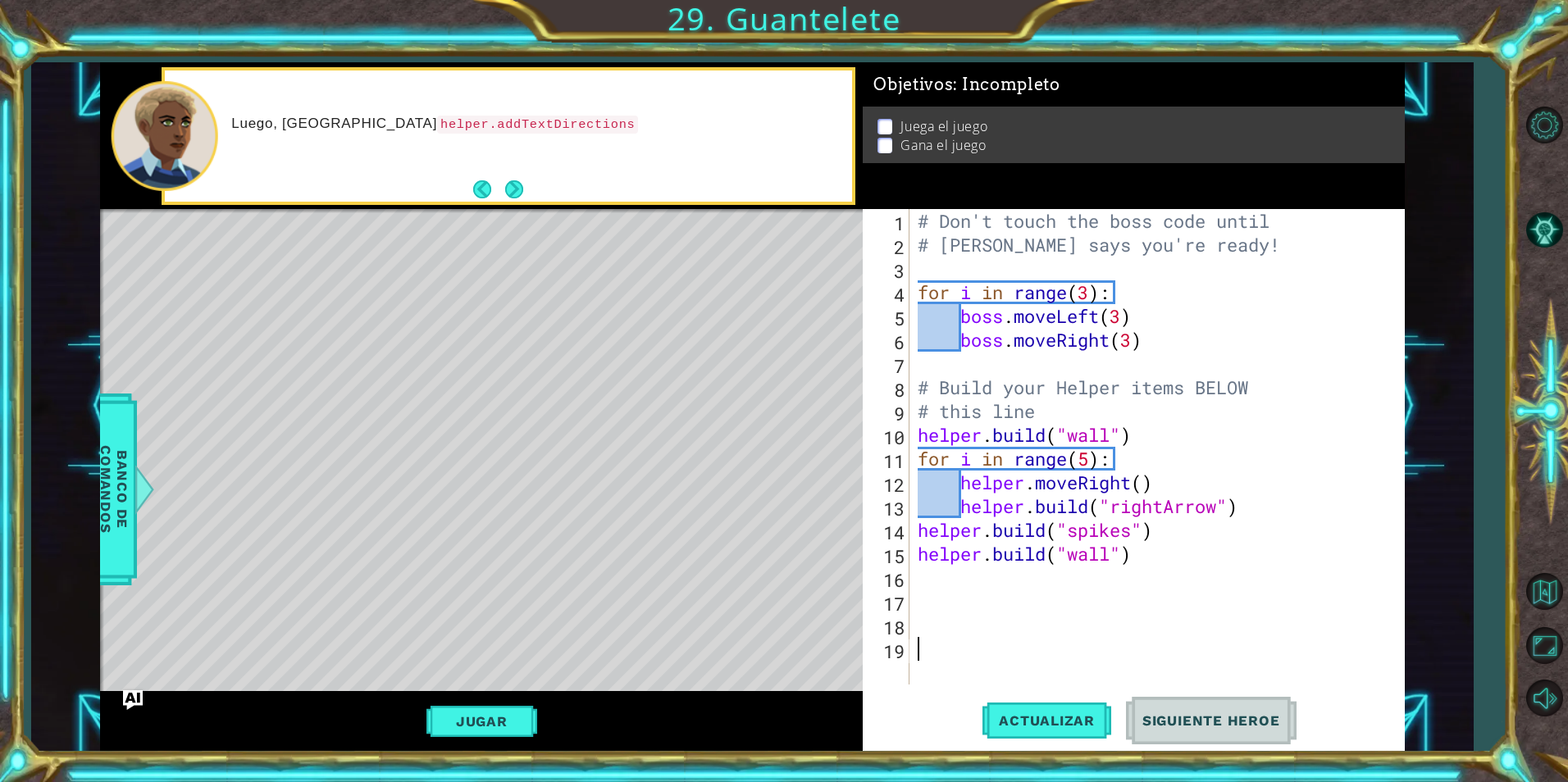
click at [1132, 564] on div "# Don't touch the boss code until # [PERSON_NAME] says you're ready! for i in r…" at bounding box center [1161, 471] width 493 height 523
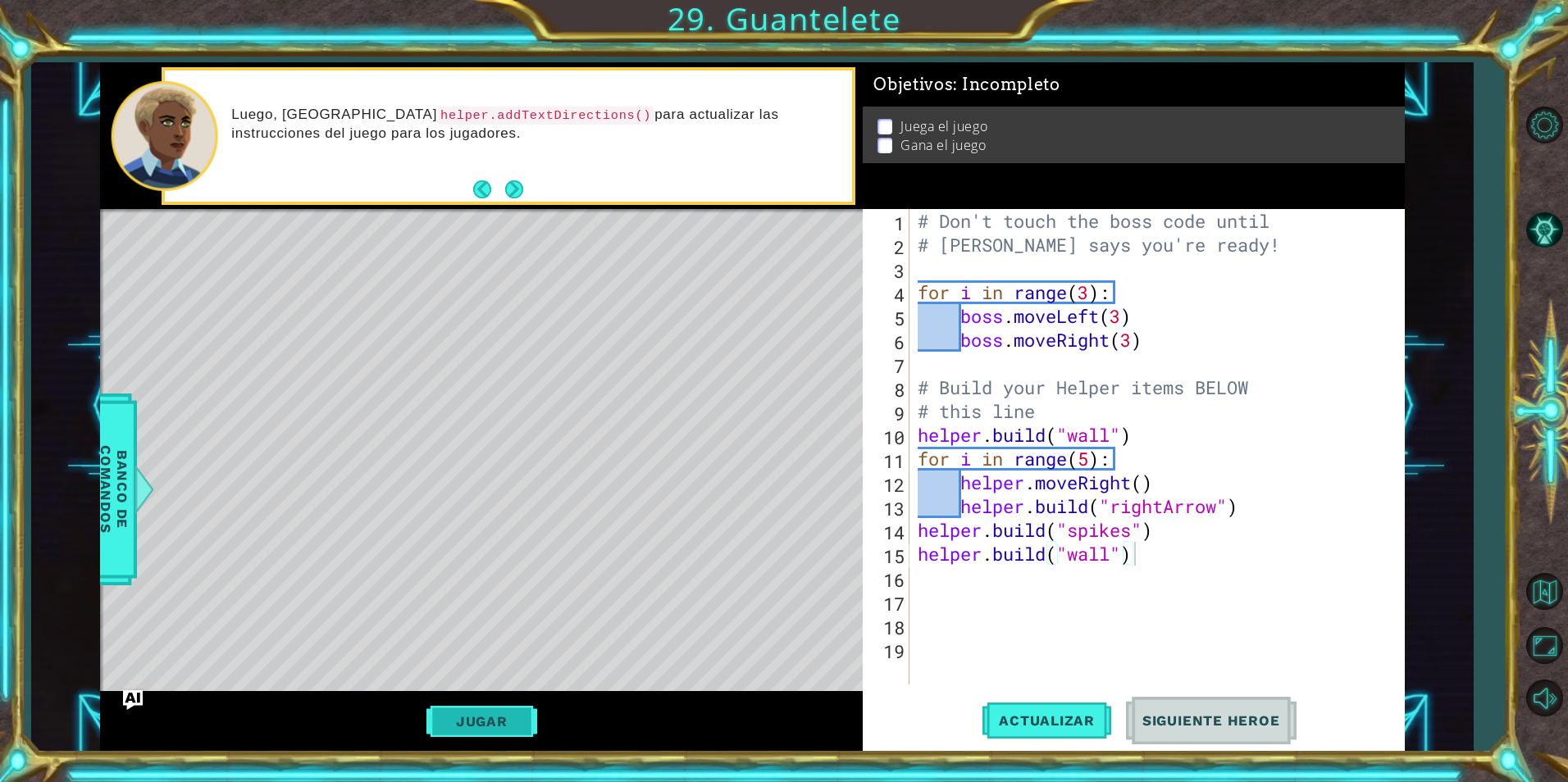
click at [514, 718] on button "Jugar" at bounding box center [482, 722] width 111 height 31
type textarea "[DOMAIN_NAME]("wall")"
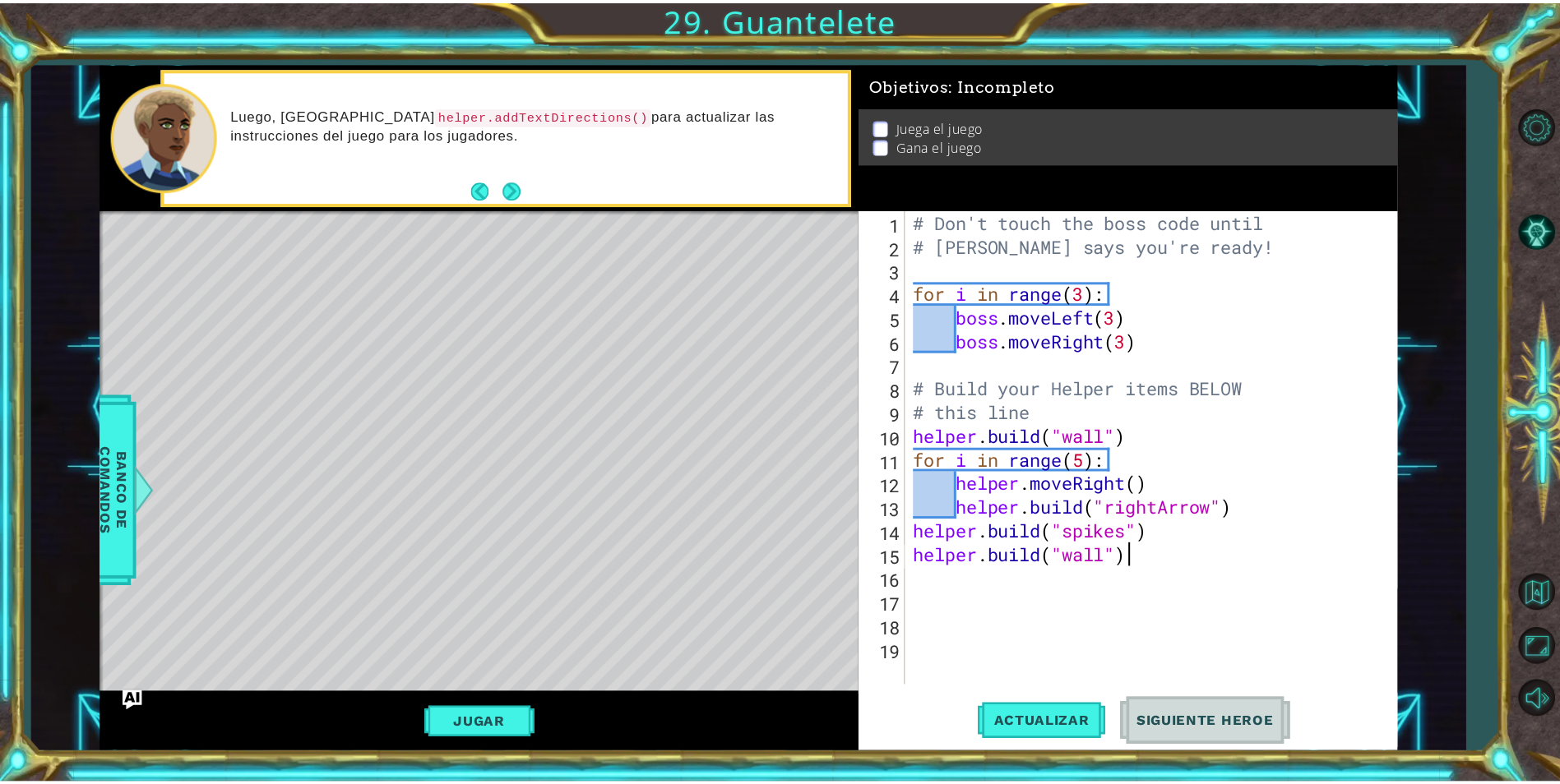
scroll to position [0, 9]
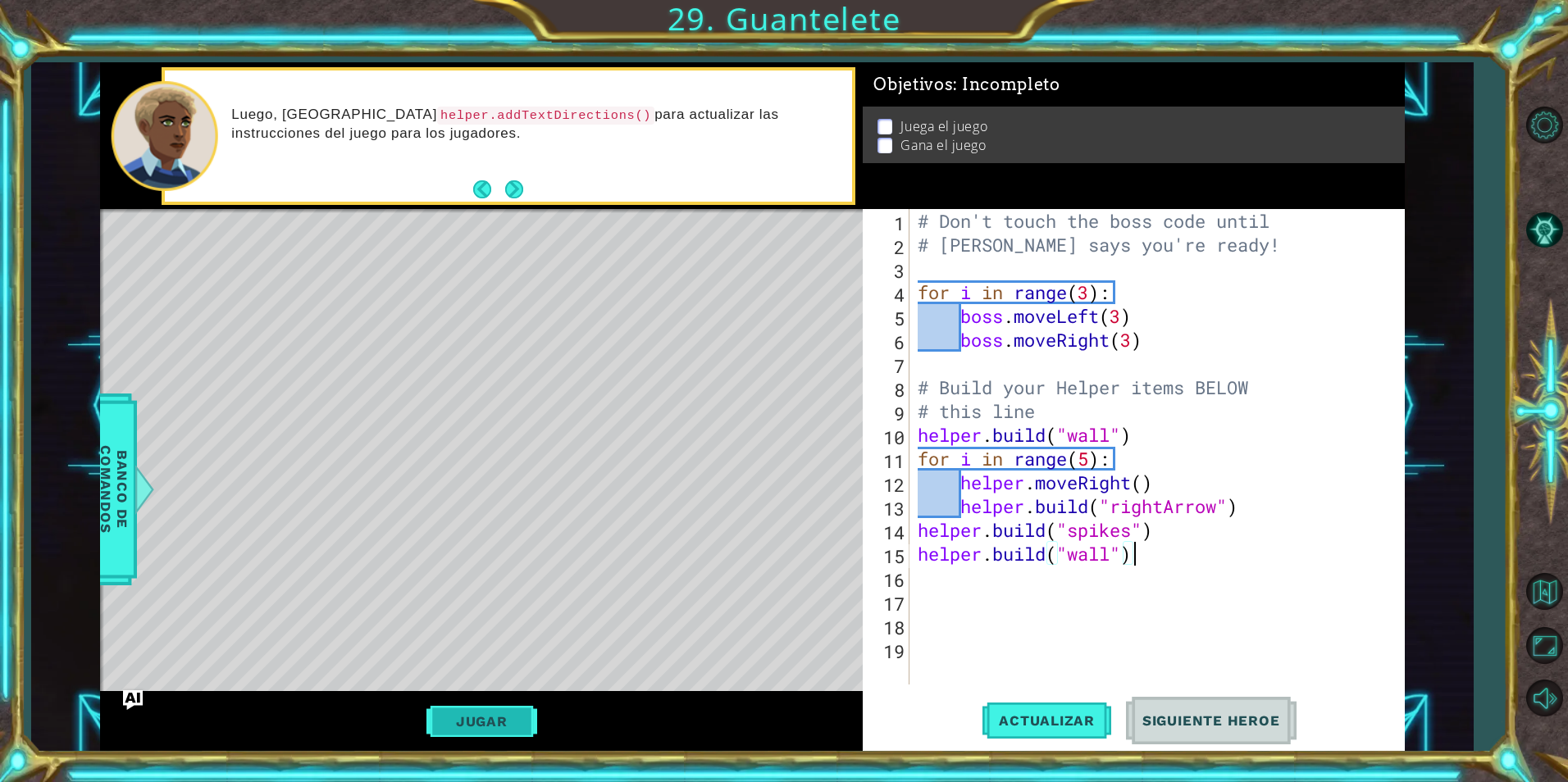
click at [451, 711] on button "Jugar" at bounding box center [482, 722] width 111 height 31
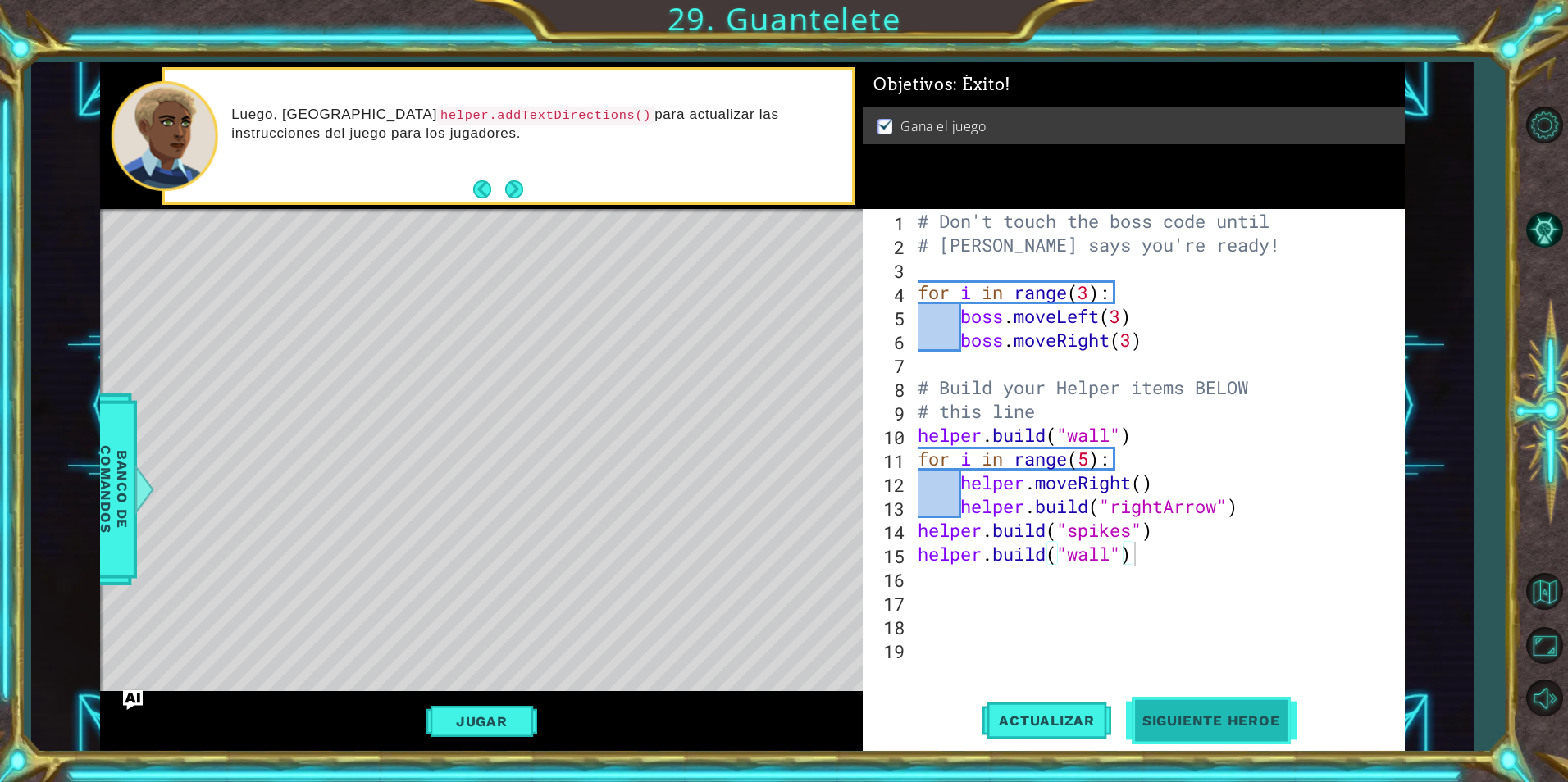
click at [1202, 724] on span "Siguiente Heroe" at bounding box center [1211, 721] width 170 height 17
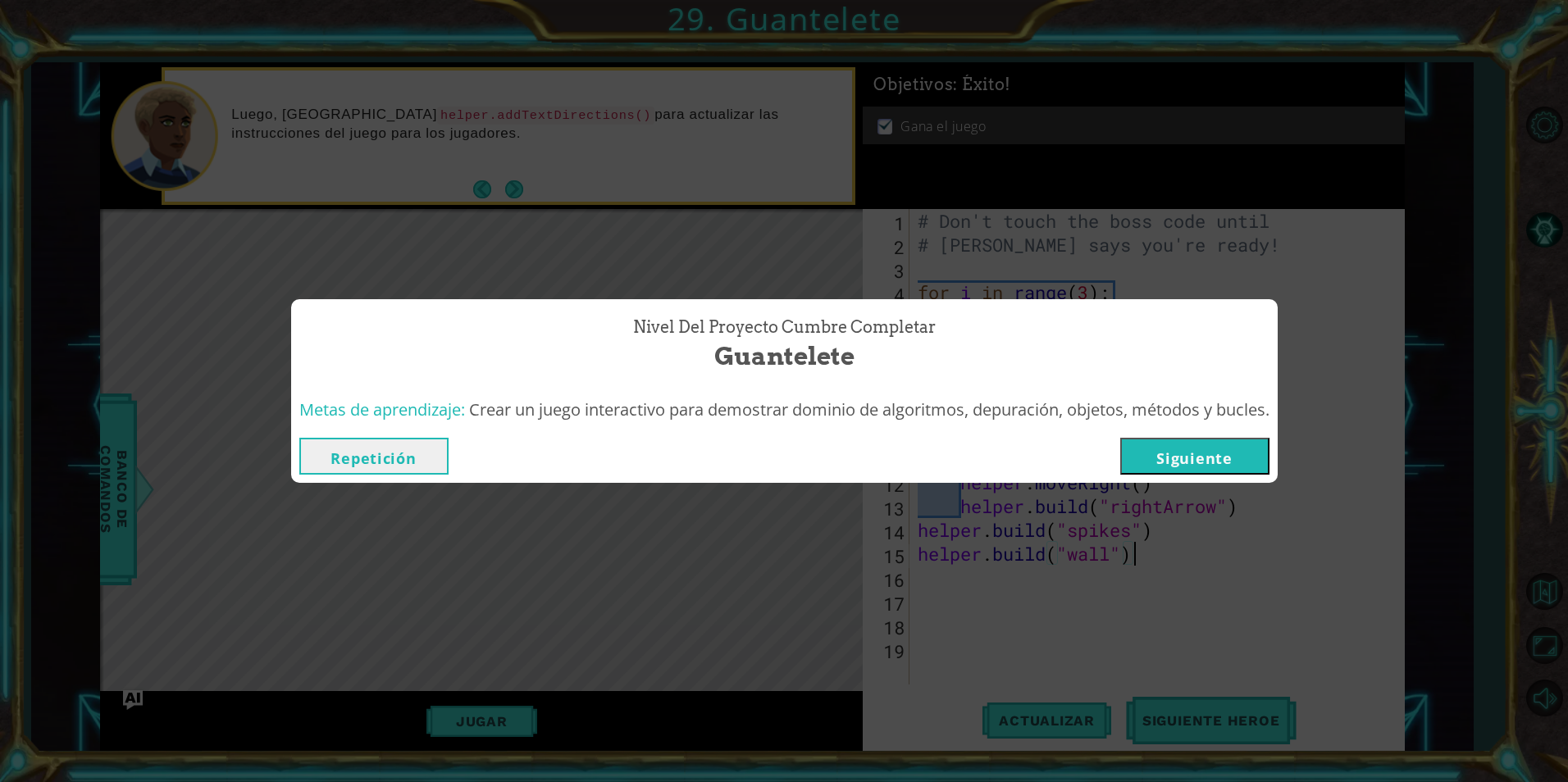
click at [1236, 458] on button "Siguiente" at bounding box center [1195, 456] width 149 height 37
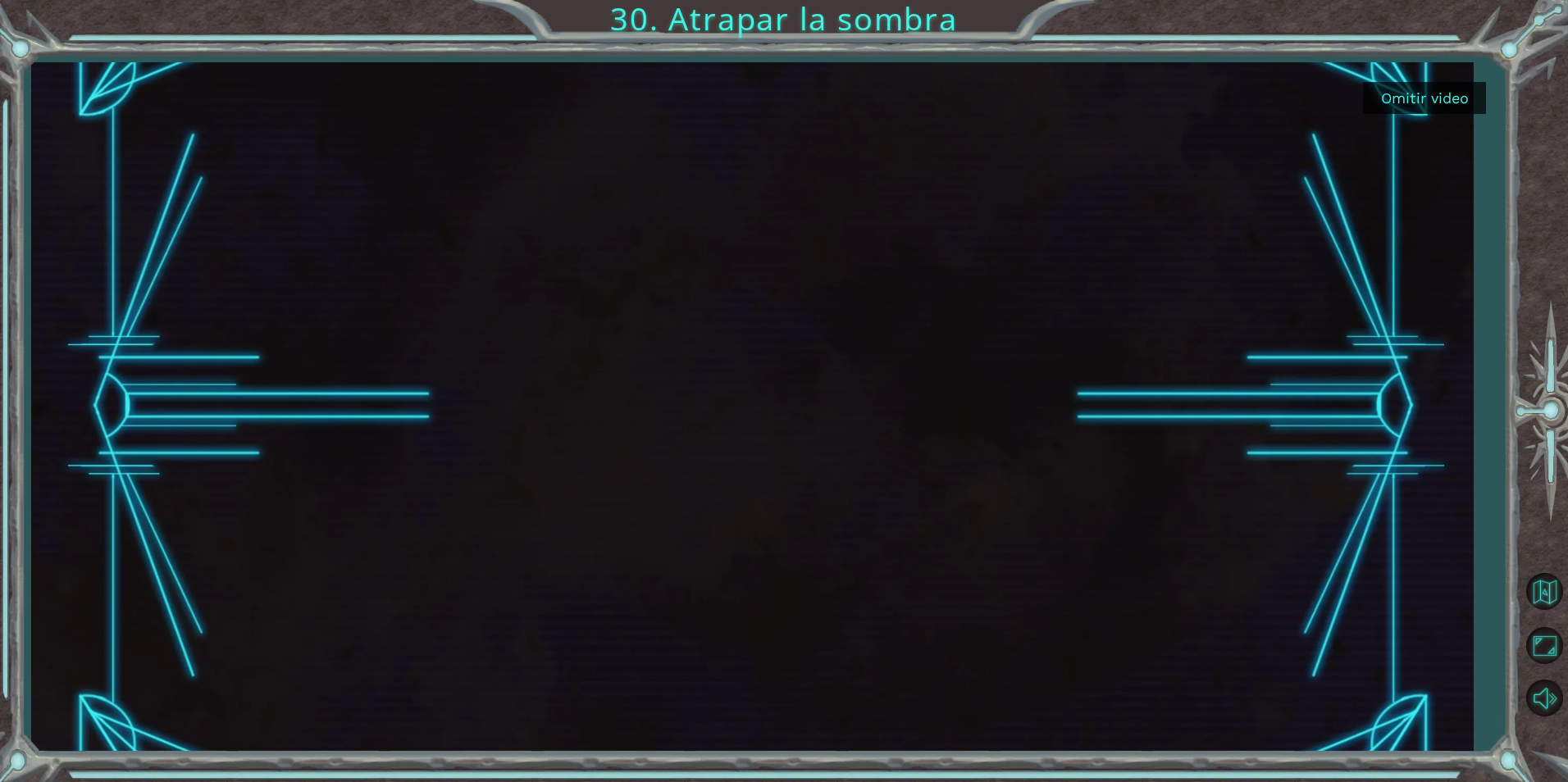
click at [1454, 105] on button "Omitir video" at bounding box center [1425, 98] width 123 height 32
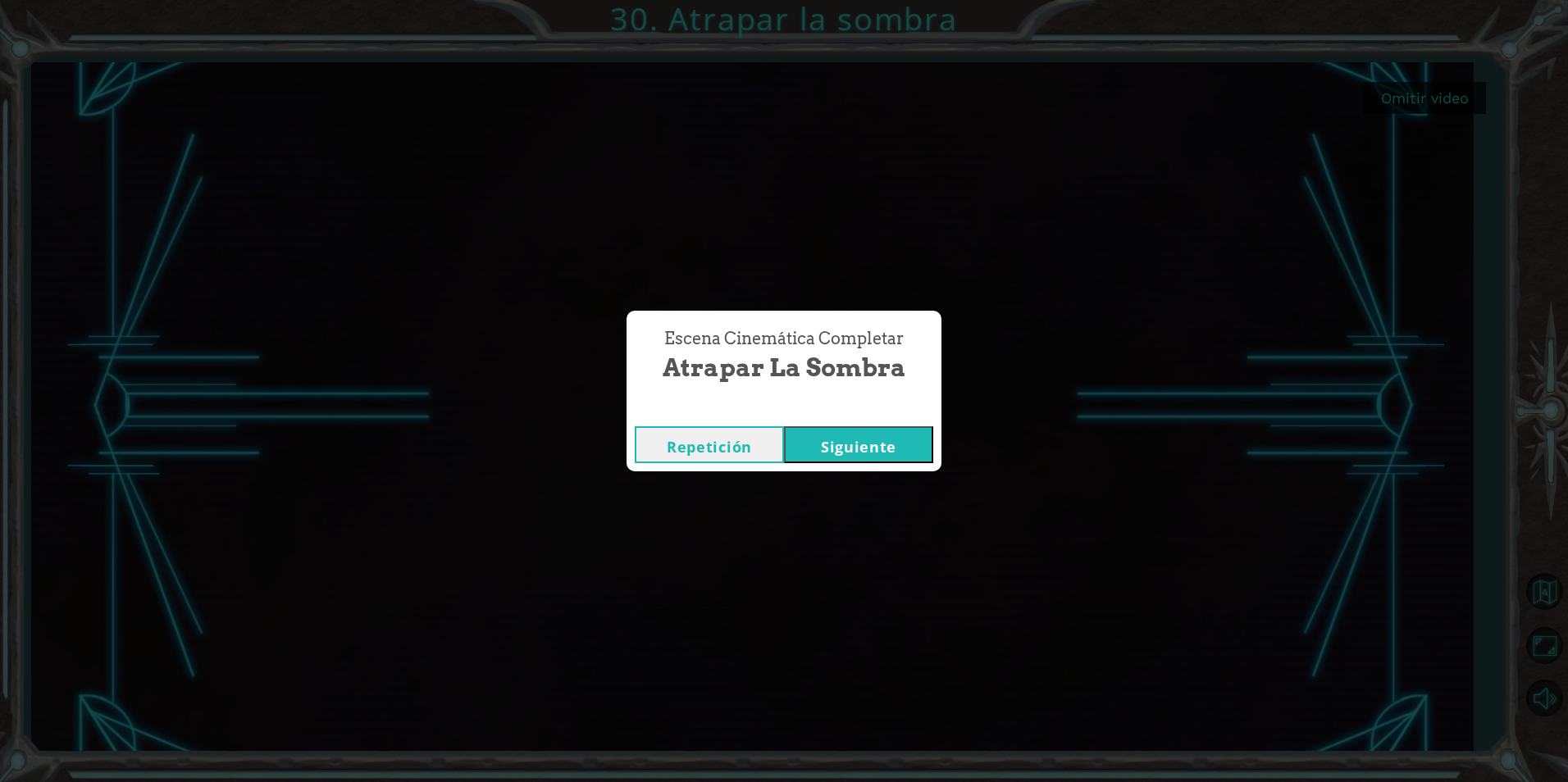
click at [881, 445] on button "Siguiente" at bounding box center [859, 445] width 149 height 37
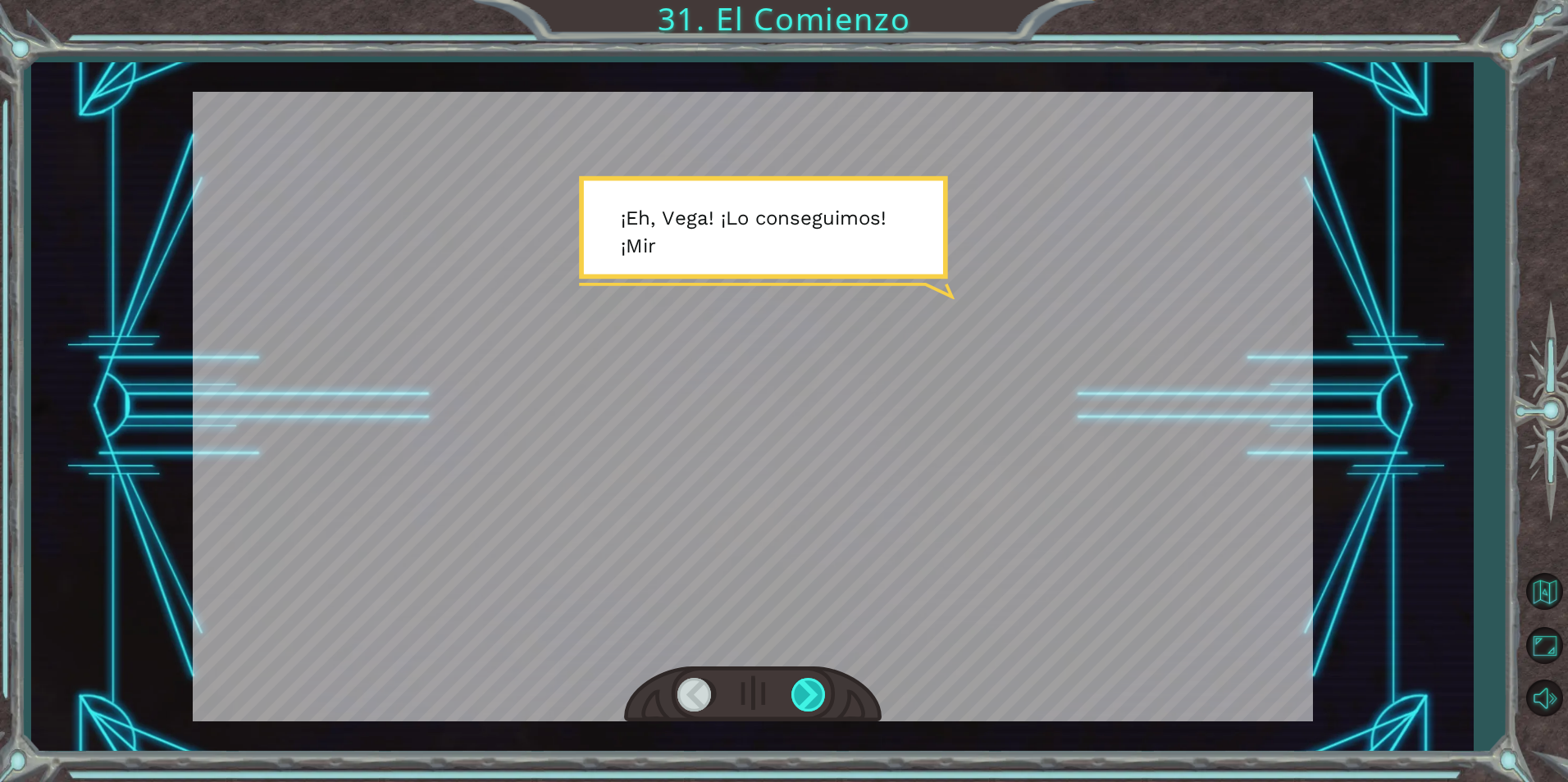
click at [825, 694] on div at bounding box center [810, 694] width 37 height 34
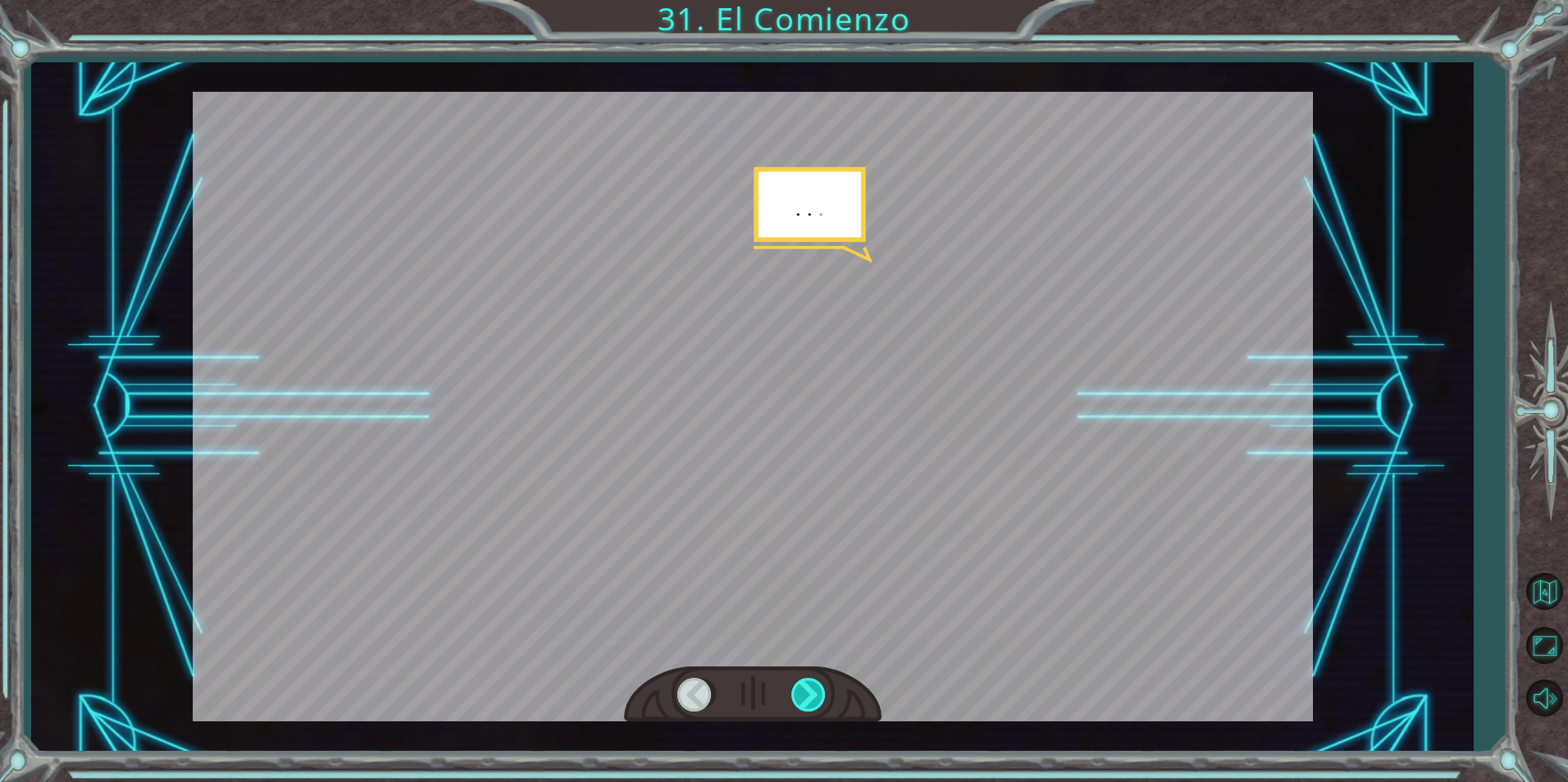
click at [821, 689] on div at bounding box center [810, 694] width 37 height 34
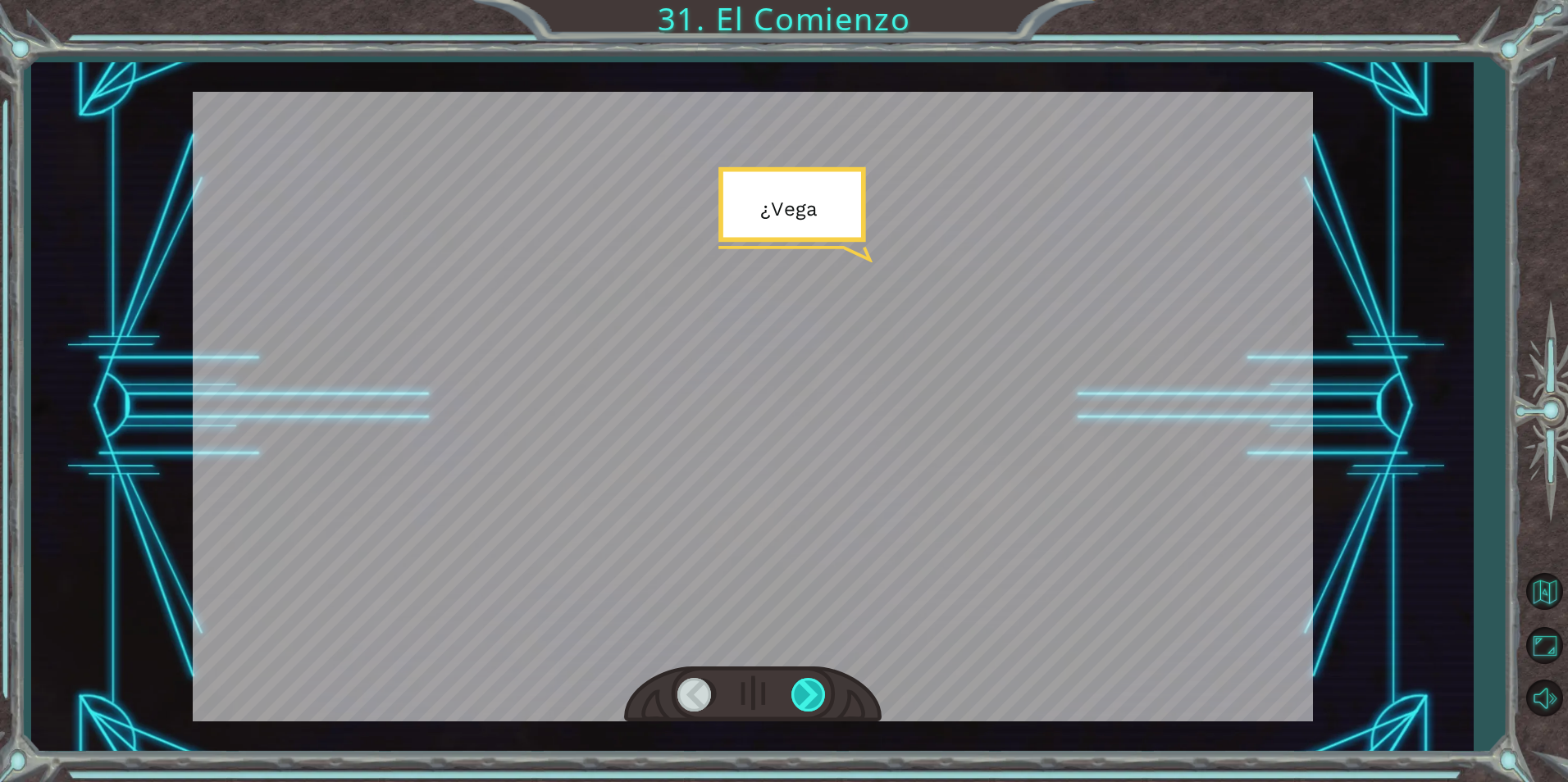
click at [821, 689] on div at bounding box center [810, 694] width 37 height 34
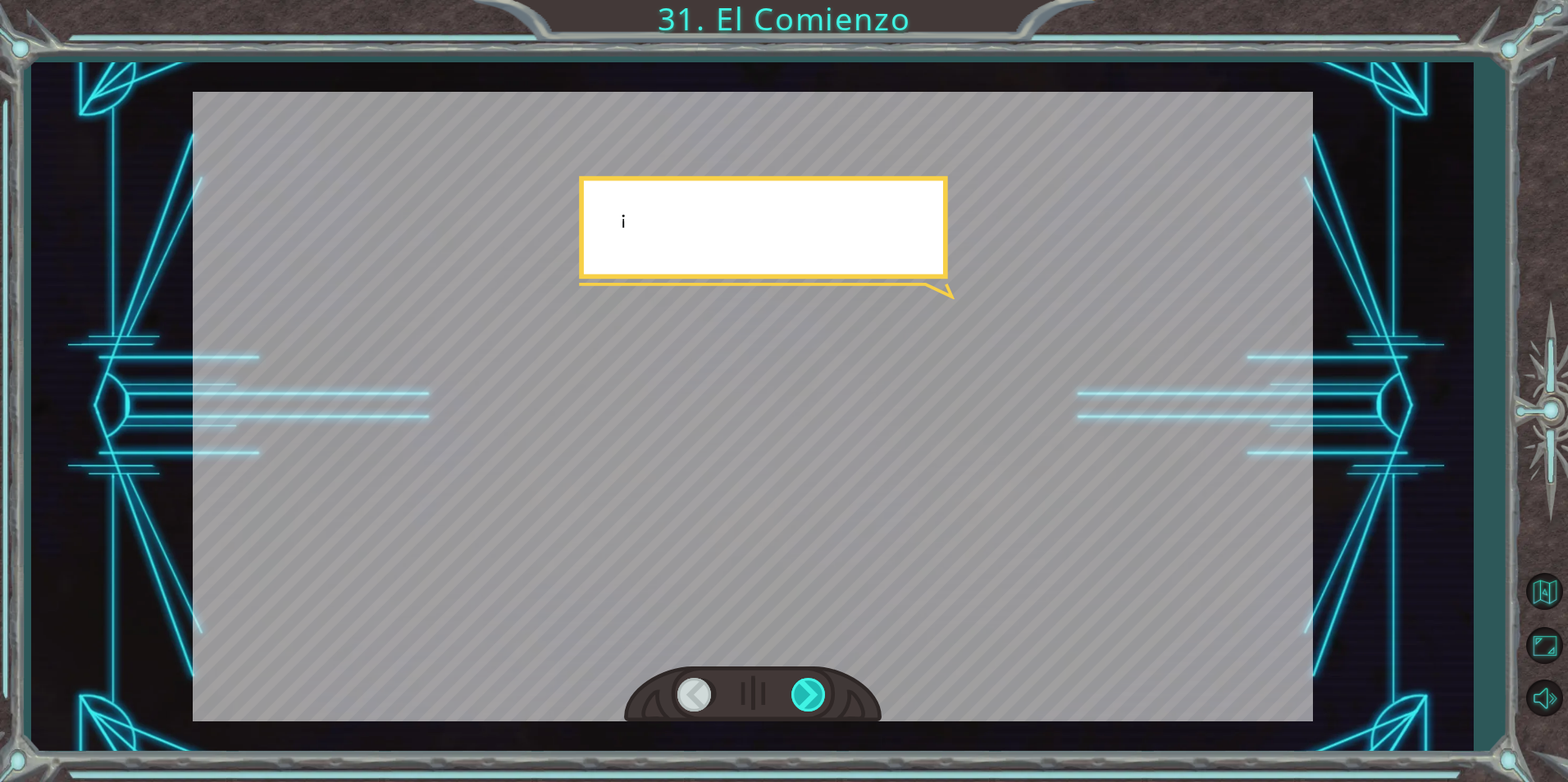
click at [821, 689] on div at bounding box center [810, 694] width 37 height 34
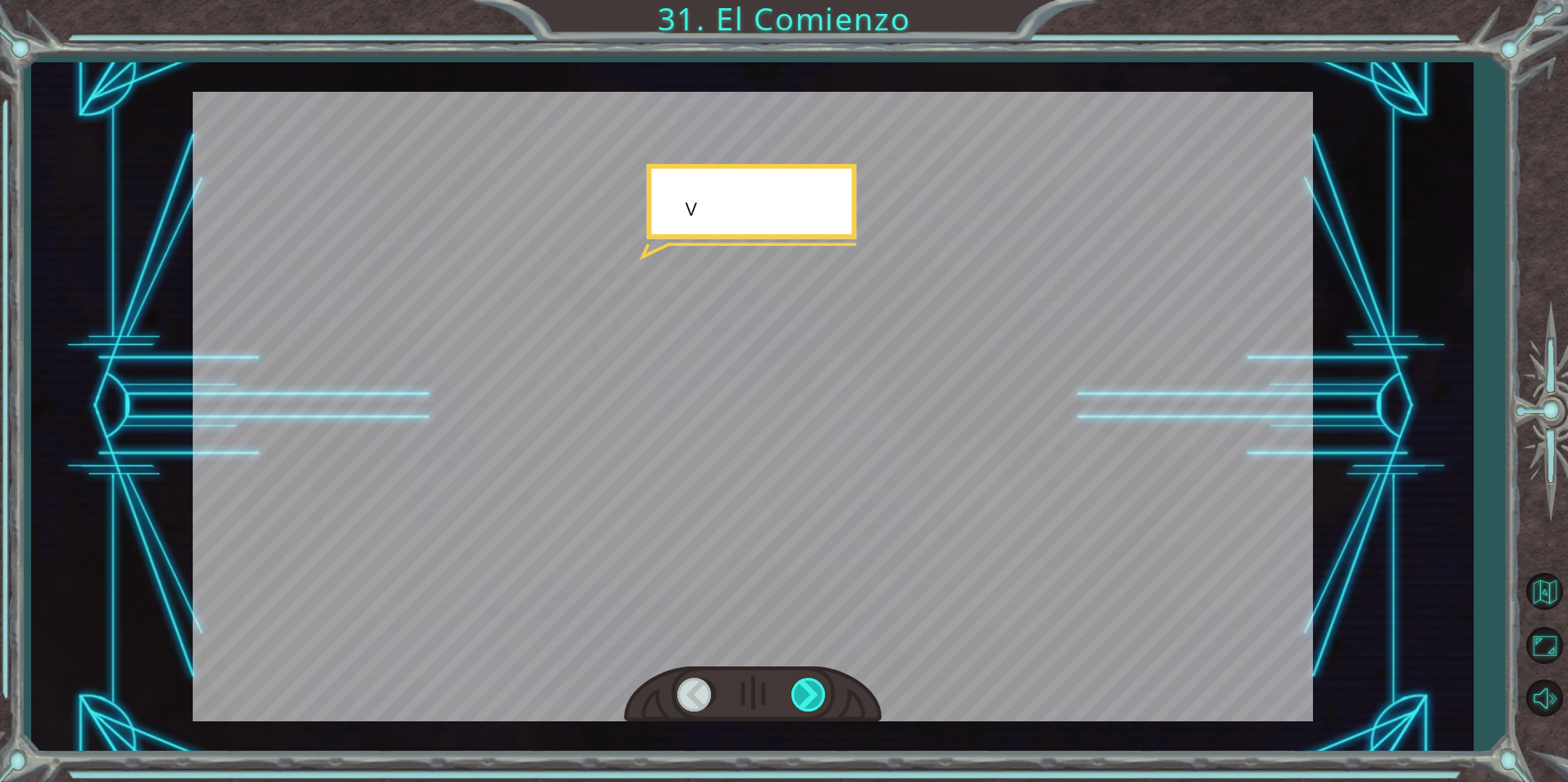
click at [821, 689] on div at bounding box center [810, 694] width 37 height 34
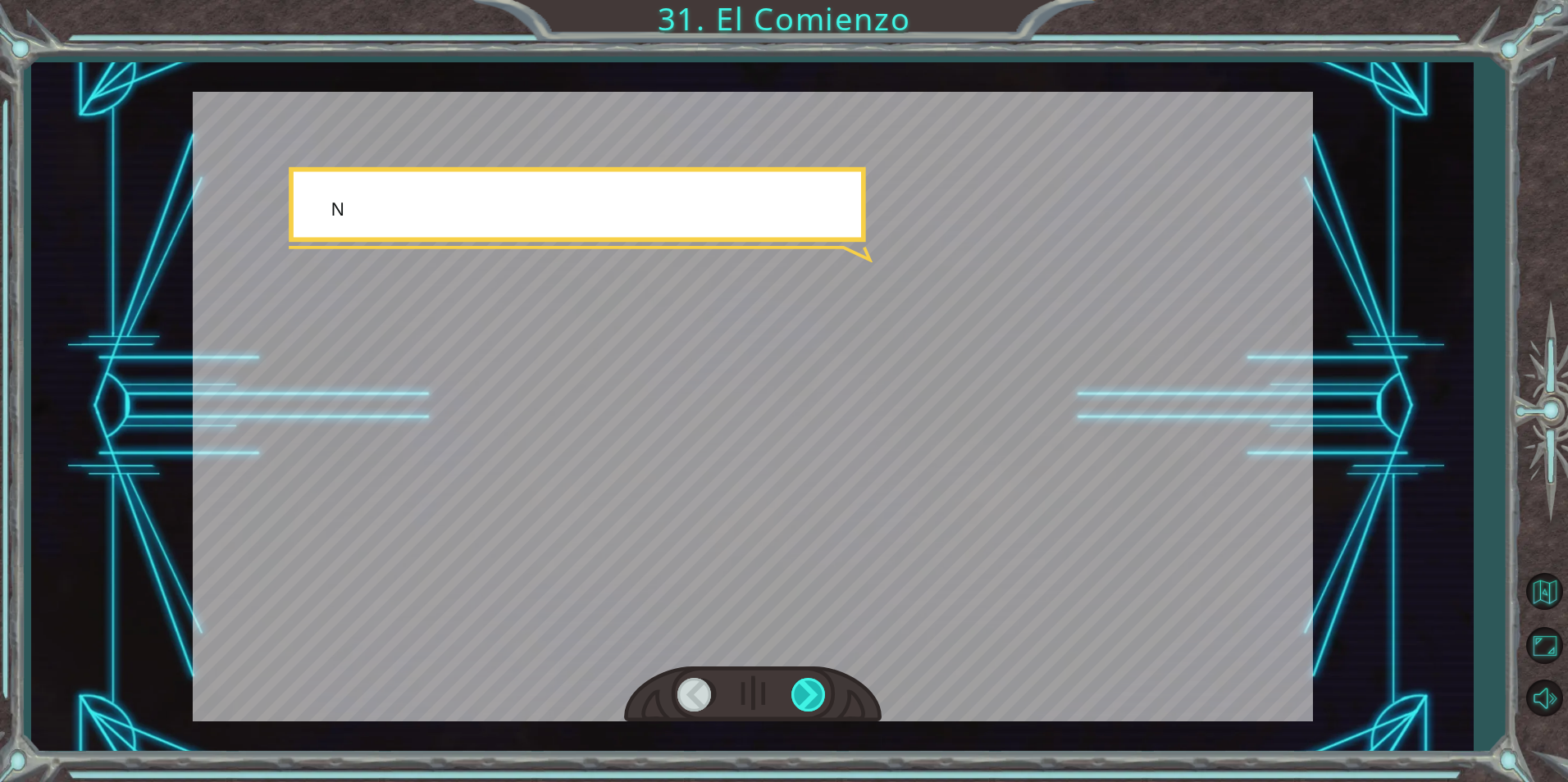
click at [821, 689] on div at bounding box center [810, 694] width 37 height 34
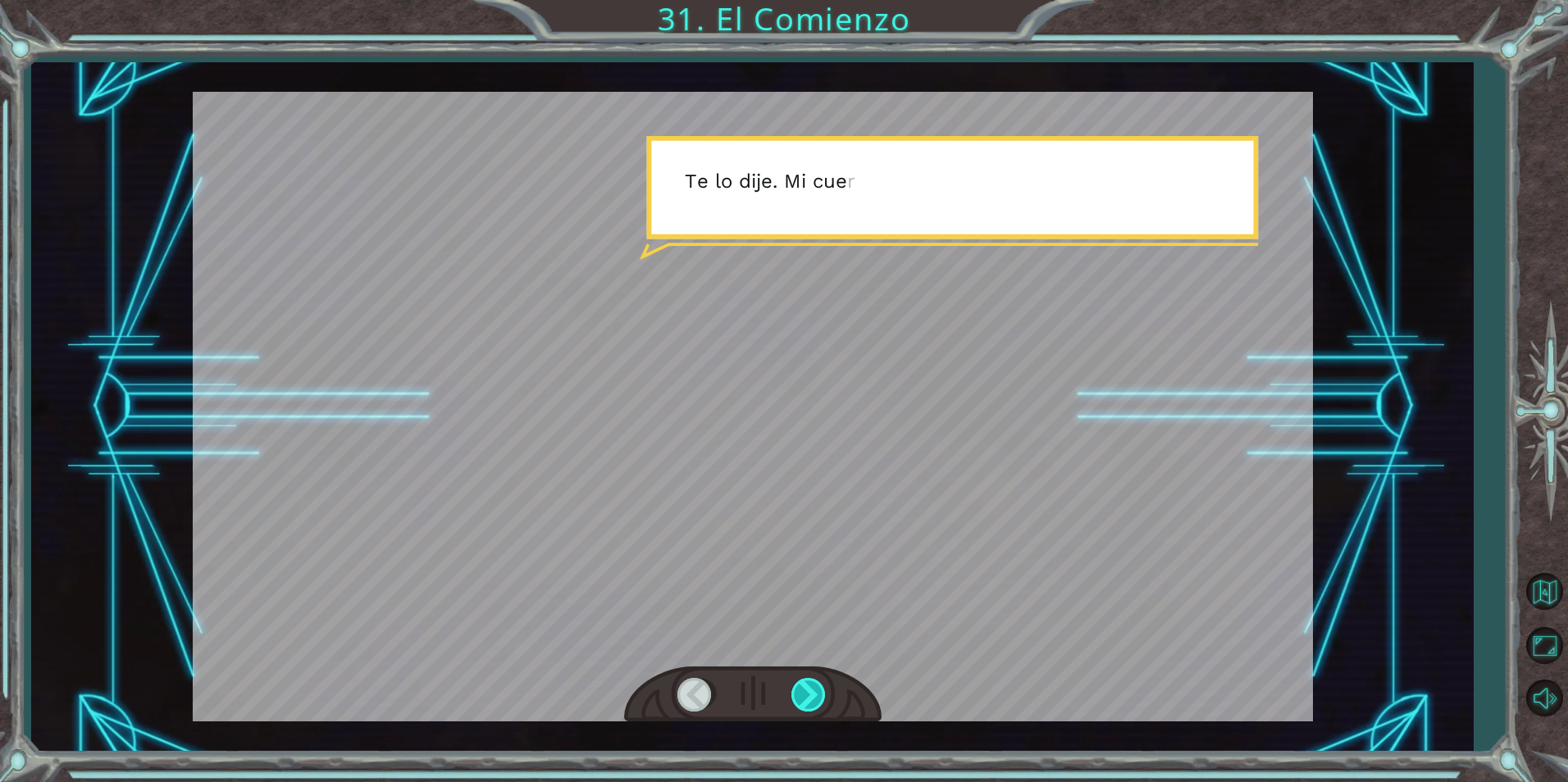
click at [821, 689] on div at bounding box center [810, 694] width 37 height 34
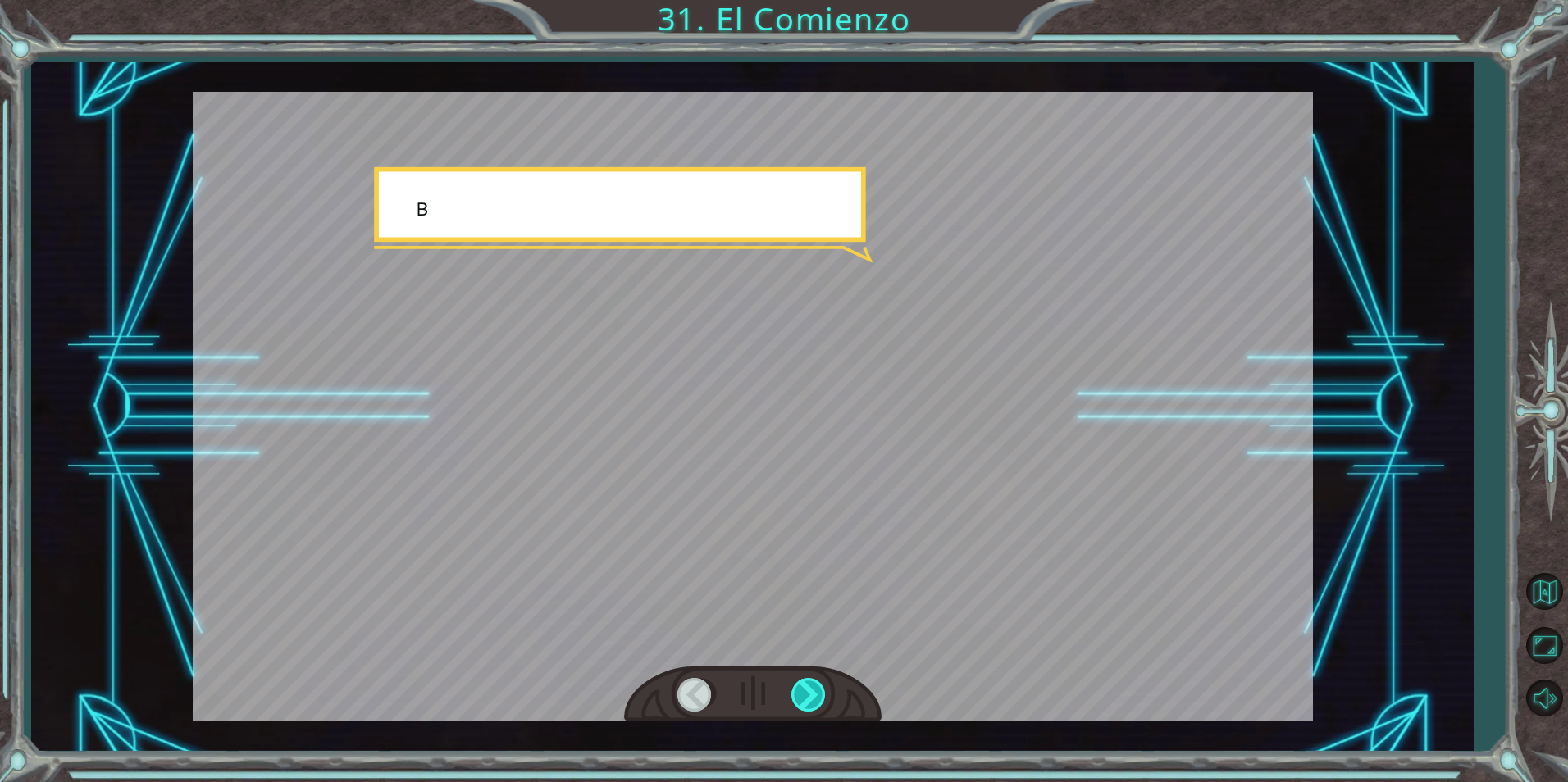
click at [821, 689] on div at bounding box center [810, 694] width 37 height 34
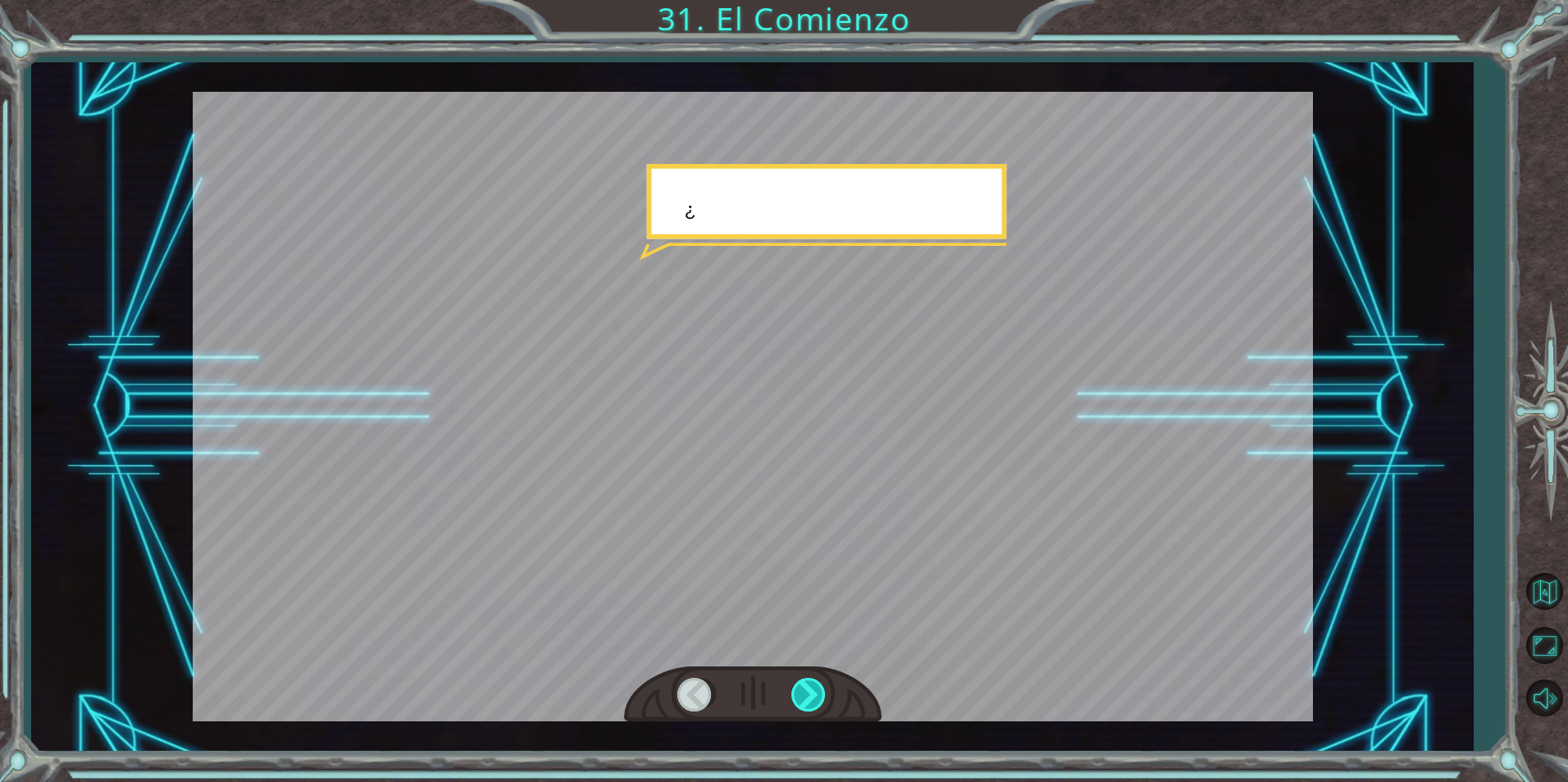
click at [821, 689] on div at bounding box center [810, 694] width 37 height 34
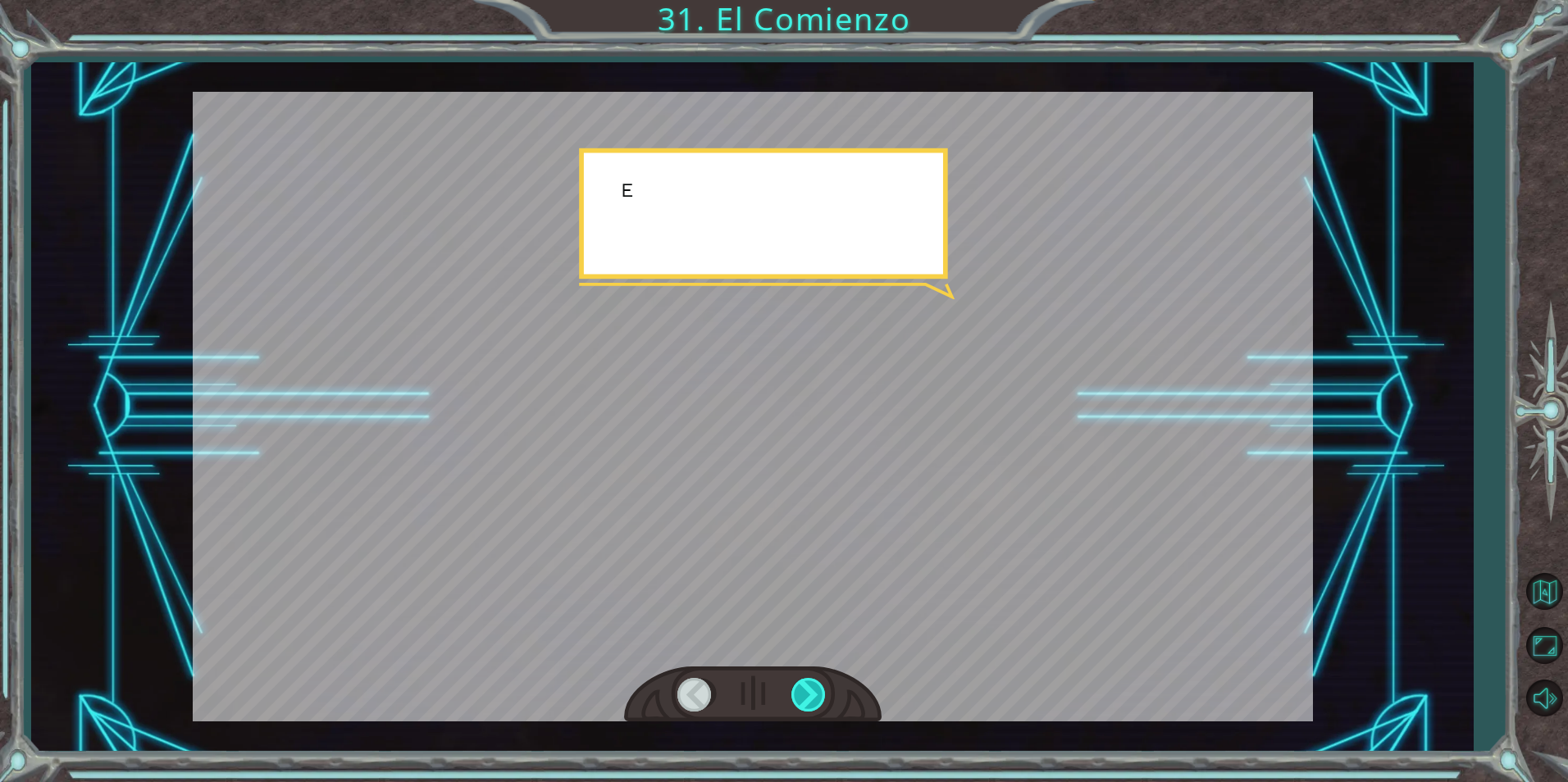
click at [821, 689] on div at bounding box center [810, 694] width 37 height 34
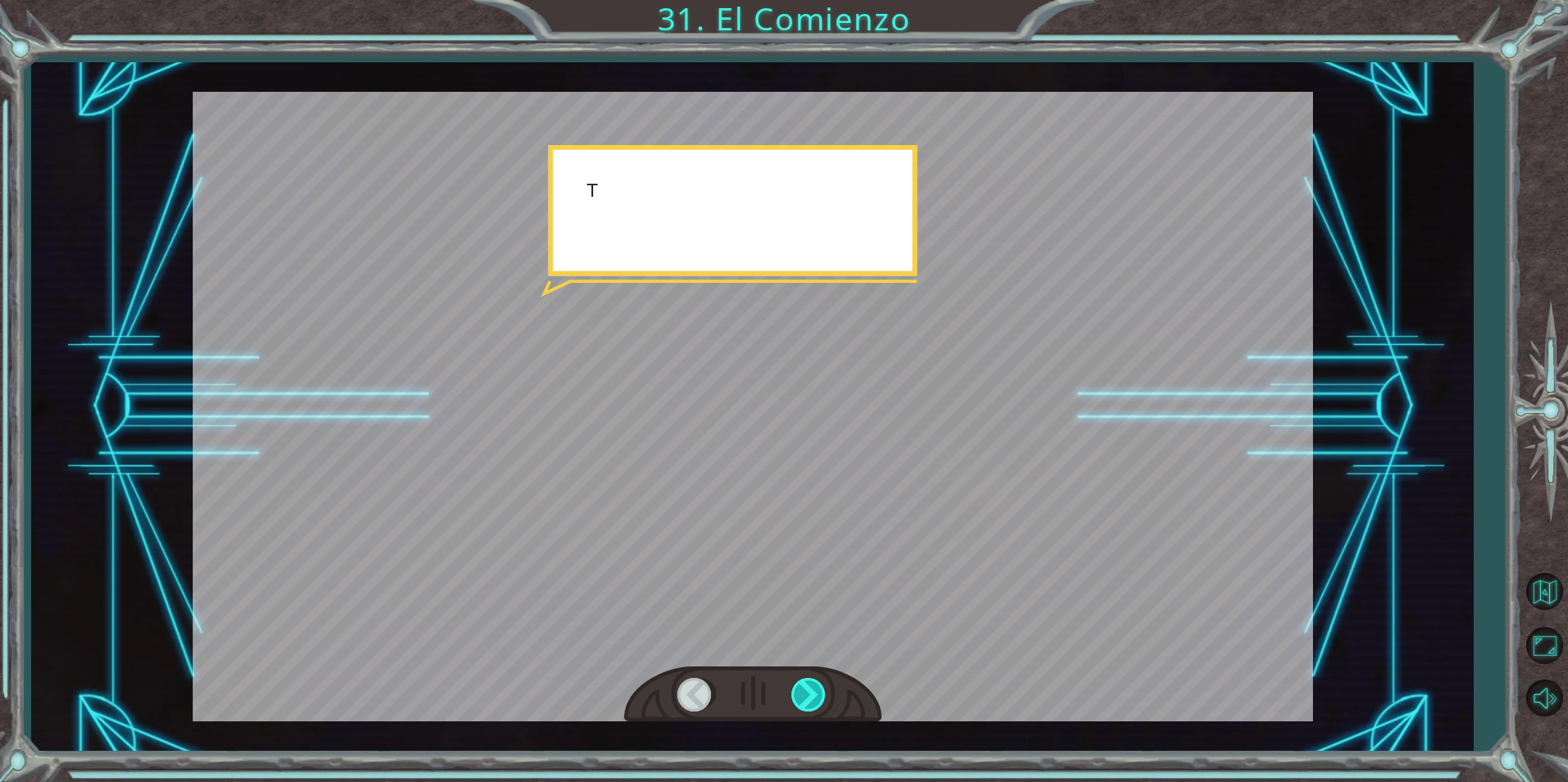
click at [821, 689] on div at bounding box center [810, 694] width 37 height 34
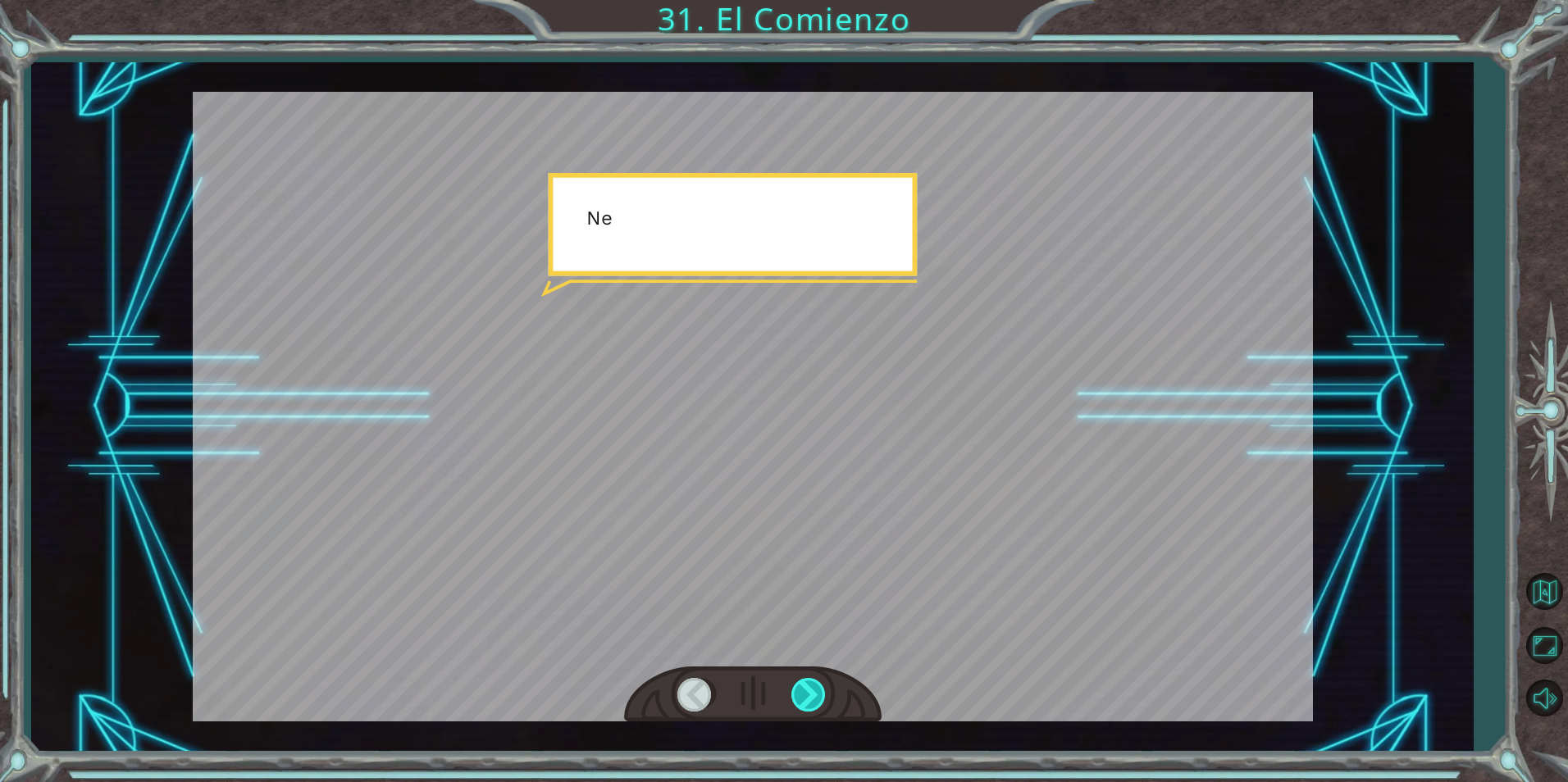
click at [821, 689] on div at bounding box center [810, 694] width 37 height 34
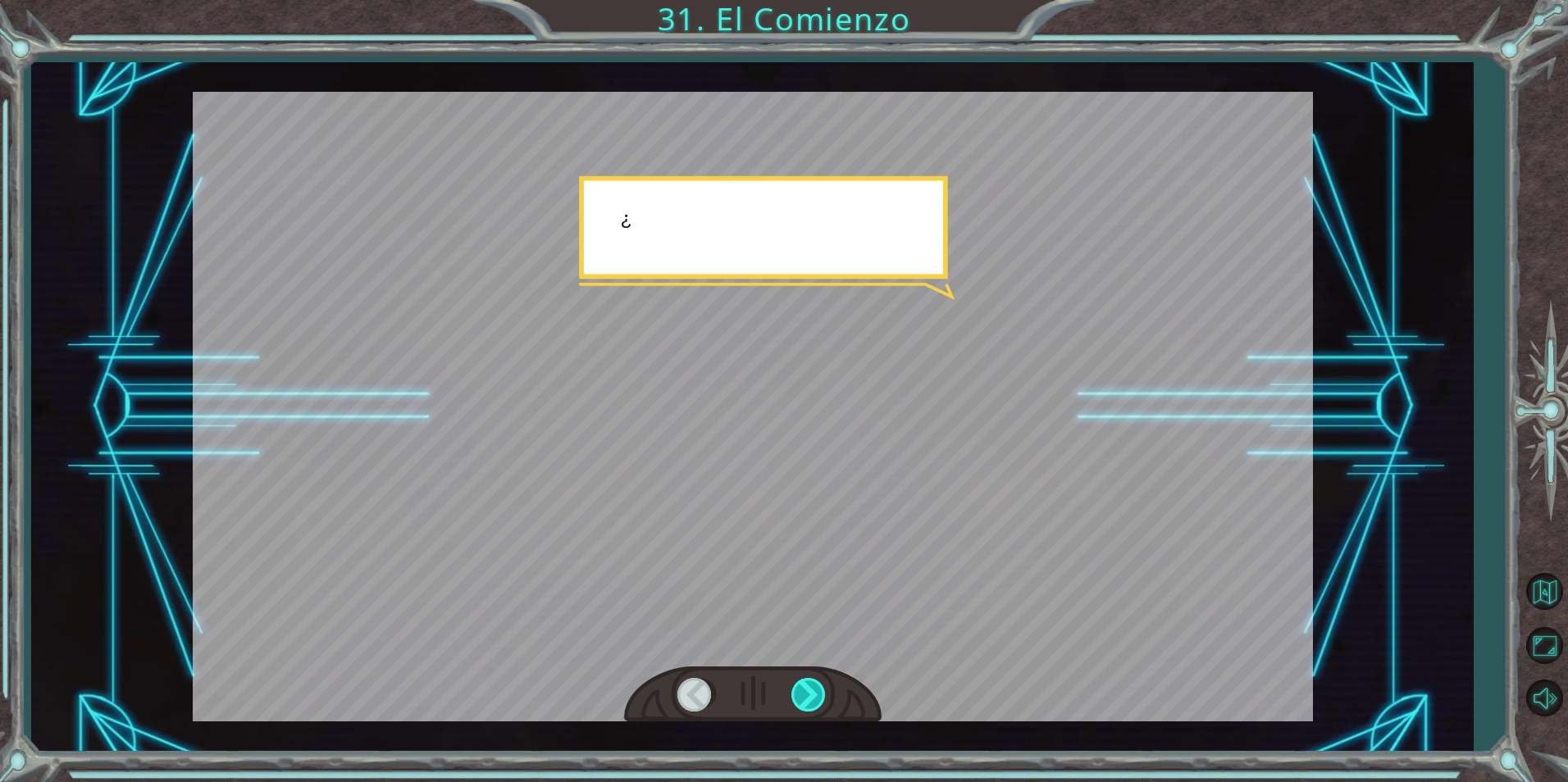
click at [821, 689] on div at bounding box center [810, 694] width 37 height 34
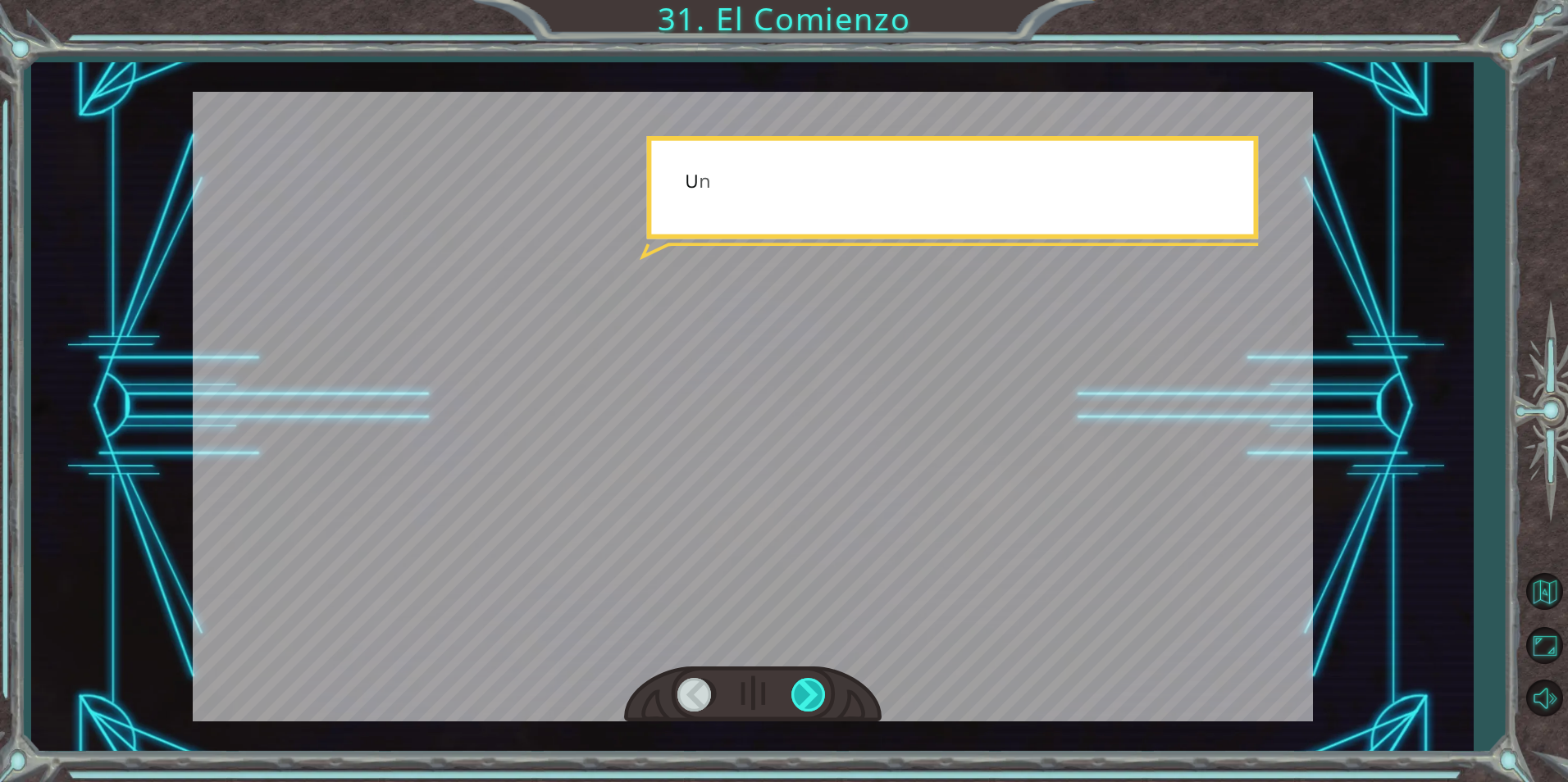
click at [821, 689] on div at bounding box center [810, 694] width 37 height 34
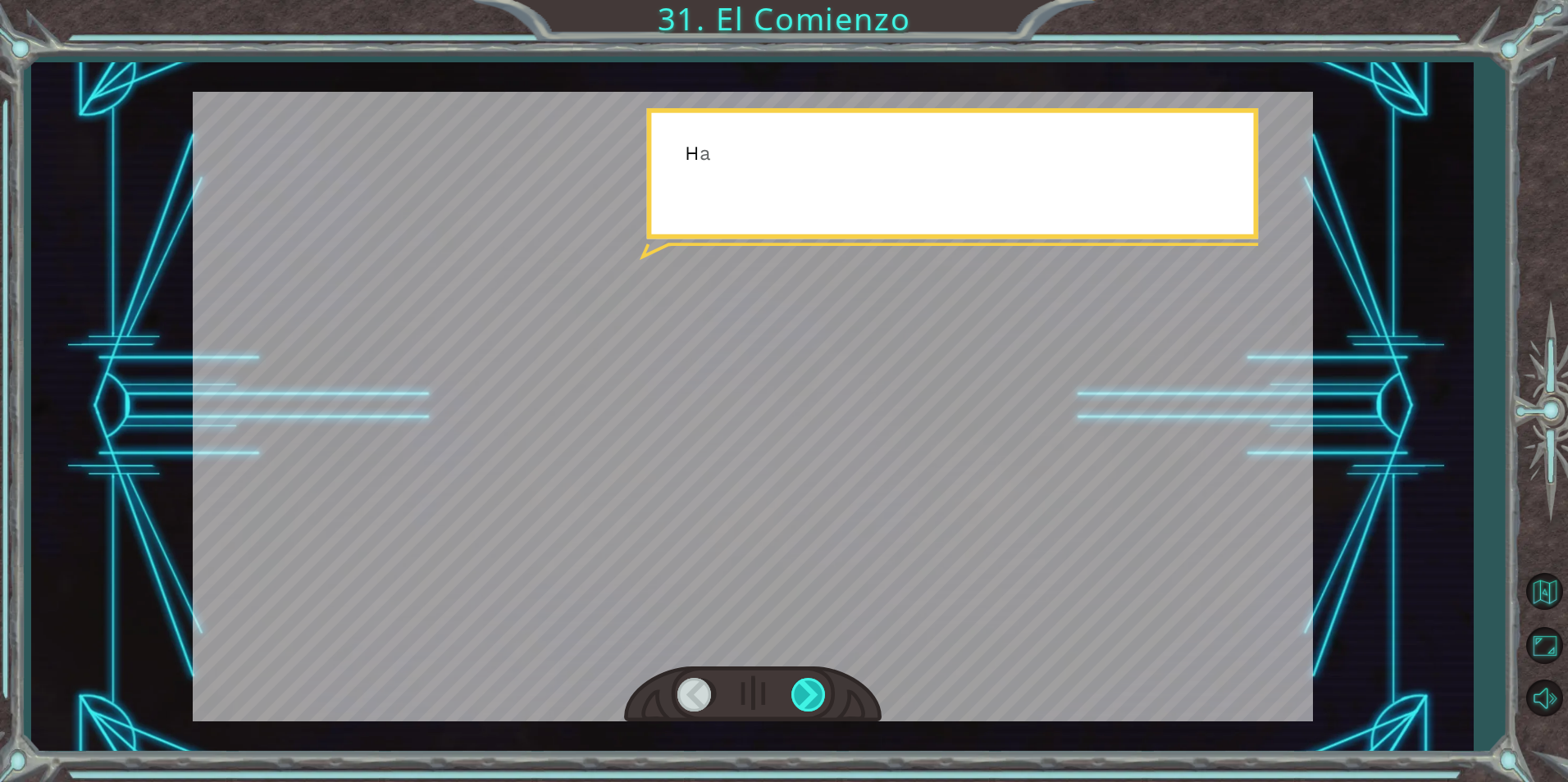
click at [821, 689] on div at bounding box center [810, 694] width 37 height 34
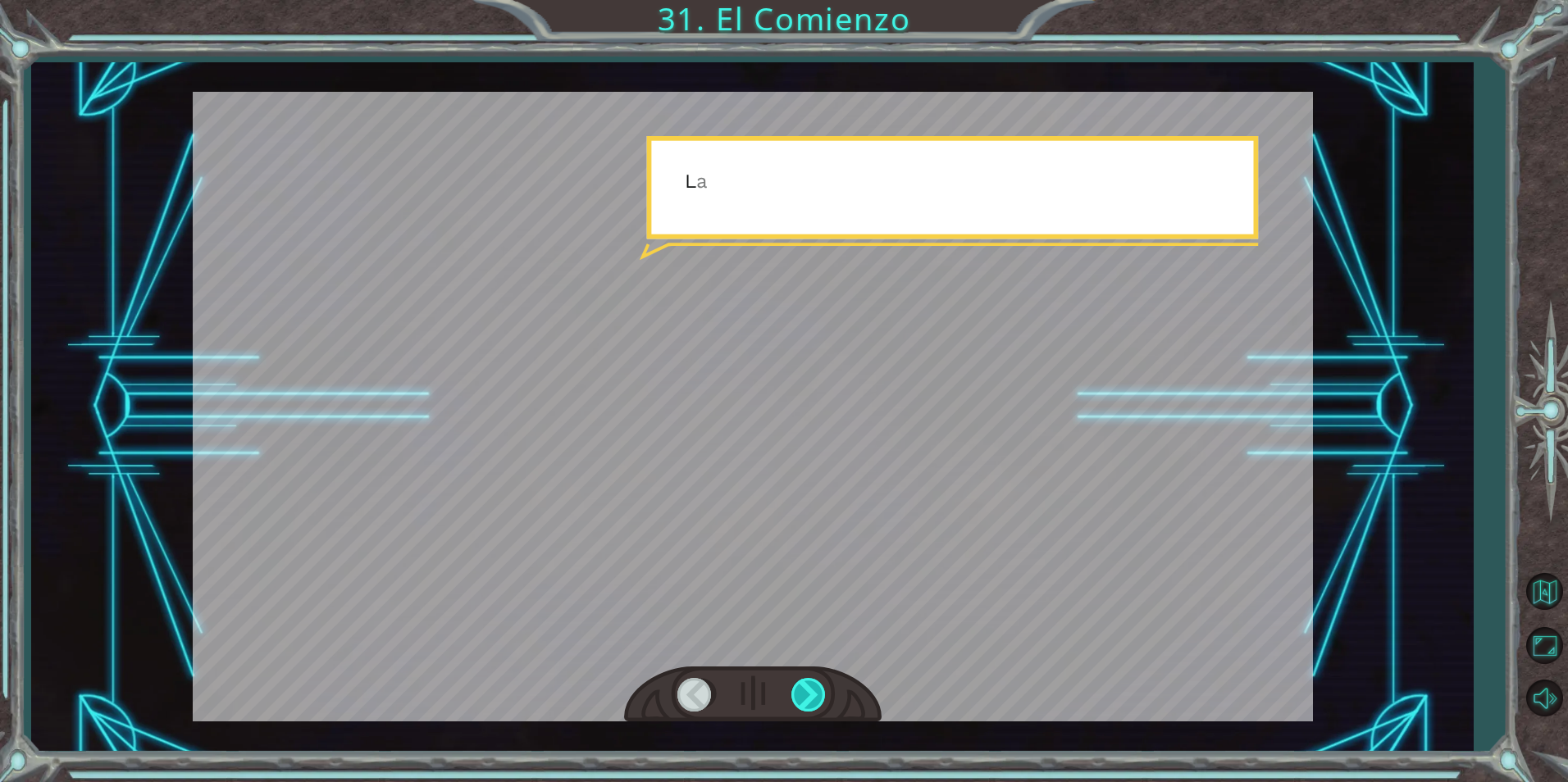
click at [821, 689] on div at bounding box center [810, 694] width 37 height 34
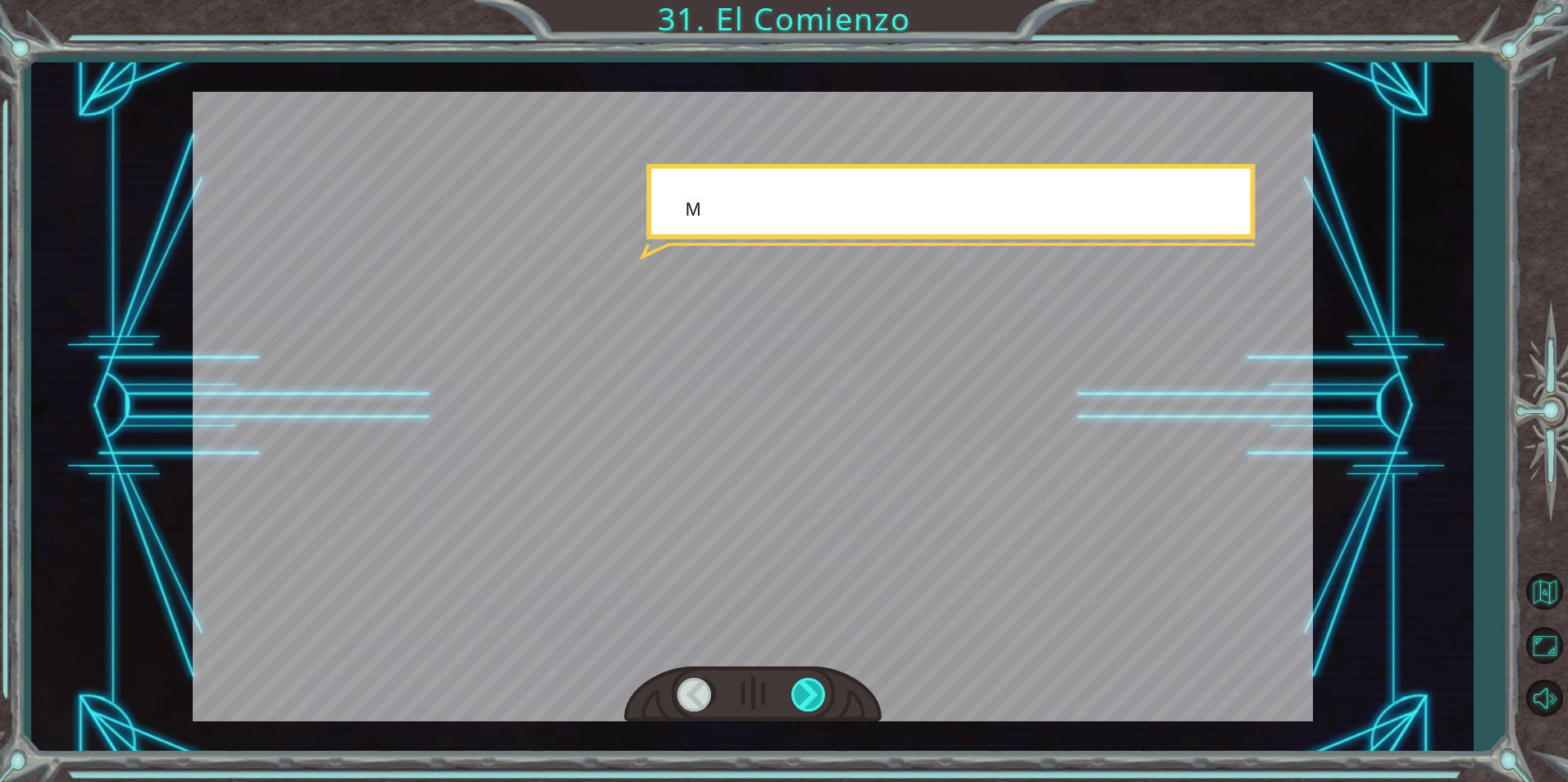
click at [821, 689] on div at bounding box center [810, 694] width 37 height 34
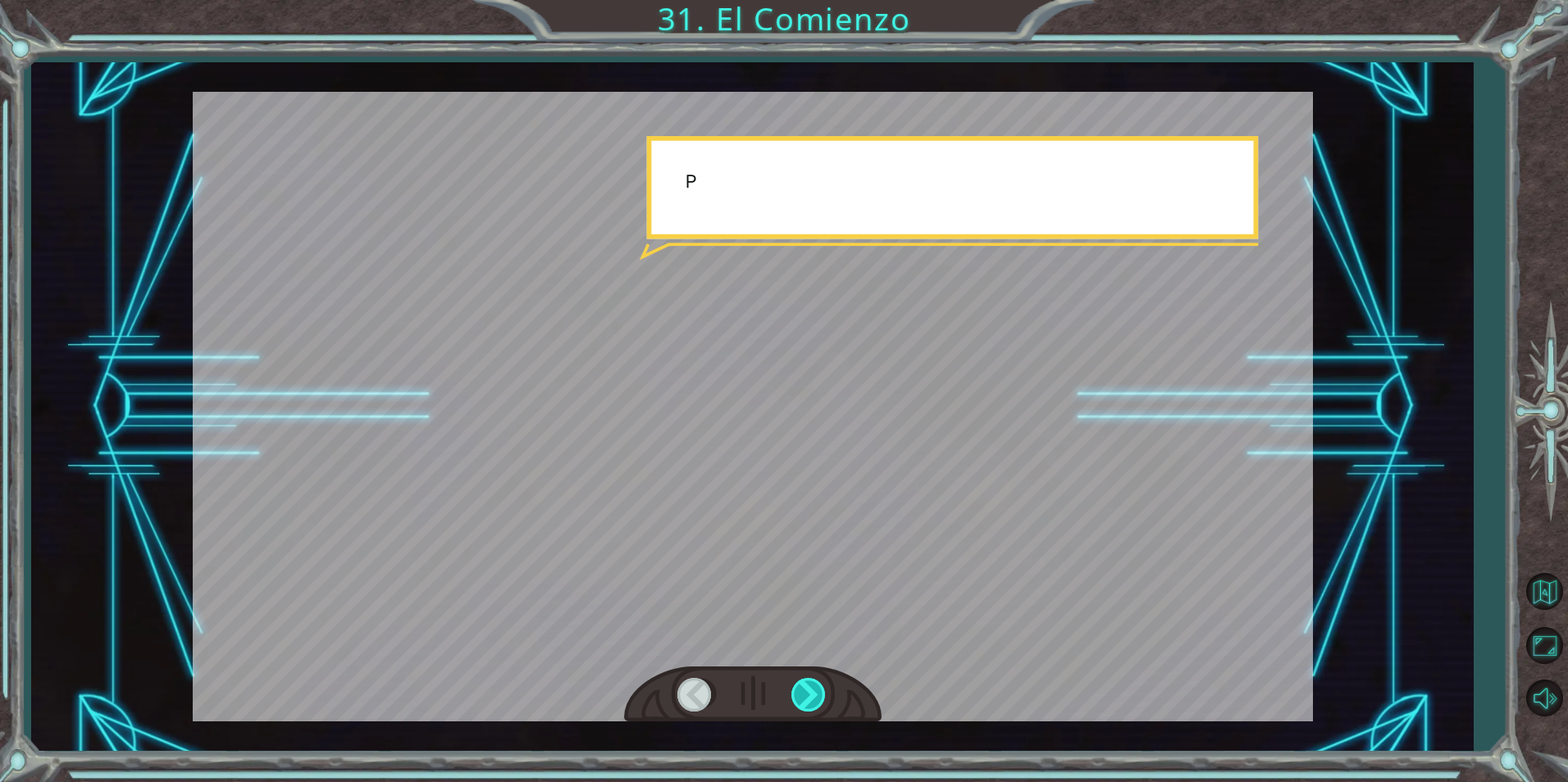
click at [821, 689] on div at bounding box center [810, 694] width 37 height 34
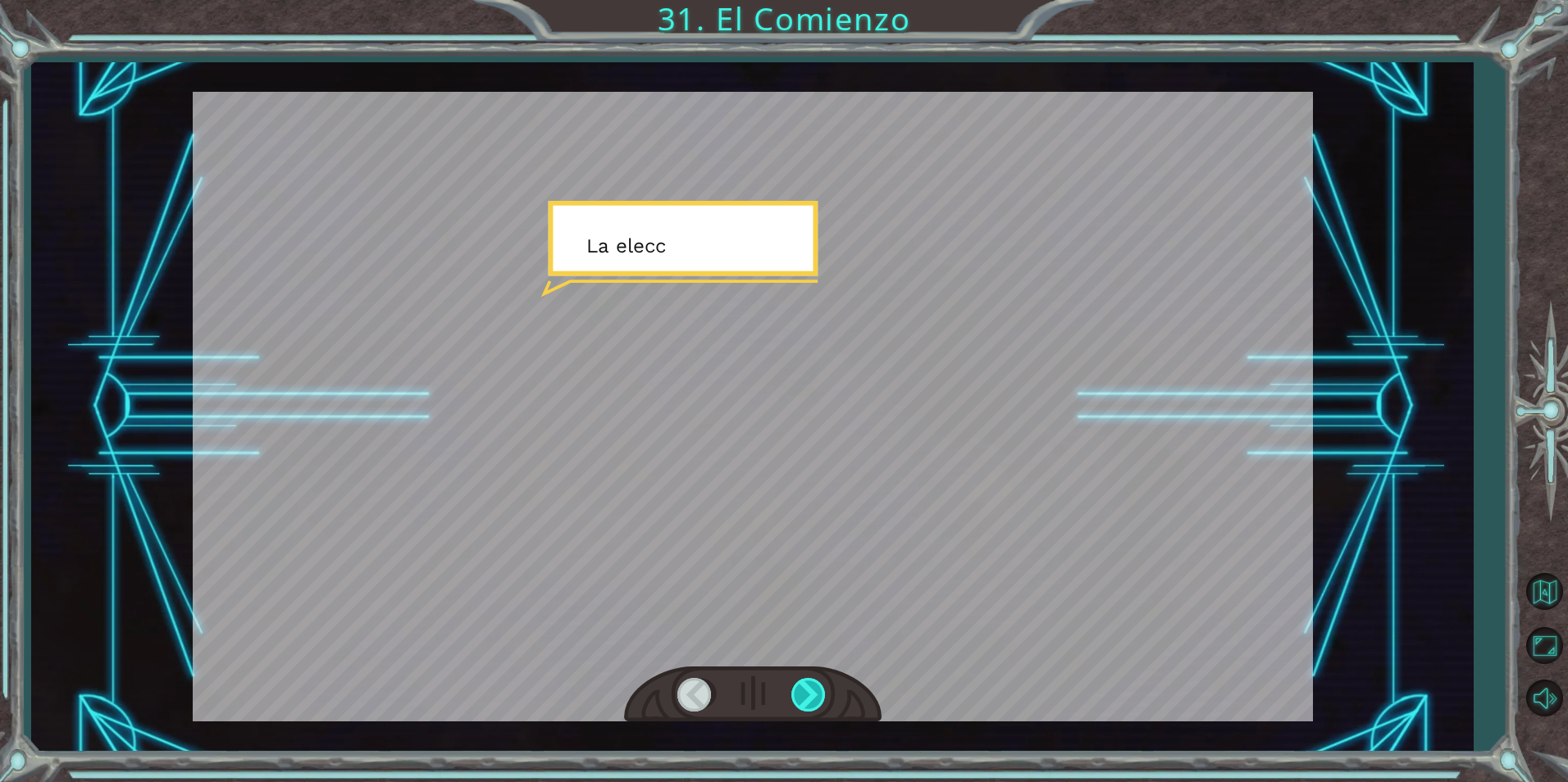
click at [821, 689] on div at bounding box center [810, 694] width 37 height 34
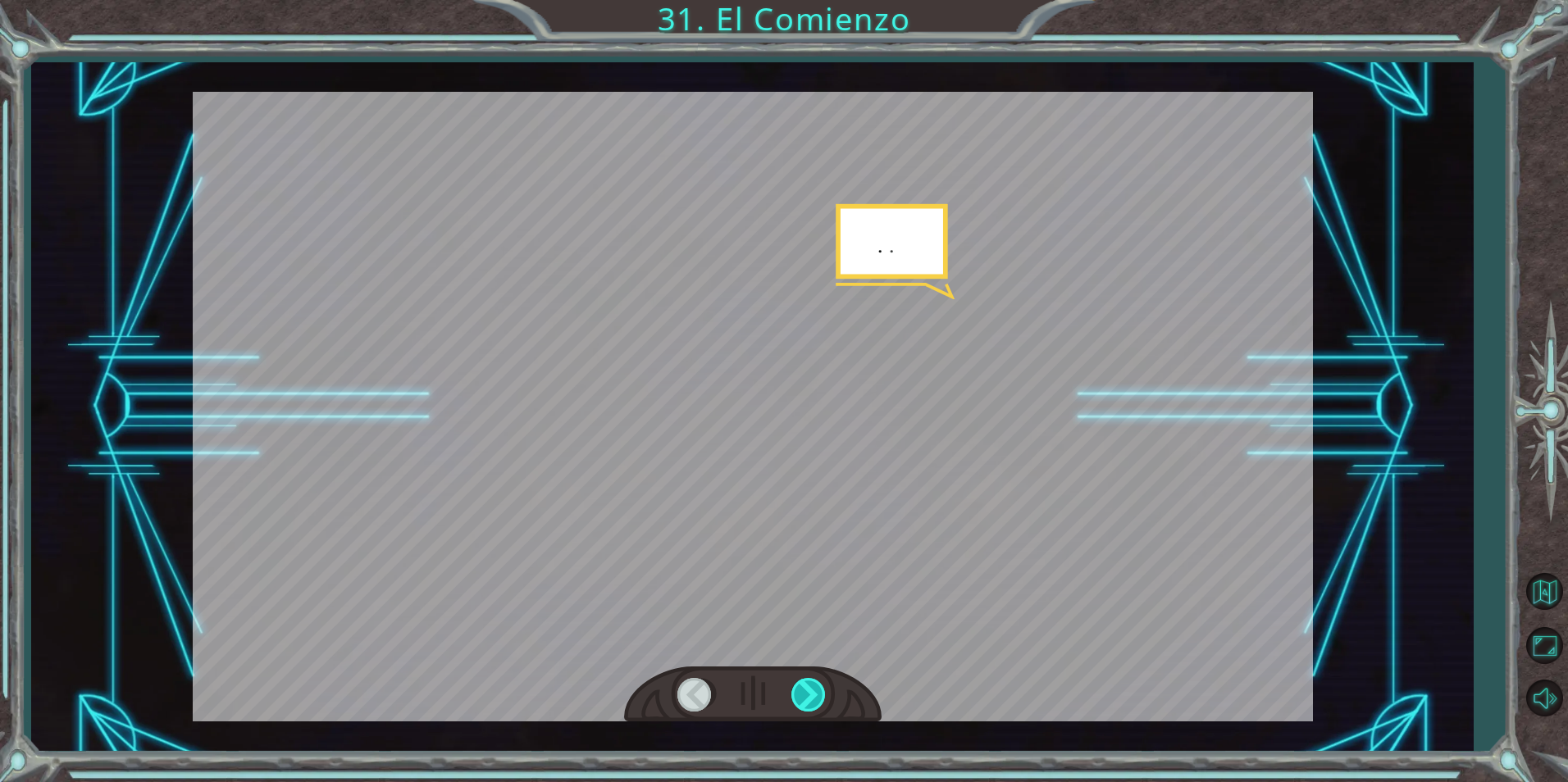
click at [821, 689] on div at bounding box center [810, 694] width 37 height 34
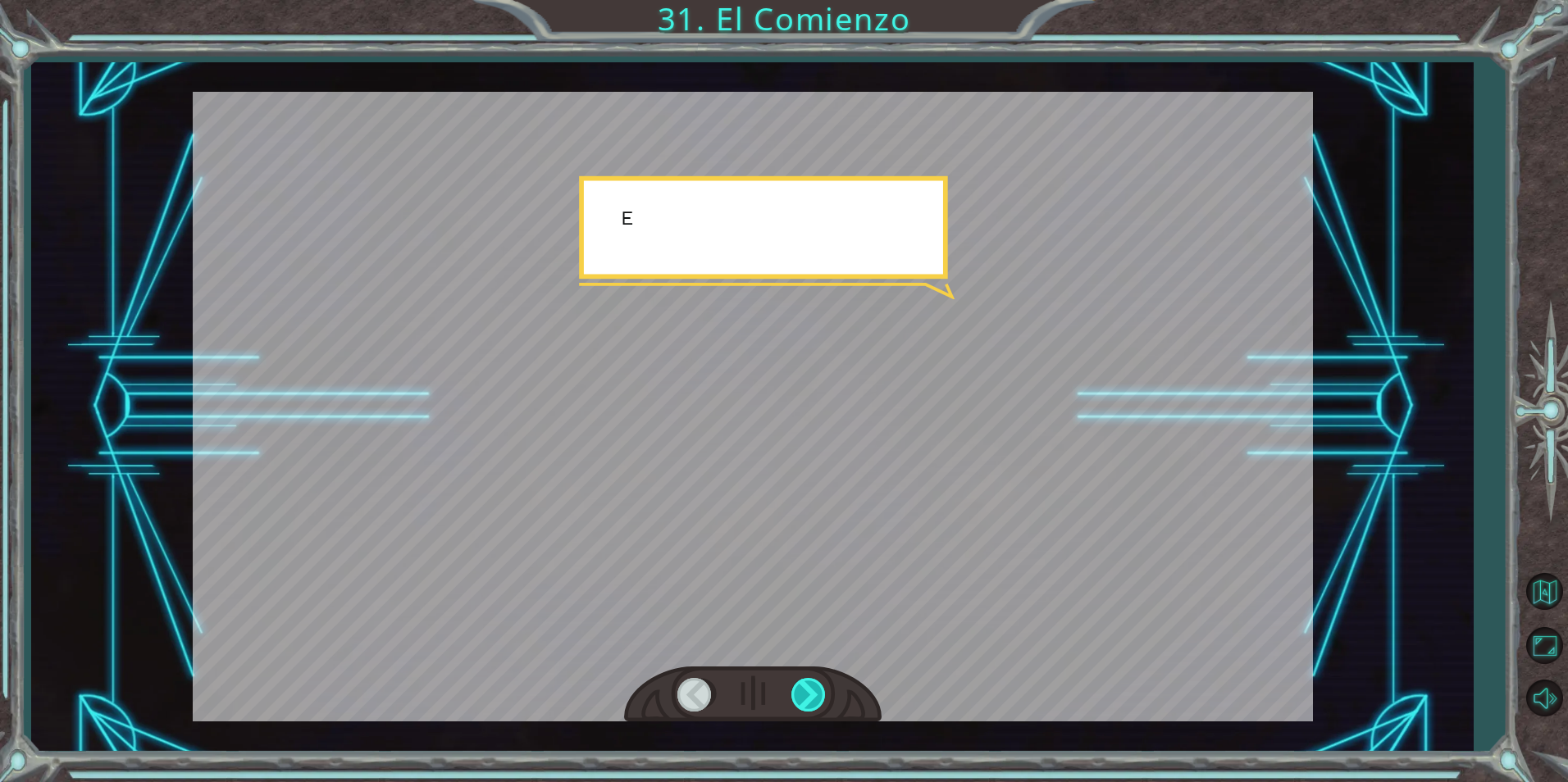
click at [821, 689] on div at bounding box center [810, 694] width 37 height 34
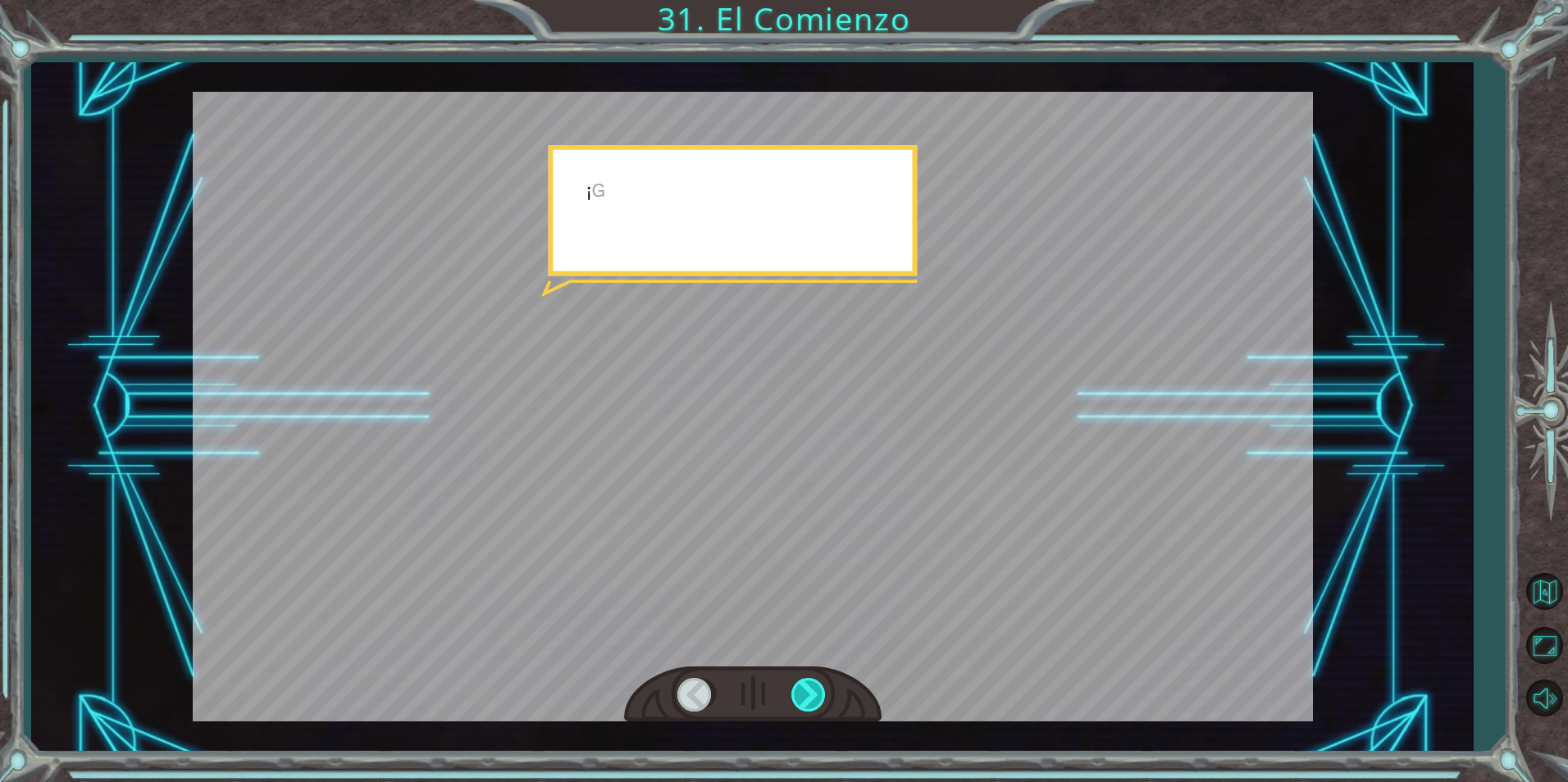
click at [821, 689] on div at bounding box center [810, 694] width 37 height 34
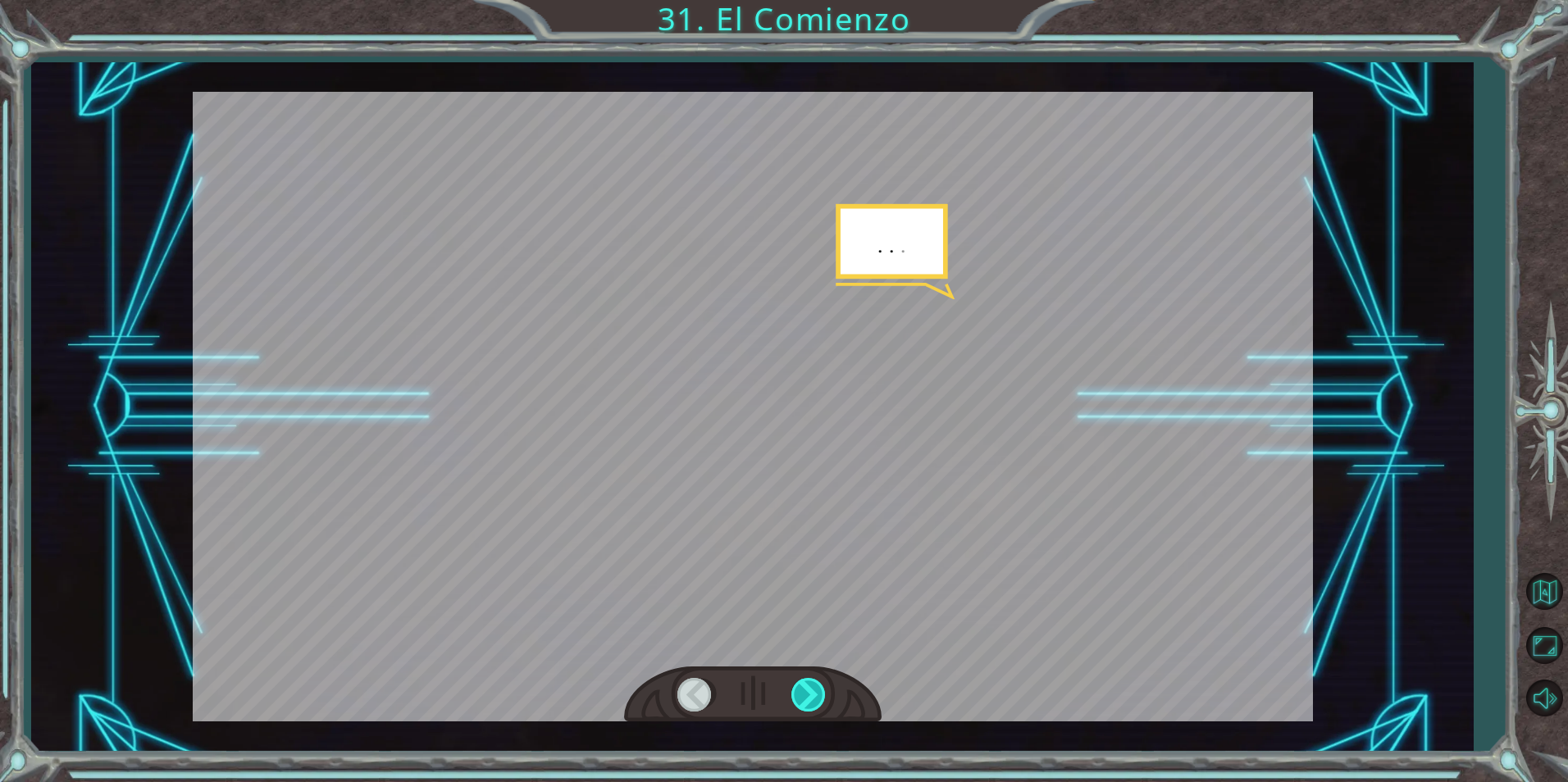
click at [821, 689] on div at bounding box center [810, 694] width 37 height 34
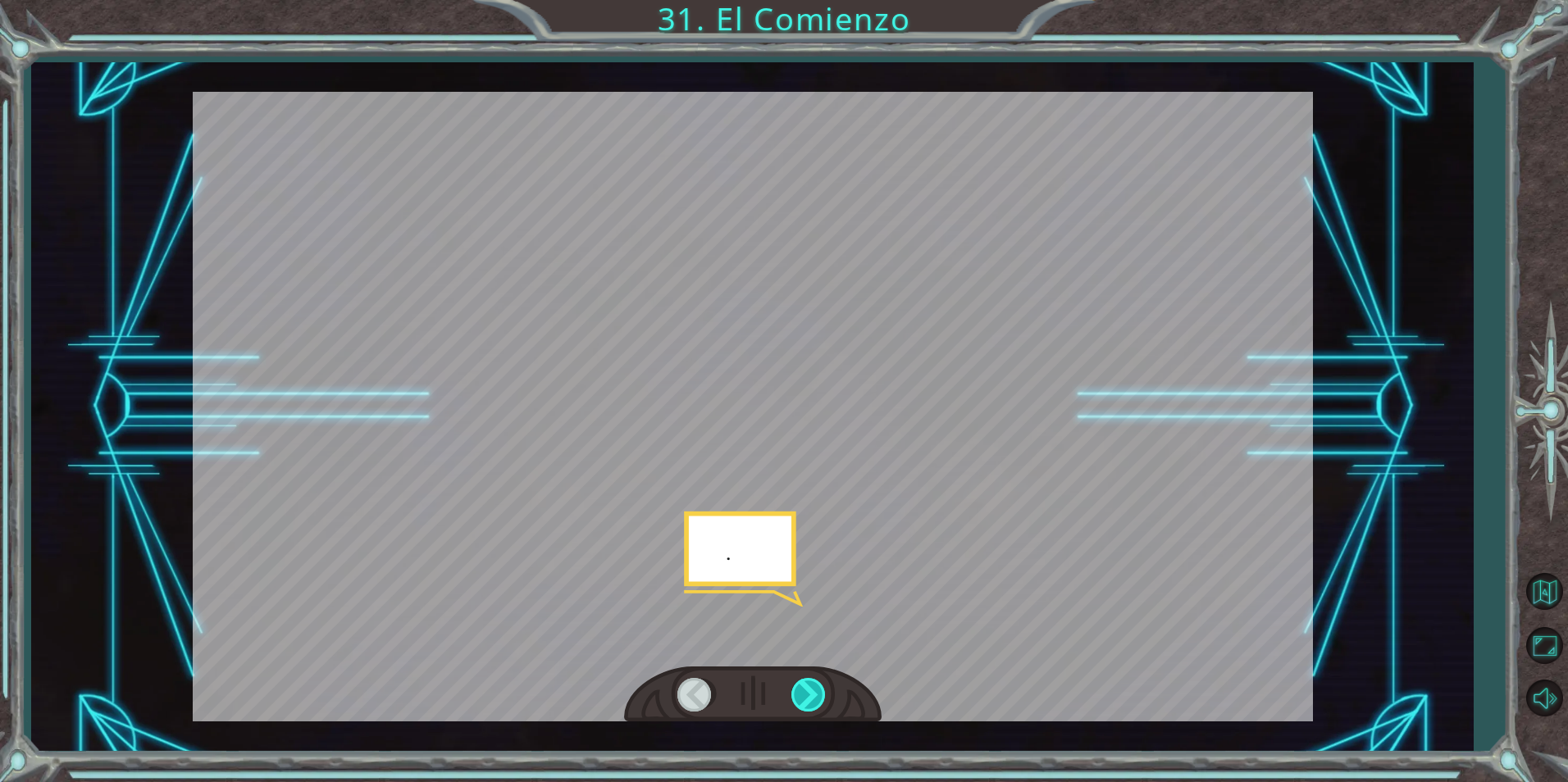
click at [821, 689] on div at bounding box center [810, 694] width 37 height 34
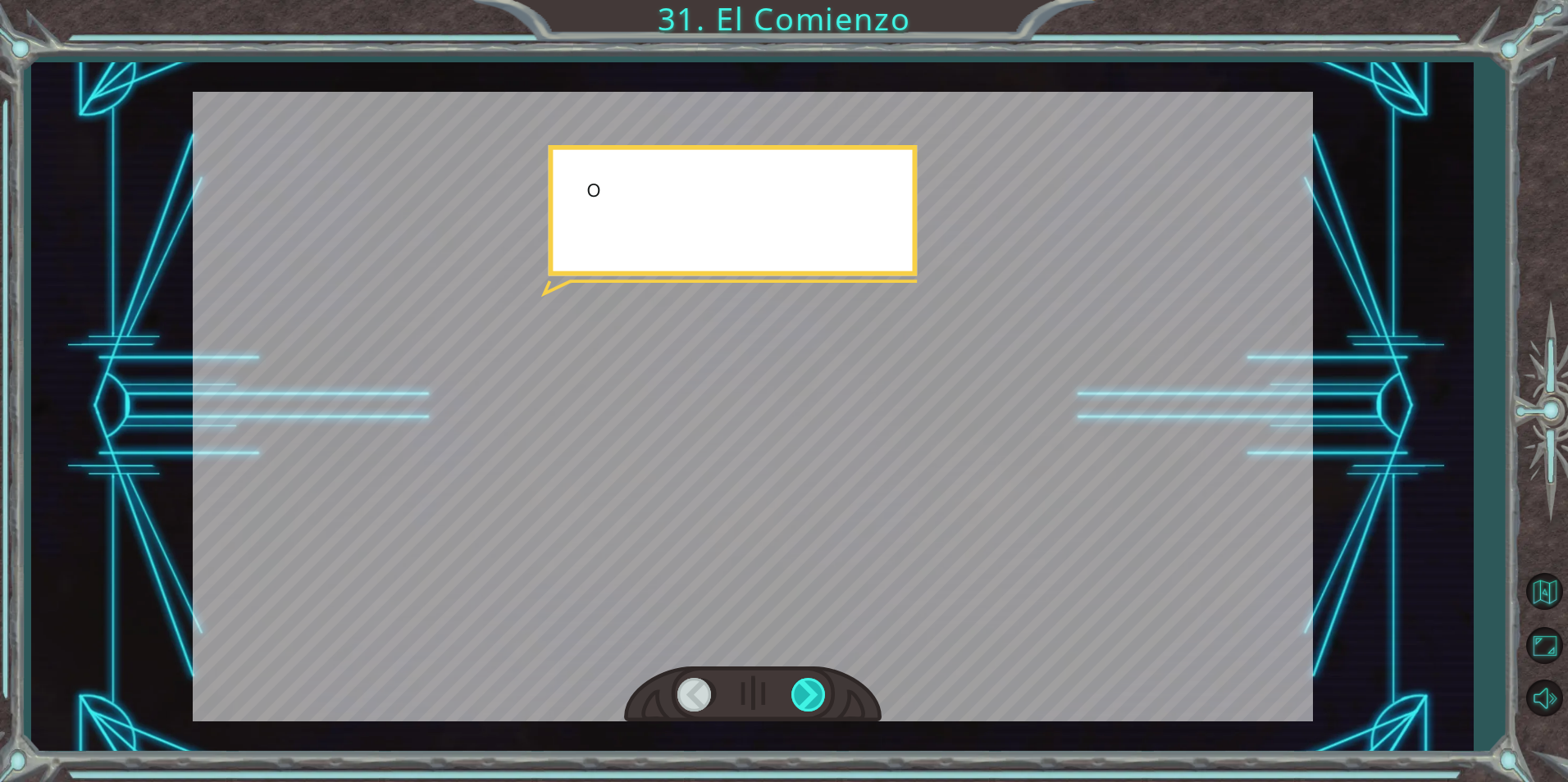
click at [821, 689] on div at bounding box center [810, 694] width 37 height 34
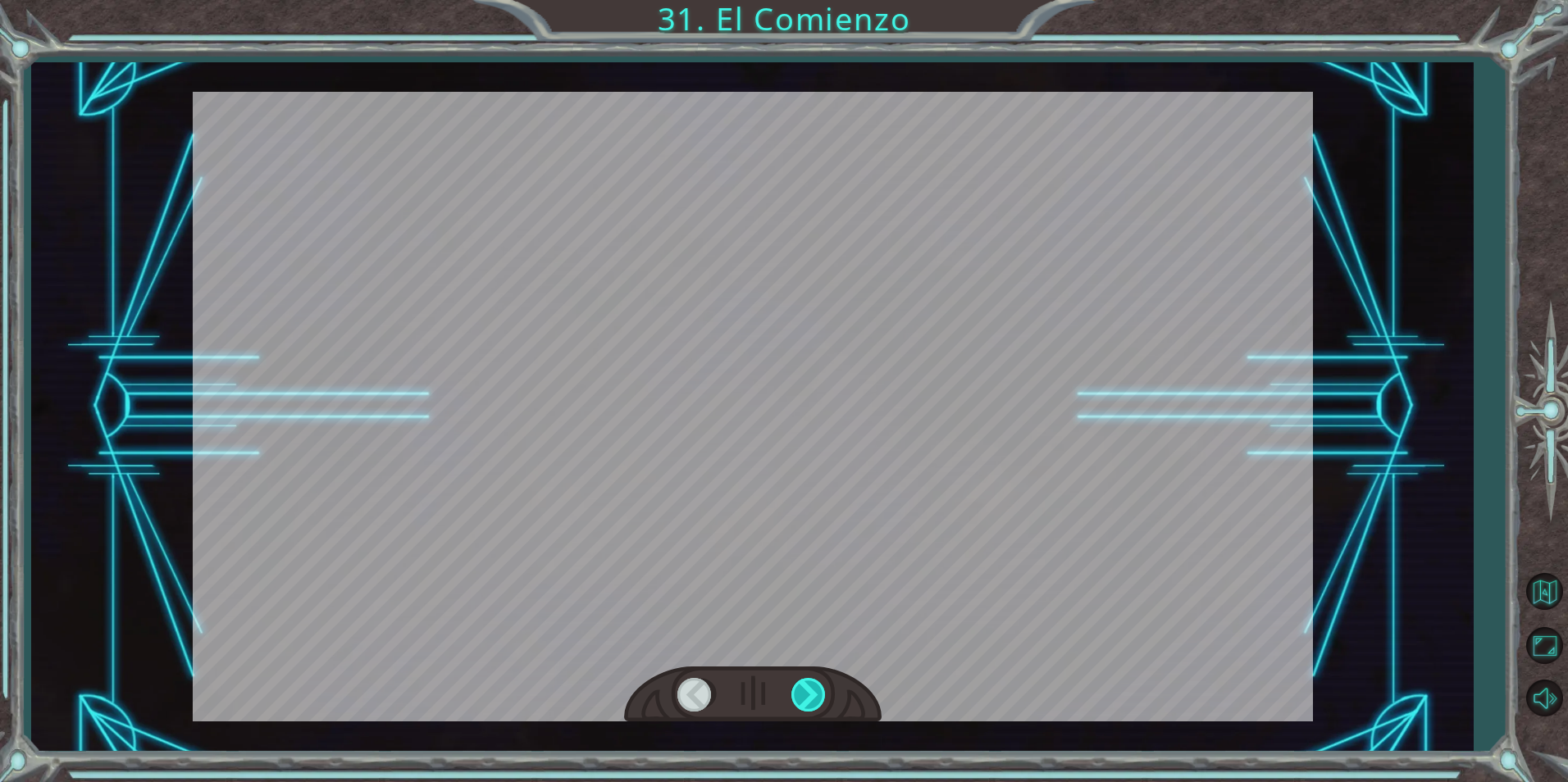
click at [821, 689] on div at bounding box center [810, 694] width 37 height 34
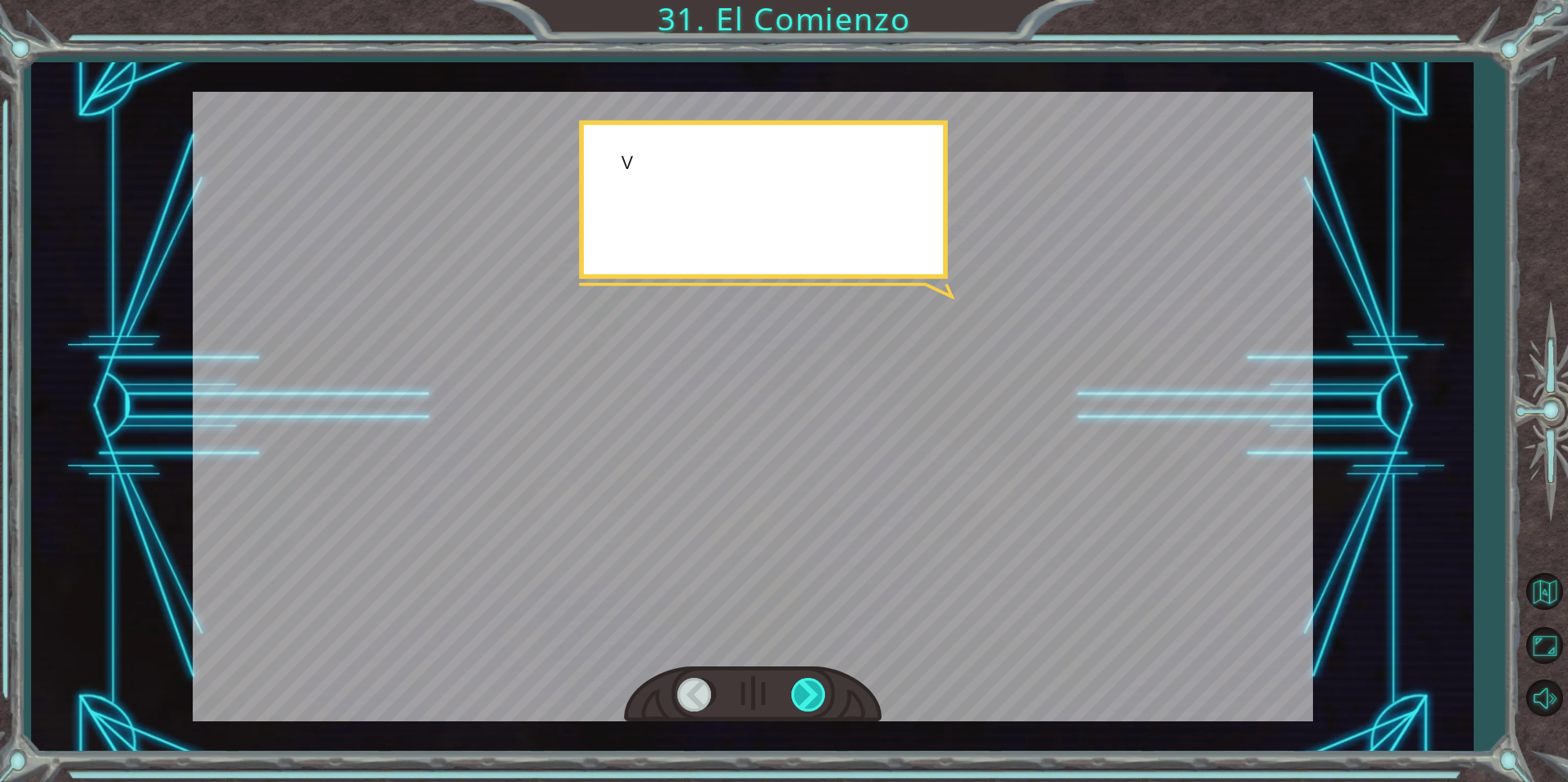
click at [821, 689] on div at bounding box center [810, 694] width 37 height 34
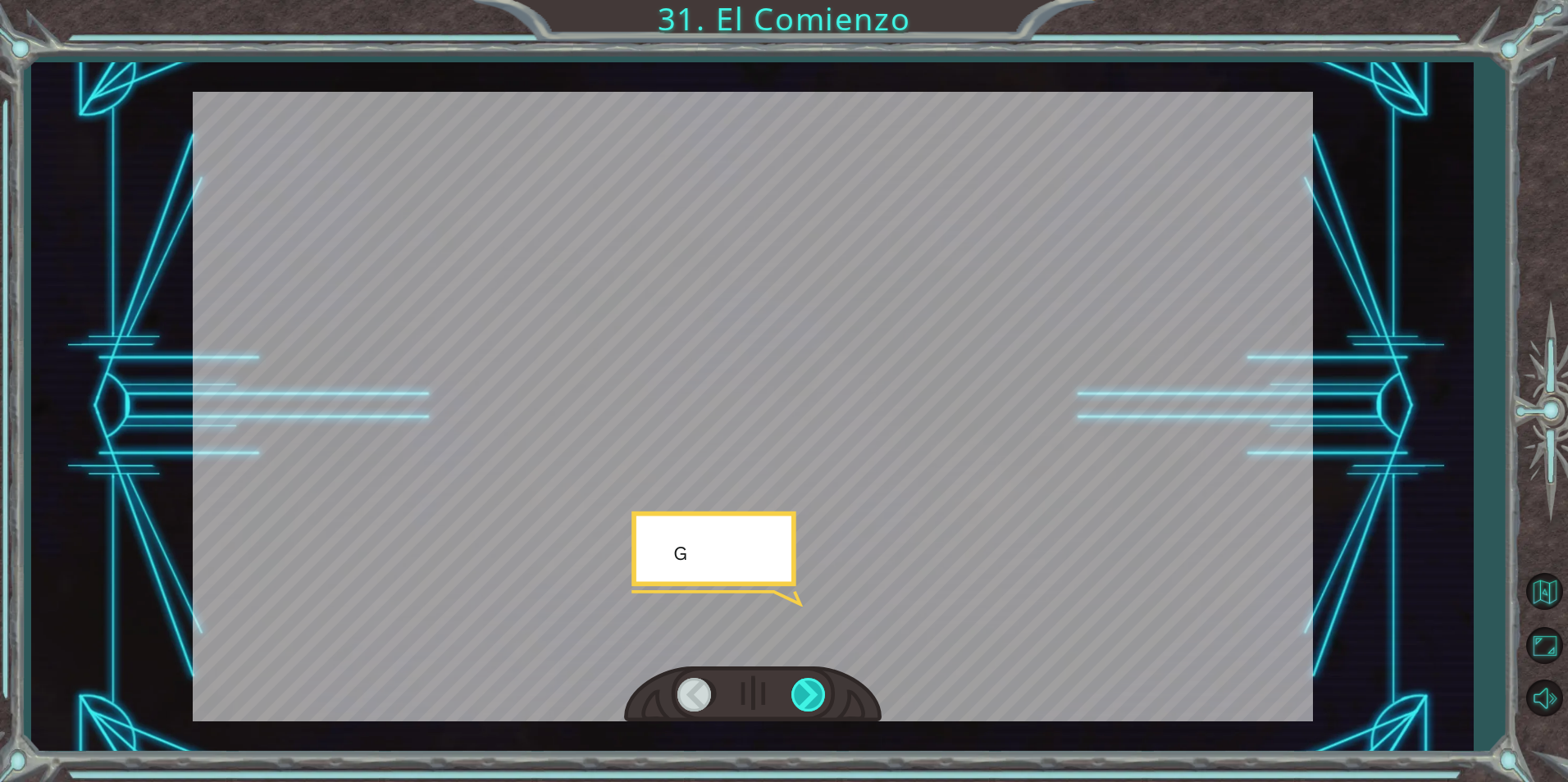
click at [820, 688] on div at bounding box center [810, 694] width 37 height 34
click at [815, 683] on div at bounding box center [810, 694] width 37 height 34
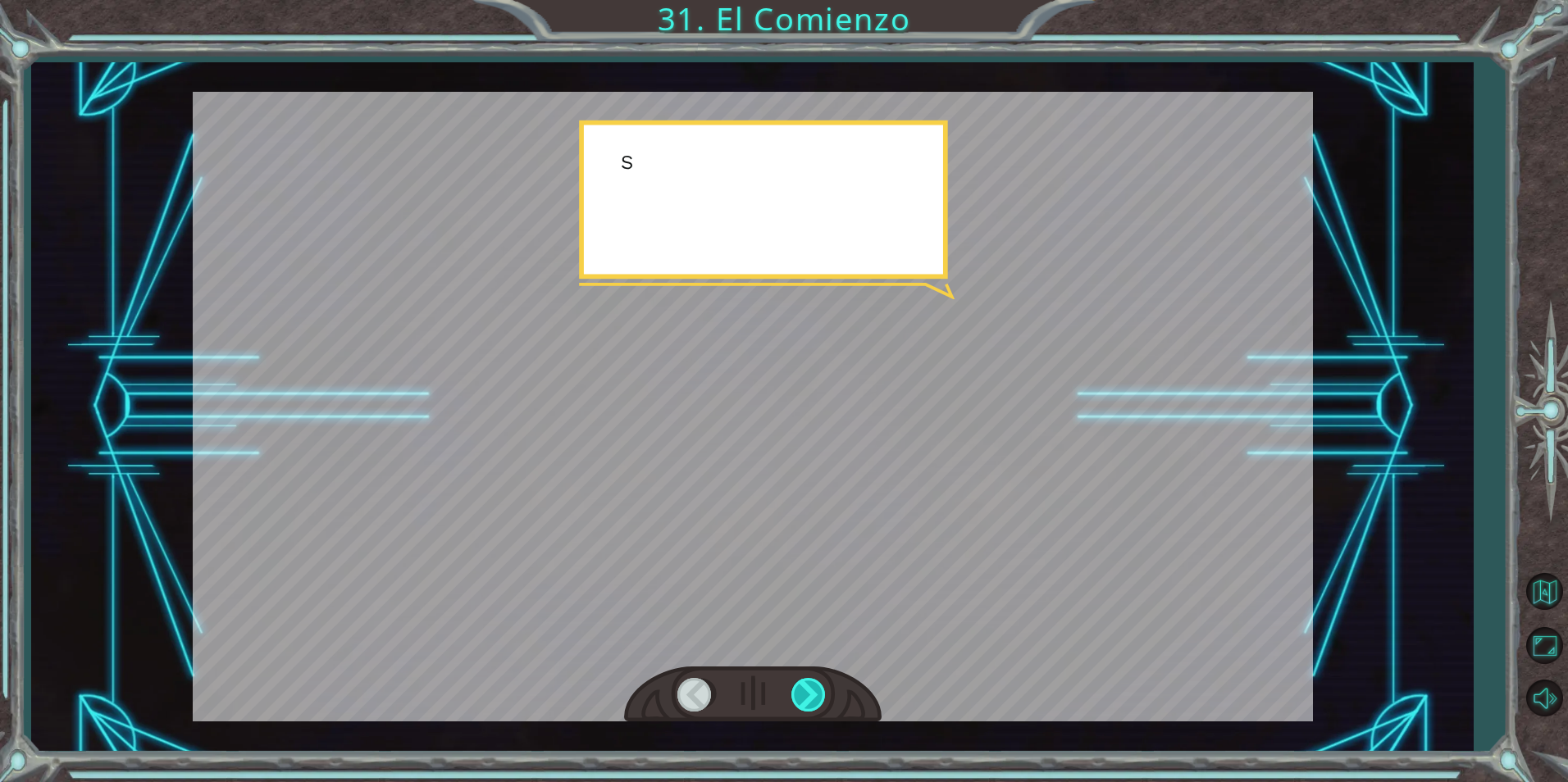
click at [815, 684] on div at bounding box center [810, 694] width 37 height 34
click at [813, 689] on div at bounding box center [810, 694] width 37 height 34
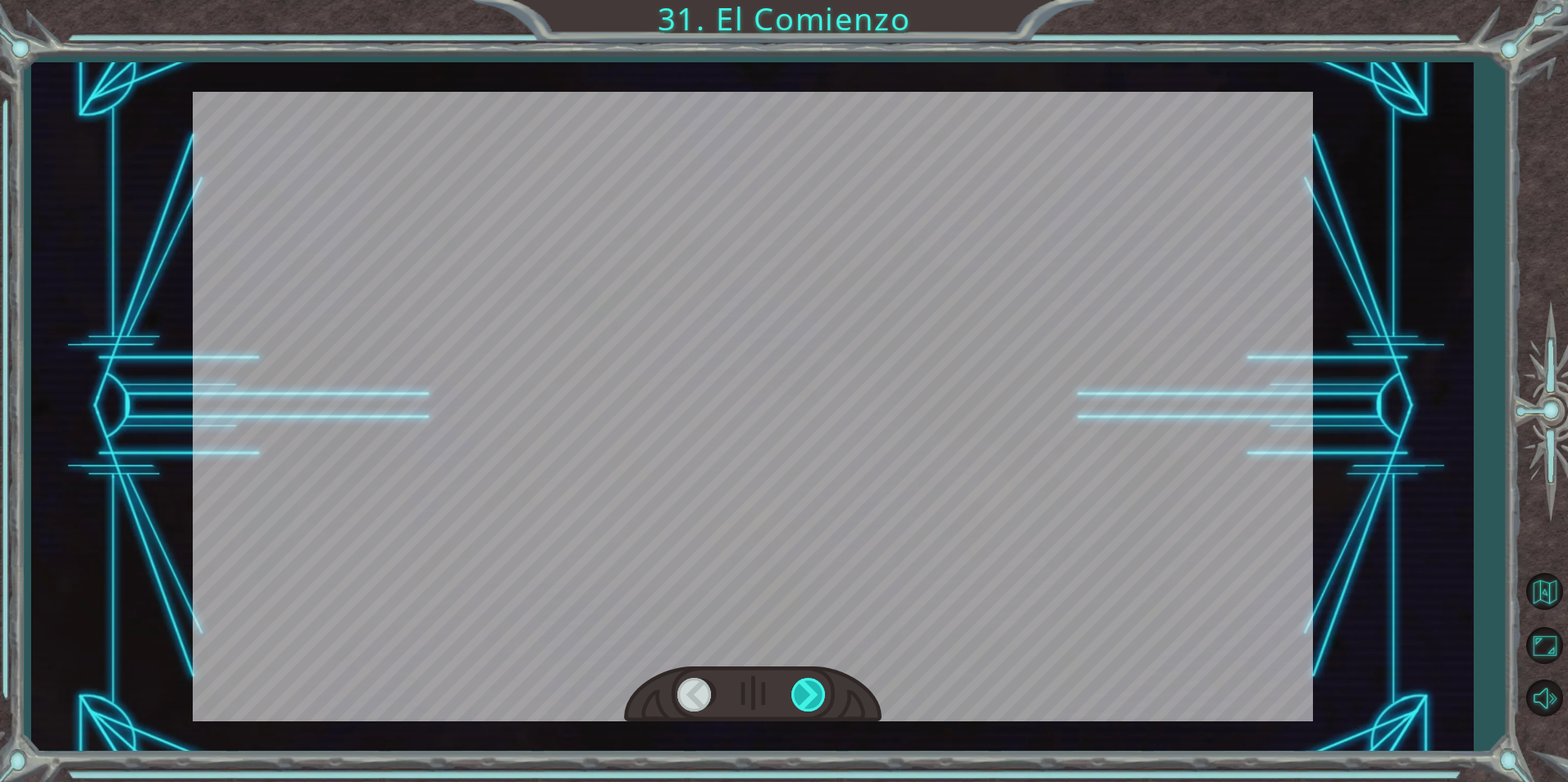
click at [813, 691] on div at bounding box center [810, 694] width 37 height 34
click at [813, 0] on div "Temporary Text ¡ E h , V e g a ! ¡ L o c o n s e g u i m o s ! ¡ M i r a e l s …" at bounding box center [784, 0] width 1568 height 0
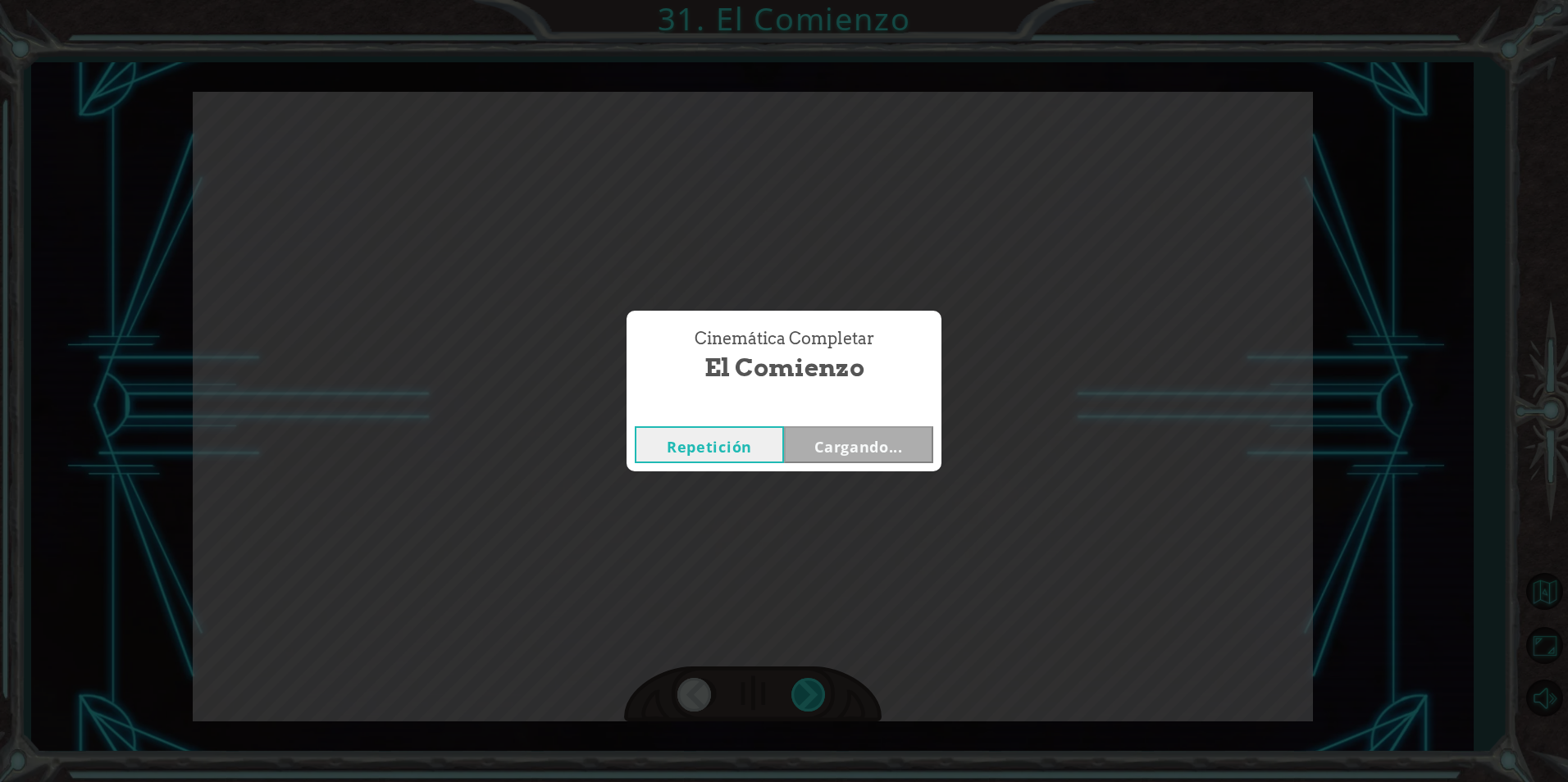
click at [813, 691] on div "Cinemática Completar El Comienzo Repetición Cargando..." at bounding box center [784, 391] width 1568 height 782
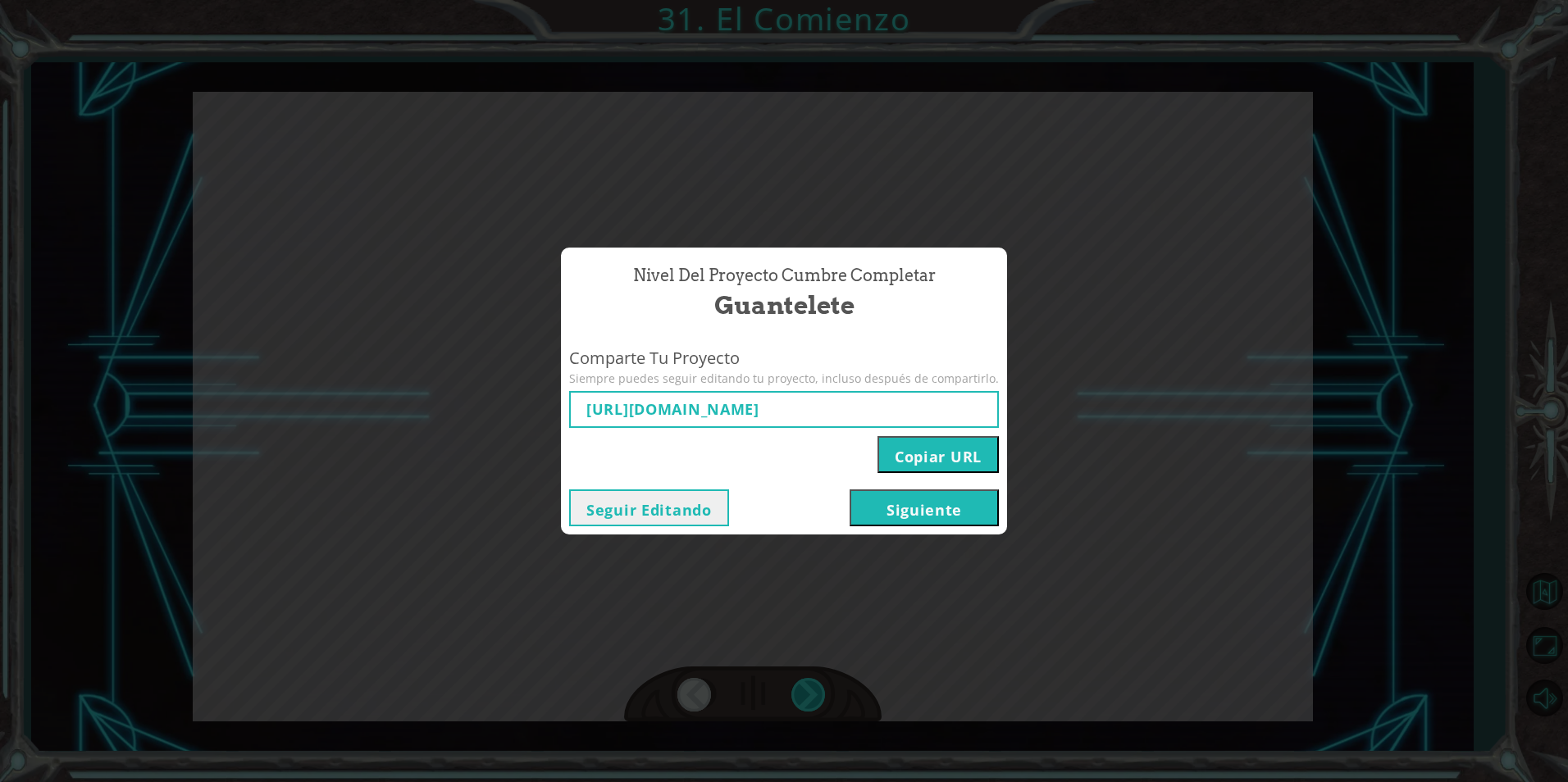
type input "[URL][DOMAIN_NAME]"
drag, startPoint x: 813, startPoint y: 691, endPoint x: 896, endPoint y: 509, distance: 200.0
click at [896, 509] on button "Siguiente" at bounding box center [924, 508] width 149 height 37
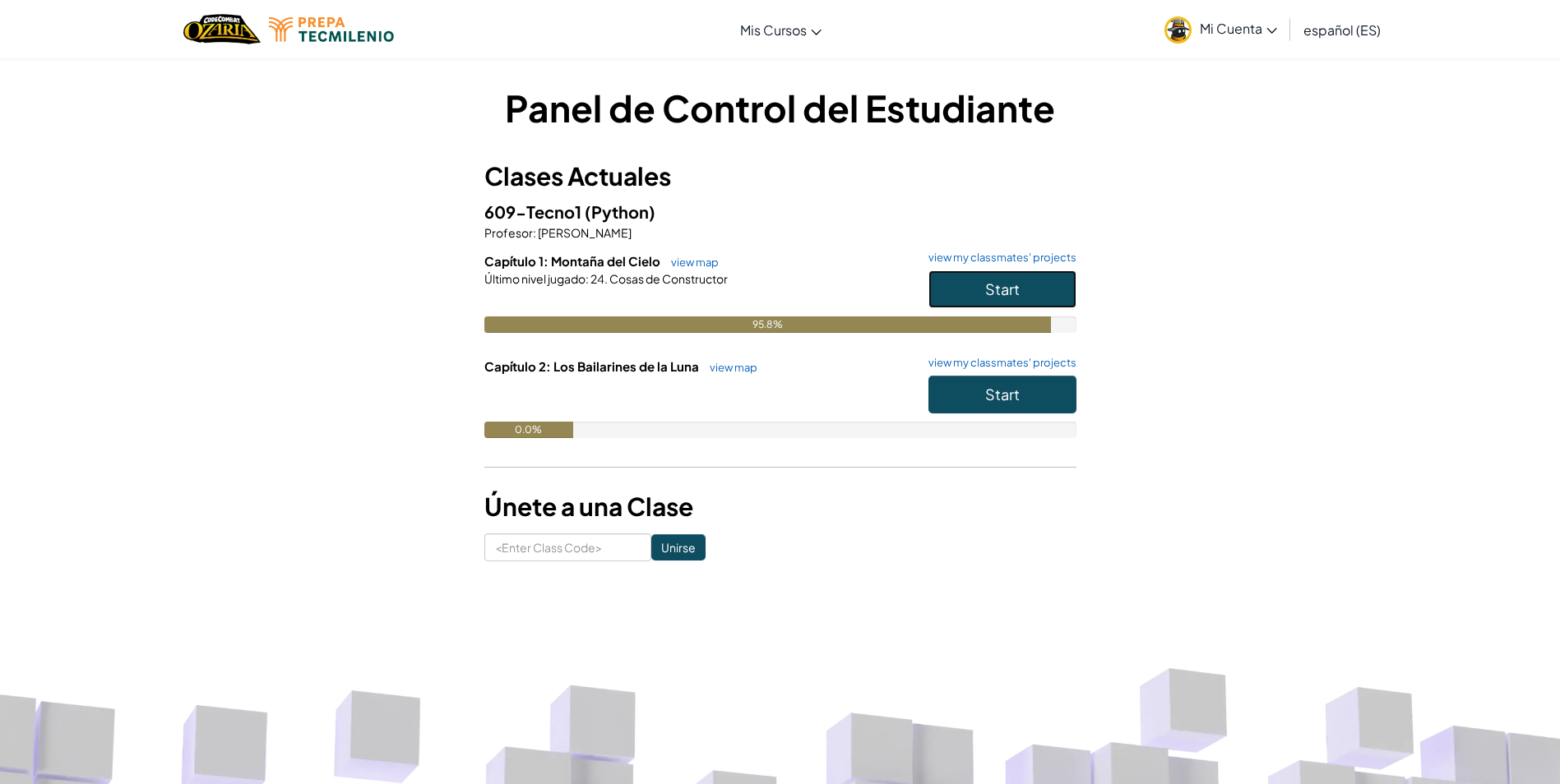
click at [986, 282] on span "Start" at bounding box center [1002, 289] width 34 height 18
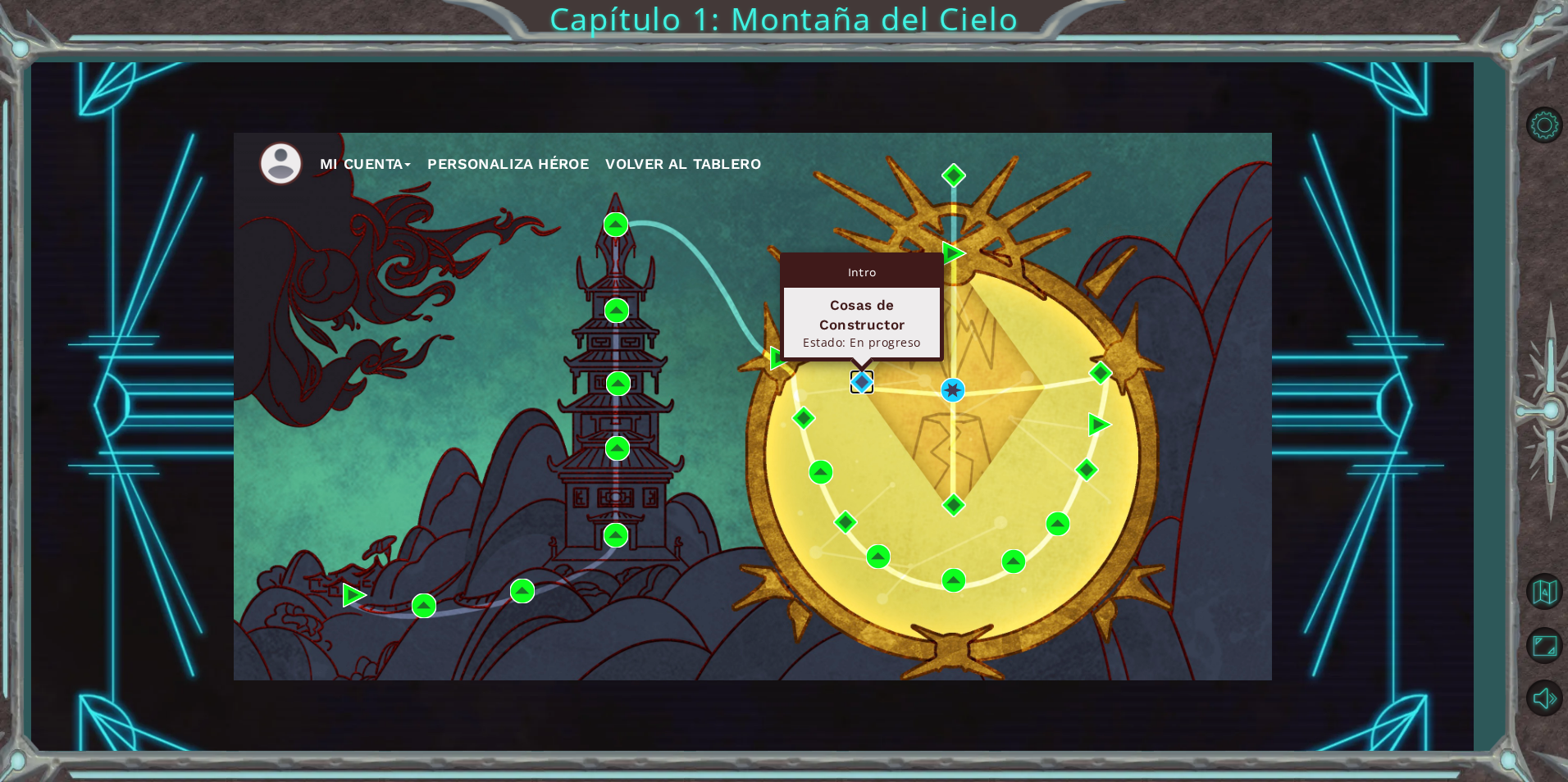
click at [871, 379] on img at bounding box center [861, 382] width 25 height 25
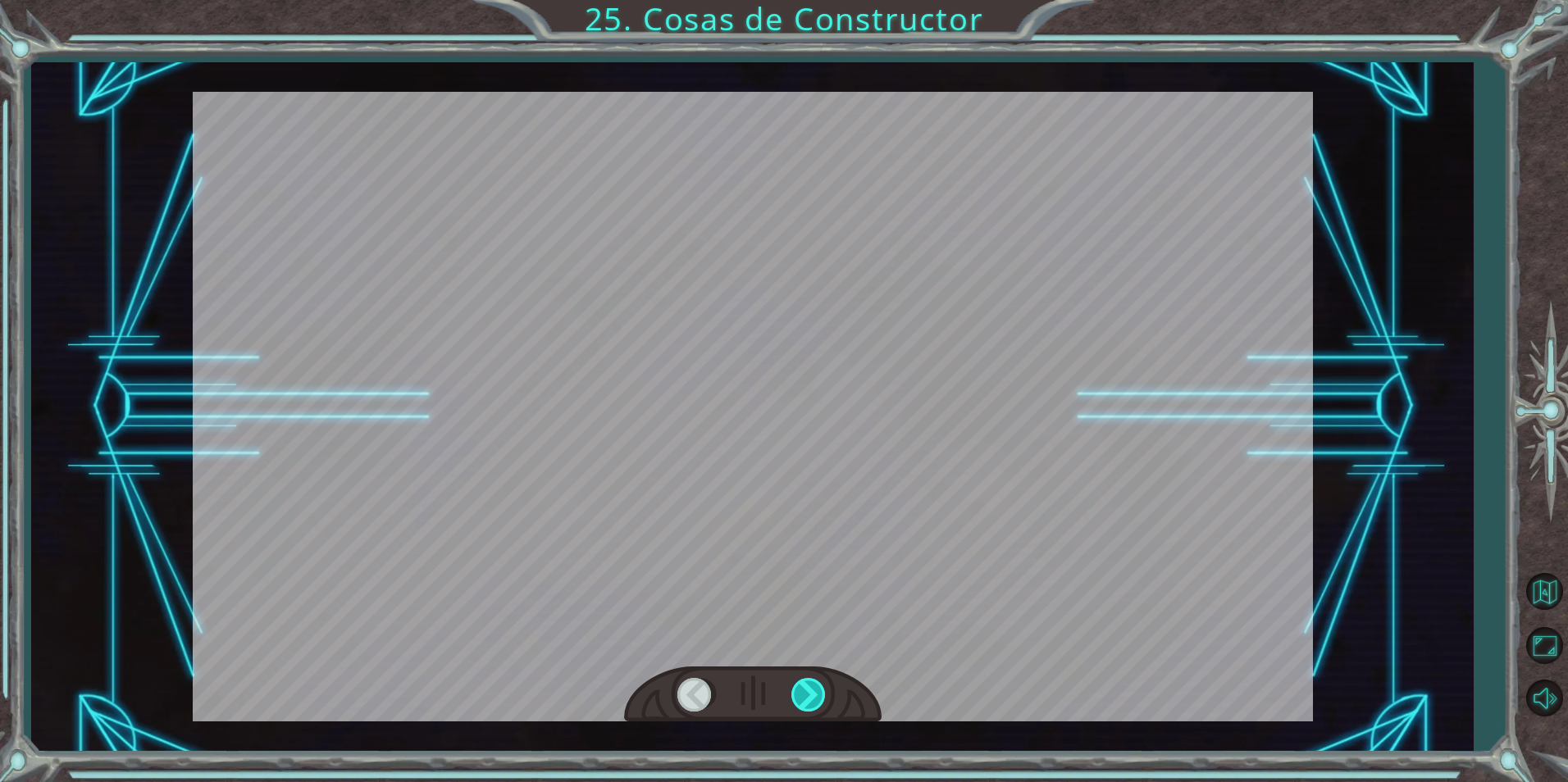
click at [803, 693] on div at bounding box center [810, 694] width 37 height 34
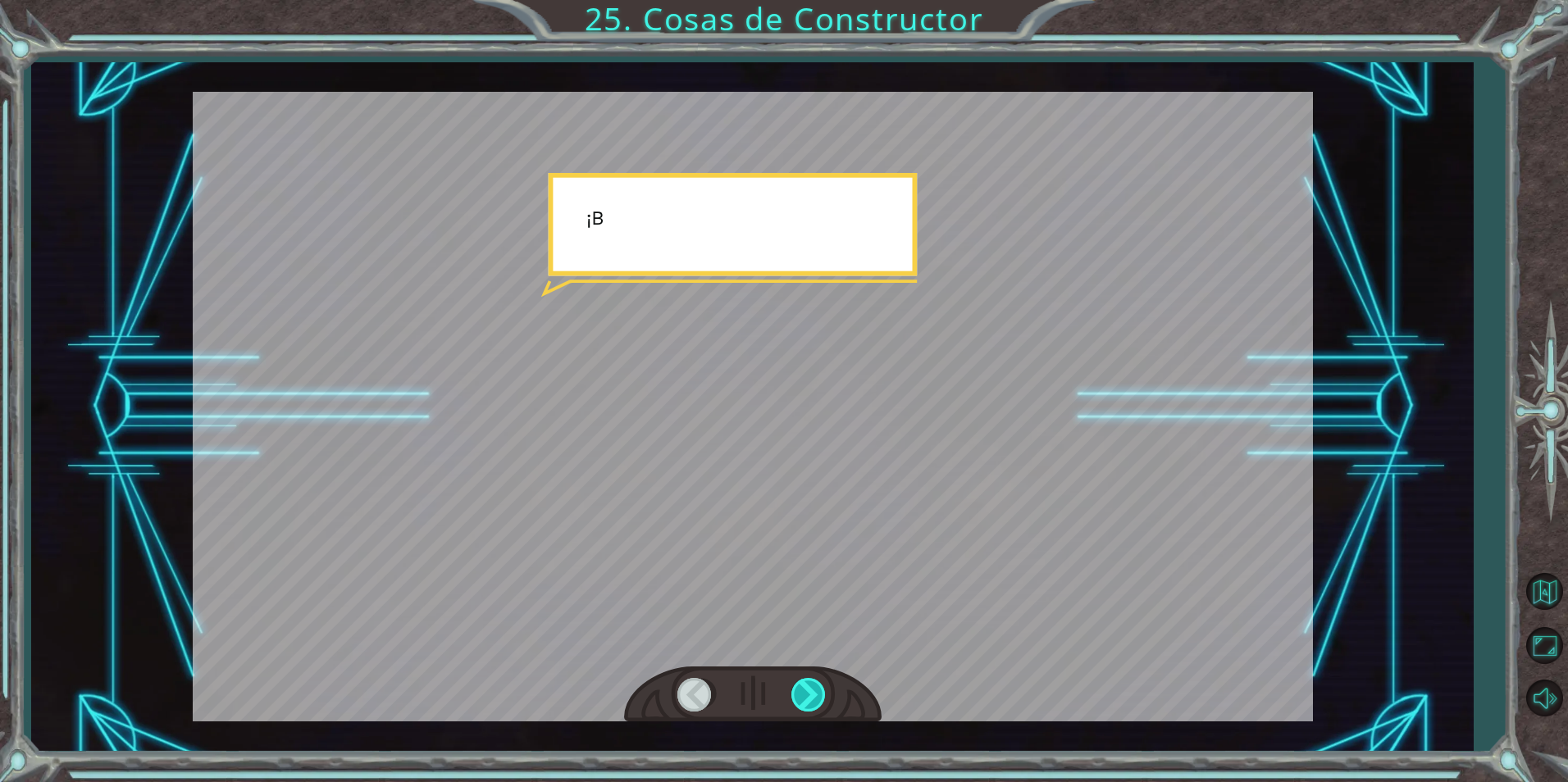
click at [803, 693] on div at bounding box center [810, 694] width 37 height 34
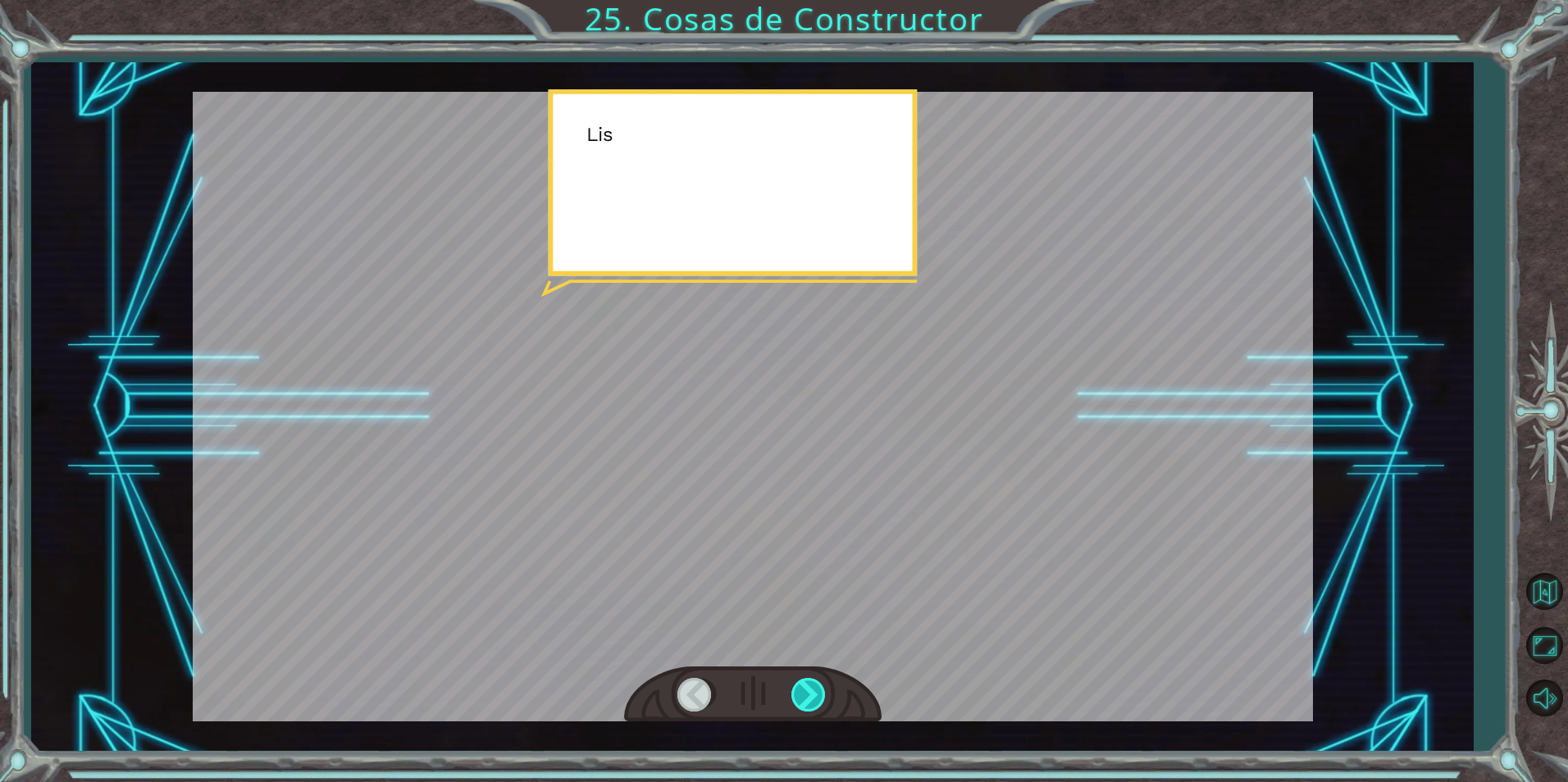
click at [802, 693] on div at bounding box center [810, 694] width 37 height 34
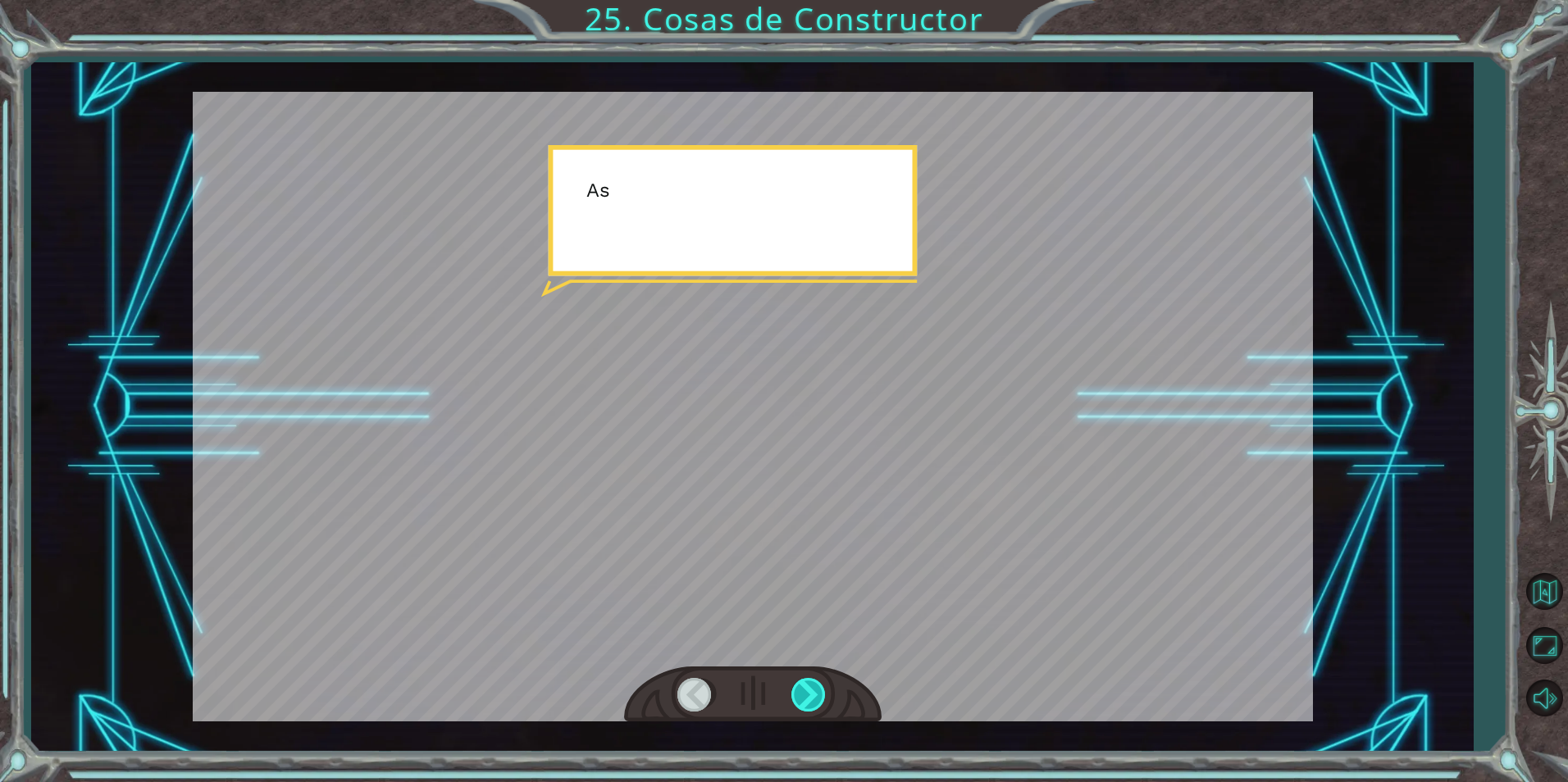
click at [802, 693] on div at bounding box center [810, 694] width 37 height 34
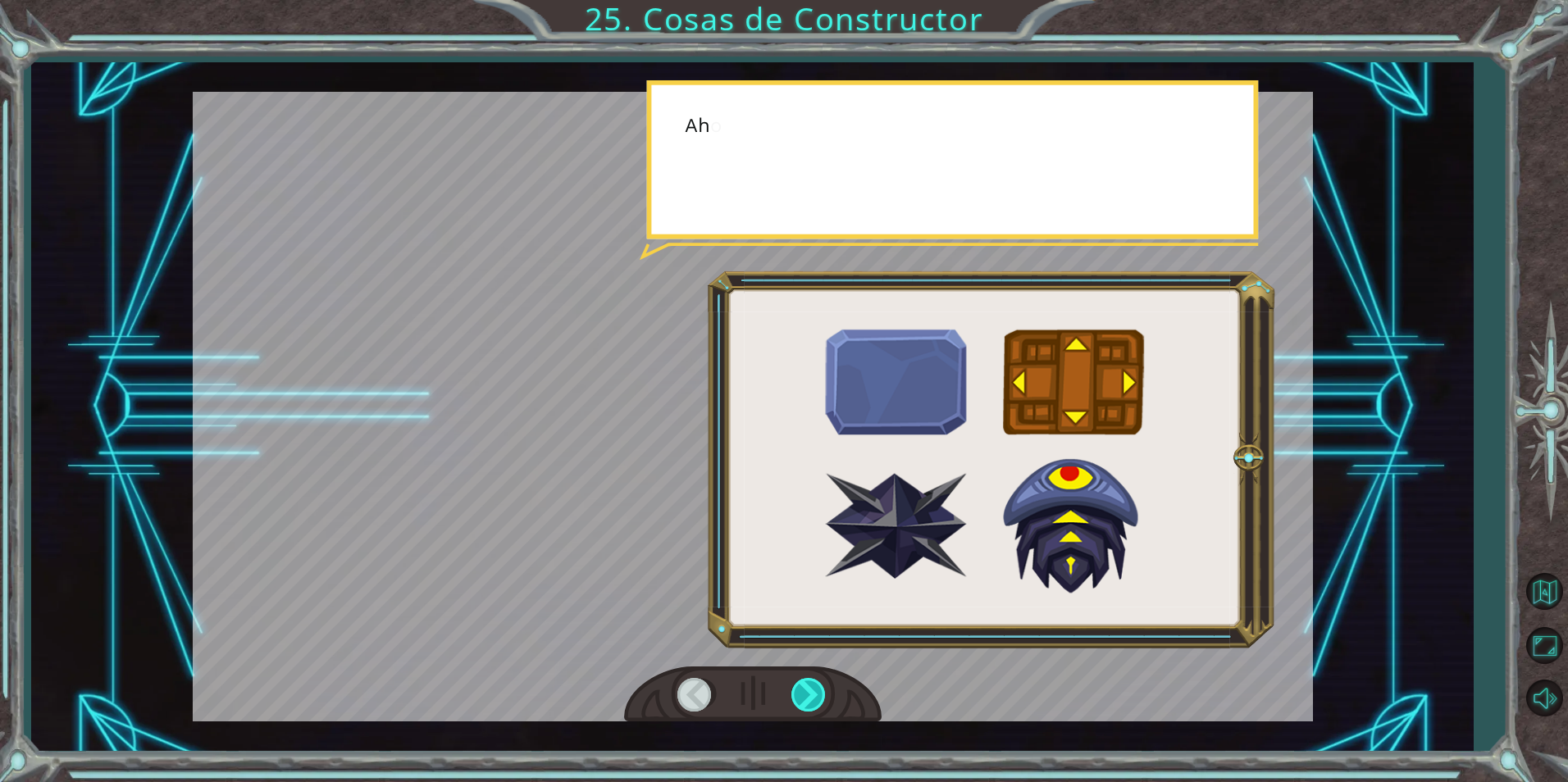
click at [802, 693] on div at bounding box center [810, 694] width 37 height 34
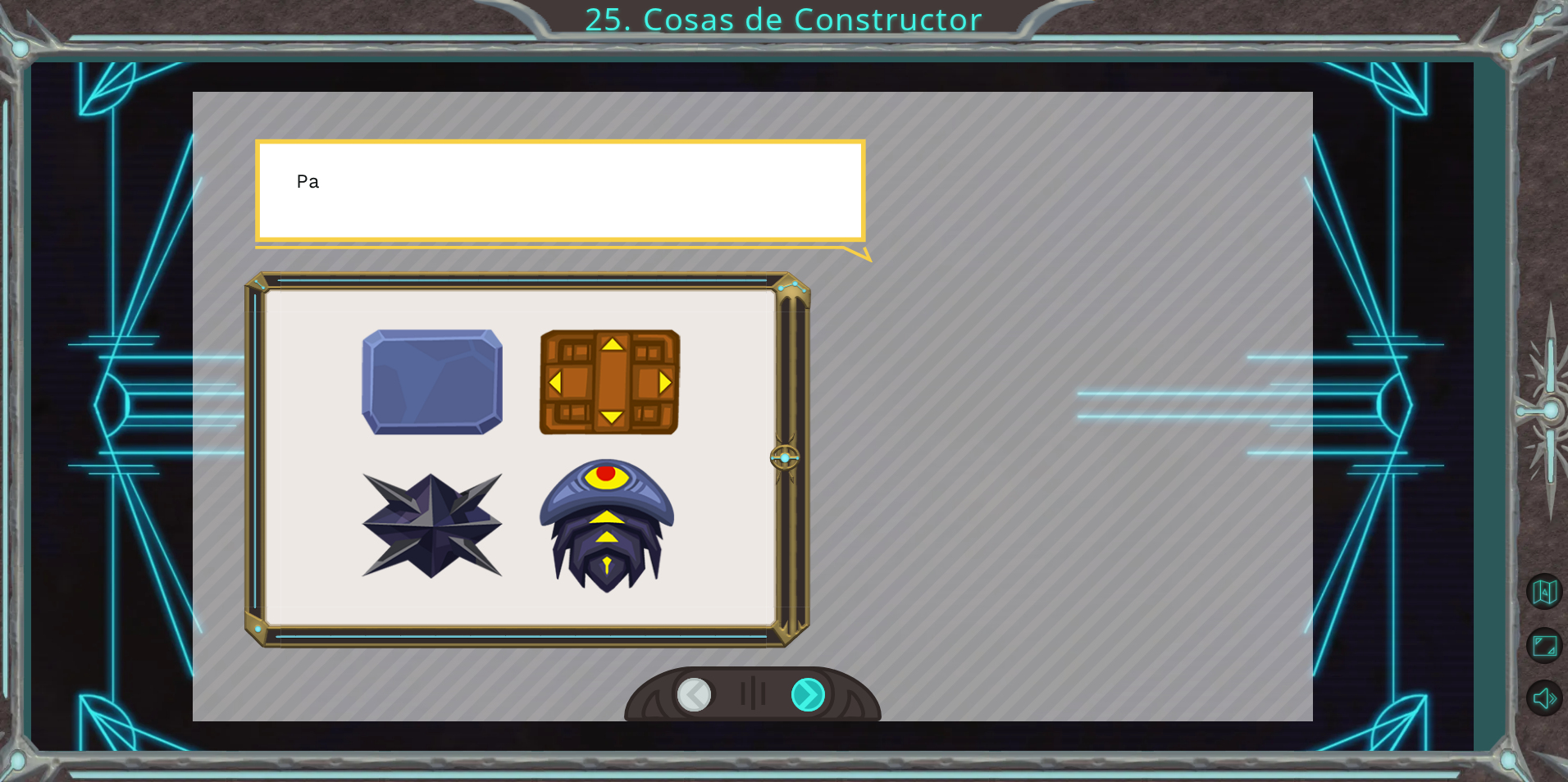
click at [802, 693] on div at bounding box center [810, 694] width 37 height 34
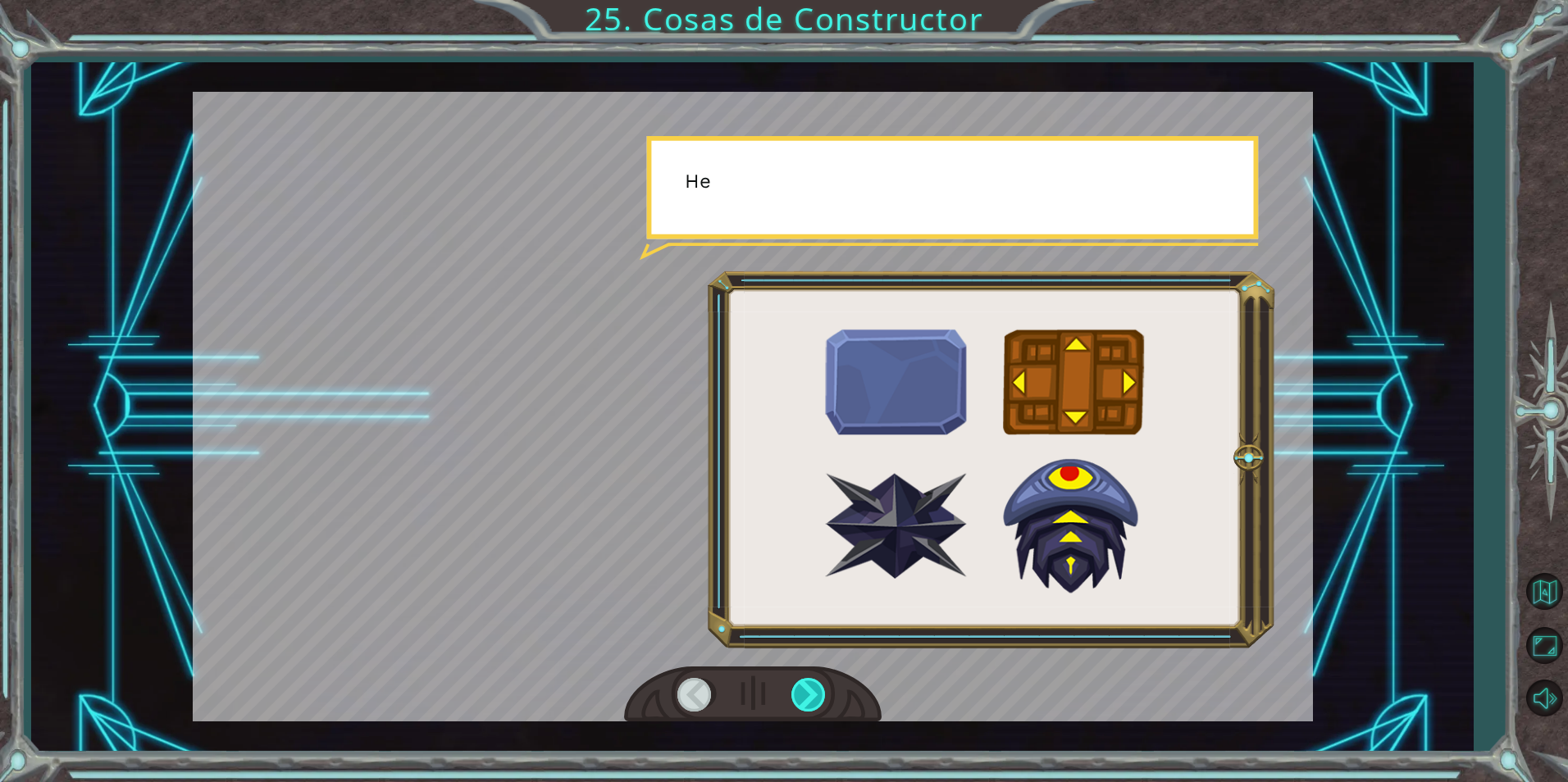
click at [802, 693] on div at bounding box center [810, 694] width 37 height 34
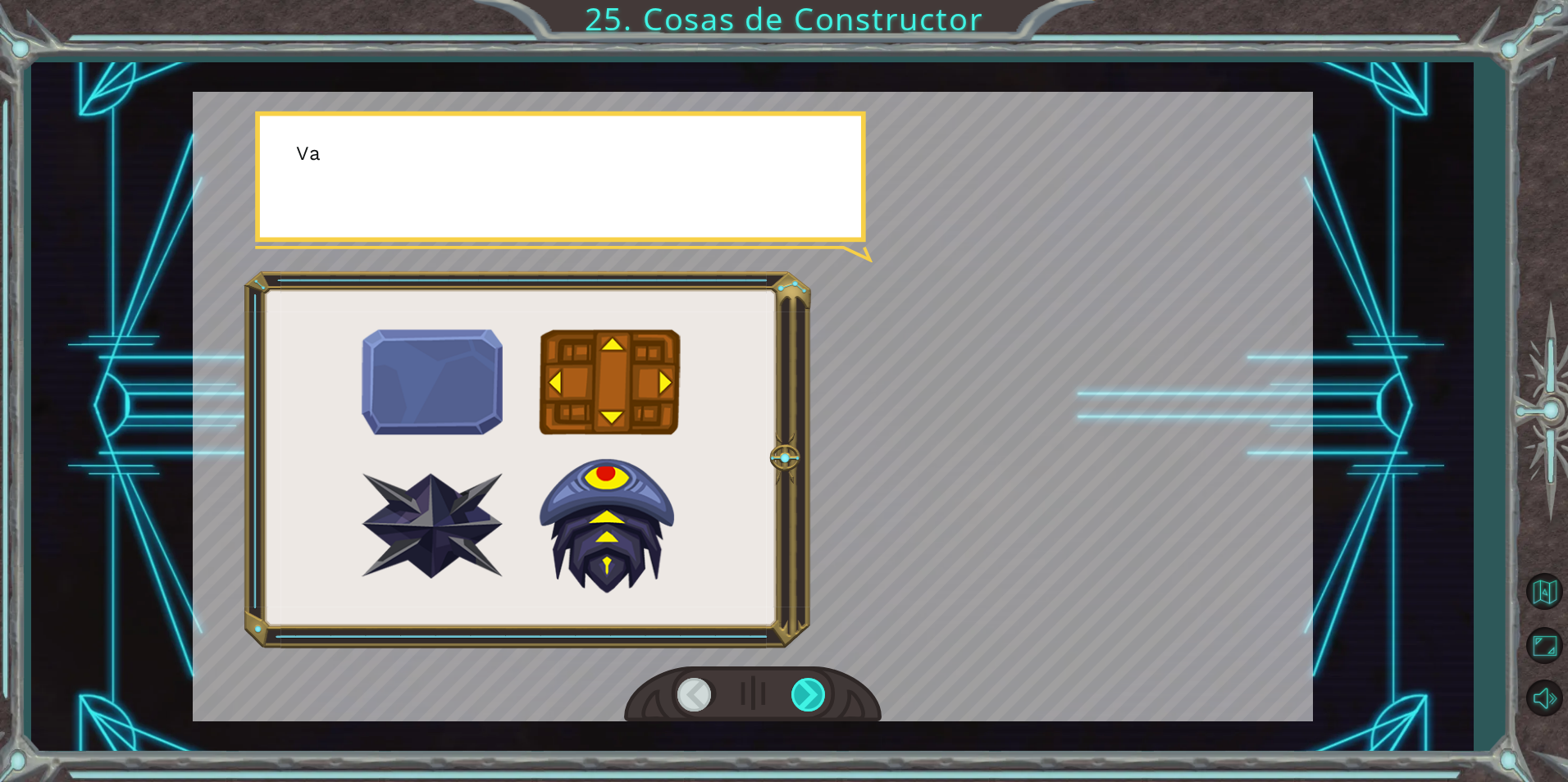
click at [802, 693] on div at bounding box center [810, 694] width 37 height 34
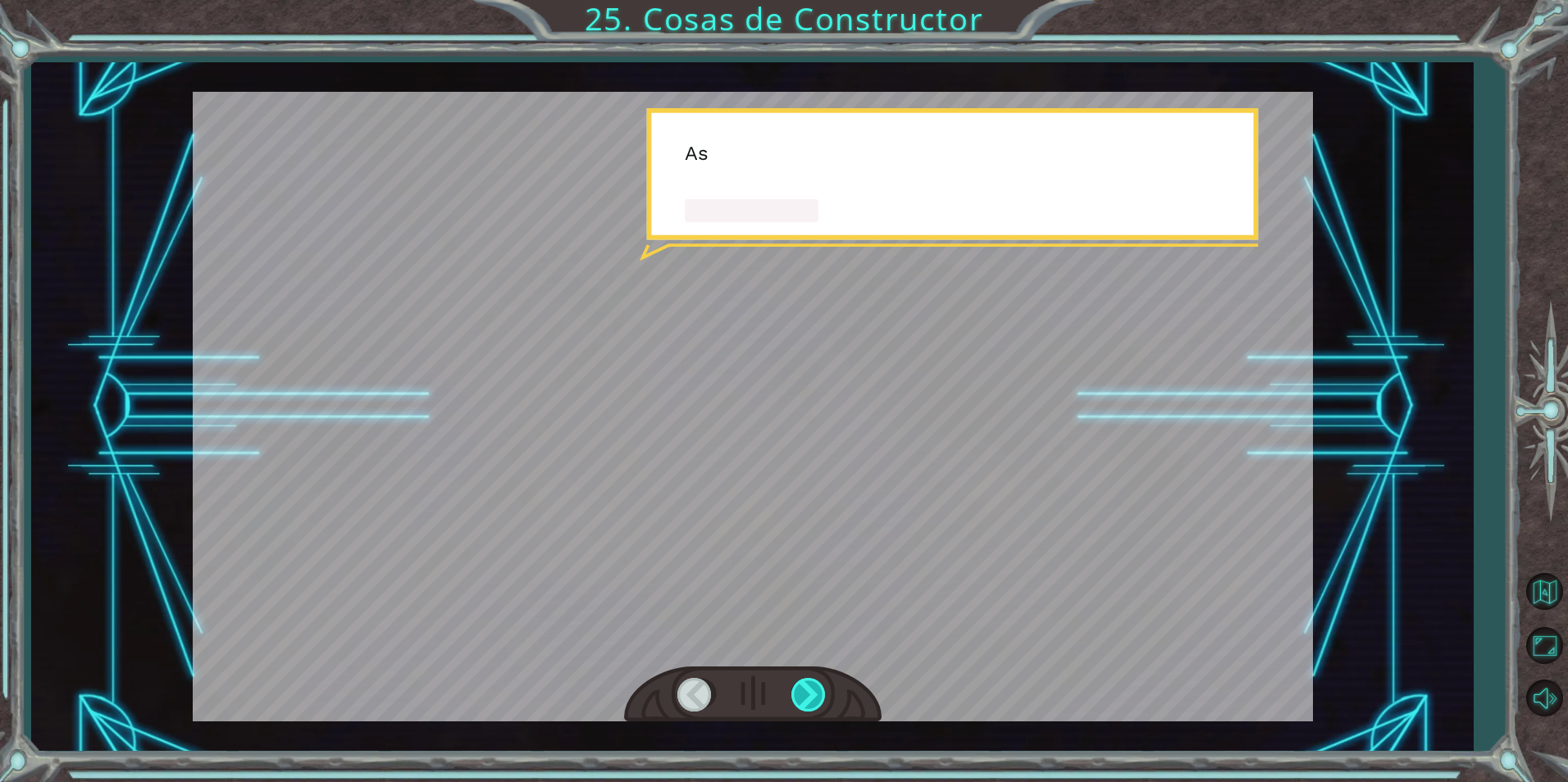
click at [802, 693] on div at bounding box center [810, 694] width 37 height 34
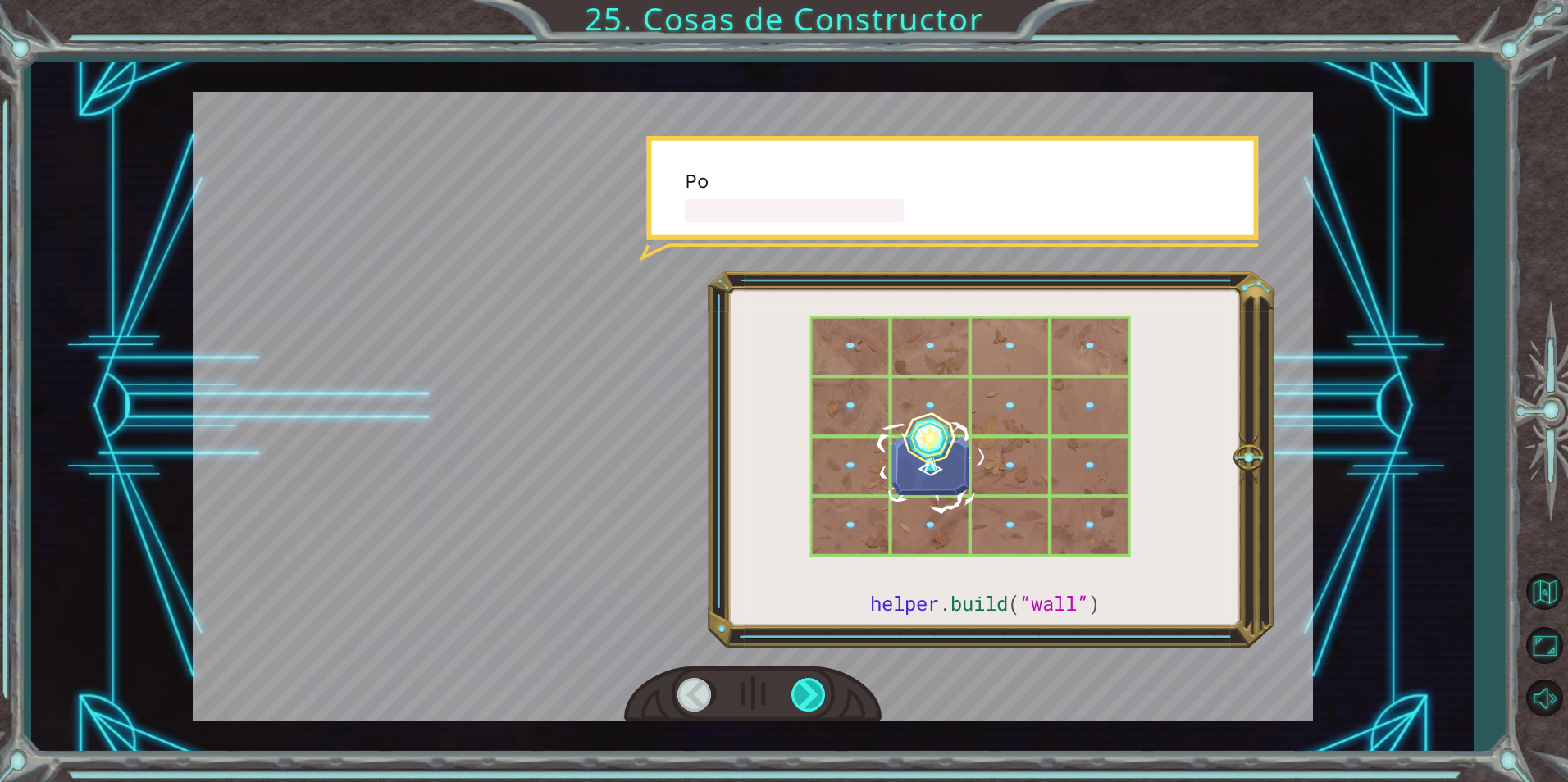
click at [802, 693] on div at bounding box center [810, 694] width 37 height 34
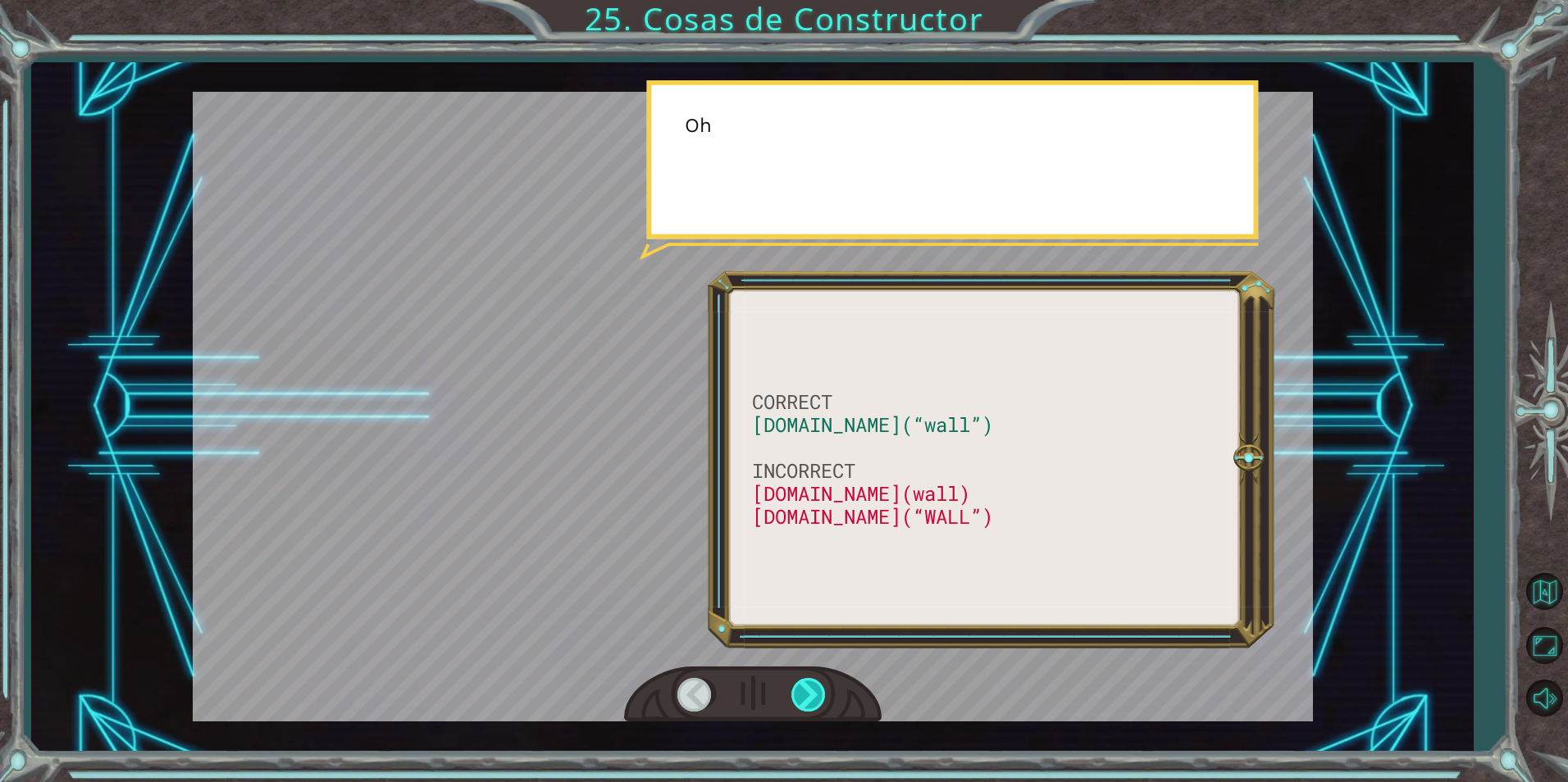
click at [802, 693] on div at bounding box center [810, 694] width 37 height 34
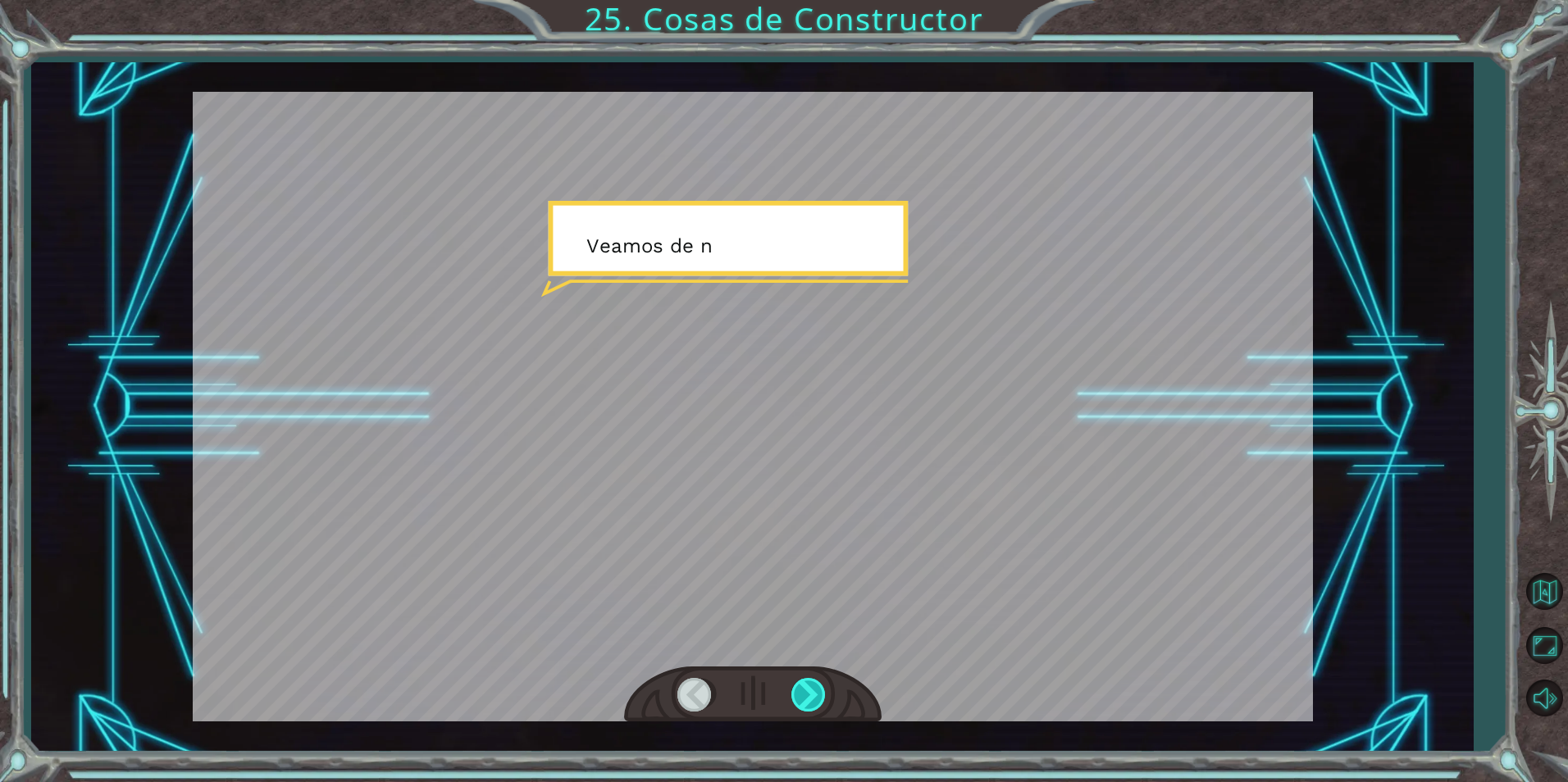
click at [802, 693] on div at bounding box center [810, 694] width 37 height 34
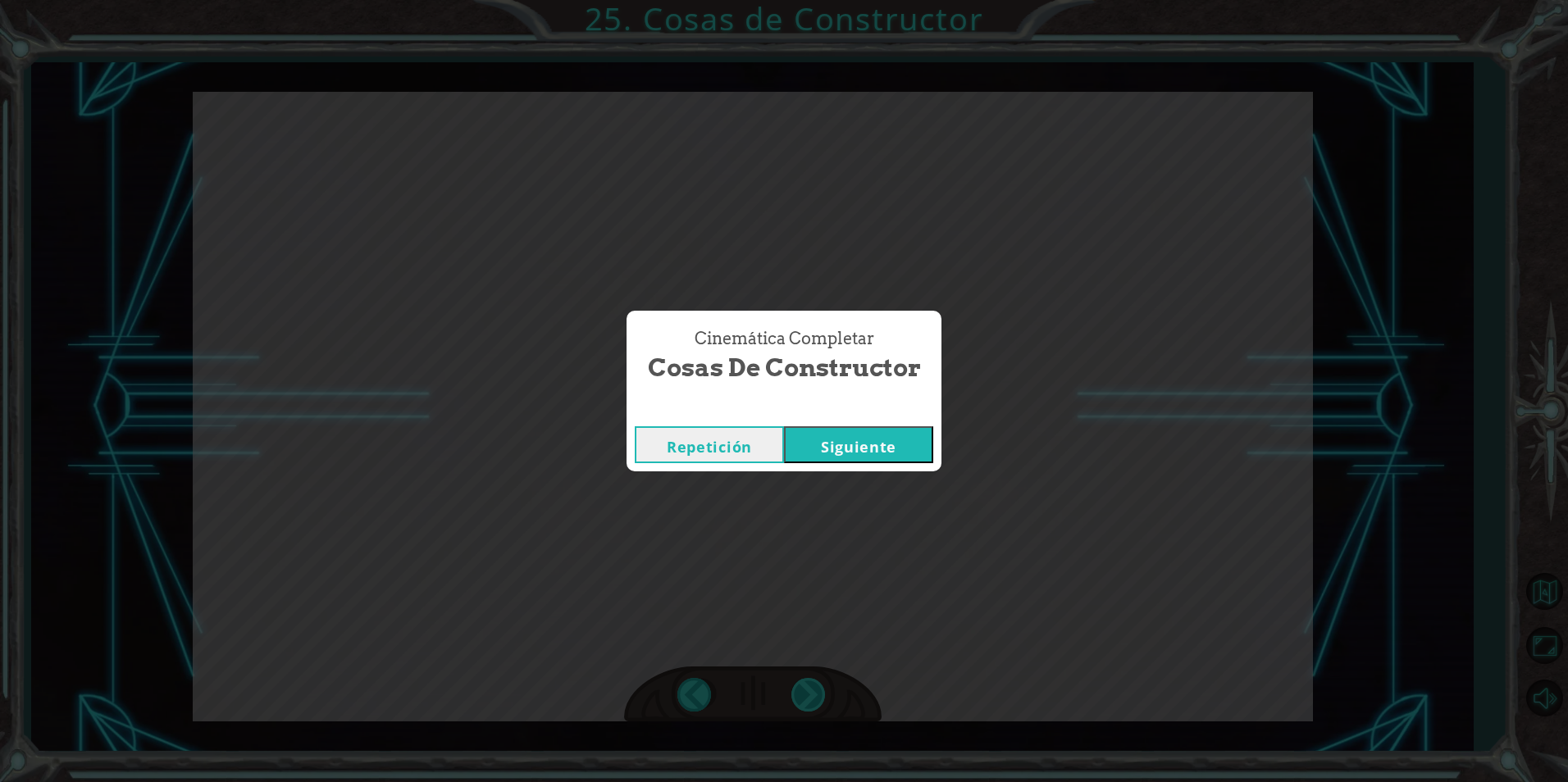
click at [802, 693] on div "Cinemática Completar Cosas de Constructor Repetición [GEOGRAPHIC_DATA]" at bounding box center [784, 391] width 1568 height 782
click at [801, 693] on div "Cinemática Completar Cosas de Constructor Repetición [GEOGRAPHIC_DATA]" at bounding box center [784, 391] width 1568 height 782
click at [884, 451] on button "Siguiente" at bounding box center [859, 445] width 149 height 37
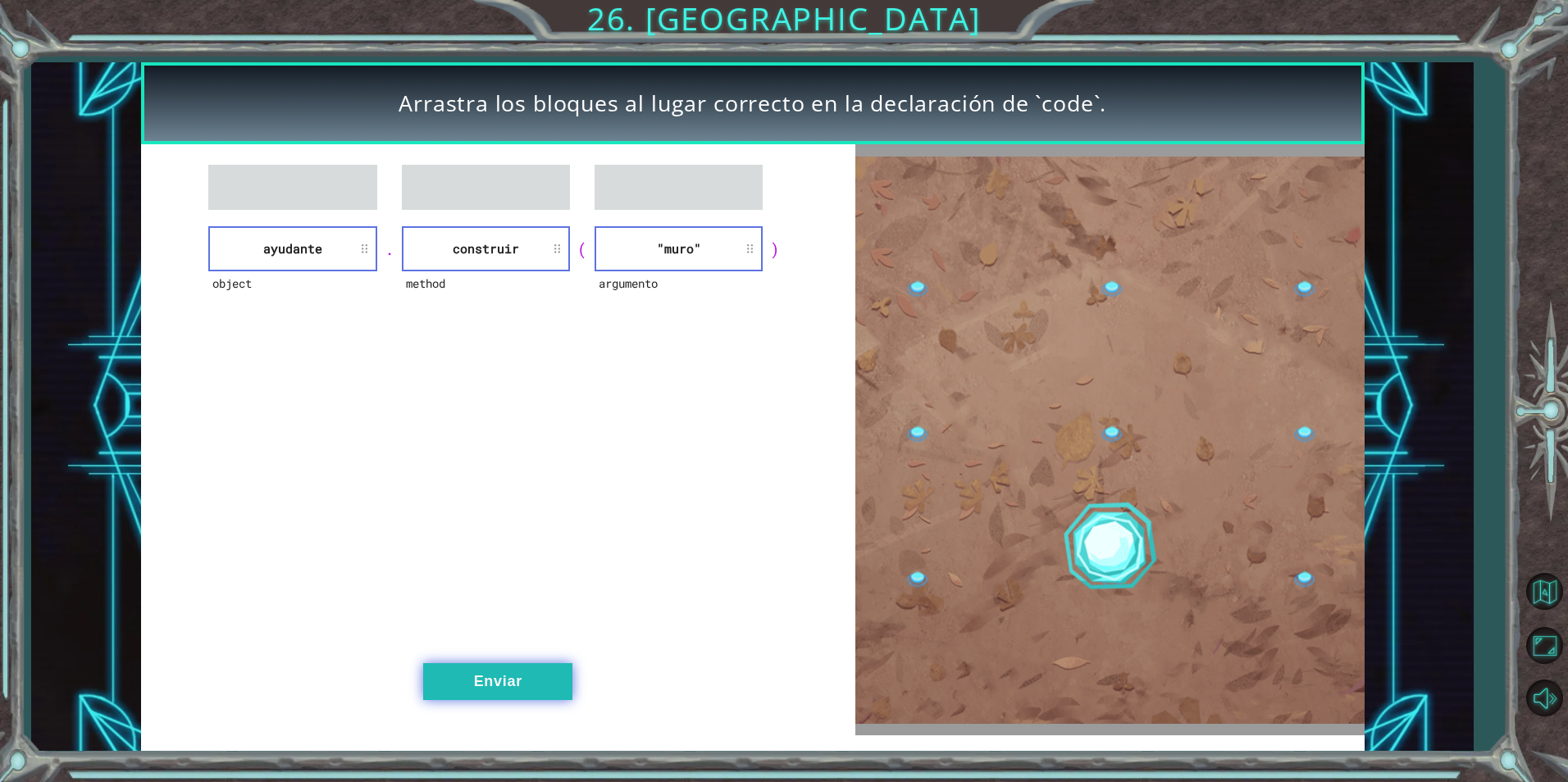
click at [469, 671] on button "Enviar" at bounding box center [497, 682] width 149 height 37
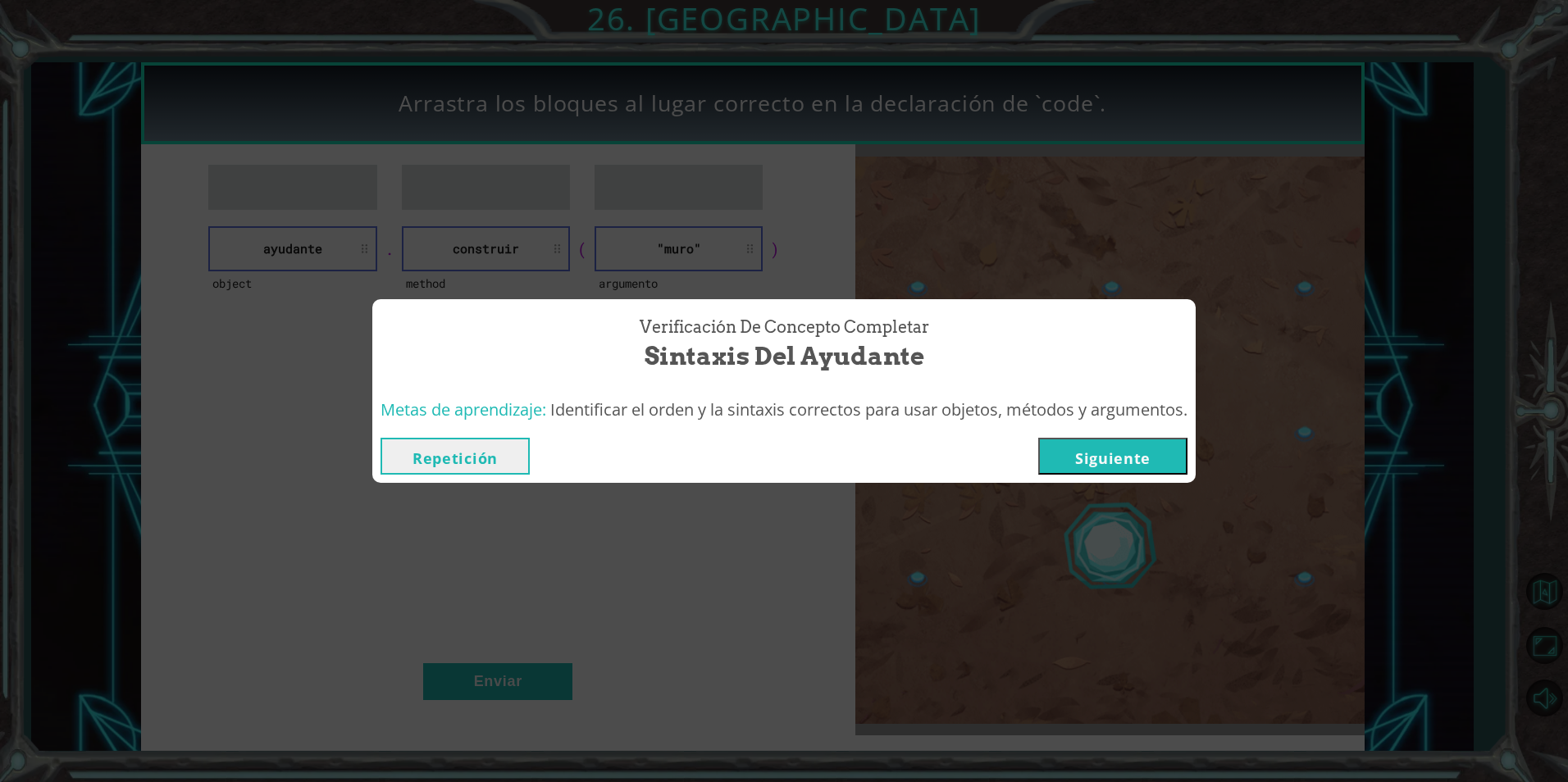
click at [1174, 446] on button "Siguiente" at bounding box center [1113, 456] width 149 height 37
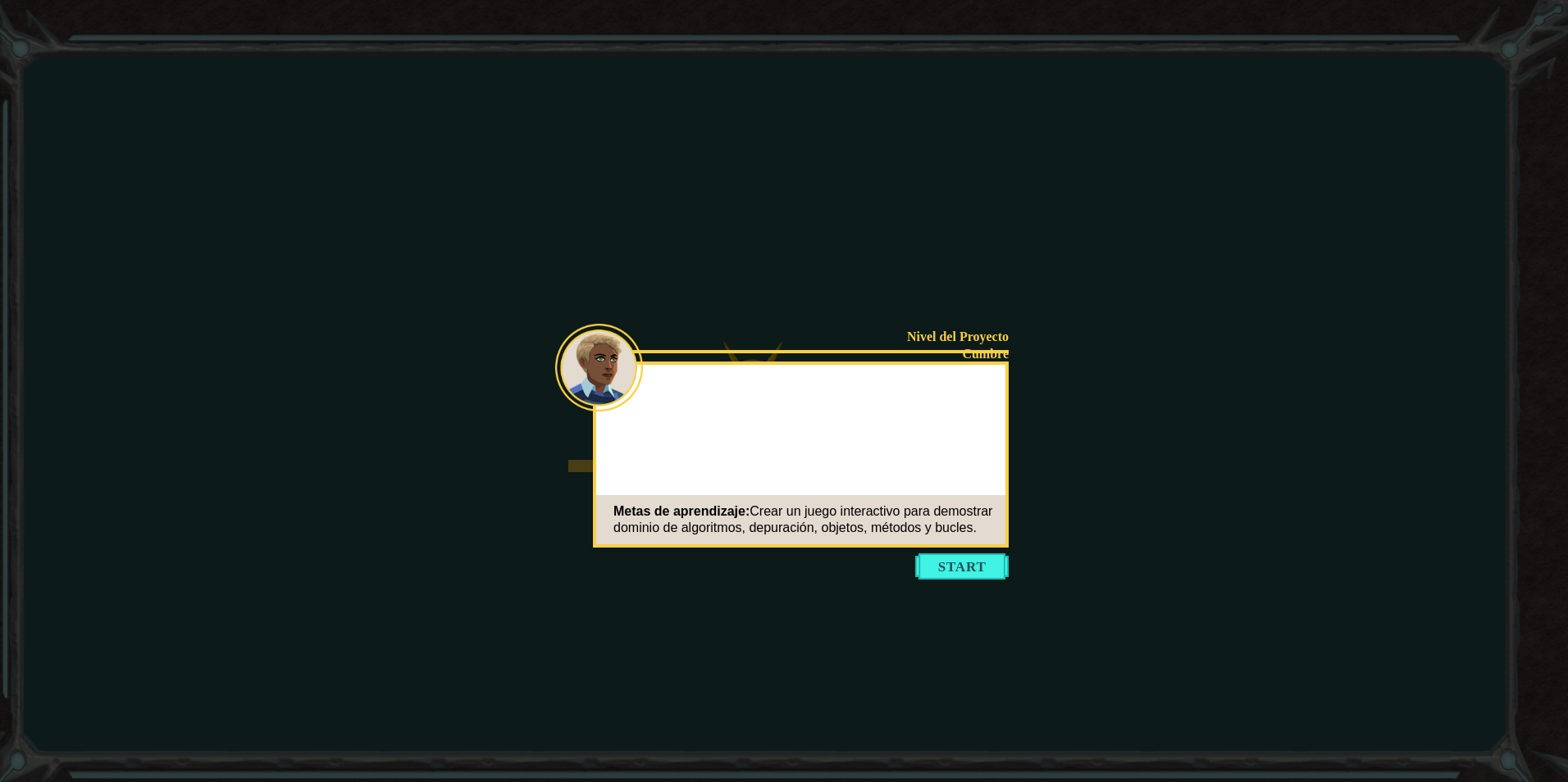
click at [976, 556] on button "Start" at bounding box center [962, 566] width 93 height 26
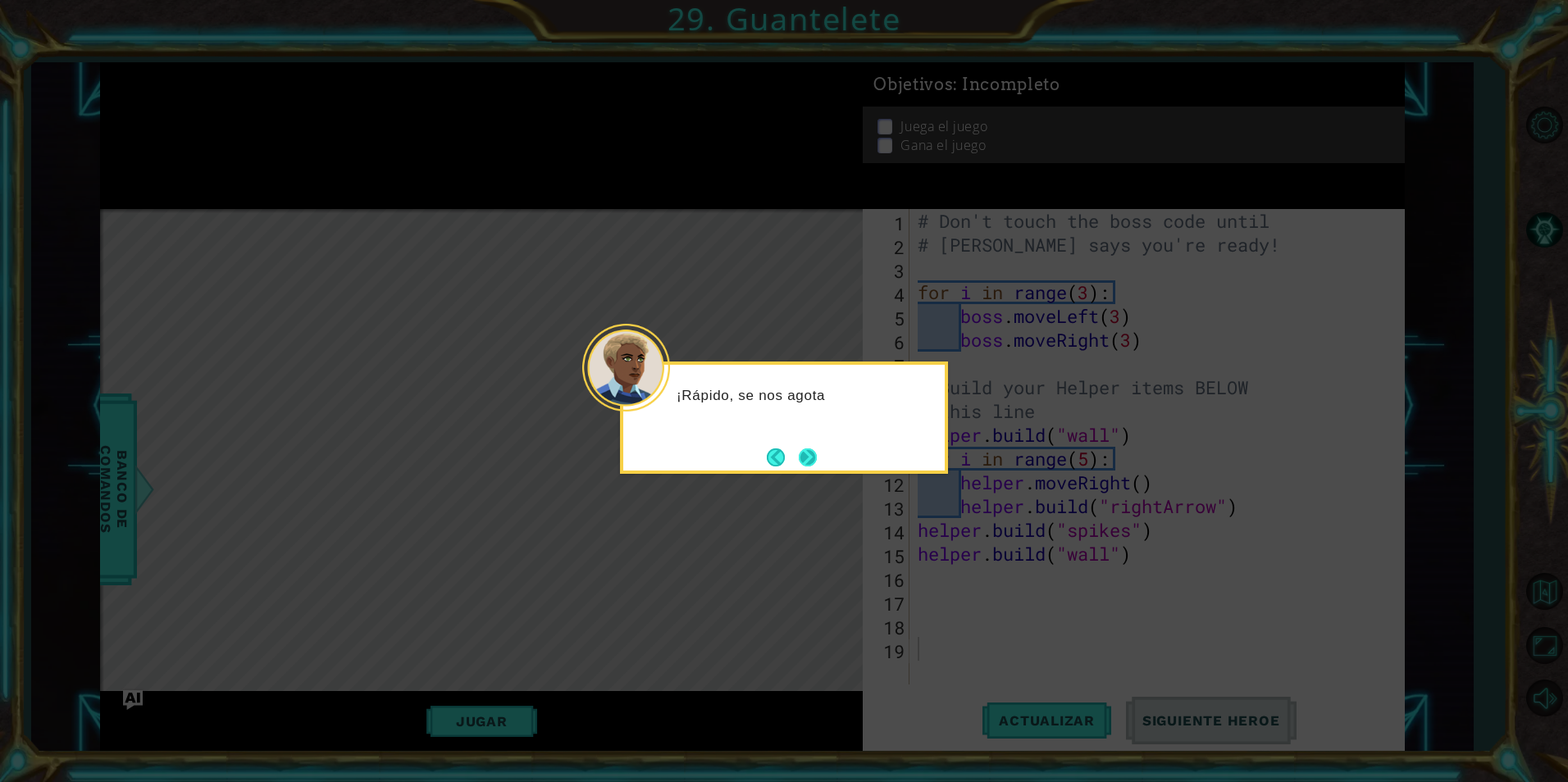
click at [813, 452] on button "Next" at bounding box center [808, 458] width 18 height 18
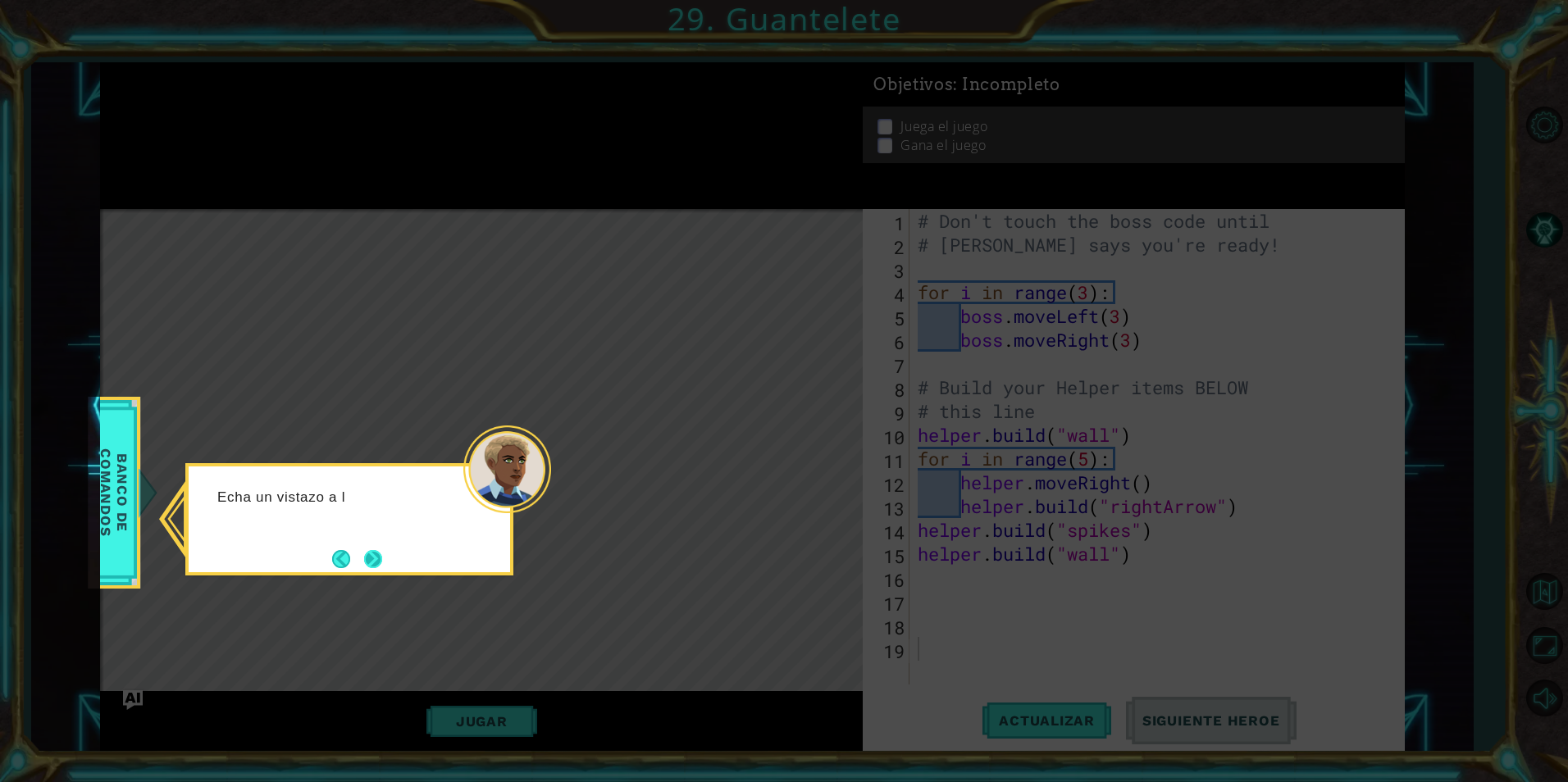
click at [380, 562] on button "Next" at bounding box center [372, 558] width 18 height 18
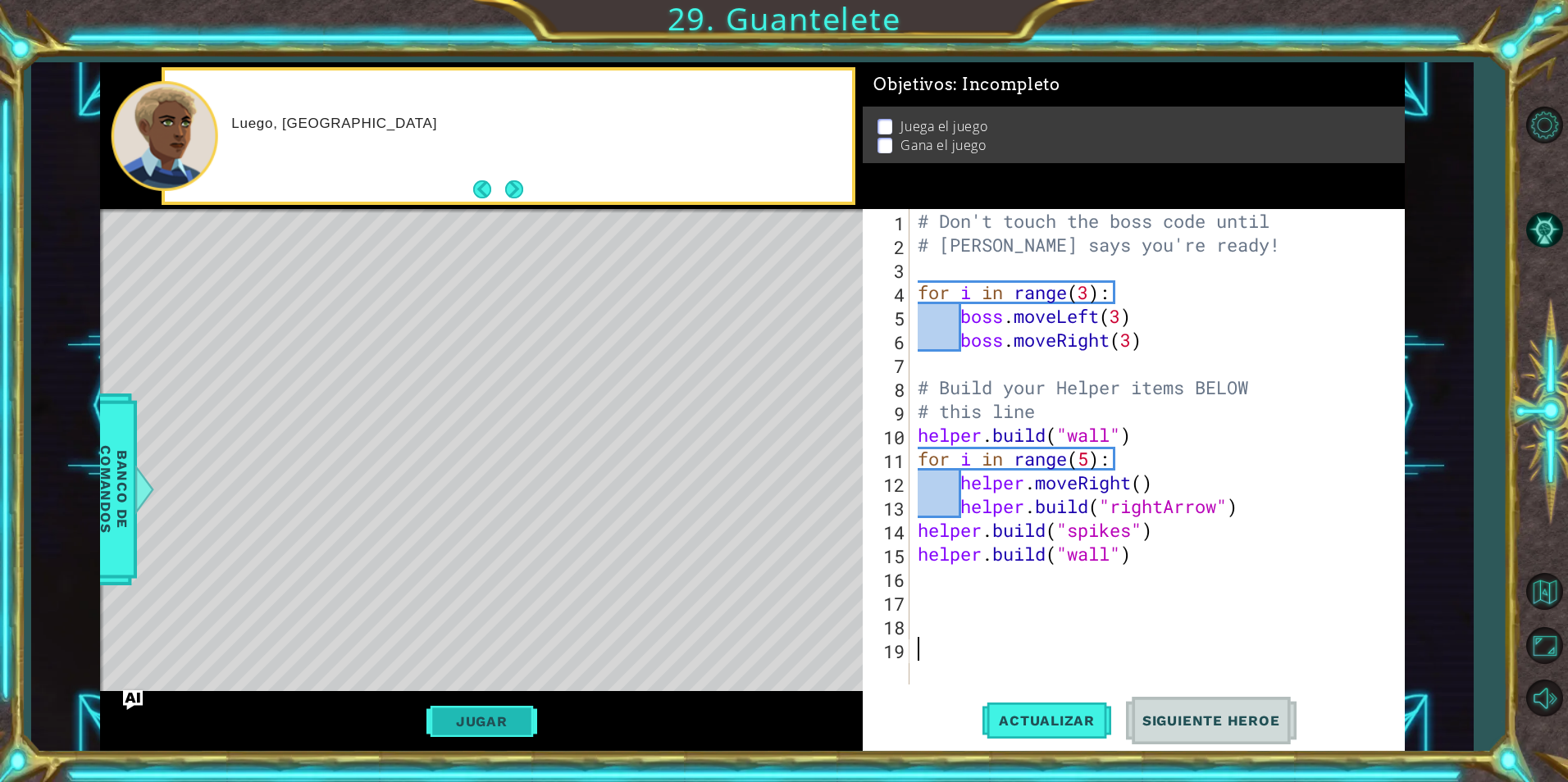
click at [506, 718] on button "Jugar" at bounding box center [482, 722] width 111 height 31
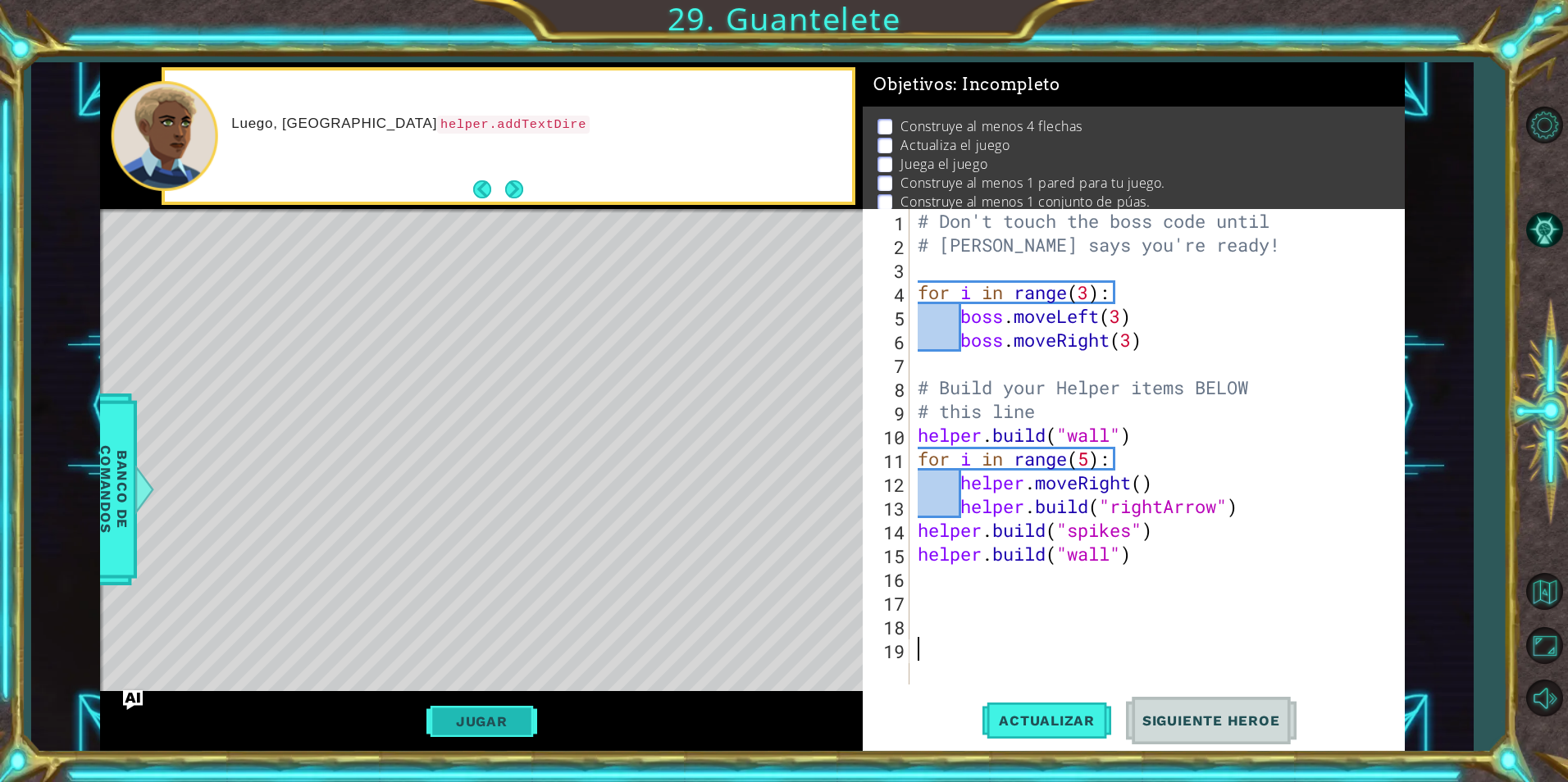
click at [498, 712] on button "Jugar" at bounding box center [482, 722] width 111 height 31
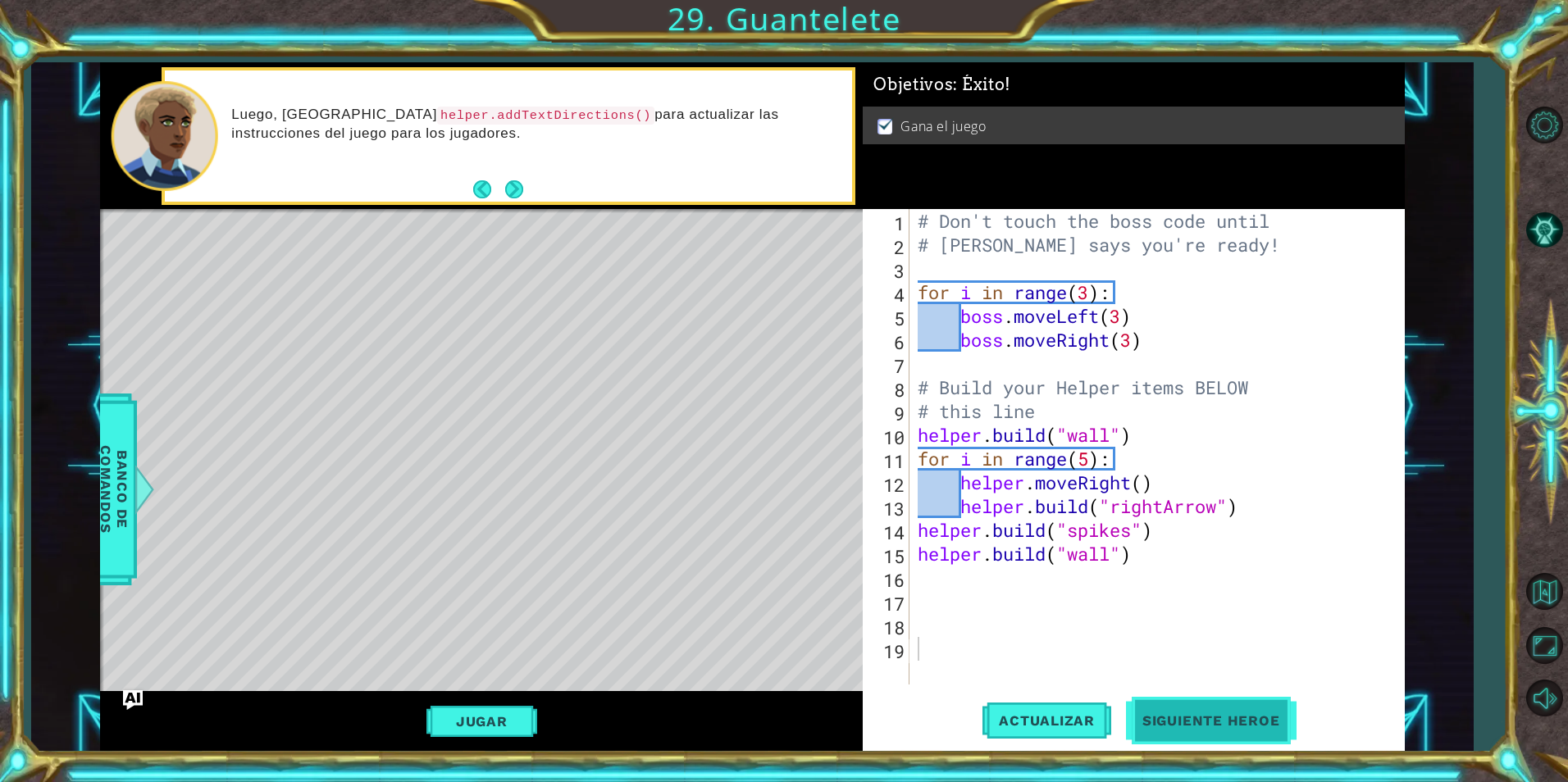
click at [1223, 729] on span "Siguiente Heroe" at bounding box center [1211, 723] width 170 height 17
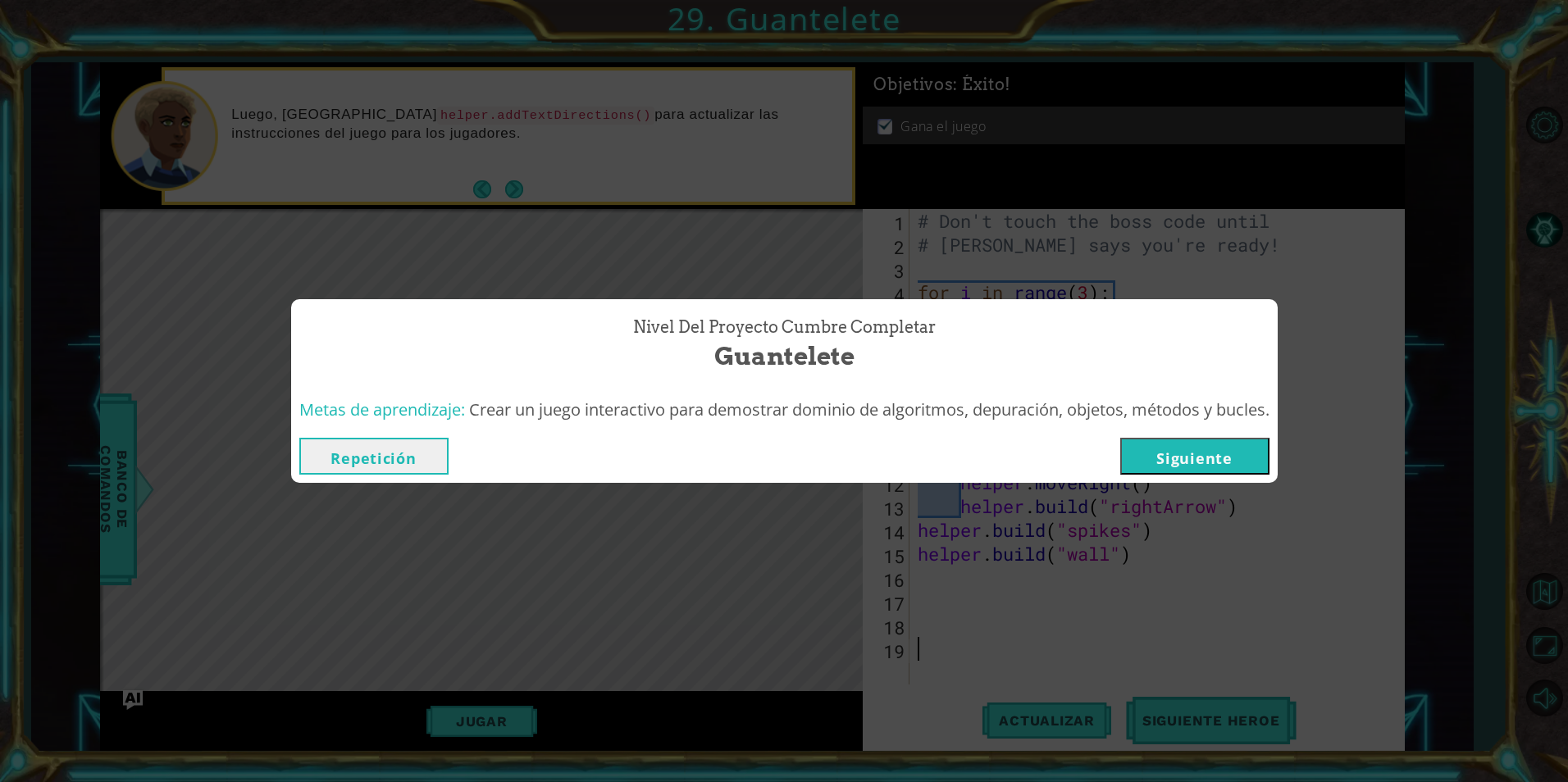
drag, startPoint x: 1227, startPoint y: 442, endPoint x: 1236, endPoint y: 450, distance: 12.0
click at [1227, 447] on button "Siguiente" at bounding box center [1195, 456] width 149 height 37
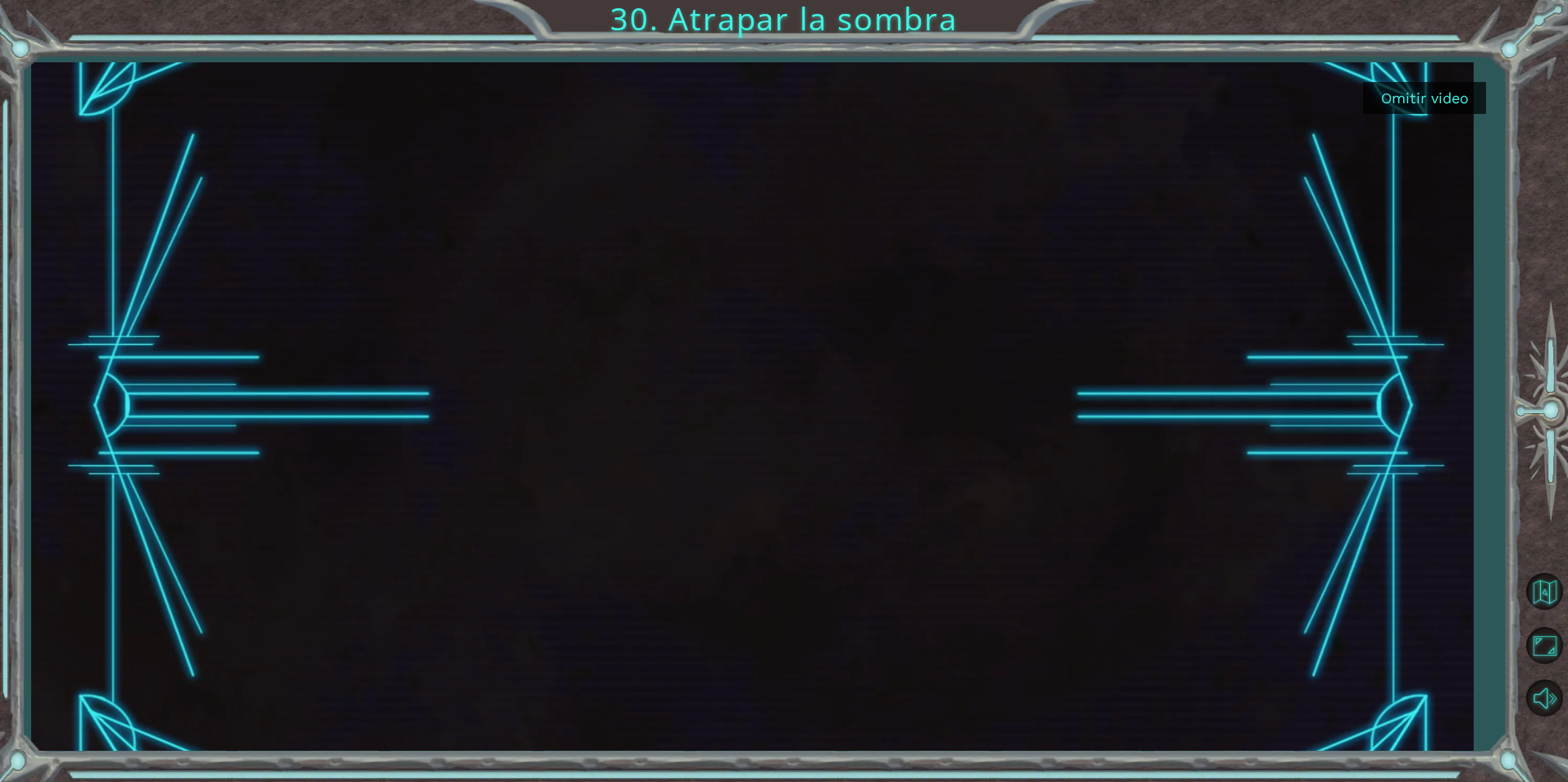
click at [1456, 94] on button "Omitir video" at bounding box center [1425, 98] width 123 height 32
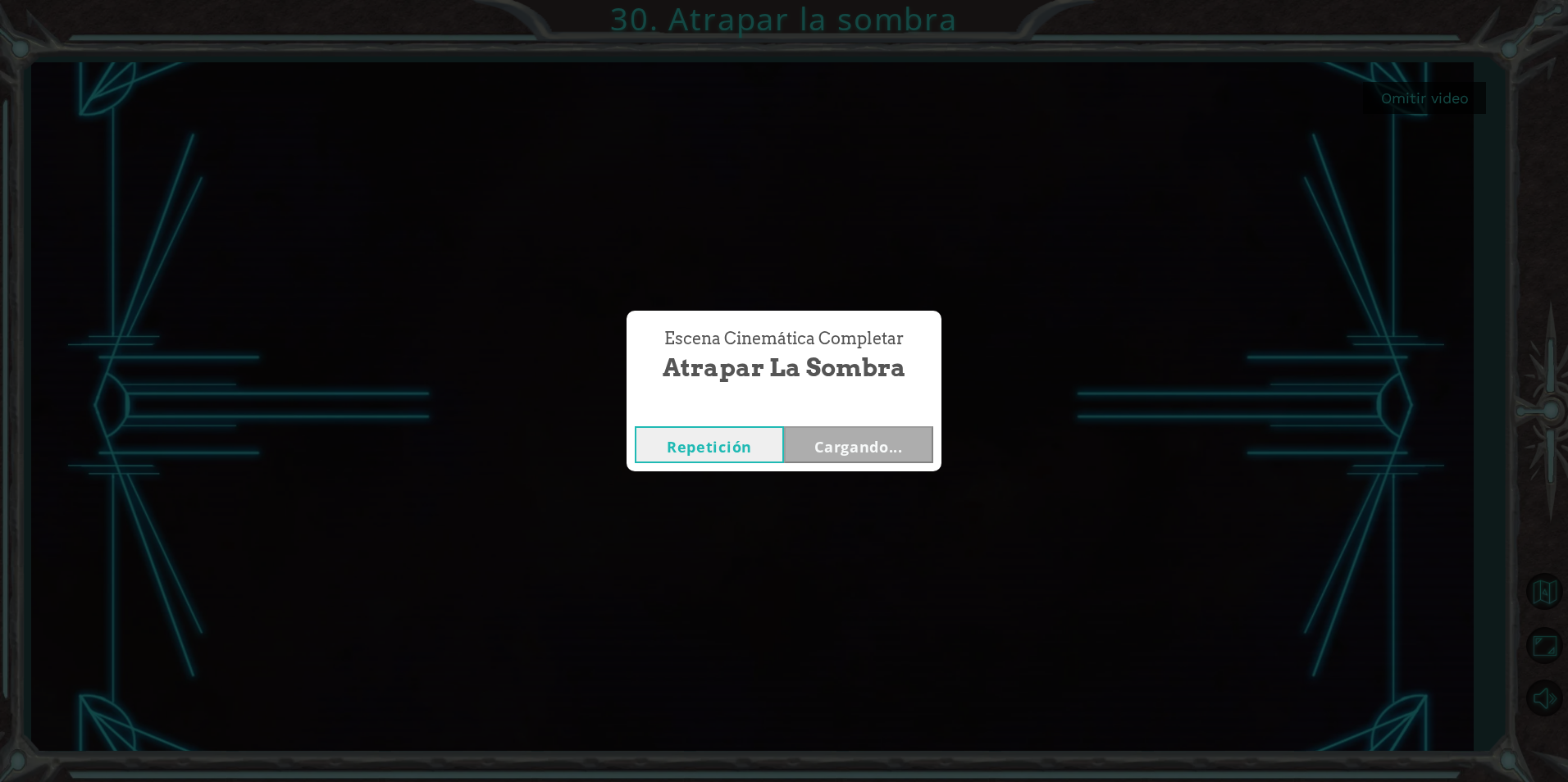
click at [1456, 94] on div "Escena Cinemática Completar Atrapar la sombra Repetición Cargando..." at bounding box center [784, 391] width 1568 height 782
click at [850, 438] on button "Siguiente" at bounding box center [859, 445] width 149 height 37
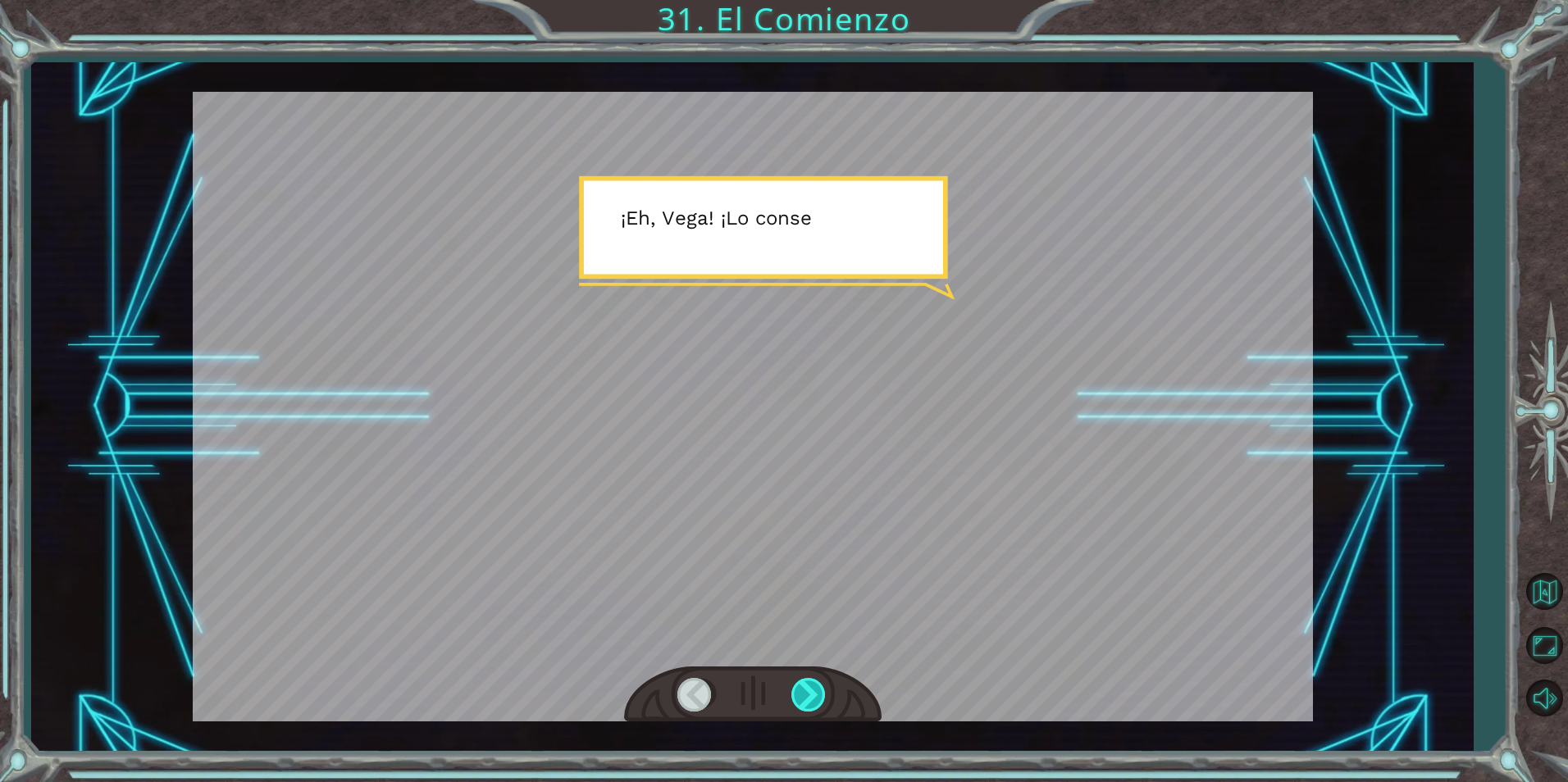
click at [804, 694] on div at bounding box center [810, 694] width 37 height 34
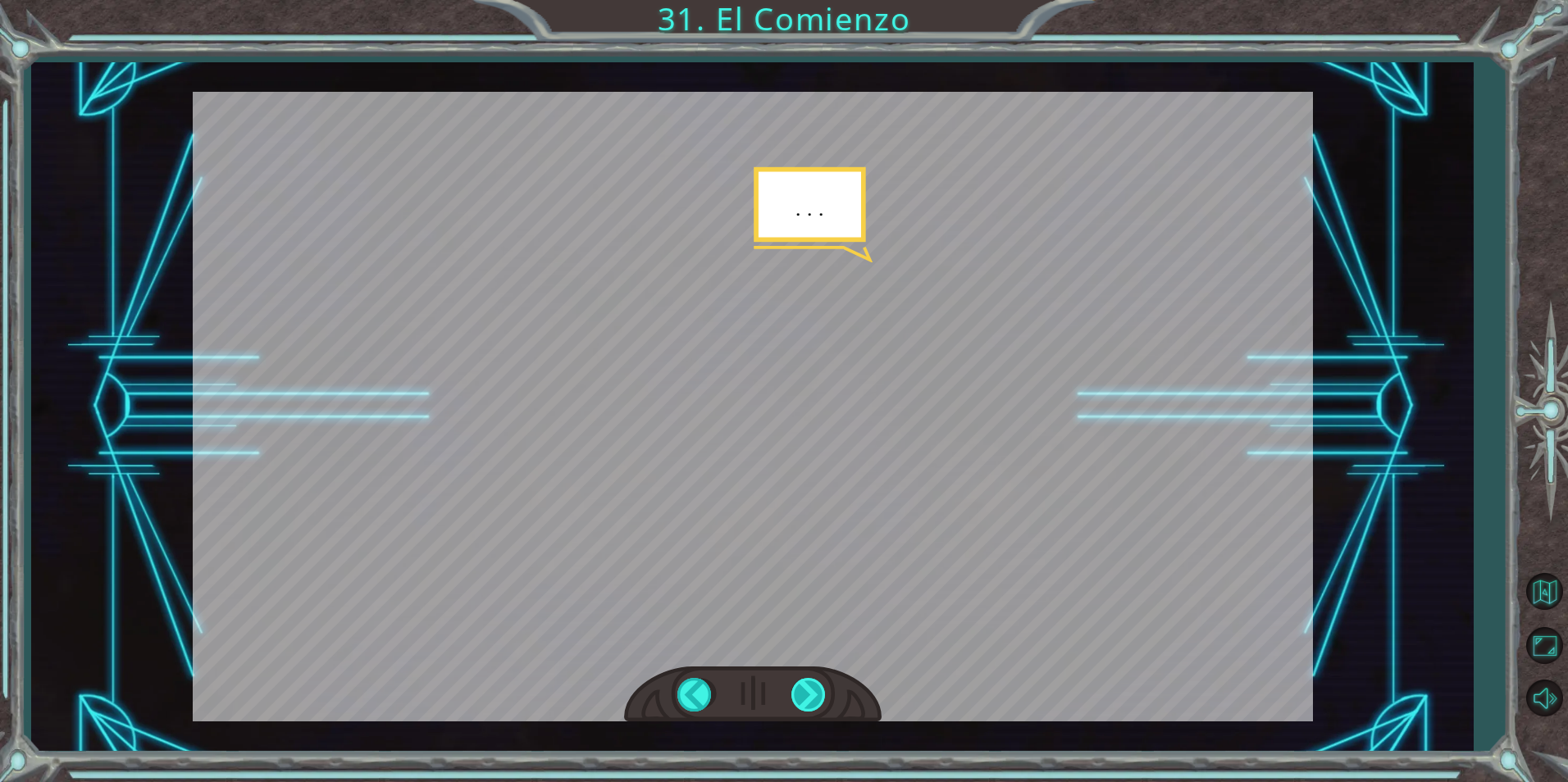
click at [804, 694] on div at bounding box center [810, 694] width 37 height 34
click at [803, 694] on div at bounding box center [810, 694] width 37 height 34
click at [801, 694] on div at bounding box center [810, 694] width 37 height 34
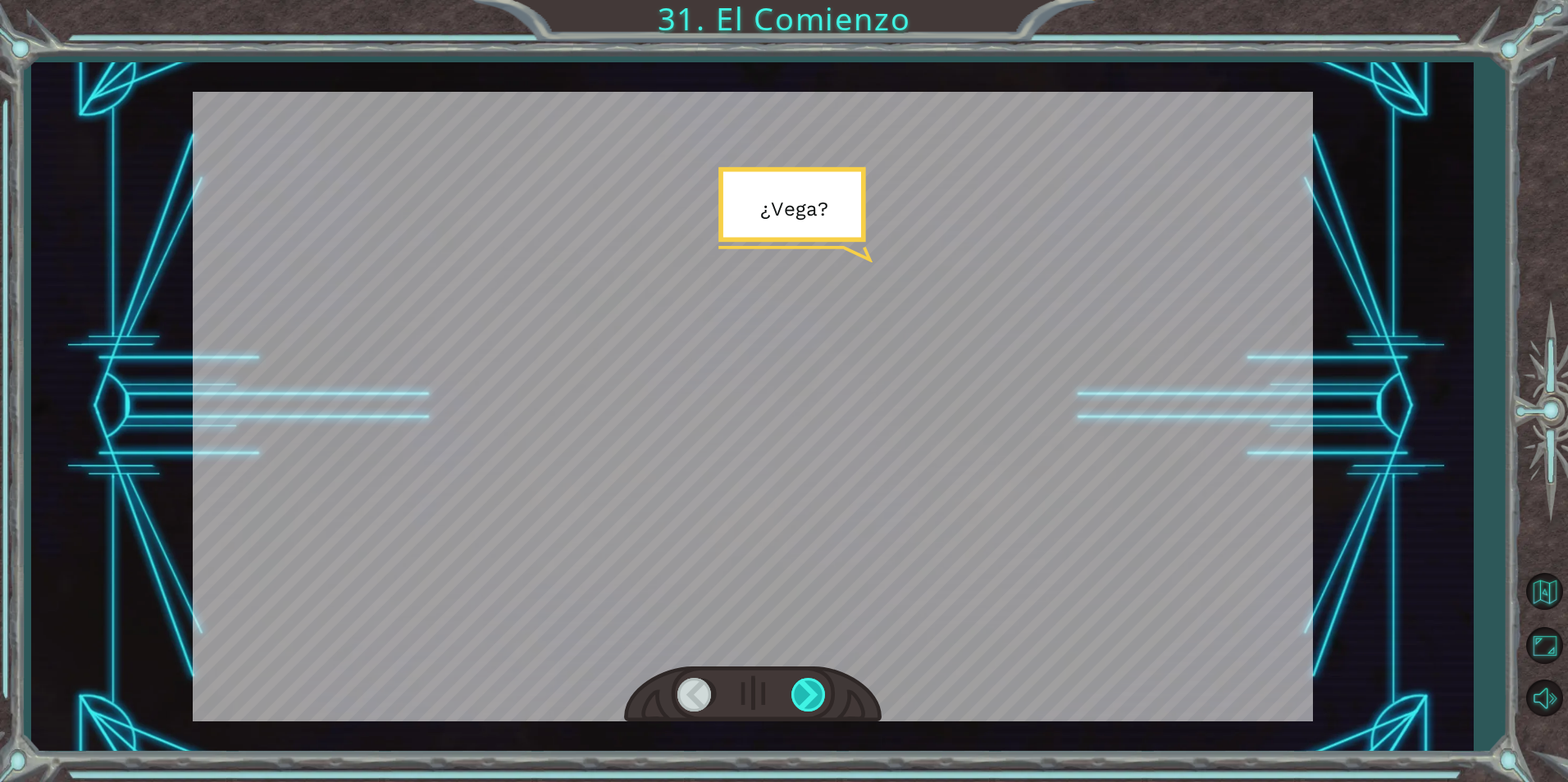
click at [801, 694] on div at bounding box center [810, 694] width 37 height 34
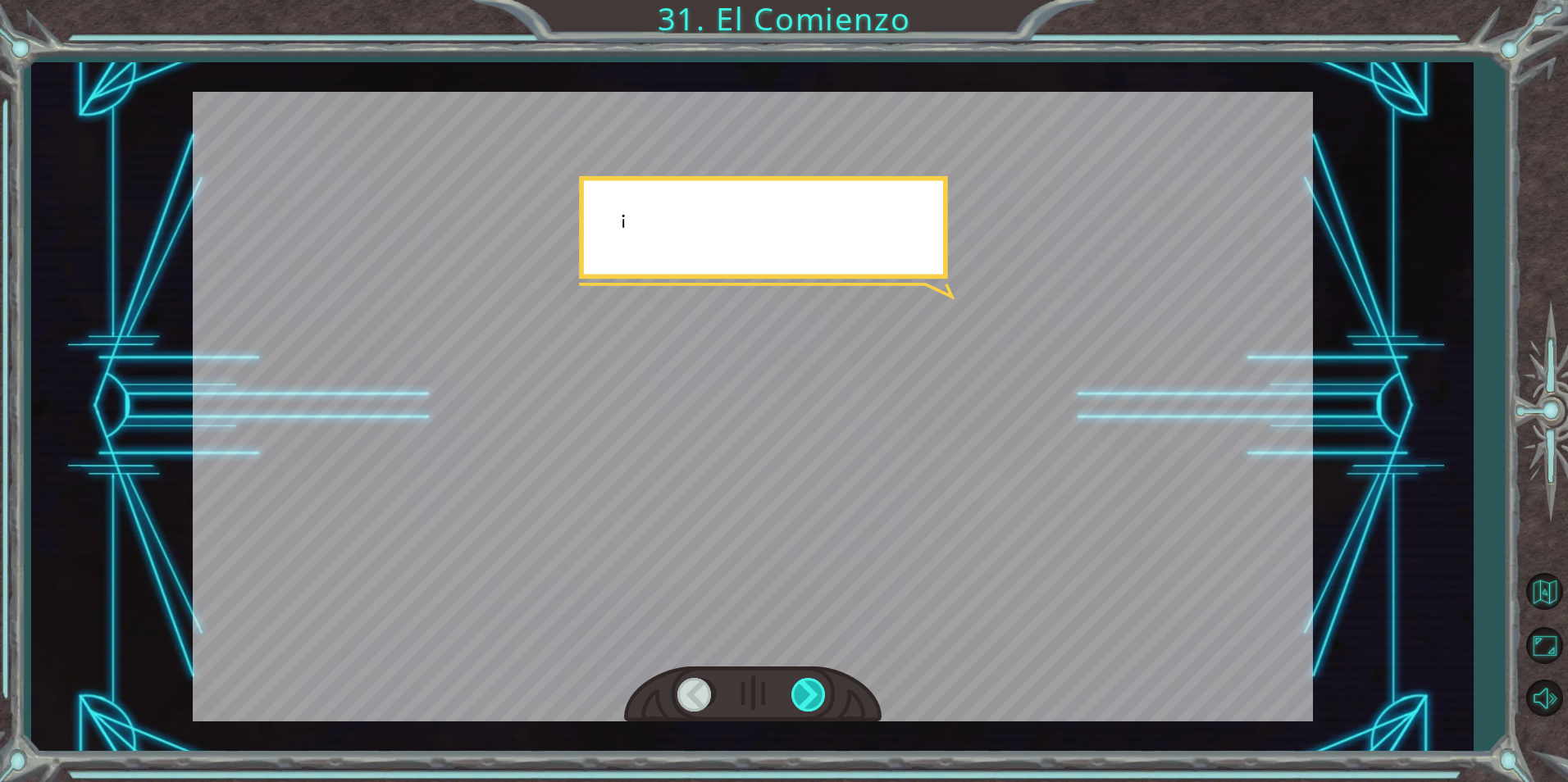
click at [801, 694] on div at bounding box center [810, 694] width 37 height 34
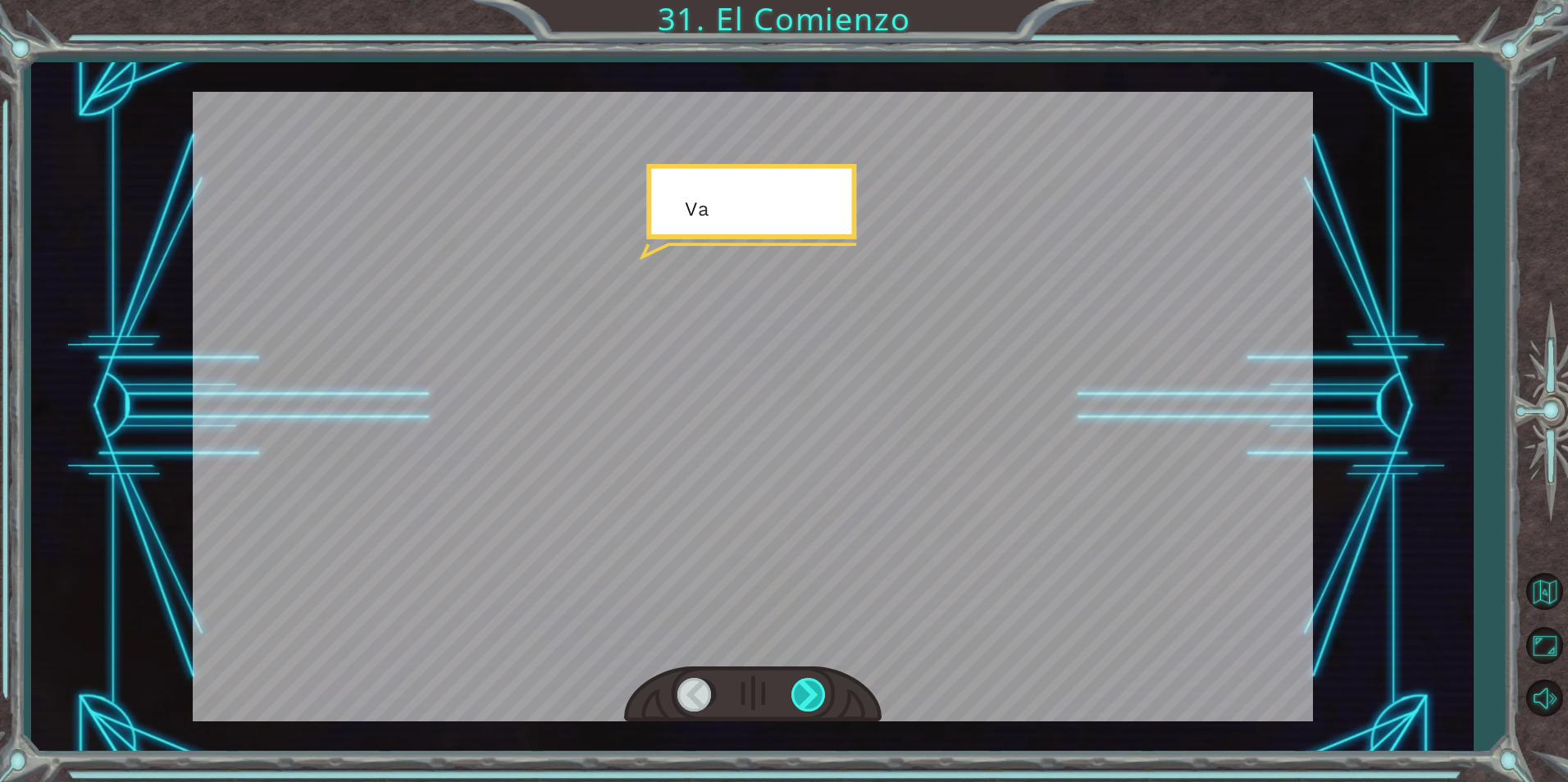
click at [801, 694] on div at bounding box center [810, 694] width 37 height 34
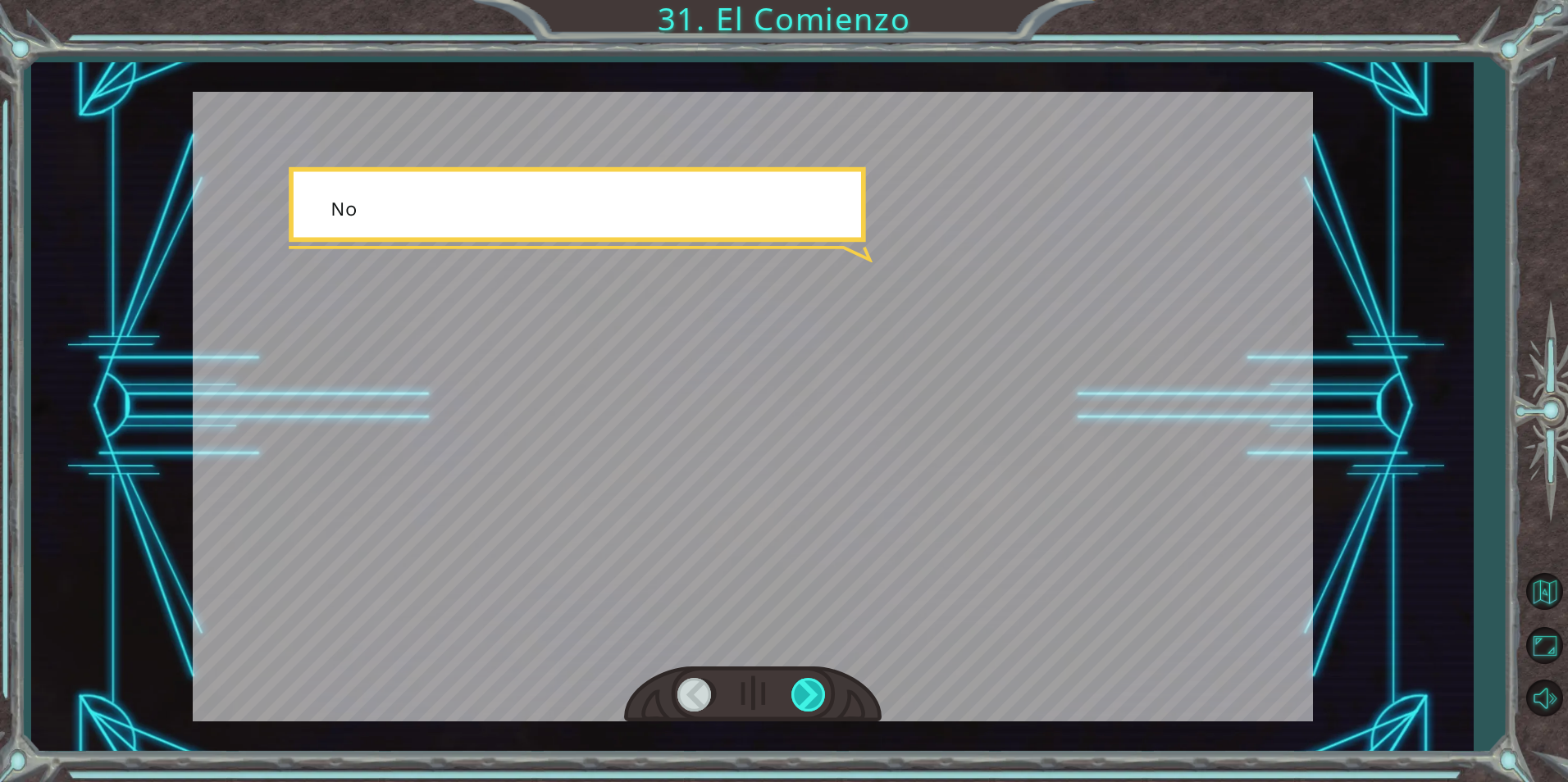
click at [801, 694] on div at bounding box center [810, 694] width 37 height 34
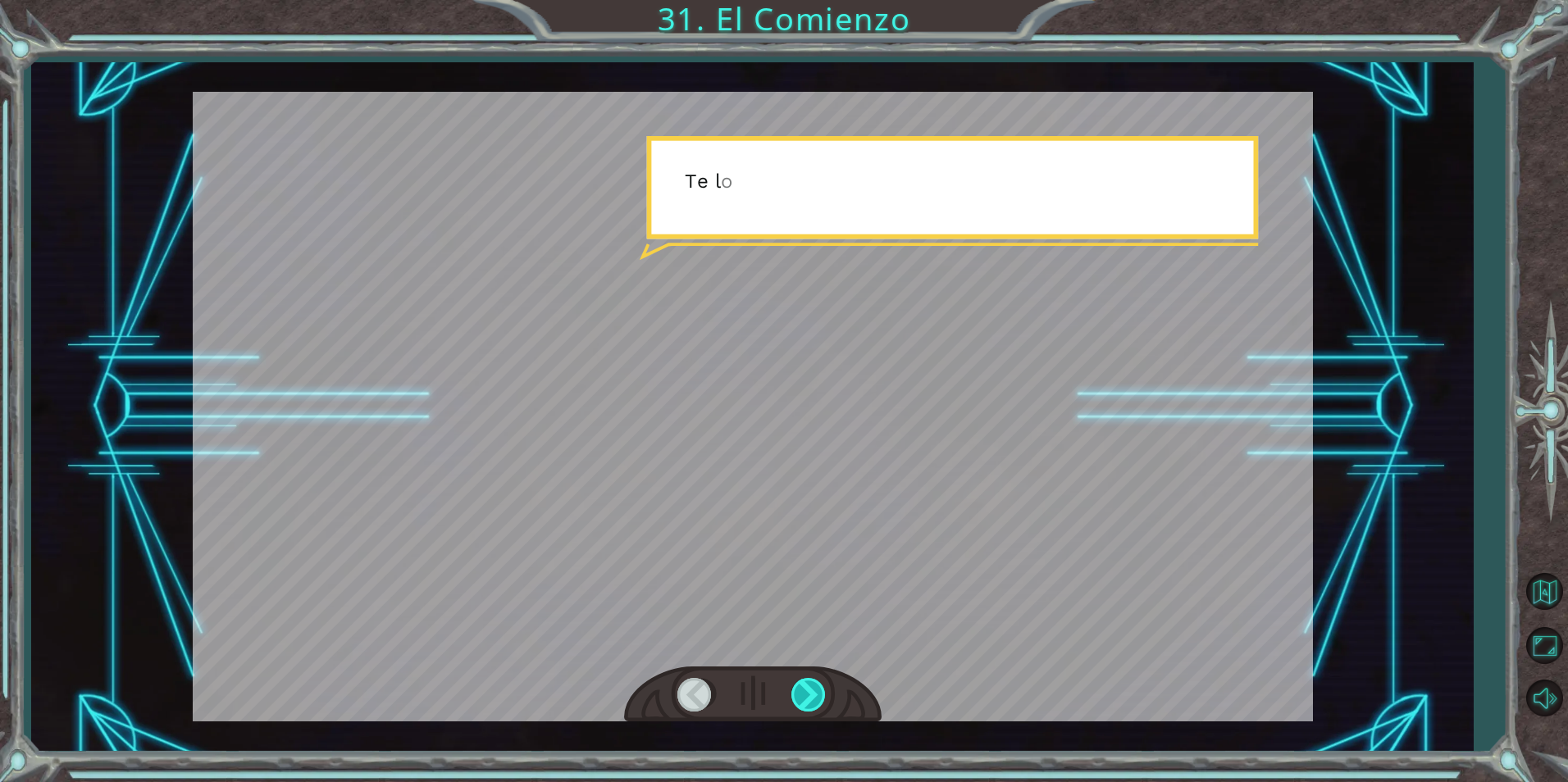
click at [801, 694] on div at bounding box center [810, 694] width 37 height 34
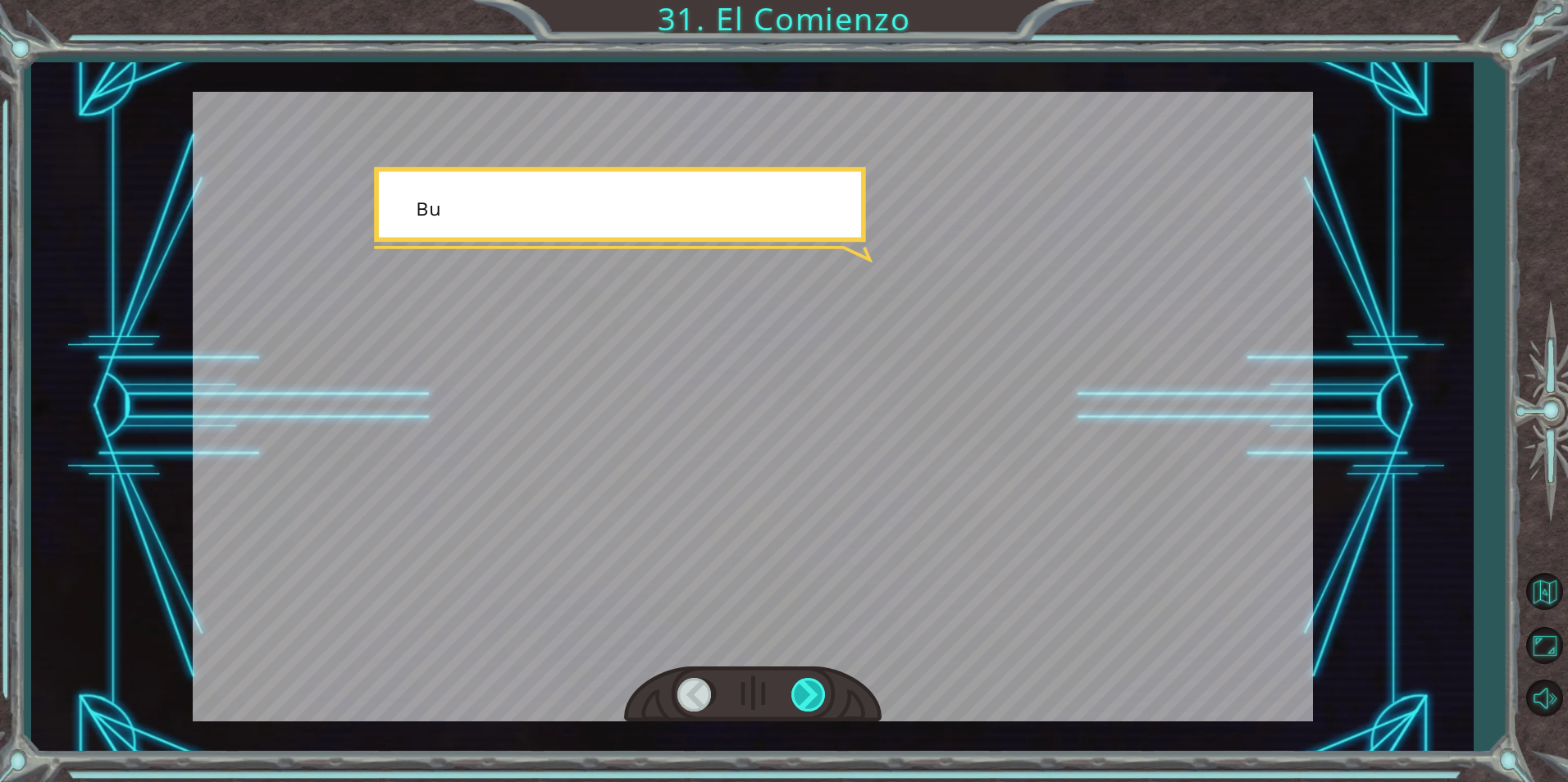
click at [801, 694] on div at bounding box center [810, 694] width 37 height 34
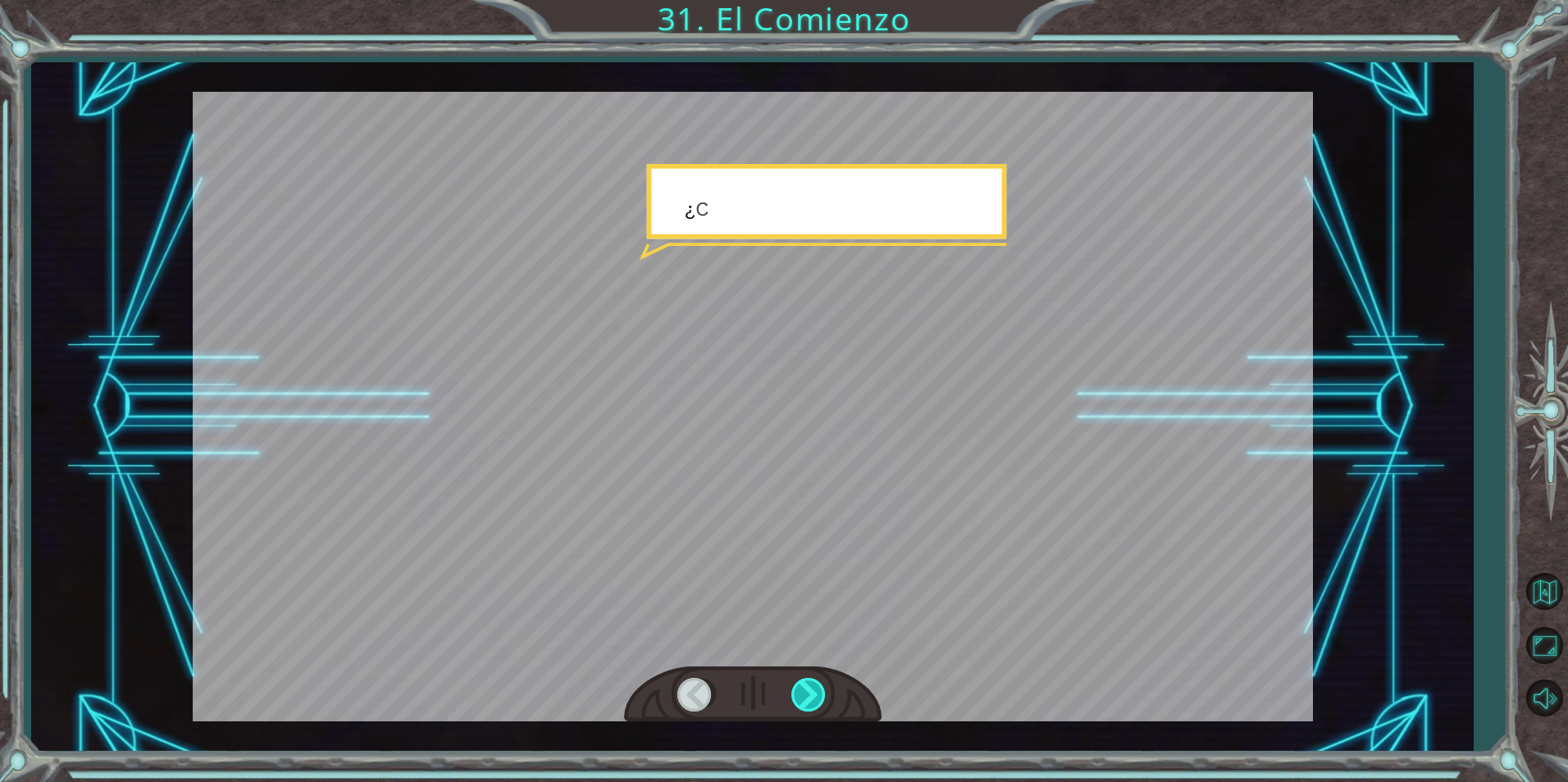
click at [801, 694] on div at bounding box center [810, 694] width 37 height 34
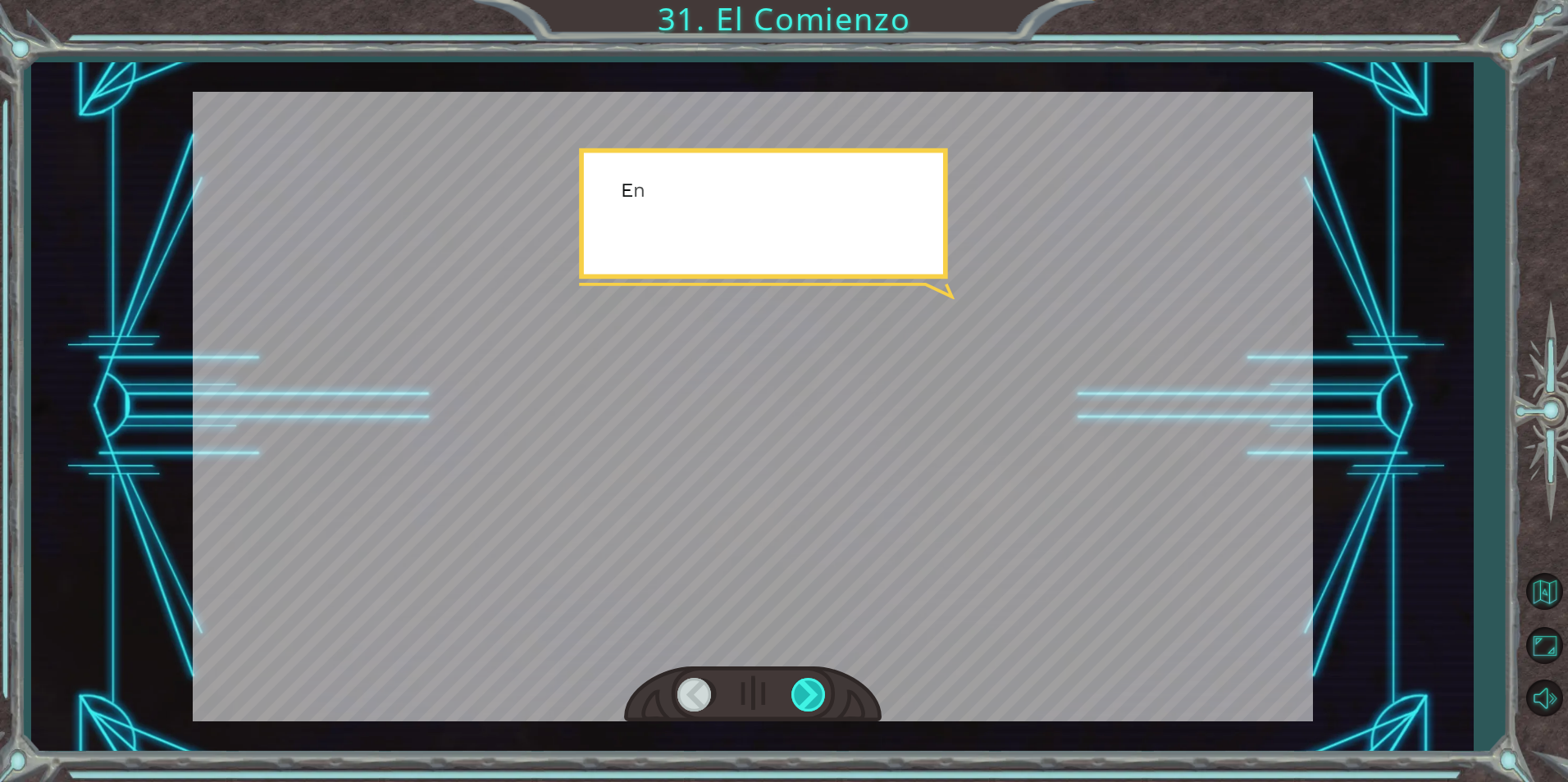
click at [800, 694] on div at bounding box center [810, 694] width 37 height 34
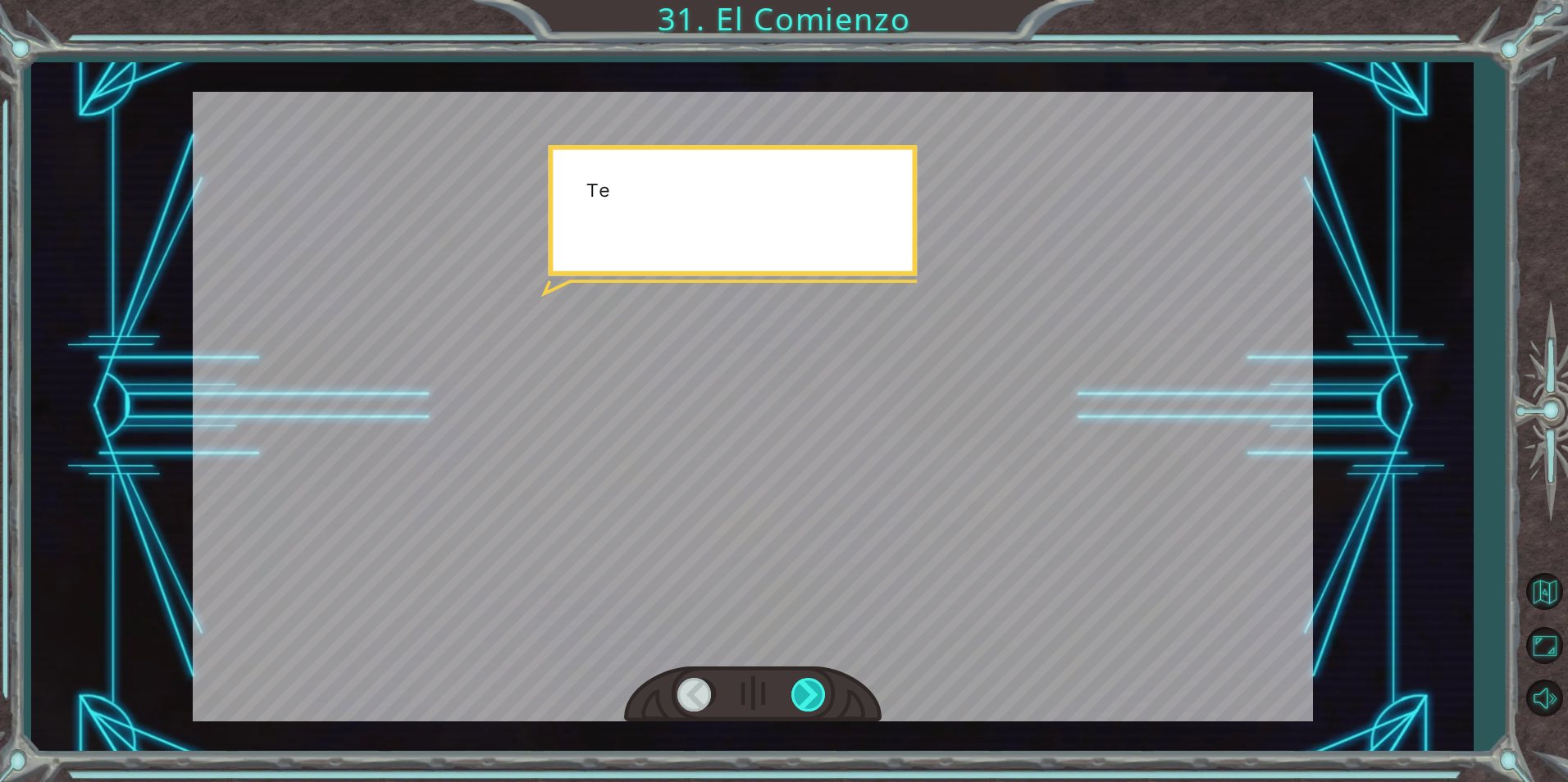
click at [800, 694] on div at bounding box center [810, 694] width 37 height 34
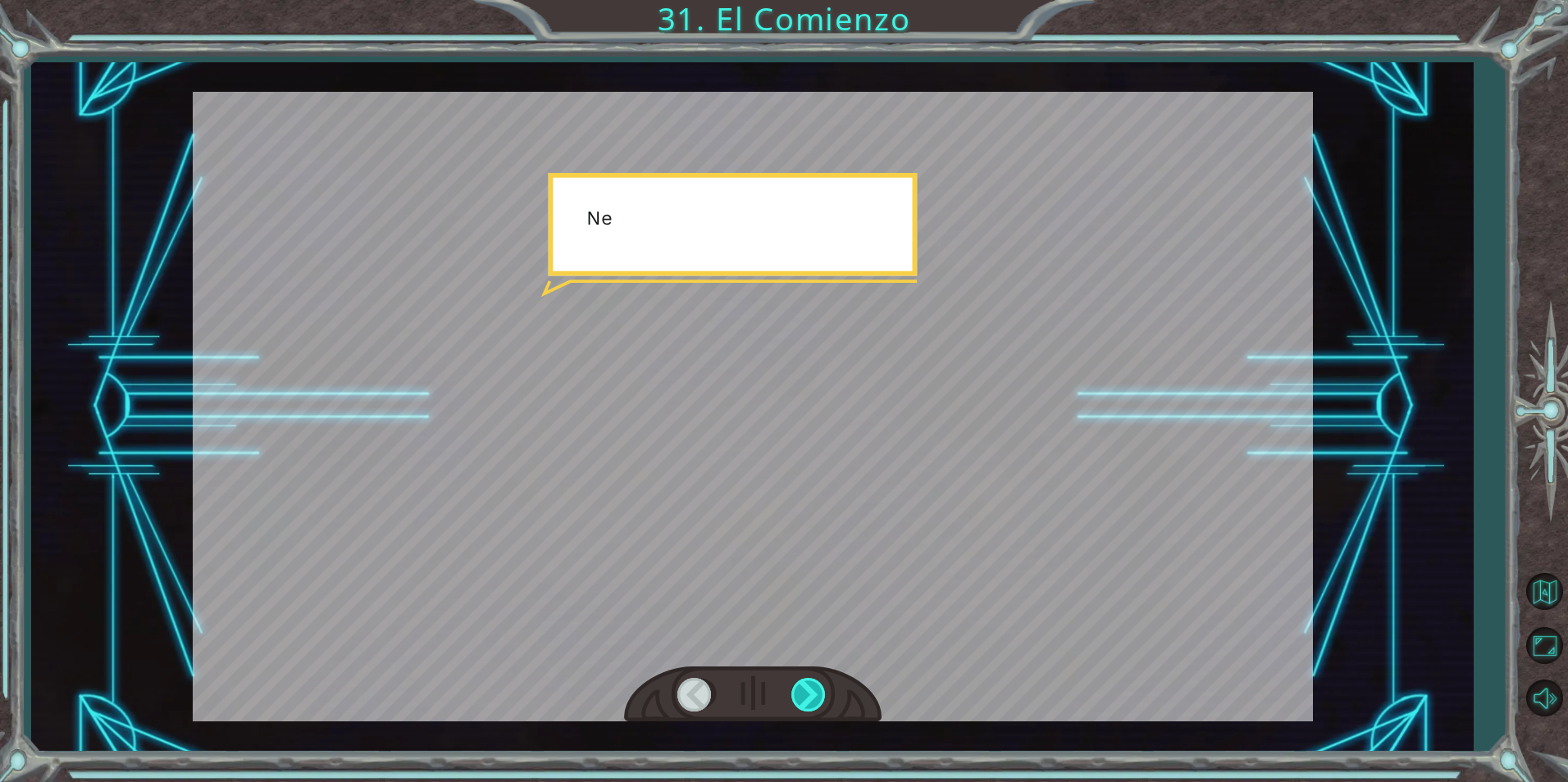
click at [800, 694] on div at bounding box center [810, 694] width 37 height 34
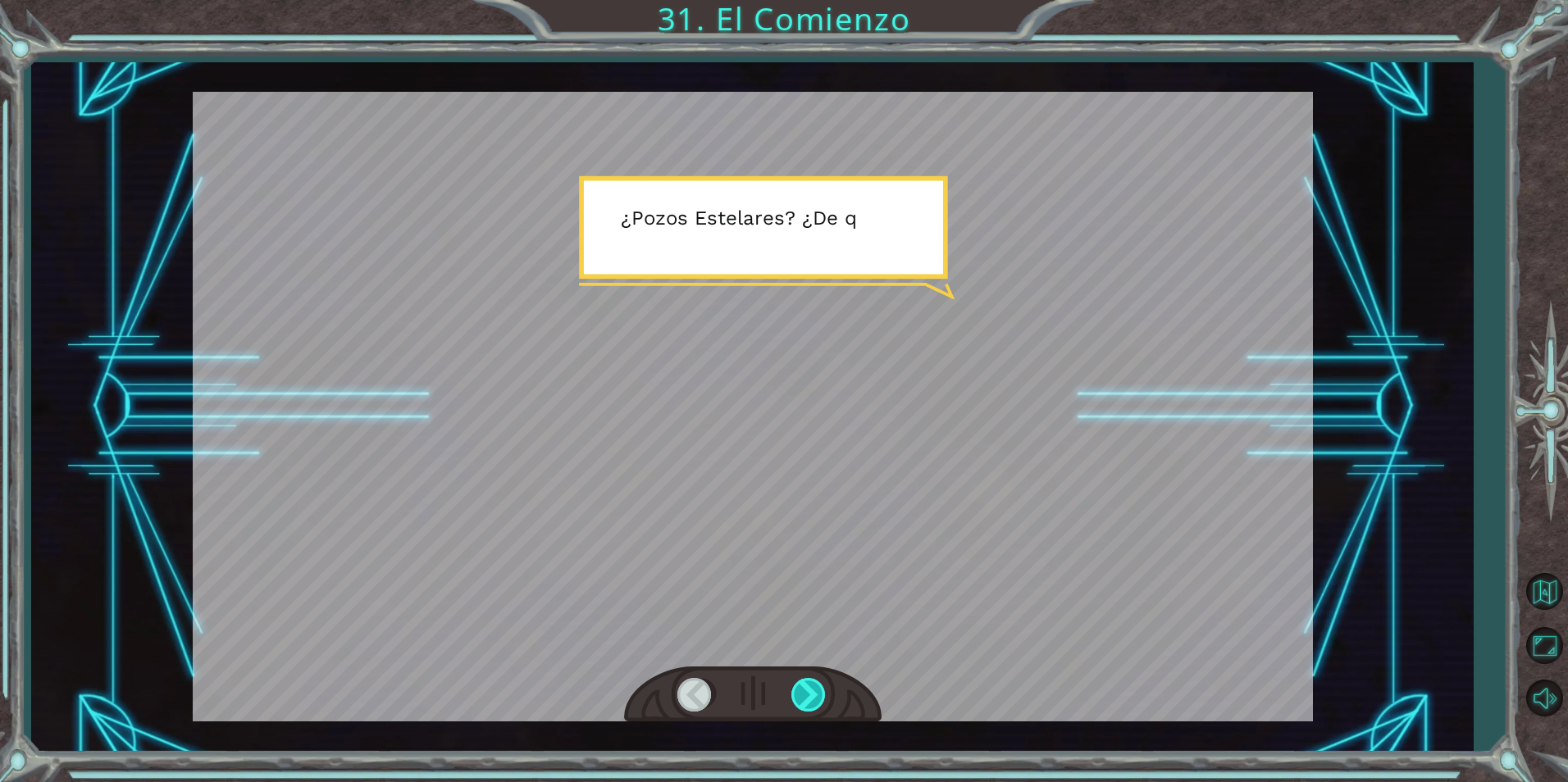
click at [800, 691] on div at bounding box center [810, 694] width 37 height 34
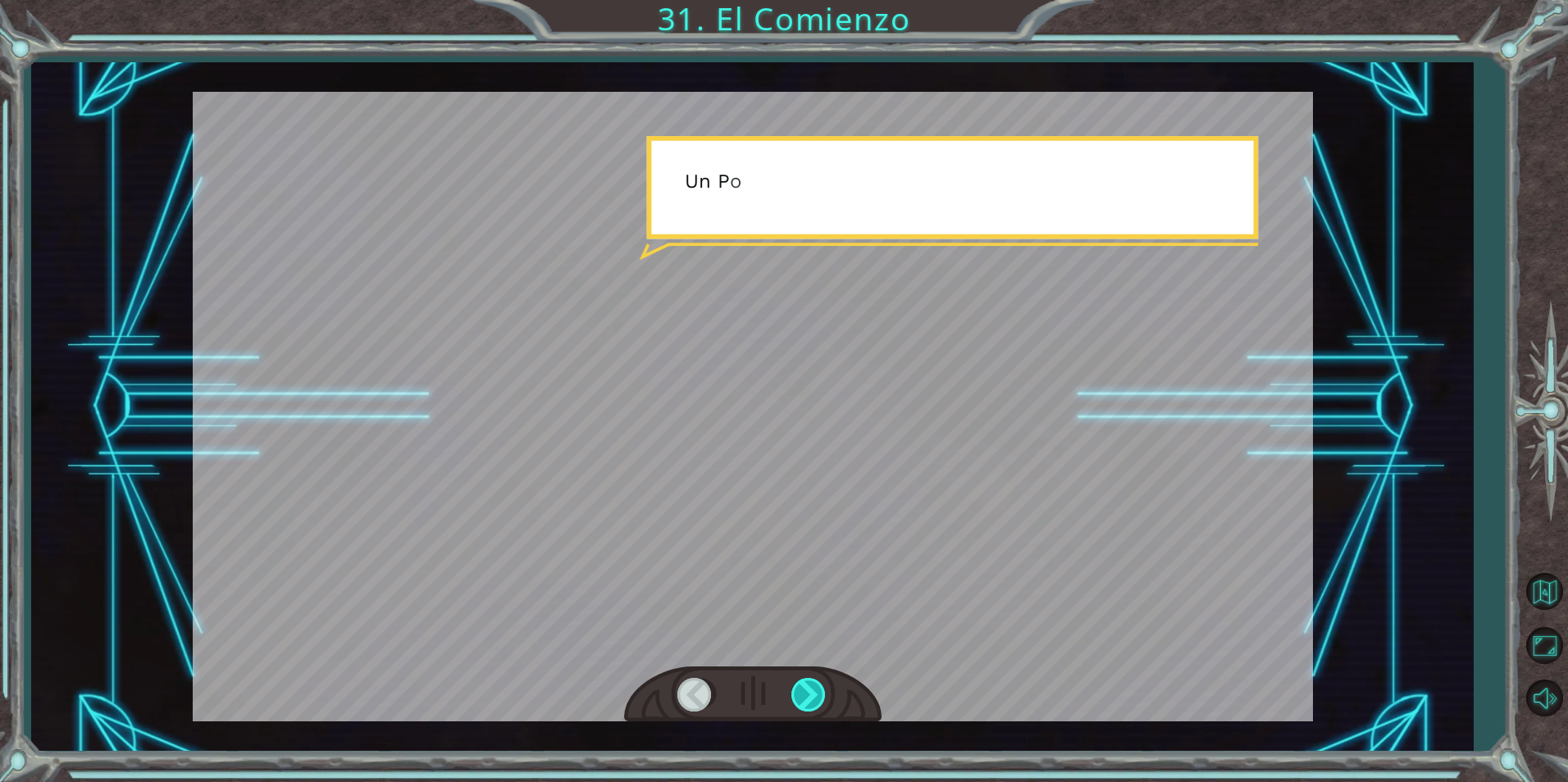
click at [800, 691] on div at bounding box center [810, 694] width 37 height 34
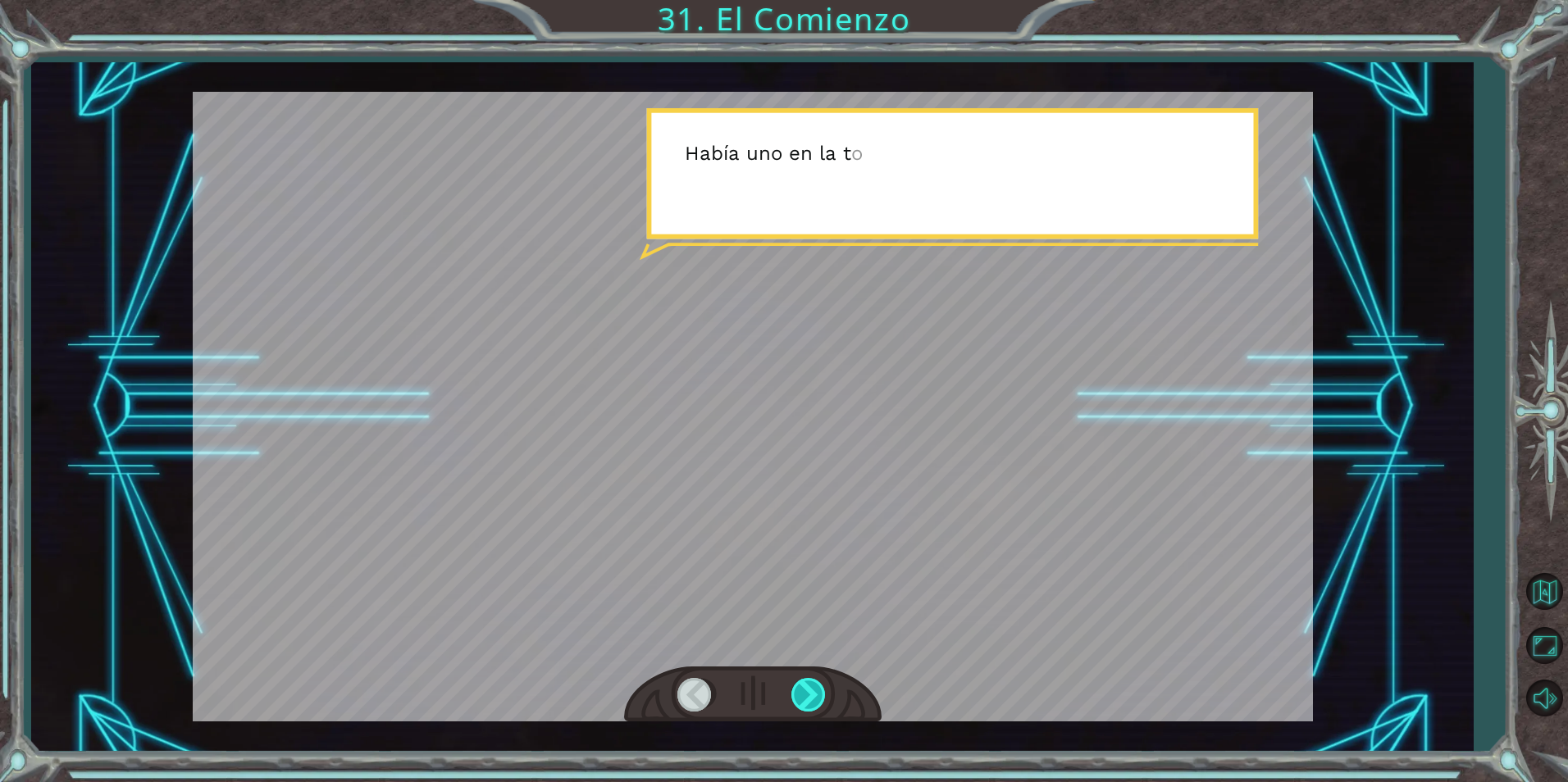
click at [802, 690] on div at bounding box center [810, 694] width 37 height 34
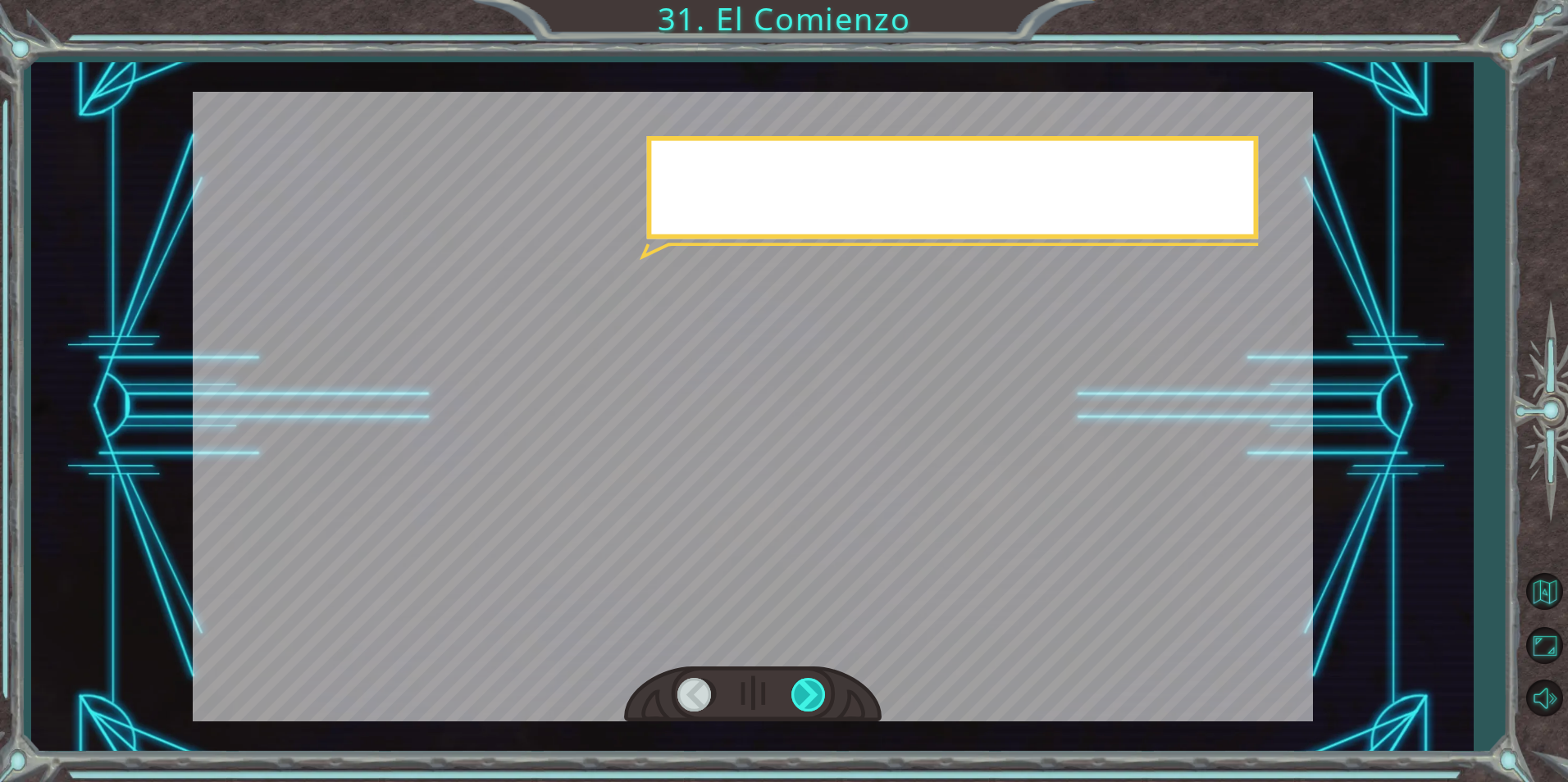
click at [802, 690] on div at bounding box center [810, 694] width 37 height 34
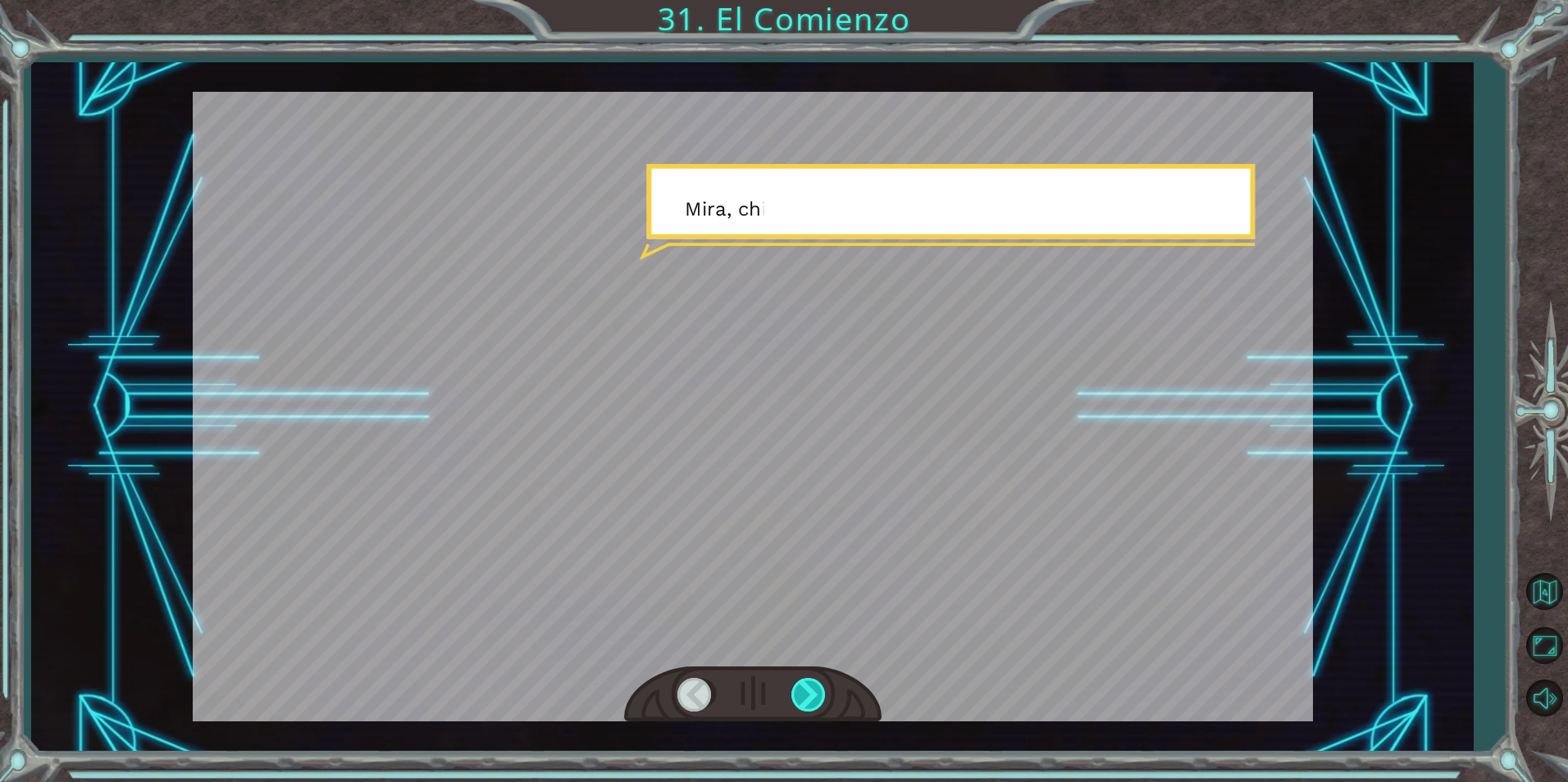
click at [802, 688] on div at bounding box center [810, 694] width 37 height 34
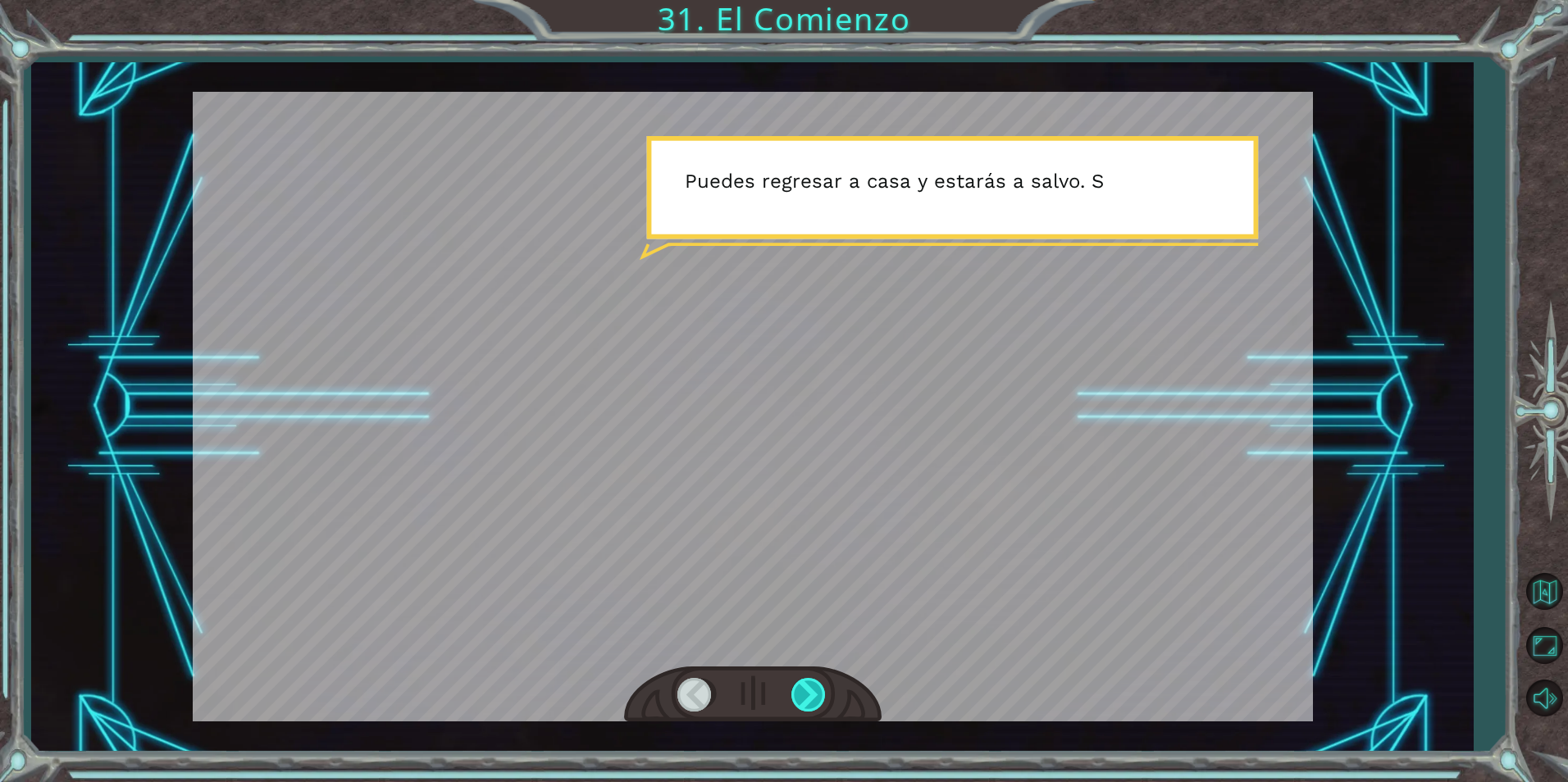
click at [802, 688] on div at bounding box center [810, 694] width 37 height 34
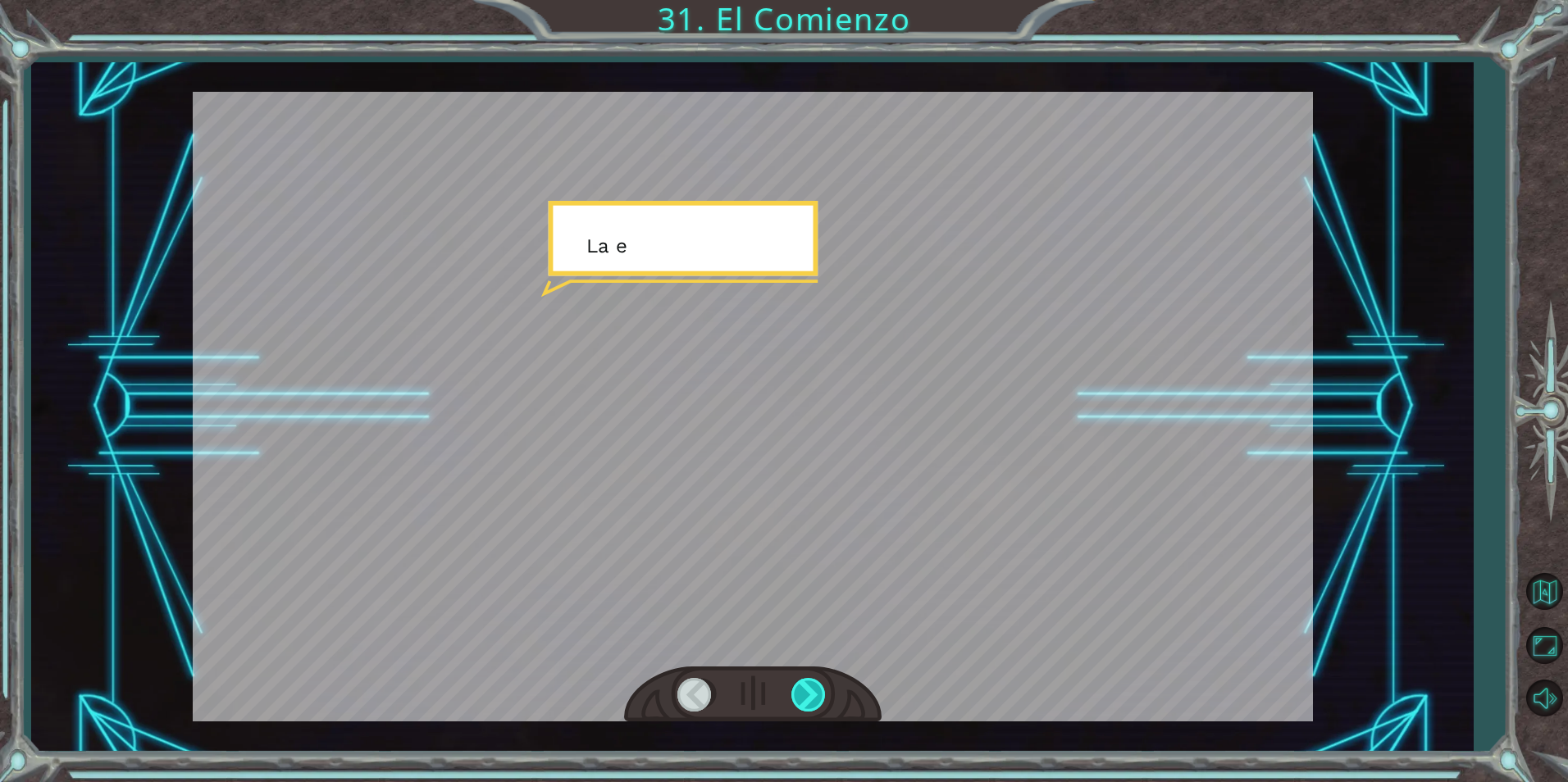
click at [802, 688] on div at bounding box center [810, 694] width 37 height 34
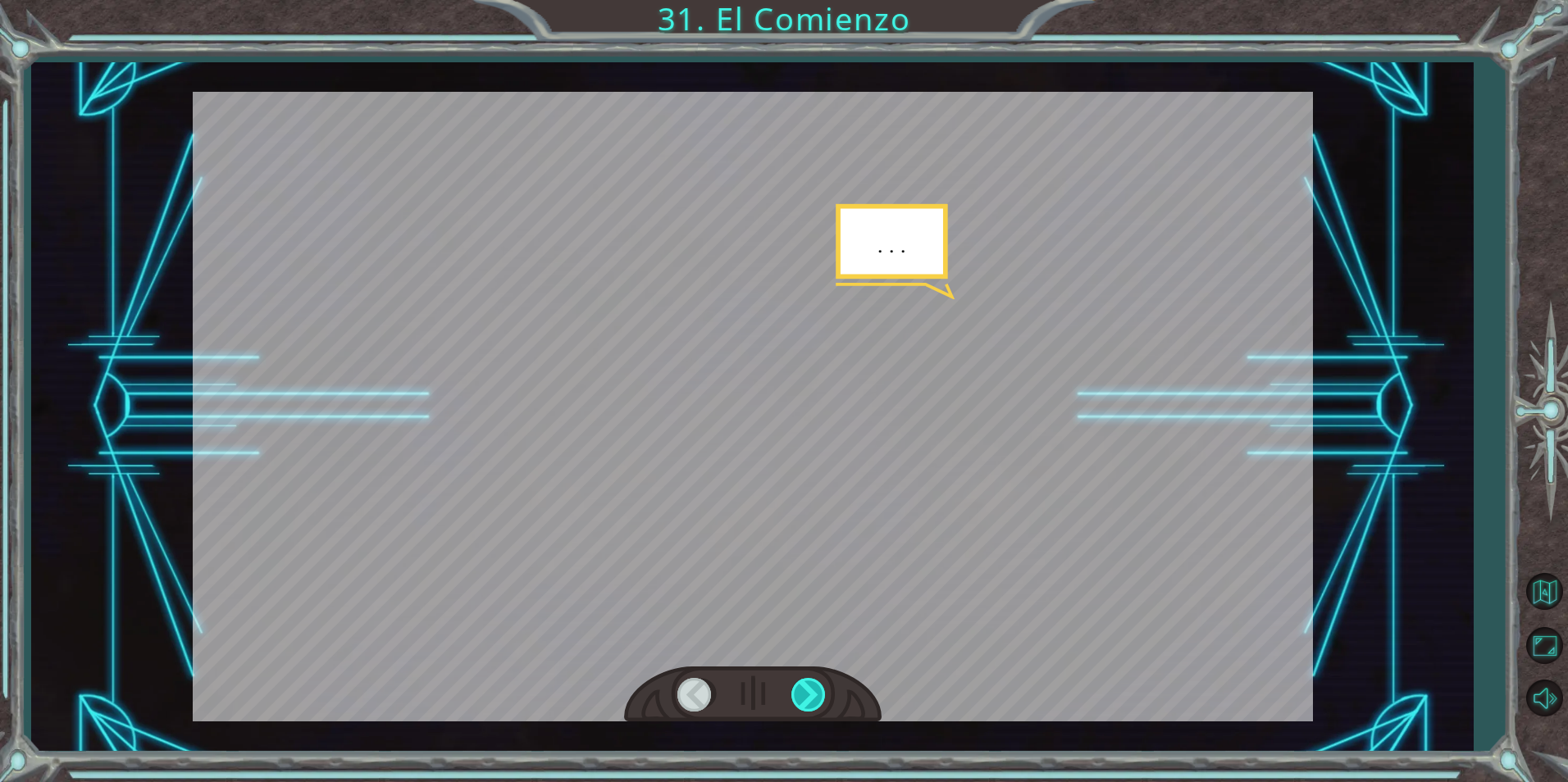
click at [802, 688] on div at bounding box center [810, 694] width 37 height 34
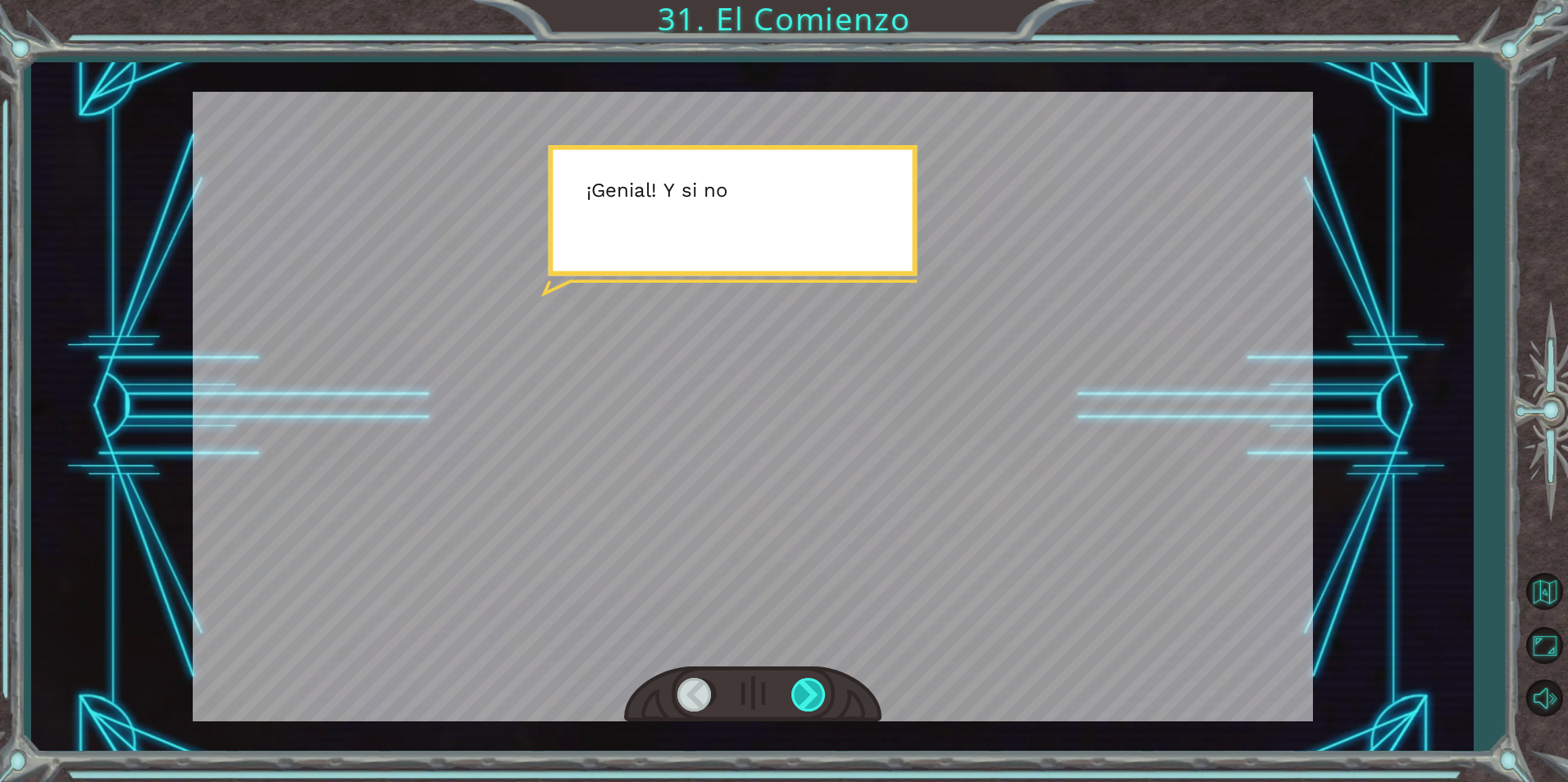
click at [802, 688] on div at bounding box center [810, 694] width 37 height 34
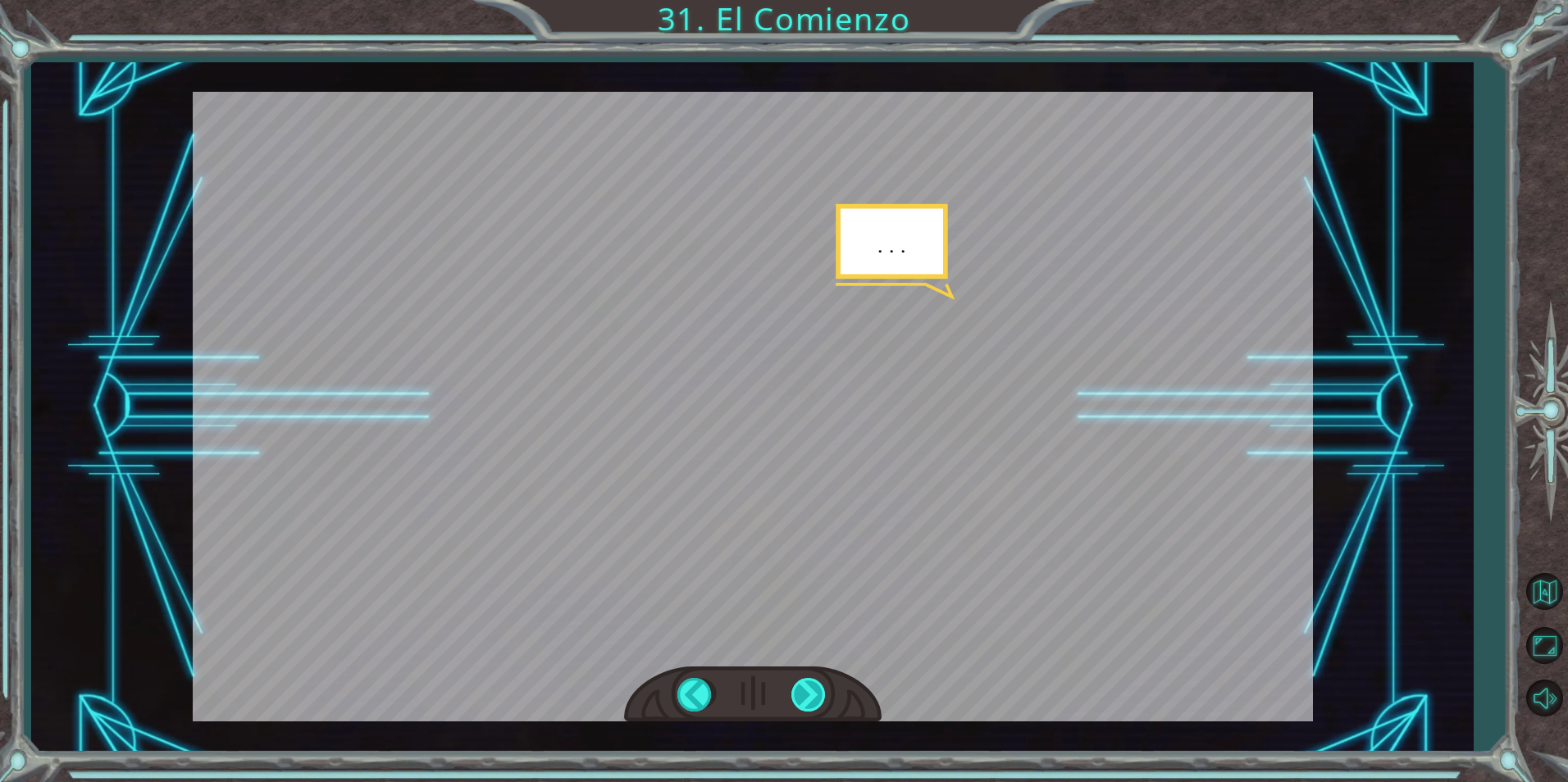
click at [802, 688] on div at bounding box center [810, 694] width 37 height 34
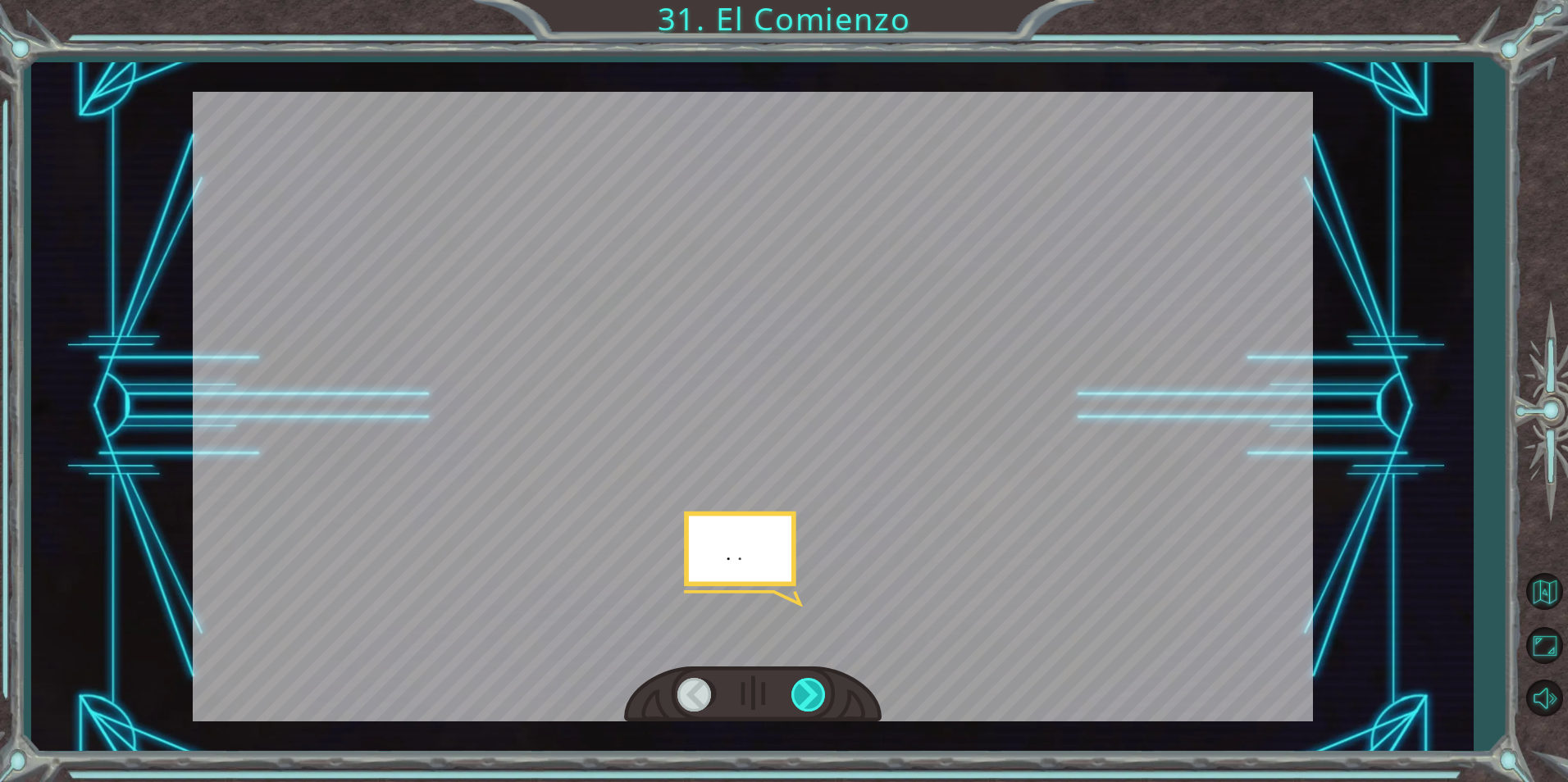
click at [802, 688] on div at bounding box center [810, 694] width 37 height 34
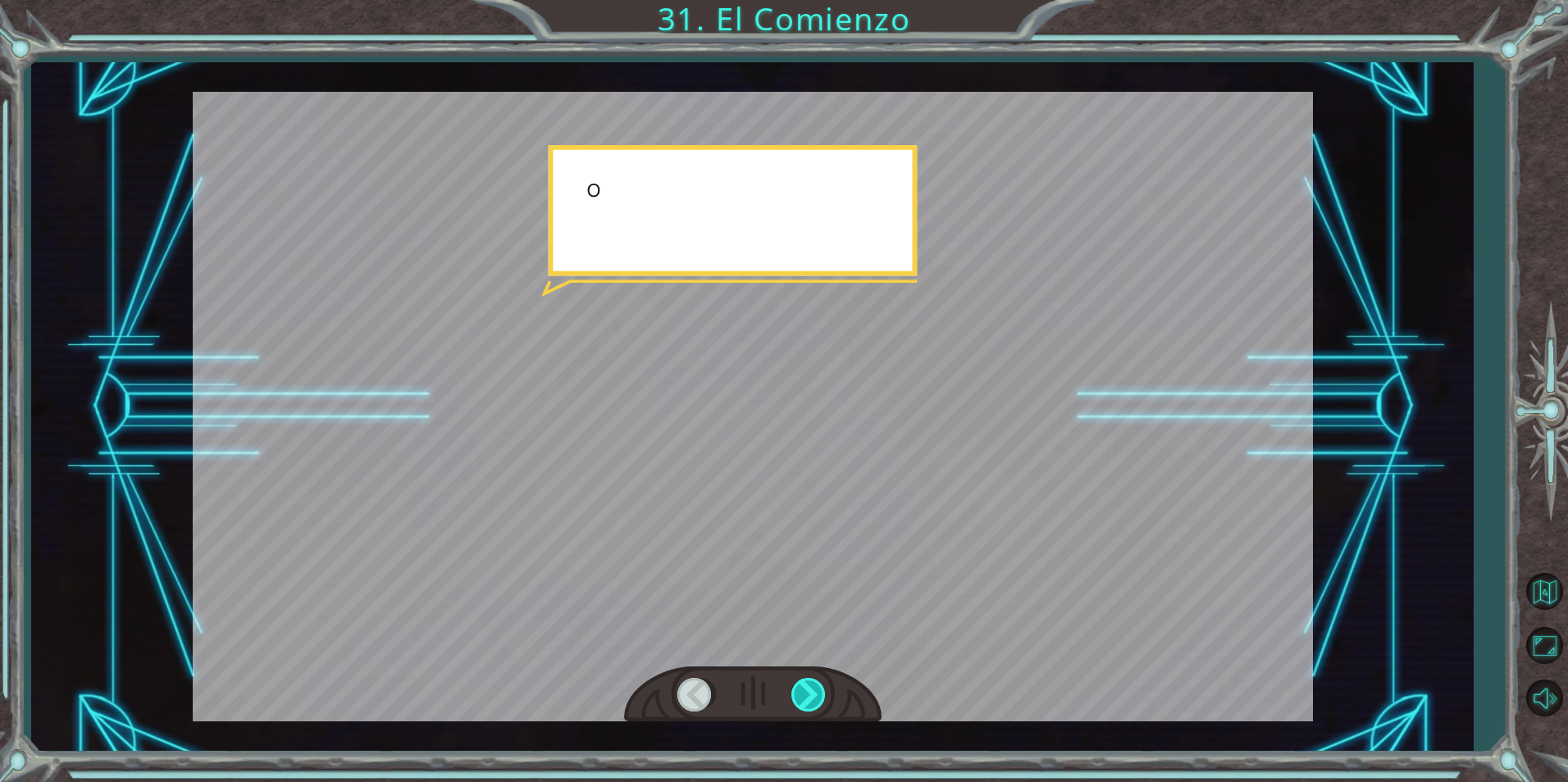
click at [802, 688] on div at bounding box center [810, 694] width 37 height 34
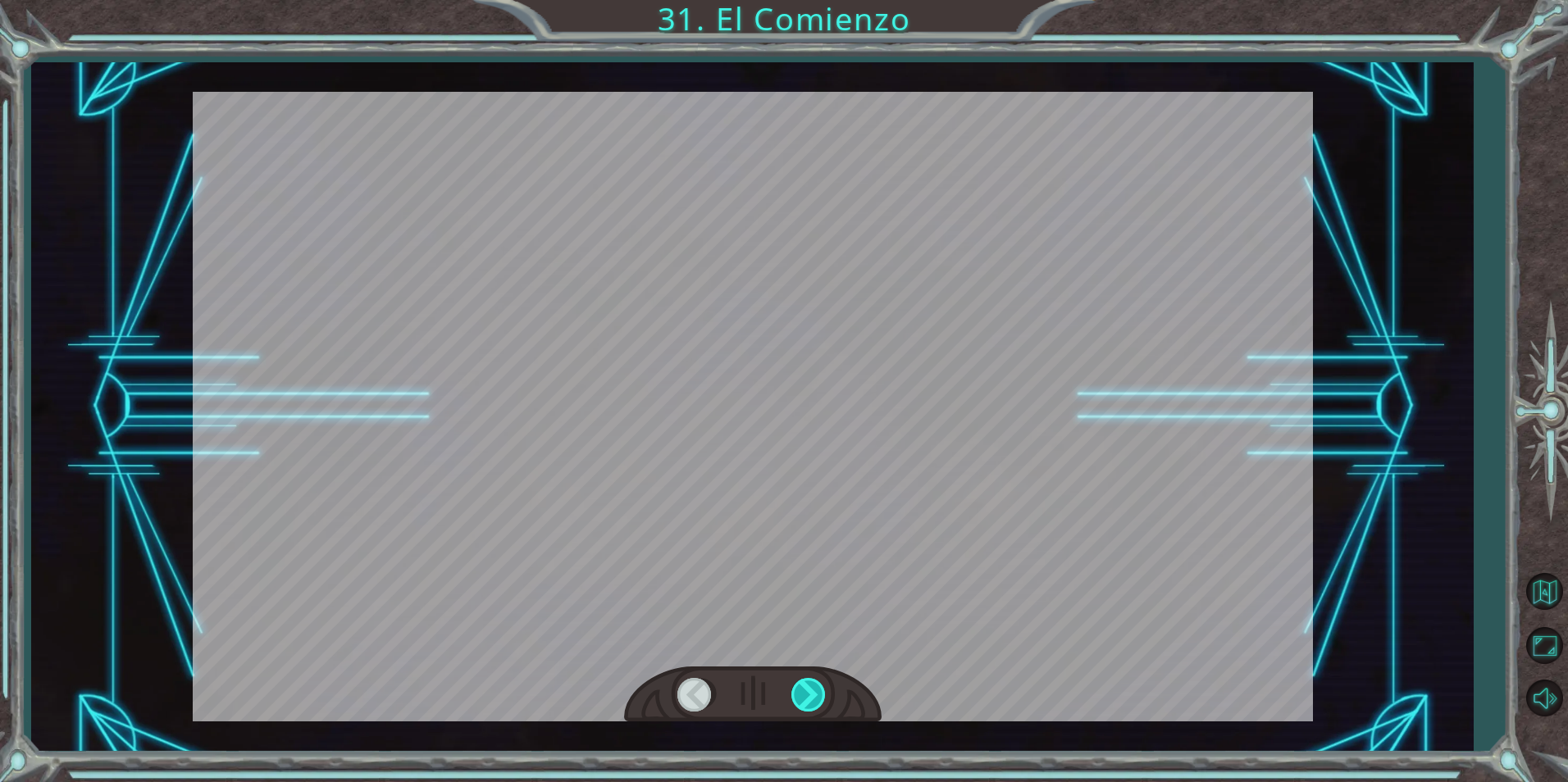
click at [802, 688] on div at bounding box center [810, 694] width 37 height 34
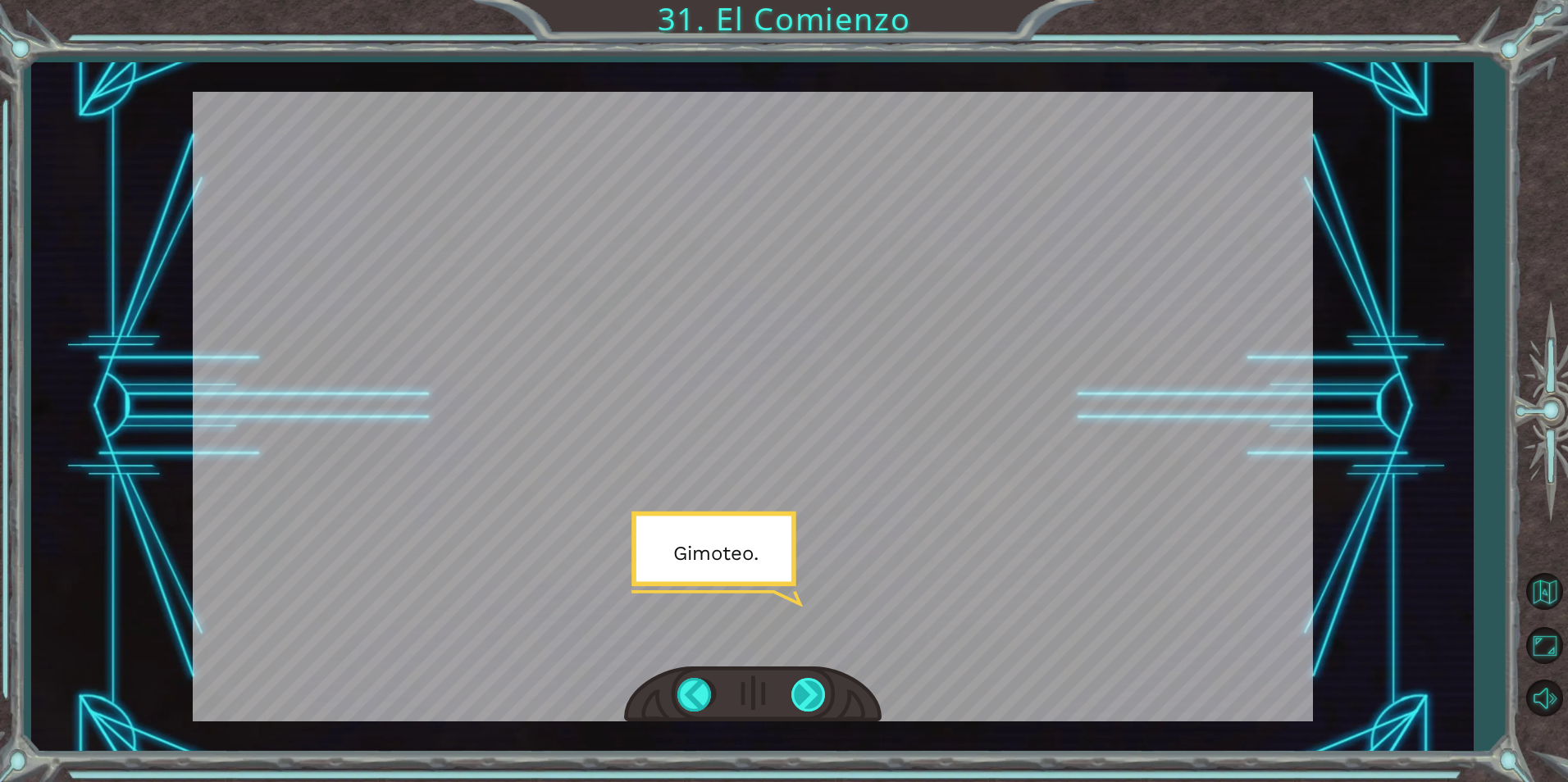
click at [802, 688] on div at bounding box center [810, 694] width 37 height 34
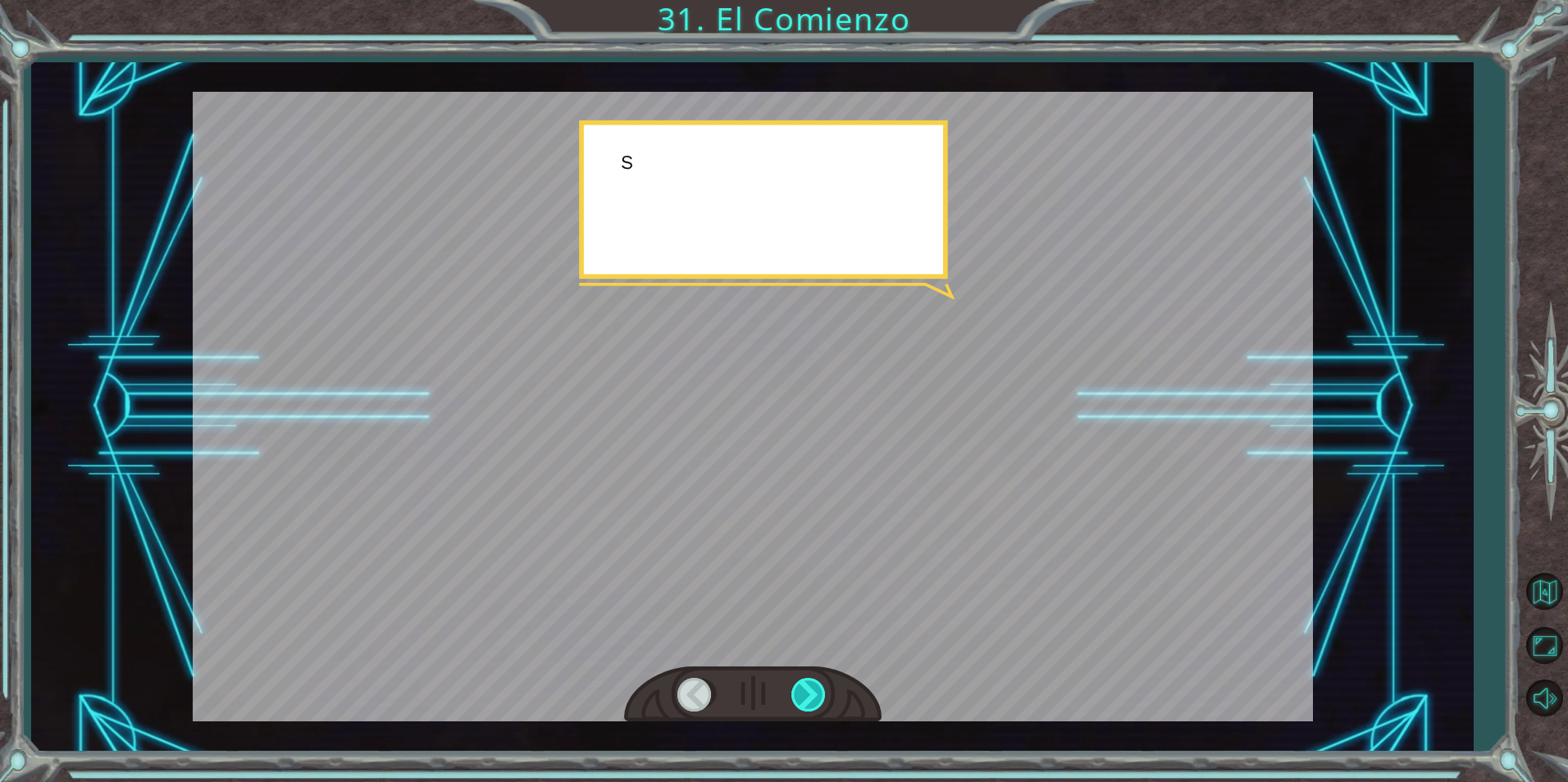
click at [802, 688] on div at bounding box center [810, 694] width 37 height 34
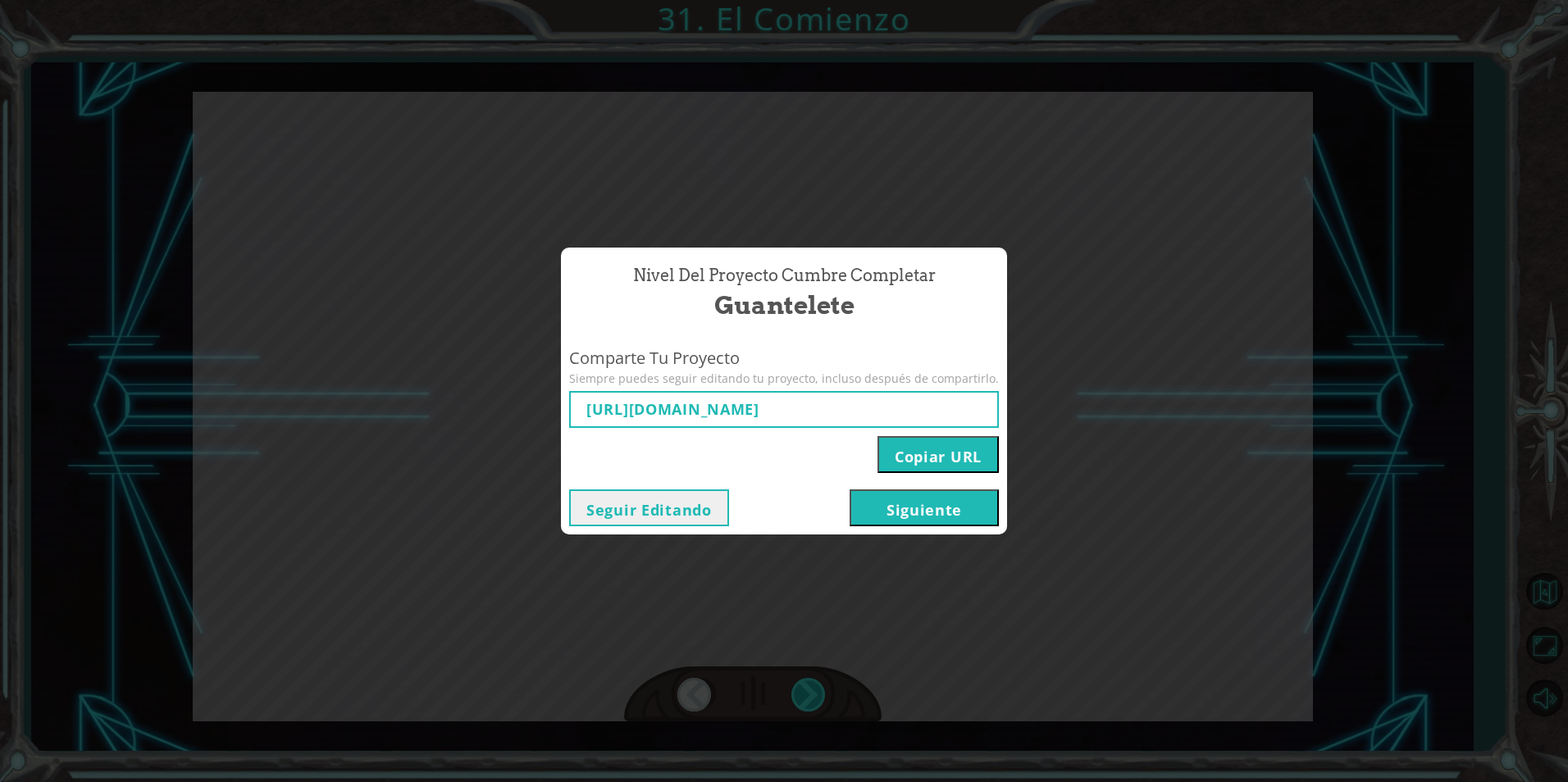
type input "[URL][DOMAIN_NAME]"
click at [954, 512] on button "Siguiente" at bounding box center [924, 508] width 149 height 37
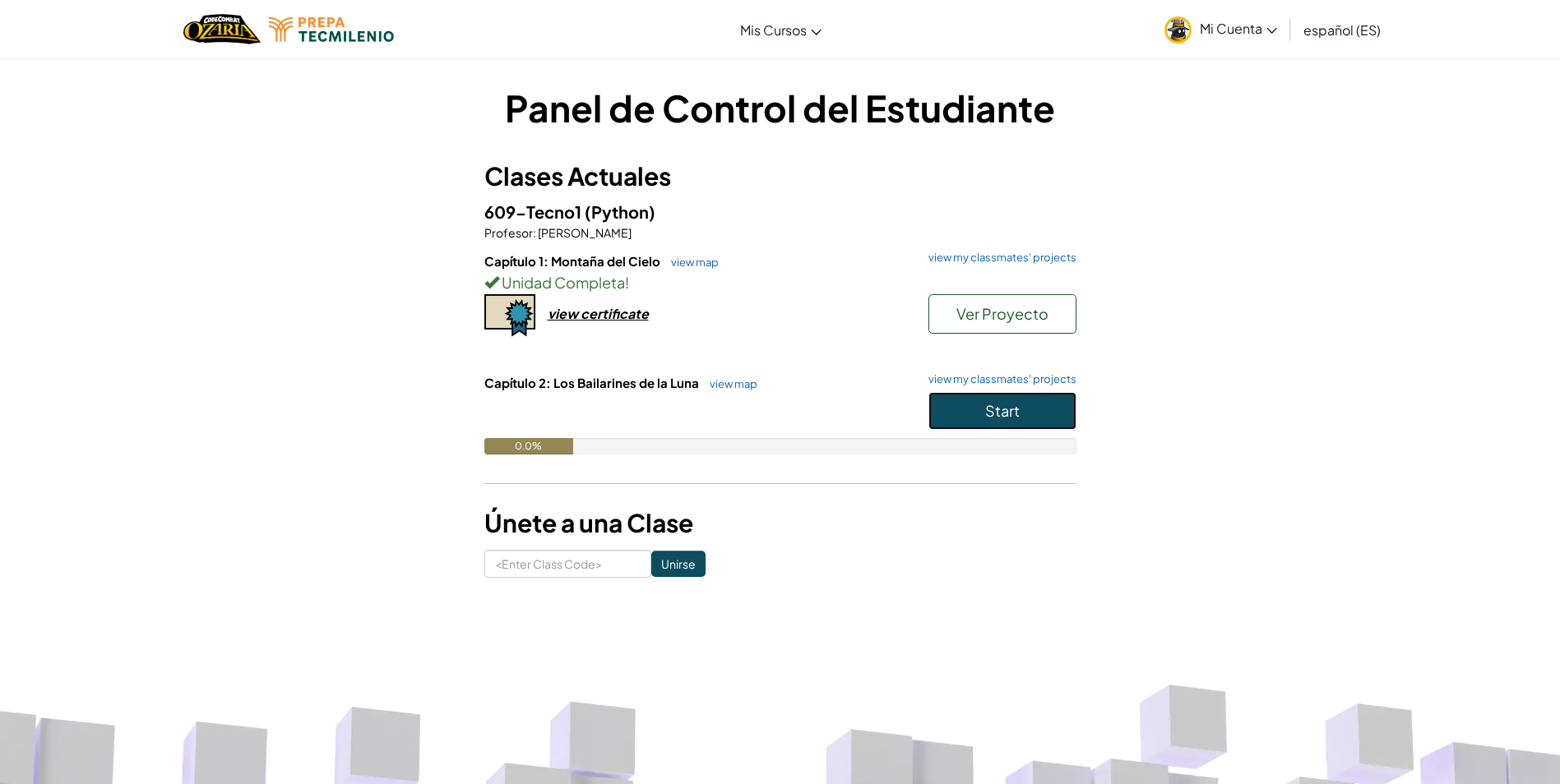
click at [1000, 417] on span "Start" at bounding box center [1002, 410] width 34 height 18
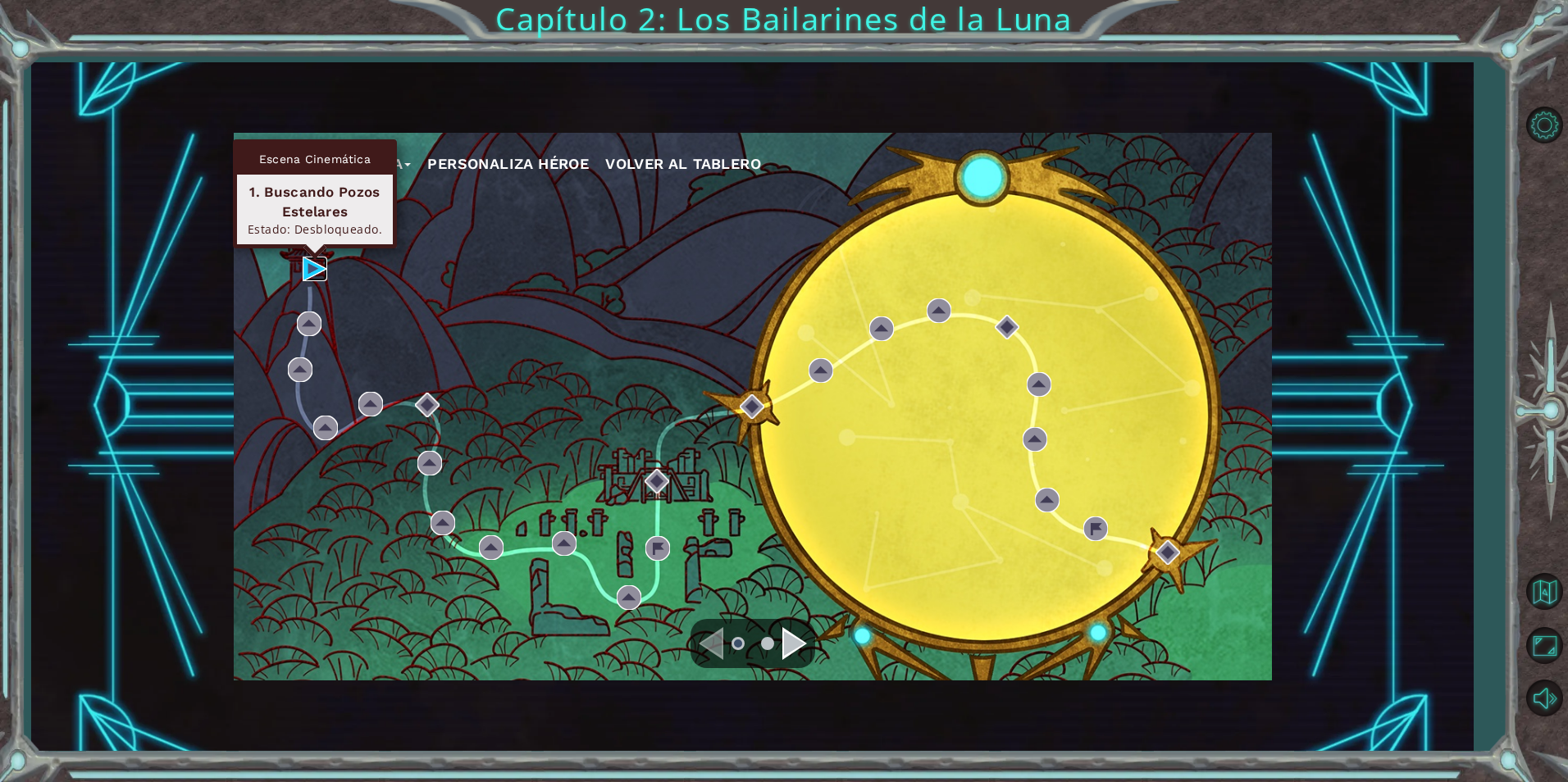
click at [303, 276] on img at bounding box center [315, 269] width 25 height 25
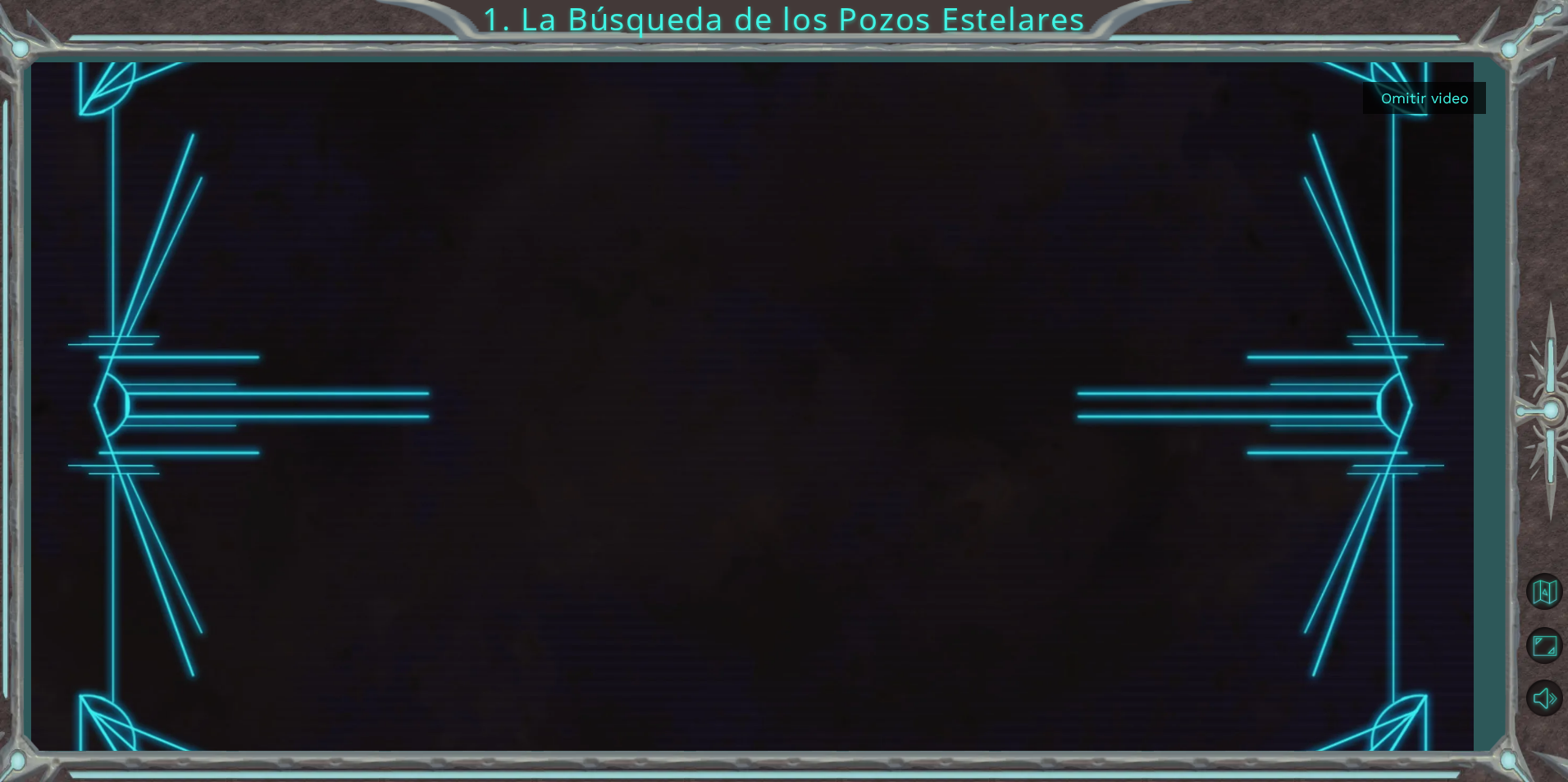
click at [1450, 98] on button "Omitir video" at bounding box center [1425, 98] width 123 height 32
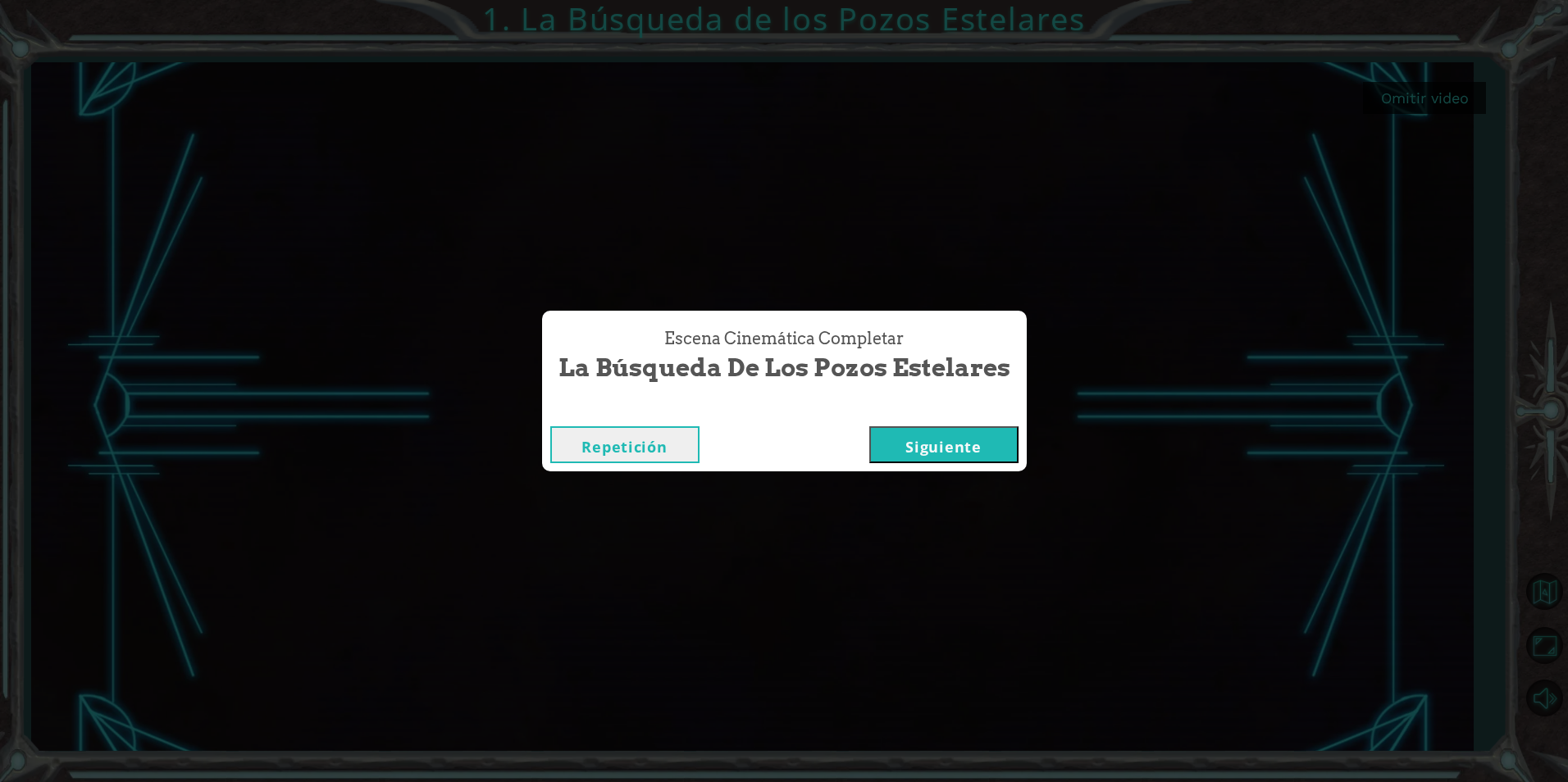
click at [957, 445] on button "Siguiente" at bounding box center [944, 445] width 149 height 37
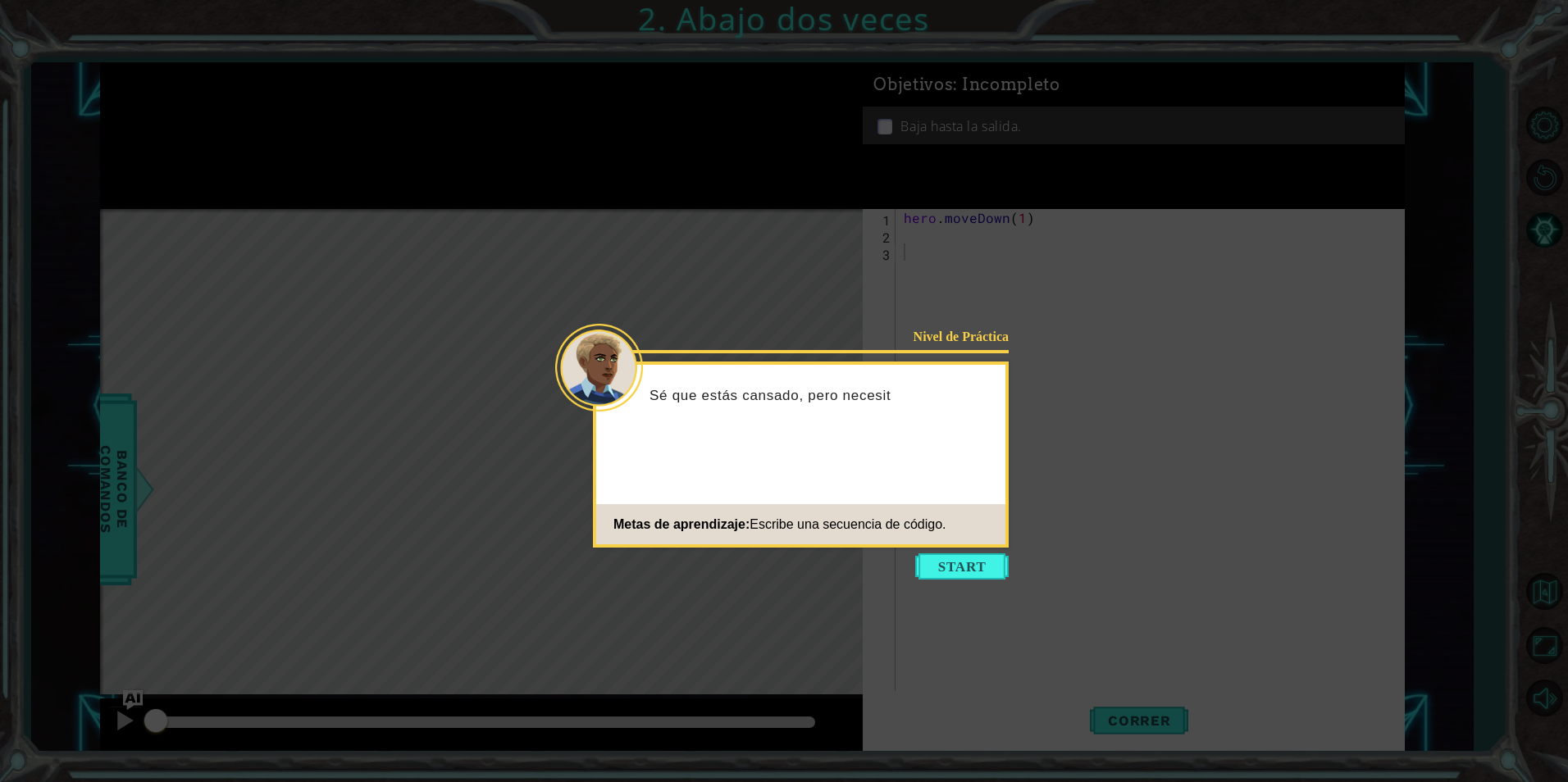
click at [992, 586] on icon at bounding box center [784, 391] width 1568 height 782
click at [986, 560] on button "Start" at bounding box center [962, 566] width 93 height 26
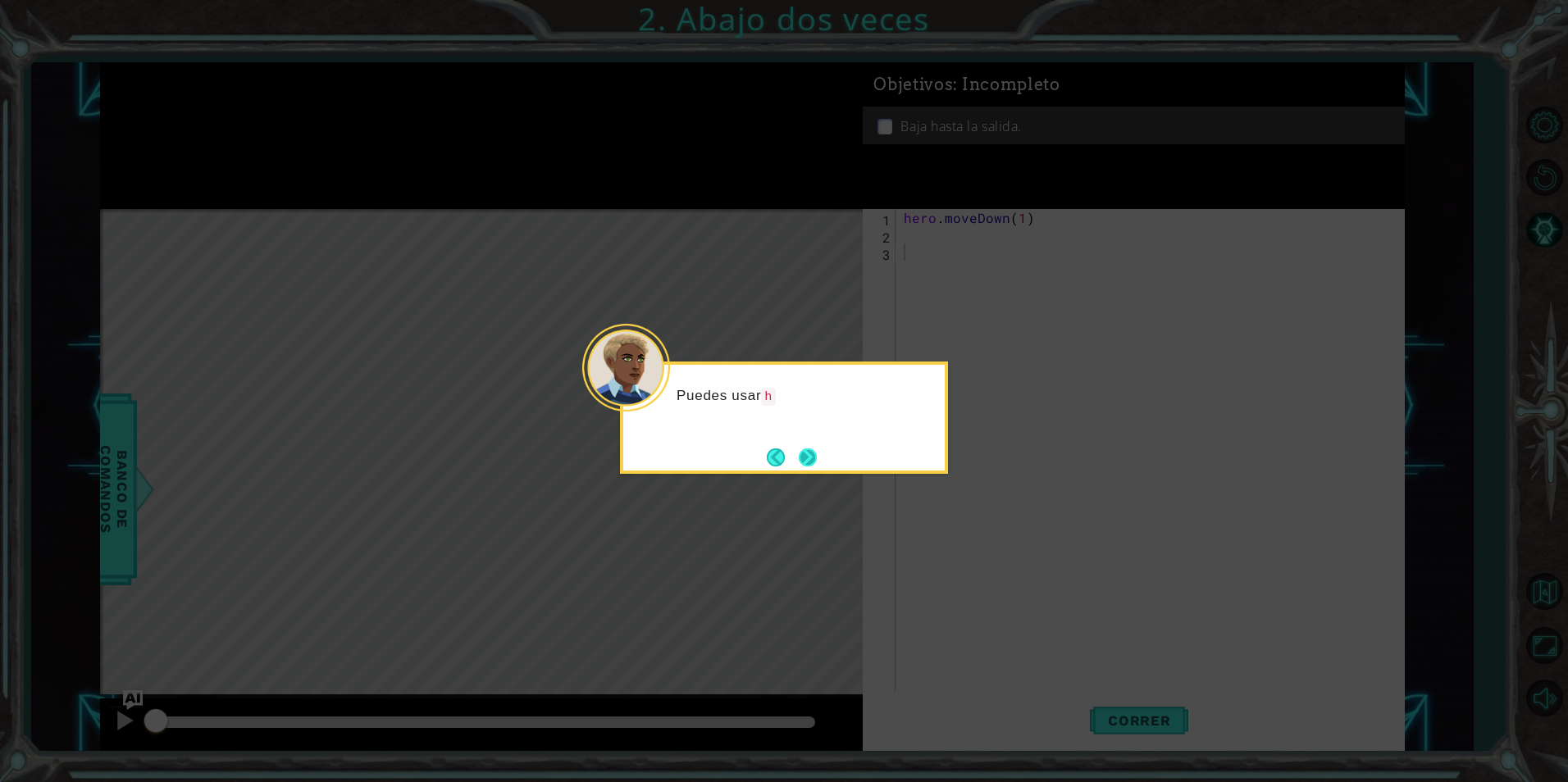
click at [801, 460] on button "Next" at bounding box center [808, 457] width 18 height 18
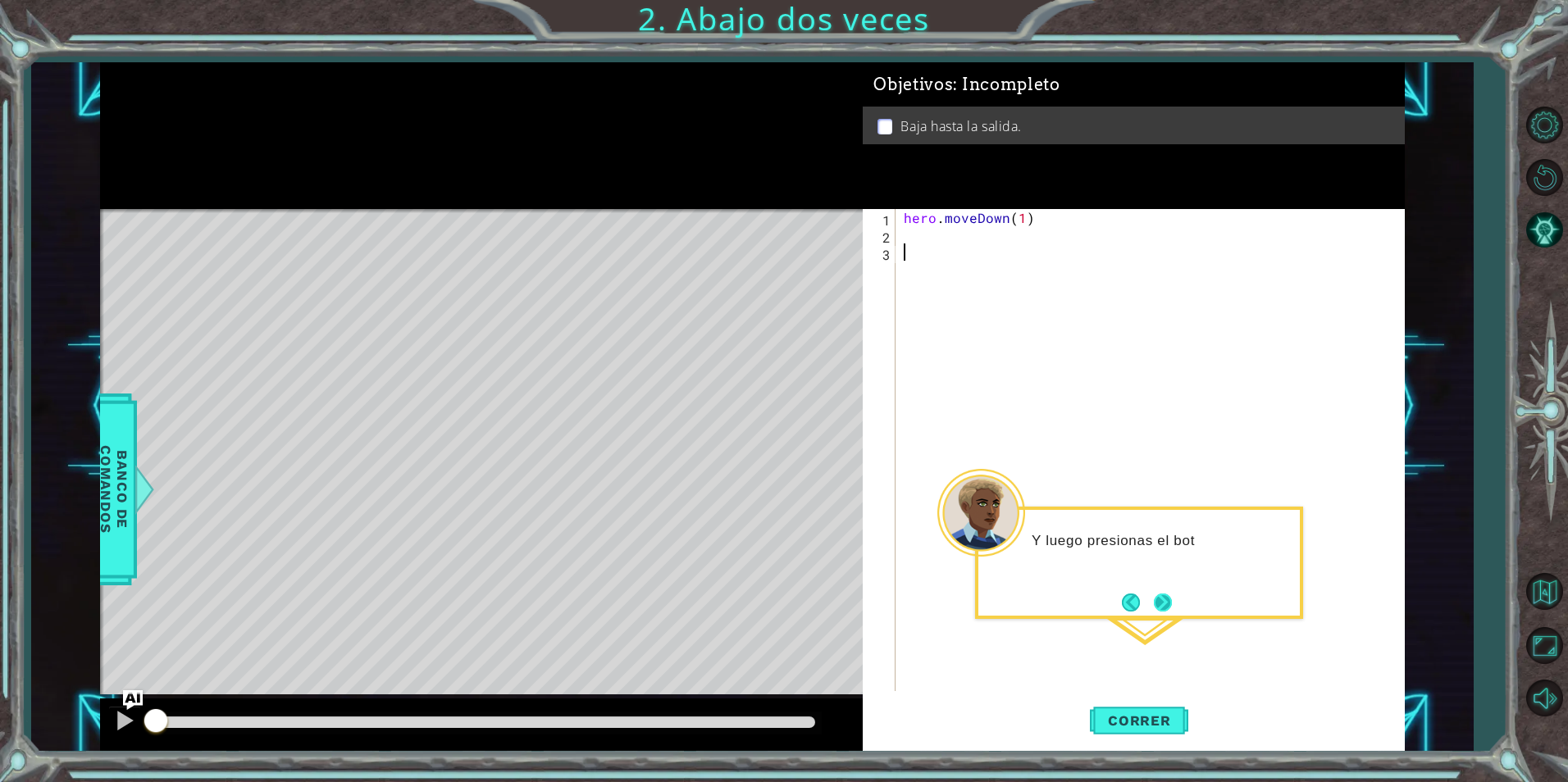
click at [1153, 595] on button "Next" at bounding box center [1163, 602] width 20 height 20
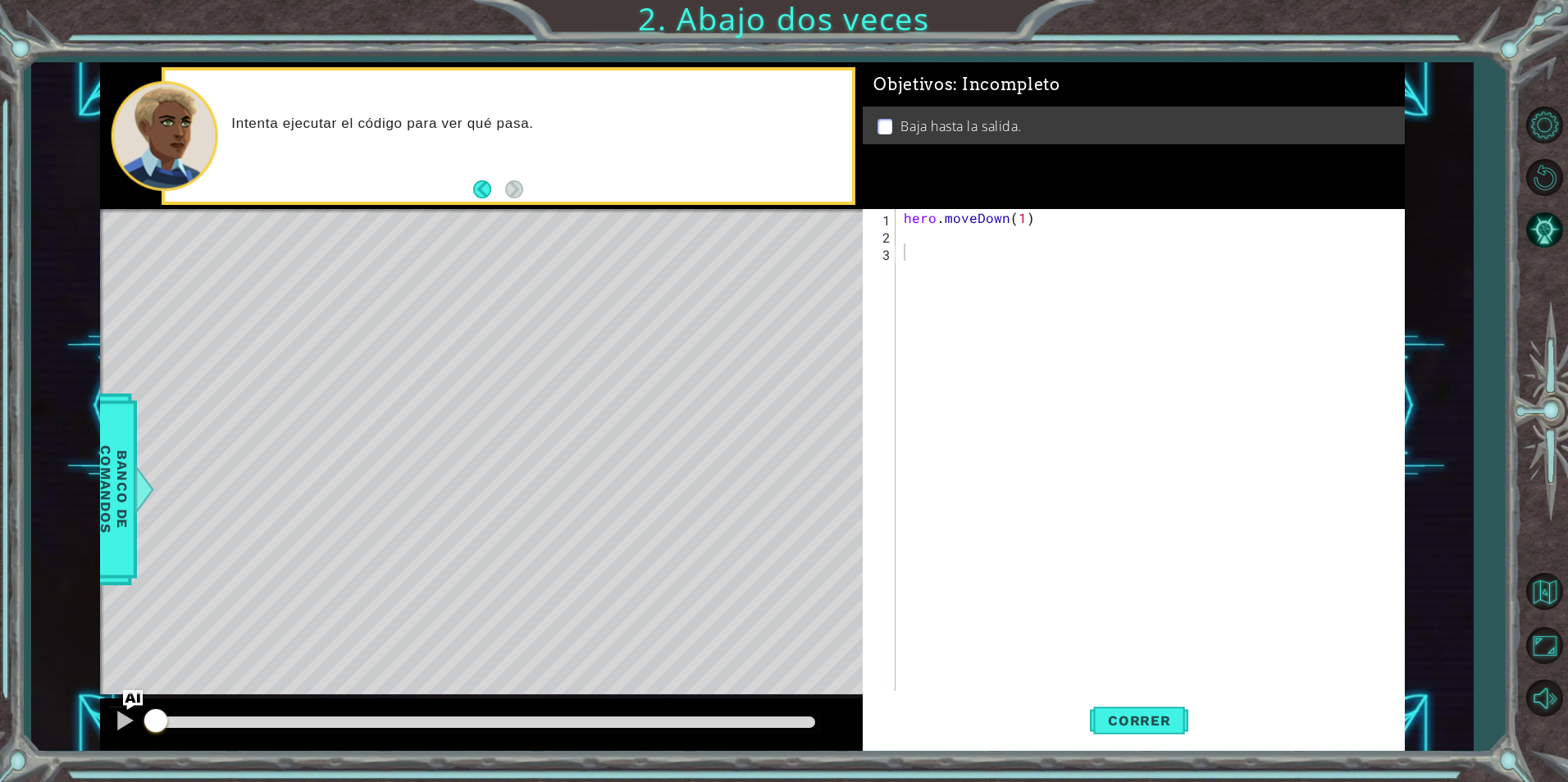
click at [542, 184] on div "Intenta ejecutar el código para ver qué pasa." at bounding box center [509, 136] width 687 height 131
click at [526, 191] on div "Intenta ejecutar el código para ver qué pasa." at bounding box center [509, 136] width 687 height 131
click at [469, 190] on div "Intenta ejecutar el código para ver qué pasa." at bounding box center [509, 136] width 687 height 131
click at [476, 186] on button "Back" at bounding box center [489, 190] width 32 height 18
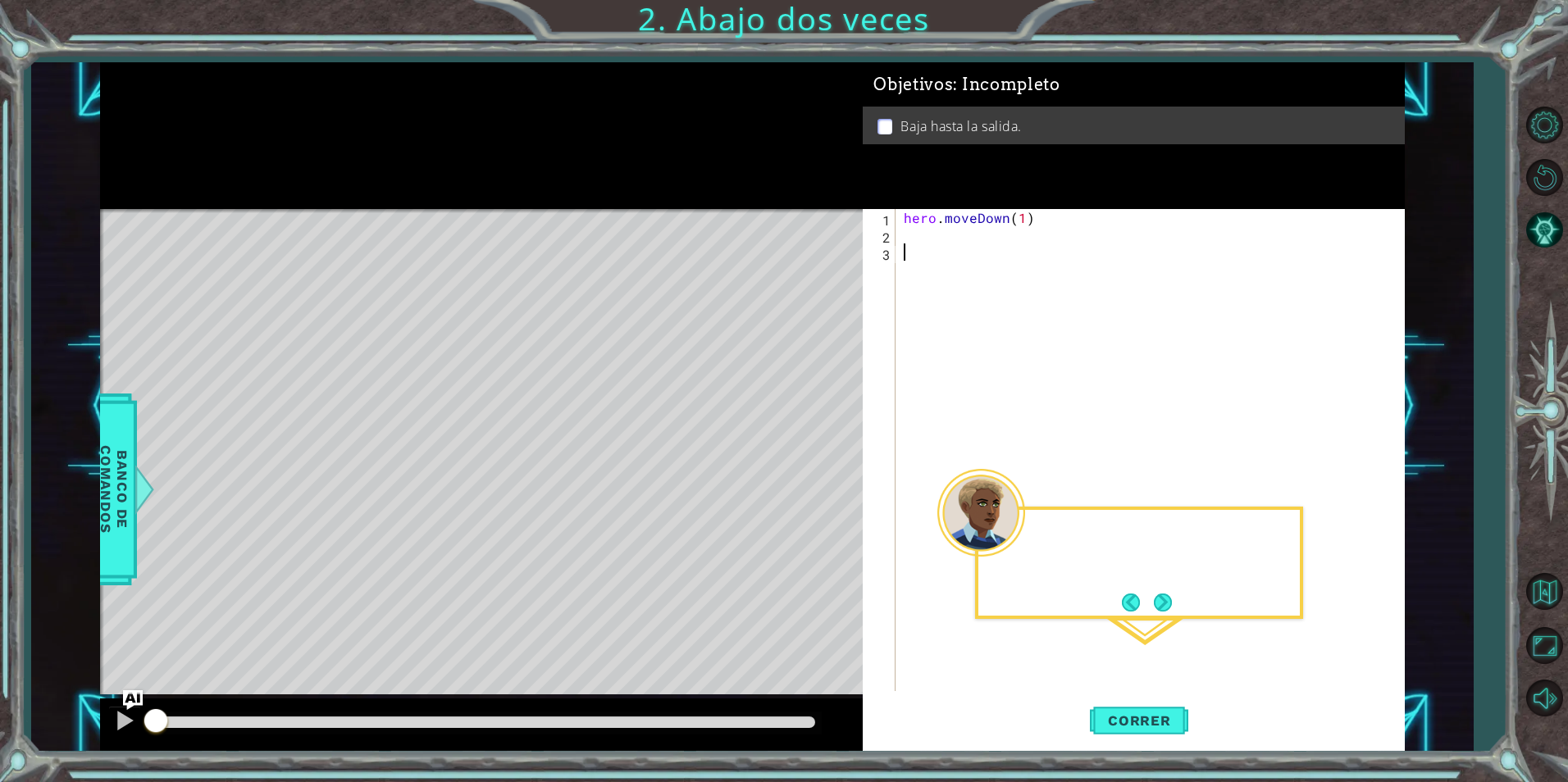
click at [476, 186] on div at bounding box center [482, 135] width 763 height 146
click at [1160, 593] on button "Next" at bounding box center [1164, 602] width 18 height 18
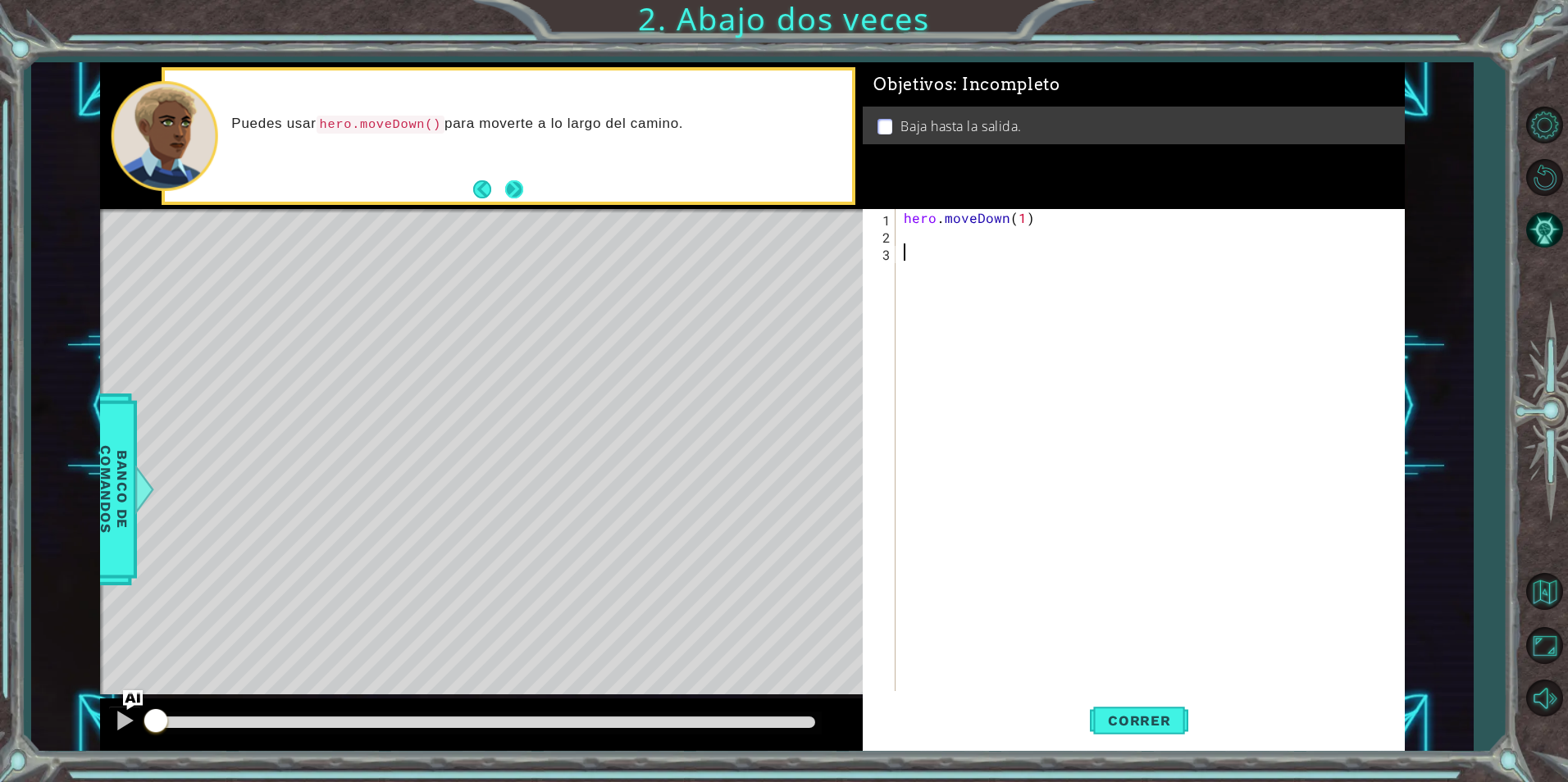
click at [505, 189] on button "Next" at bounding box center [514, 190] width 18 height 18
click at [501, 189] on button "Back" at bounding box center [489, 190] width 32 height 18
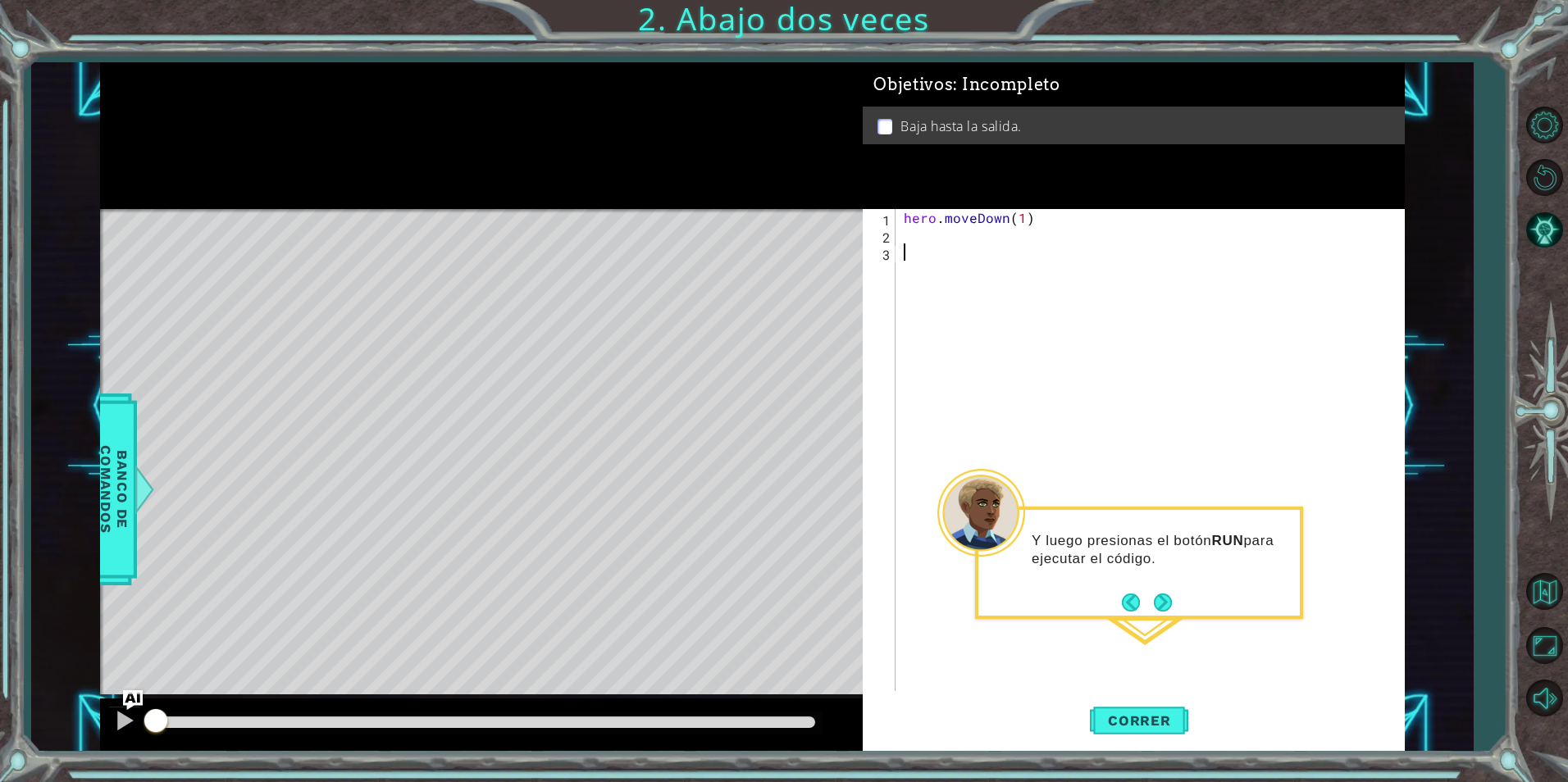
click at [501, 189] on div at bounding box center [482, 135] width 763 height 146
click at [1551, 587] on button "Volver al Mapa" at bounding box center [1545, 592] width 48 height 48
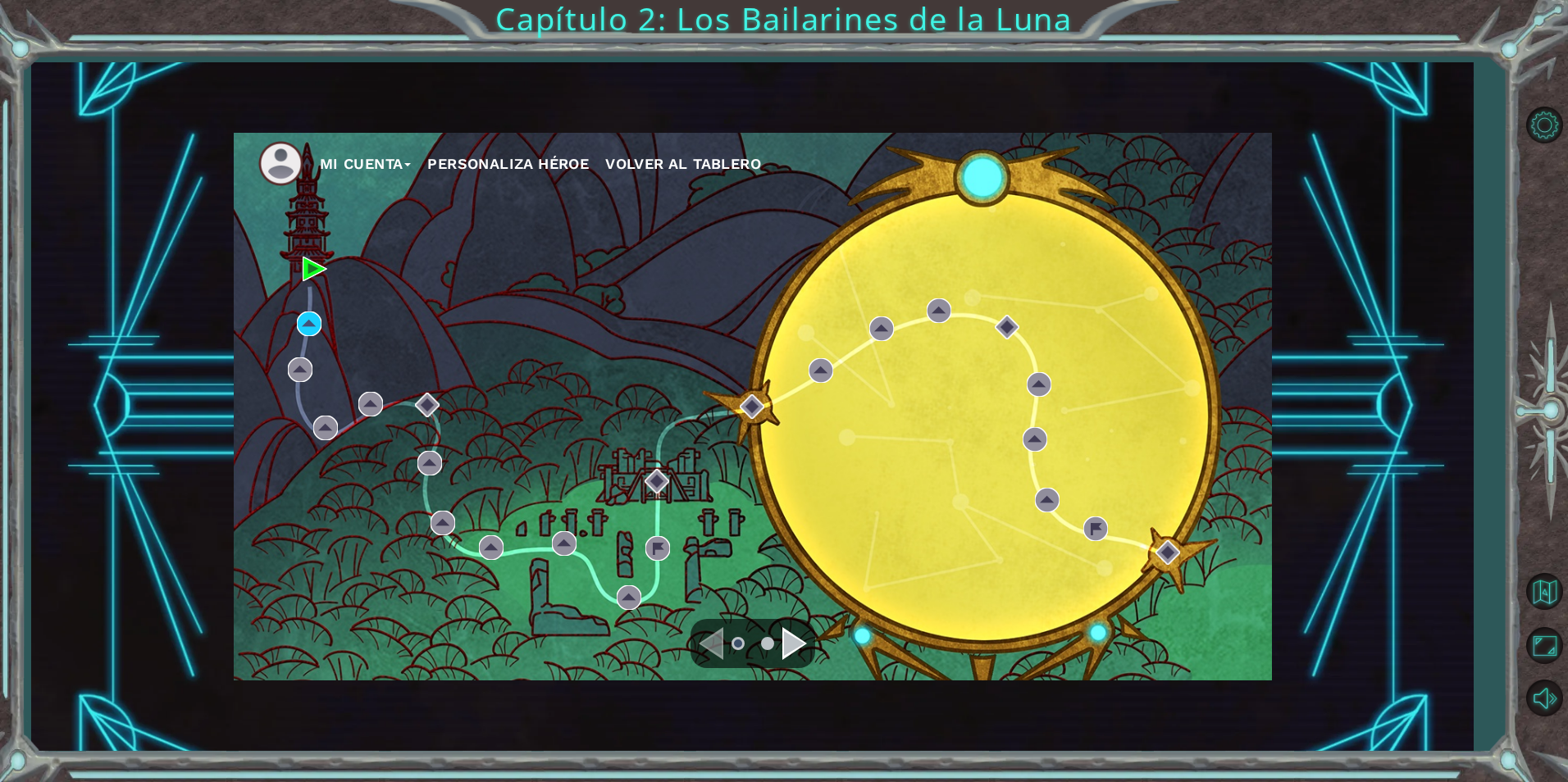
click at [495, 333] on div "Mi Cuenta Personaliza Héroe Volver al Tablero" at bounding box center [753, 406] width 1038 height 548
click at [326, 325] on div "Mi Cuenta Personaliza Héroe Volver al Tablero" at bounding box center [753, 406] width 1038 height 548
click at [310, 317] on body "Mi Cuenta Personaliza Héroe Volver al Tablero Capítulo 2: Los Bailarines de la …" at bounding box center [784, 391] width 1568 height 782
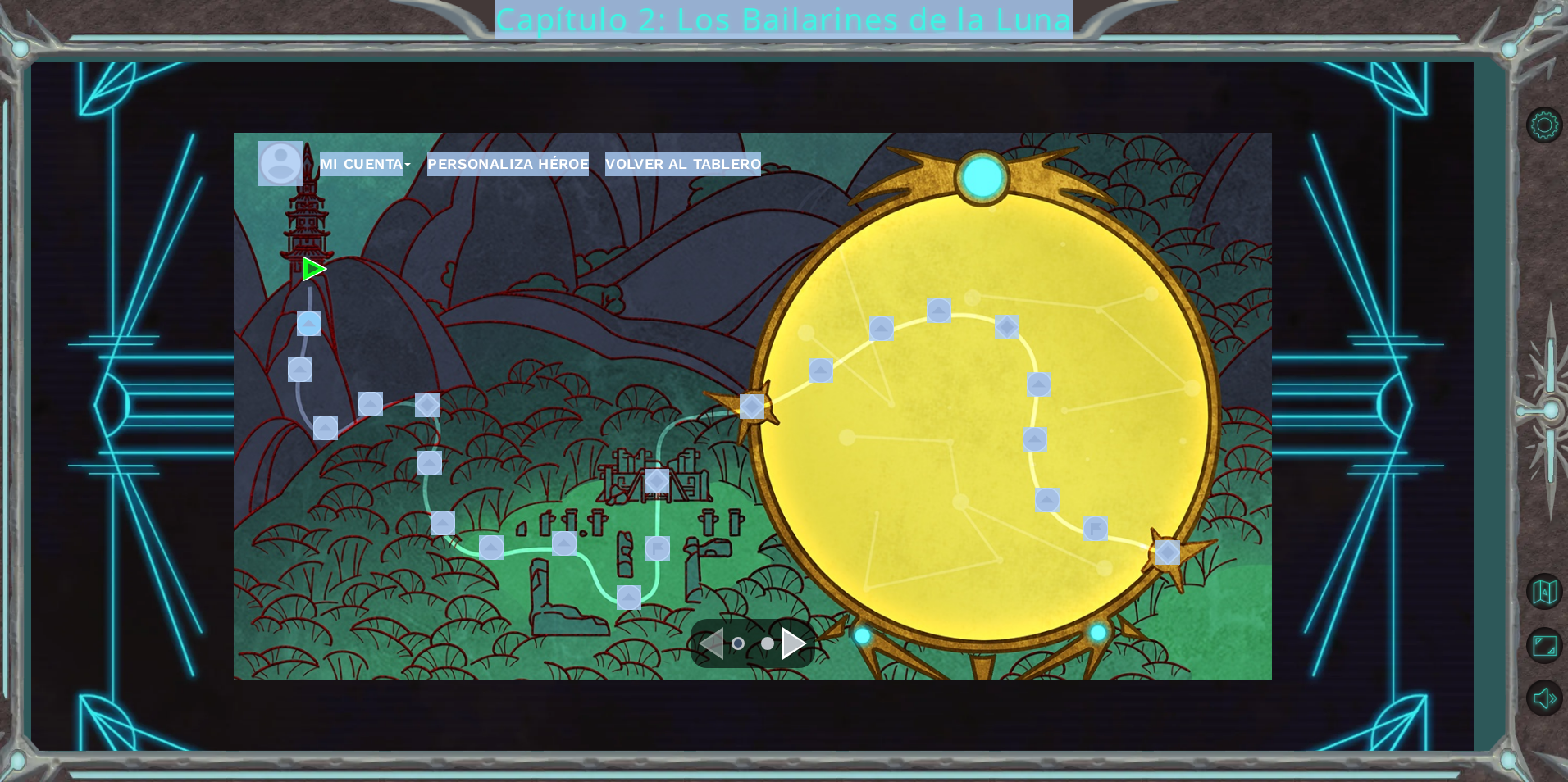
drag, startPoint x: 617, startPoint y: 359, endPoint x: 627, endPoint y: 389, distance: 31.6
click at [616, 359] on div "Mi Cuenta Personaliza Héroe Volver al Tablero" at bounding box center [753, 406] width 1038 height 548
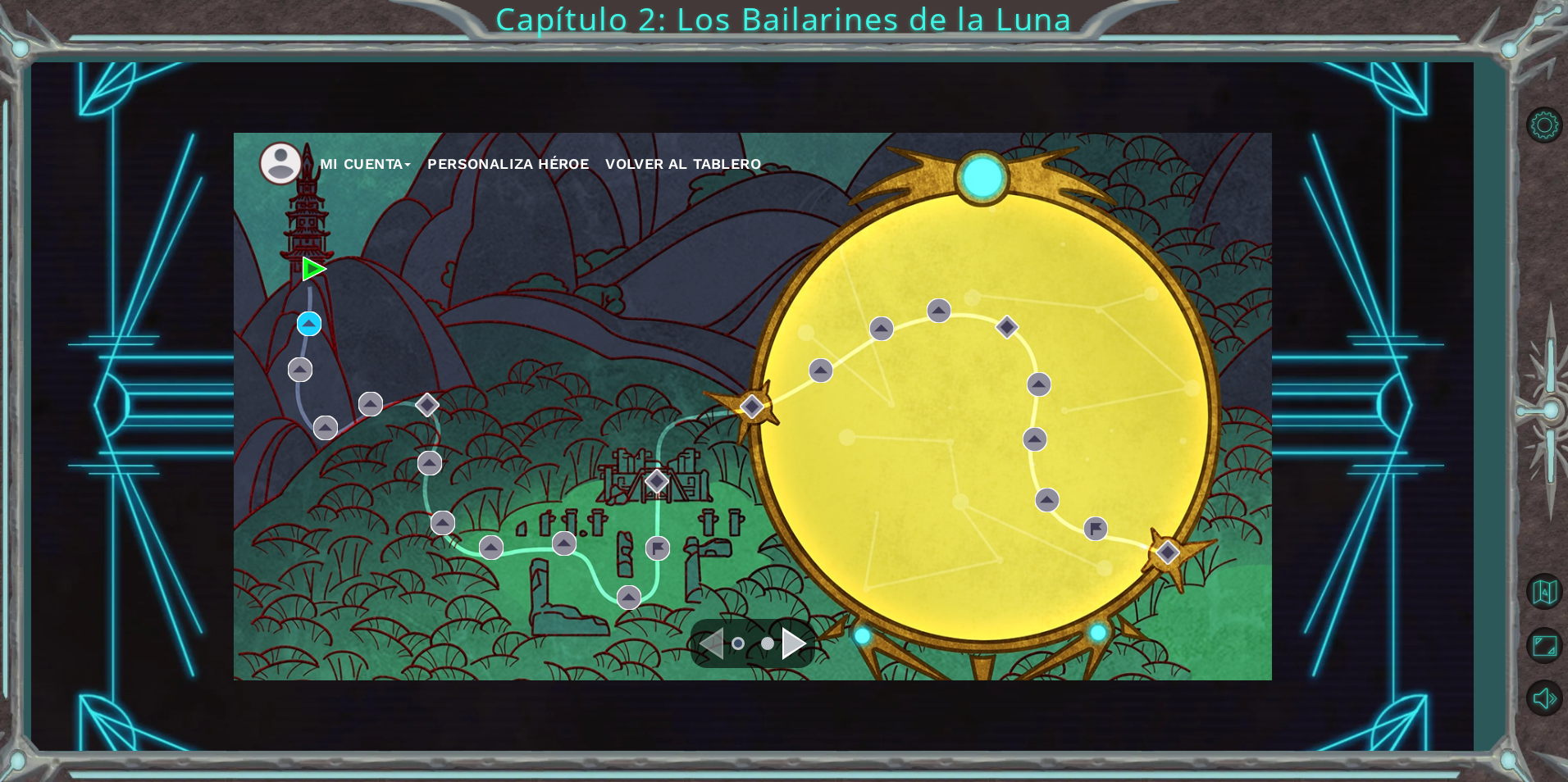
click at [411, 103] on div "Mi Cuenta Personaliza Héroe Volver al Tablero" at bounding box center [753, 407] width 1443 height 689
click at [1551, 604] on button "Volver al Mapa" at bounding box center [1545, 592] width 48 height 48
click at [615, 159] on span "Volver al Tablero" at bounding box center [683, 163] width 156 height 18
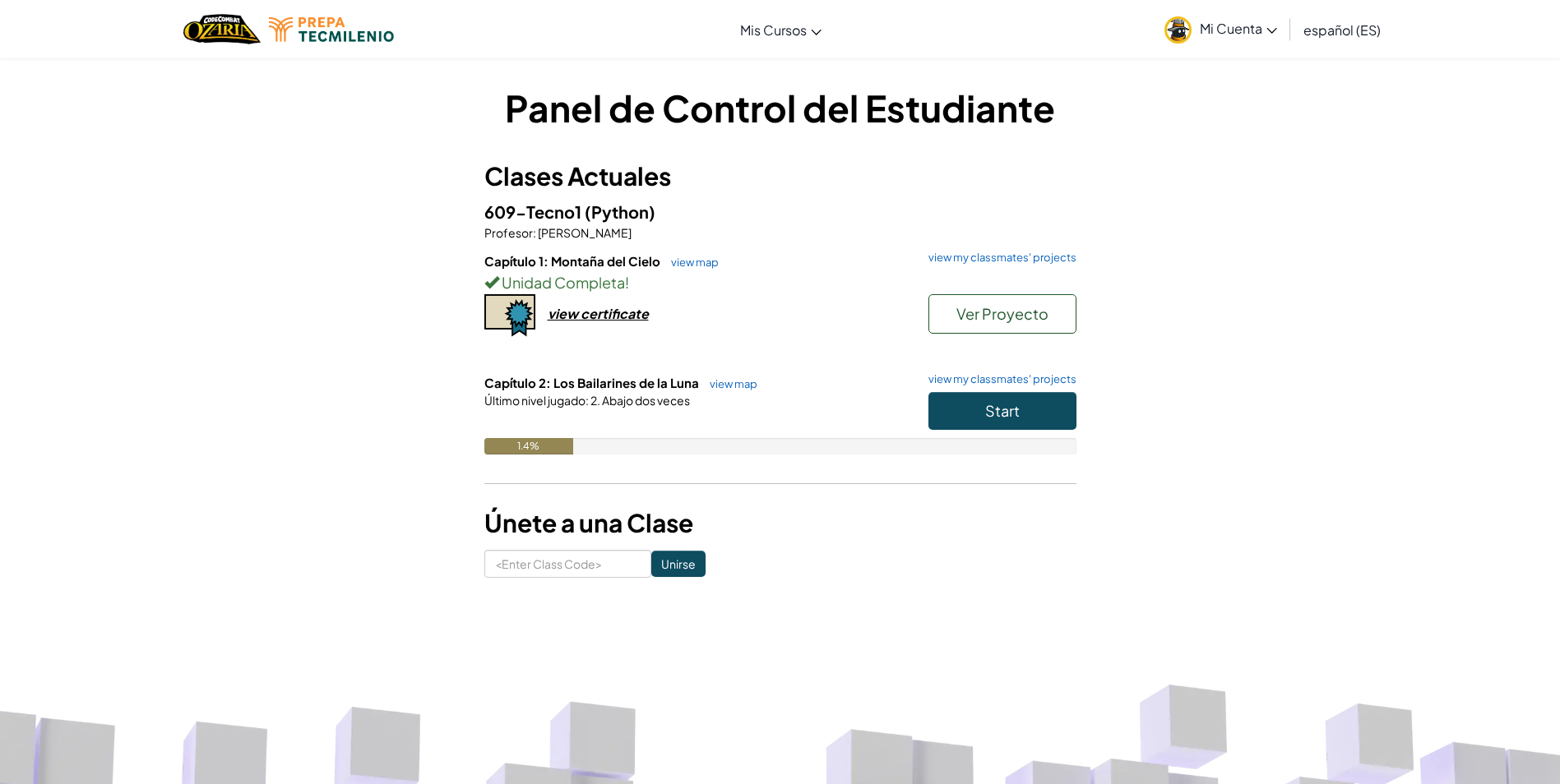
click at [1229, 24] on span "Mi Cuenta" at bounding box center [1239, 28] width 78 height 18
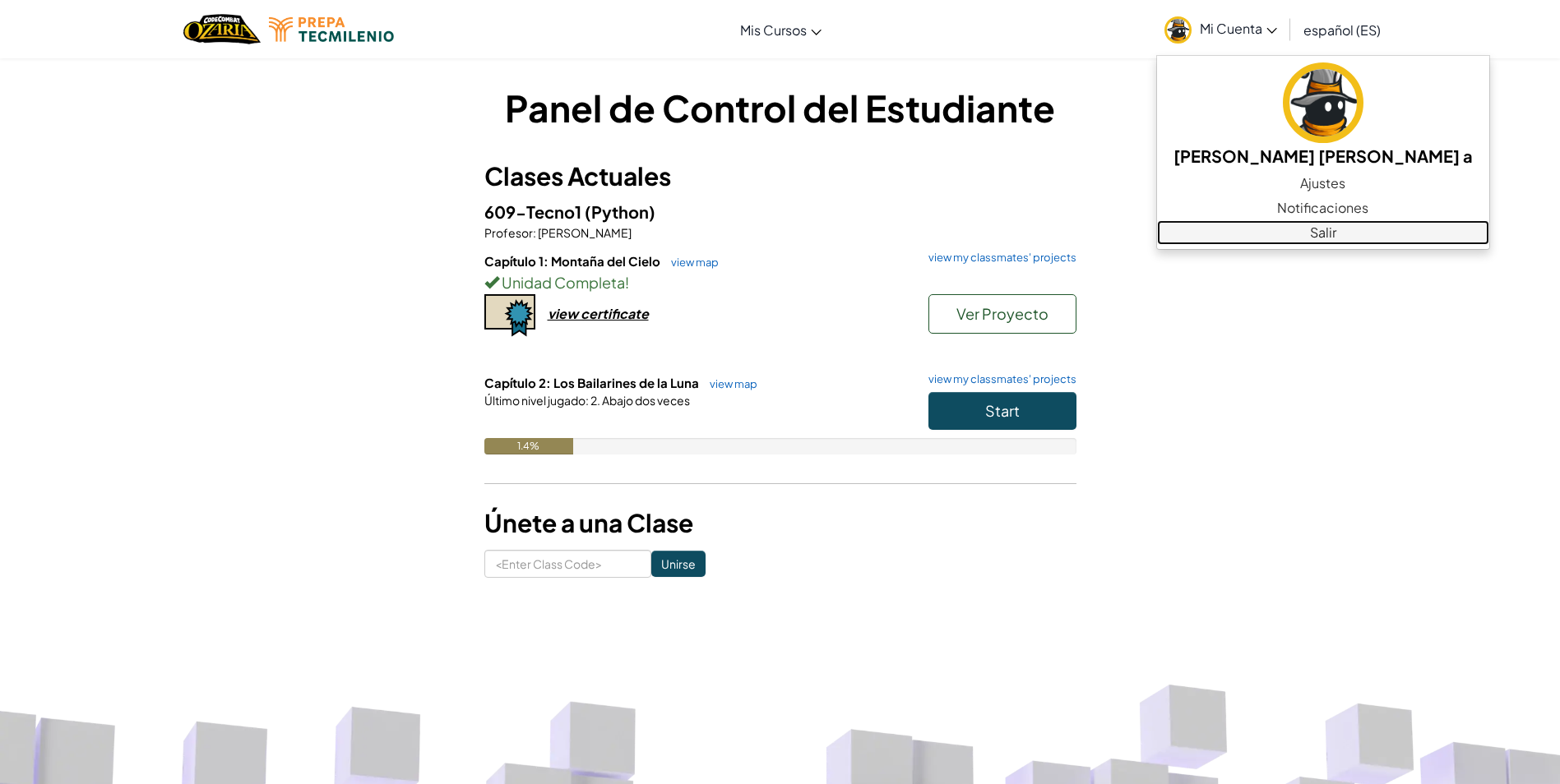
click at [1230, 230] on link "Salir" at bounding box center [1324, 233] width 333 height 25
